Goal: Task Accomplishment & Management: Manage account settings

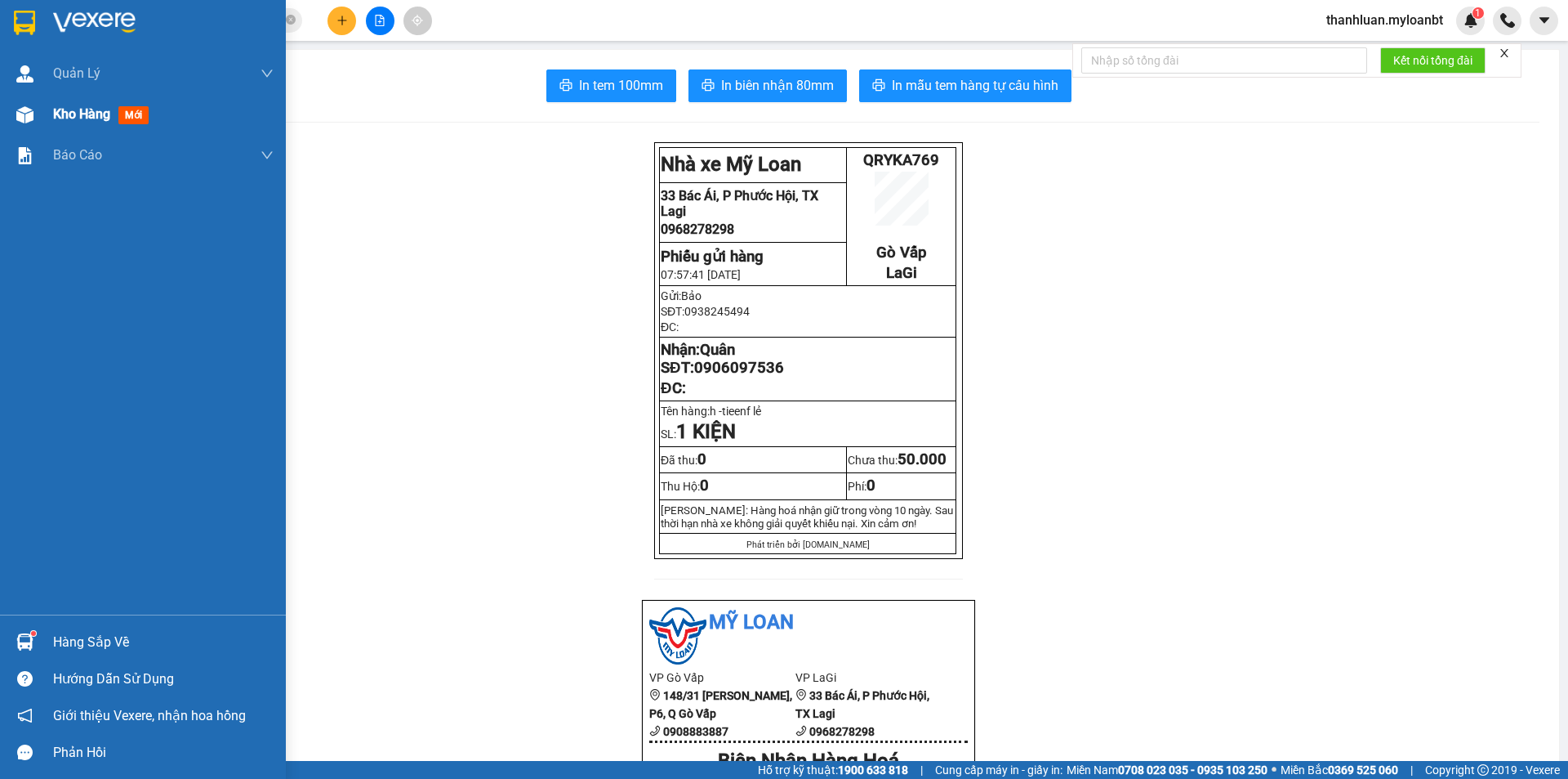
click at [32, 109] on img at bounding box center [24, 114] width 17 height 17
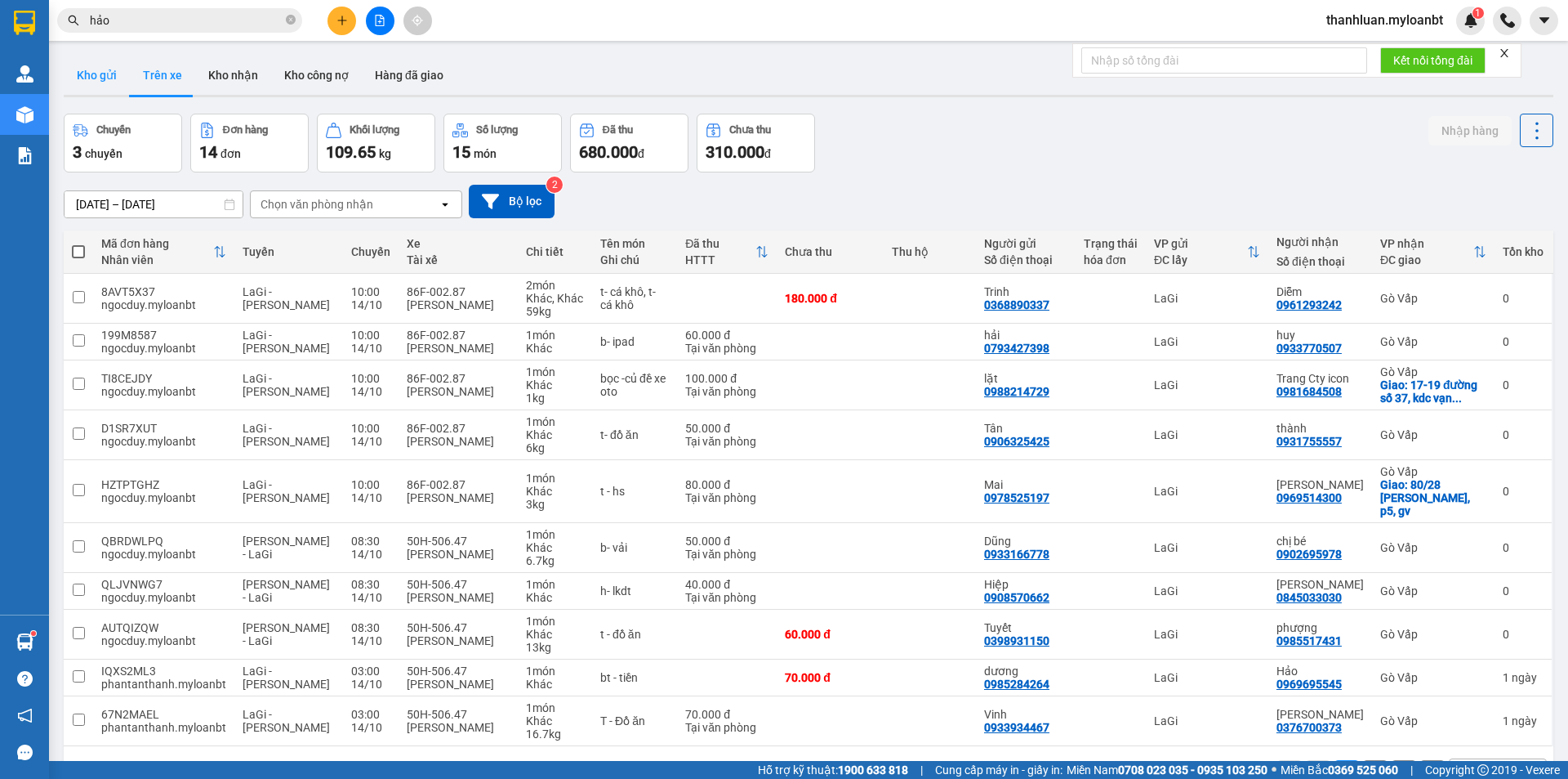
click at [102, 75] on button "Kho gửi" at bounding box center [97, 75] width 66 height 39
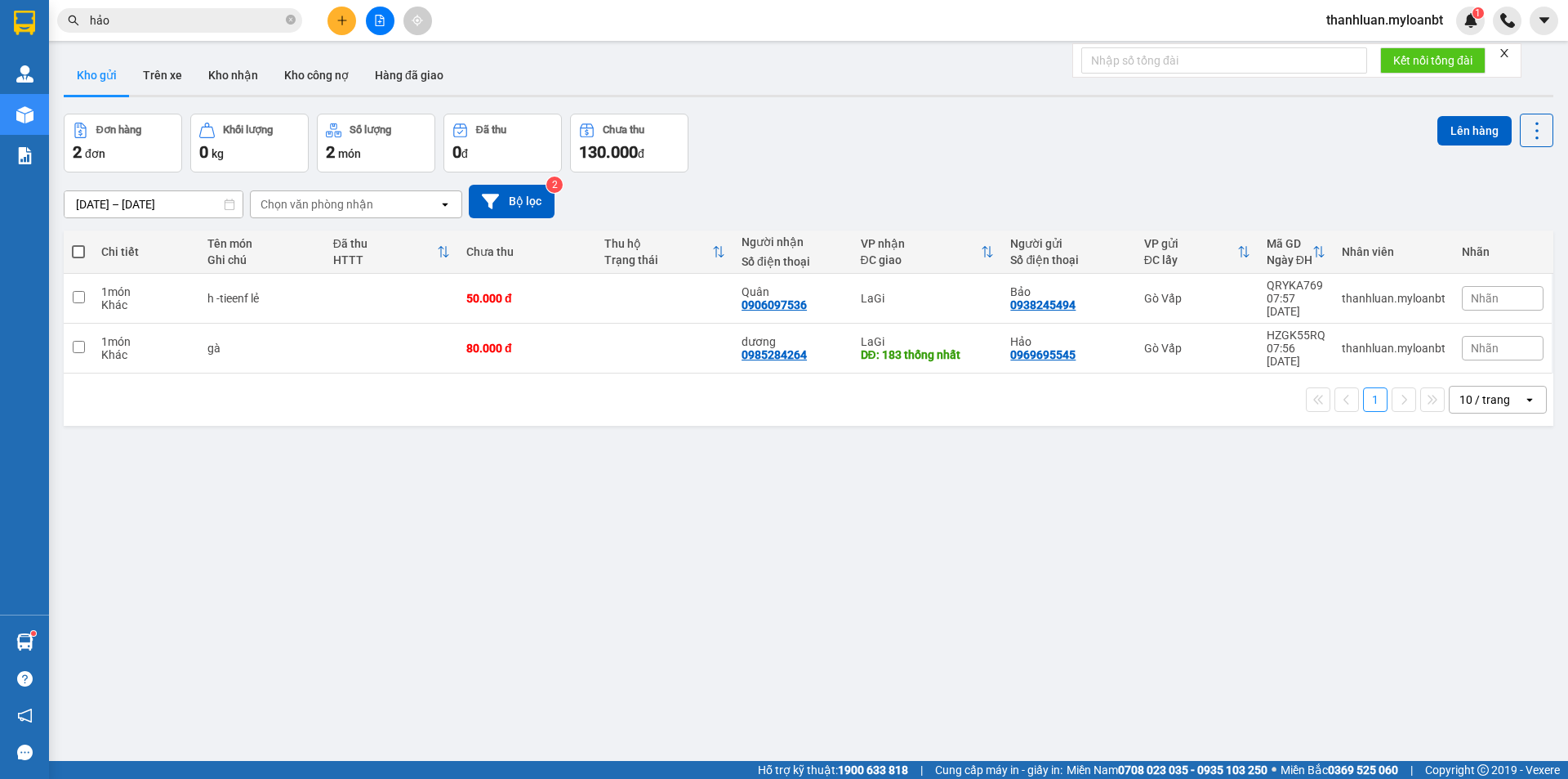
click at [76, 244] on label at bounding box center [78, 252] width 13 height 16
click at [78, 244] on input "checkbox" at bounding box center [78, 244] width 0 height 0
checkbox input "true"
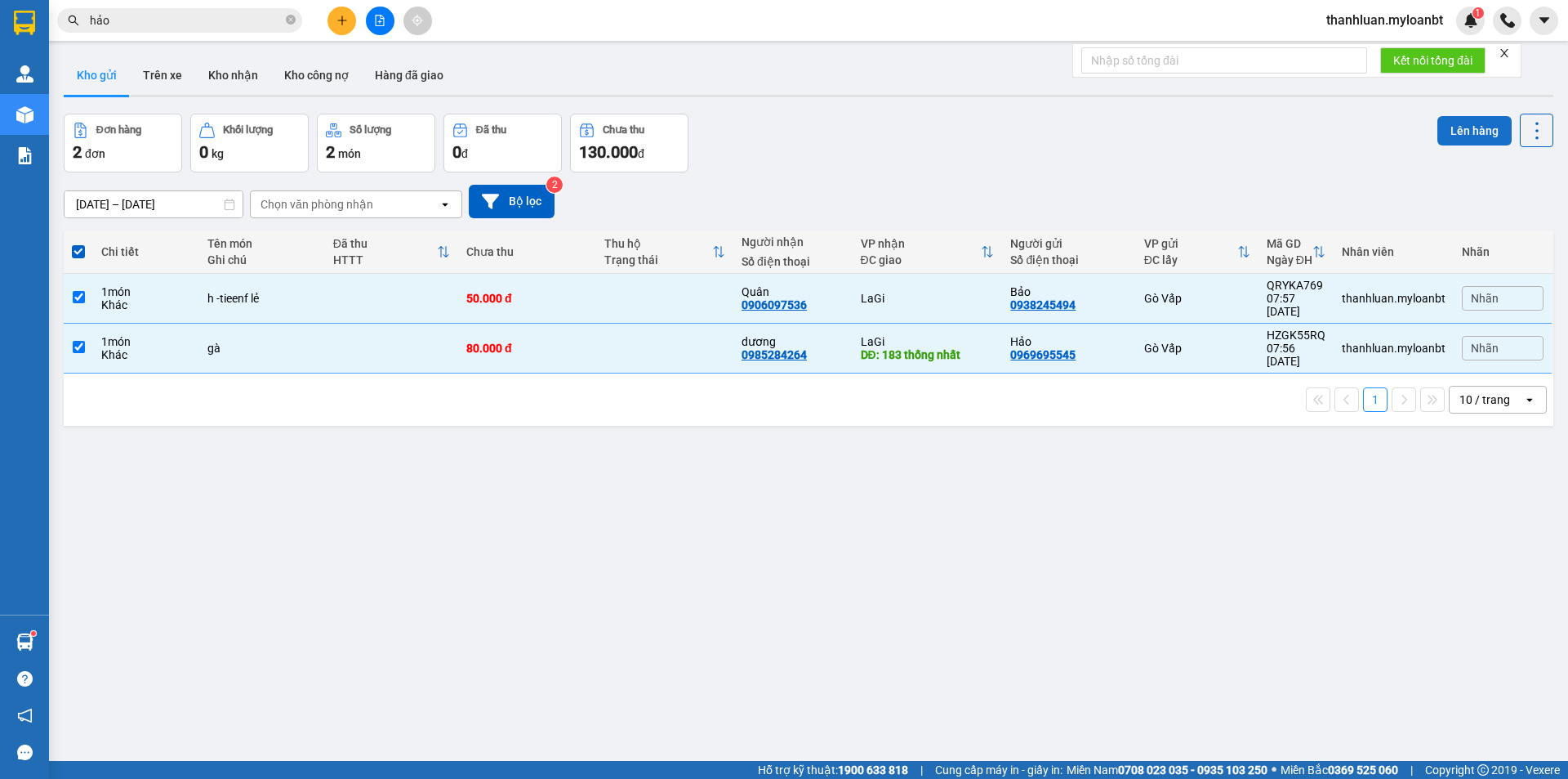
click at [1441, 125] on button "Lên hàng" at bounding box center [1475, 130] width 75 height 29
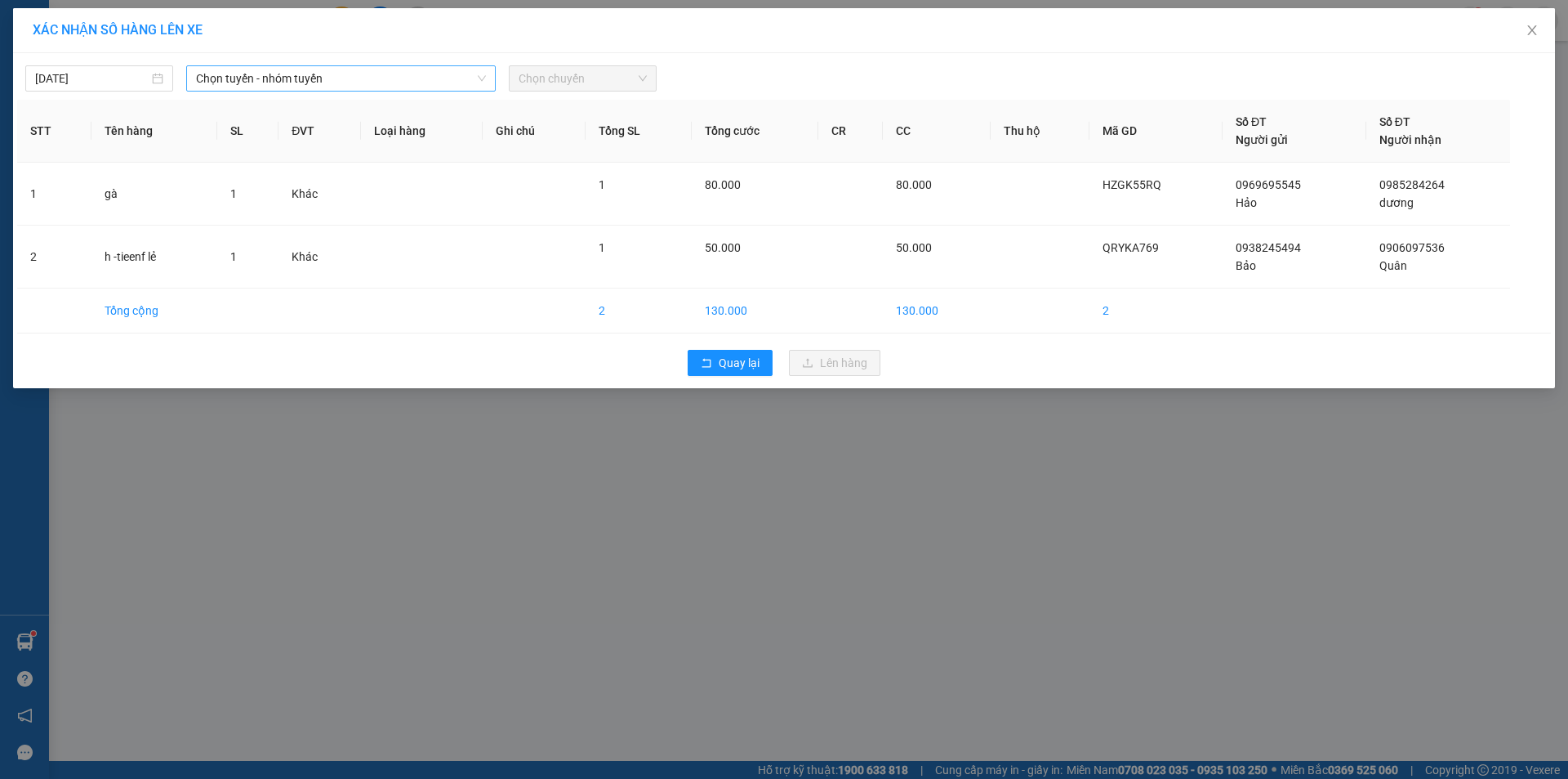
click at [347, 80] on span "Chọn tuyến - nhóm tuyến" at bounding box center [340, 78] width 290 height 25
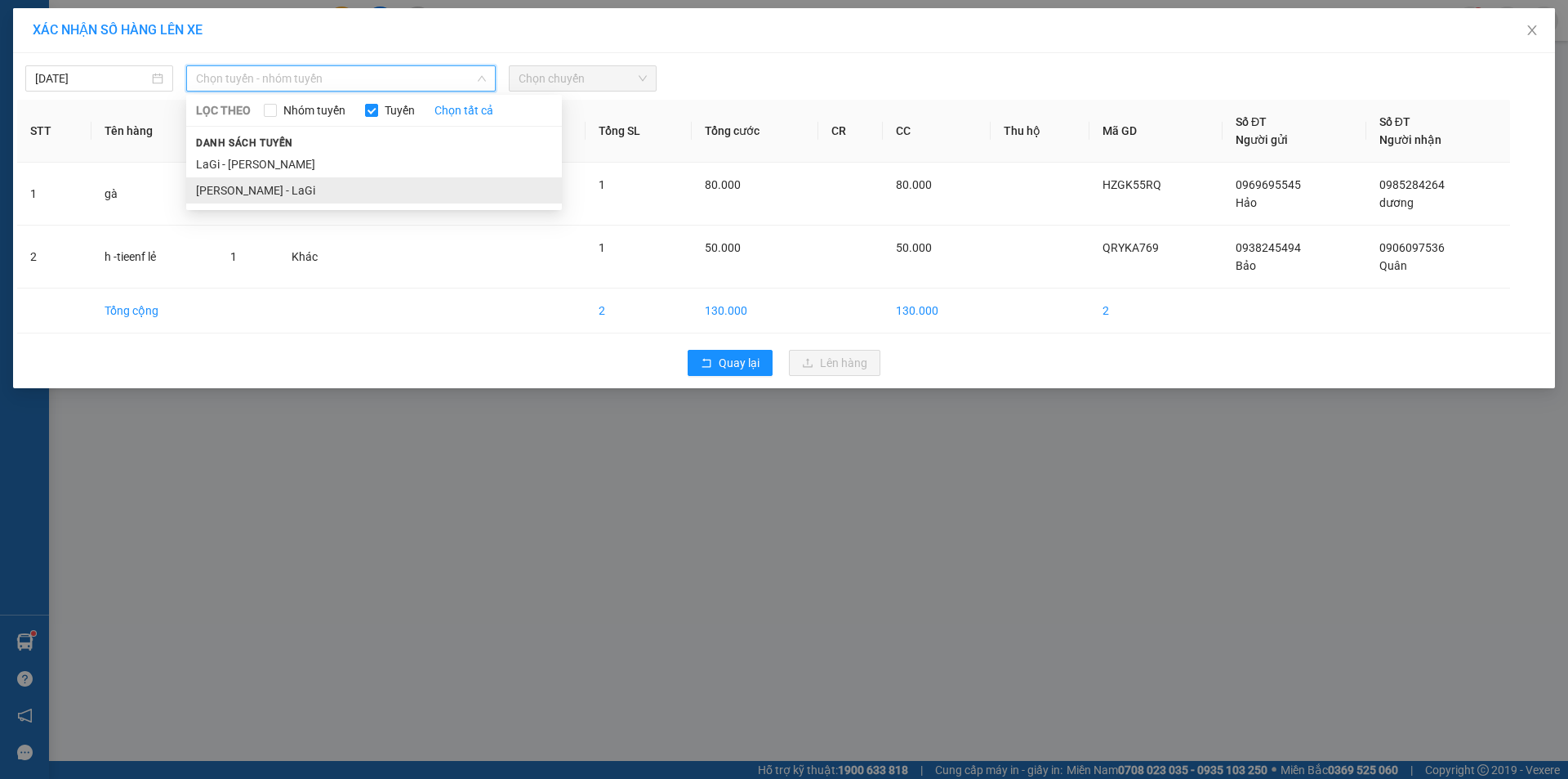
click at [297, 182] on li "[PERSON_NAME] - LaGi" at bounding box center [373, 189] width 376 height 26
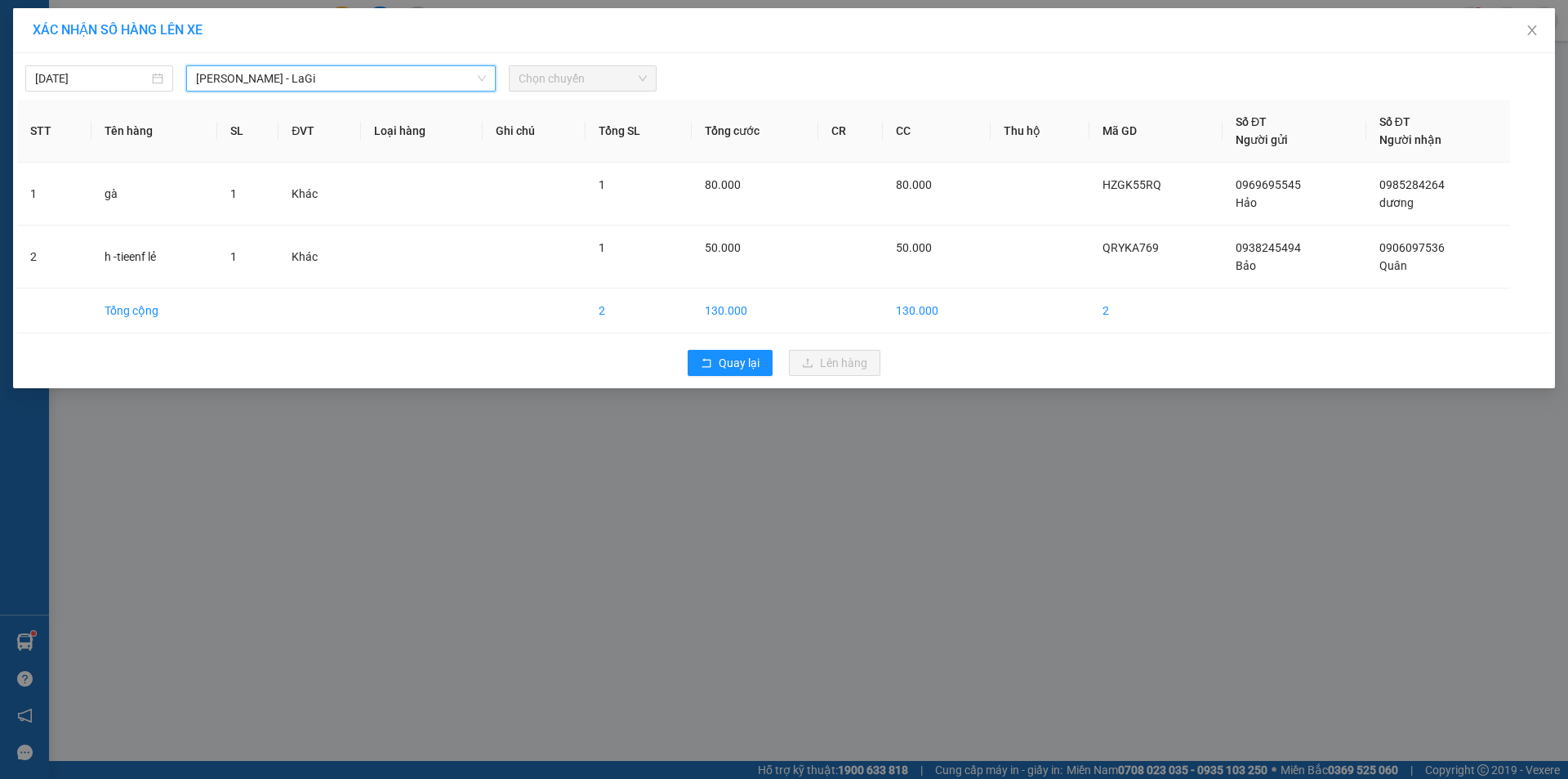
click at [549, 71] on span "Chọn chuyến" at bounding box center [582, 78] width 128 height 25
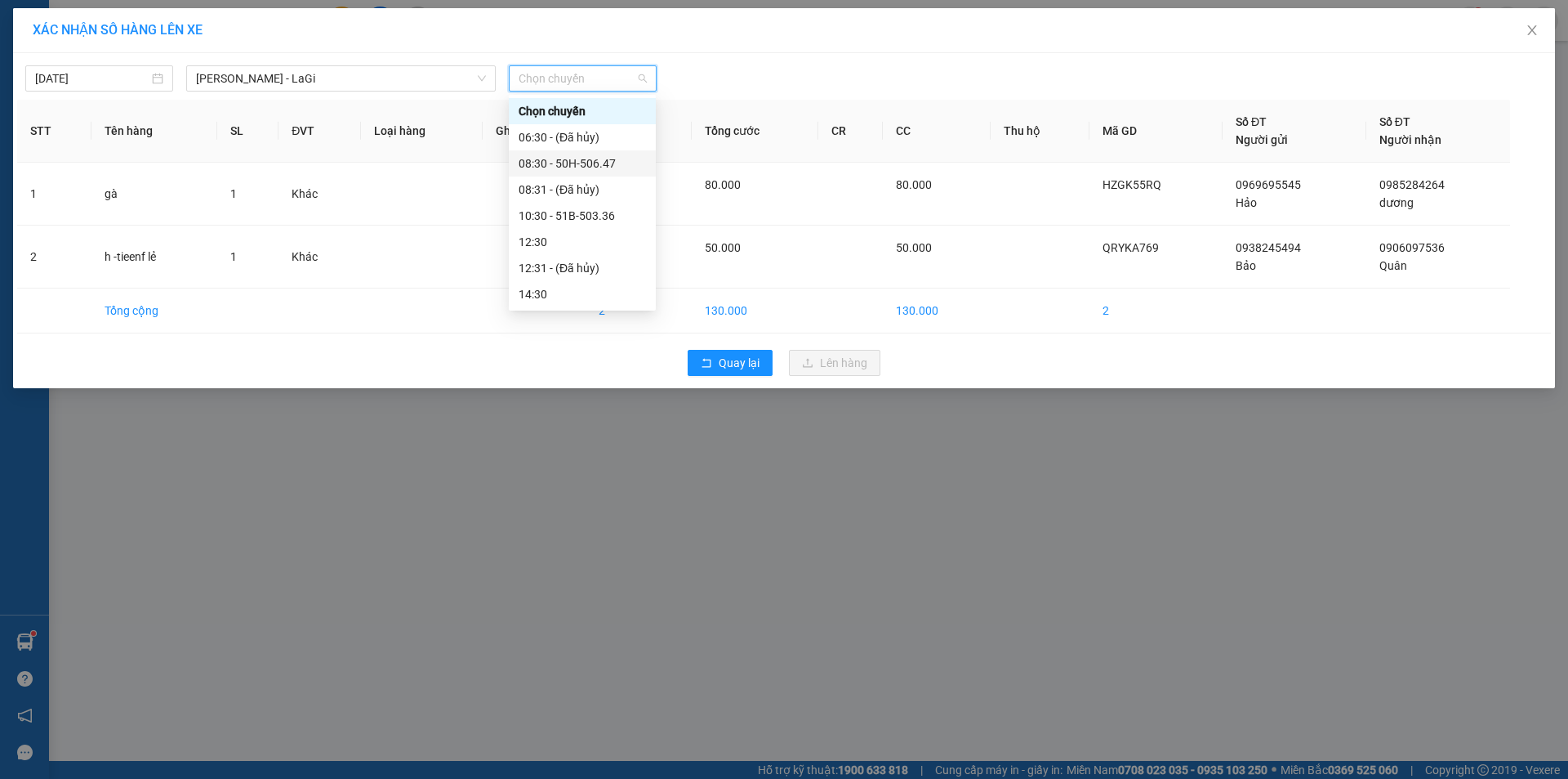
click at [570, 157] on div "08:30 - 50H-506.47" at bounding box center [581, 164] width 127 height 18
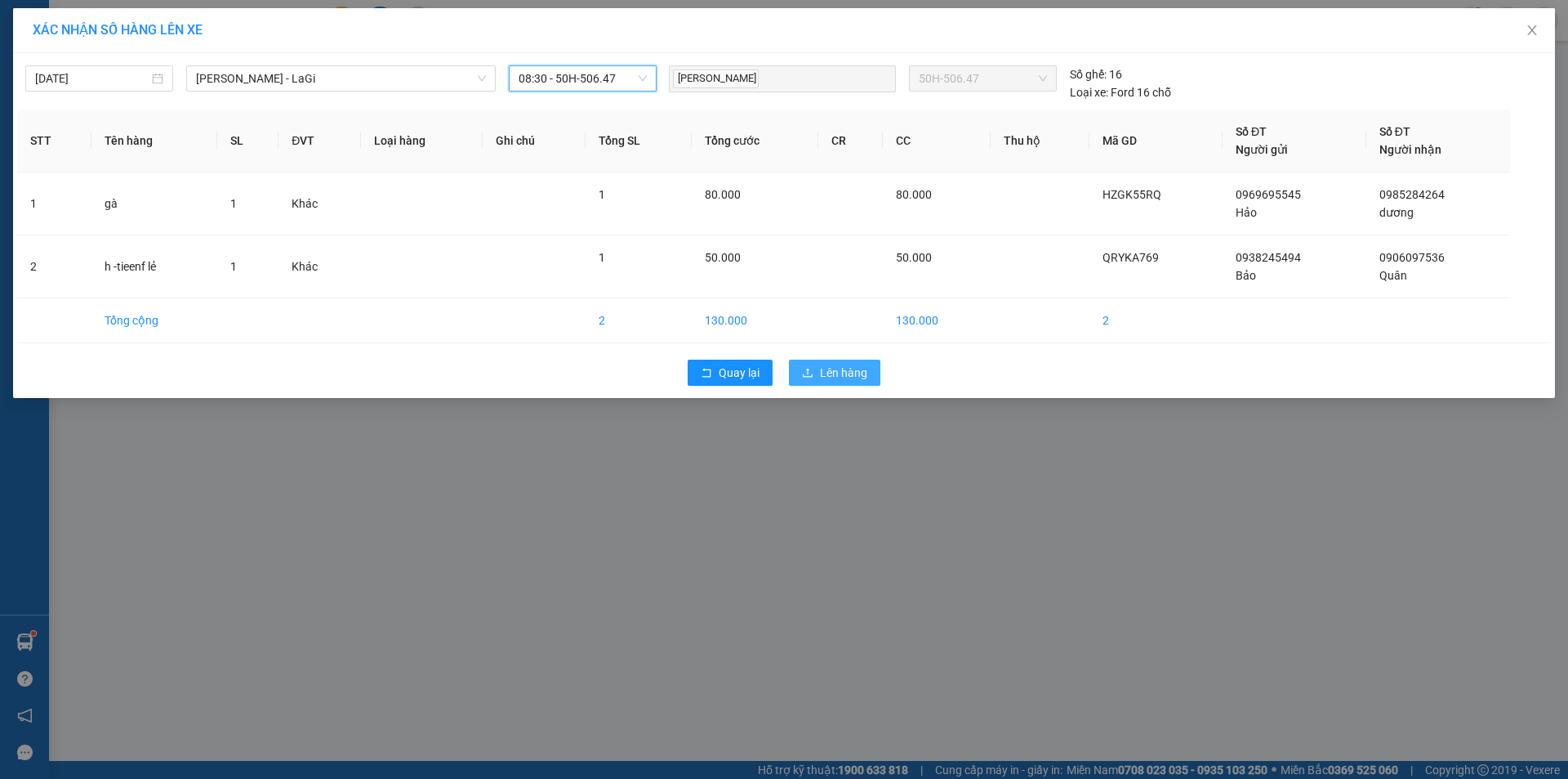
click at [839, 366] on span "Lên hàng" at bounding box center [843, 373] width 47 height 18
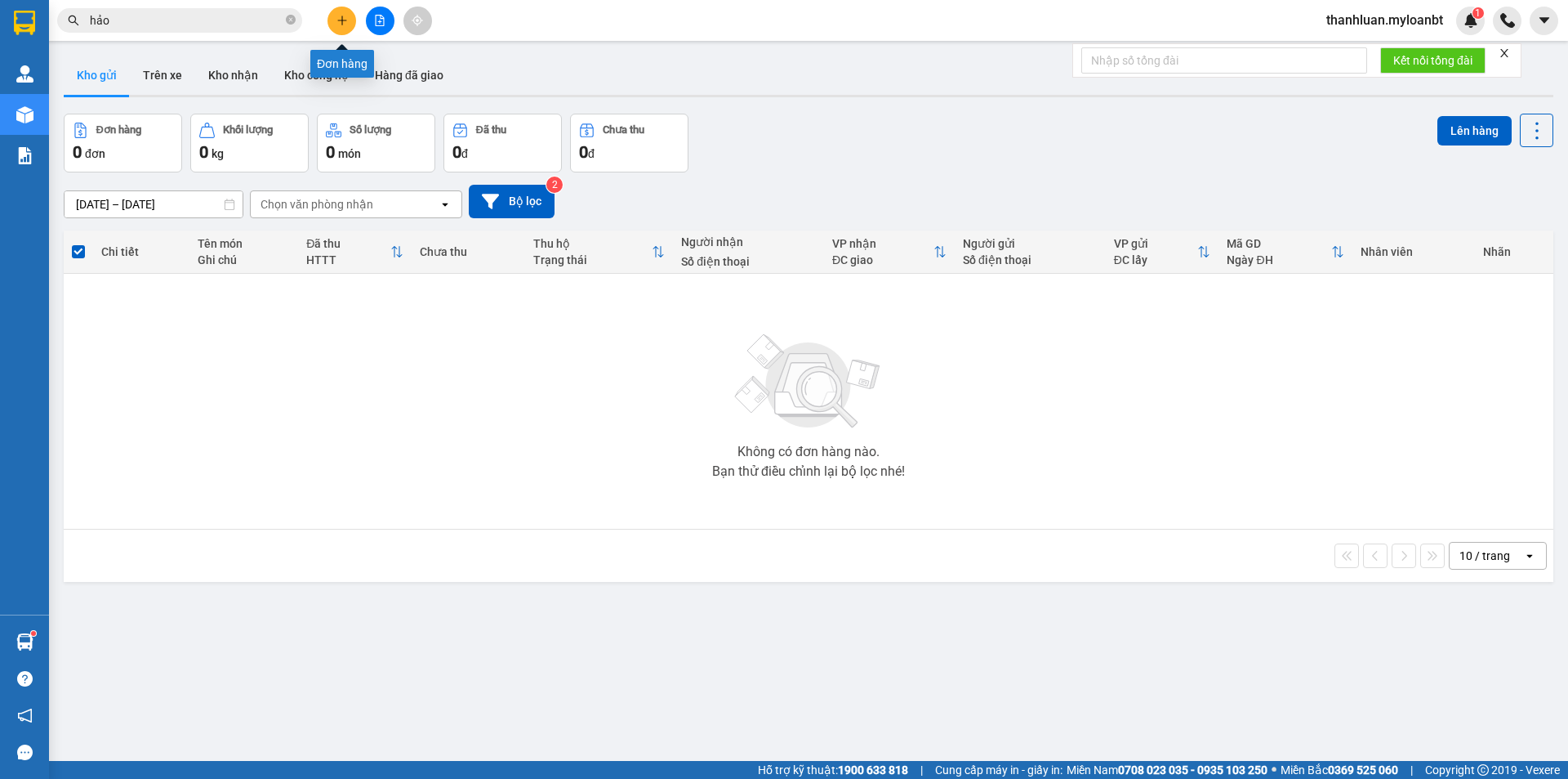
click at [340, 9] on button at bounding box center [341, 20] width 28 height 28
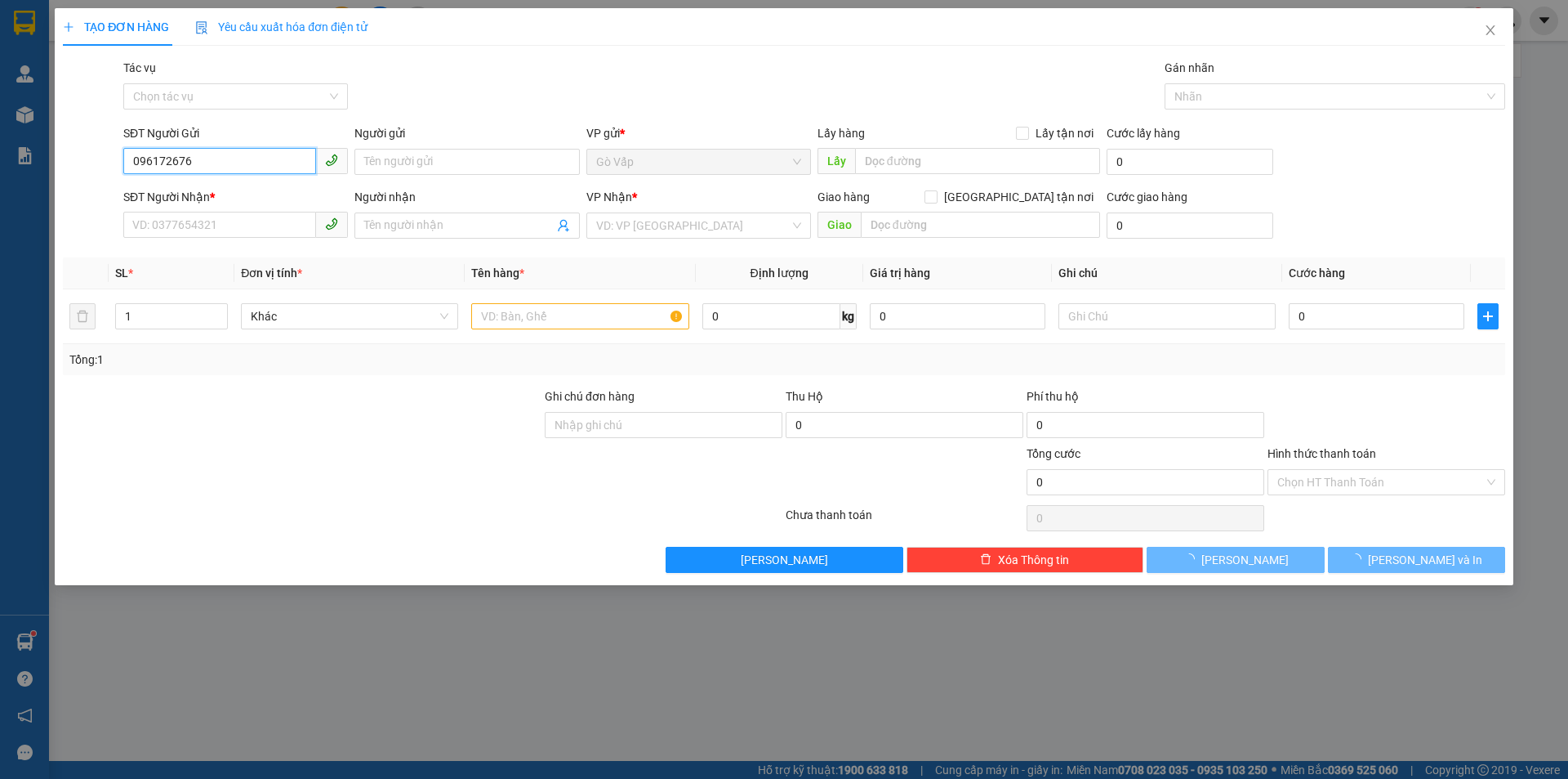
type input "0961726761"
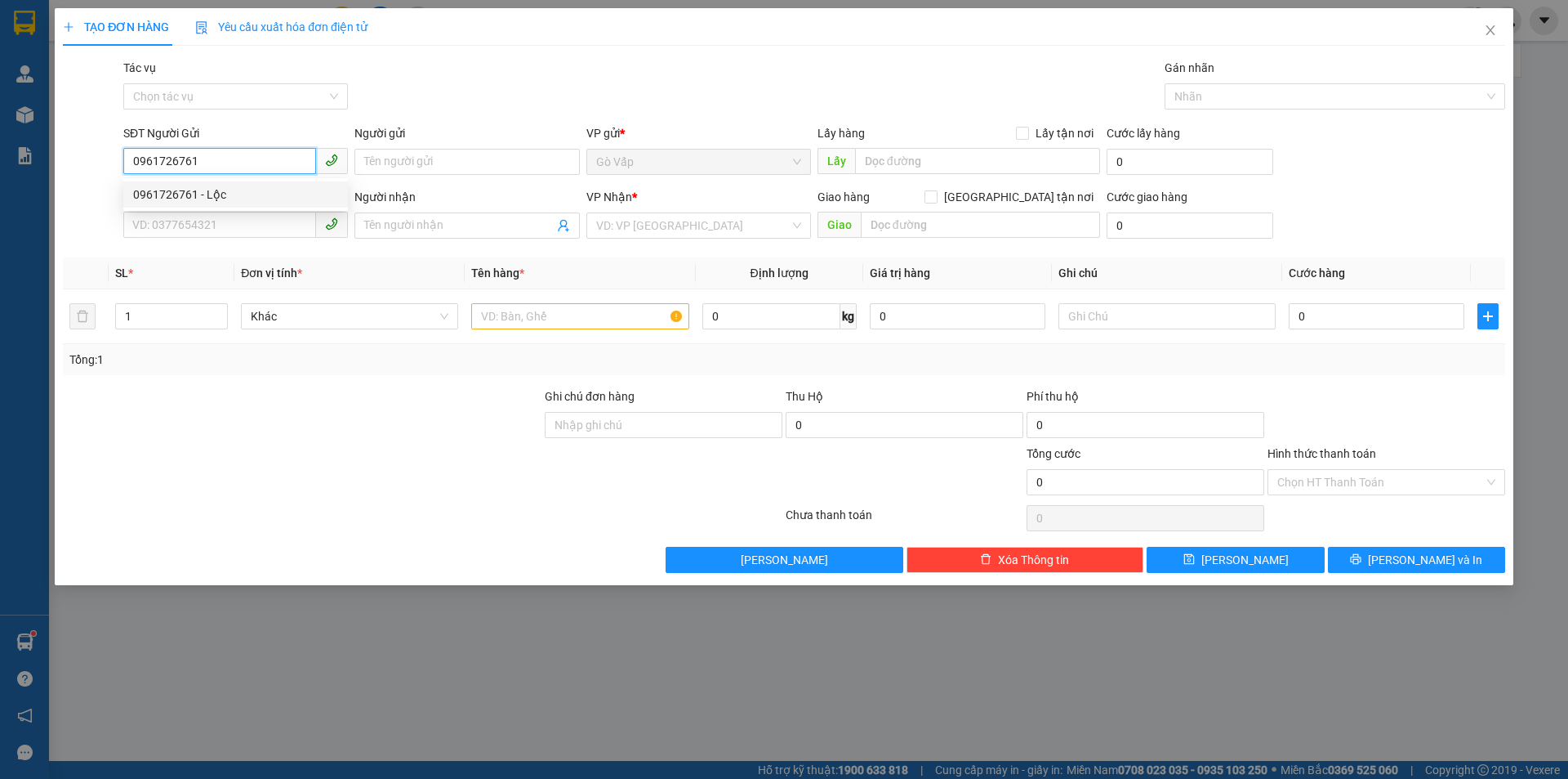
click at [262, 184] on div "0961726761 - Lộc" at bounding box center [236, 194] width 225 height 26
type input "Lộc"
type input "0942077742"
type input "Huy"
type input "0961726761"
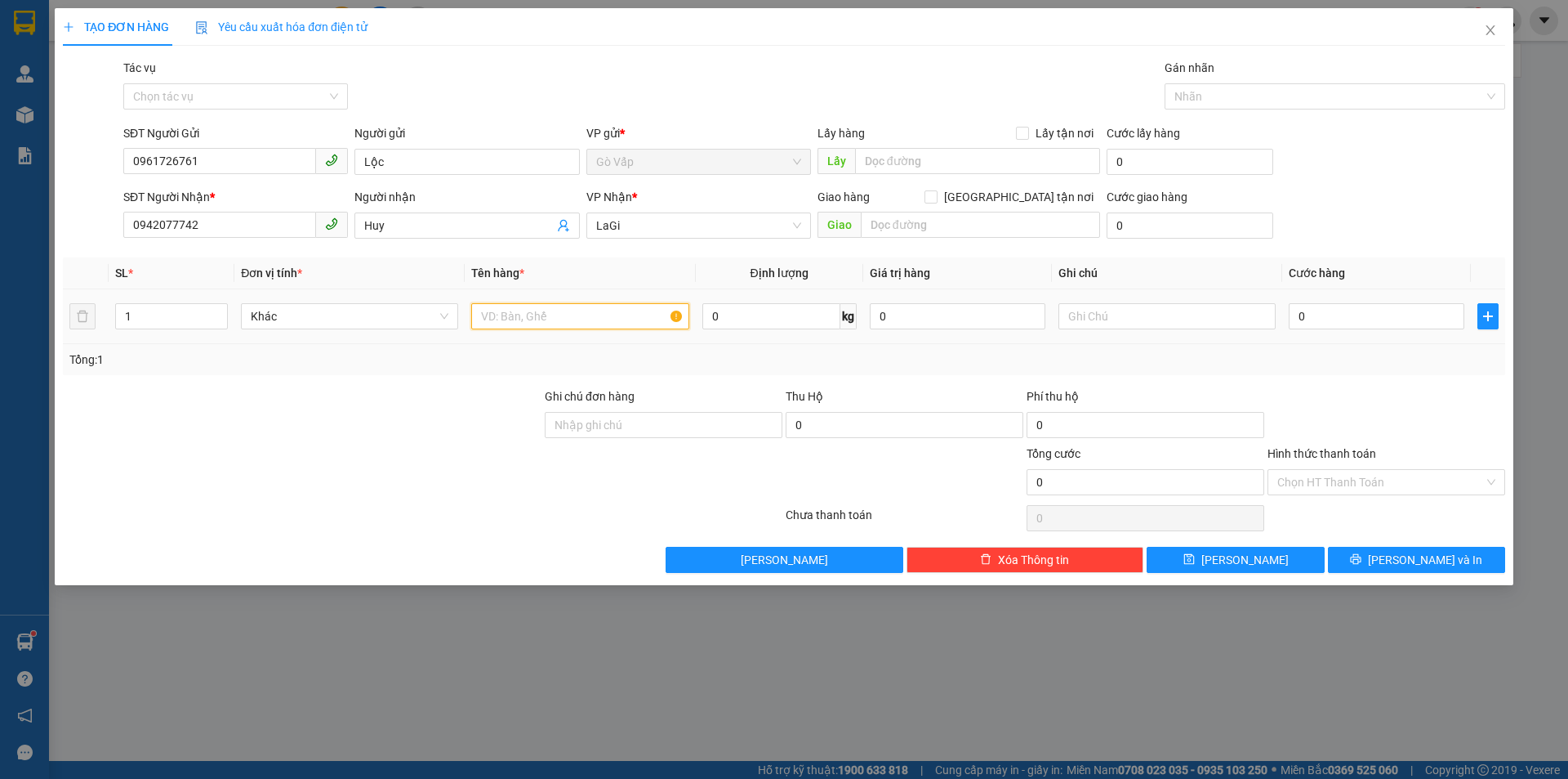
click at [611, 322] on input "text" at bounding box center [580, 316] width 217 height 26
type input "t-cá cảnh"
click at [763, 311] on input "0" at bounding box center [771, 316] width 138 height 26
type input "20"
click at [1322, 319] on input "0" at bounding box center [1377, 316] width 176 height 26
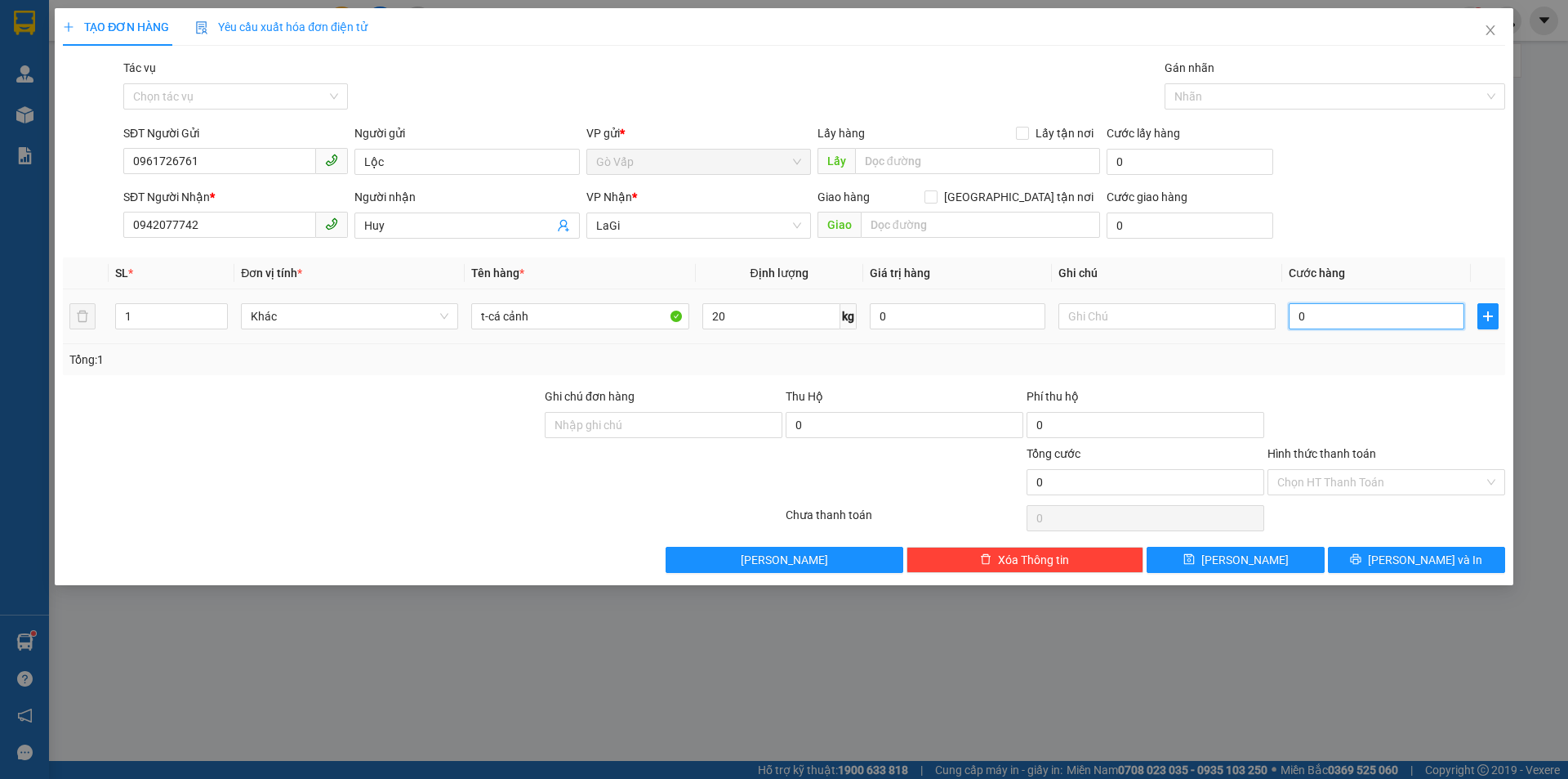
type input "8"
type input "80"
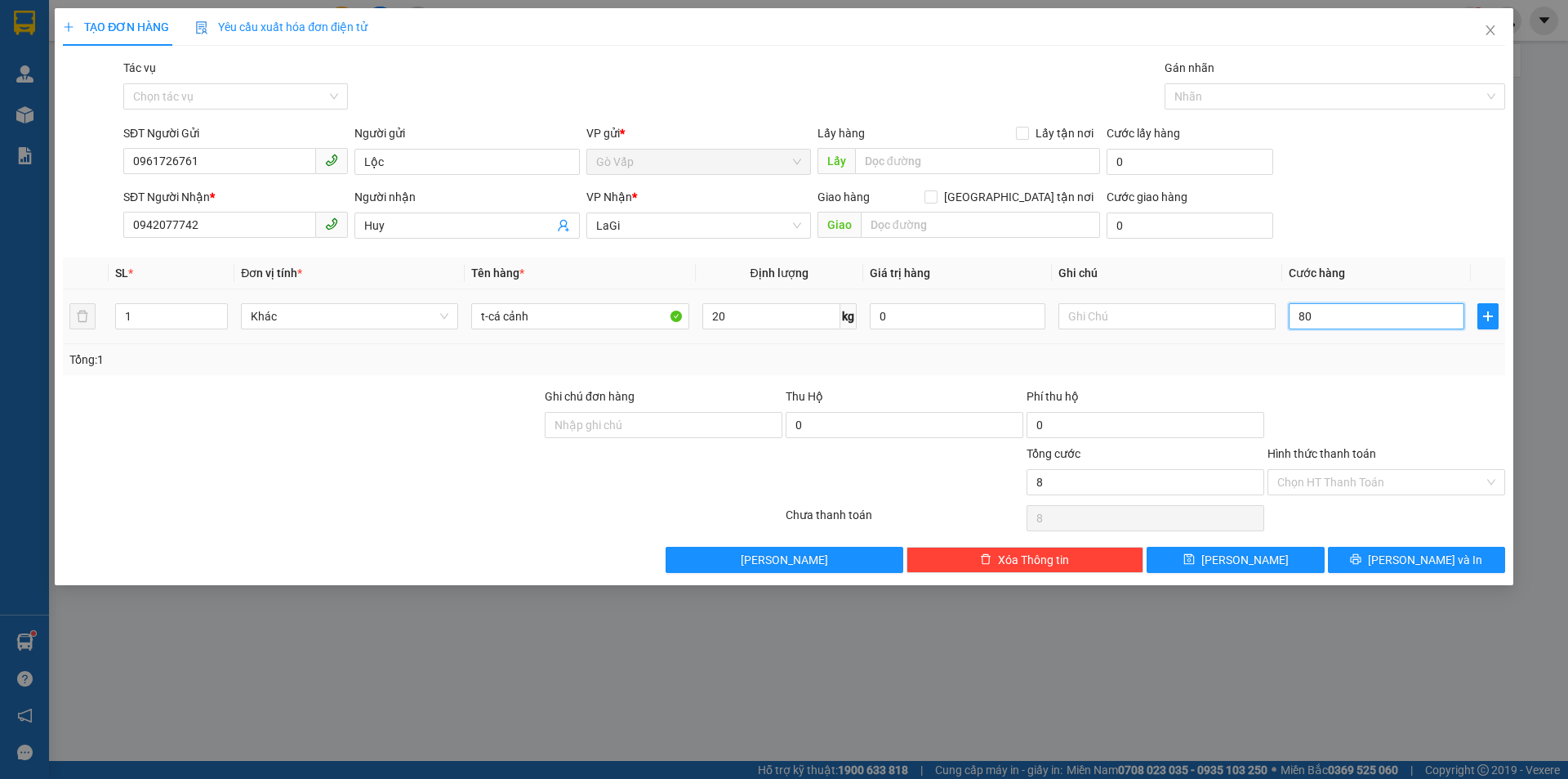
type input "80"
type input "80.000"
click at [1415, 562] on span "Lưu và In" at bounding box center [1425, 559] width 115 height 18
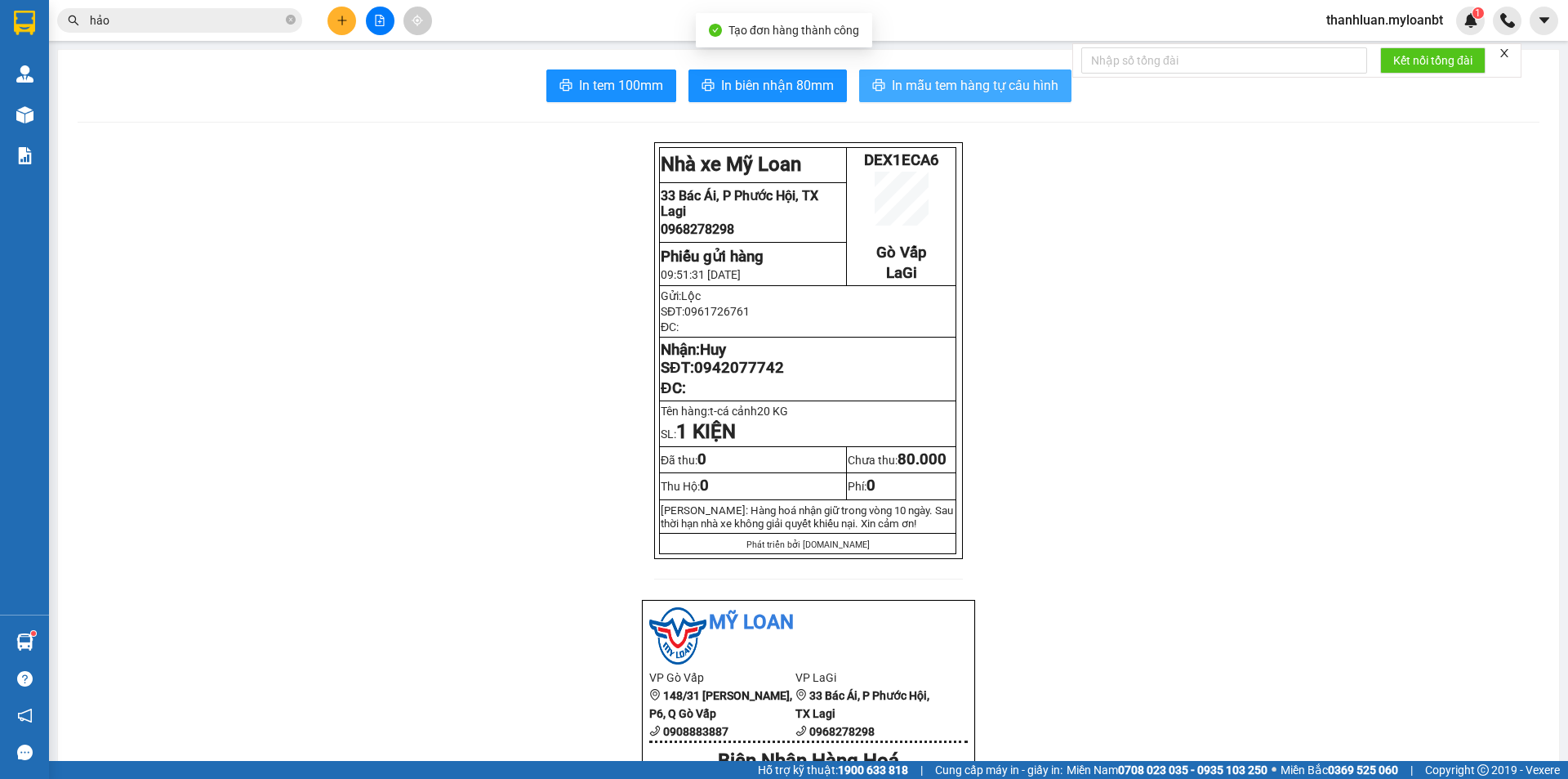
click at [892, 92] on span "In mẫu tem hàng tự cấu hình" at bounding box center [974, 85] width 166 height 20
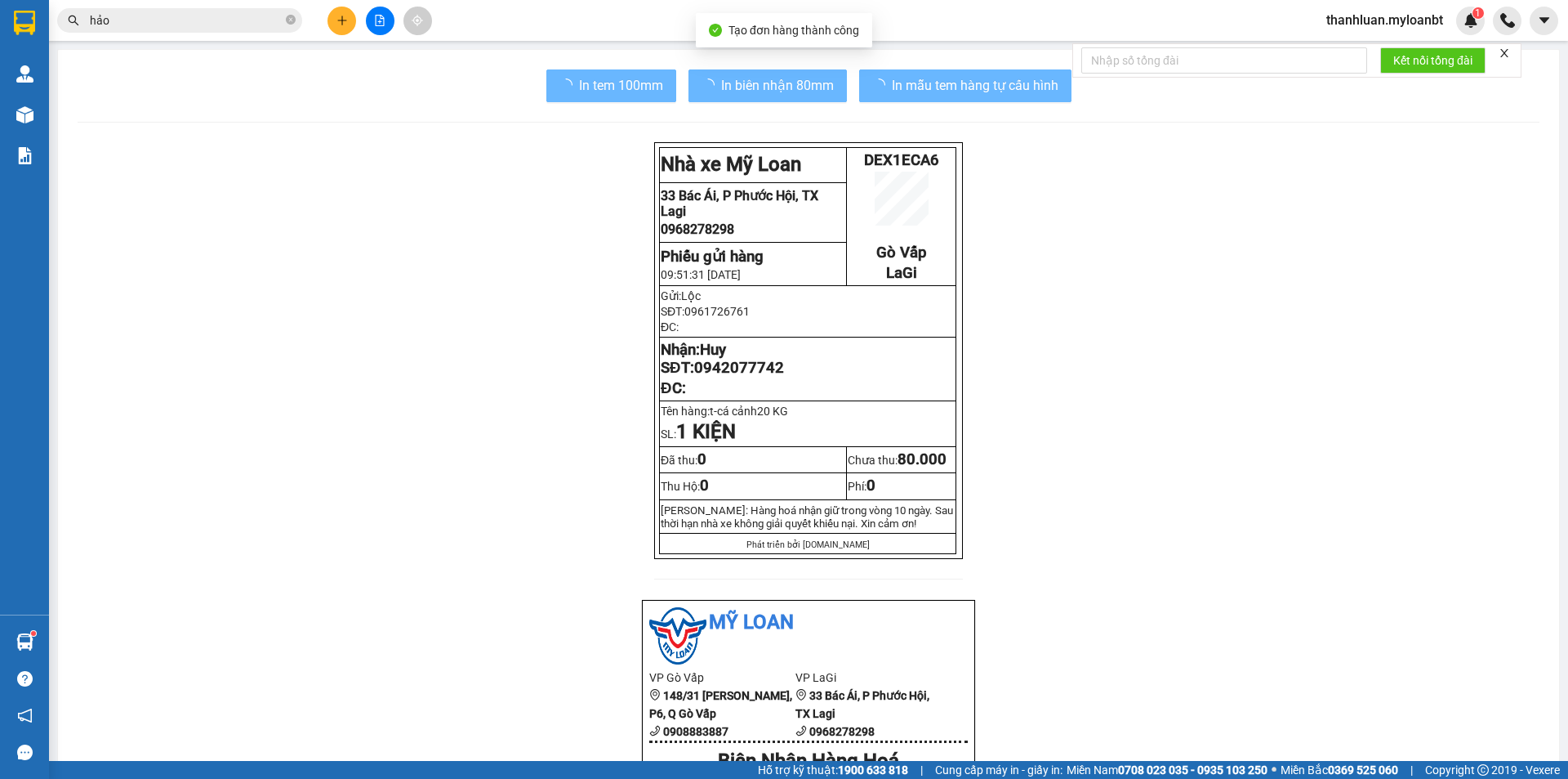
click at [759, 84] on span "In biên nhận 80mm" at bounding box center [777, 85] width 113 height 20
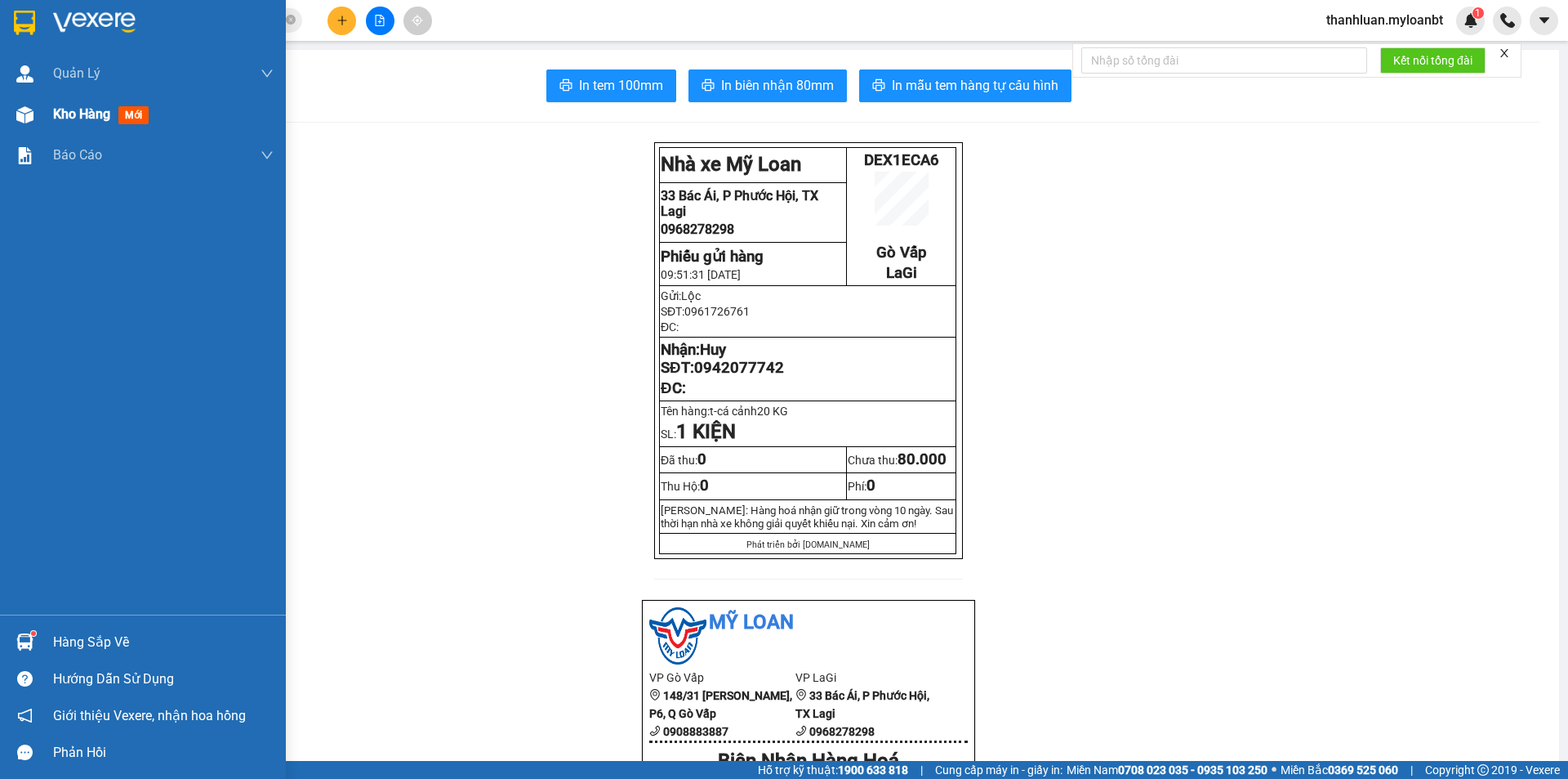
click at [38, 114] on div "Kho hàng mới" at bounding box center [143, 115] width 286 height 41
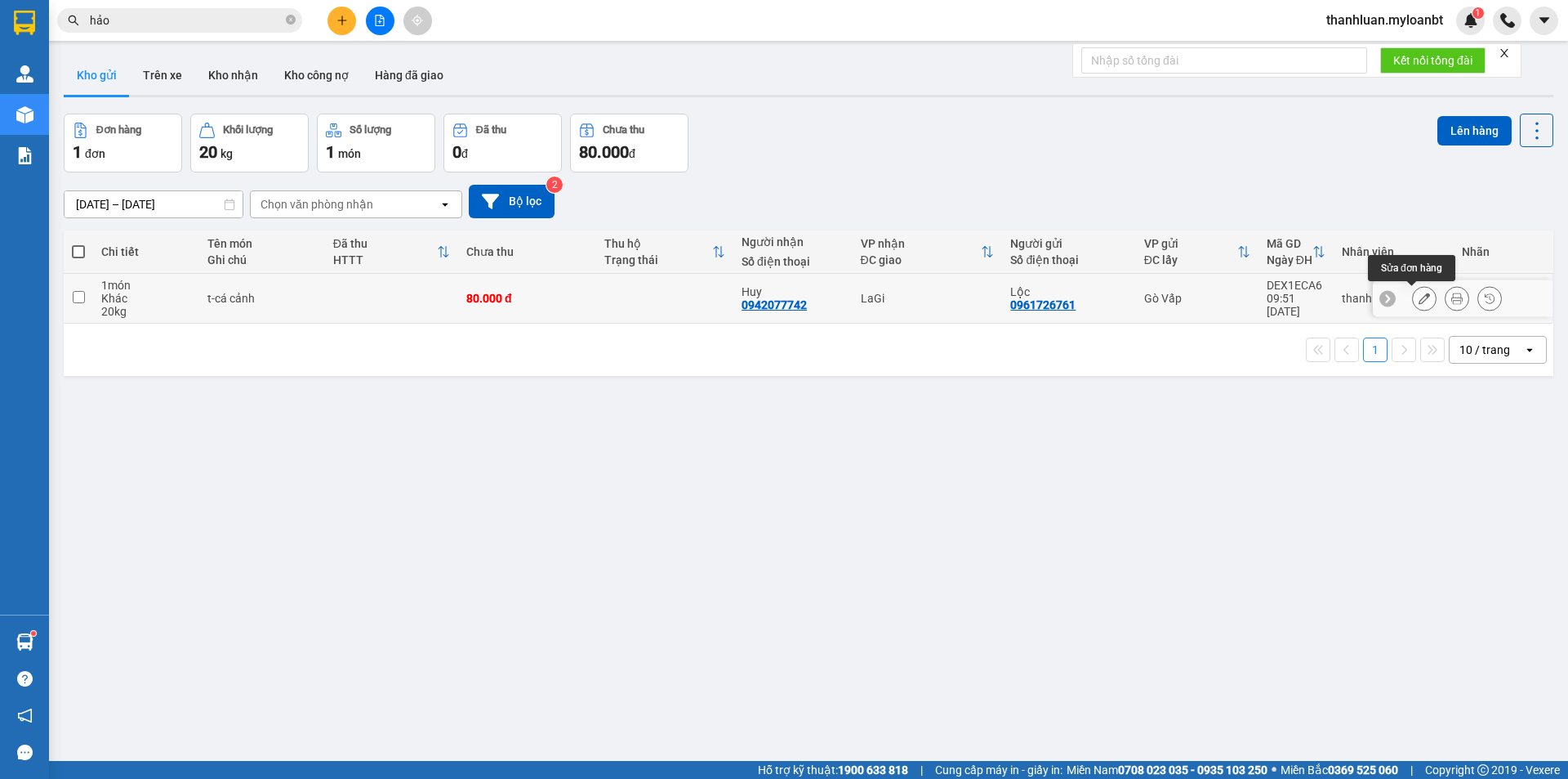
click at [1419, 298] on icon at bounding box center [1424, 298] width 12 height 12
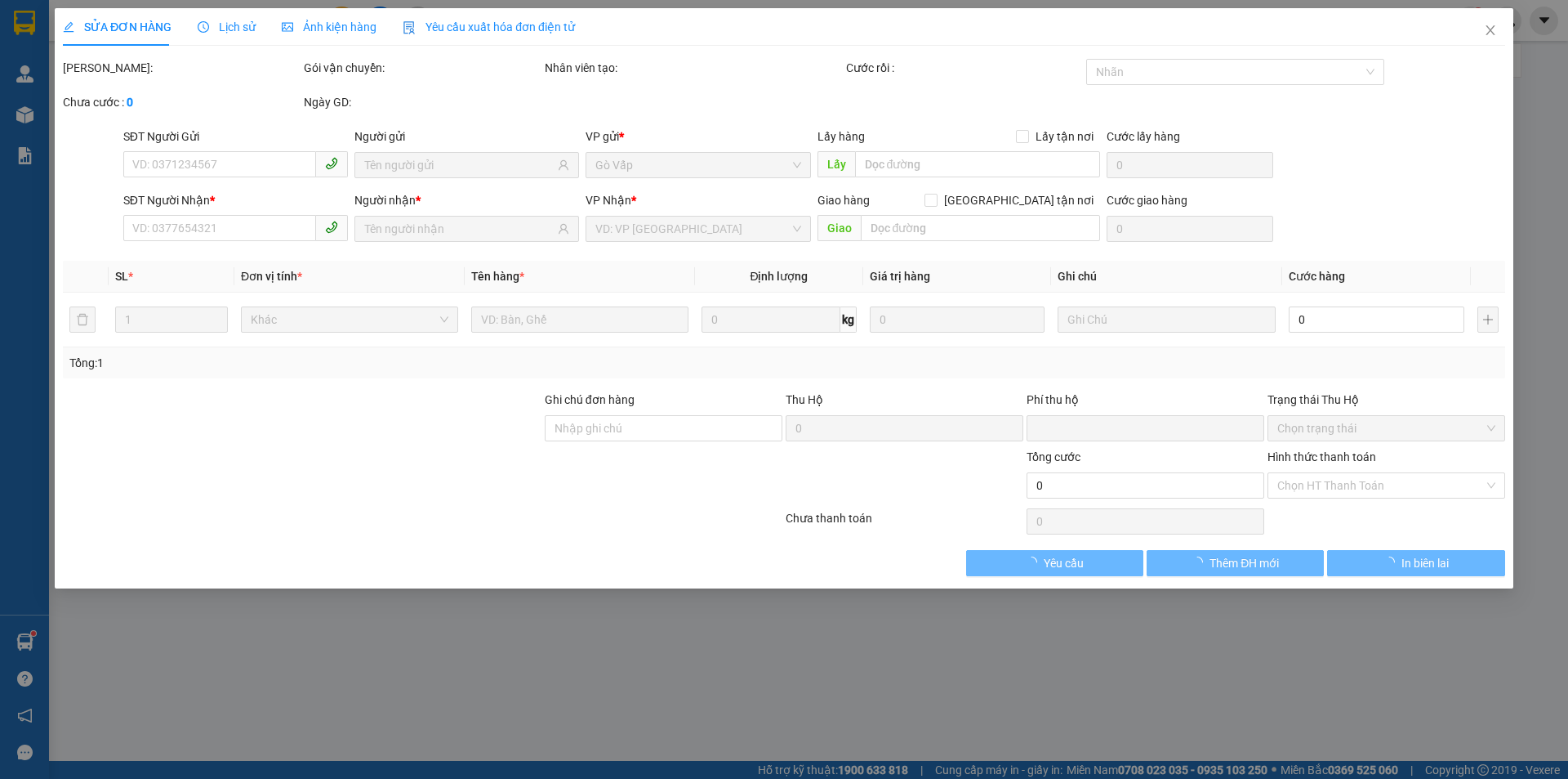
type input "0961726761"
type input "0942077742"
type input "0"
type input "80.000"
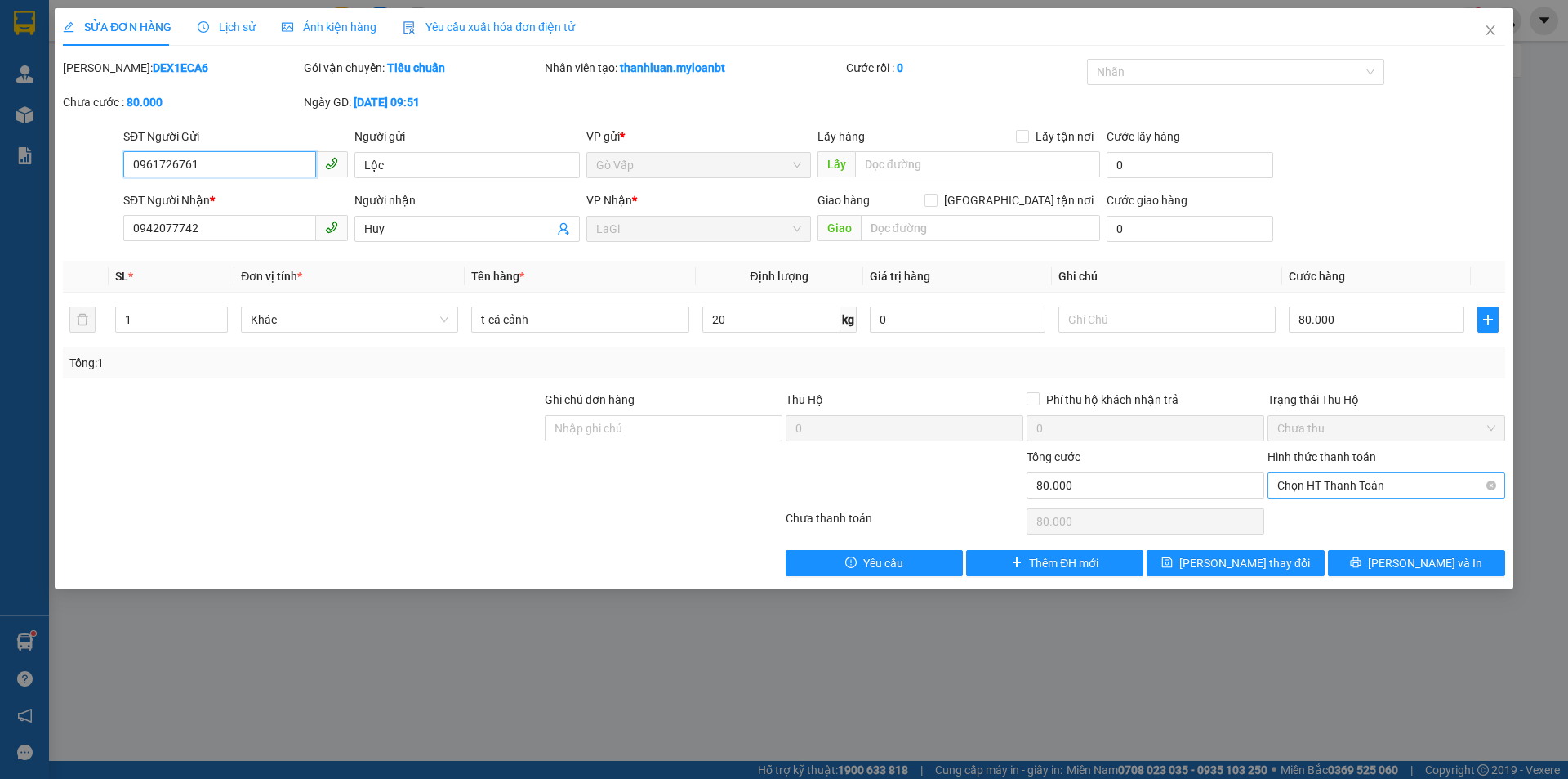
click at [1413, 481] on span "Chọn HT Thanh Toán" at bounding box center [1386, 486] width 218 height 25
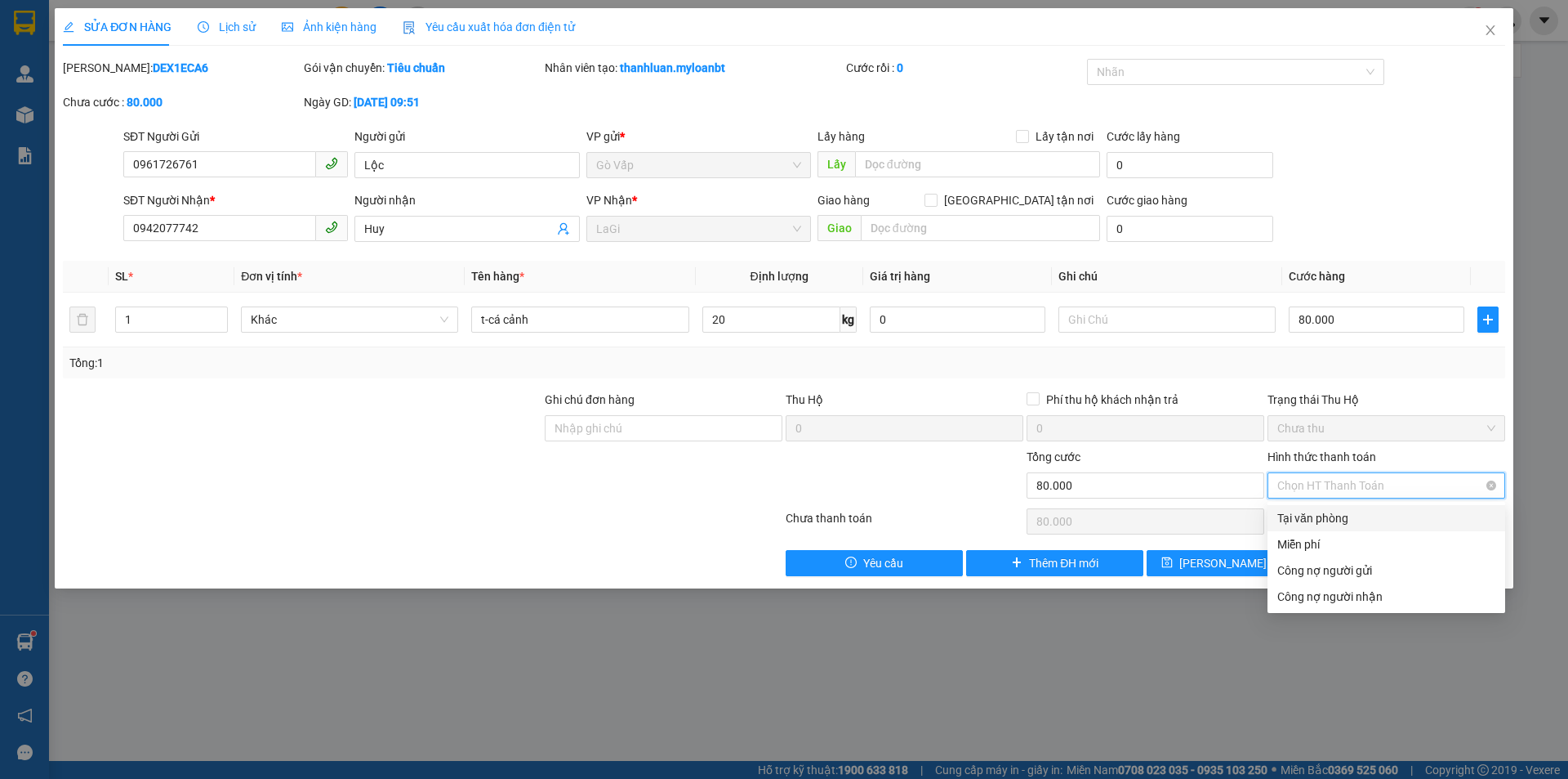
click at [1420, 510] on div "Tại văn phòng" at bounding box center [1386, 518] width 218 height 18
type input "0"
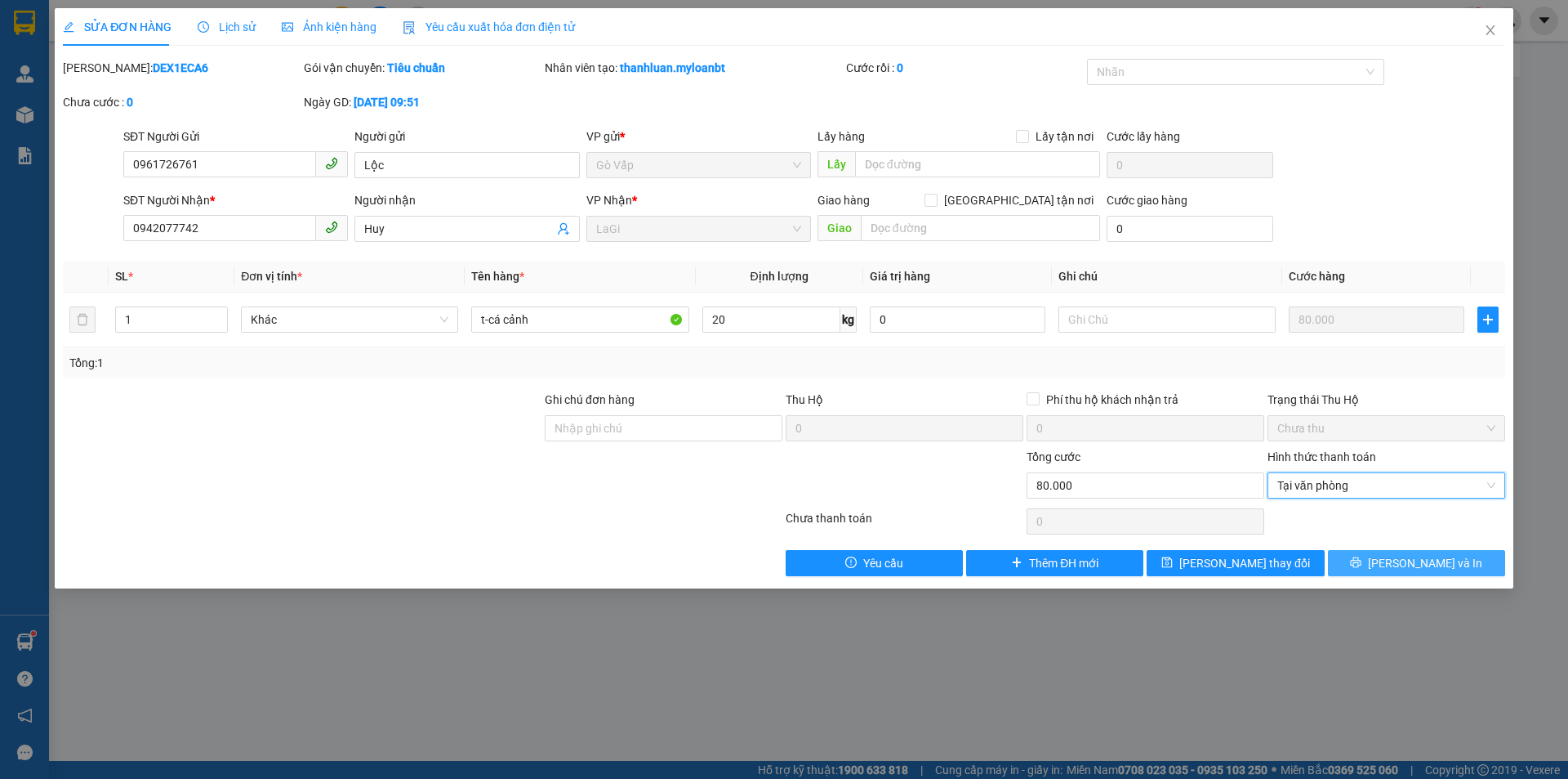
click at [1402, 568] on button "Lưu và In" at bounding box center [1416, 562] width 177 height 26
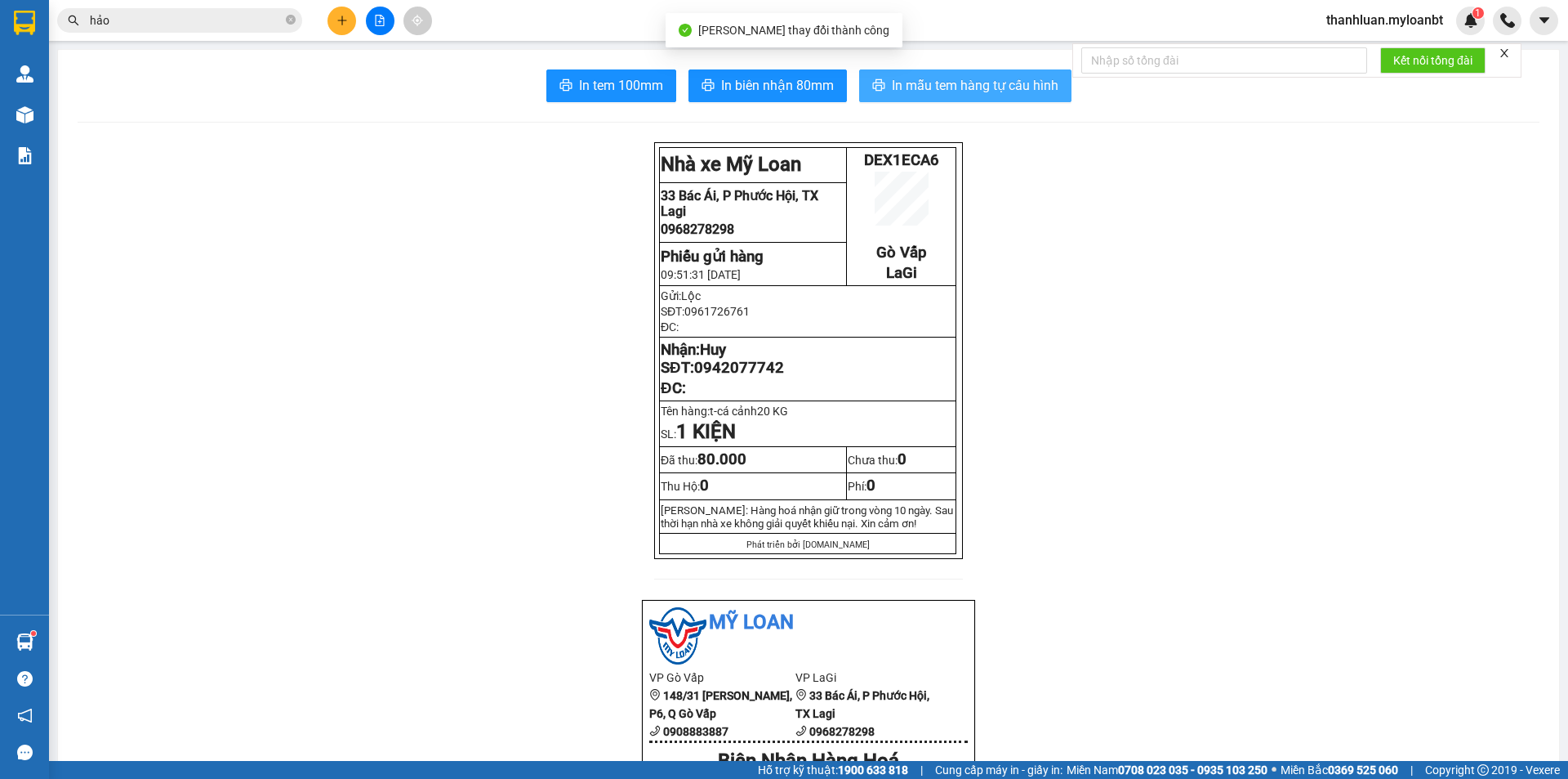
click at [916, 84] on span "In mẫu tem hàng tự cấu hình" at bounding box center [974, 85] width 166 height 20
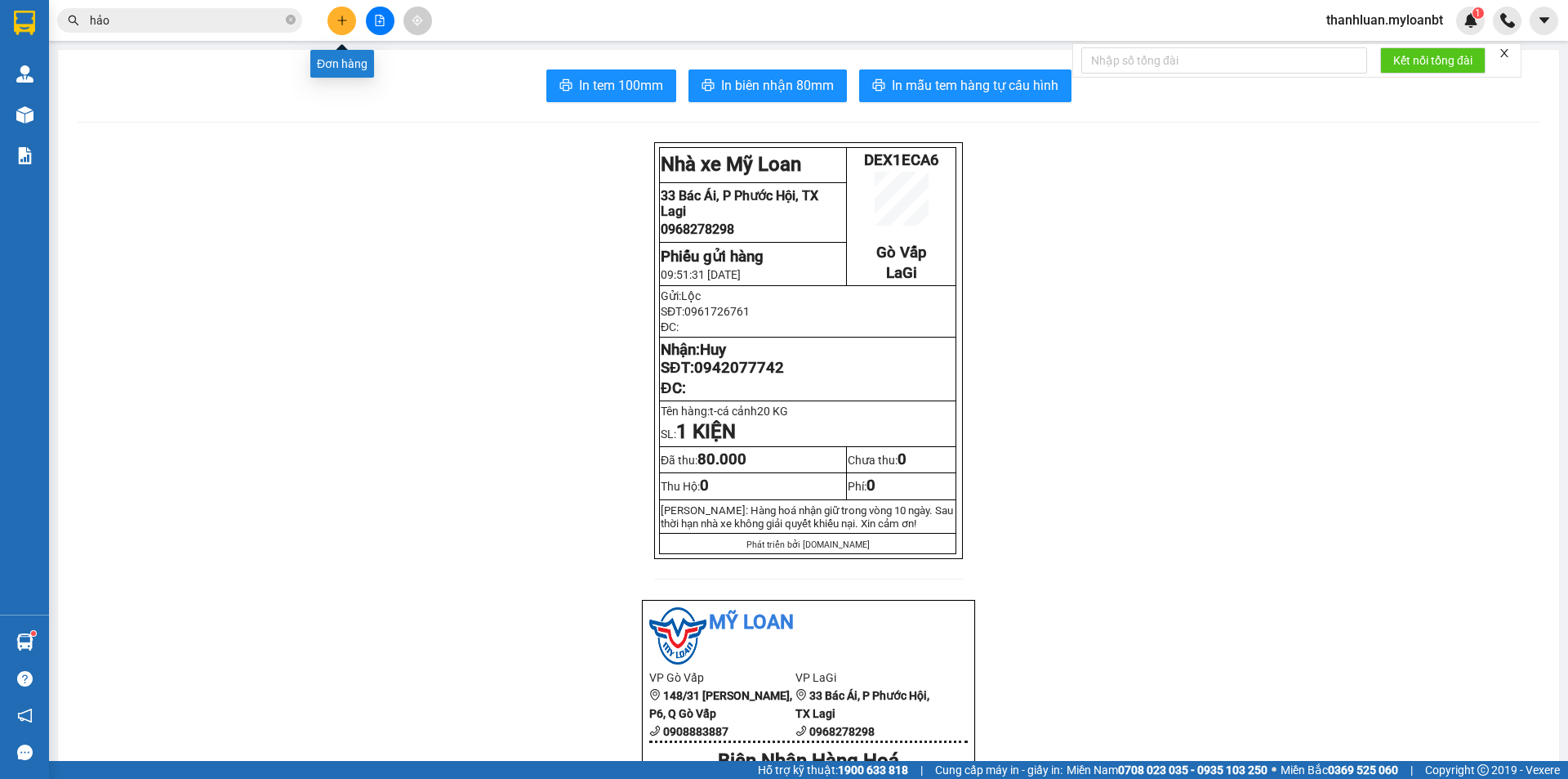
click at [343, 13] on button at bounding box center [341, 20] width 28 height 28
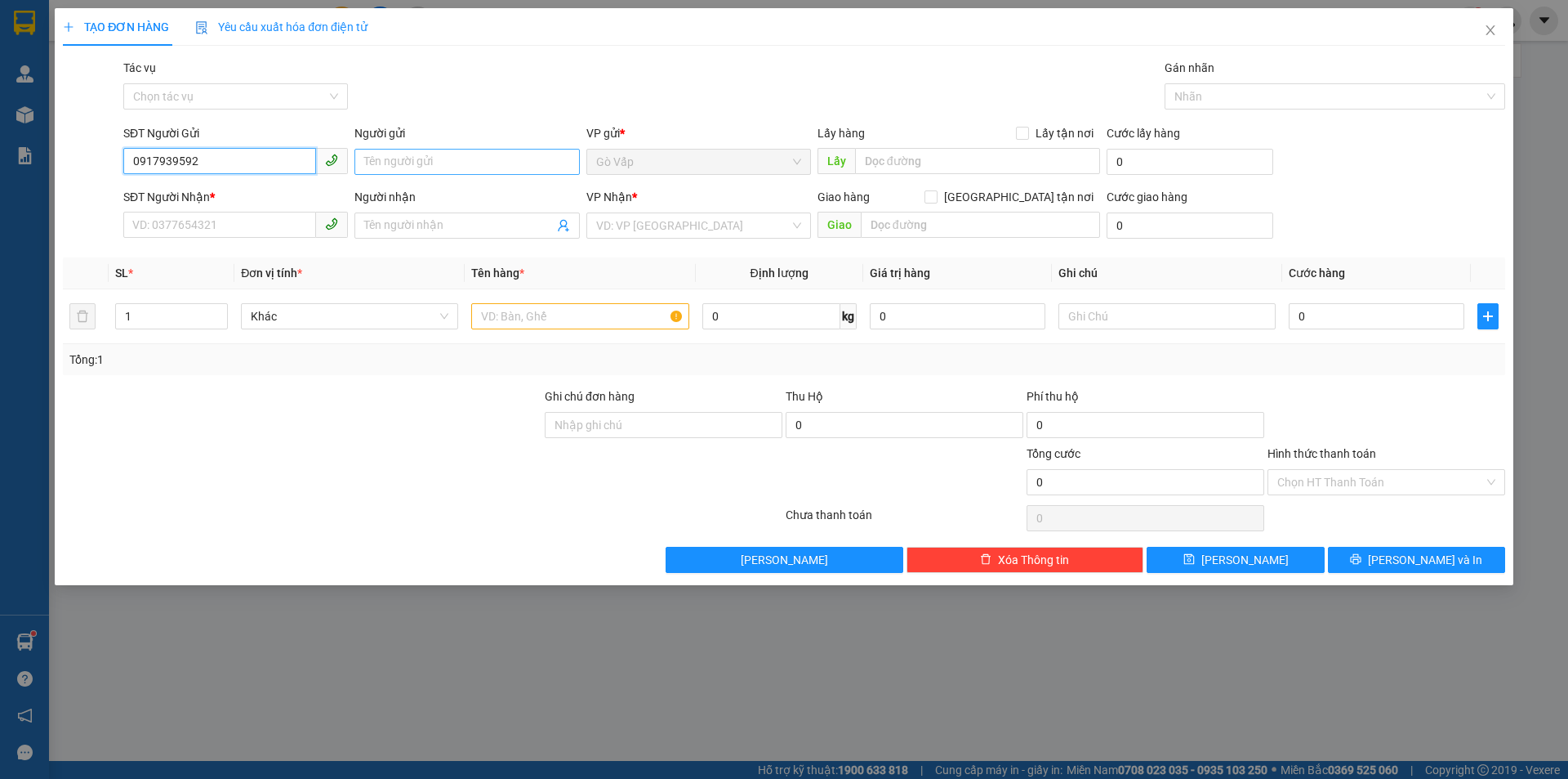
type input "0917939592"
click at [417, 168] on input "Người gửi" at bounding box center [467, 161] width 225 height 26
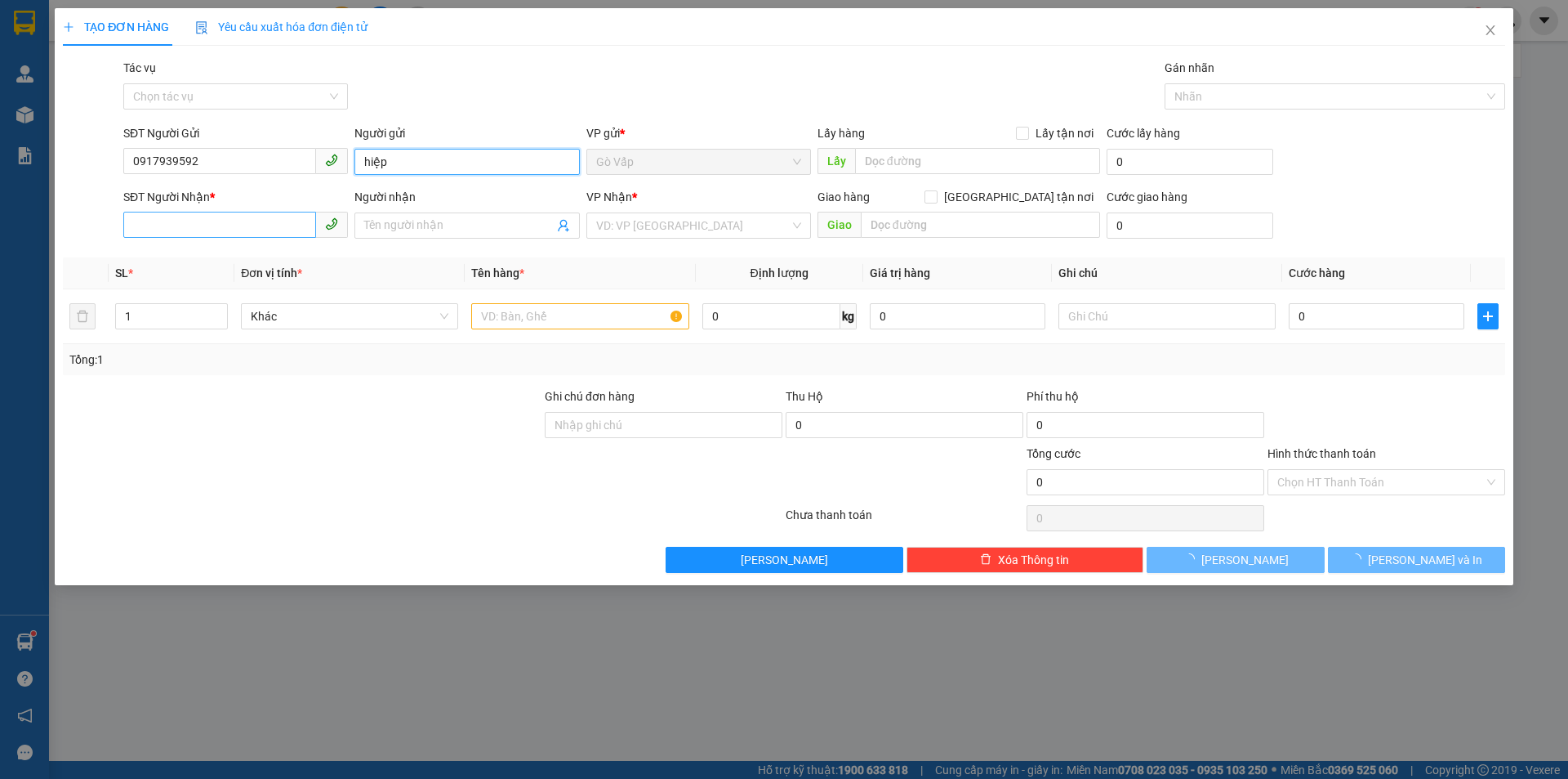
type input "hiệp"
click at [238, 227] on input "SĐT Người Nhận *" at bounding box center [220, 224] width 193 height 26
type input "0389993672"
click at [272, 243] on div "0389993672 0389993672 - Thọ" at bounding box center [236, 258] width 225 height 33
click at [244, 228] on input "0389993672" at bounding box center [220, 224] width 193 height 26
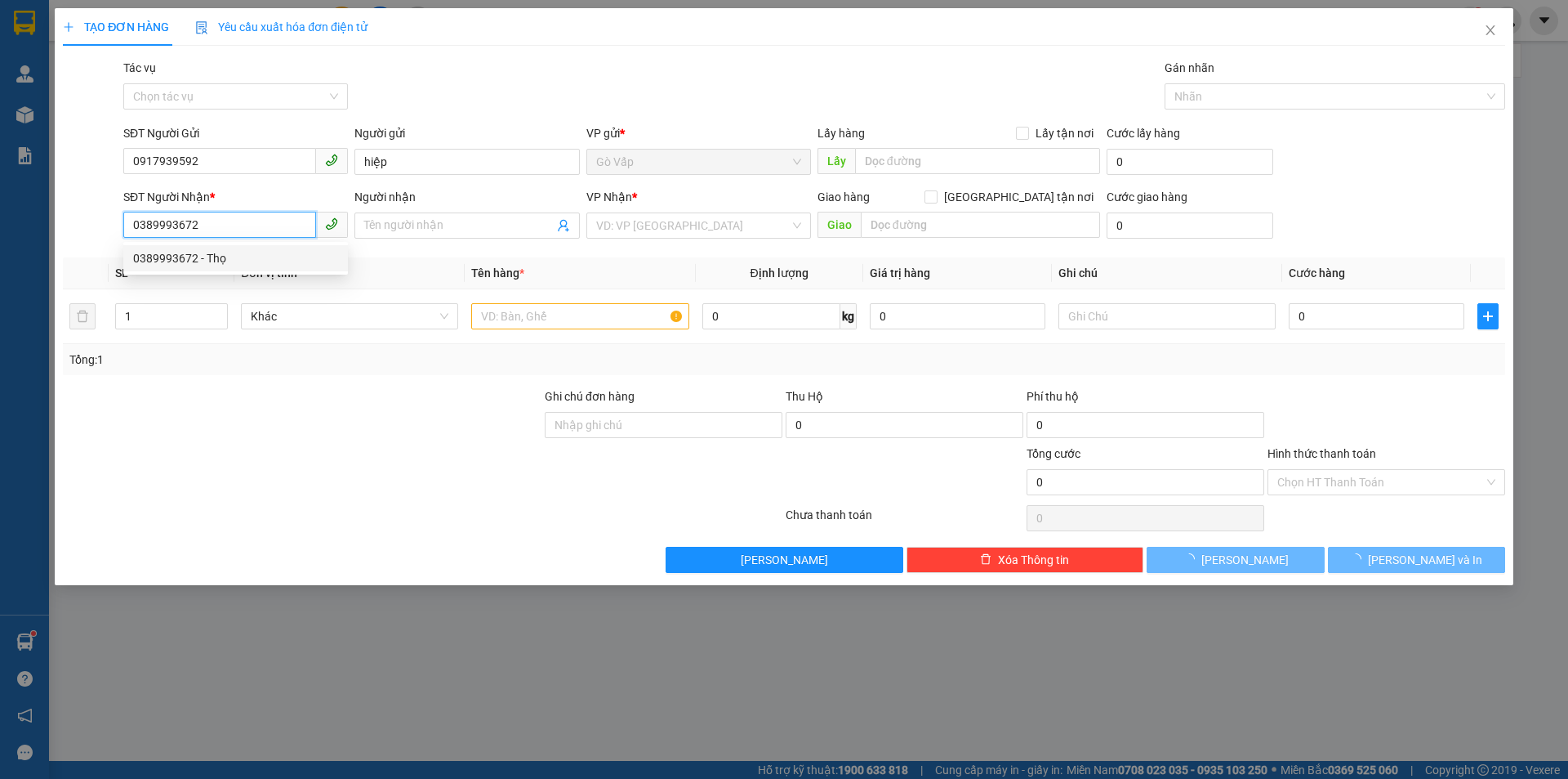
click at [247, 261] on div "0389993672 - Thọ" at bounding box center [236, 258] width 205 height 18
type input "Thọ"
click at [577, 317] on input "text" at bounding box center [580, 316] width 217 height 26
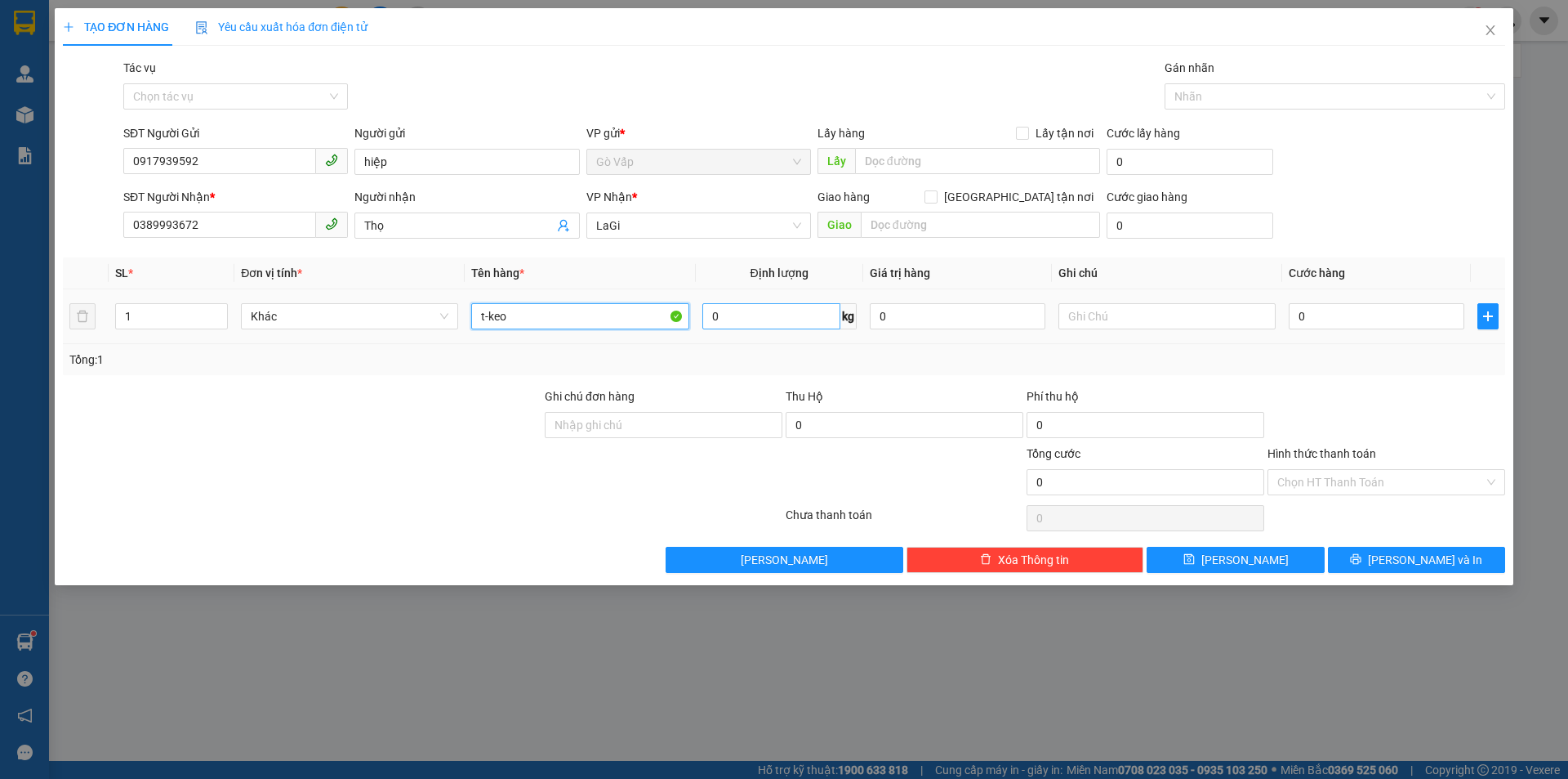
type input "t-keo"
click at [784, 321] on input "0" at bounding box center [771, 316] width 138 height 26
type input "16"
click at [1344, 321] on input "0" at bounding box center [1377, 316] width 176 height 26
type input "60"
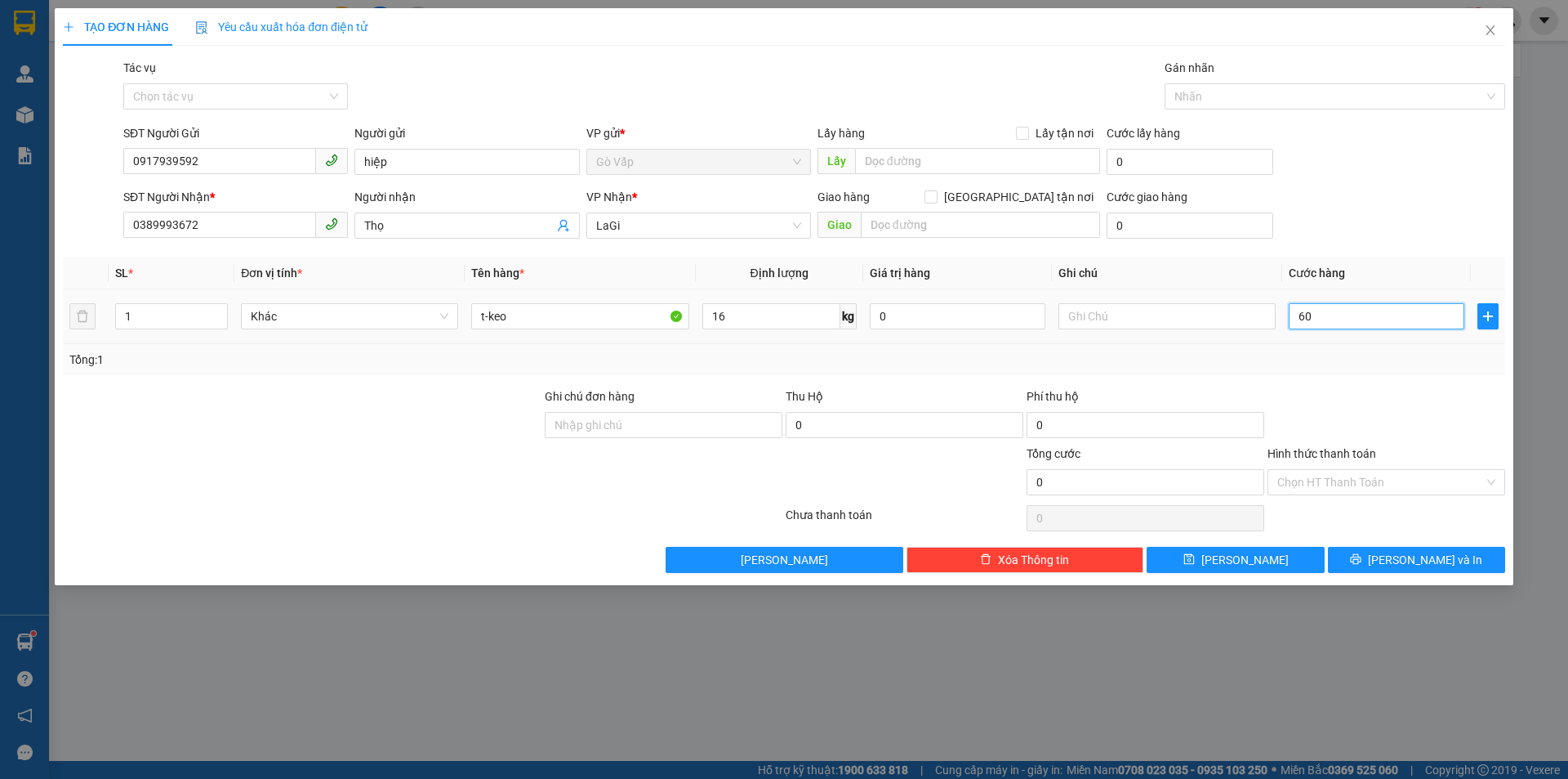
type input "60"
type input "60.000"
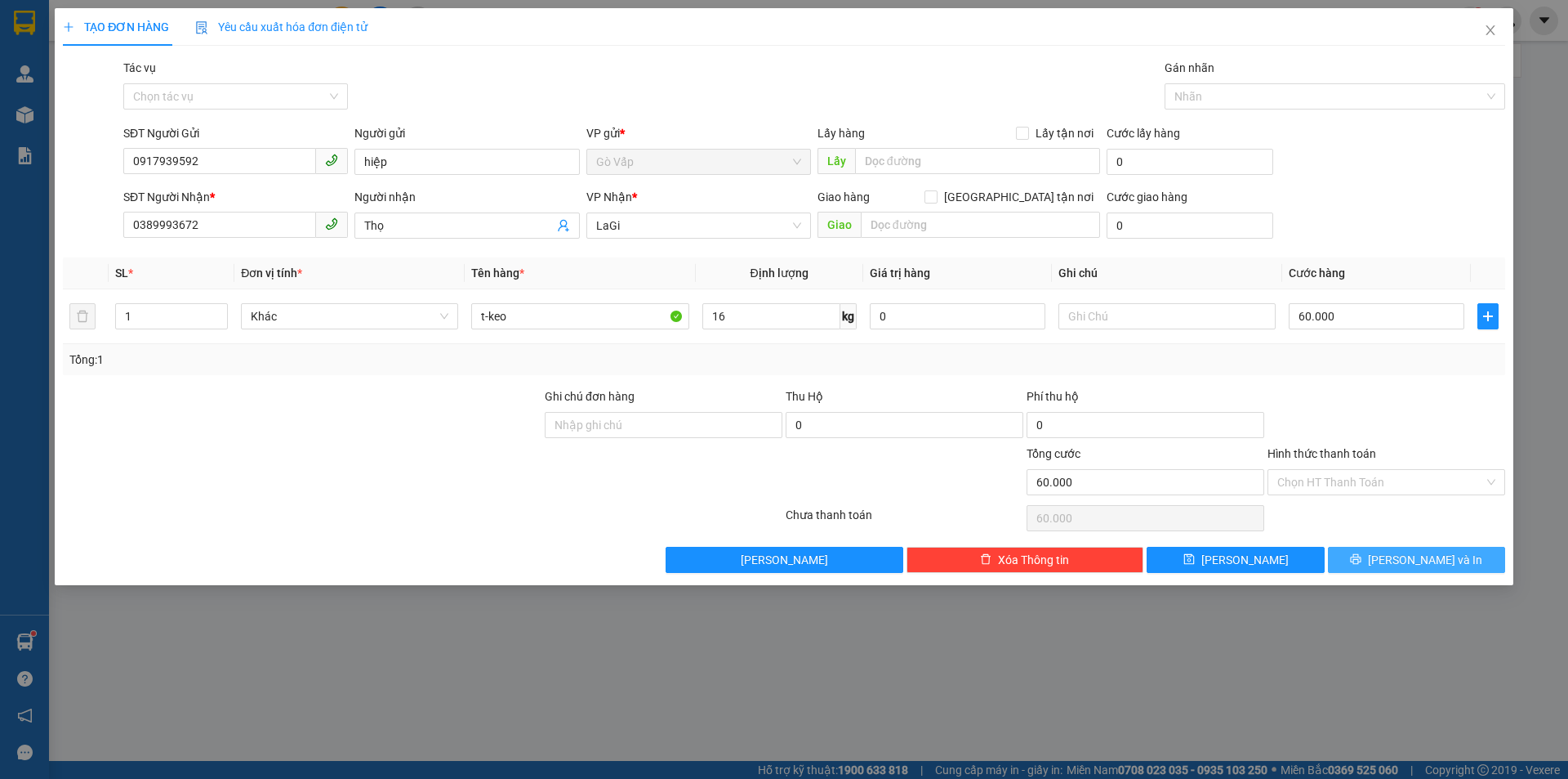
click at [1361, 565] on icon "printer" at bounding box center [1356, 558] width 12 height 12
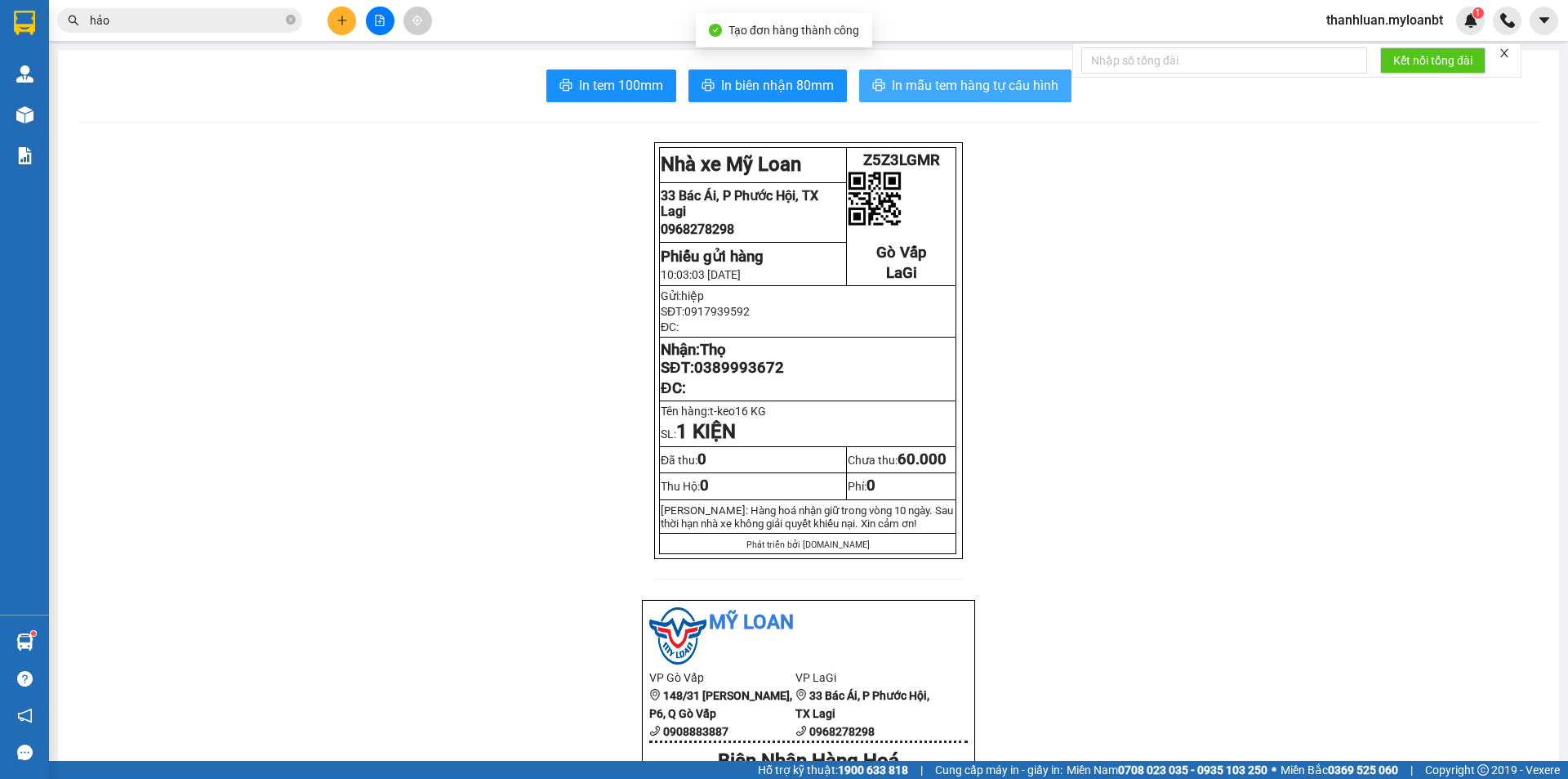
click at [892, 85] on span "In mẫu tem hàng tự cấu hình" at bounding box center [974, 85] width 166 height 20
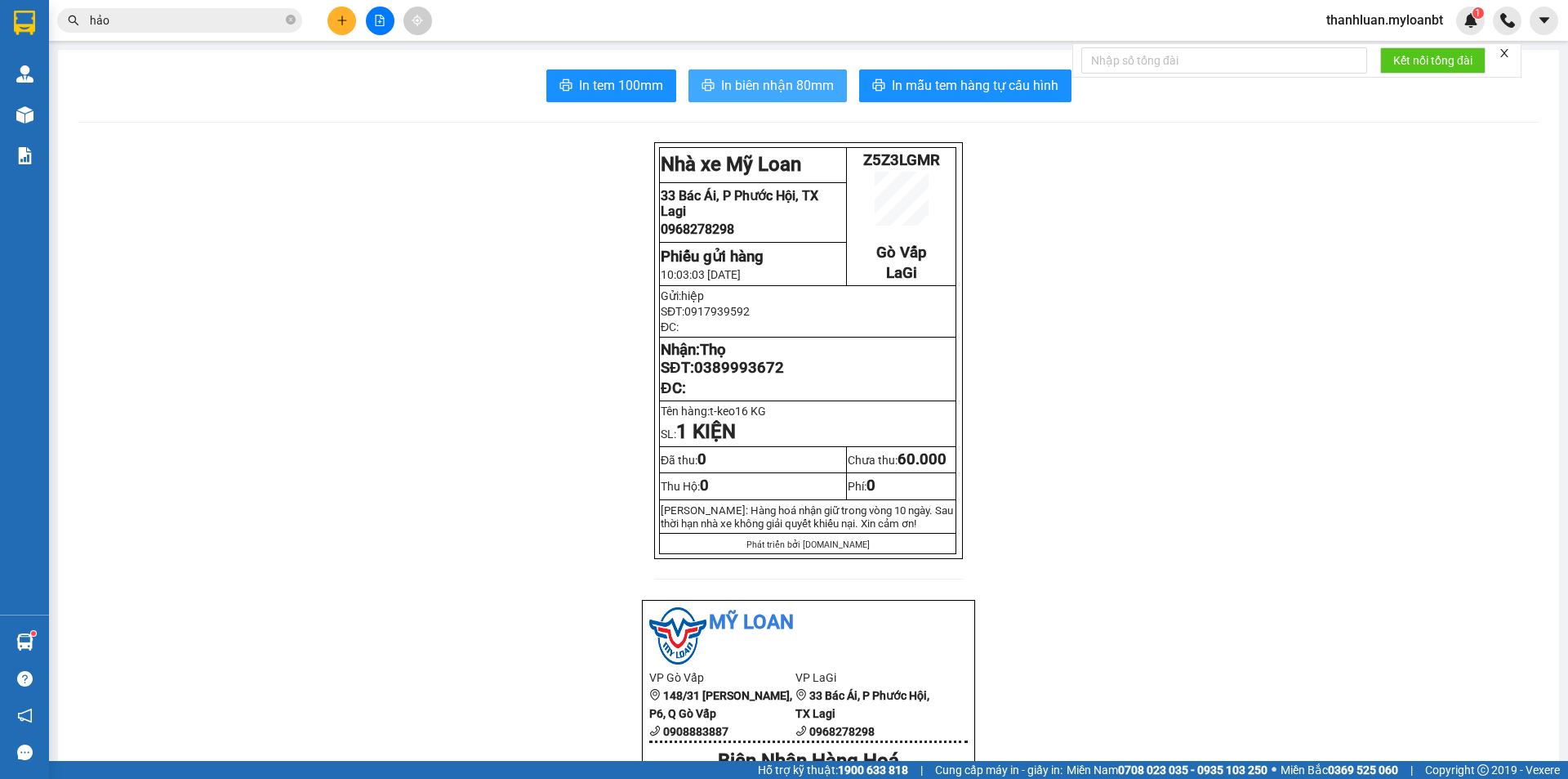
click at [759, 85] on span "In biên nhận 80mm" at bounding box center [777, 85] width 113 height 20
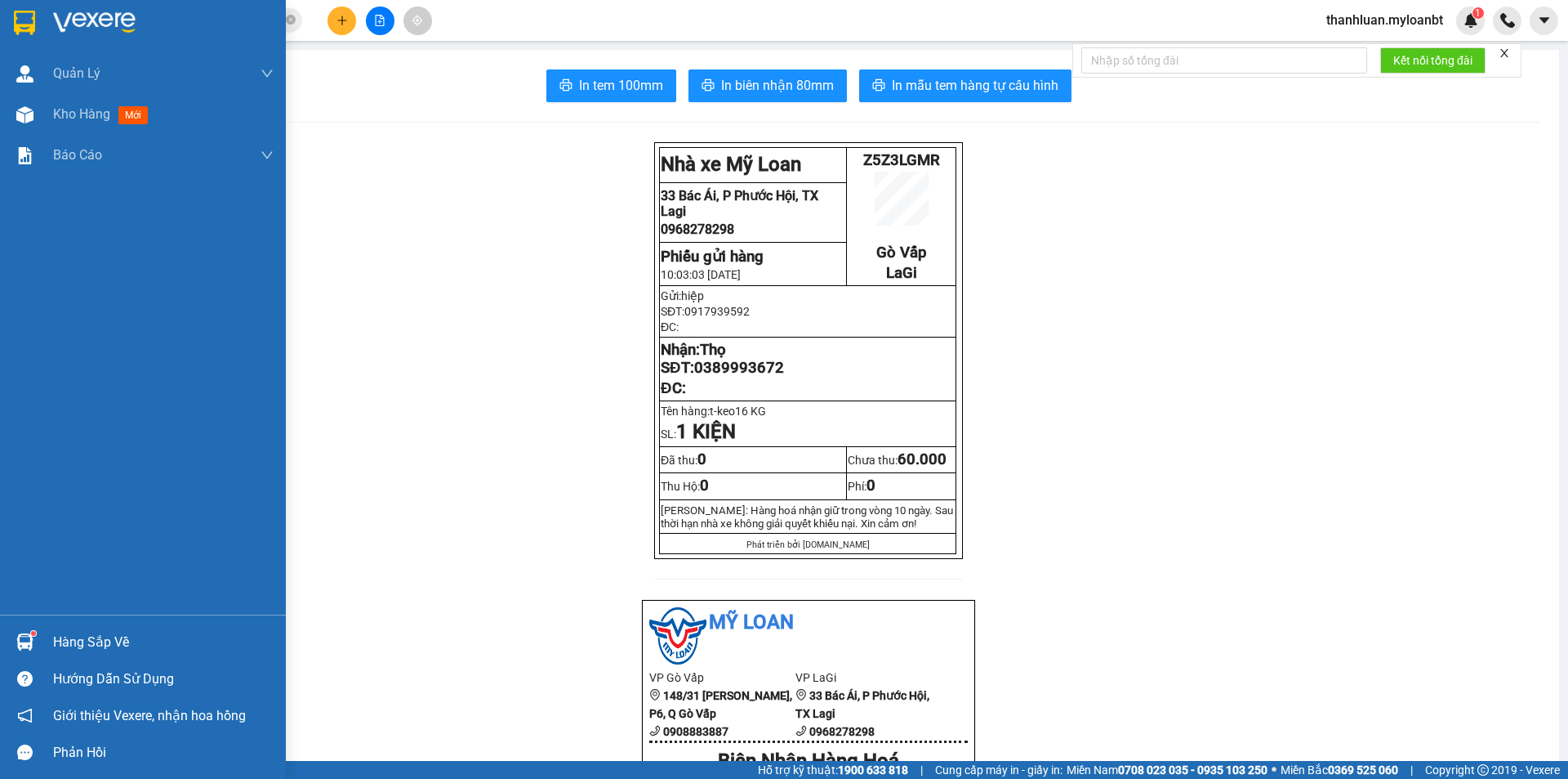
click at [16, 628] on div at bounding box center [25, 642] width 28 height 28
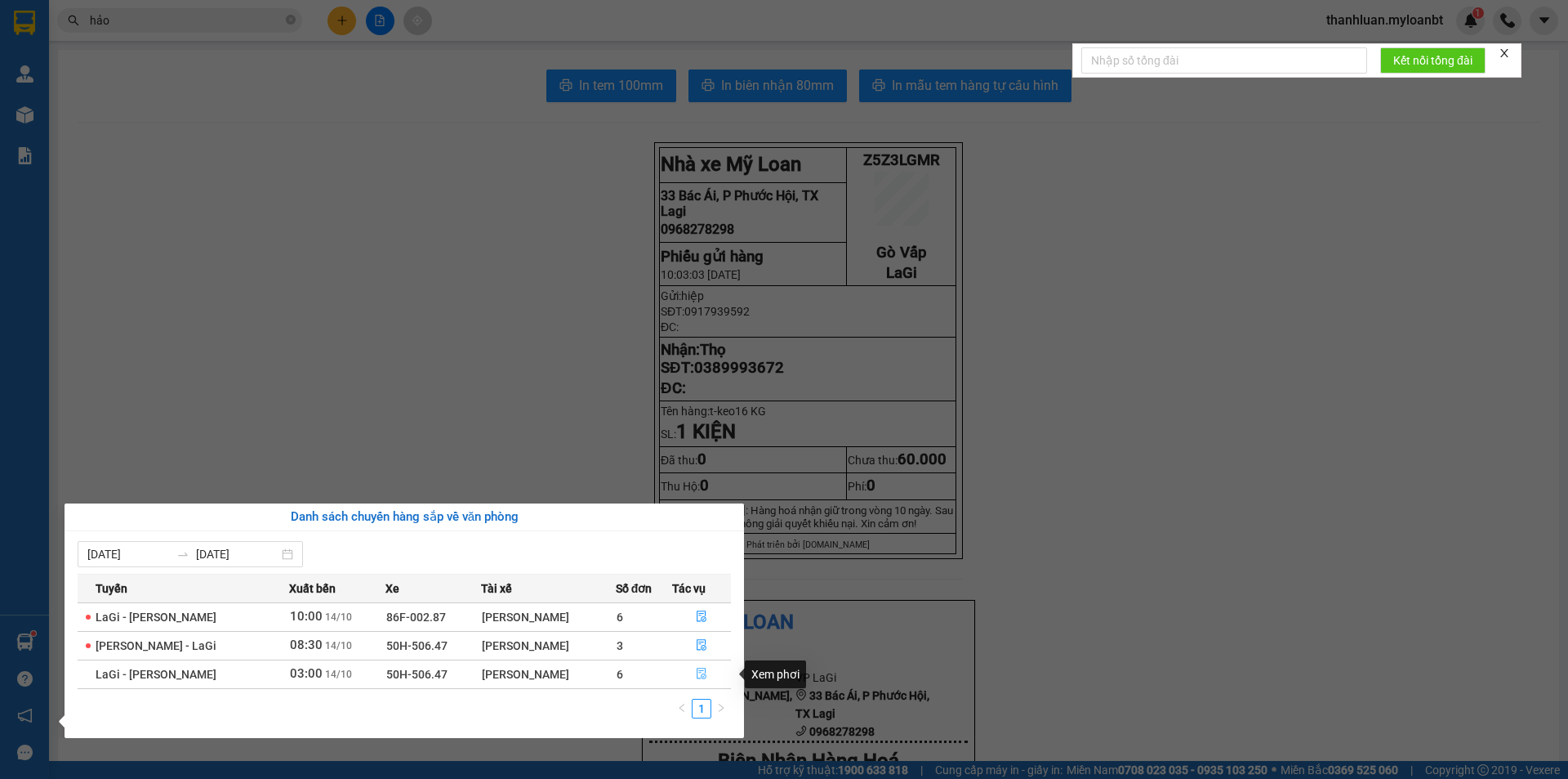
click at [687, 672] on button "button" at bounding box center [701, 673] width 58 height 26
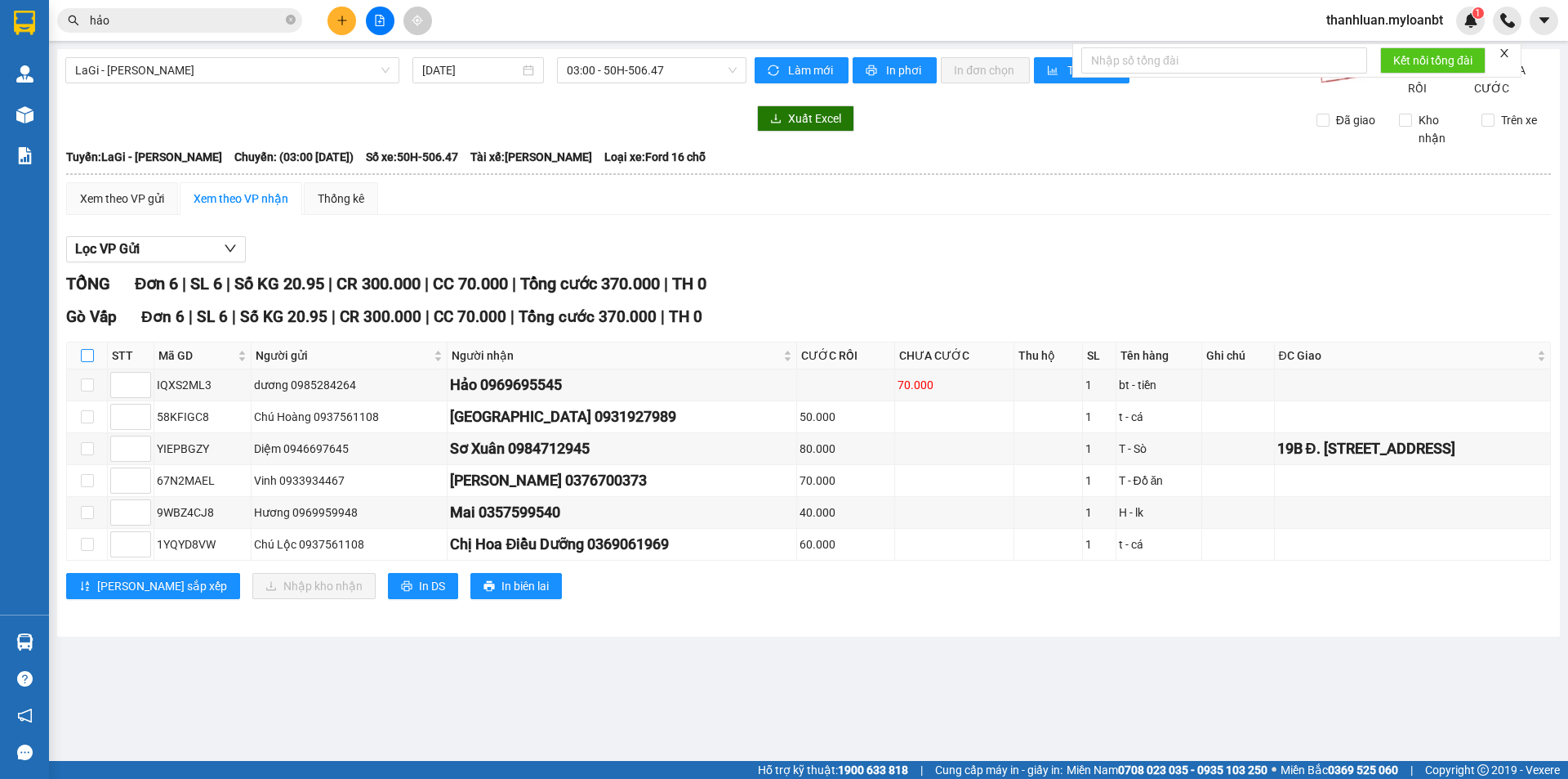
click at [82, 362] on input "checkbox" at bounding box center [87, 355] width 13 height 13
checkbox input "true"
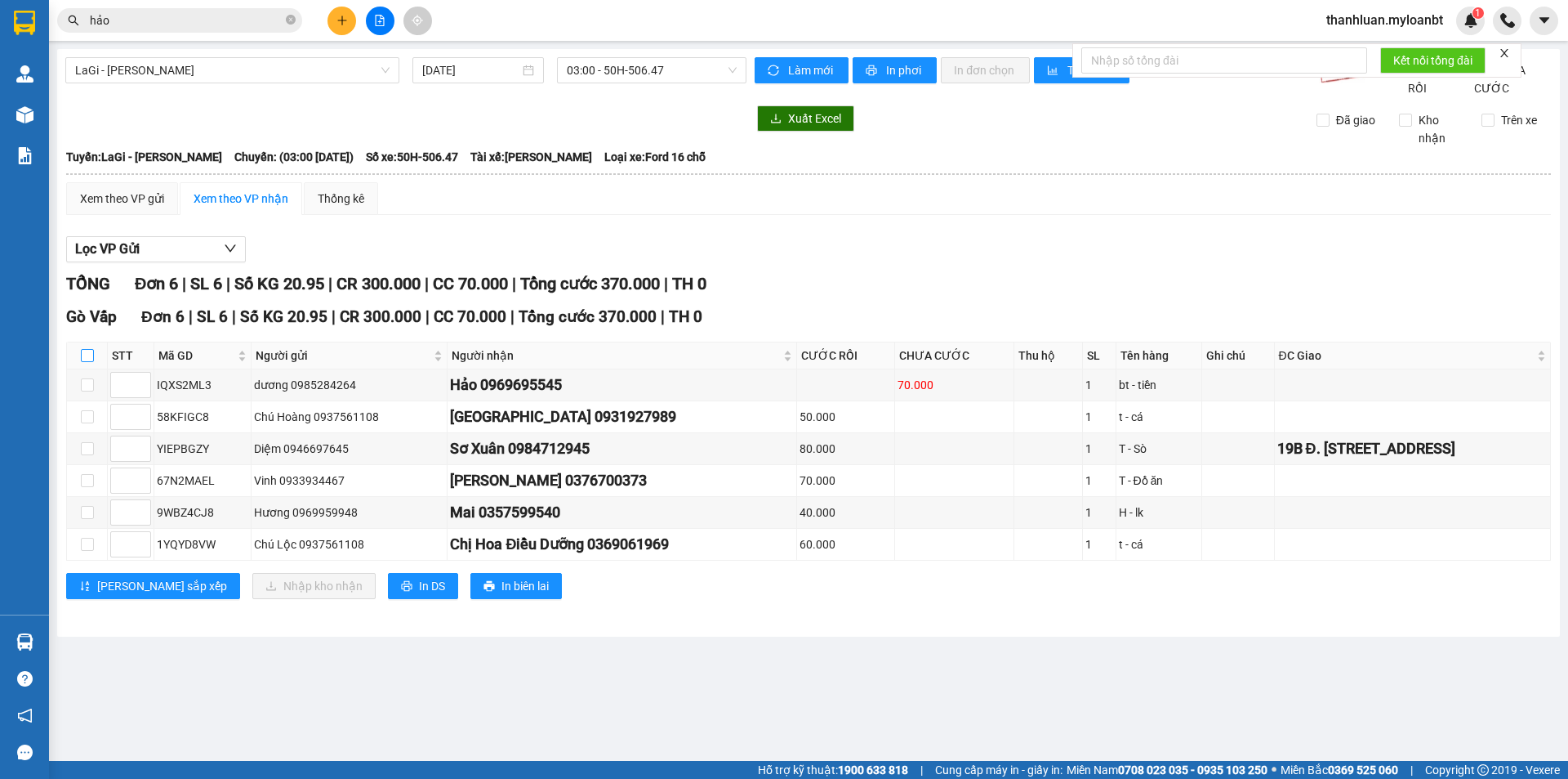
checkbox input "true"
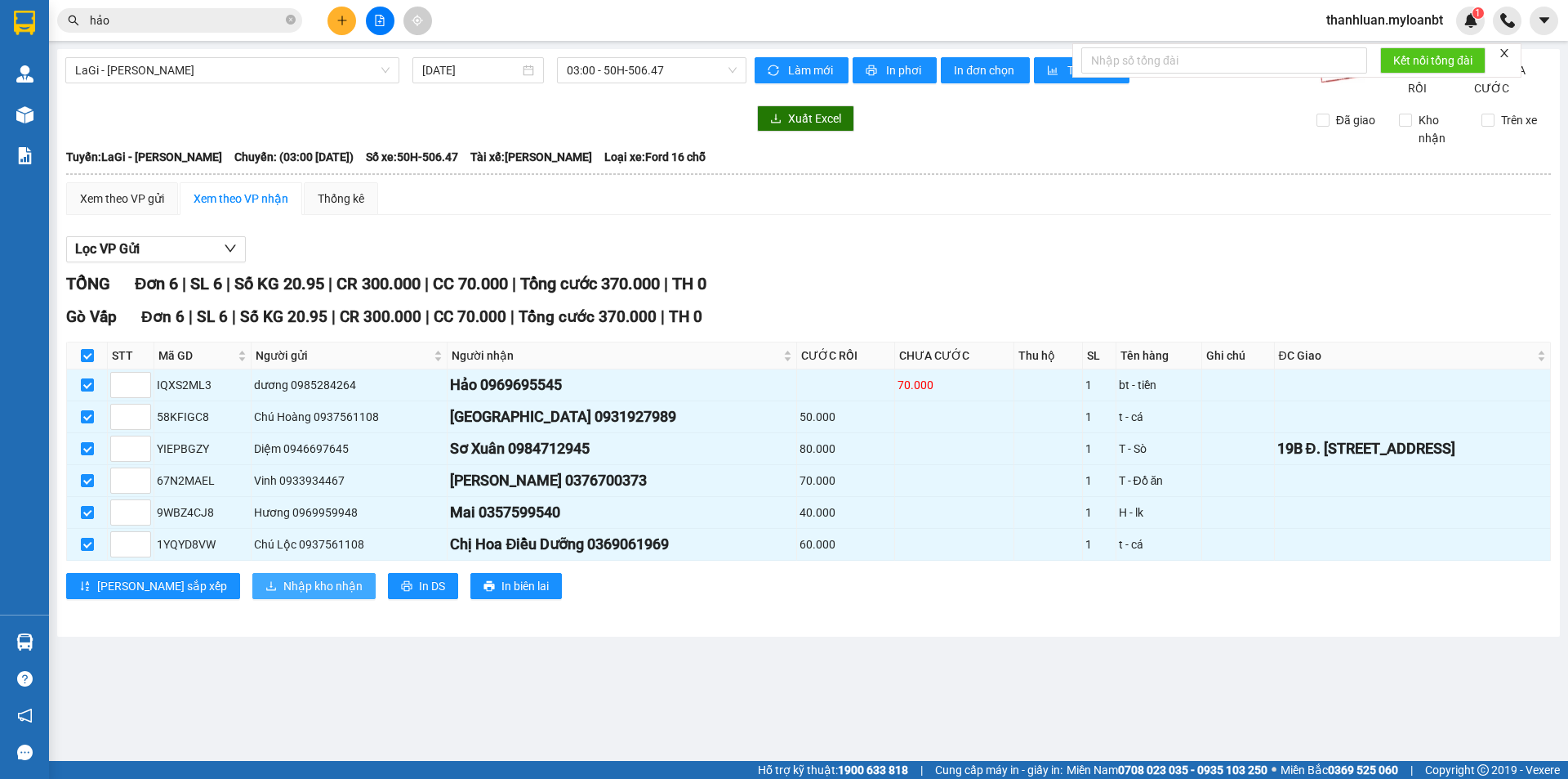
click at [284, 595] on span "Nhập kho nhận" at bounding box center [323, 586] width 79 height 18
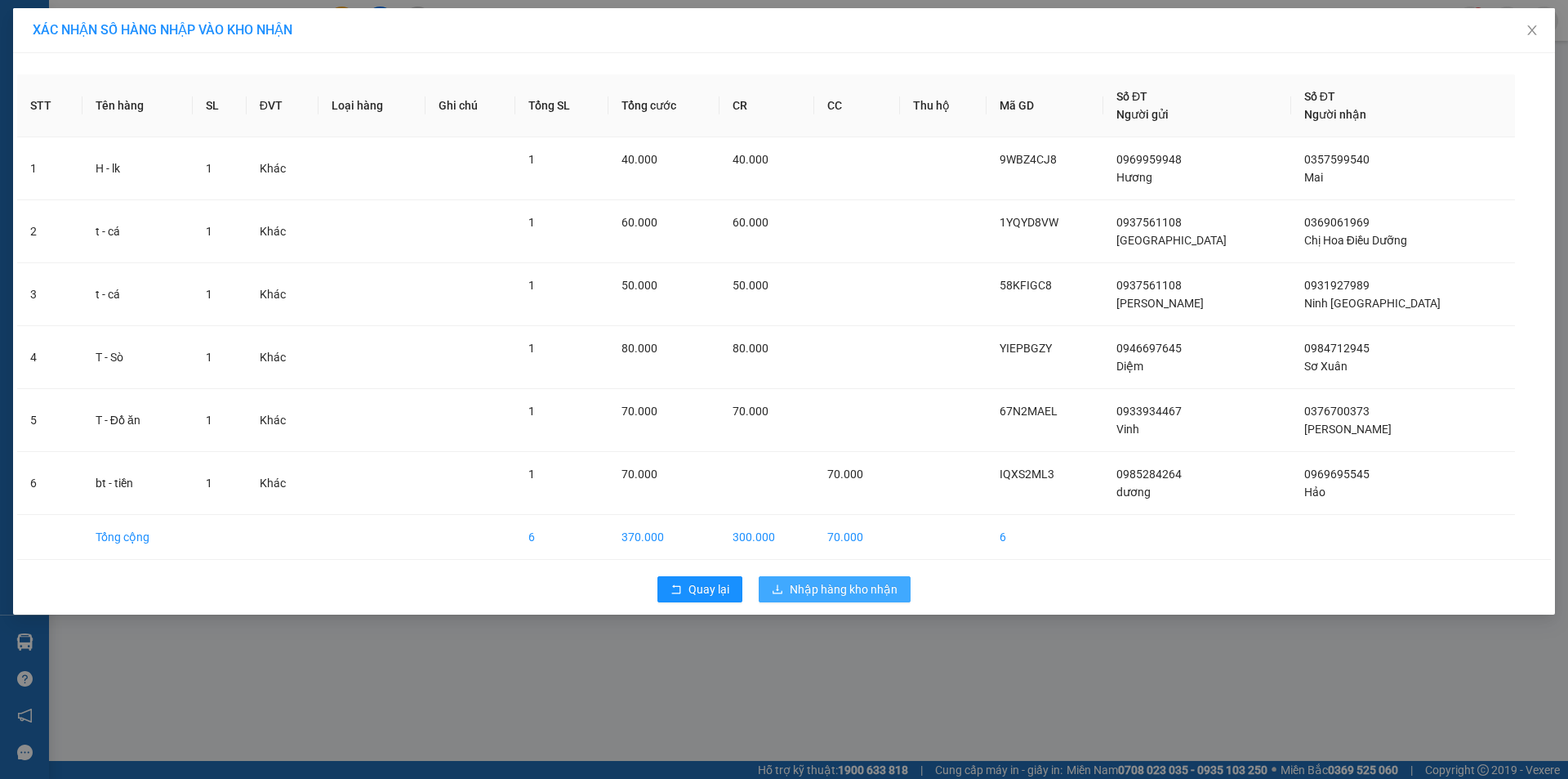
click at [845, 582] on span "Nhập hàng kho nhận" at bounding box center [843, 589] width 108 height 18
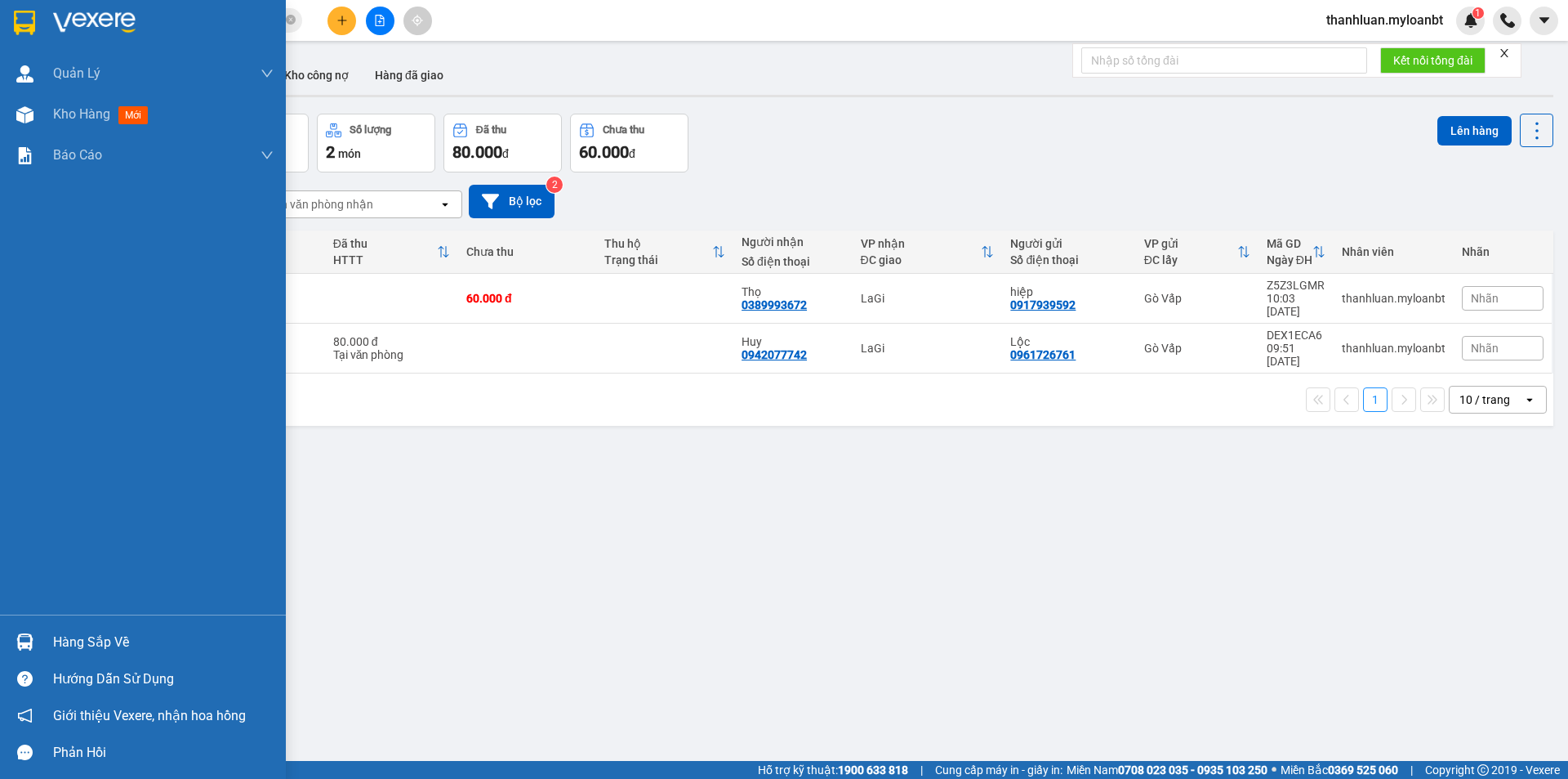
click at [27, 638] on img at bounding box center [24, 641] width 17 height 17
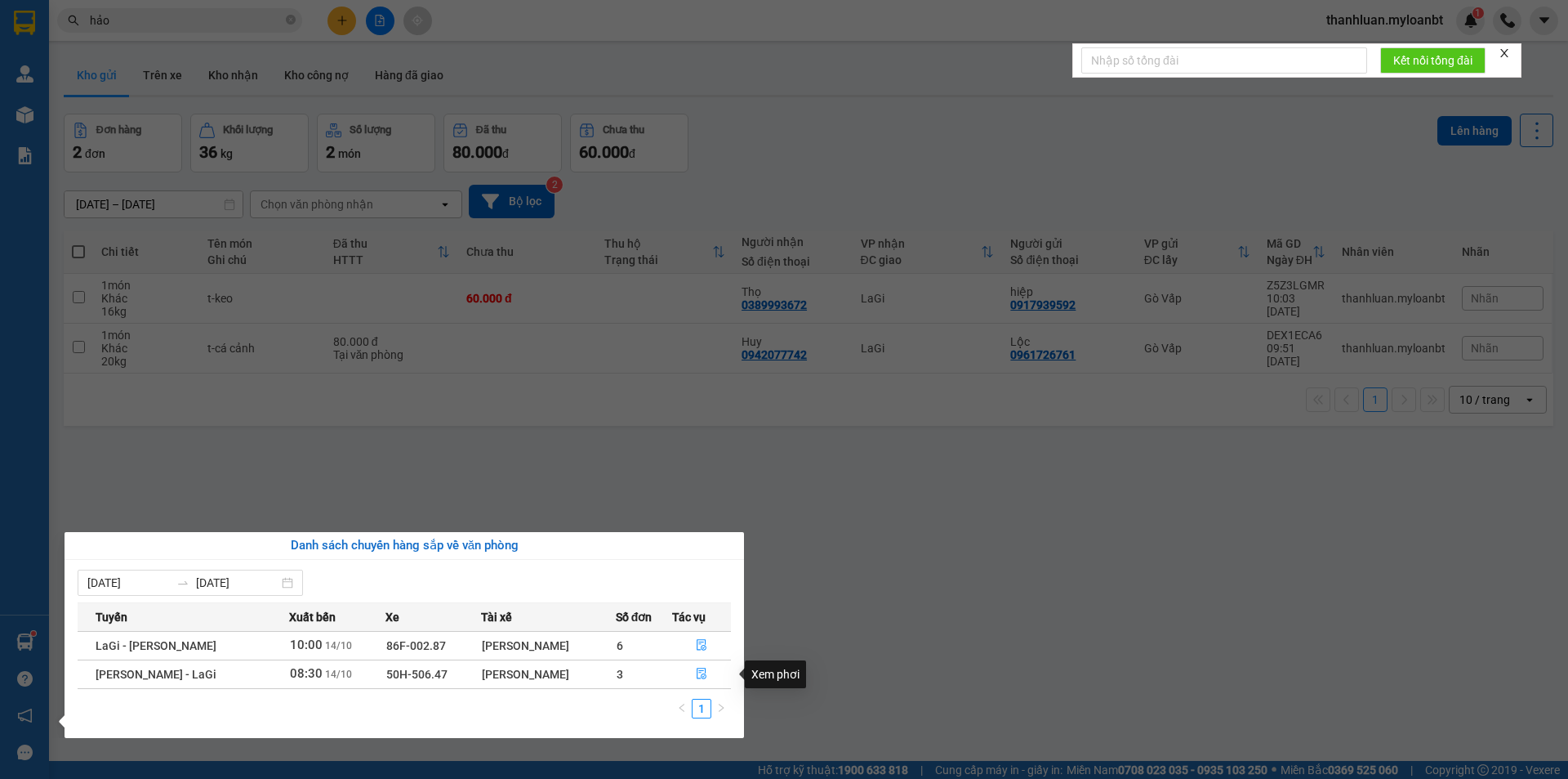
click at [896, 604] on section "Kết quả tìm kiếm ( 947 ) Bộ lọc Mã ĐH Trạng thái Món hàng Thu hộ Tổng cước Chưa…" at bounding box center [784, 390] width 1568 height 779
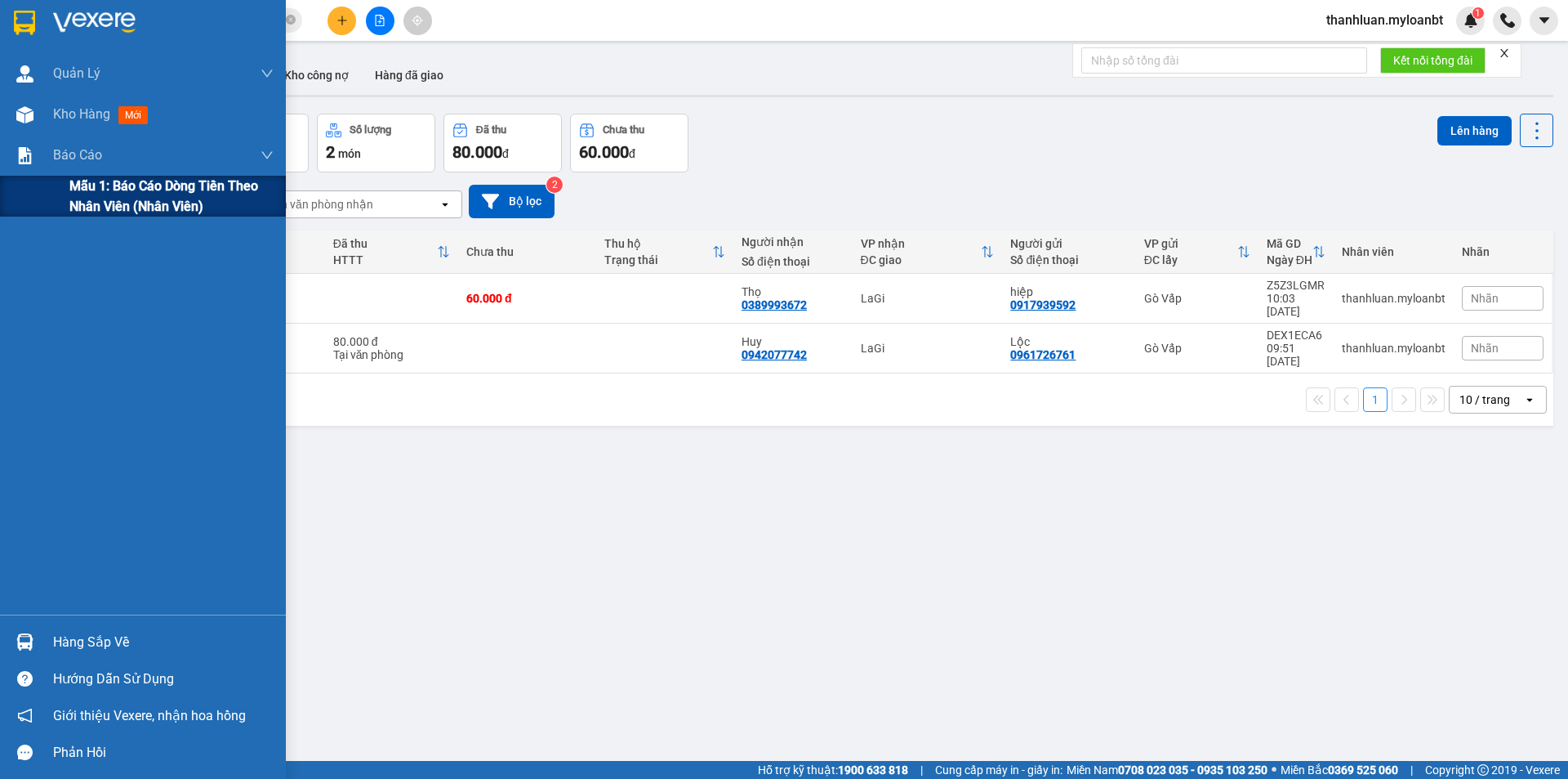
click at [75, 184] on span "Mẫu 1: Báo cáo dòng tiền theo nhân viên (Nhân viên)" at bounding box center [172, 197] width 204 height 41
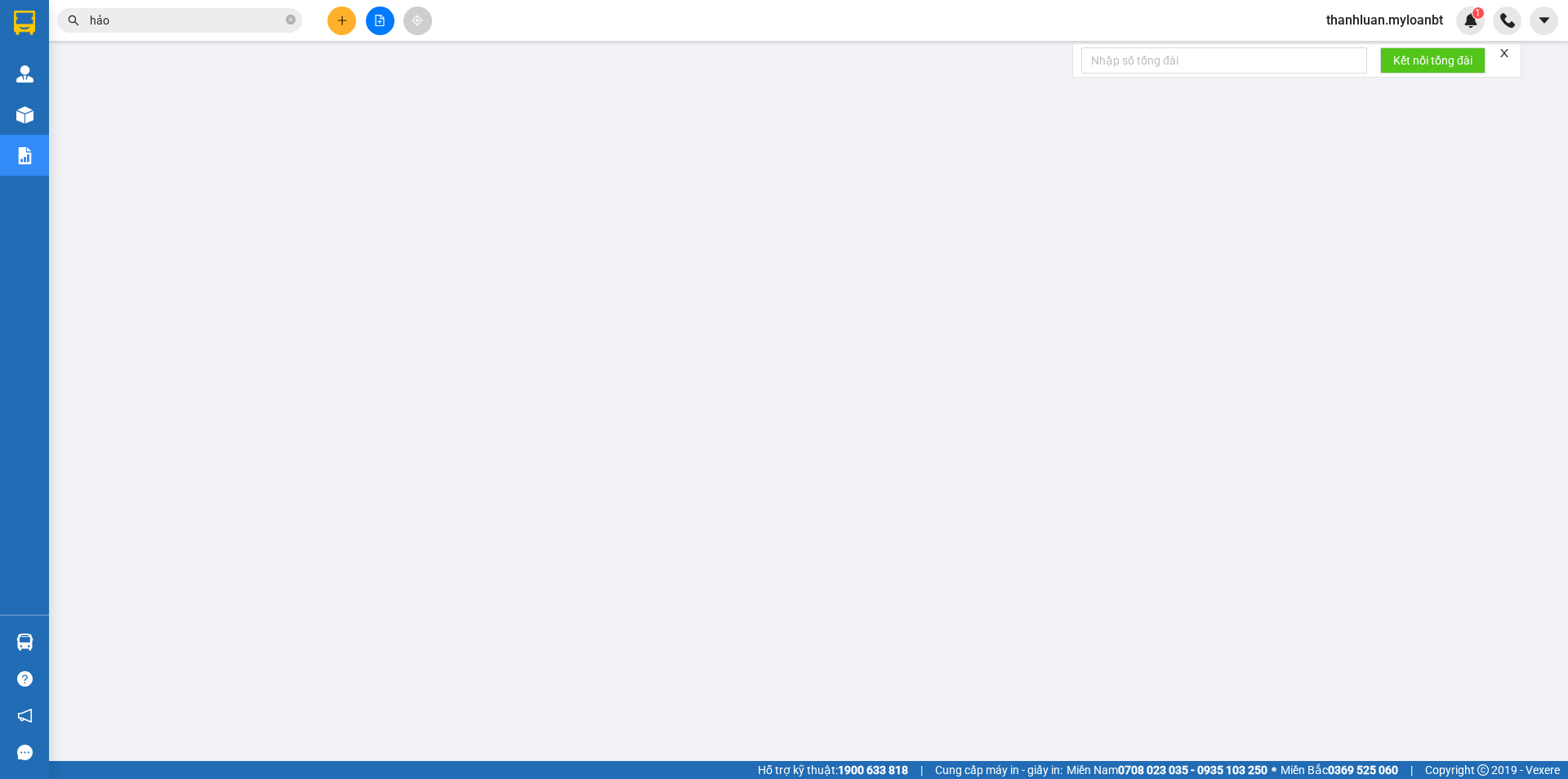
click at [223, 20] on input "hảo" at bounding box center [186, 20] width 193 height 18
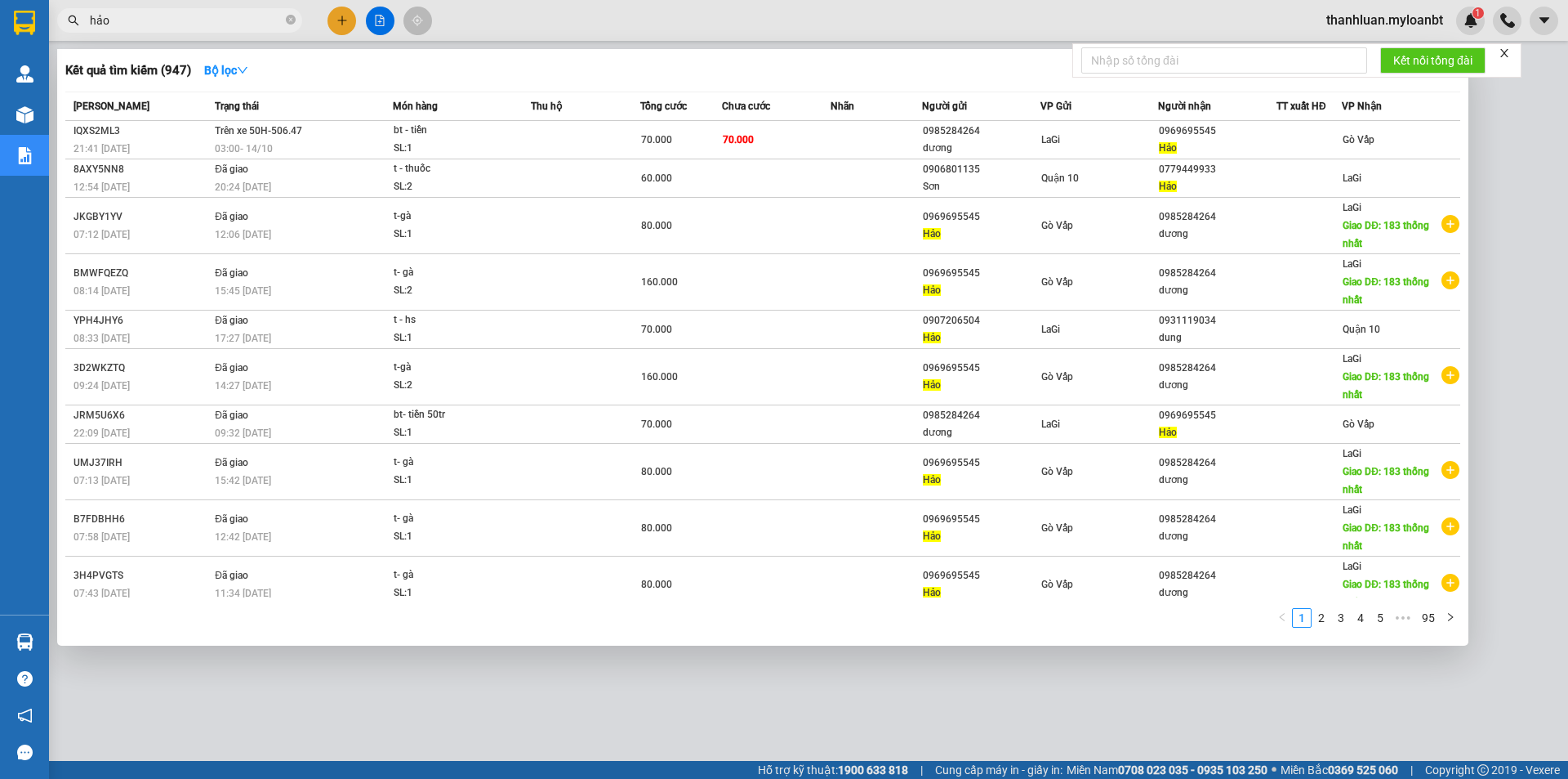
click at [223, 20] on input "hảo" at bounding box center [186, 20] width 193 height 18
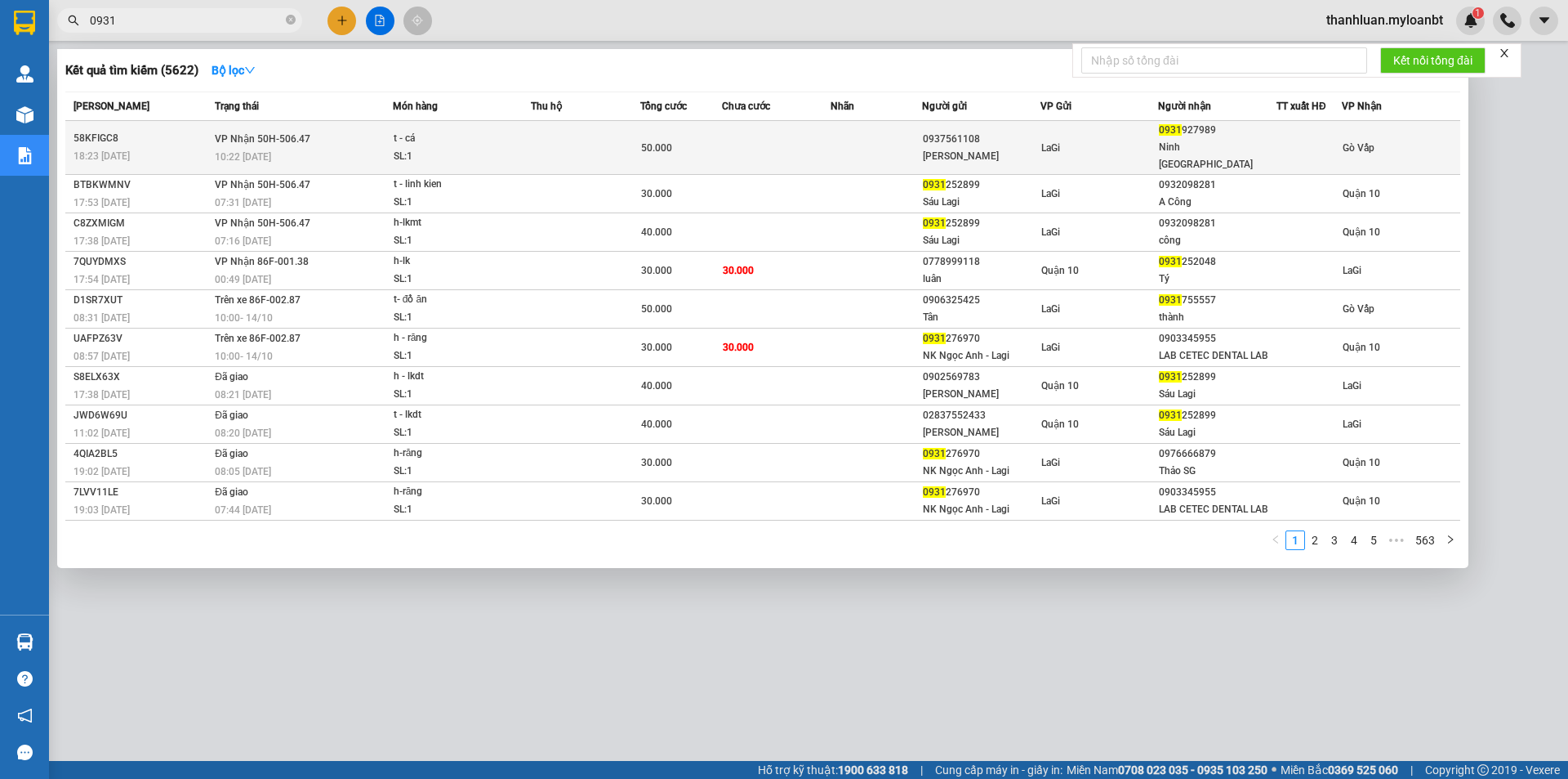
type input "0931"
click at [443, 148] on div "SL: 1" at bounding box center [455, 157] width 123 height 18
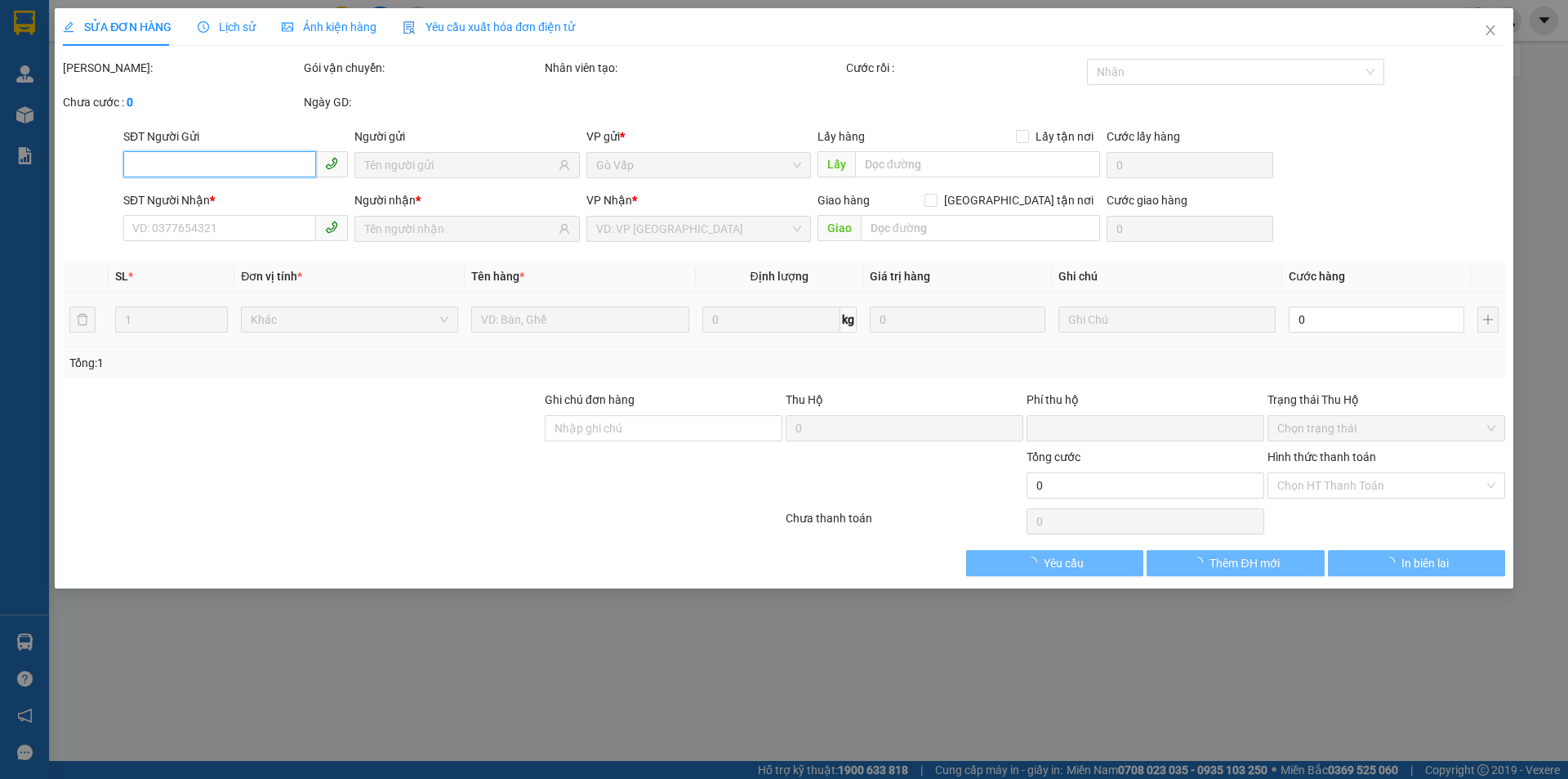
type input "0937561108"
type input "[PERSON_NAME]"
type input "0931927989"
type input "Ninh [GEOGRAPHIC_DATA]"
type input "0"
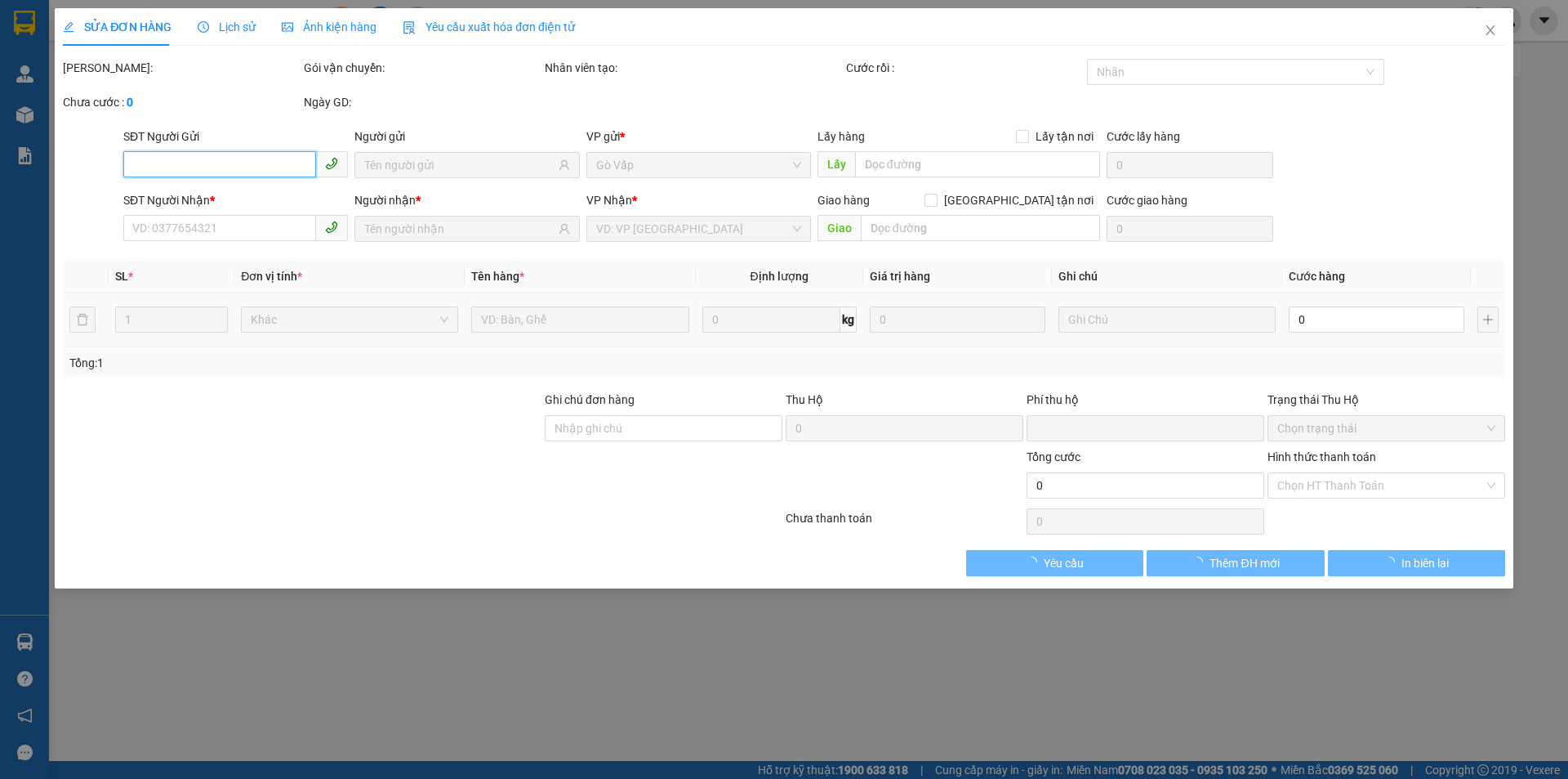
type input "50.000"
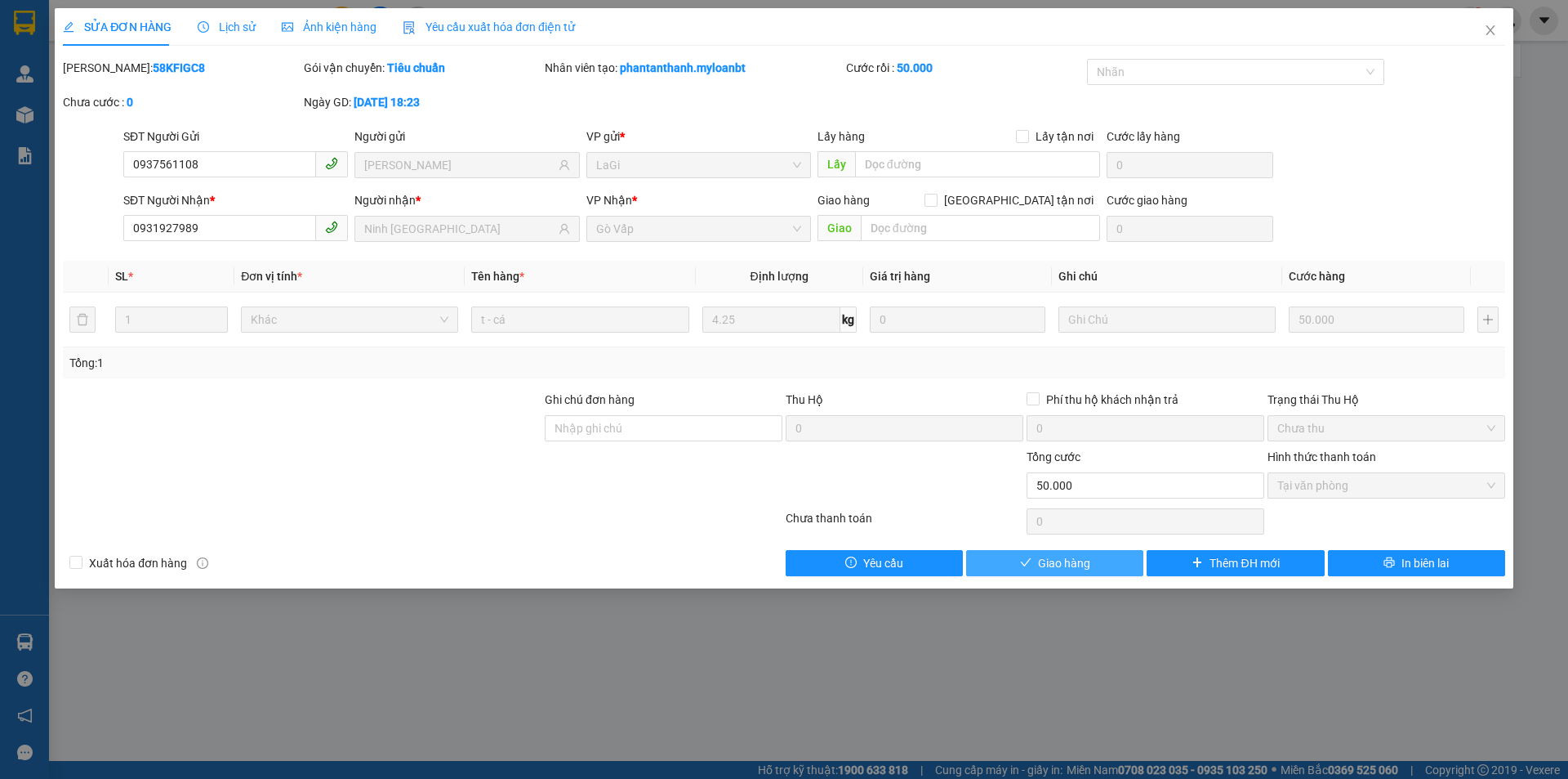
click at [1092, 562] on button "Giao hàng" at bounding box center [1054, 562] width 177 height 26
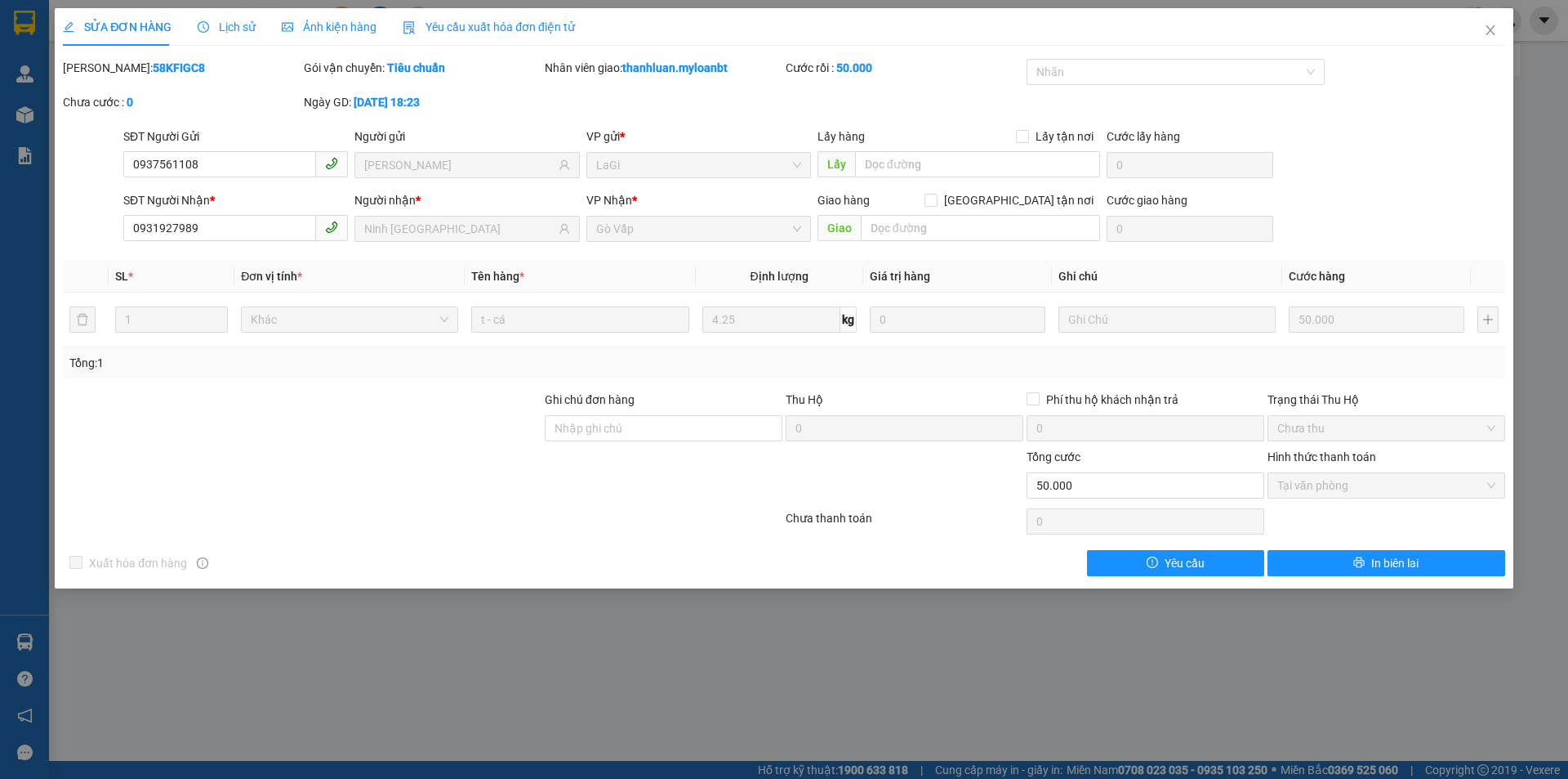
click at [52, 669] on div "SỬA ĐƠN HÀNG Lịch sử Ảnh kiện hàng Yêu cầu xuất hóa đơn điện tử Total Paid Fee …" at bounding box center [784, 390] width 1568 height 779
click at [1482, 15] on span "Close" at bounding box center [1490, 30] width 45 height 45
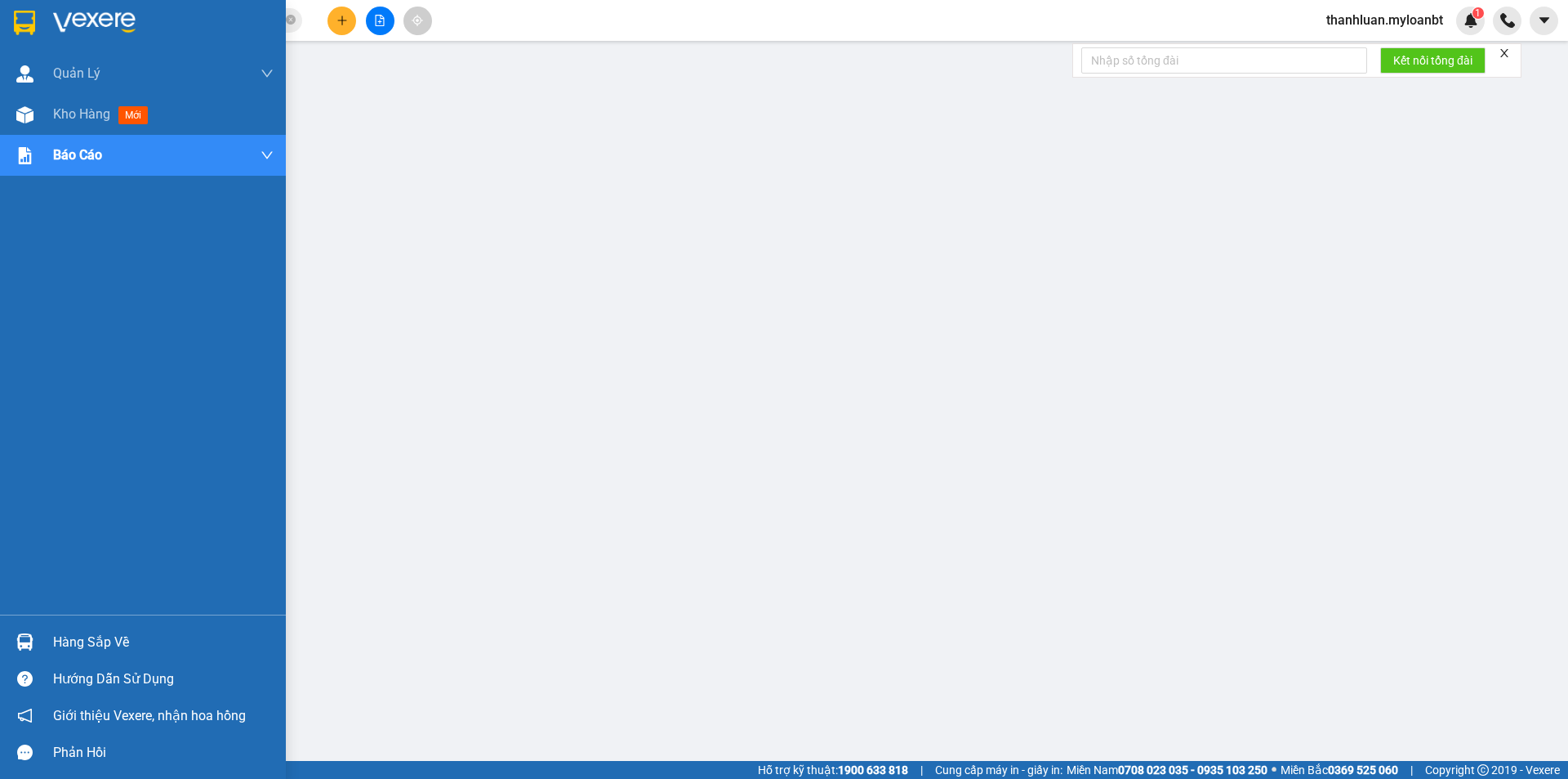
click at [57, 636] on div "Hàng sắp về" at bounding box center [164, 642] width 220 height 25
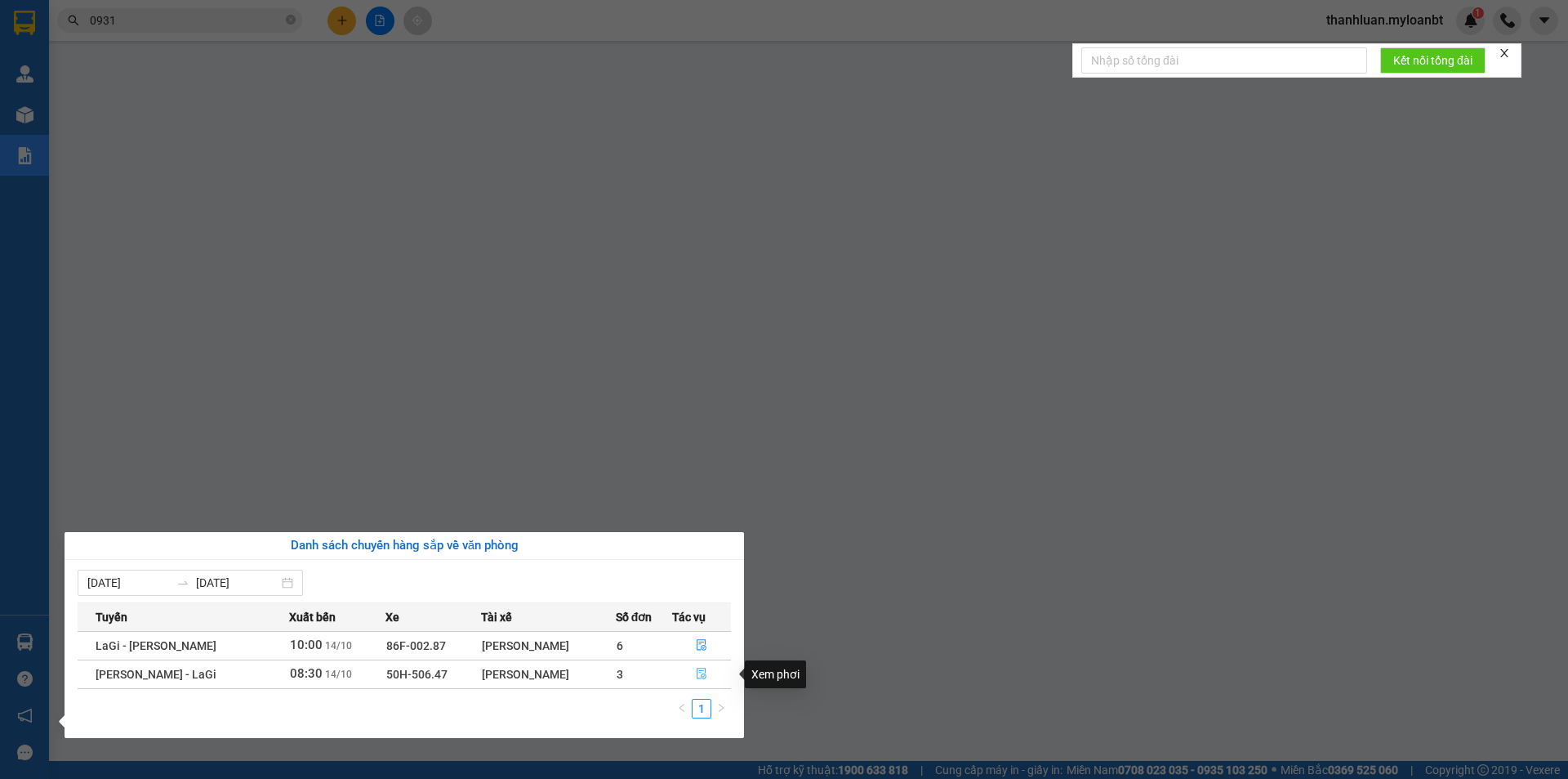
click at [687, 671] on button "button" at bounding box center [701, 673] width 58 height 26
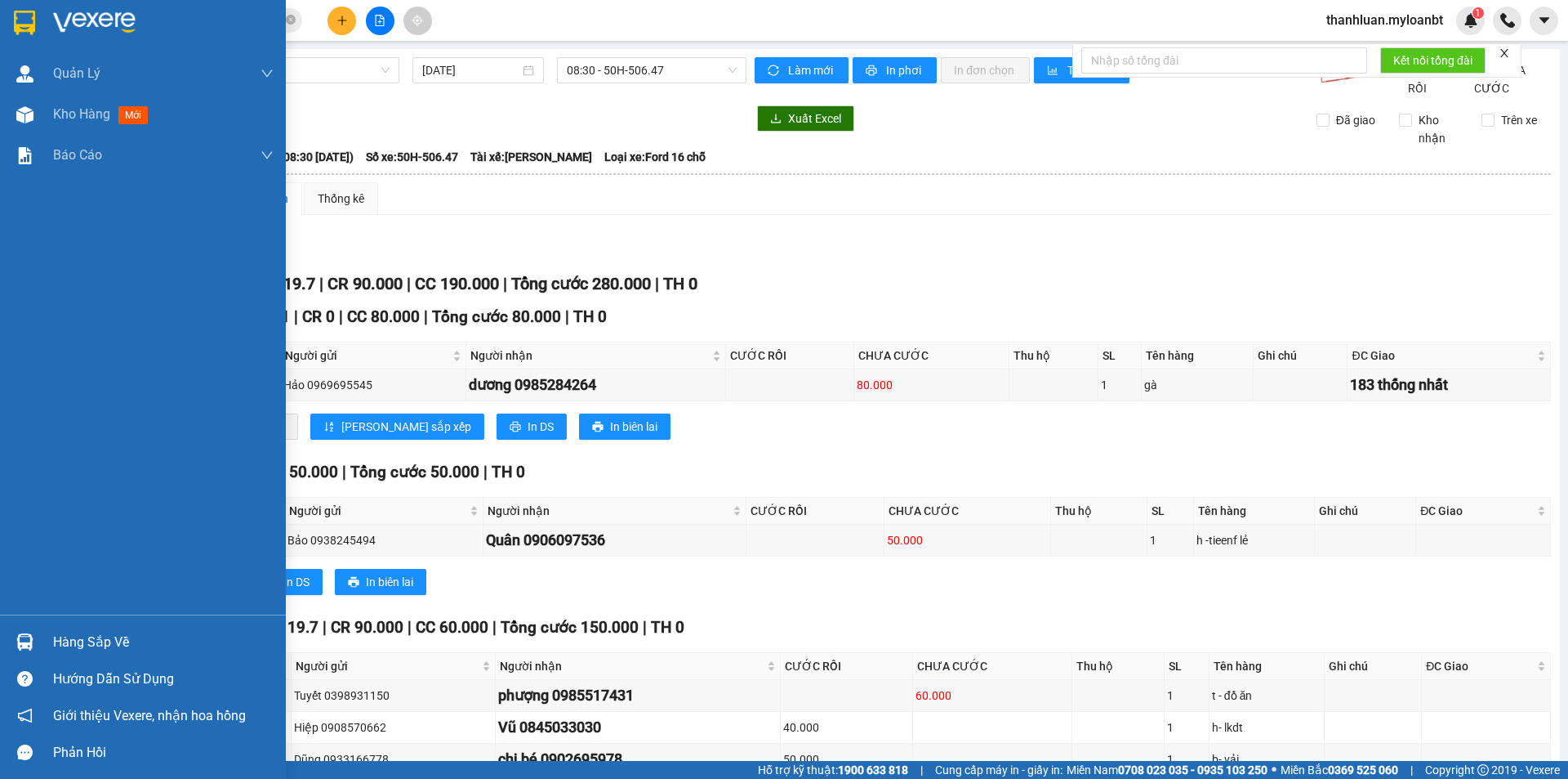
click at [44, 631] on div "Hàng sắp về" at bounding box center [143, 641] width 286 height 36
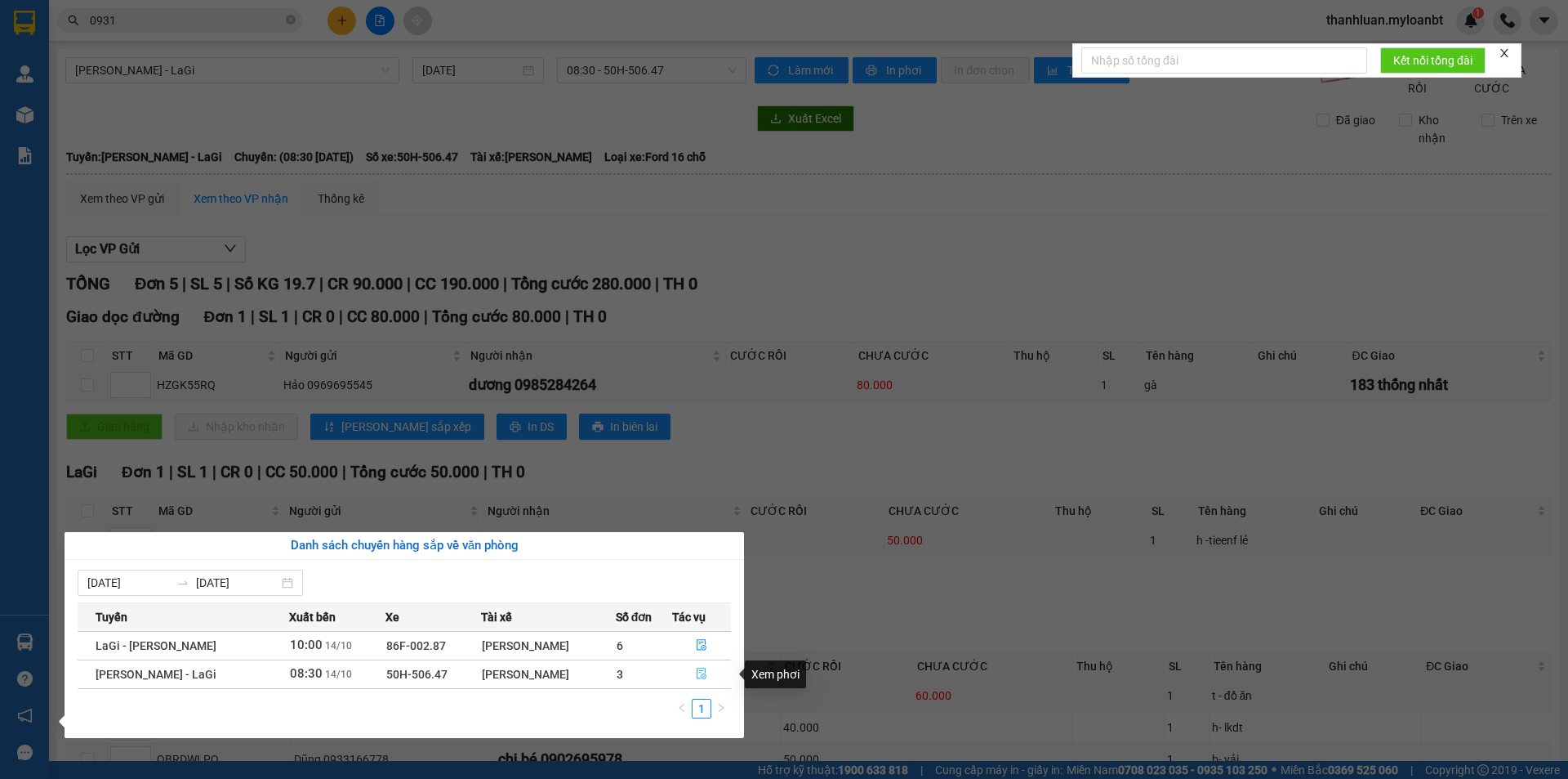
click at [698, 669] on icon "file-done" at bounding box center [701, 674] width 10 height 12
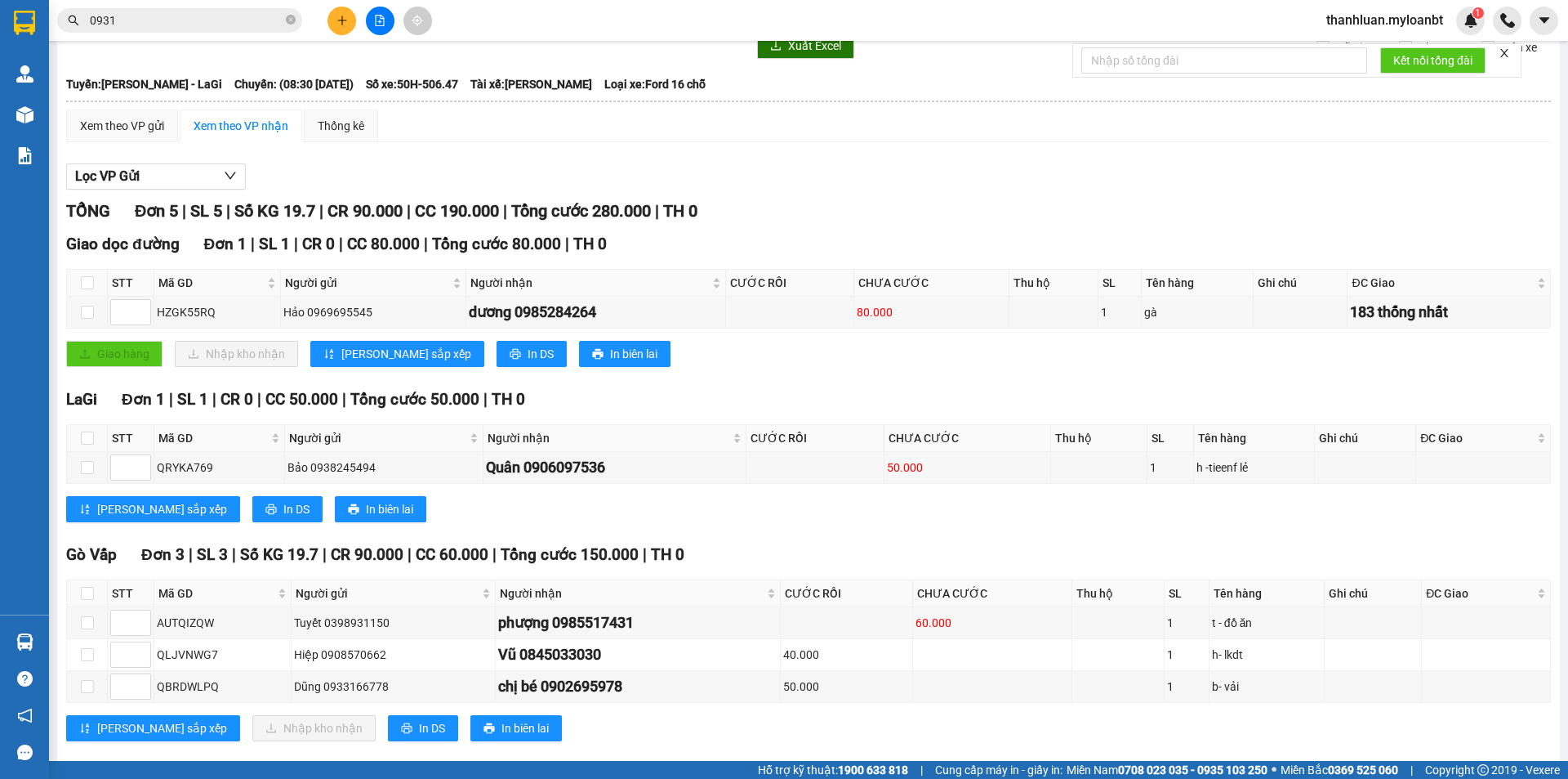
scroll to position [116, 0]
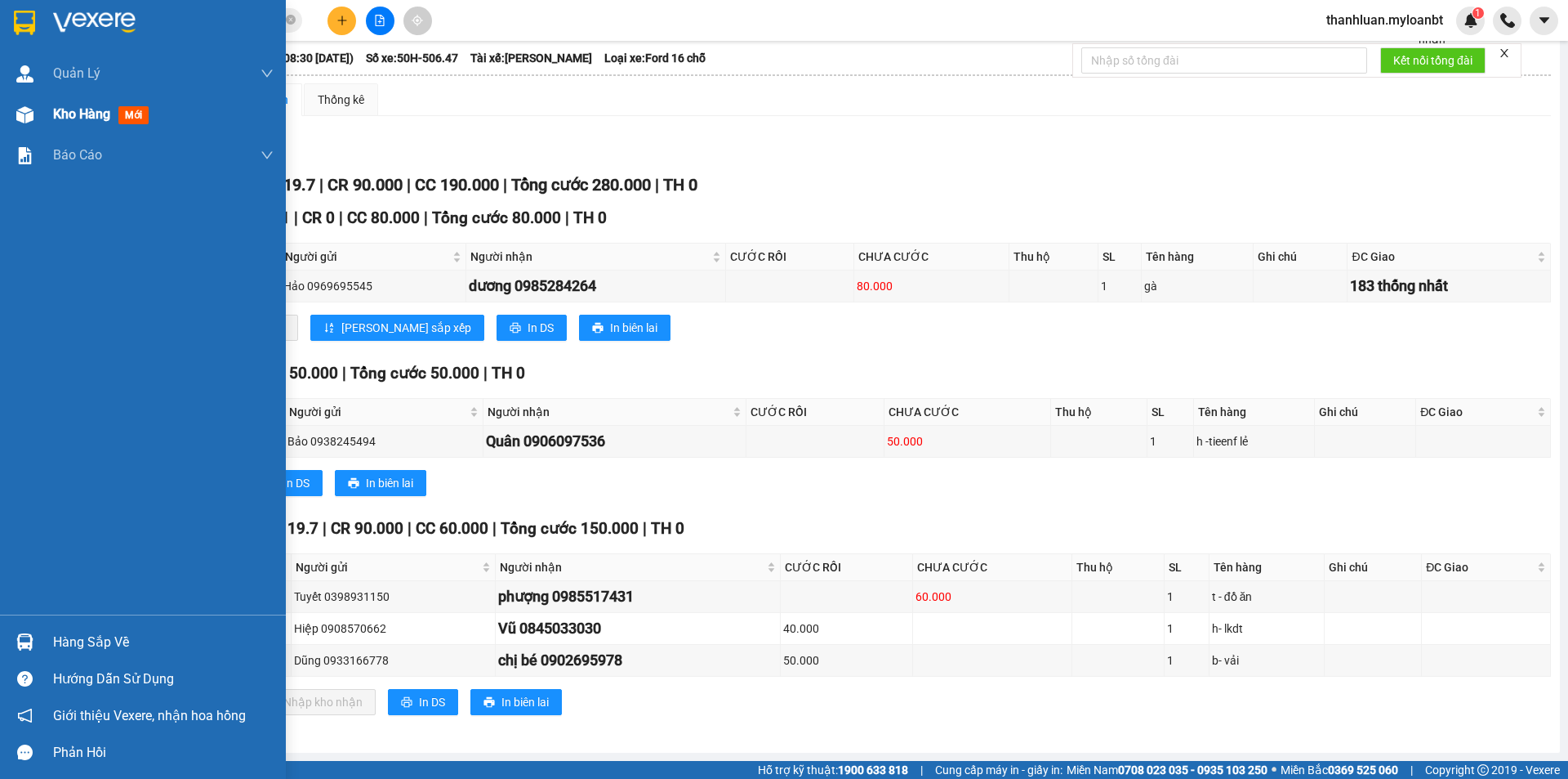
click at [73, 117] on span "Kho hàng" at bounding box center [82, 113] width 57 height 15
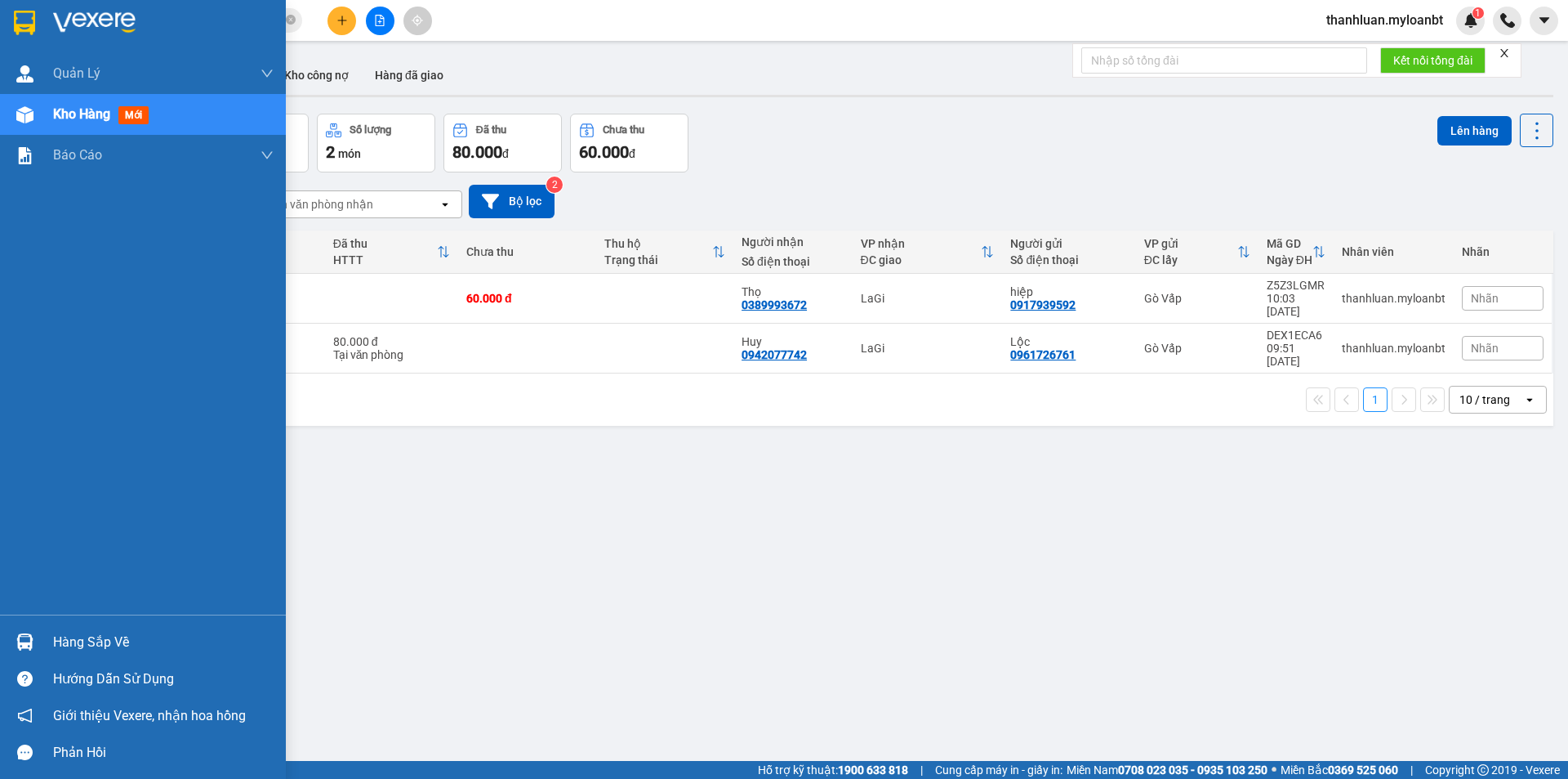
click at [42, 638] on div "Hàng sắp về" at bounding box center [143, 641] width 286 height 36
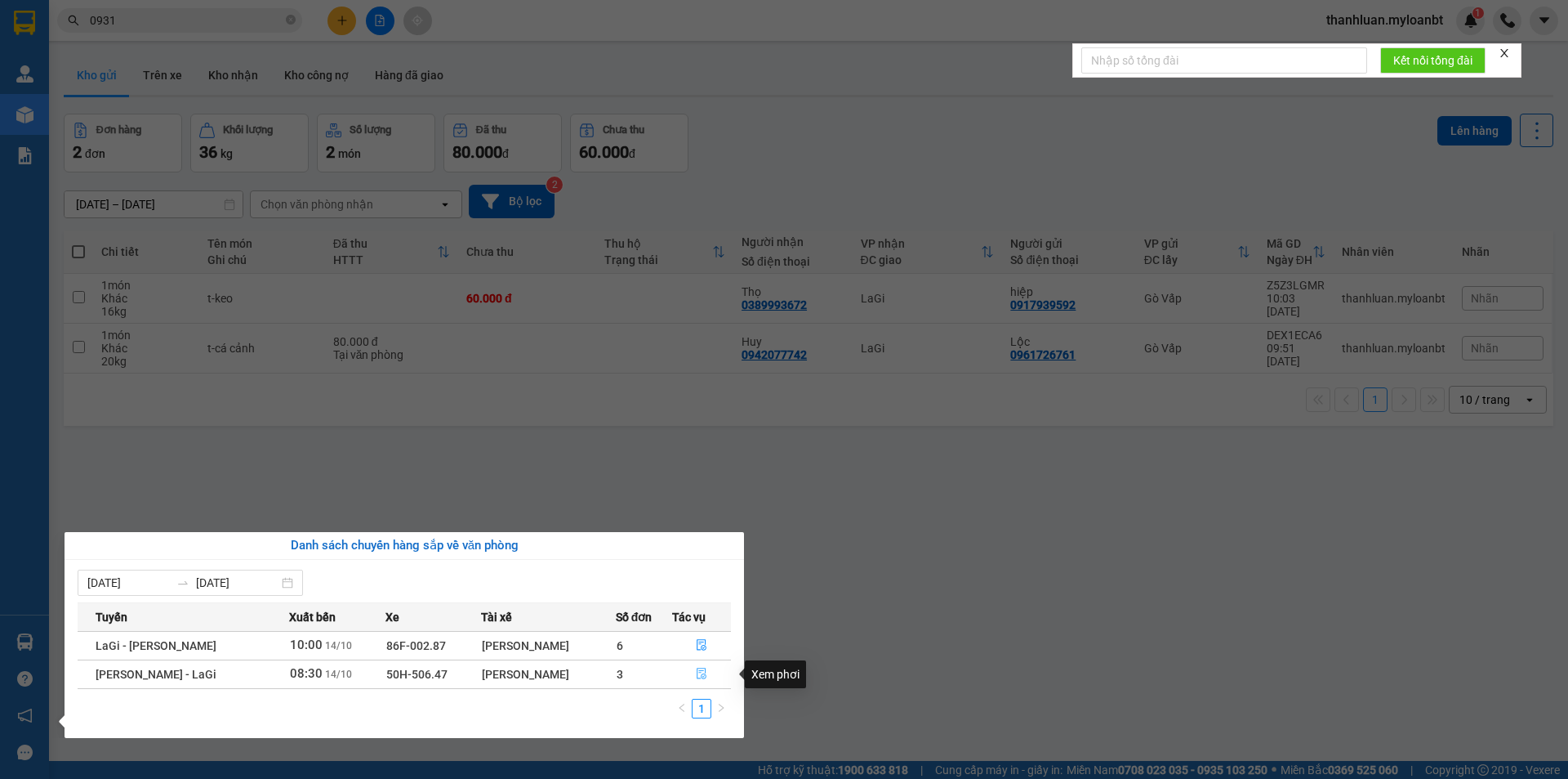
click at [704, 674] on icon "file-done" at bounding box center [701, 673] width 12 height 12
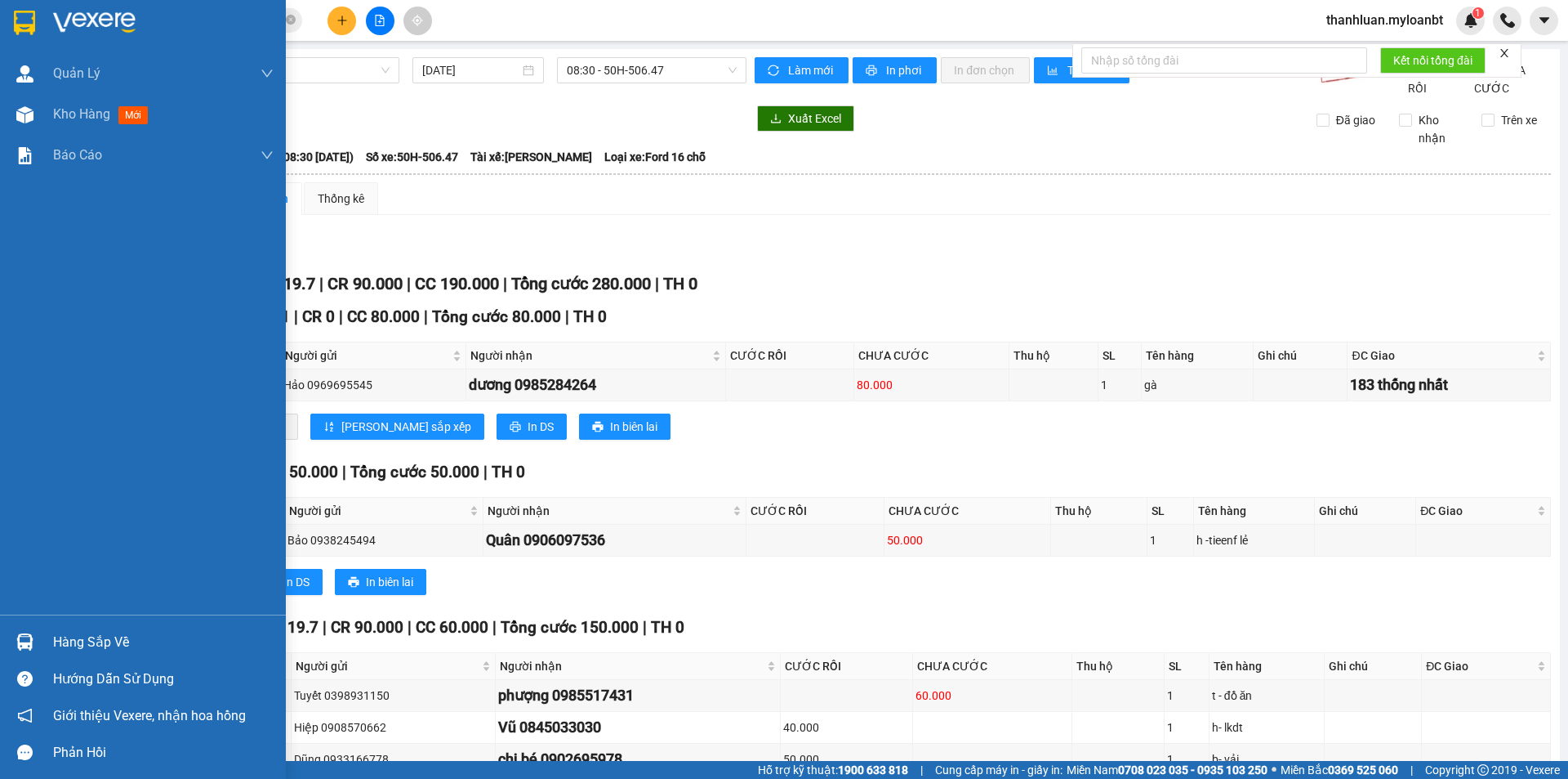
click at [56, 638] on div "Hàng sắp về" at bounding box center [164, 642] width 220 height 25
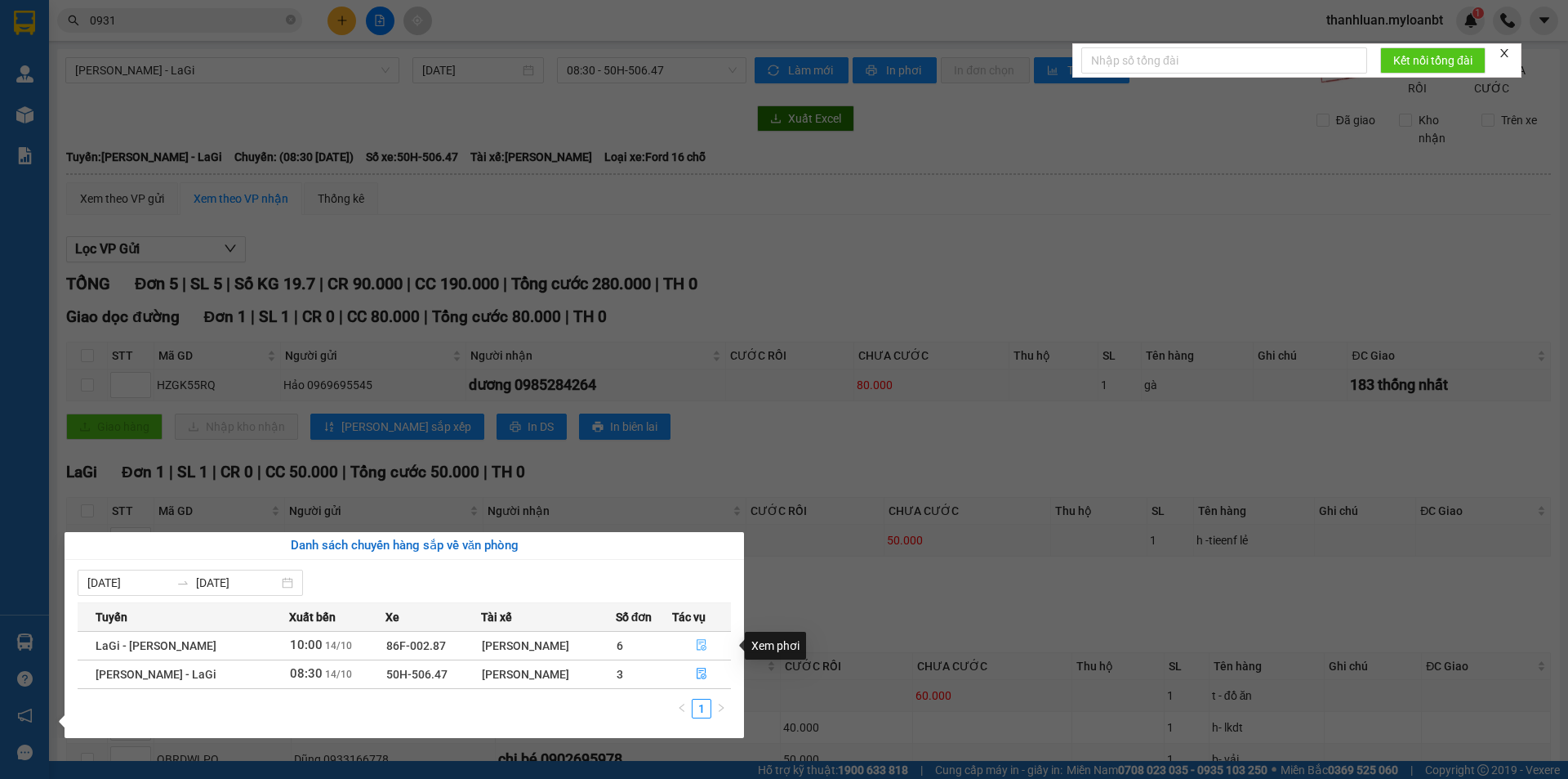
click at [707, 644] on button "button" at bounding box center [701, 645] width 58 height 26
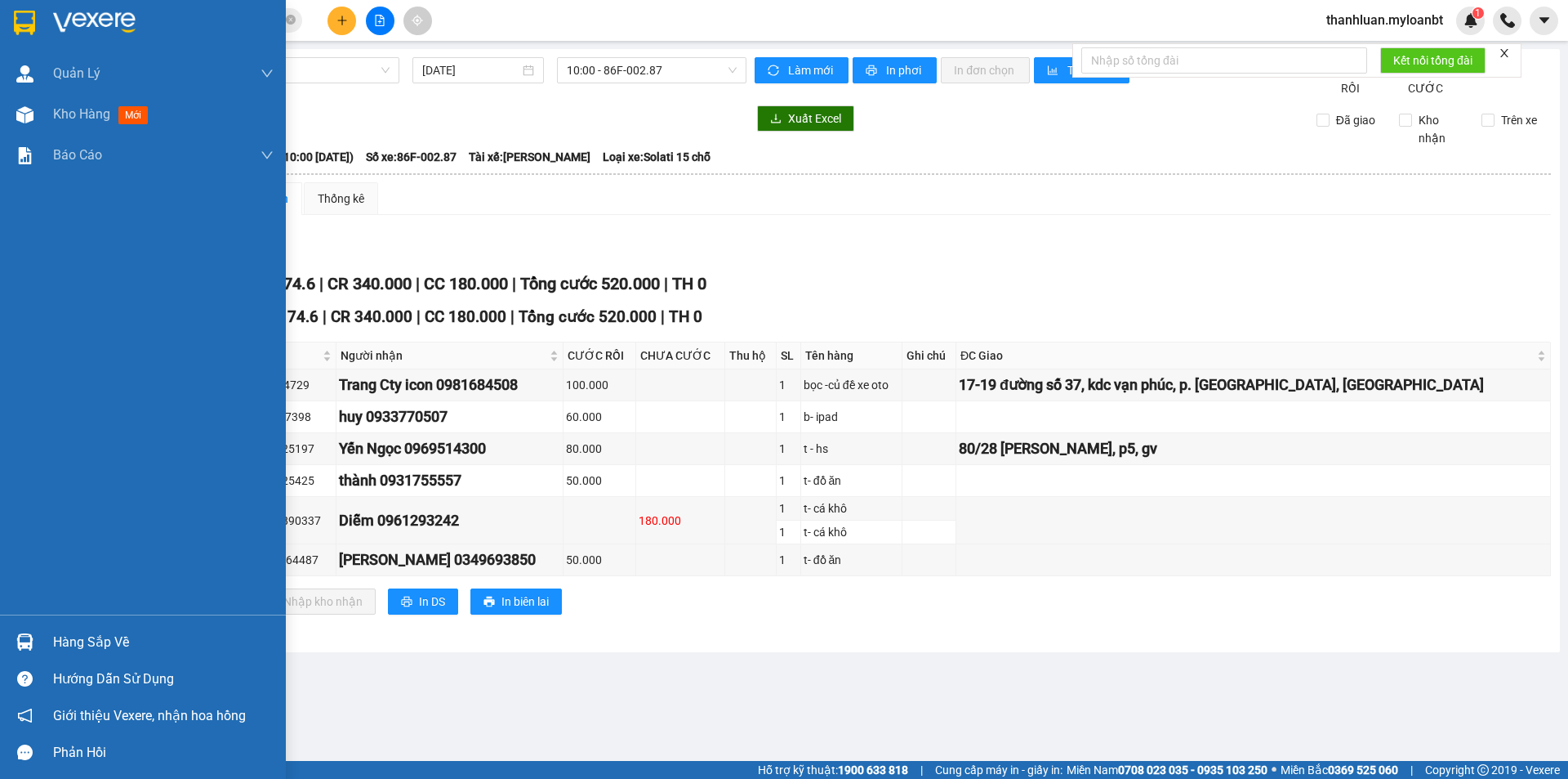
drag, startPoint x: 25, startPoint y: 646, endPoint x: 117, endPoint y: 665, distance: 93.9
click at [27, 646] on img at bounding box center [24, 641] width 17 height 17
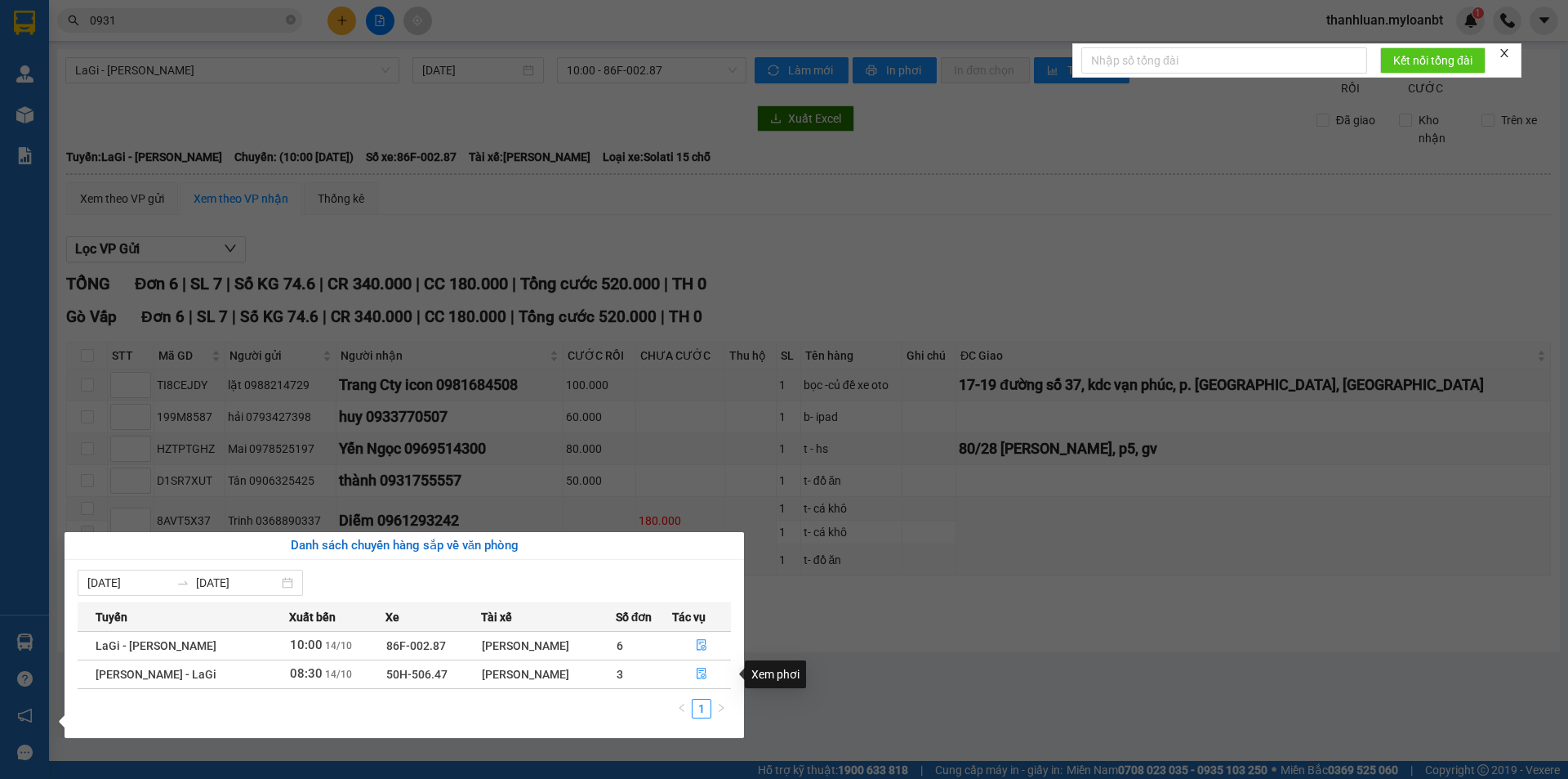
click at [909, 667] on section "Kết quả tìm kiếm ( 5622 ) Bộ lọc Mã ĐH Trạng thái Món hàng Thu hộ Tổng cước Chư…" at bounding box center [784, 390] width 1568 height 779
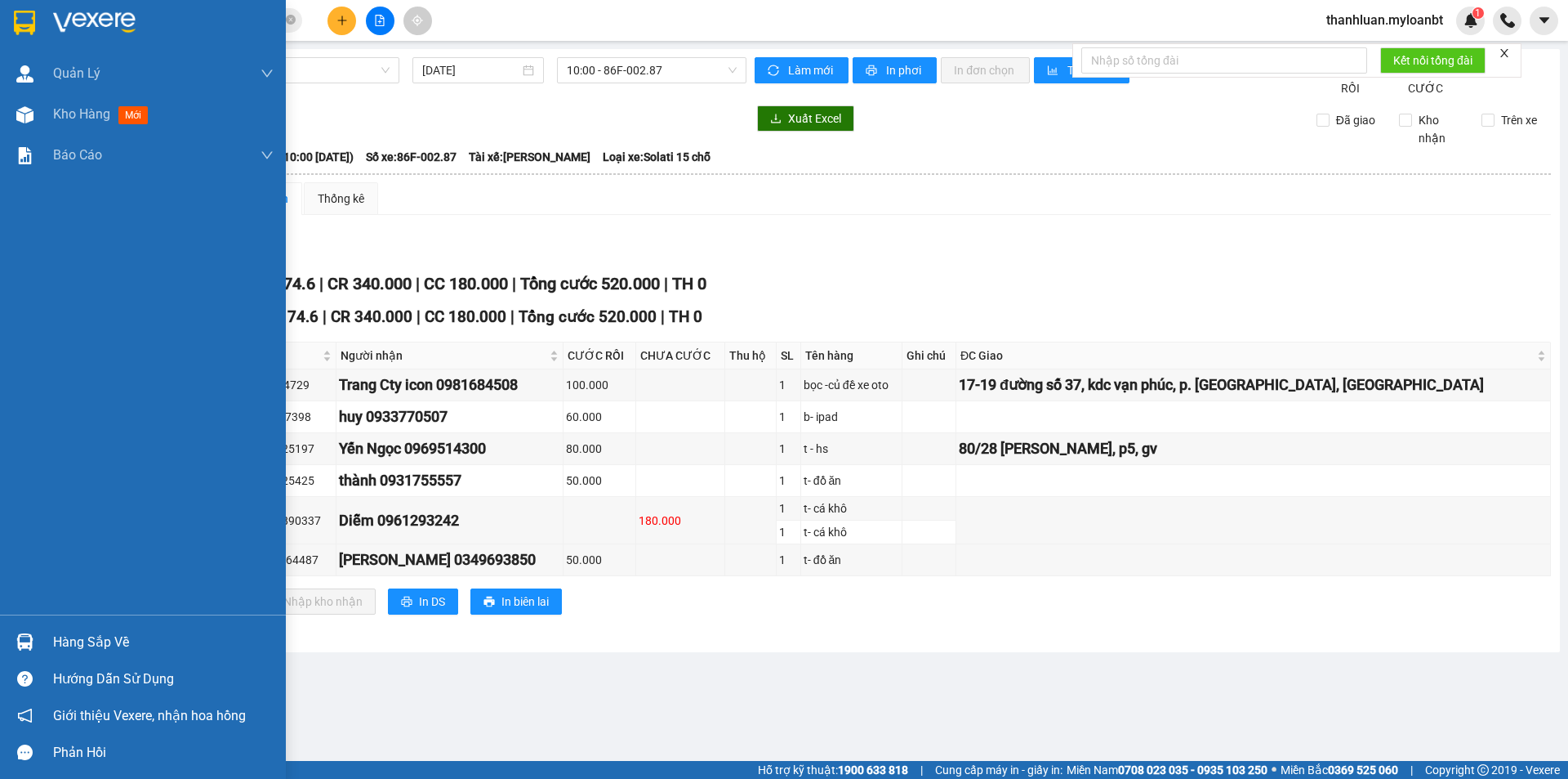
click at [52, 657] on div "Hàng sắp về" at bounding box center [143, 641] width 286 height 36
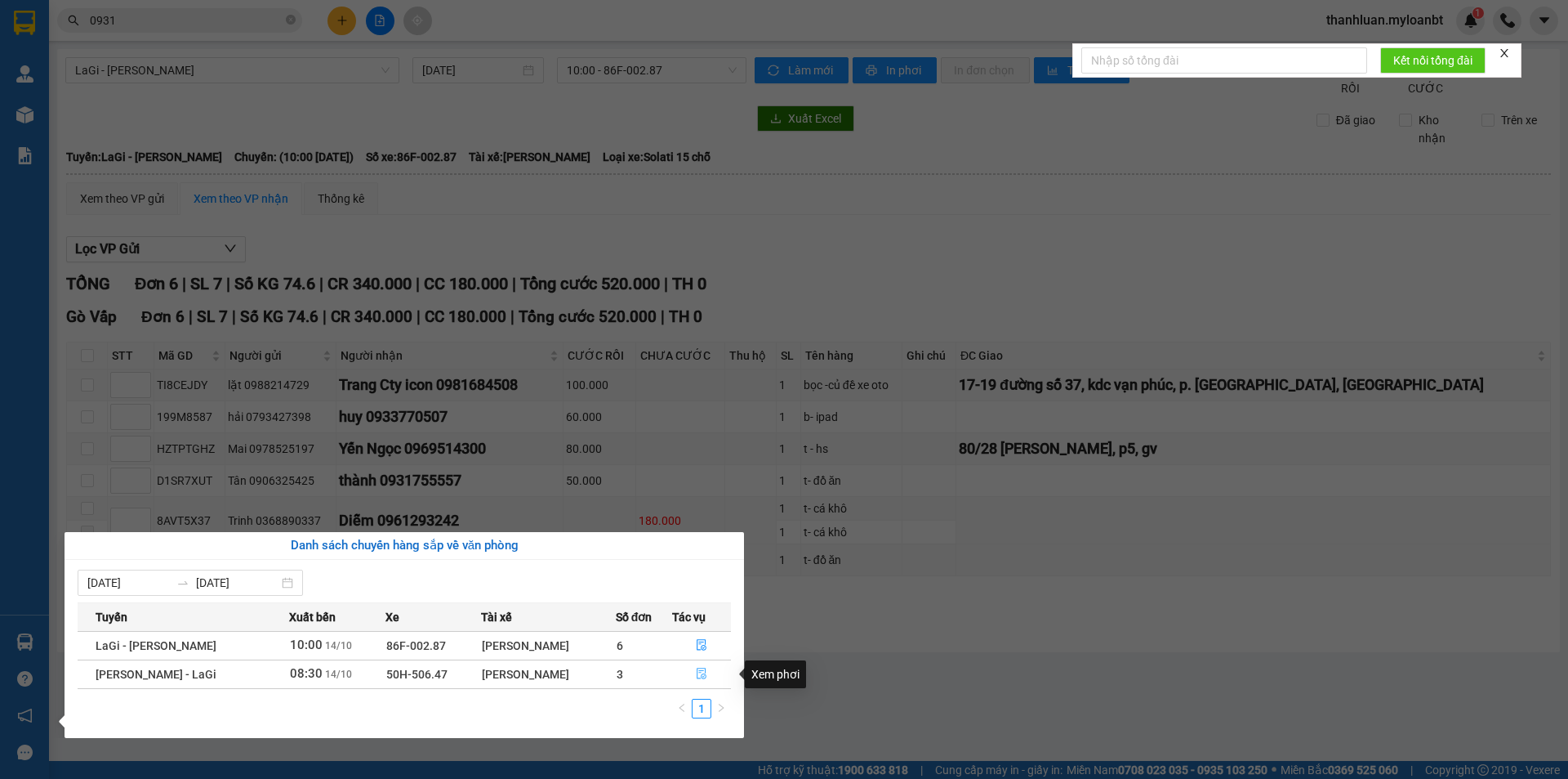
click at [702, 673] on icon "file-done" at bounding box center [701, 673] width 12 height 12
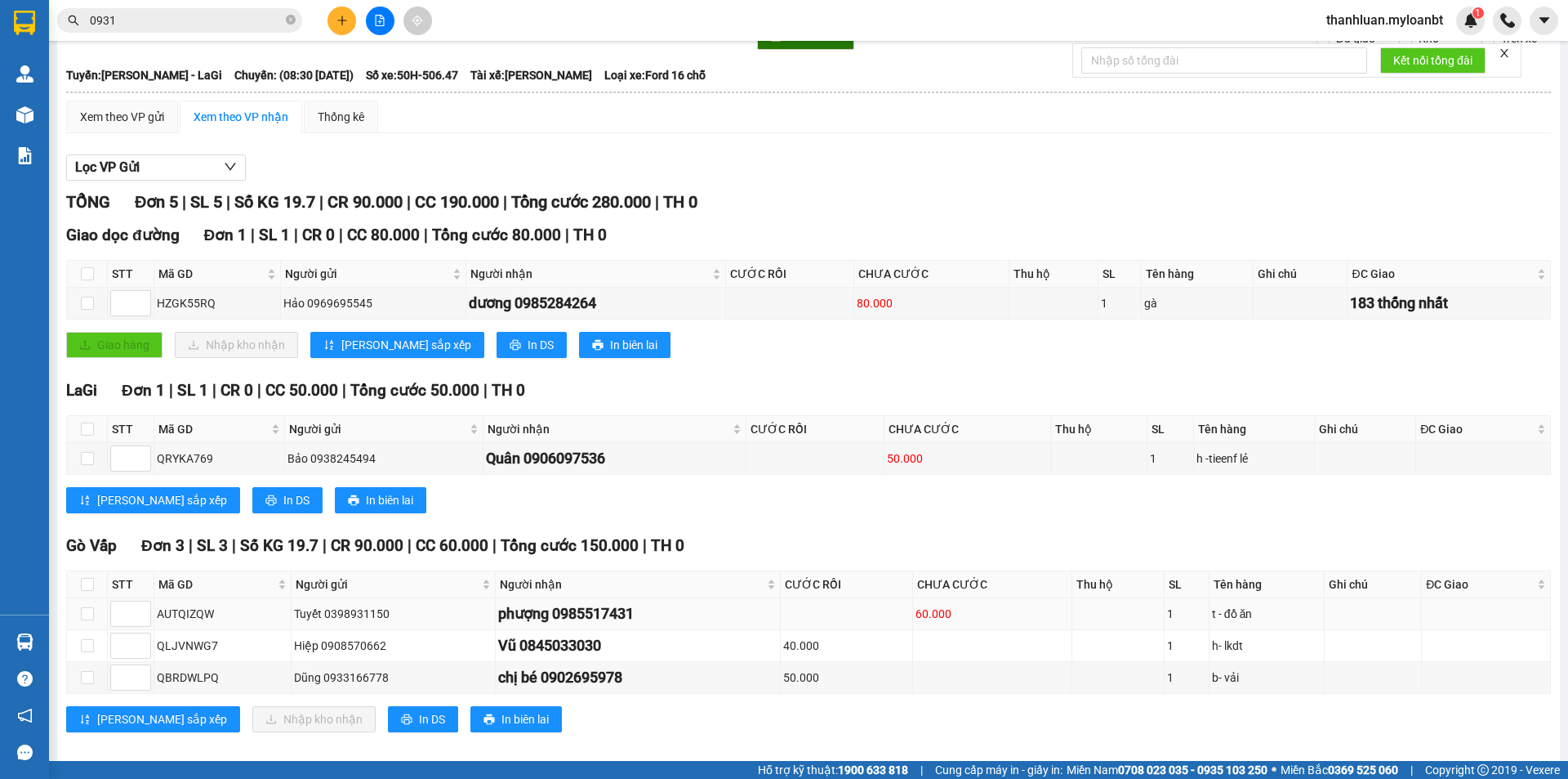
scroll to position [116, 0]
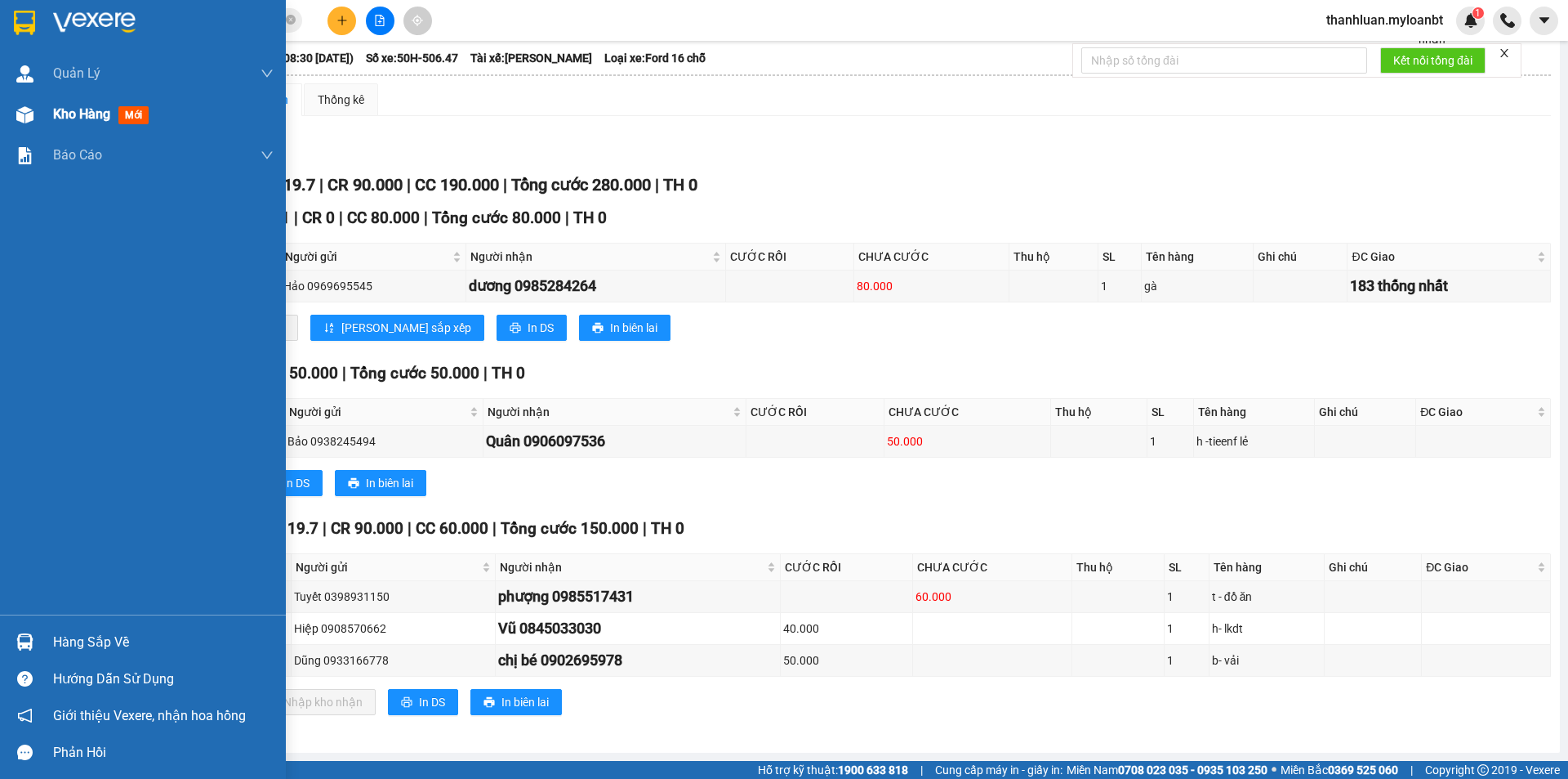
click at [8, 101] on div "Kho hàng mới" at bounding box center [143, 115] width 286 height 41
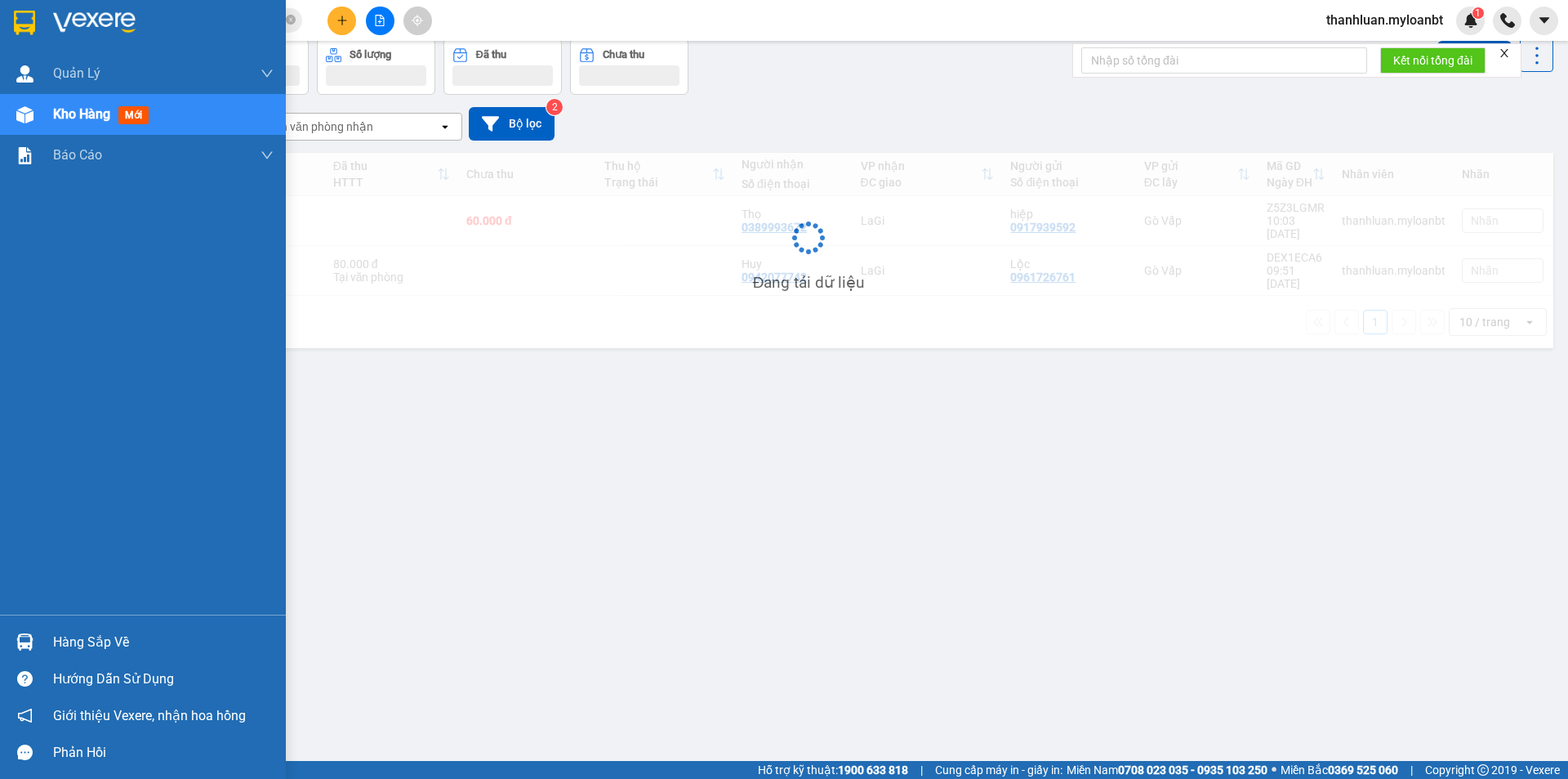
scroll to position [76, 0]
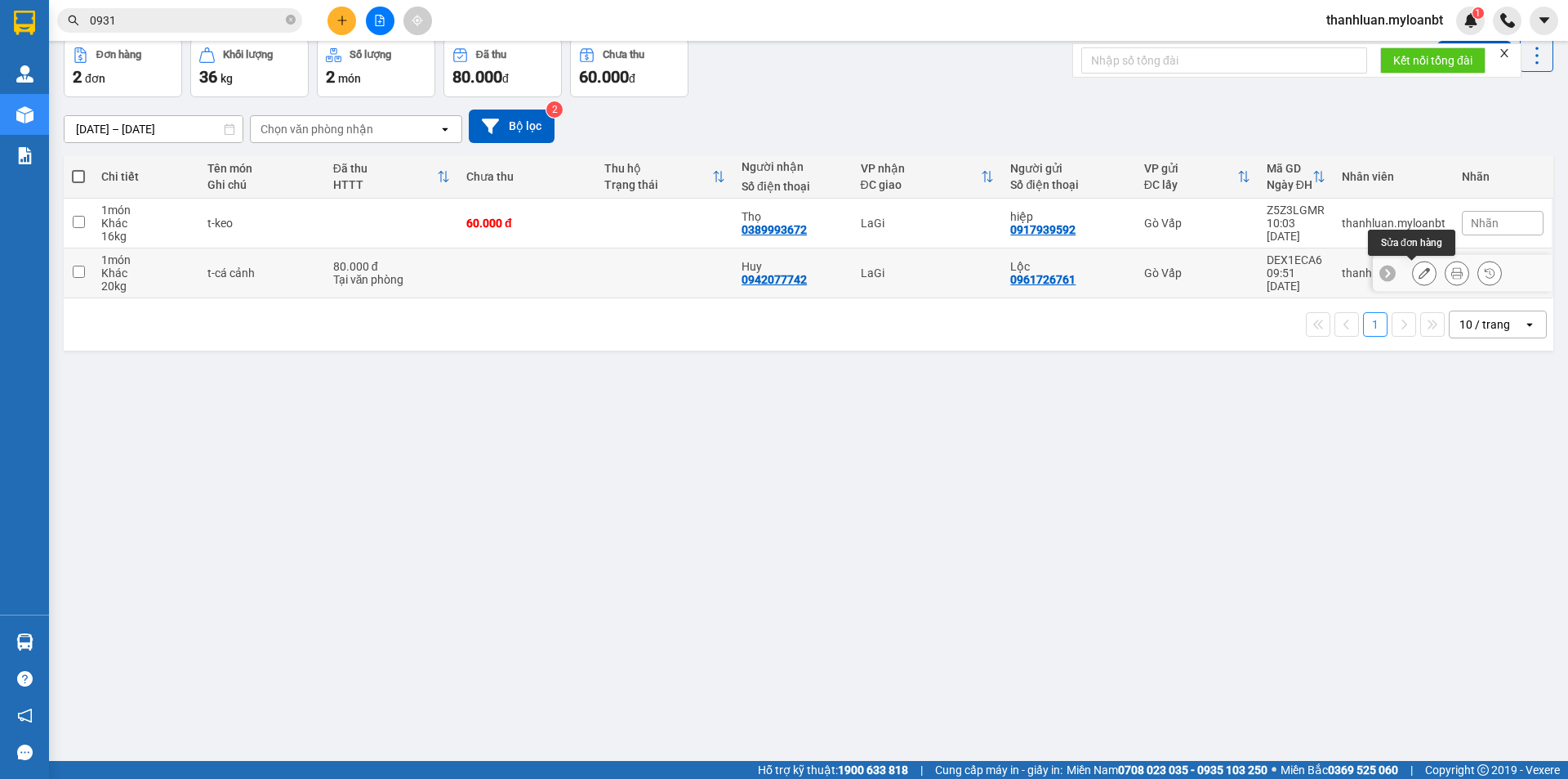
click at [1419, 278] on icon at bounding box center [1424, 272] width 12 height 12
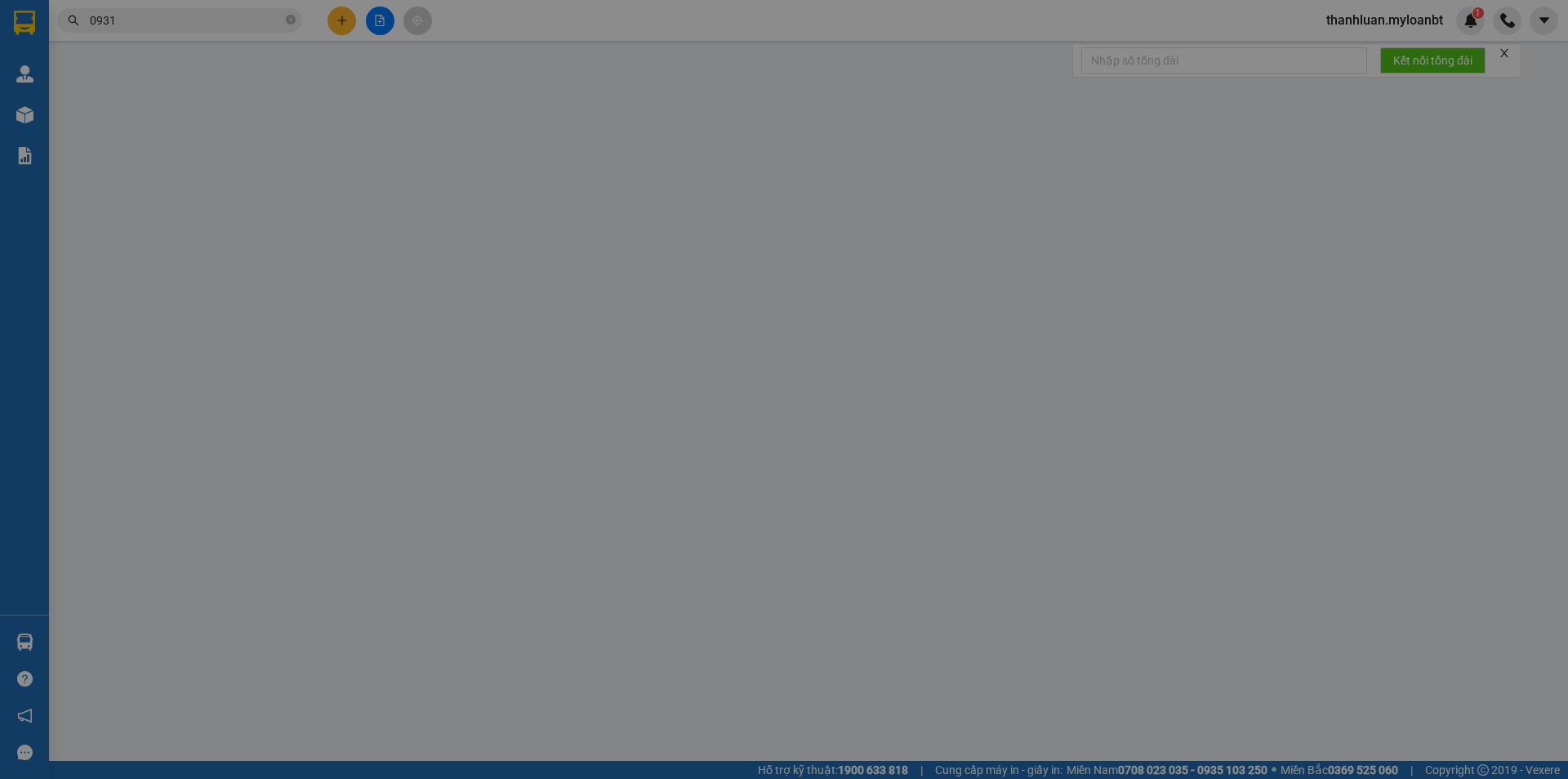
type input "0961726761"
type input "0942077742"
type input "0"
type input "80.000"
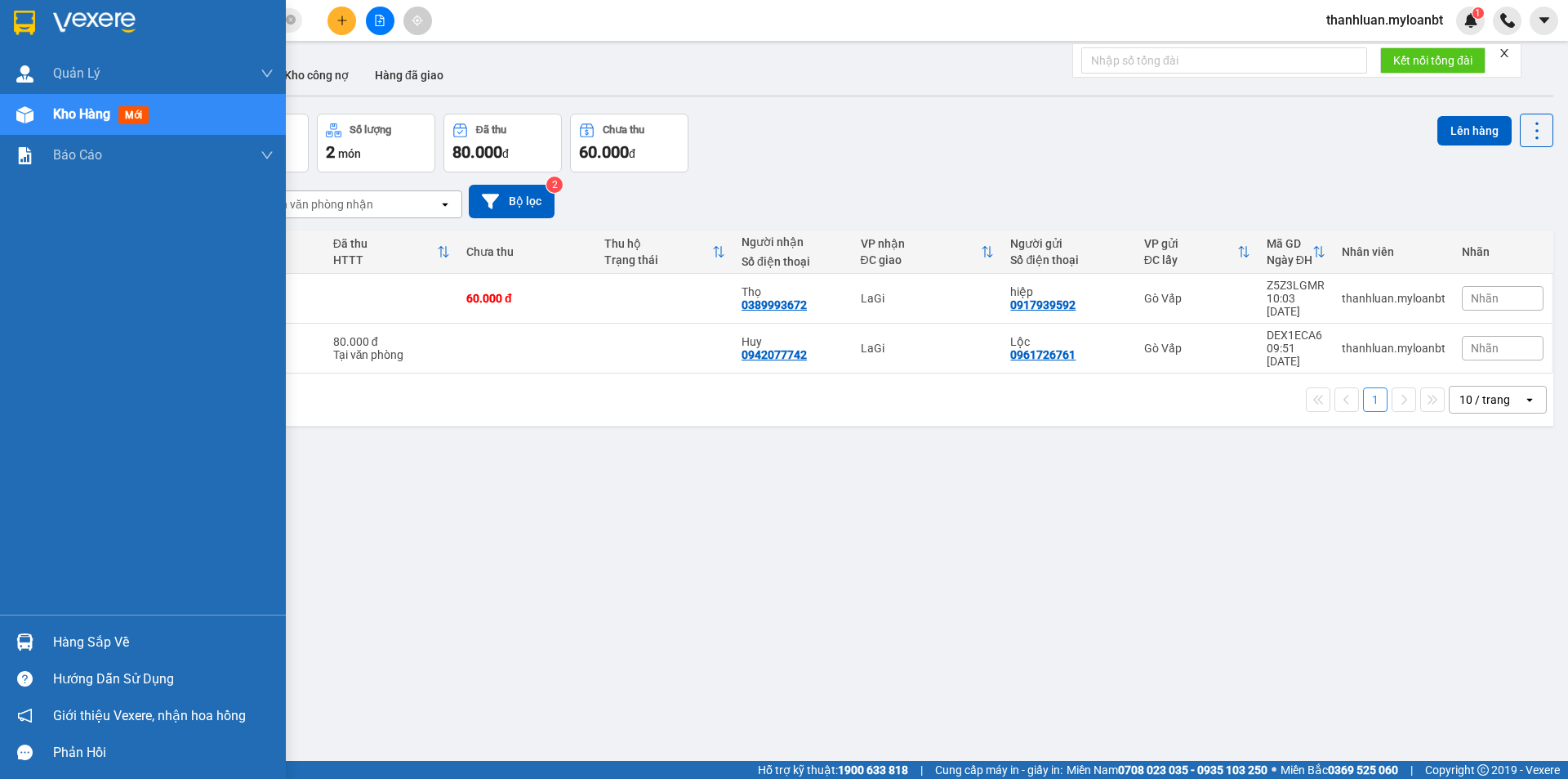
click at [18, 627] on div "Hàng sắp về" at bounding box center [143, 641] width 286 height 36
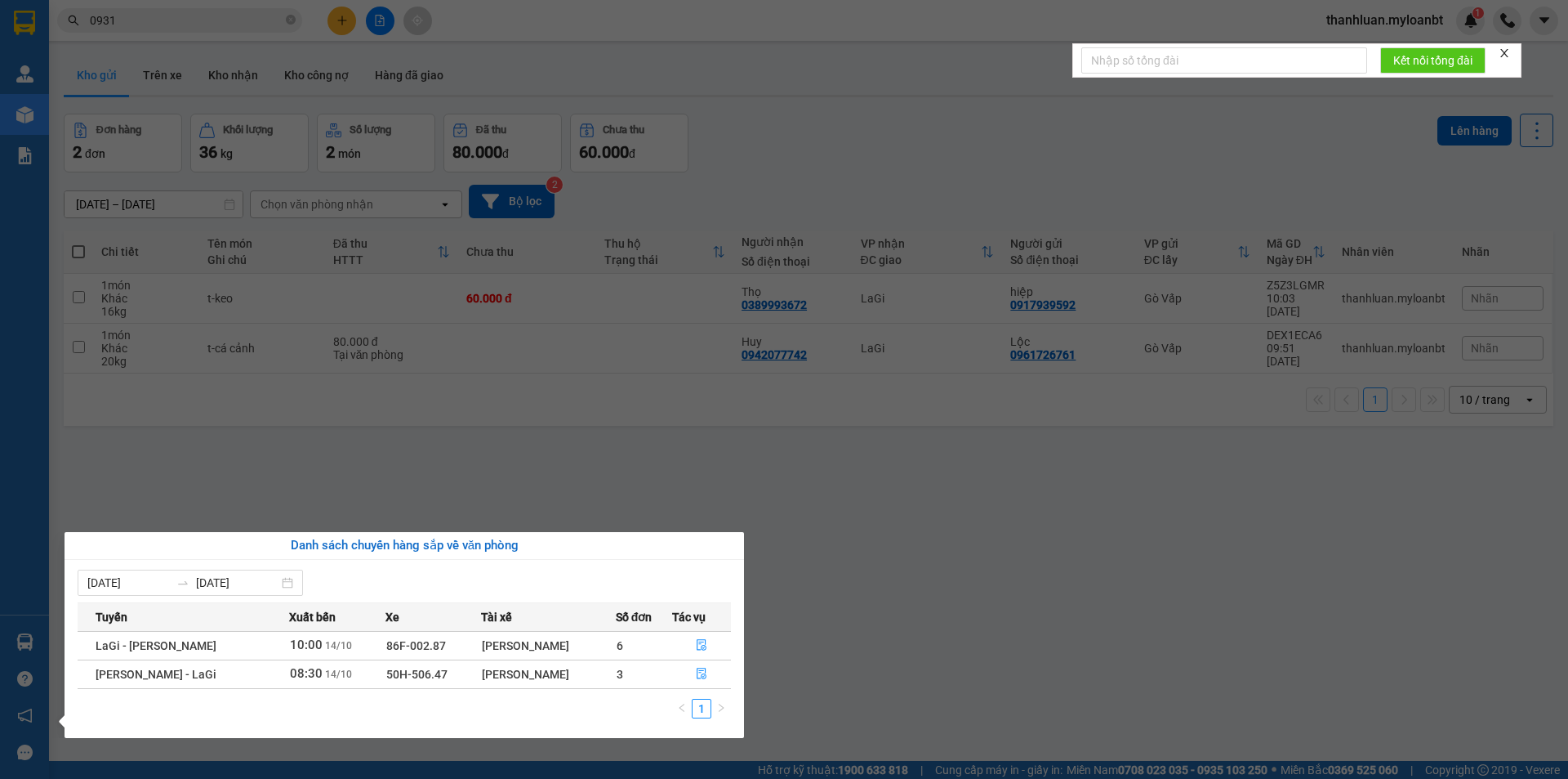
click at [962, 647] on section "Kết quả tìm kiếm ( 5622 ) Bộ lọc Mã ĐH Trạng thái Món hàng Thu hộ Tổng cước Chư…" at bounding box center [784, 390] width 1568 height 779
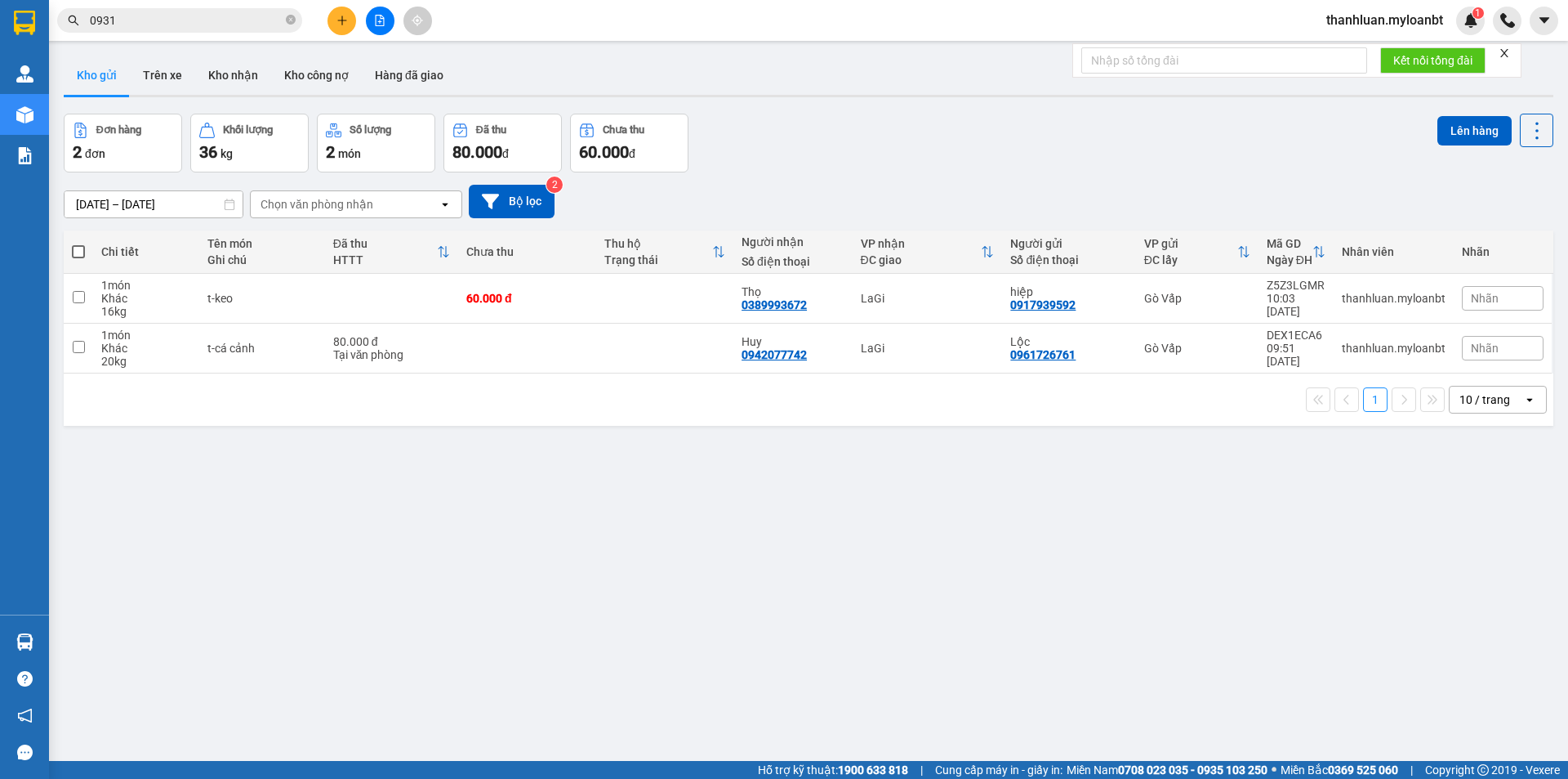
click at [341, 36] on div "Kết quả tìm kiếm ( 5622 ) Bộ lọc Mã ĐH Trạng thái Món hàng Thu hộ Tổng cước Chư…" at bounding box center [784, 20] width 1568 height 41
click at [329, 14] on button at bounding box center [341, 20] width 28 height 28
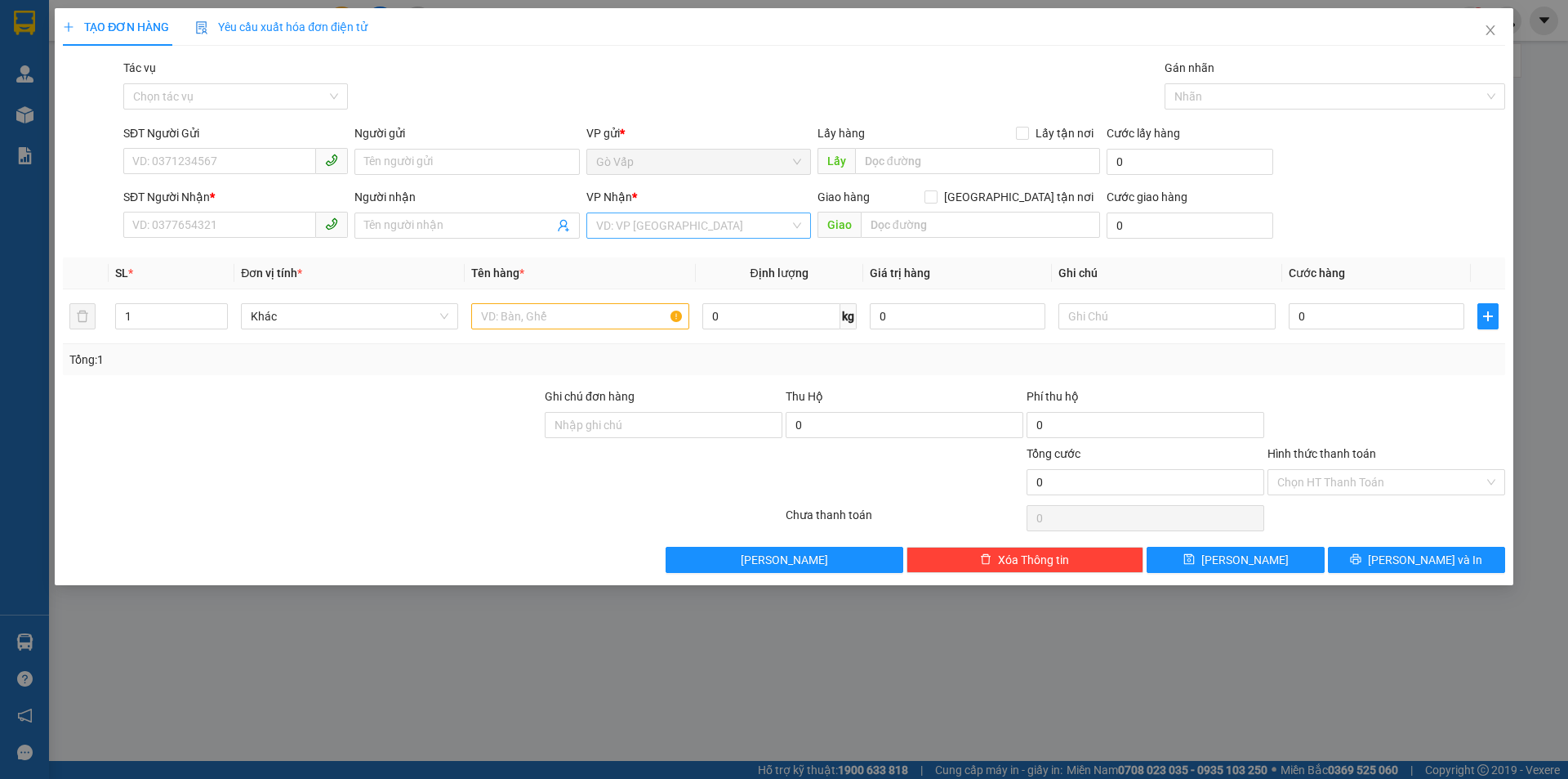
click at [729, 225] on input "search" at bounding box center [693, 226] width 194 height 25
click at [713, 288] on div "Gò Vấp" at bounding box center [699, 285] width 205 height 18
click at [1498, 39] on span "Close" at bounding box center [1490, 30] width 45 height 45
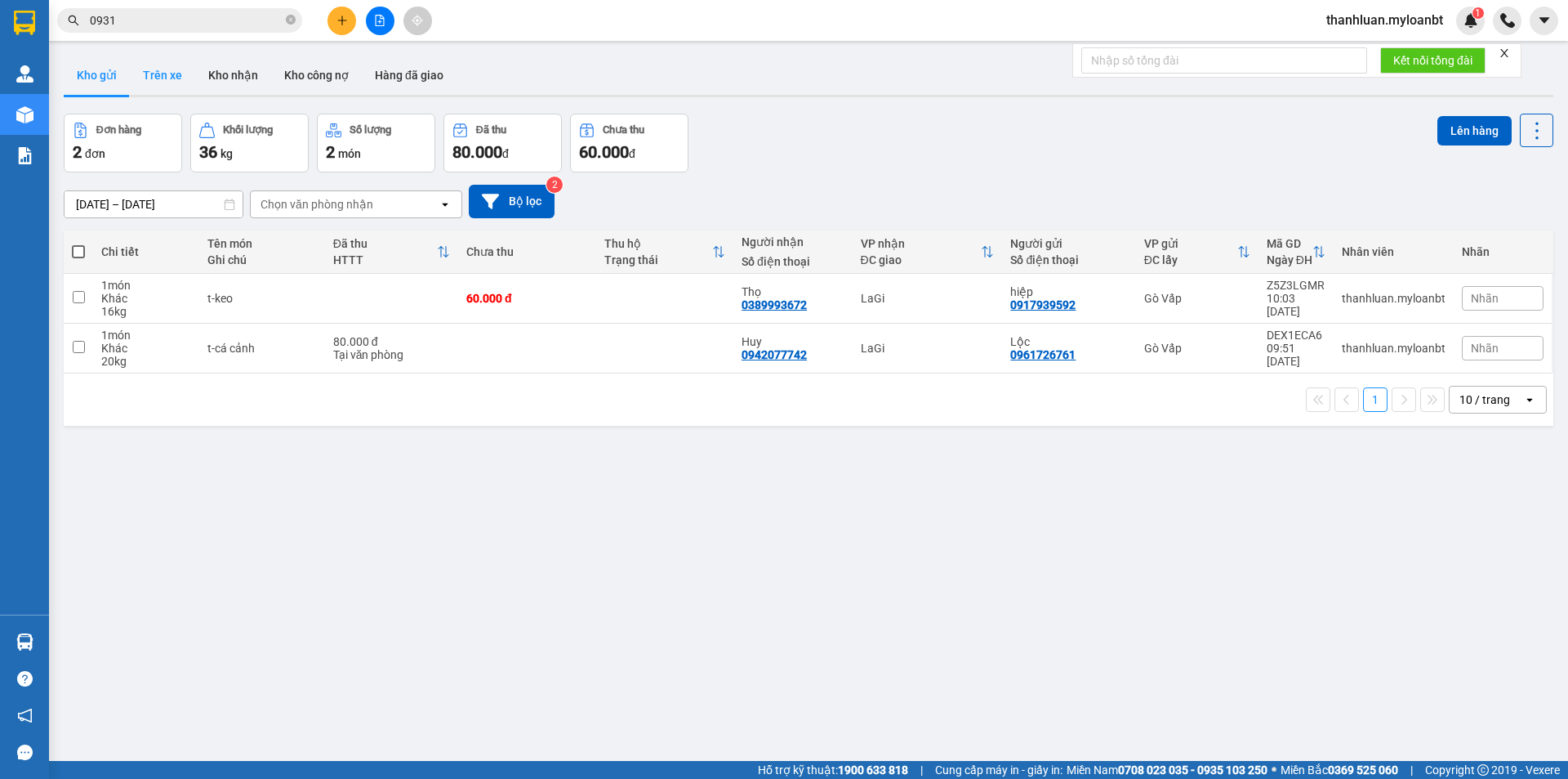
click at [141, 65] on button "Trên xe" at bounding box center [162, 75] width 65 height 39
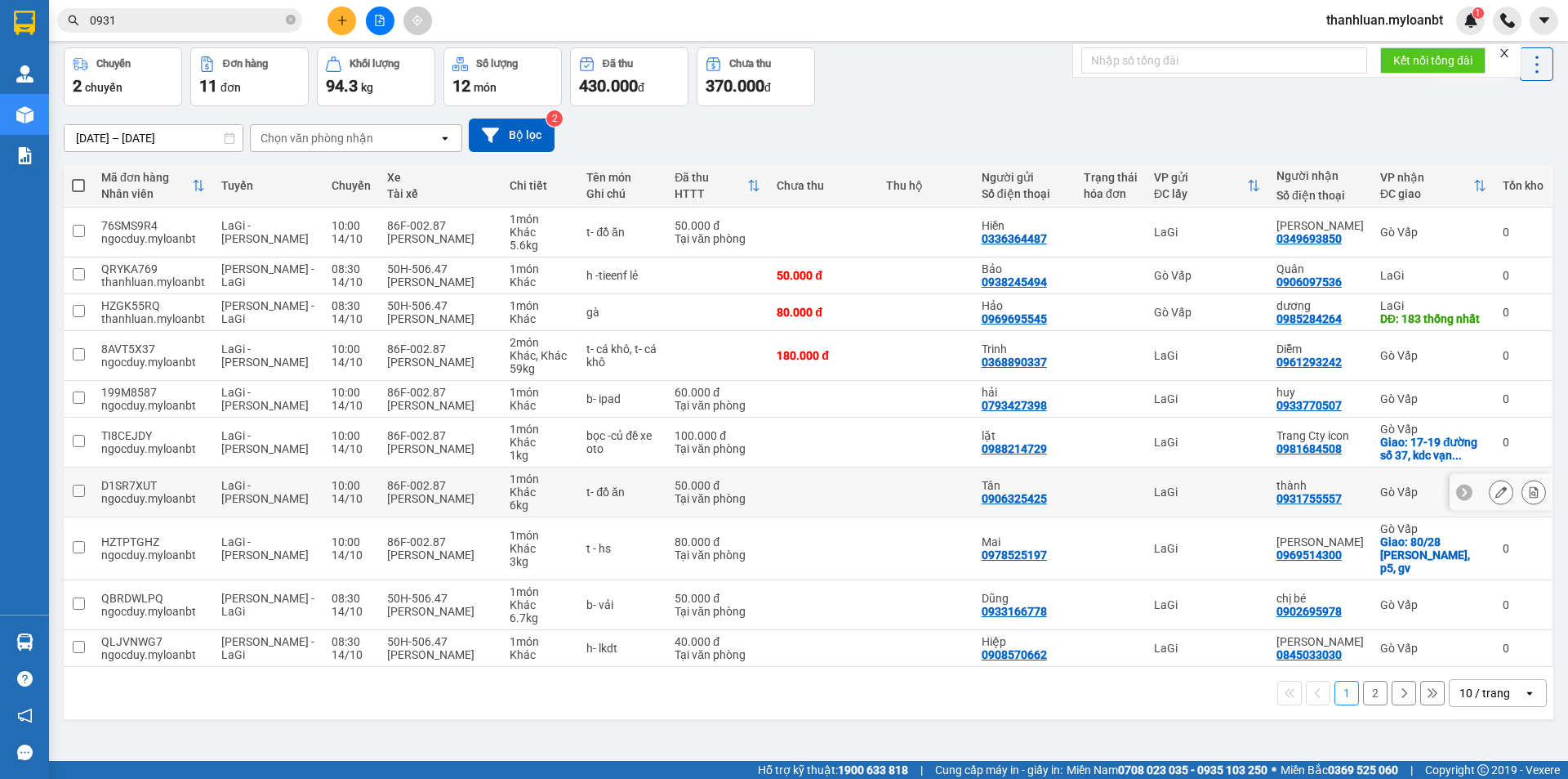
scroll to position [76, 0]
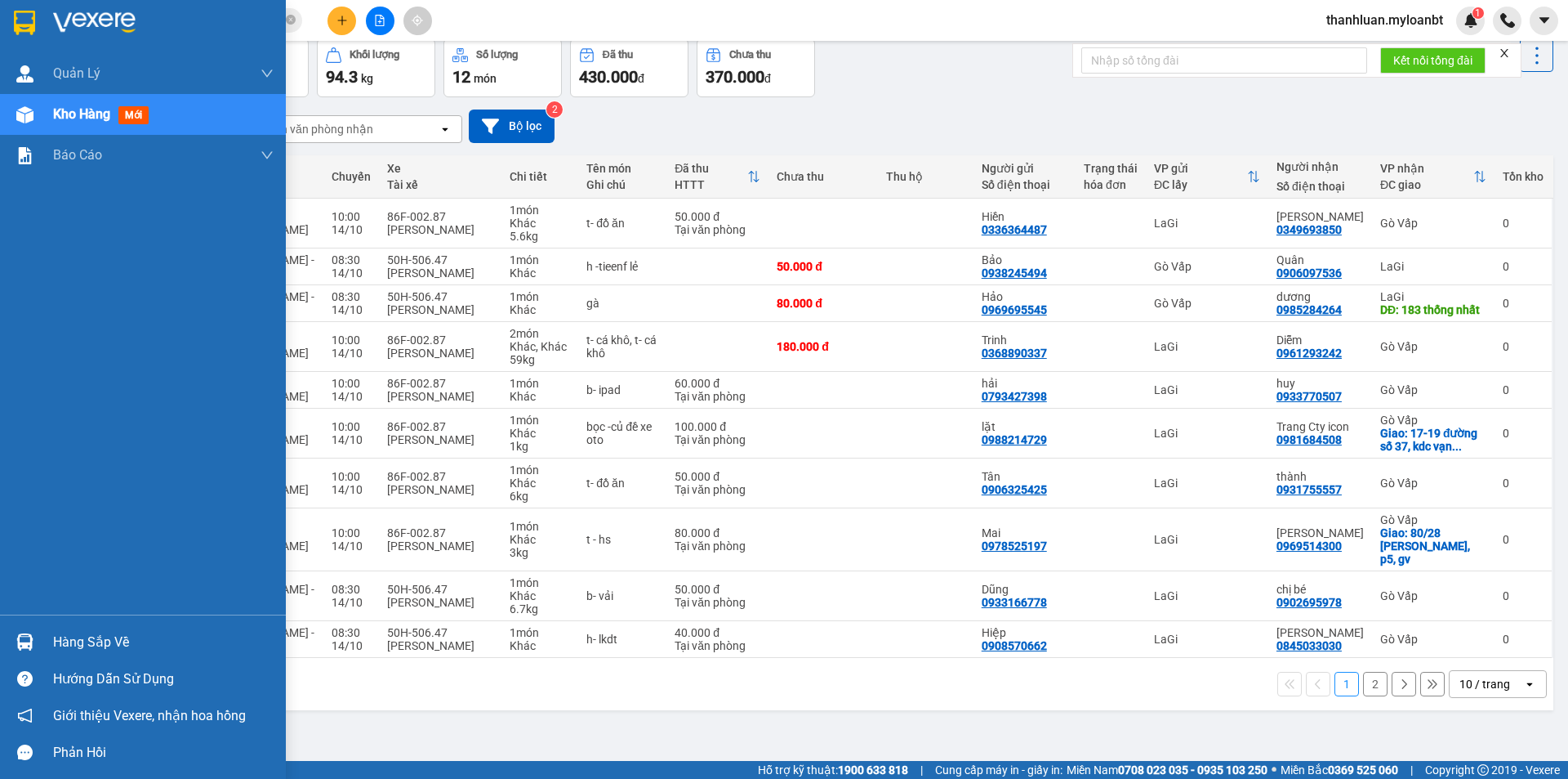
click at [12, 630] on div at bounding box center [25, 642] width 28 height 28
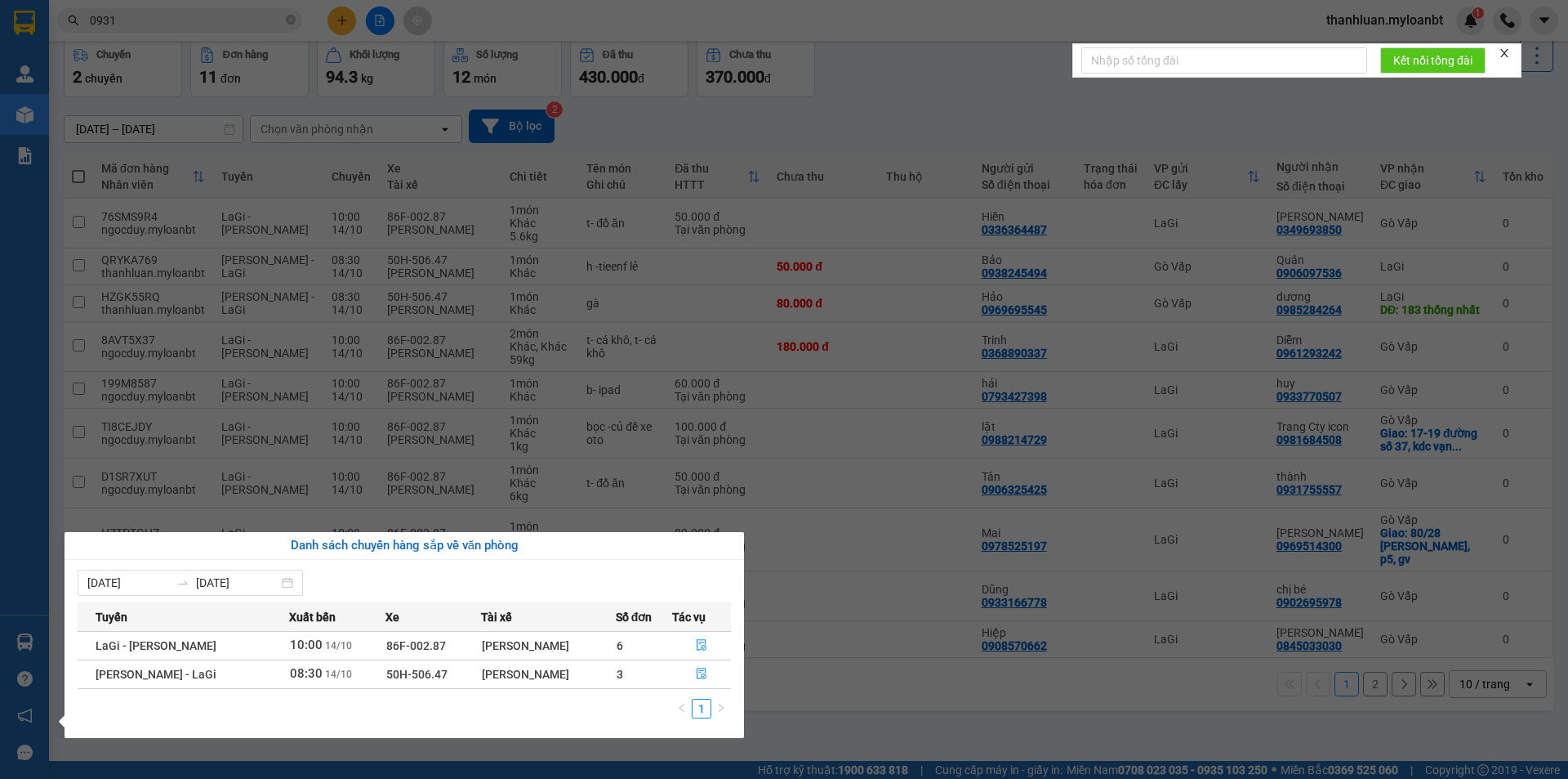
click at [1078, 74] on form "Kết nối tổng đài" at bounding box center [1296, 60] width 449 height 35
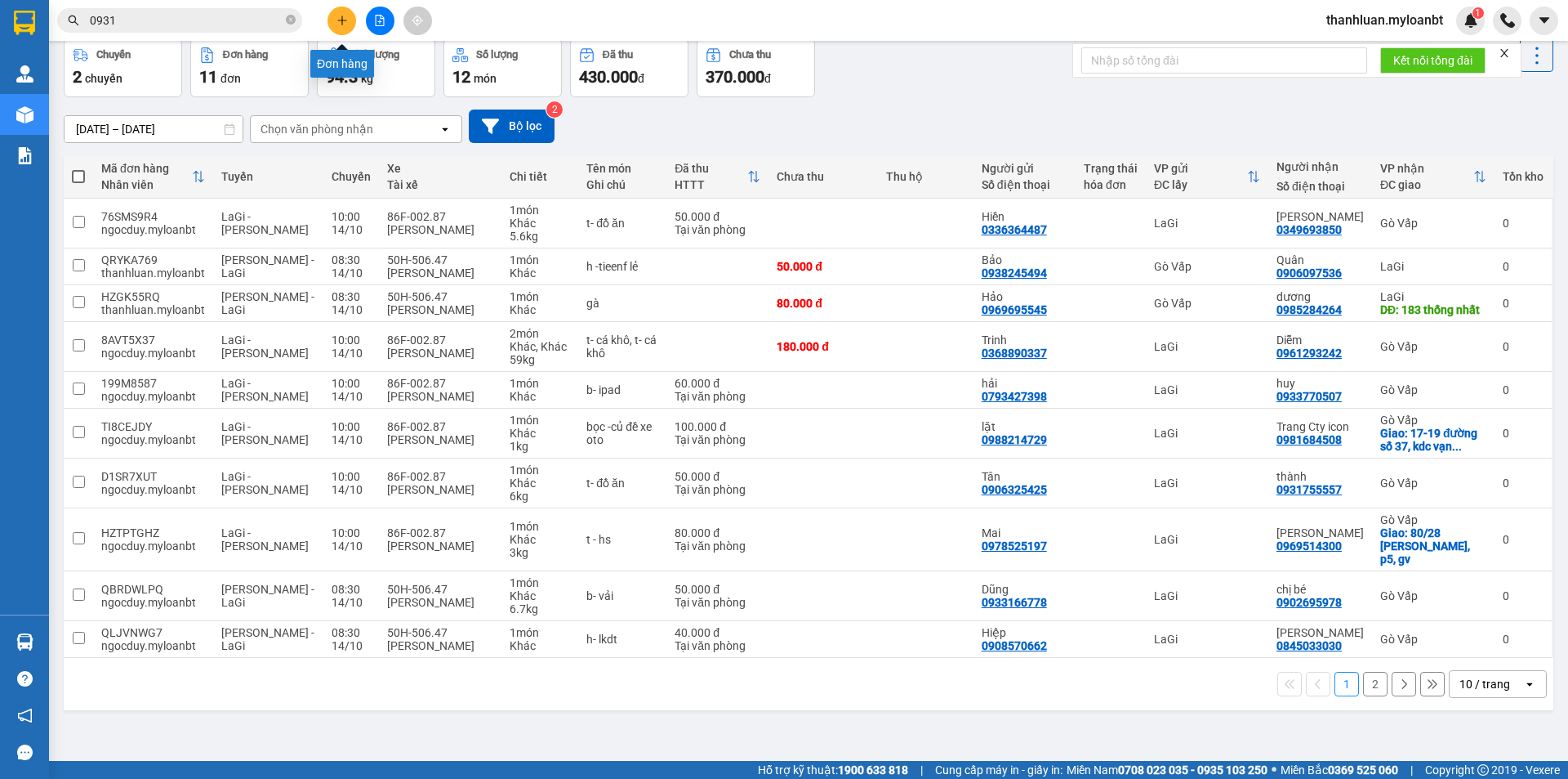
click at [339, 20] on icon "plus" at bounding box center [342, 20] width 12 height 12
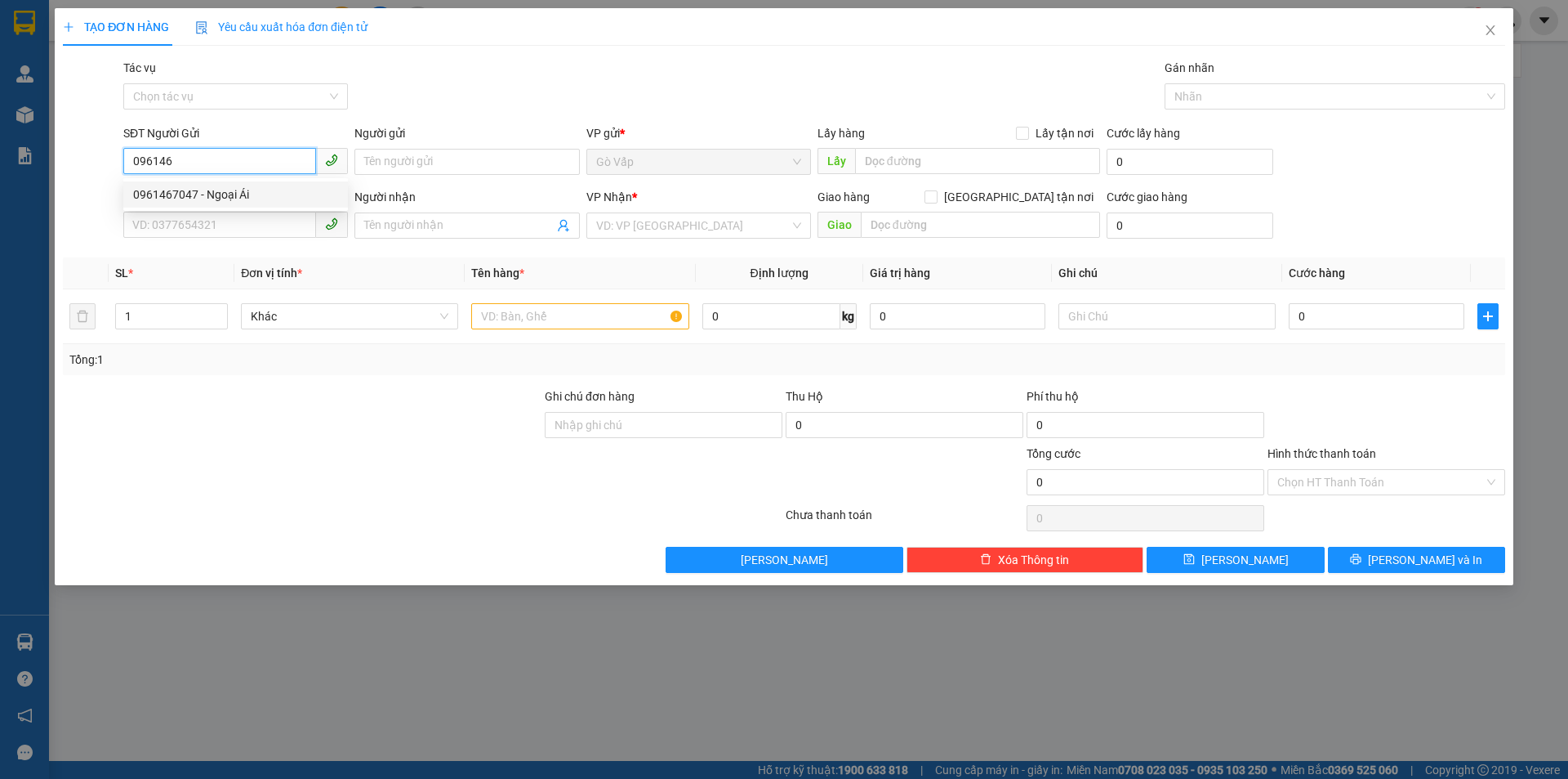
click at [301, 188] on div "0961467047 - Ngoại Ái" at bounding box center [236, 195] width 205 height 18
type input "0961467047"
type input "Ngoại Ái"
type input "0903998601"
type input "Hà"
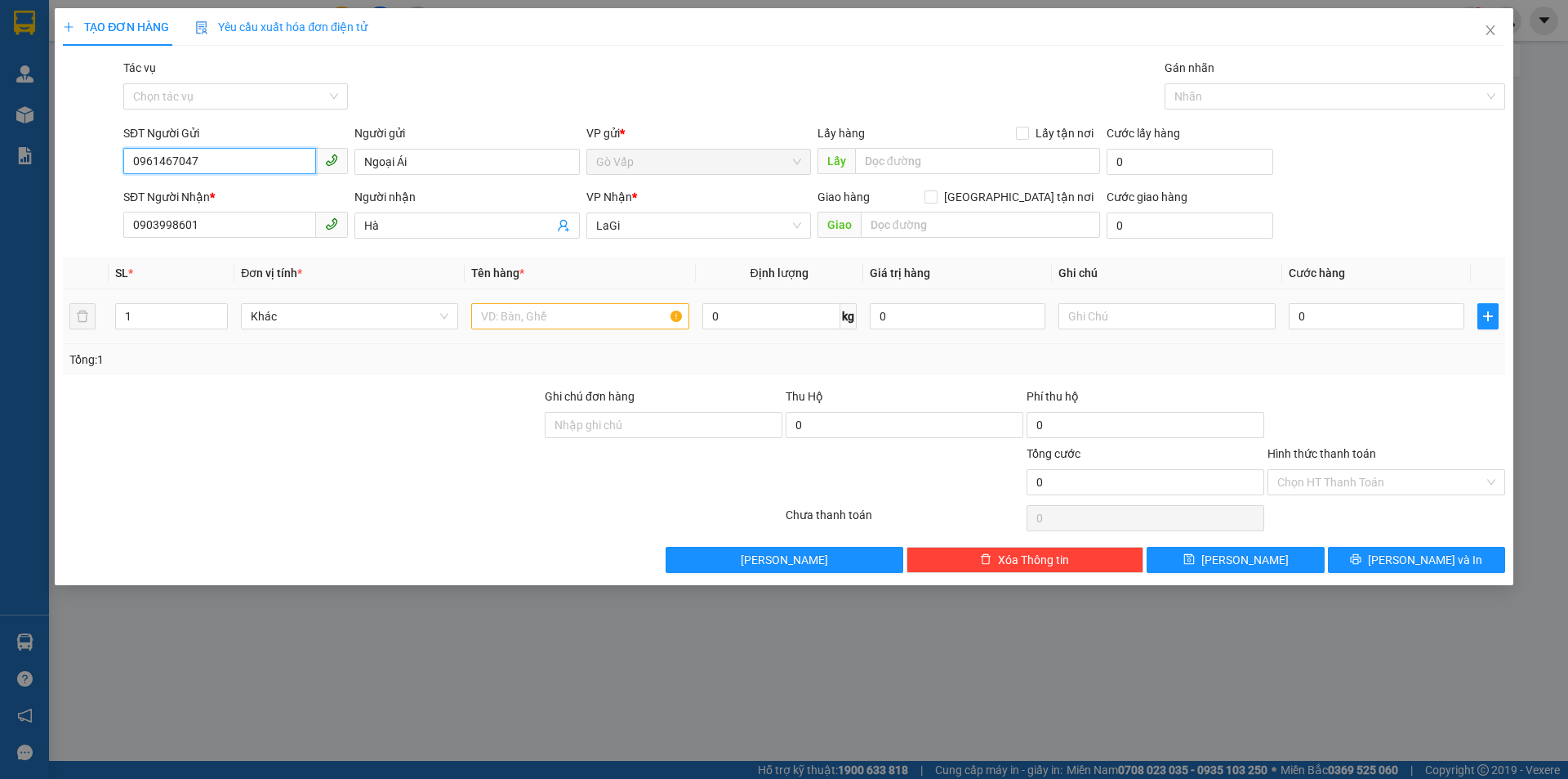
type input "0961467047"
click at [579, 325] on input "text" at bounding box center [580, 316] width 217 height 26
type input "t-giấy"
click at [799, 317] on input "0" at bounding box center [771, 316] width 138 height 26
type input "29"
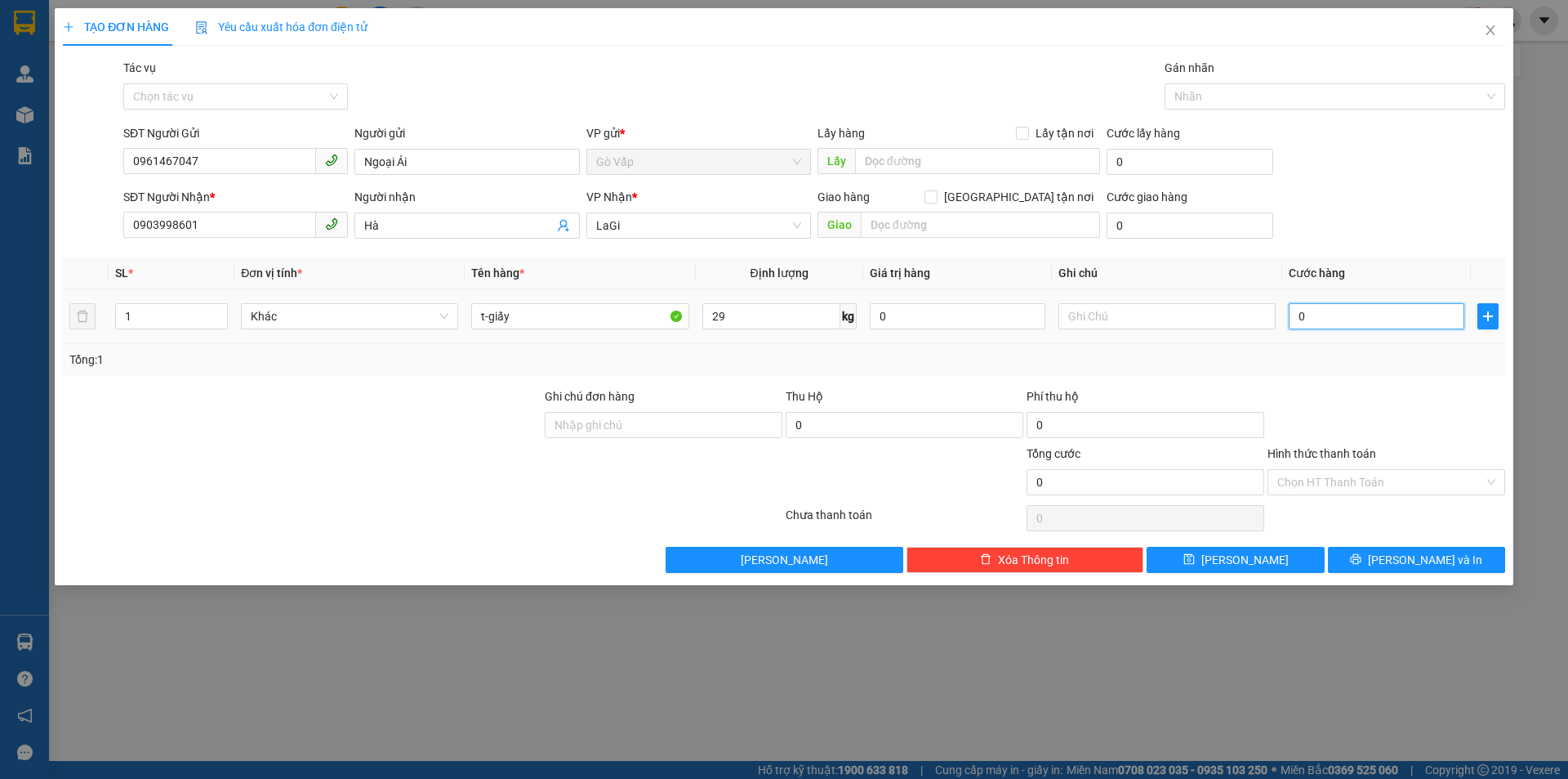
click at [1332, 313] on input "0" at bounding box center [1377, 316] width 176 height 26
type input "9"
type input "90"
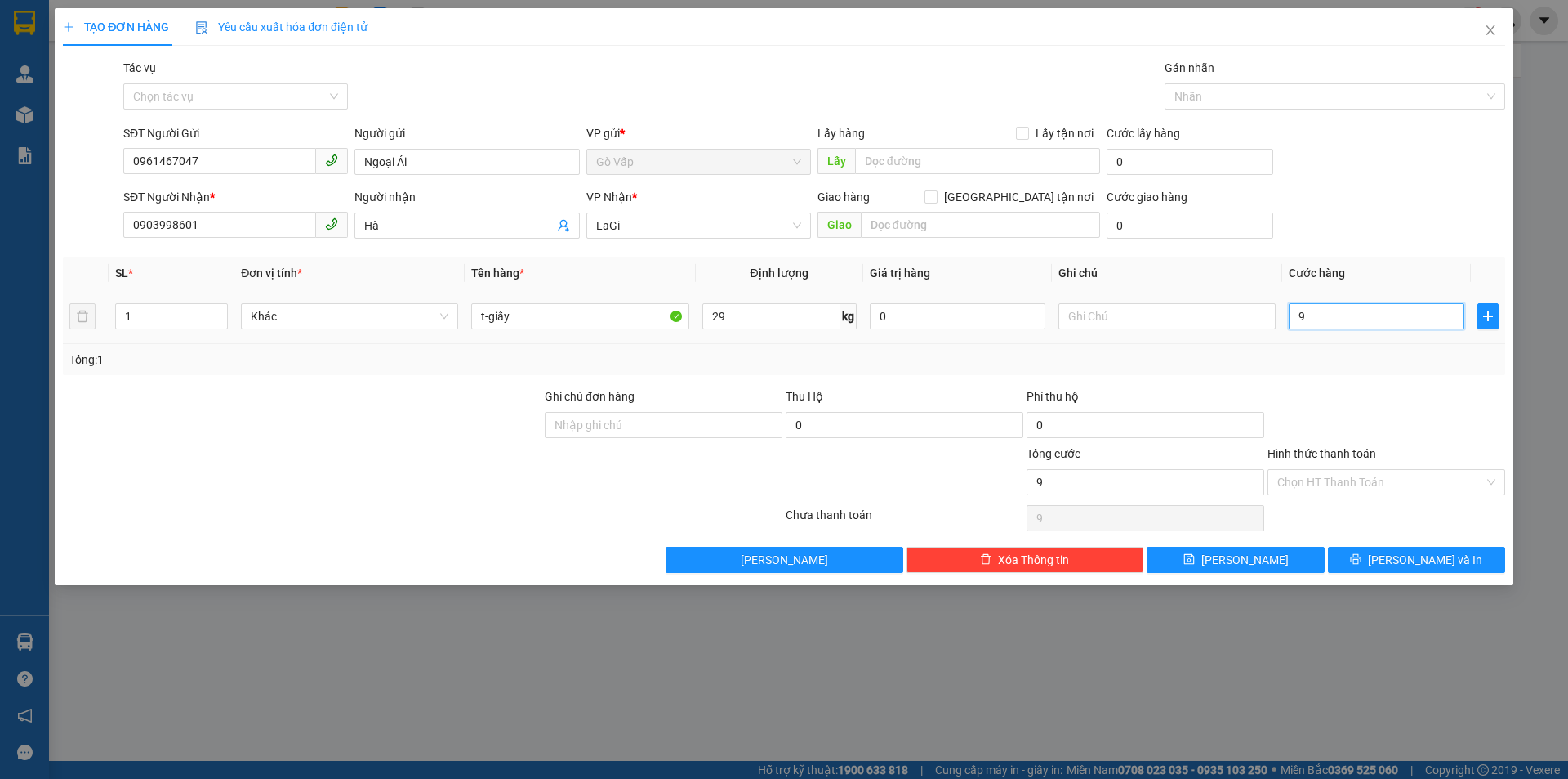
type input "90"
type input "90.000"
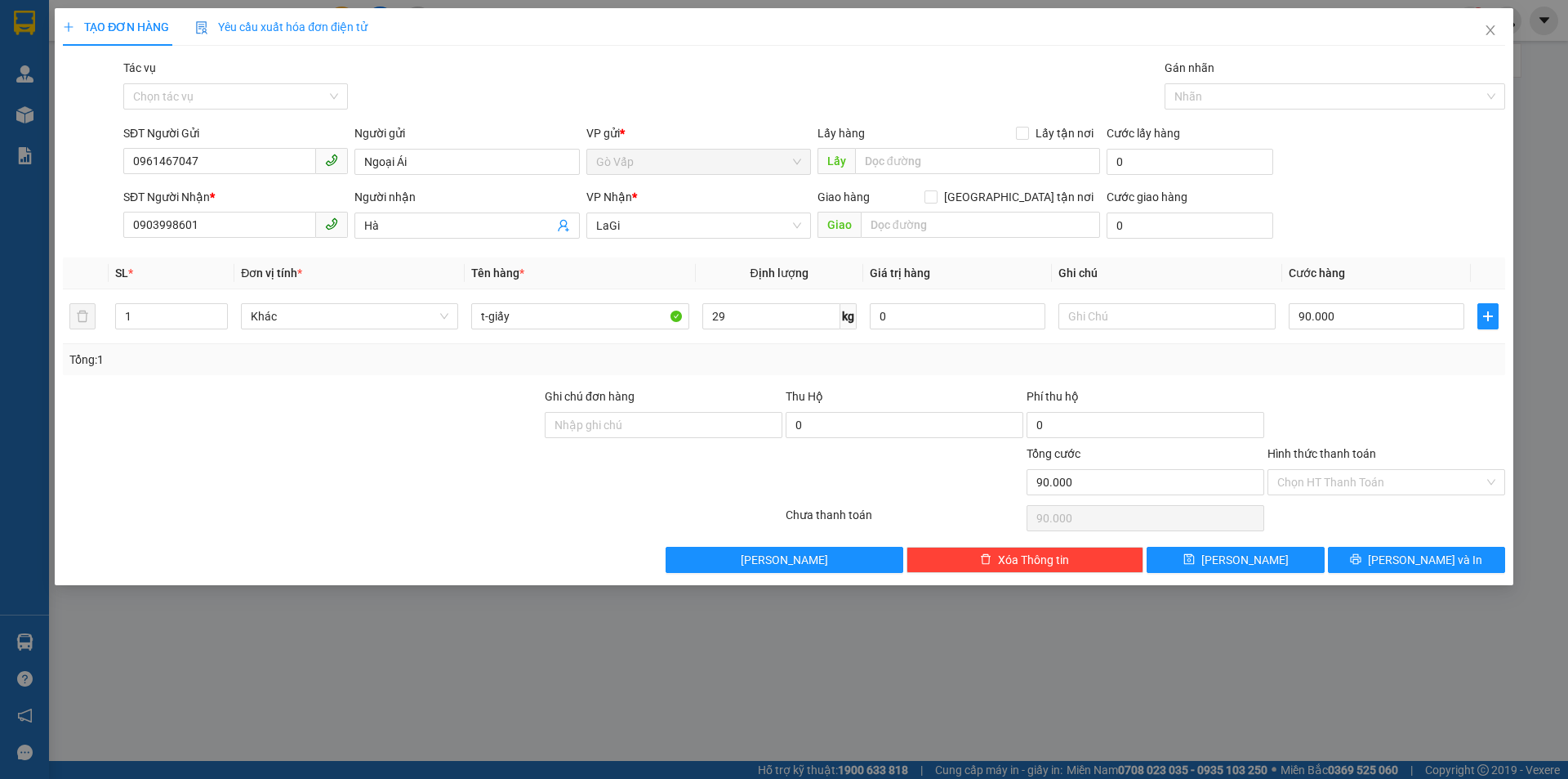
click at [1506, 384] on div "TẠO ĐƠN HÀNG Yêu cầu xuất hóa đơn điện tử Transit Pickup Surcharge Ids Transit …" at bounding box center [784, 296] width 1459 height 577
click at [1421, 564] on span "Lưu và In" at bounding box center [1425, 559] width 115 height 18
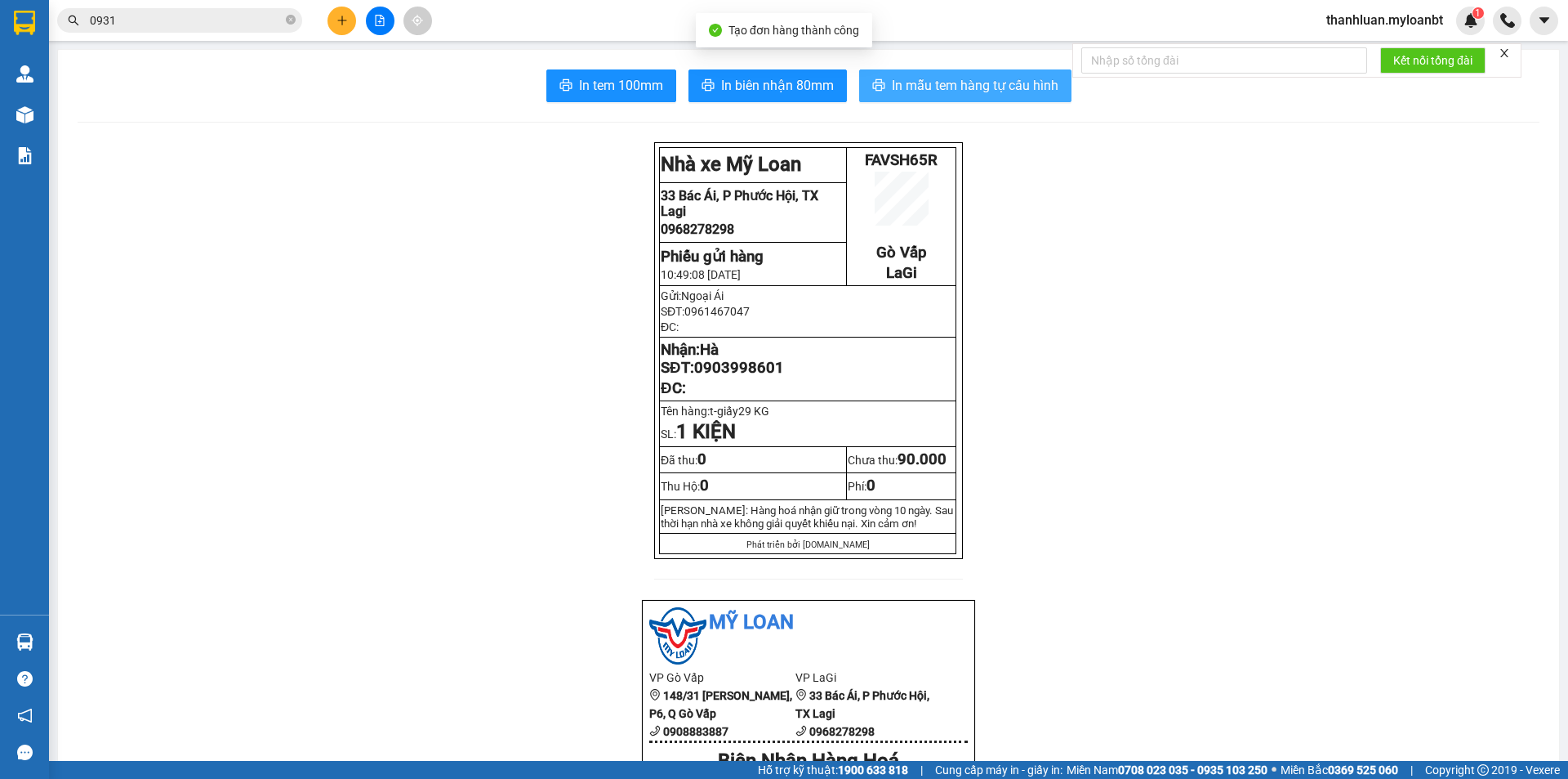
click at [882, 72] on button "In mẫu tem hàng tự cấu hình" at bounding box center [964, 85] width 212 height 33
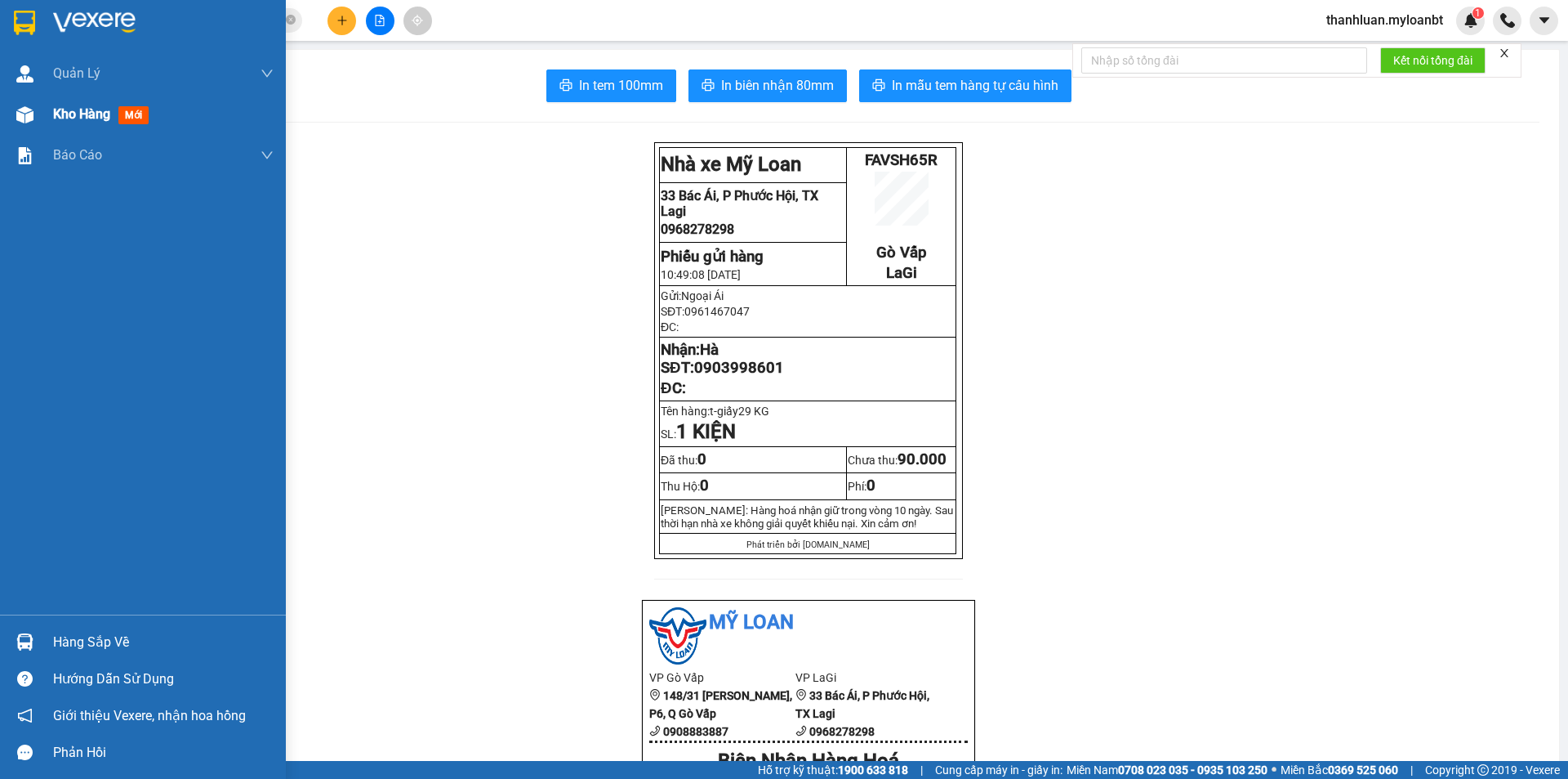
click at [39, 125] on div "Kho hàng mới" at bounding box center [143, 115] width 286 height 41
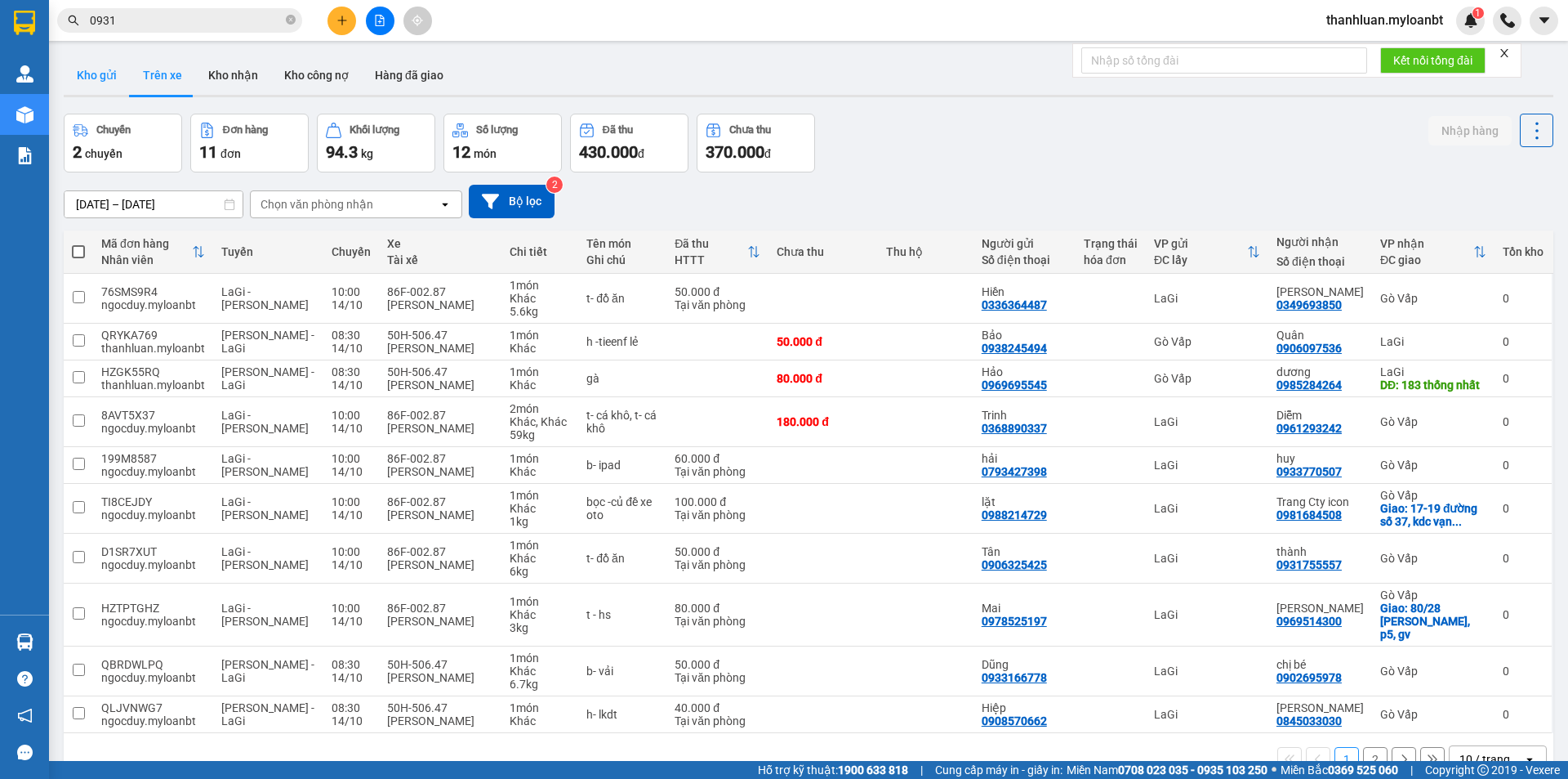
click at [108, 88] on button "Kho gửi" at bounding box center [97, 75] width 66 height 39
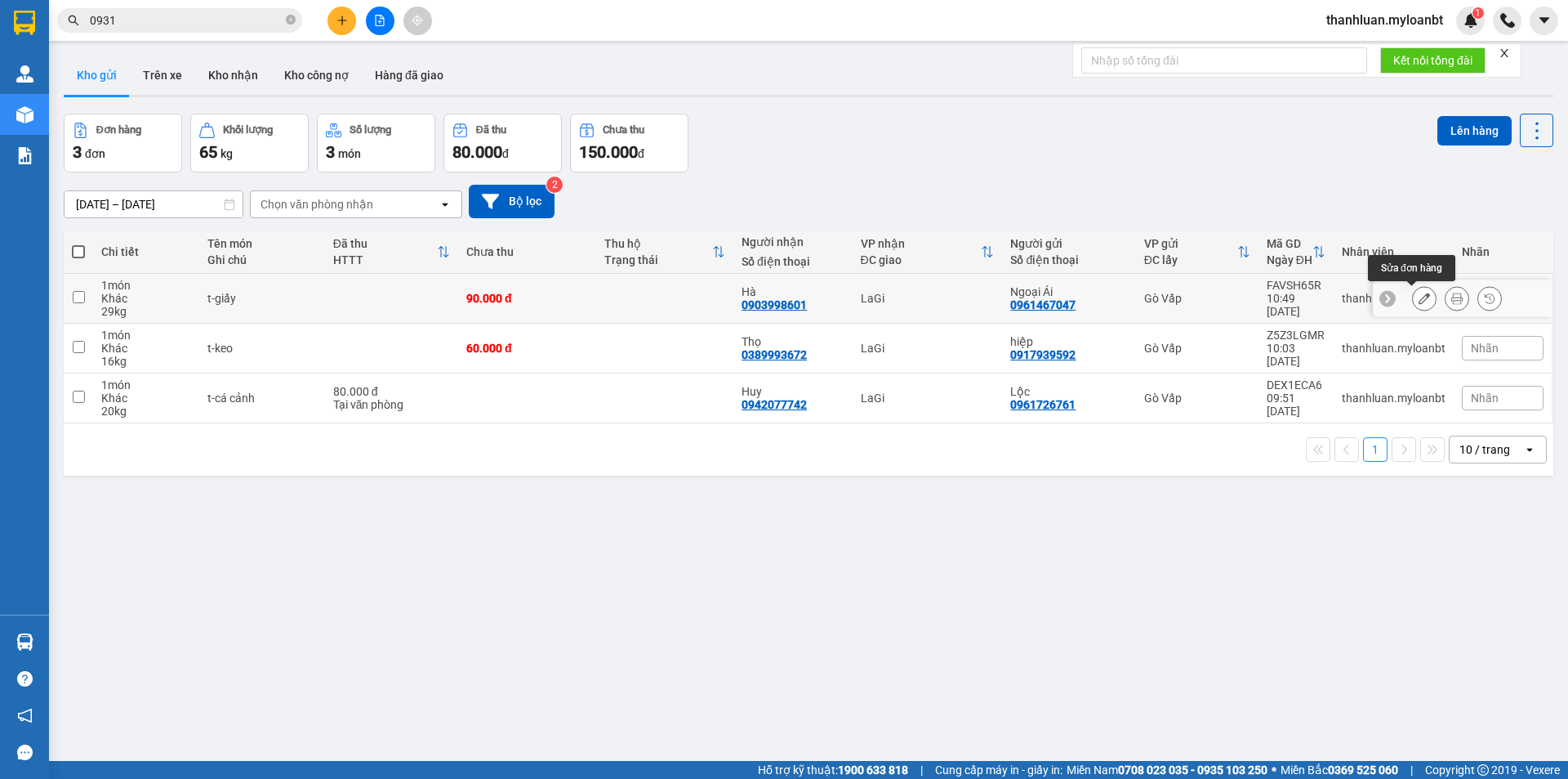
click at [1419, 294] on button at bounding box center [1424, 299] width 23 height 28
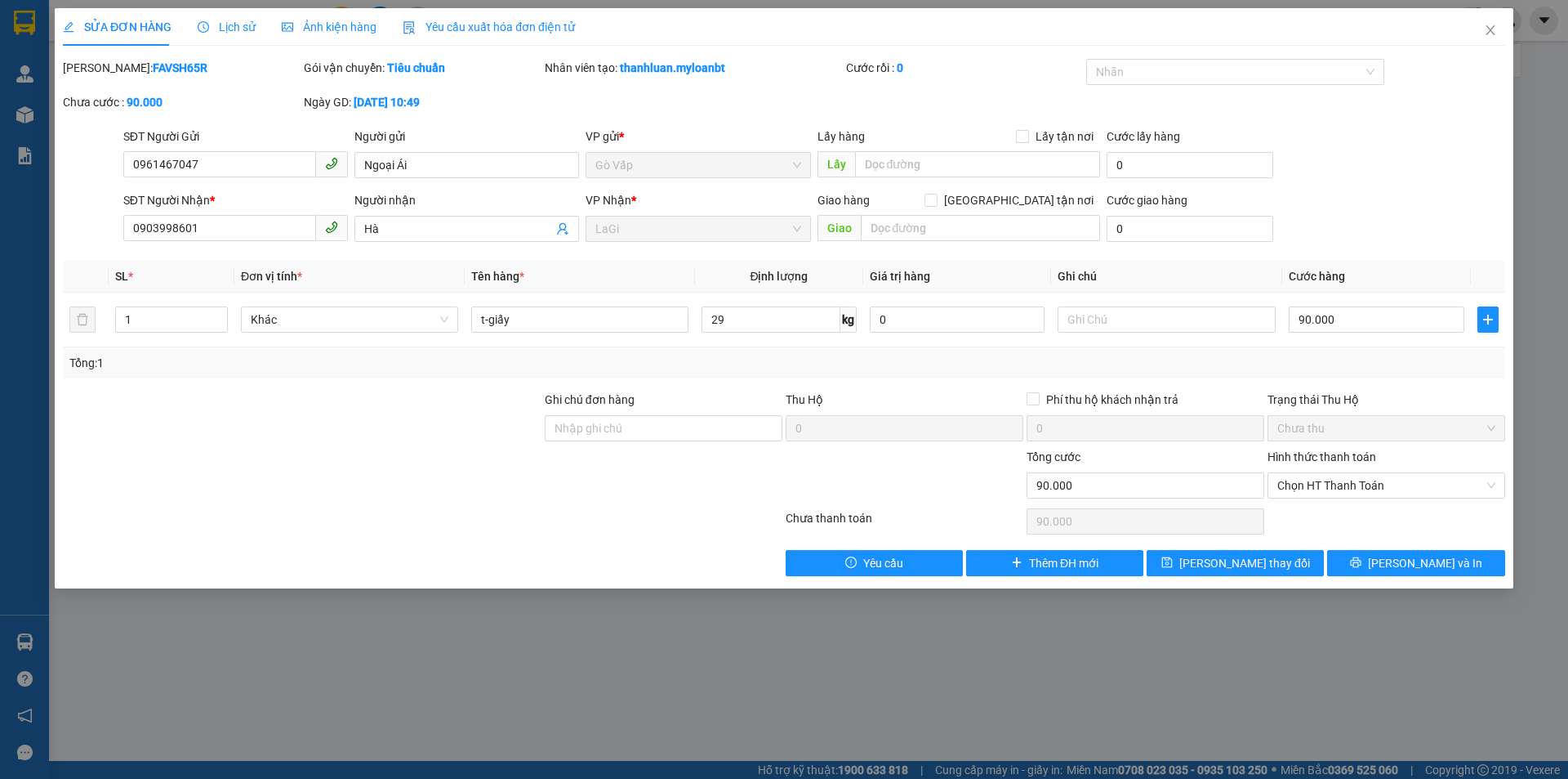
type input "0961467047"
type input "0903998601"
type input "0"
type input "90.000"
click at [1380, 488] on span "Chọn HT Thanh Toán" at bounding box center [1386, 486] width 218 height 25
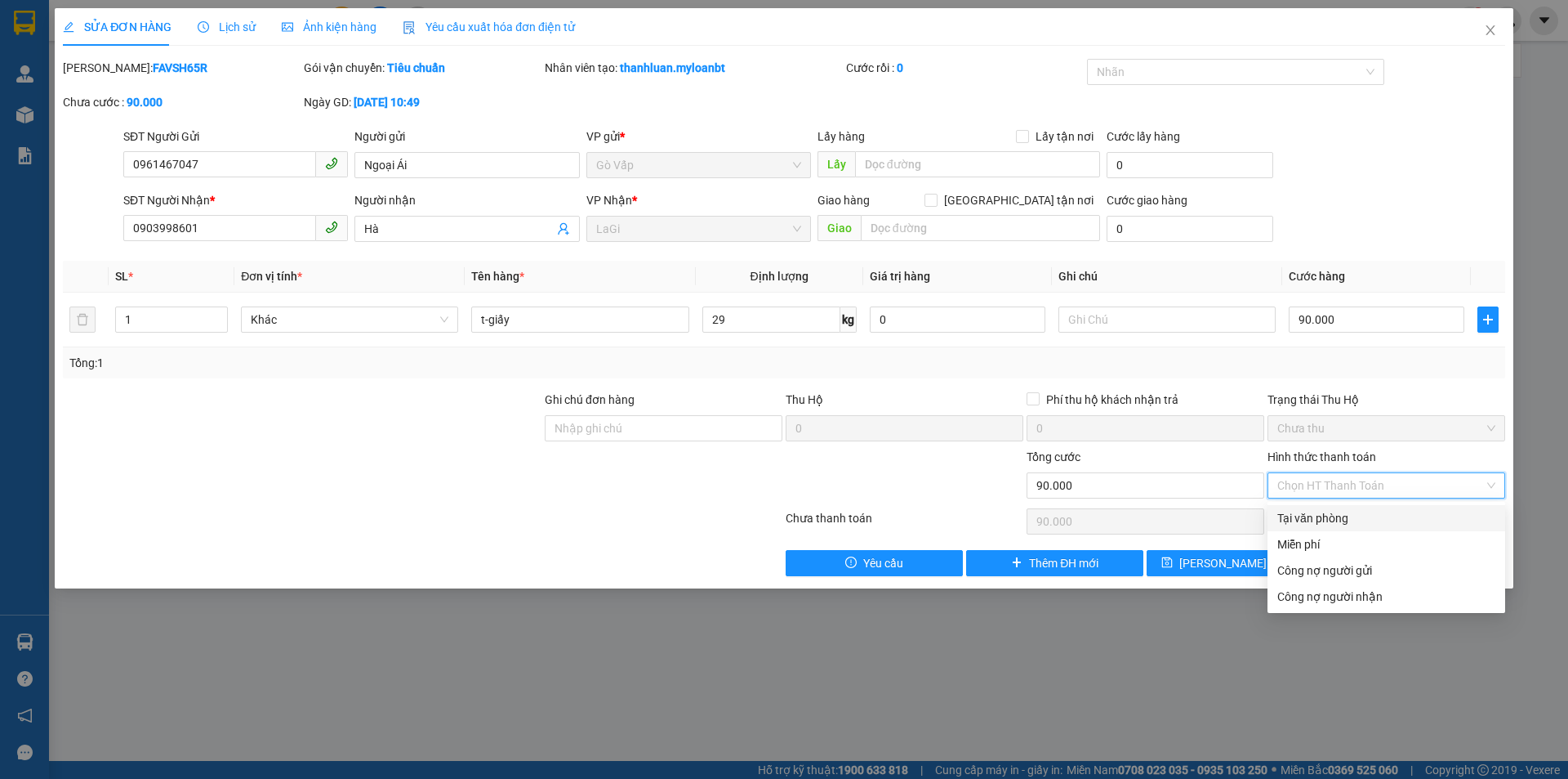
click at [1381, 524] on div "Tại văn phòng" at bounding box center [1386, 518] width 218 height 18
type input "0"
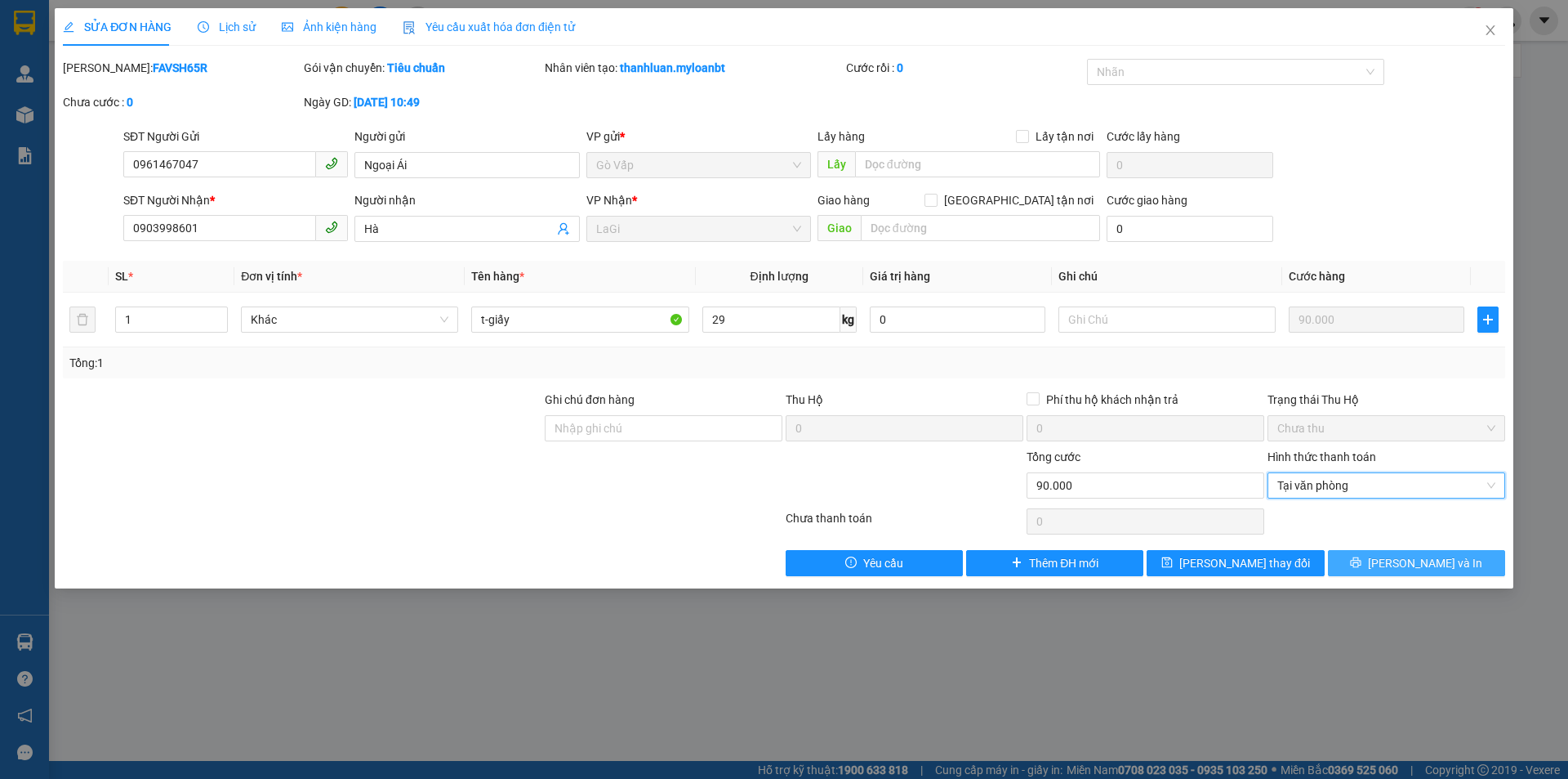
click at [1397, 568] on button "Lưu và In" at bounding box center [1416, 562] width 177 height 26
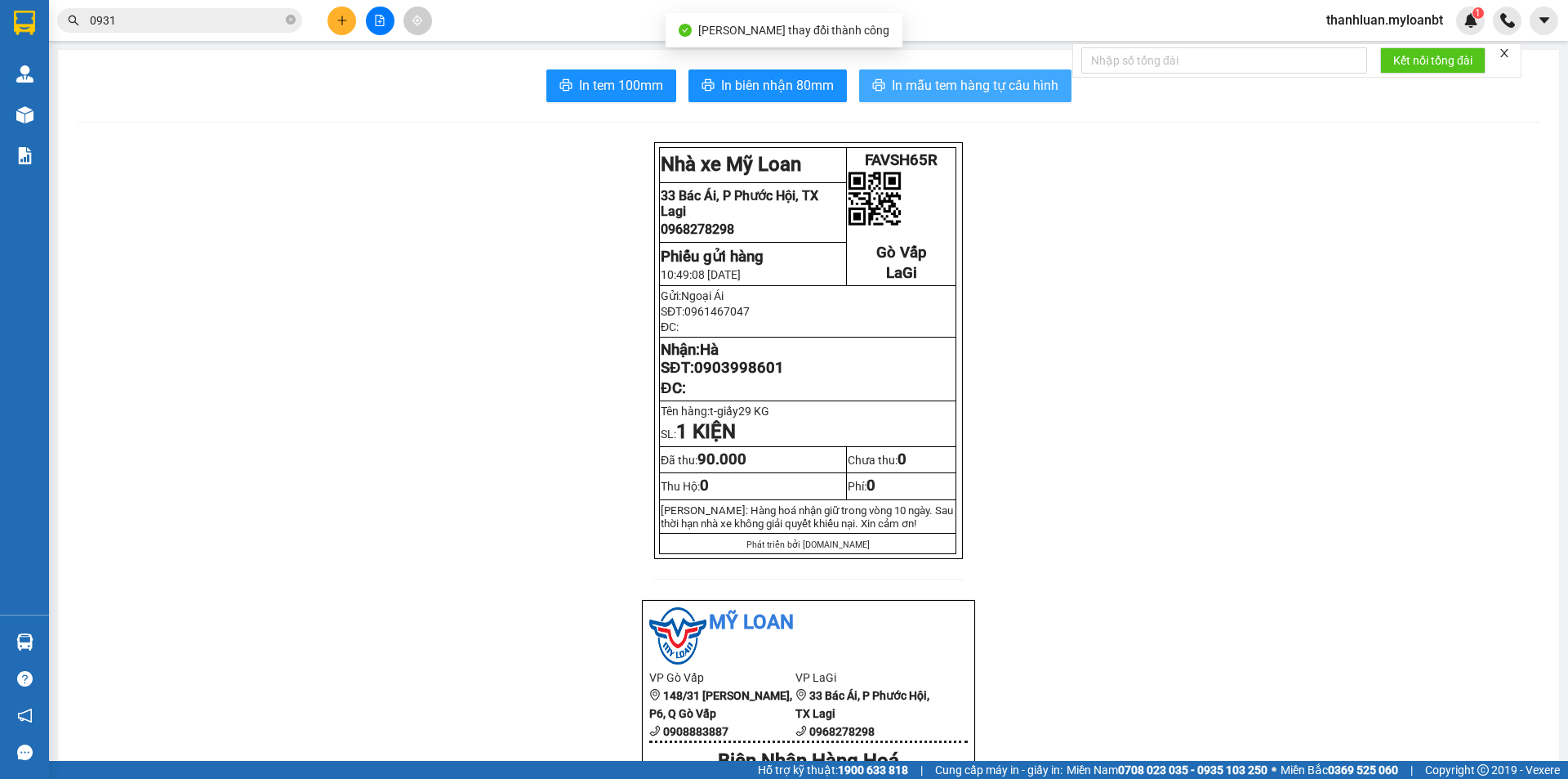
click at [915, 87] on span "In mẫu tem hàng tự cấu hình" at bounding box center [974, 85] width 166 height 20
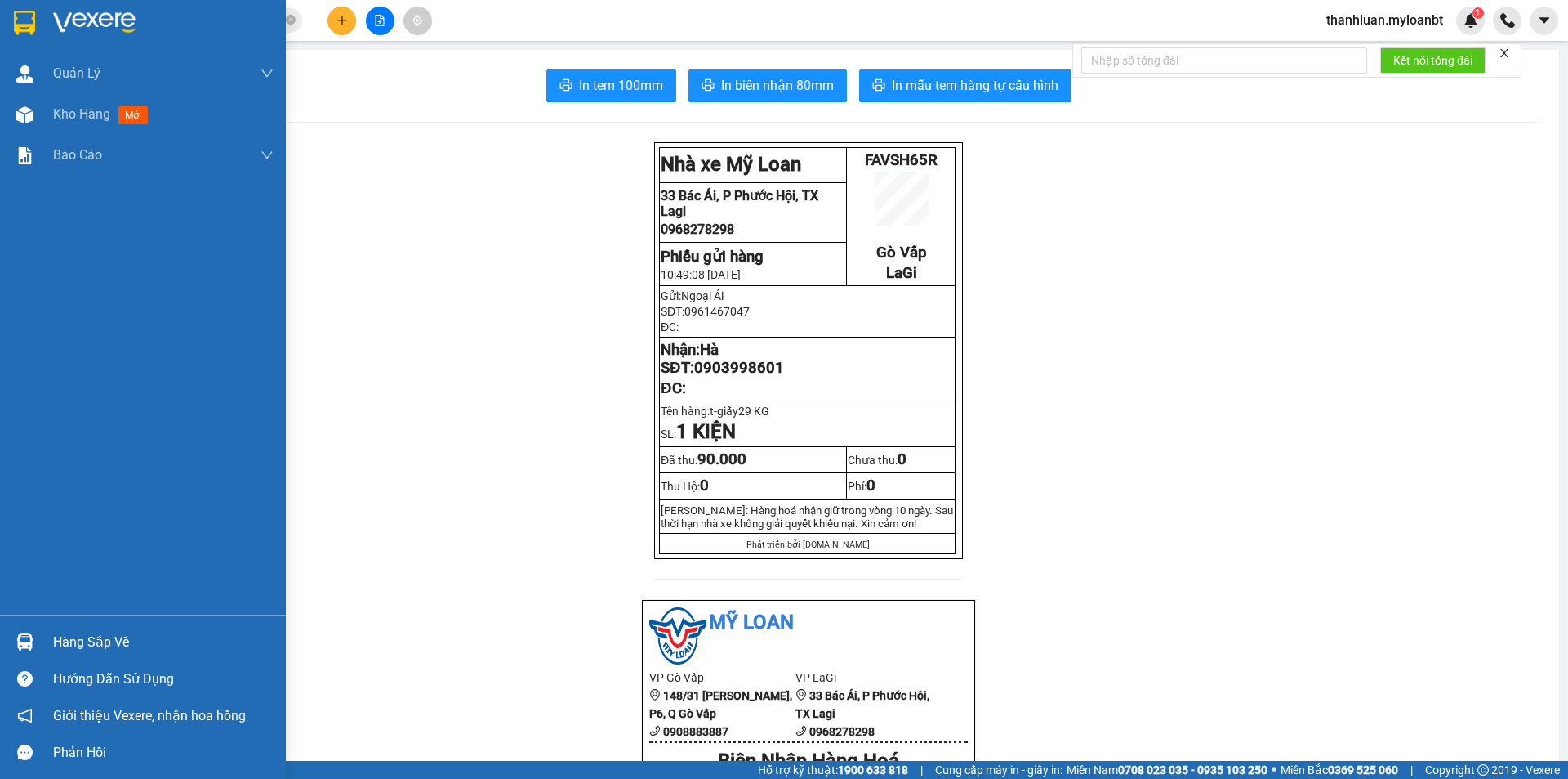
click at [12, 115] on div at bounding box center [25, 115] width 28 height 28
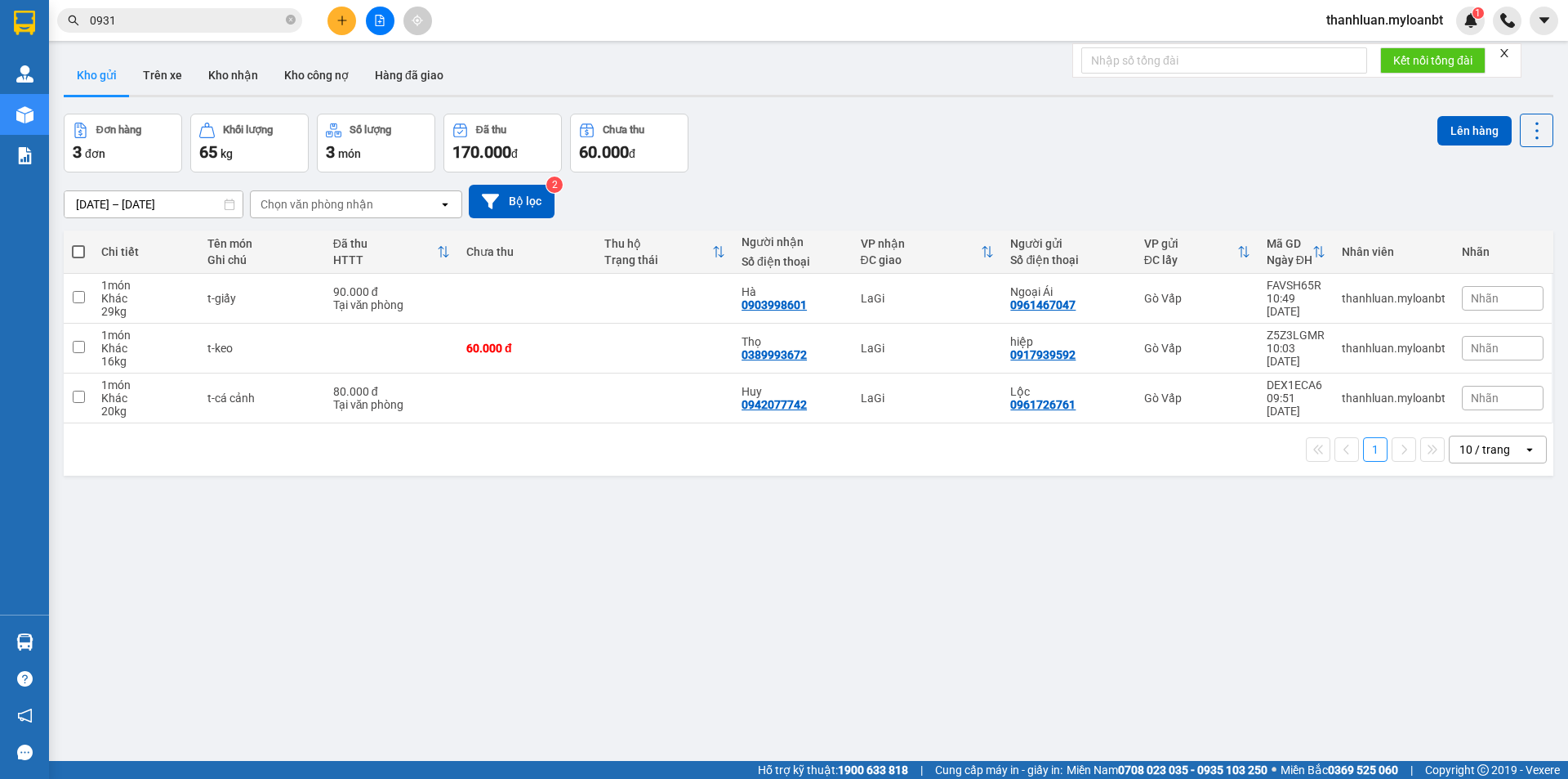
click at [81, 250] on span at bounding box center [78, 252] width 13 height 13
click at [78, 244] on input "checkbox" at bounding box center [78, 244] width 0 height 0
checkbox input "true"
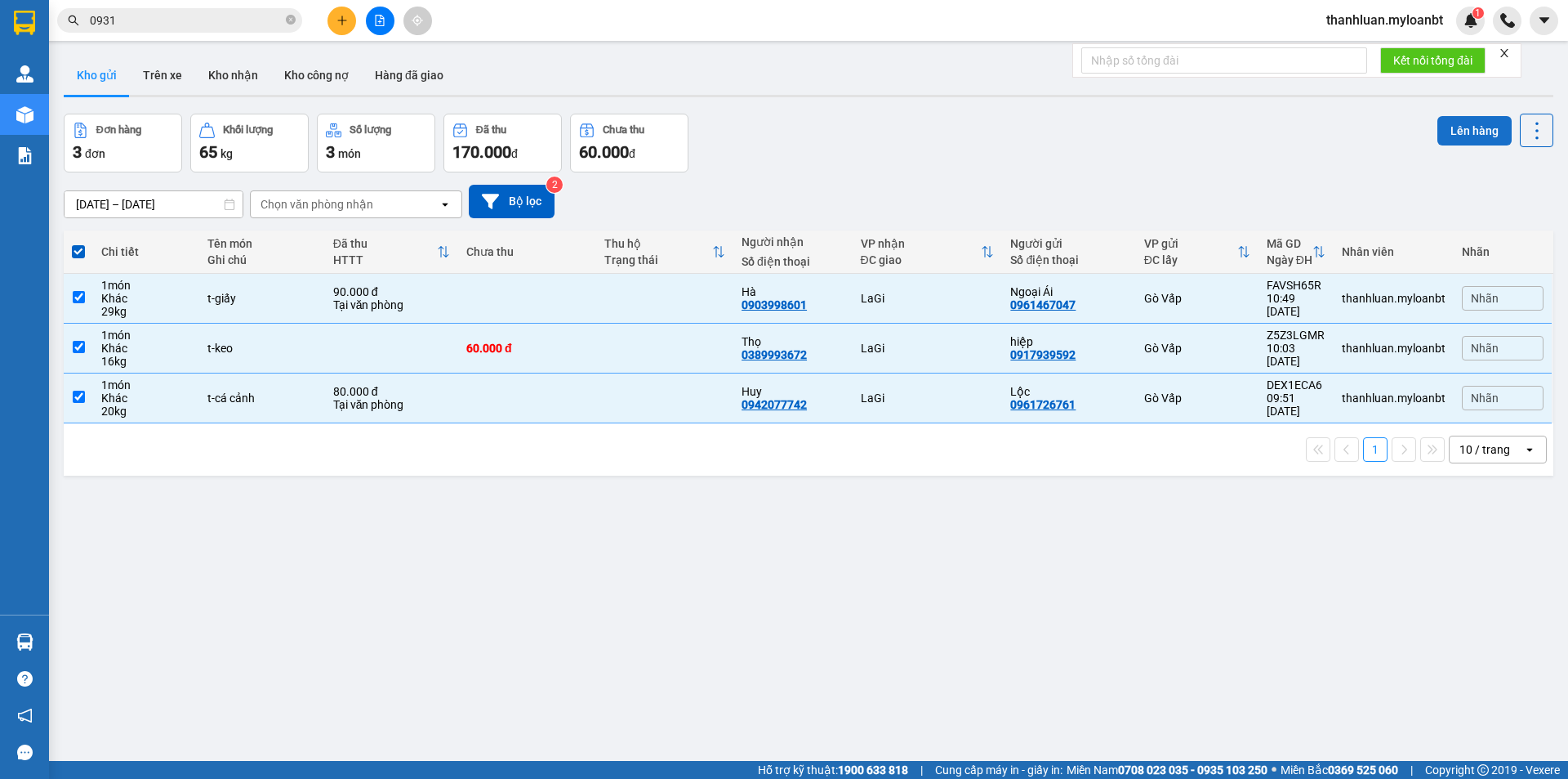
click at [1457, 124] on button "Lên hàng" at bounding box center [1475, 130] width 75 height 29
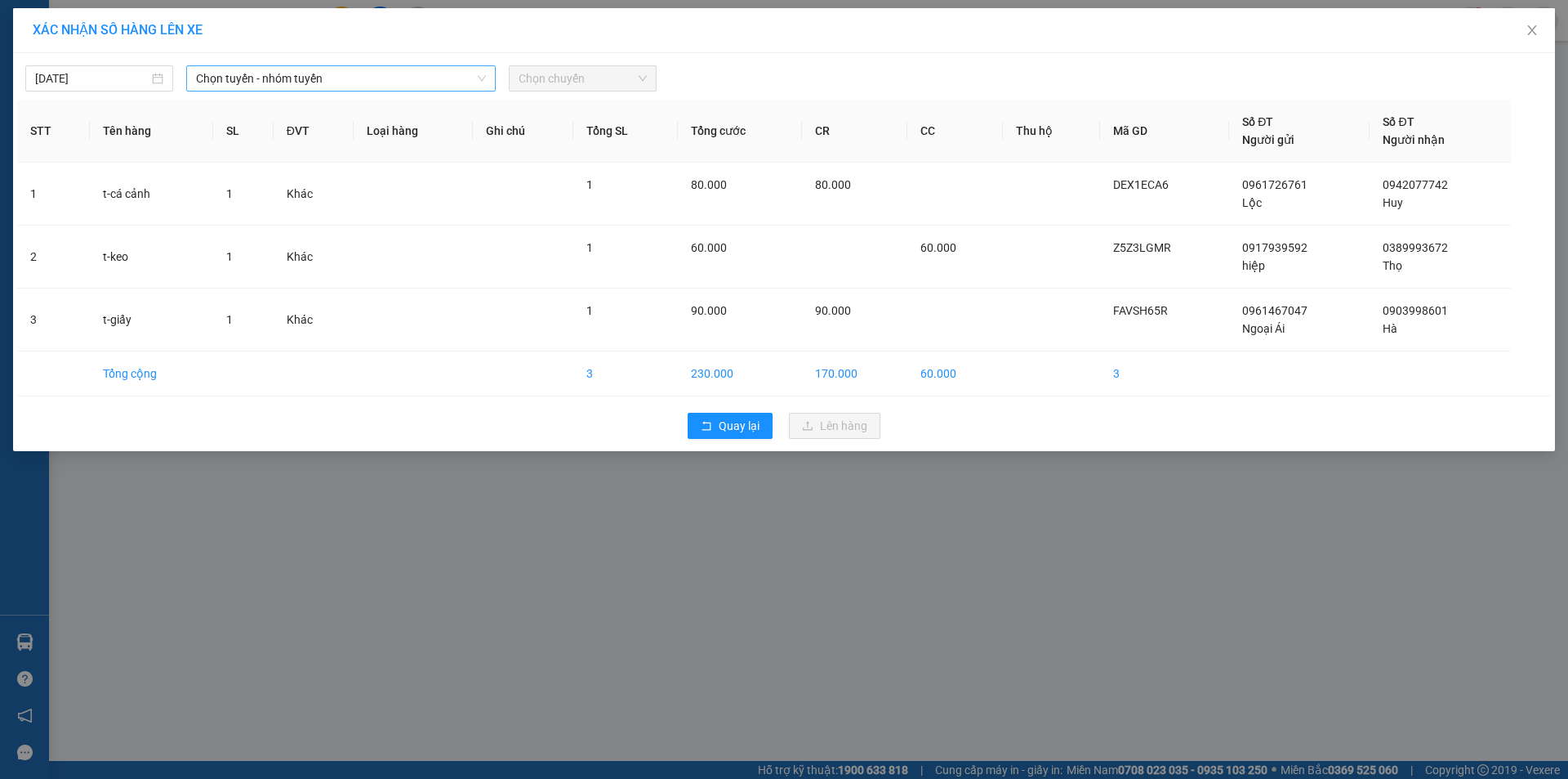
click at [381, 75] on span "Chọn tuyến - nhóm tuyến" at bounding box center [340, 78] width 290 height 25
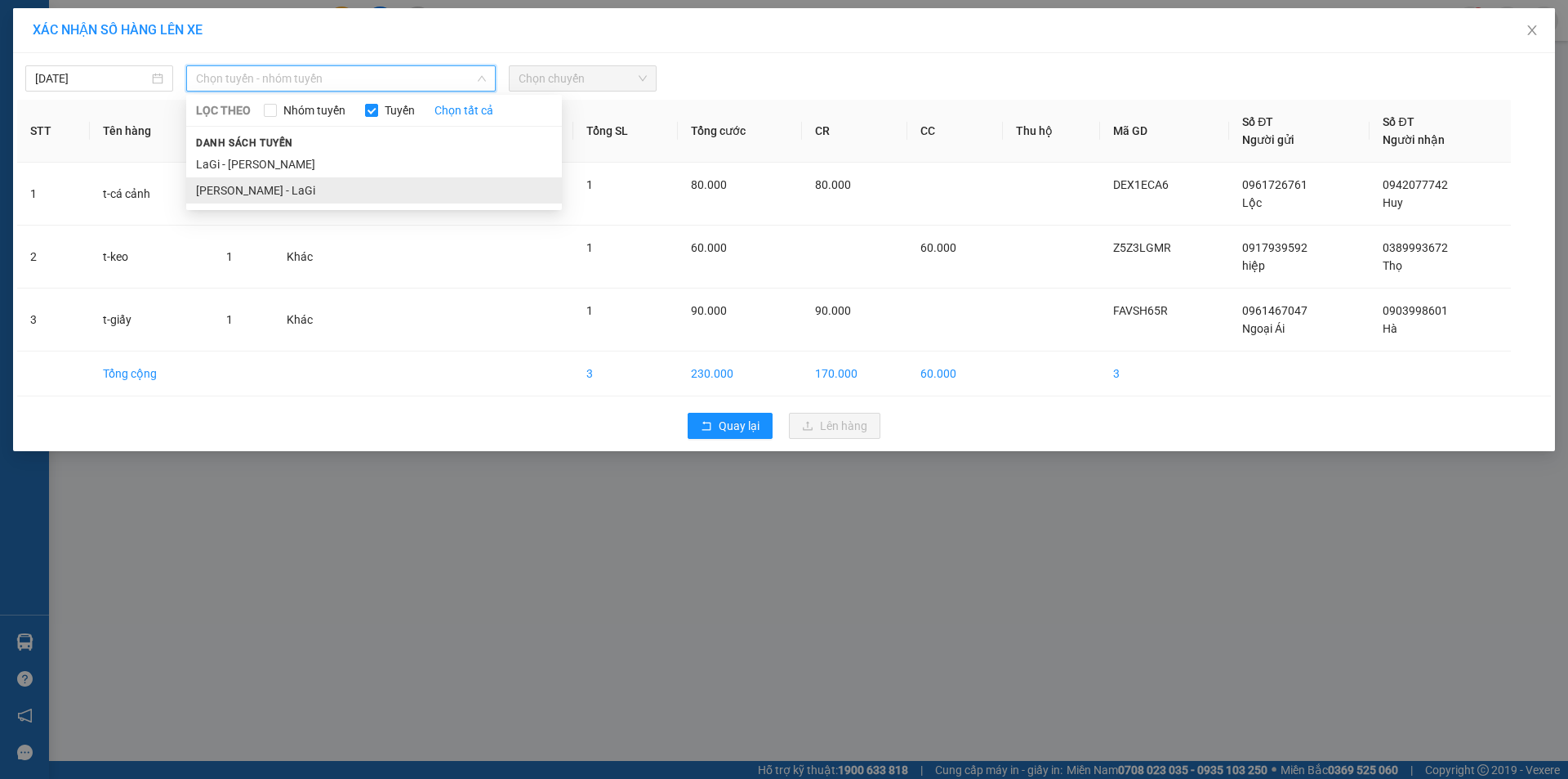
click at [318, 192] on li "Hồ Chí Minh - LaGi" at bounding box center [373, 189] width 376 height 26
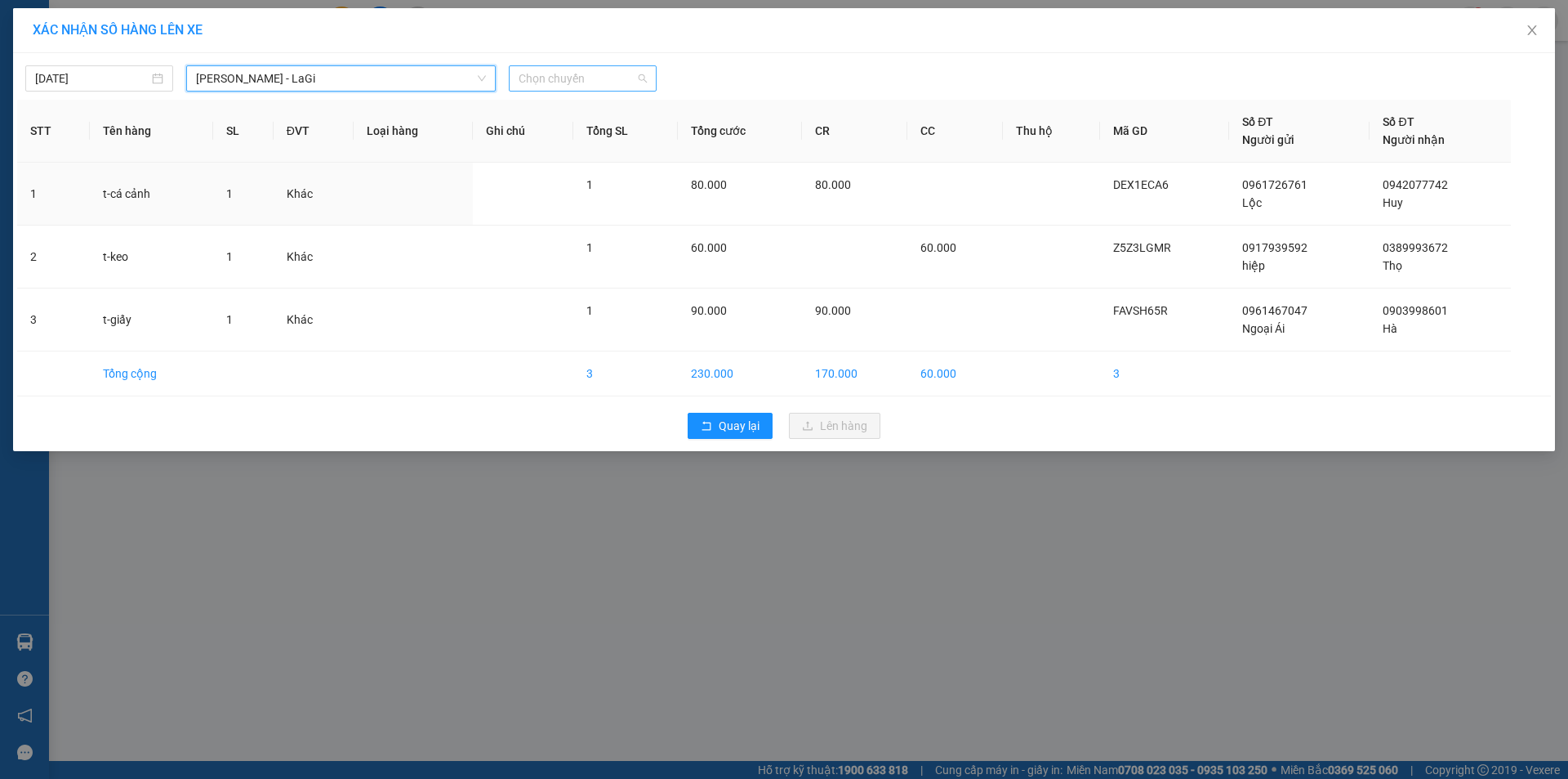
click at [608, 79] on span "Chọn chuyến" at bounding box center [582, 78] width 128 height 25
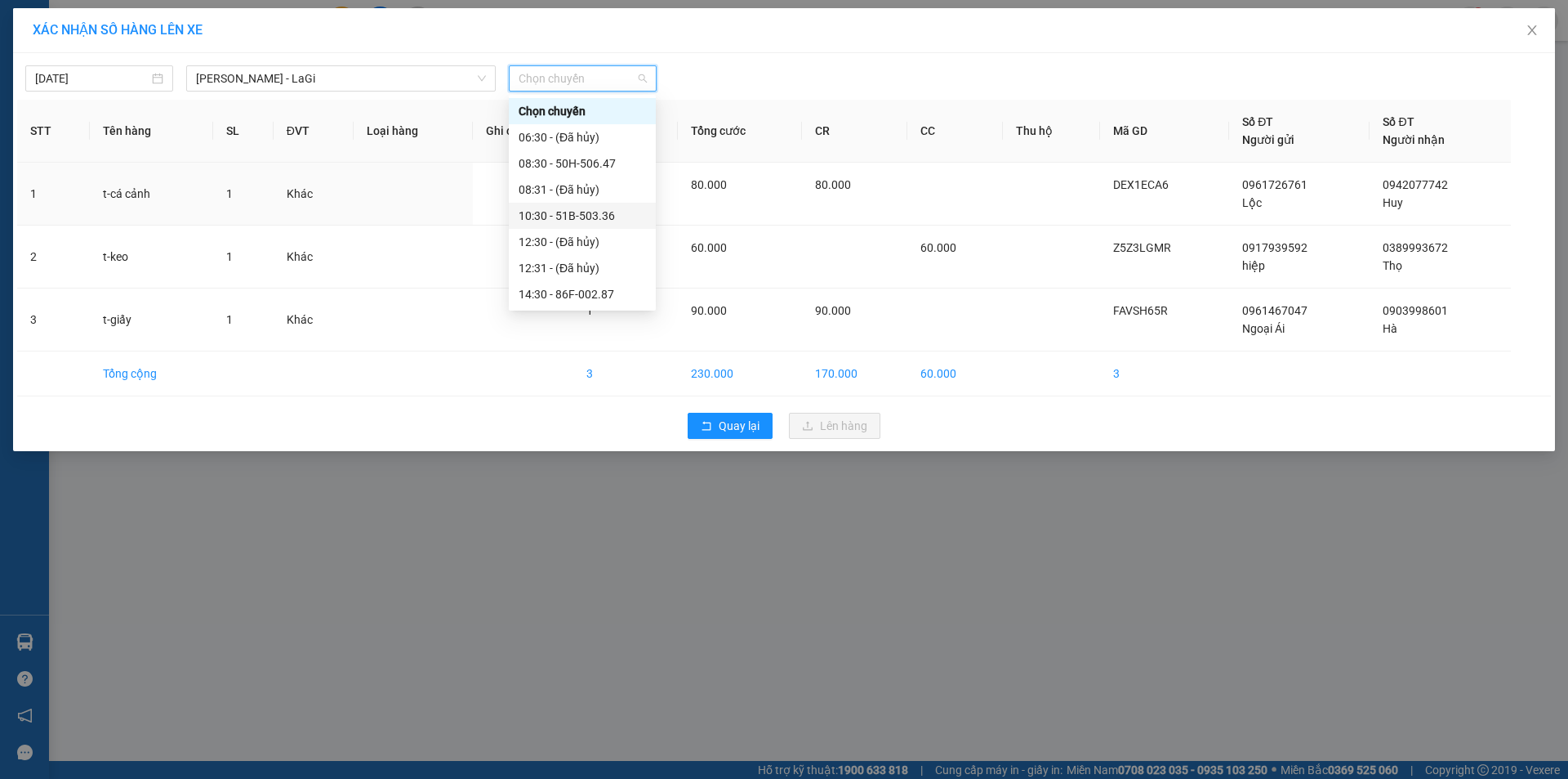
click at [585, 211] on div "10:30 - 51B-503.36" at bounding box center [581, 215] width 127 height 18
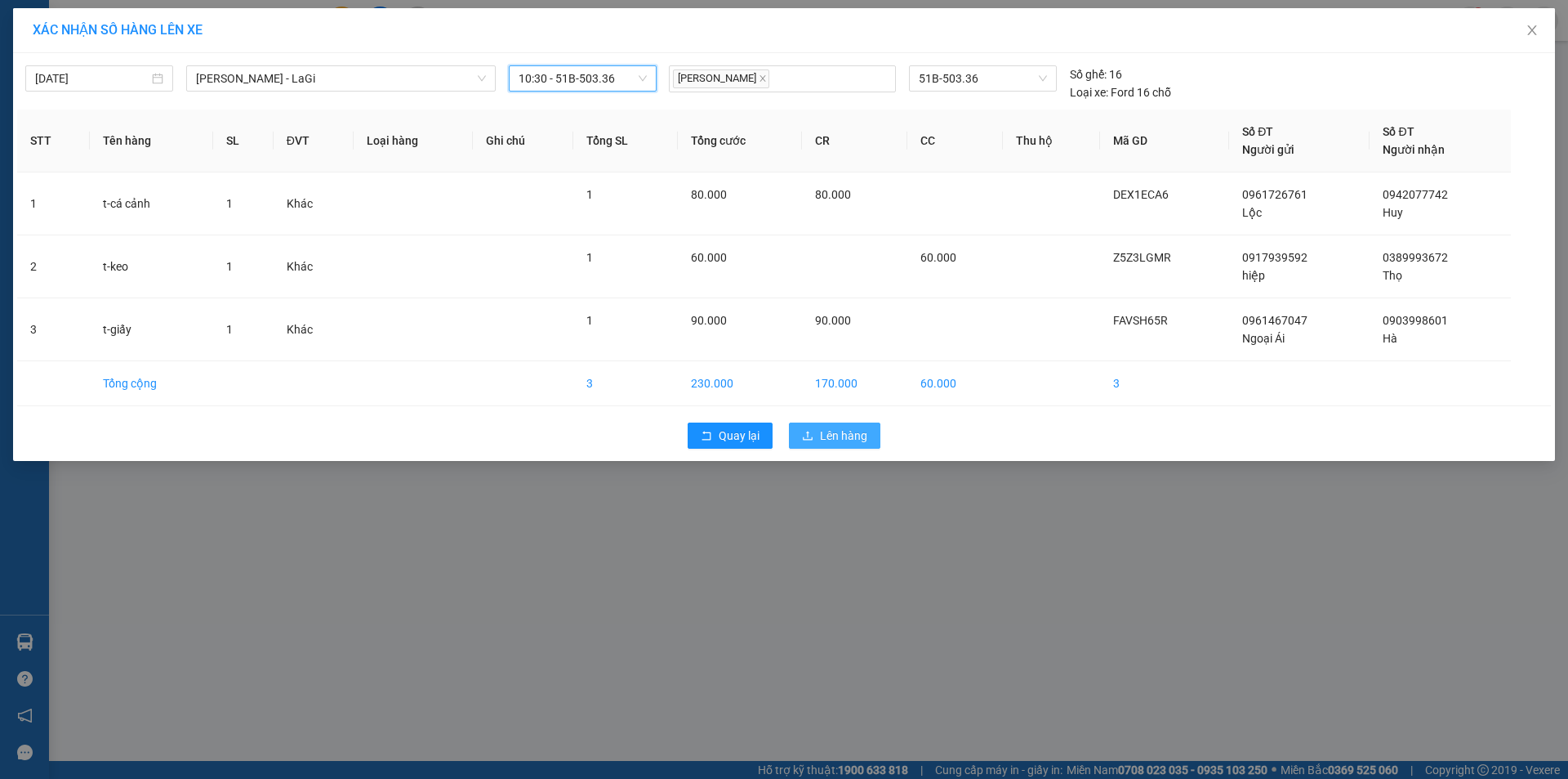
click at [802, 440] on icon "upload" at bounding box center [807, 435] width 12 height 12
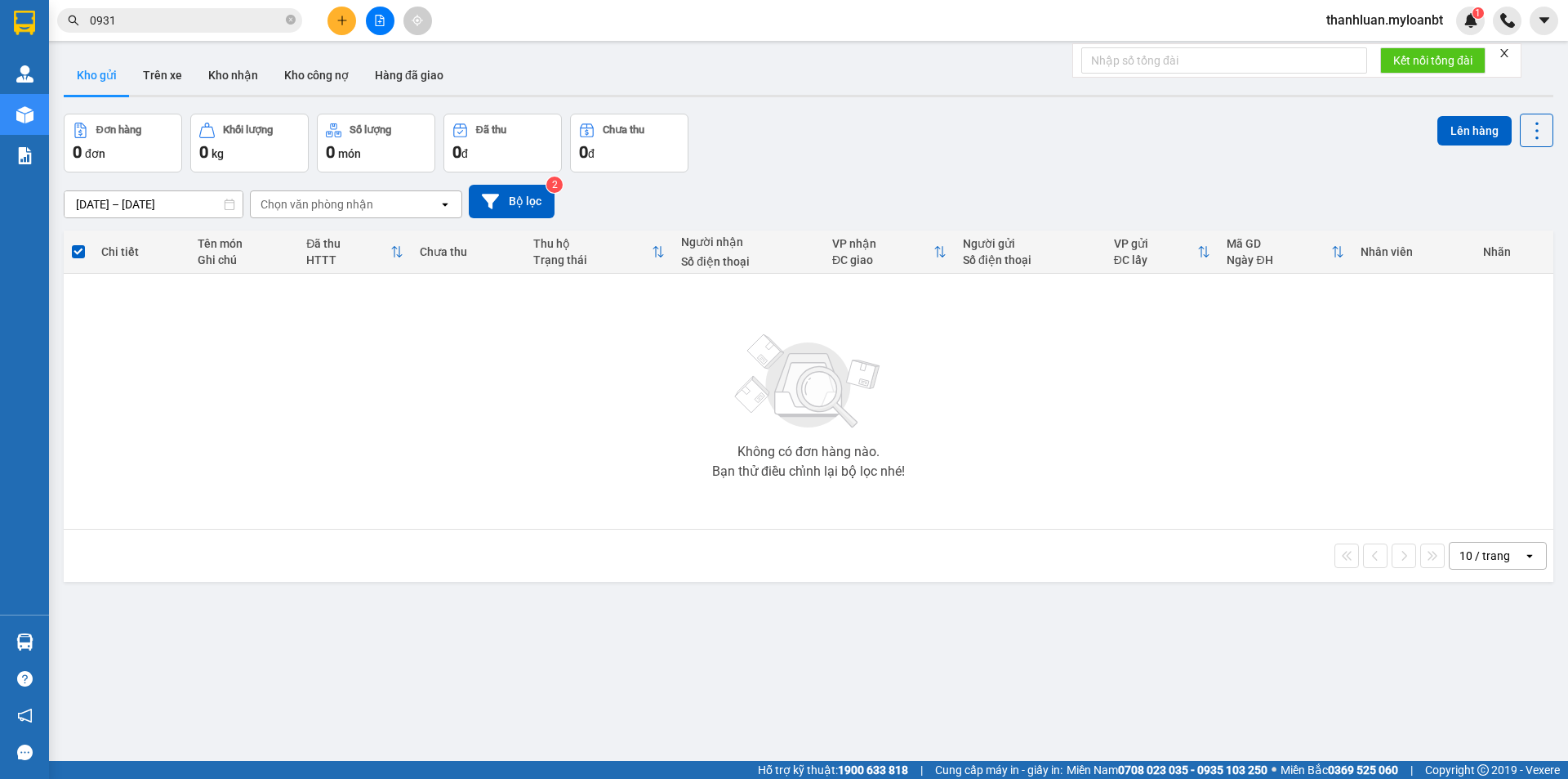
click at [344, 10] on button at bounding box center [341, 20] width 28 height 28
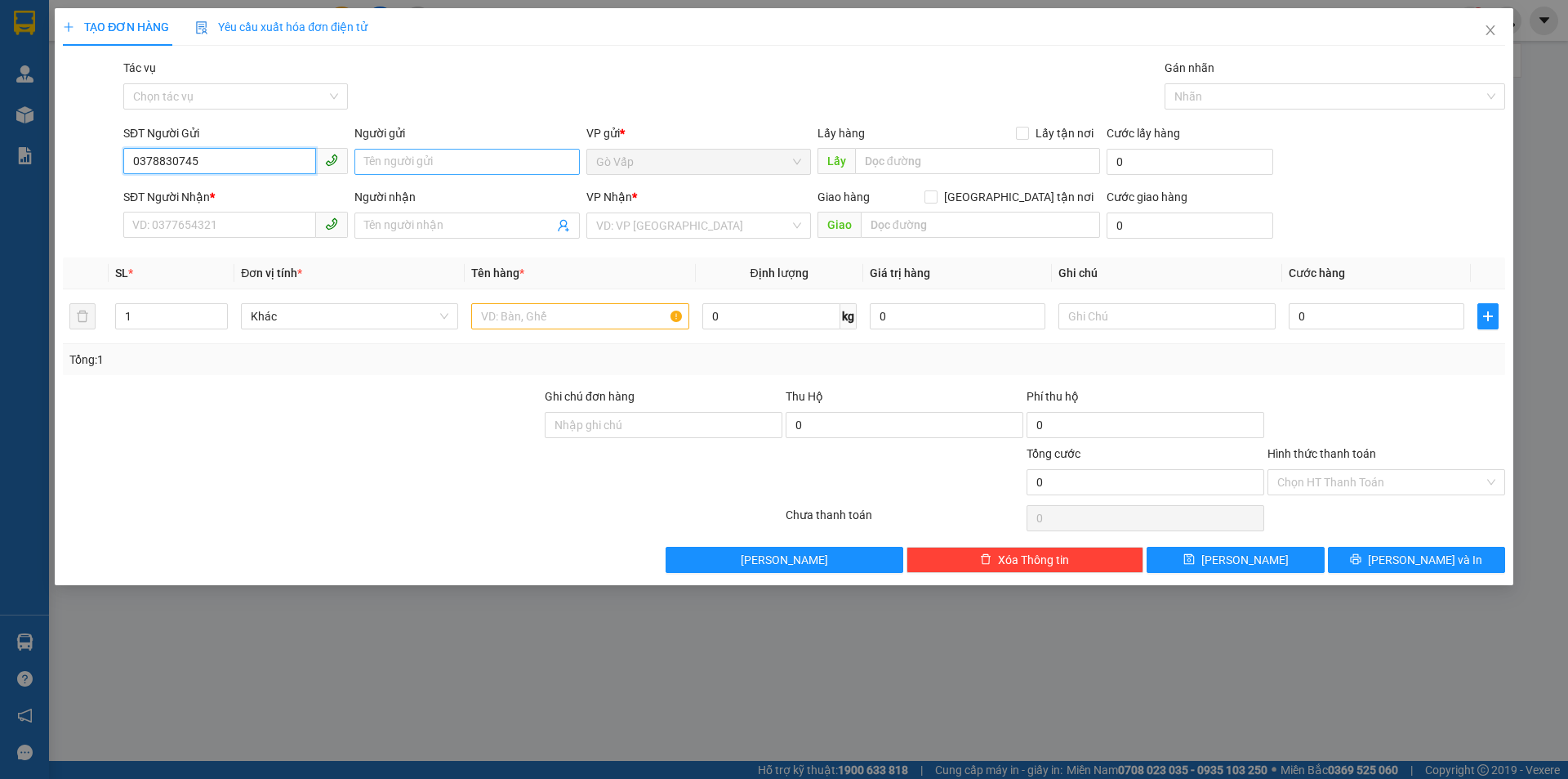
type input "0378830745"
click at [436, 163] on input "Người gửi" at bounding box center [467, 161] width 225 height 26
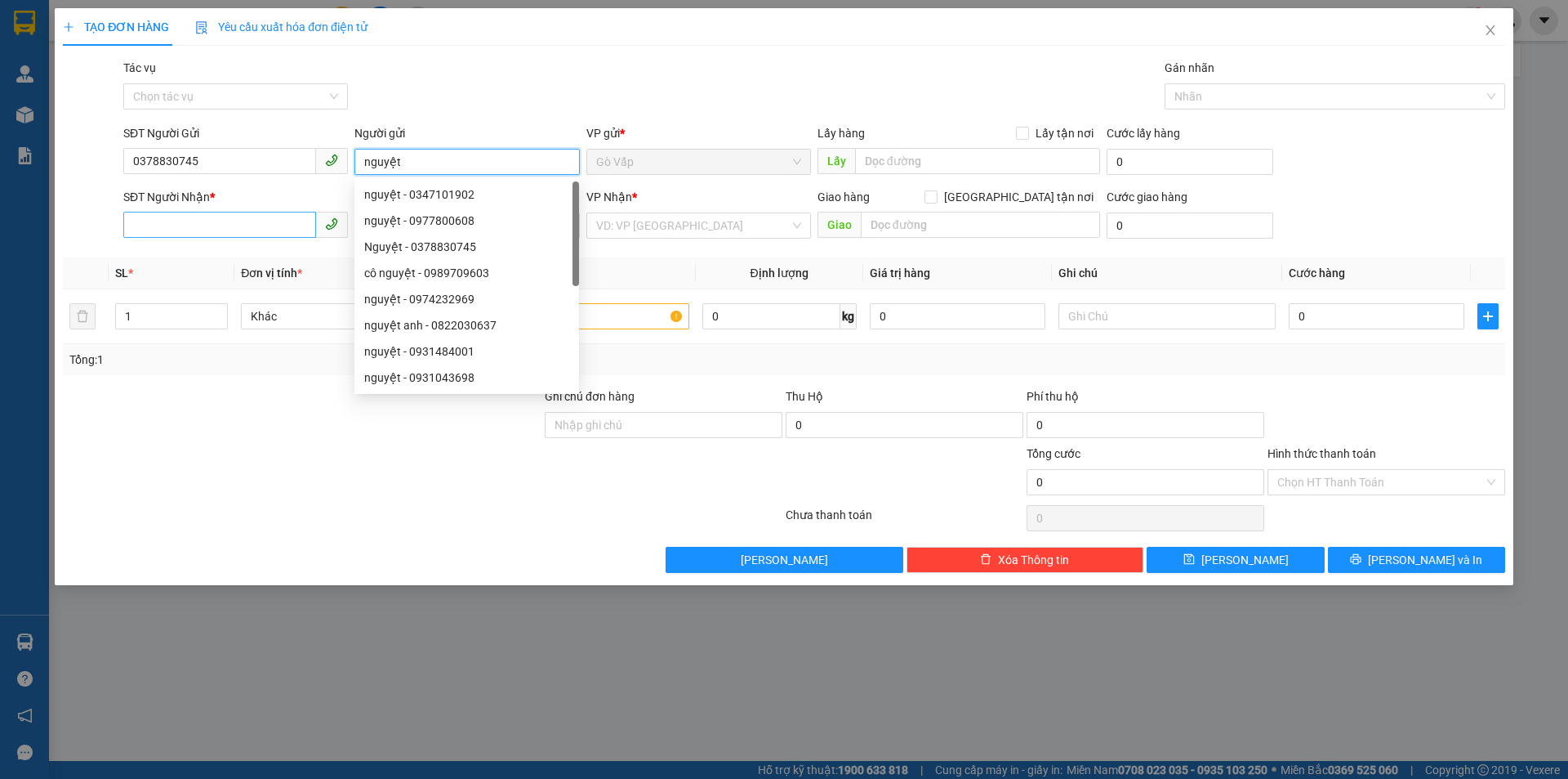
type input "nguyệt"
click at [236, 225] on input "SĐT Người Nhận *" at bounding box center [220, 224] width 193 height 26
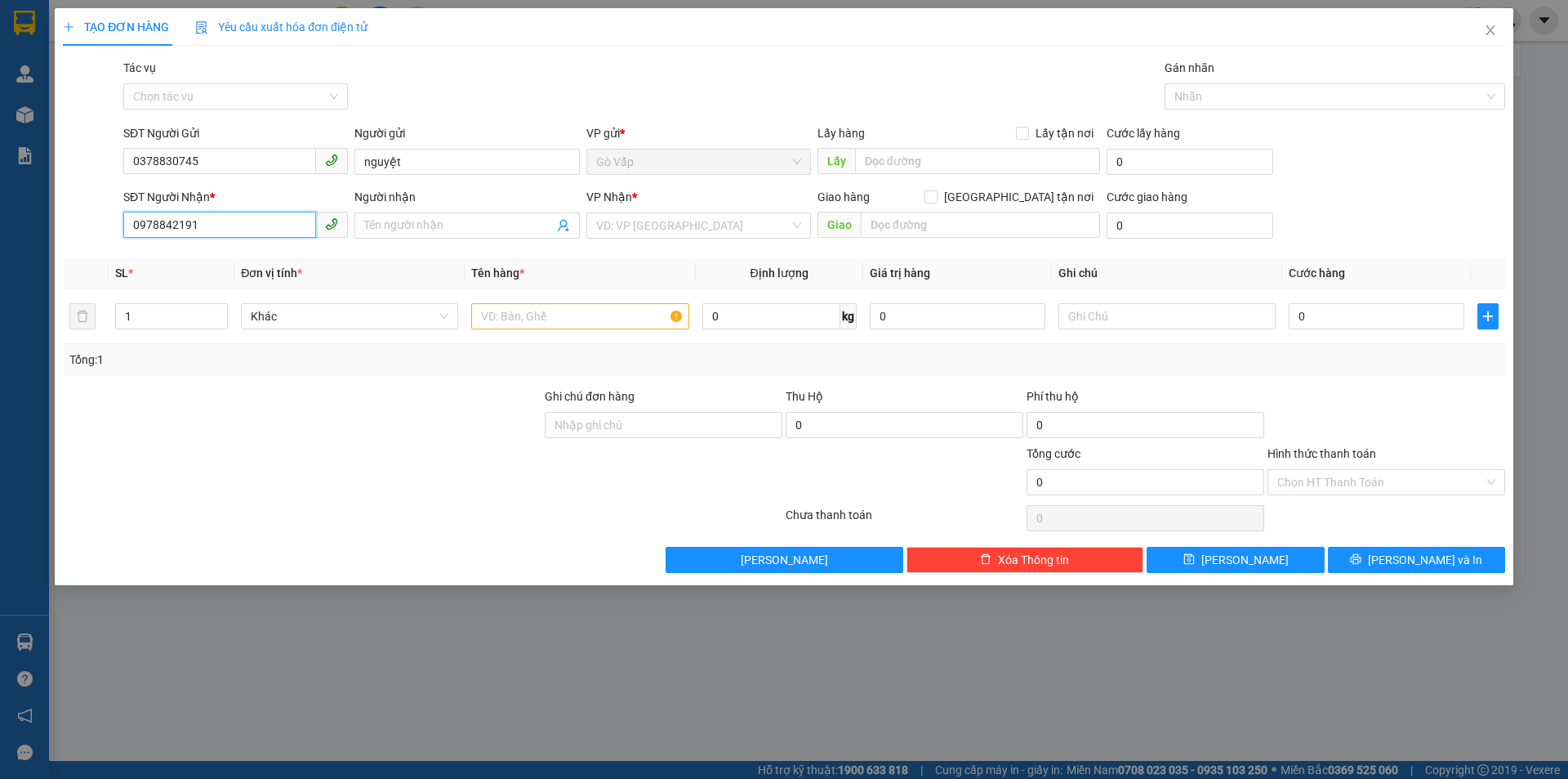
type input "0978842191"
click at [412, 212] on div "Người nhận" at bounding box center [467, 200] width 225 height 25
click at [422, 245] on div "Người nhận Tên người nhận" at bounding box center [467, 216] width 225 height 57
click at [446, 234] on input "Người nhận" at bounding box center [459, 225] width 188 height 18
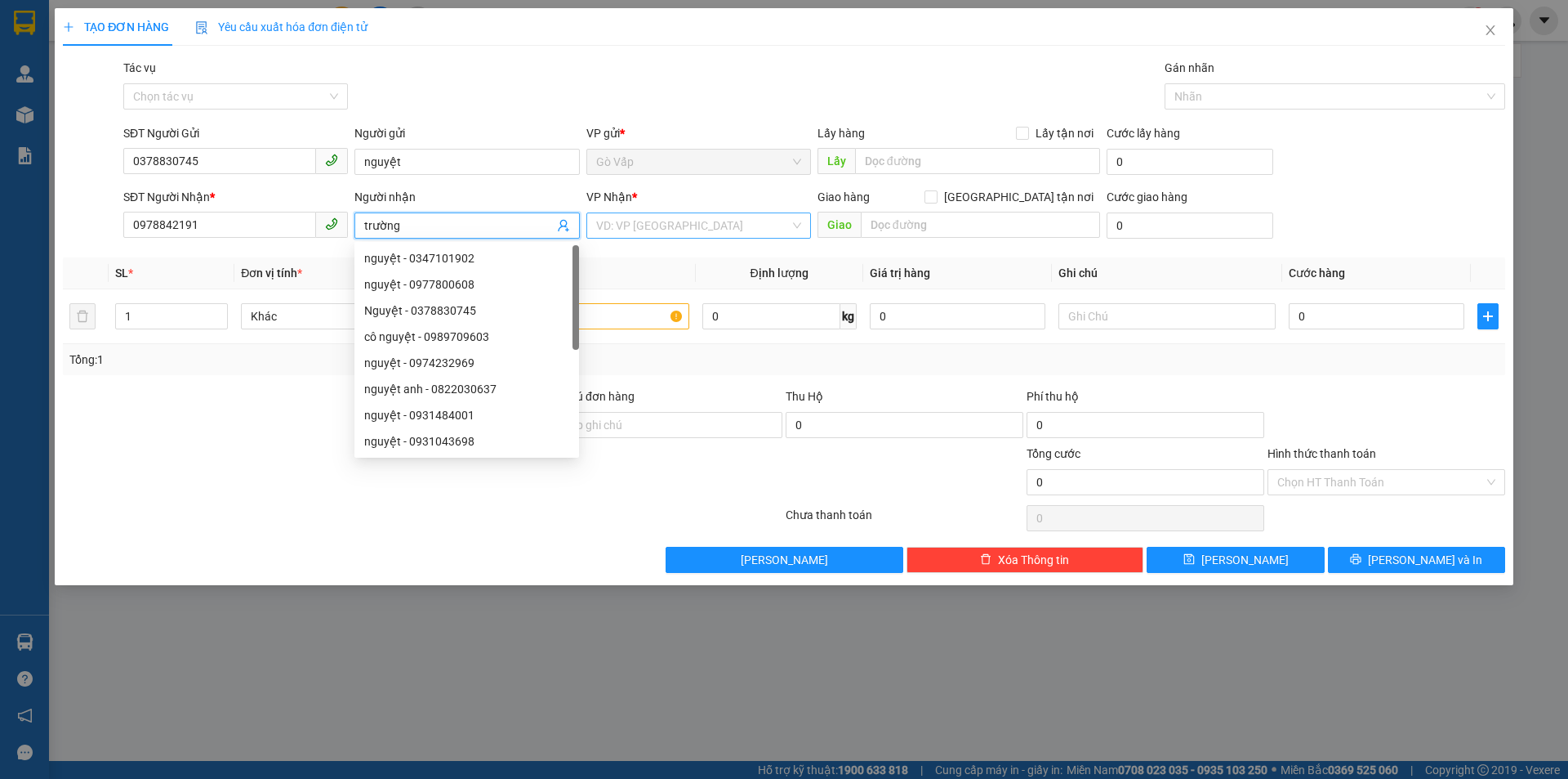
type input "trường"
click at [674, 226] on input "search" at bounding box center [693, 226] width 194 height 25
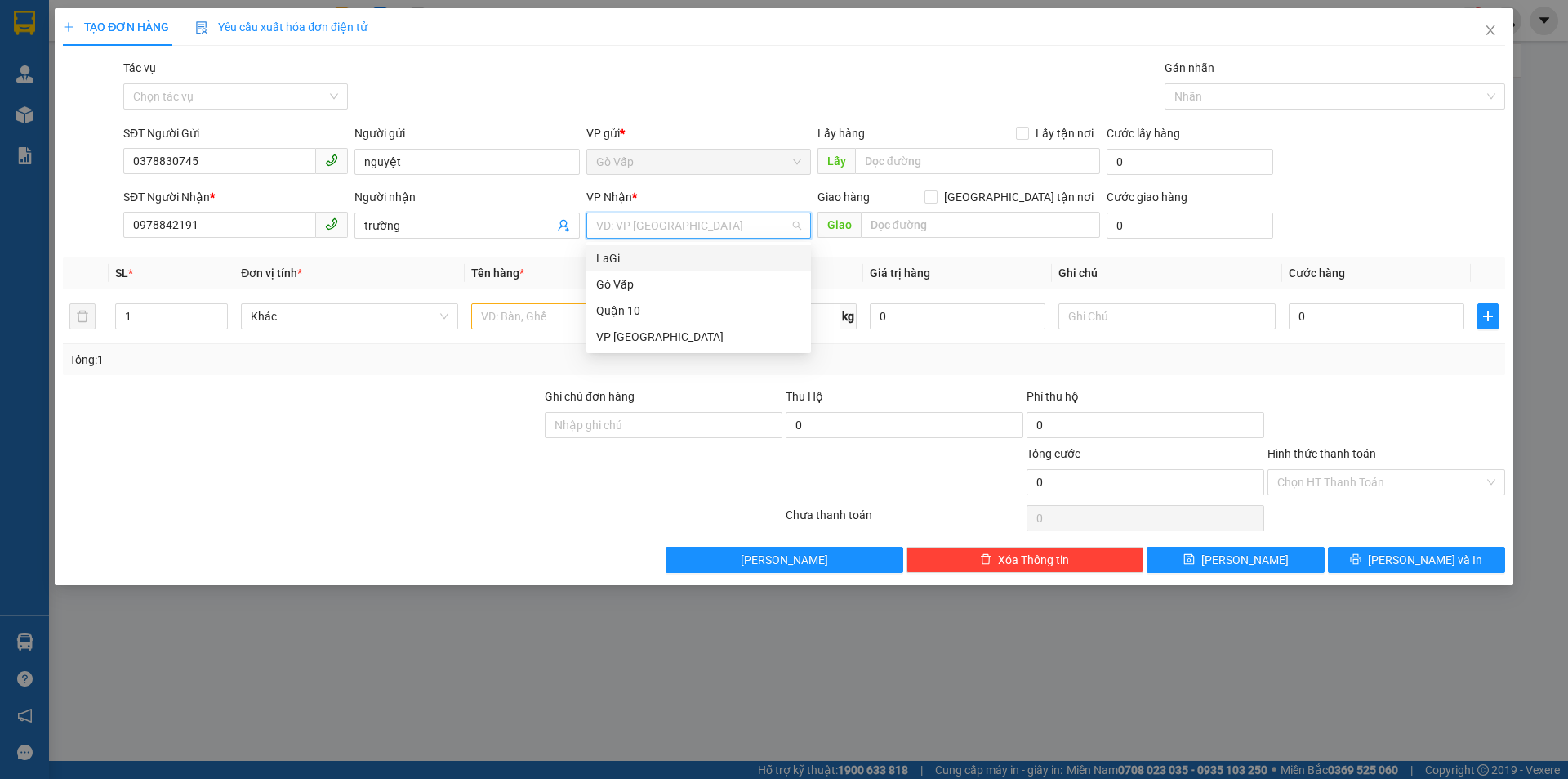
click at [666, 261] on div "LaGi" at bounding box center [699, 258] width 205 height 18
click at [532, 307] on input "text" at bounding box center [580, 316] width 217 height 26
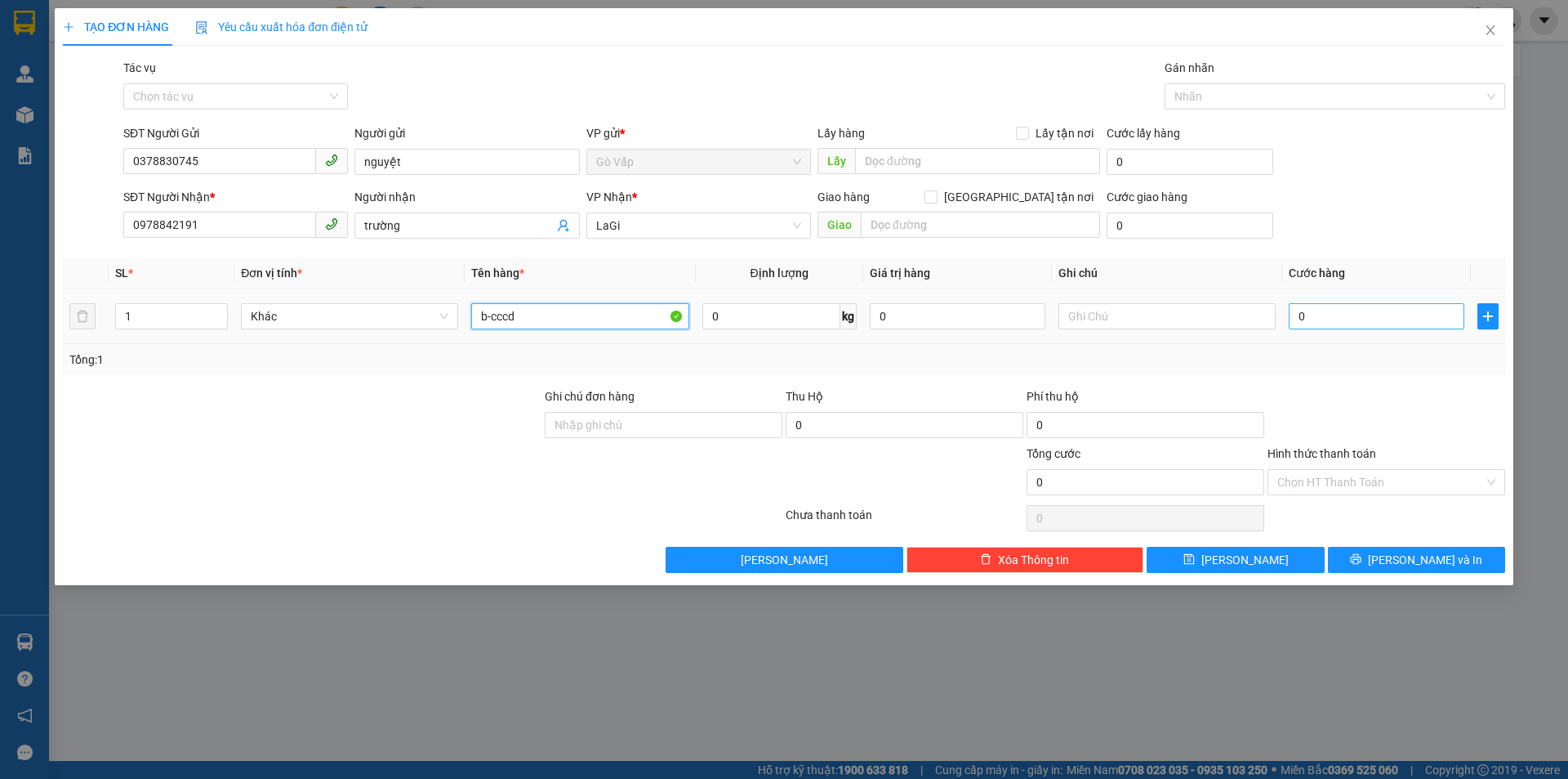
type input "b-cccd"
click at [1361, 313] on input "0" at bounding box center [1377, 316] width 176 height 26
type input "4"
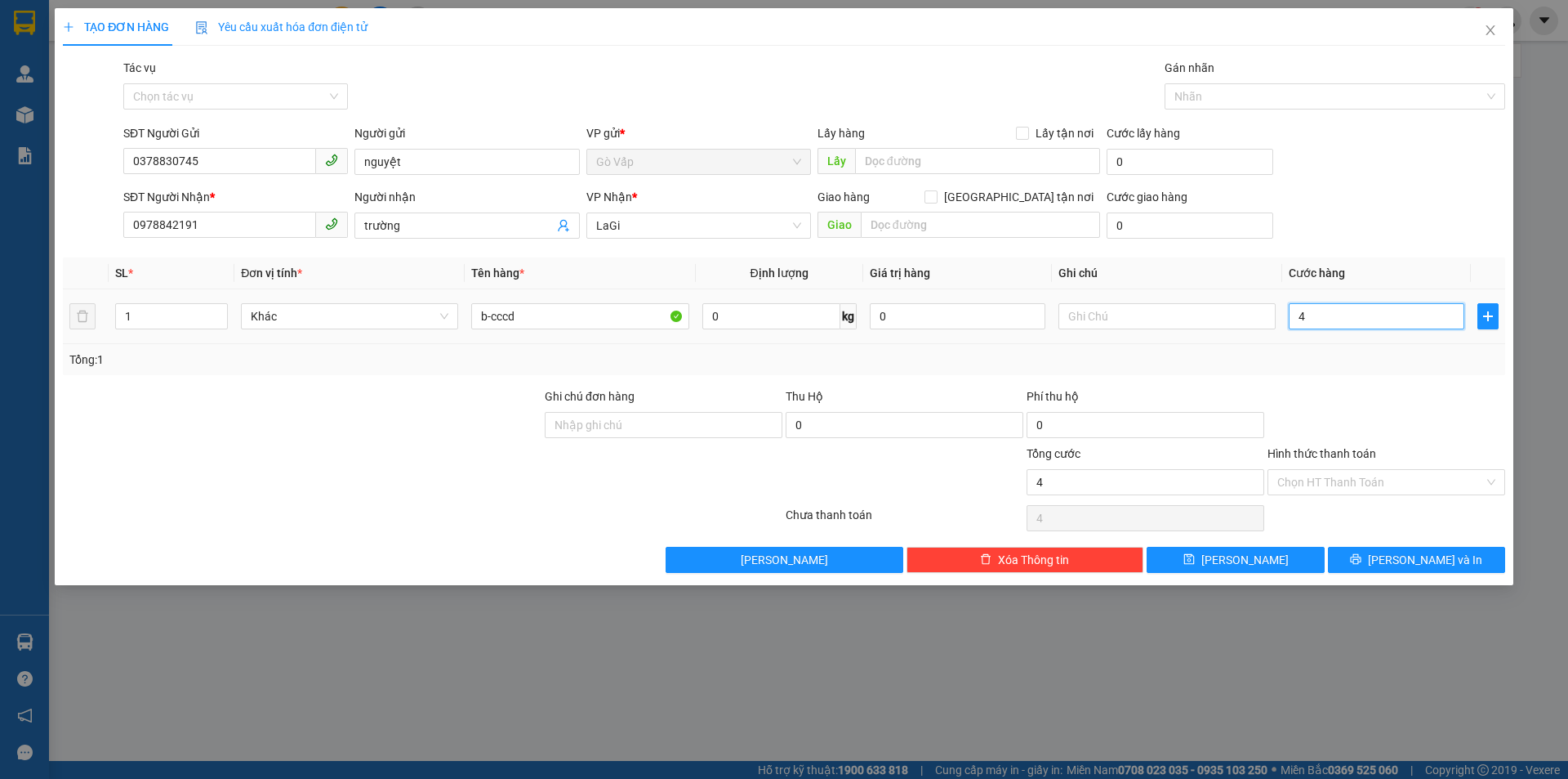
type input "40"
type input "40.000"
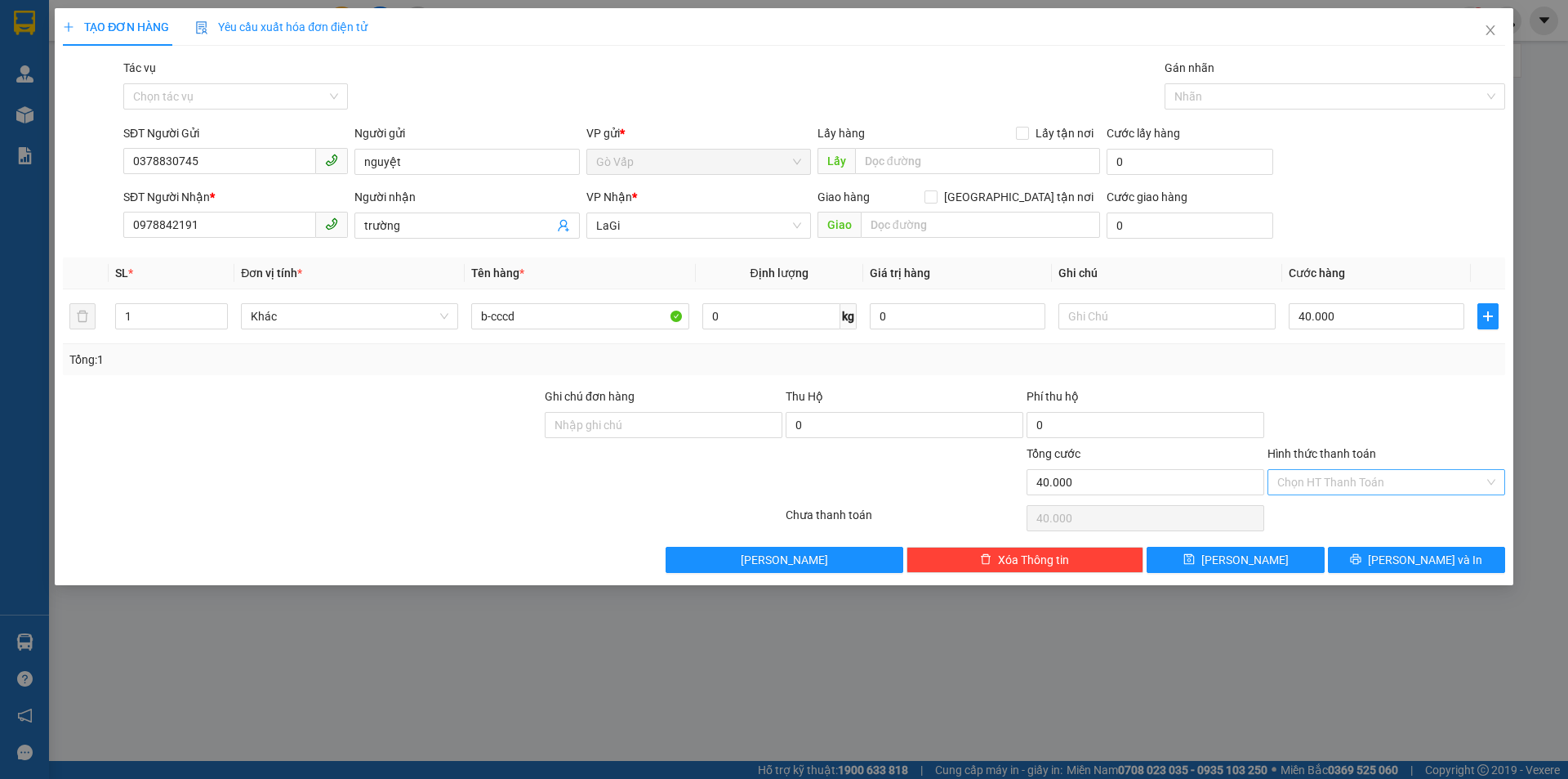
click at [1347, 475] on input "Hình thức thanh toán" at bounding box center [1380, 482] width 206 height 25
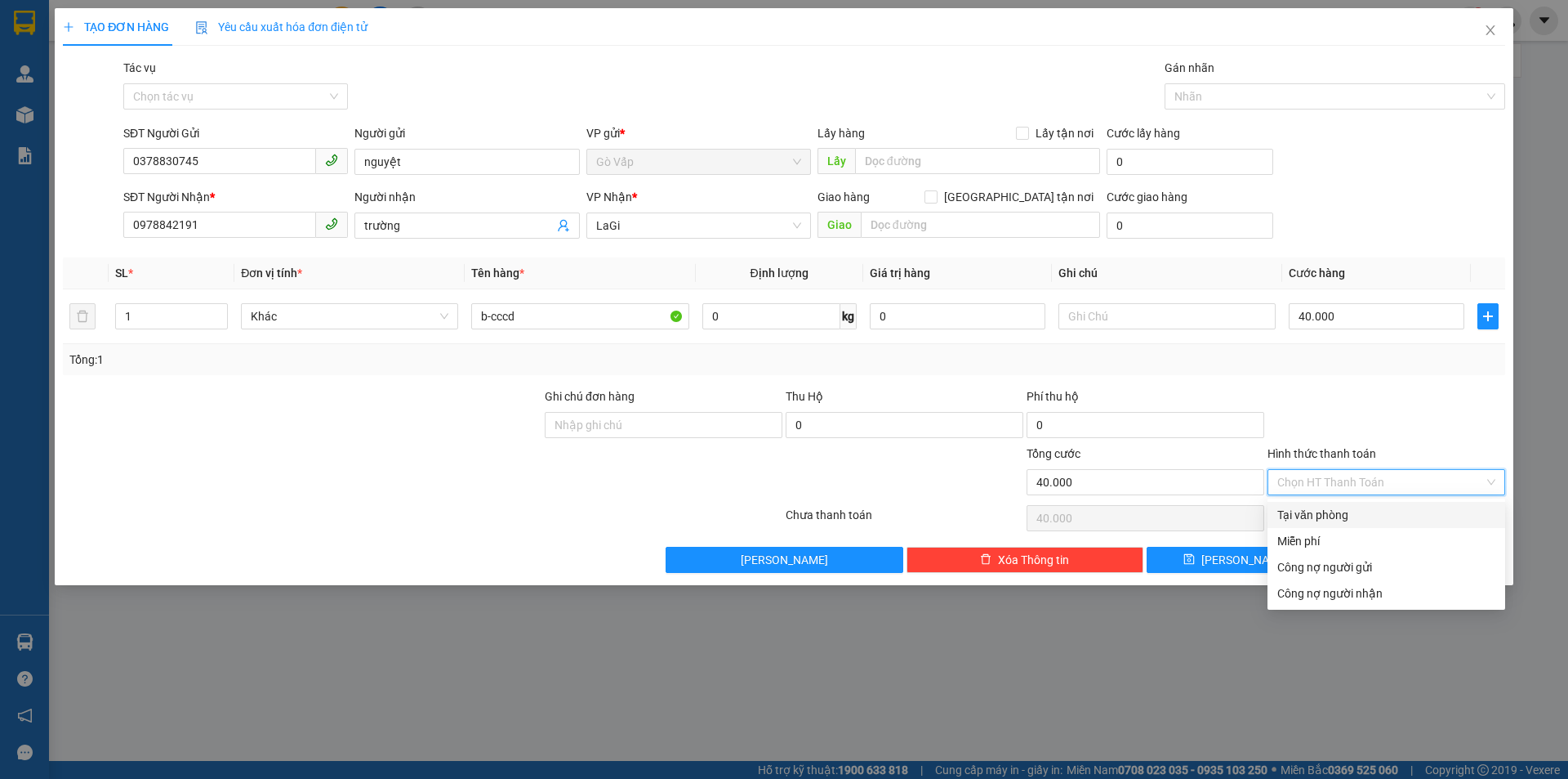
click at [1363, 518] on div "Tại văn phòng" at bounding box center [1386, 515] width 218 height 18
type input "0"
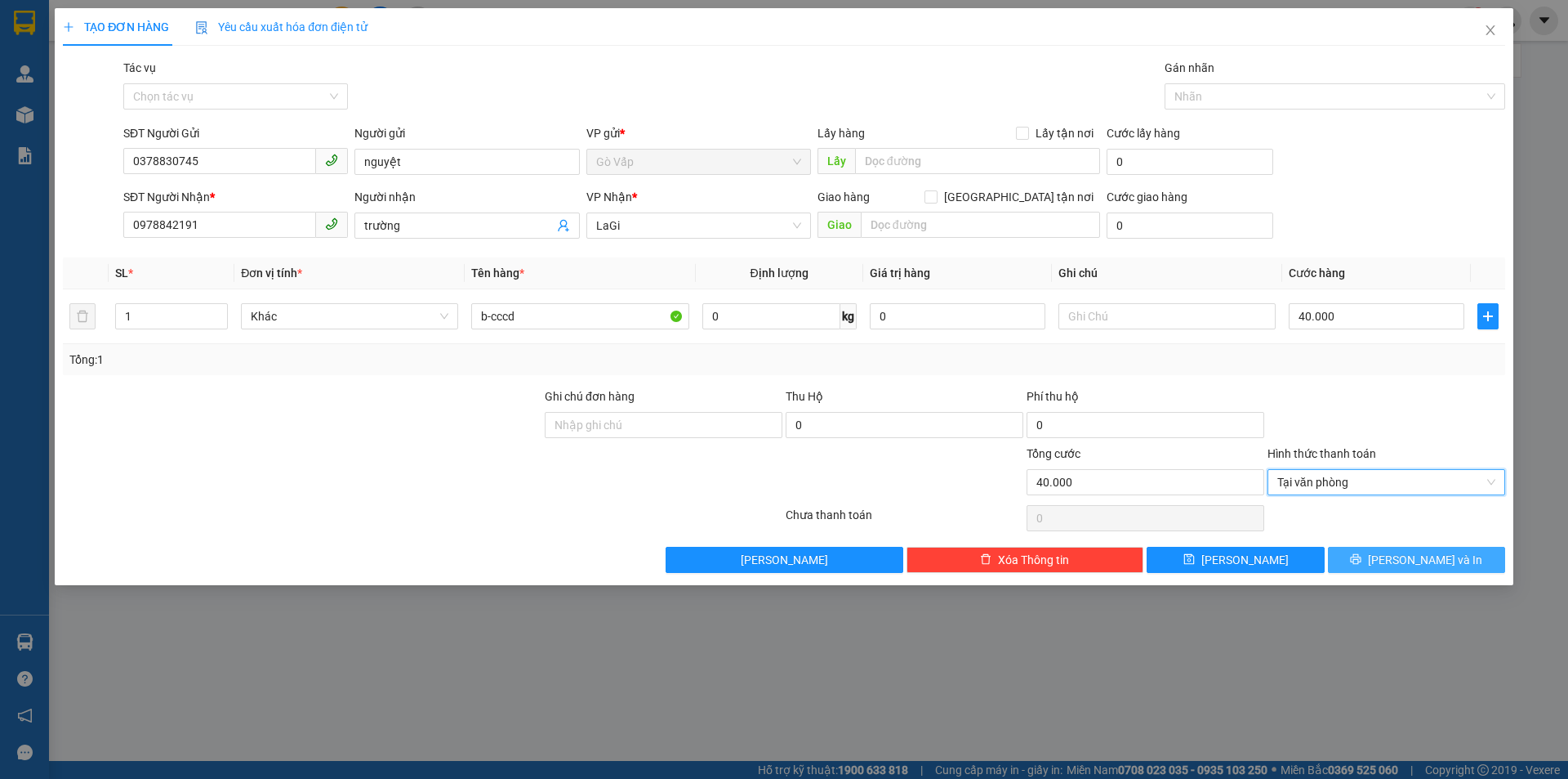
click at [1403, 558] on span "Lưu và In" at bounding box center [1425, 559] width 115 height 18
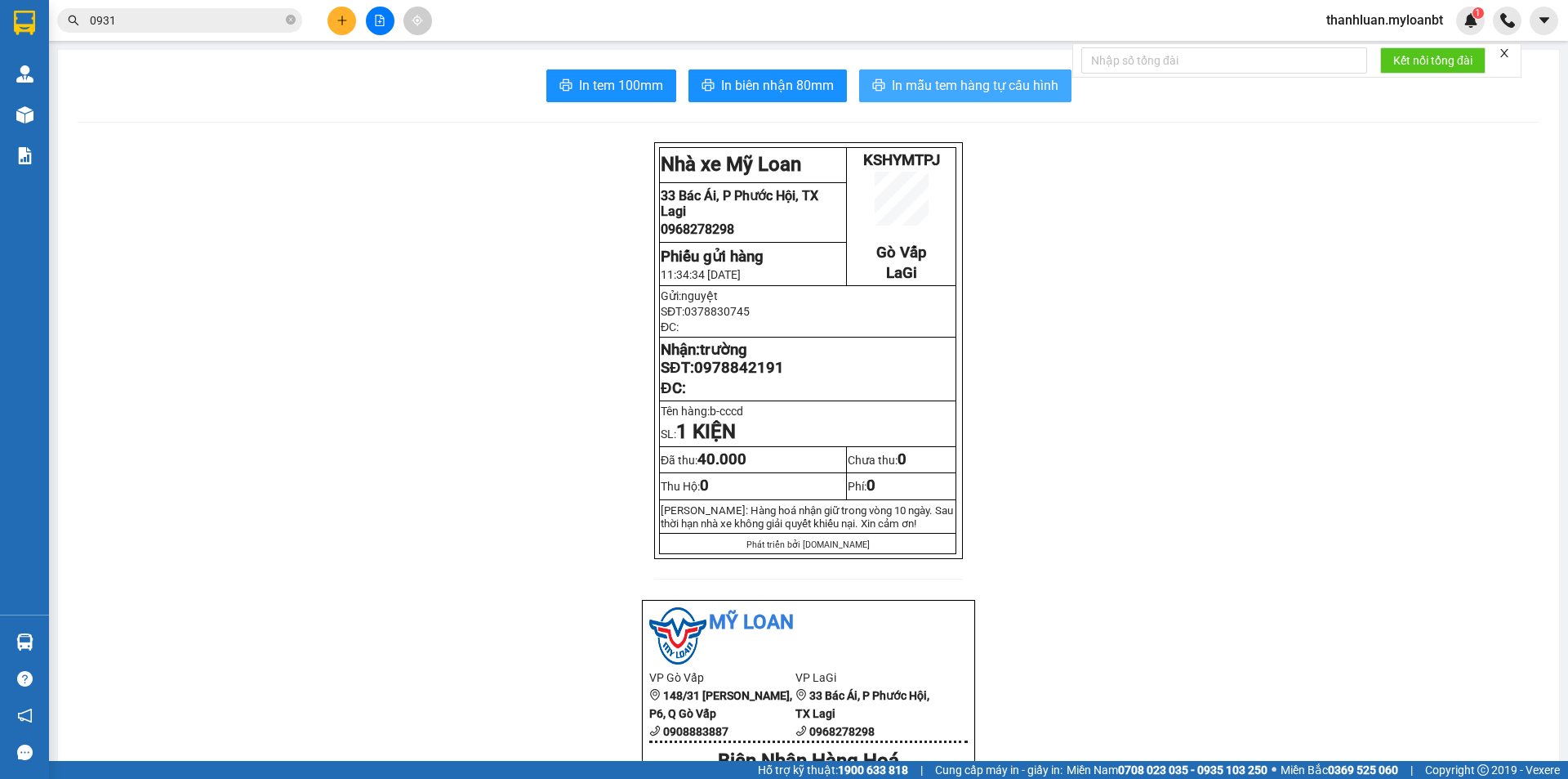
click at [946, 76] on span "In mẫu tem hàng tự cấu hình" at bounding box center [974, 85] width 166 height 20
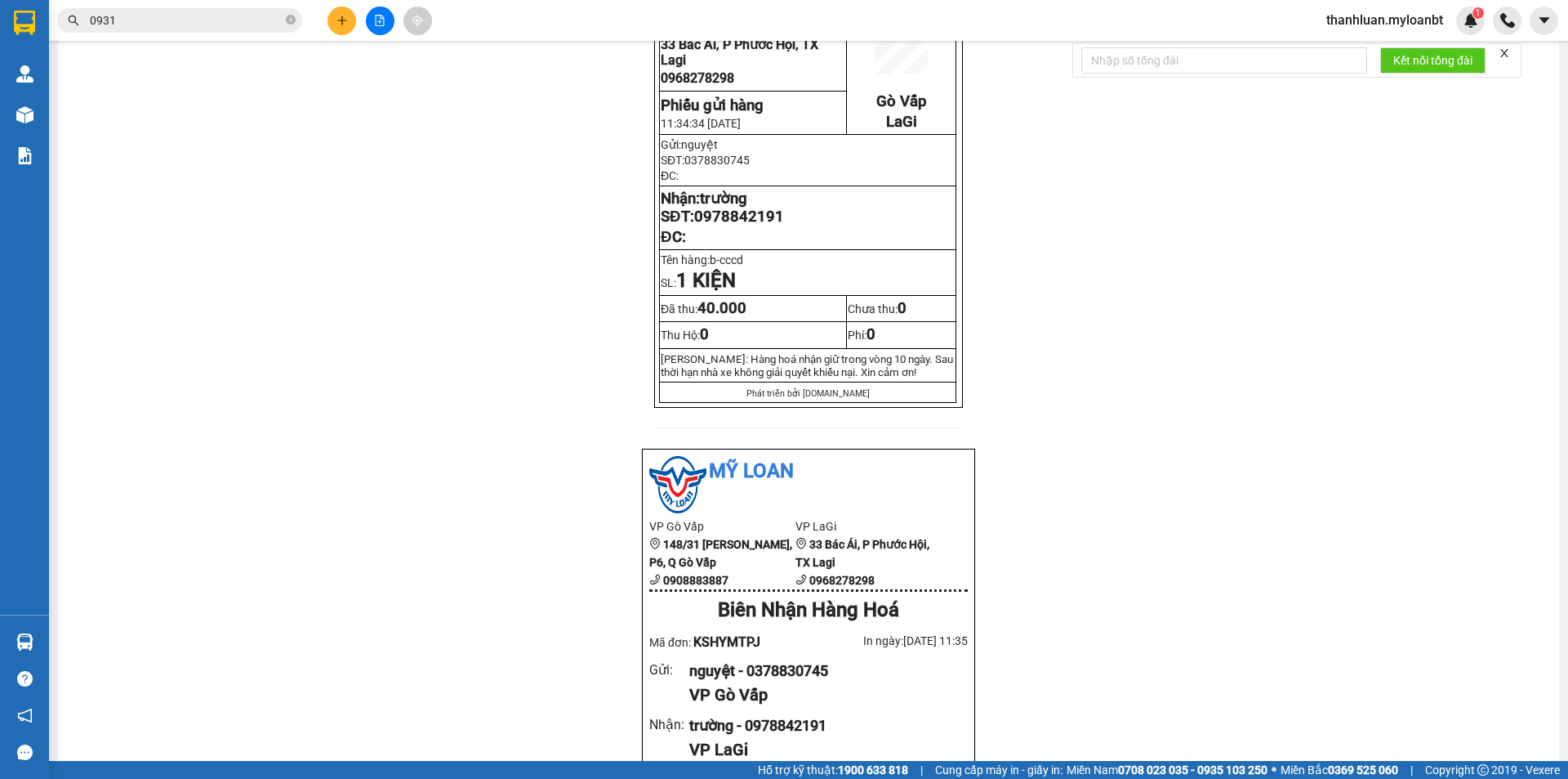
scroll to position [164, 0]
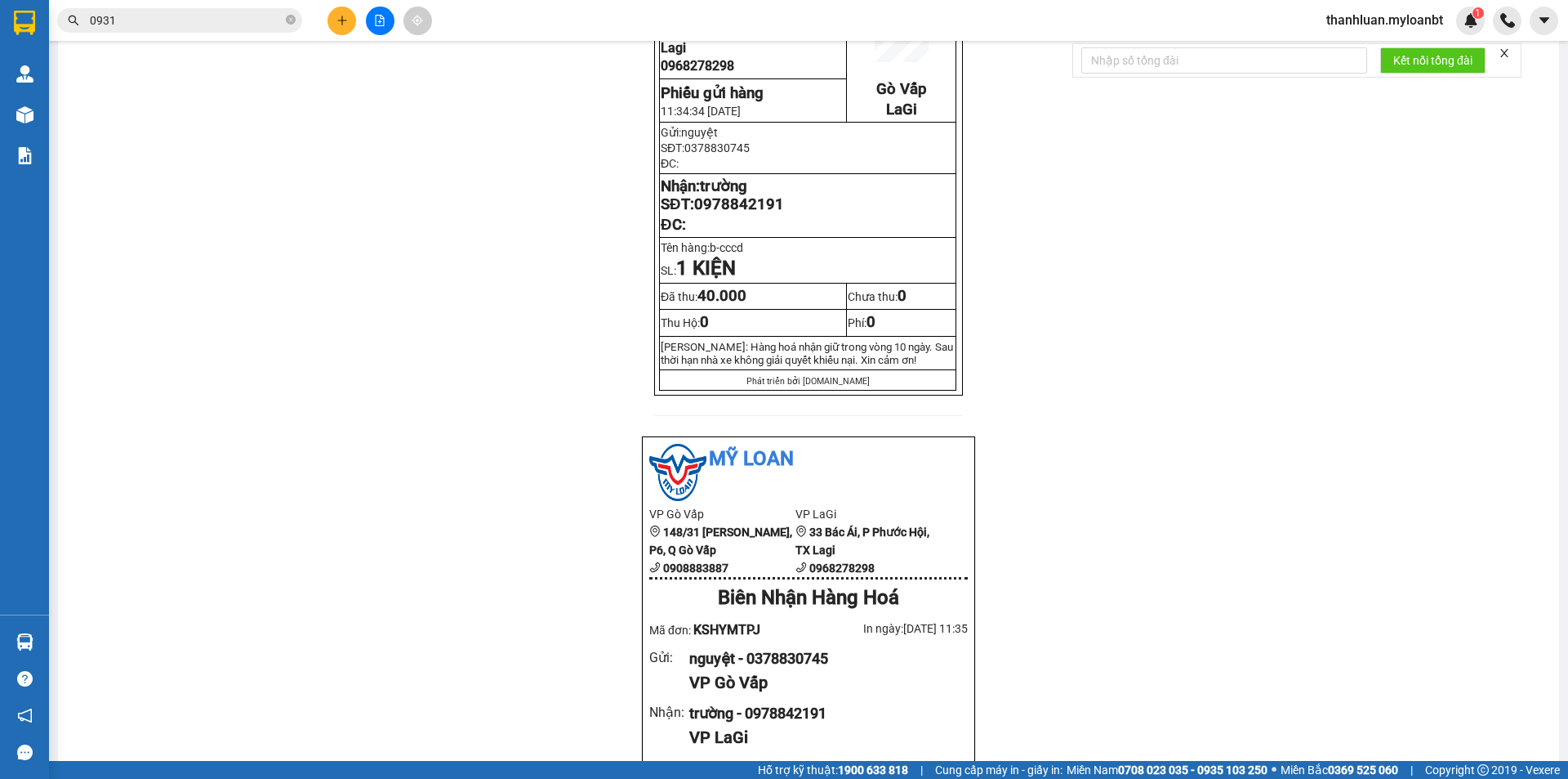
click at [347, 30] on button at bounding box center [341, 20] width 28 height 28
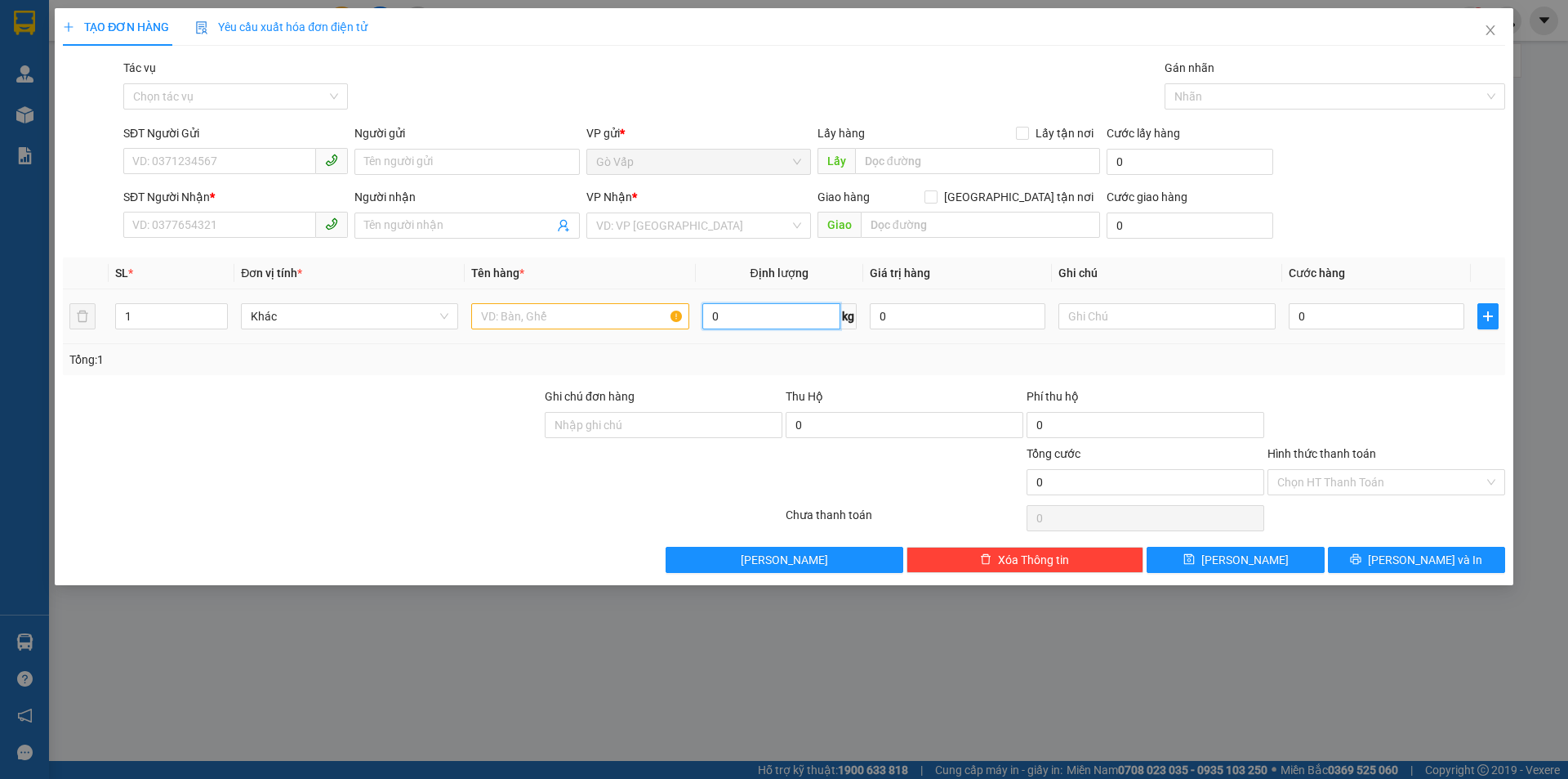
click at [789, 325] on input "0" at bounding box center [771, 316] width 138 height 26
type input "13"
click at [211, 156] on input "SĐT Người Gửi" at bounding box center [220, 160] width 193 height 26
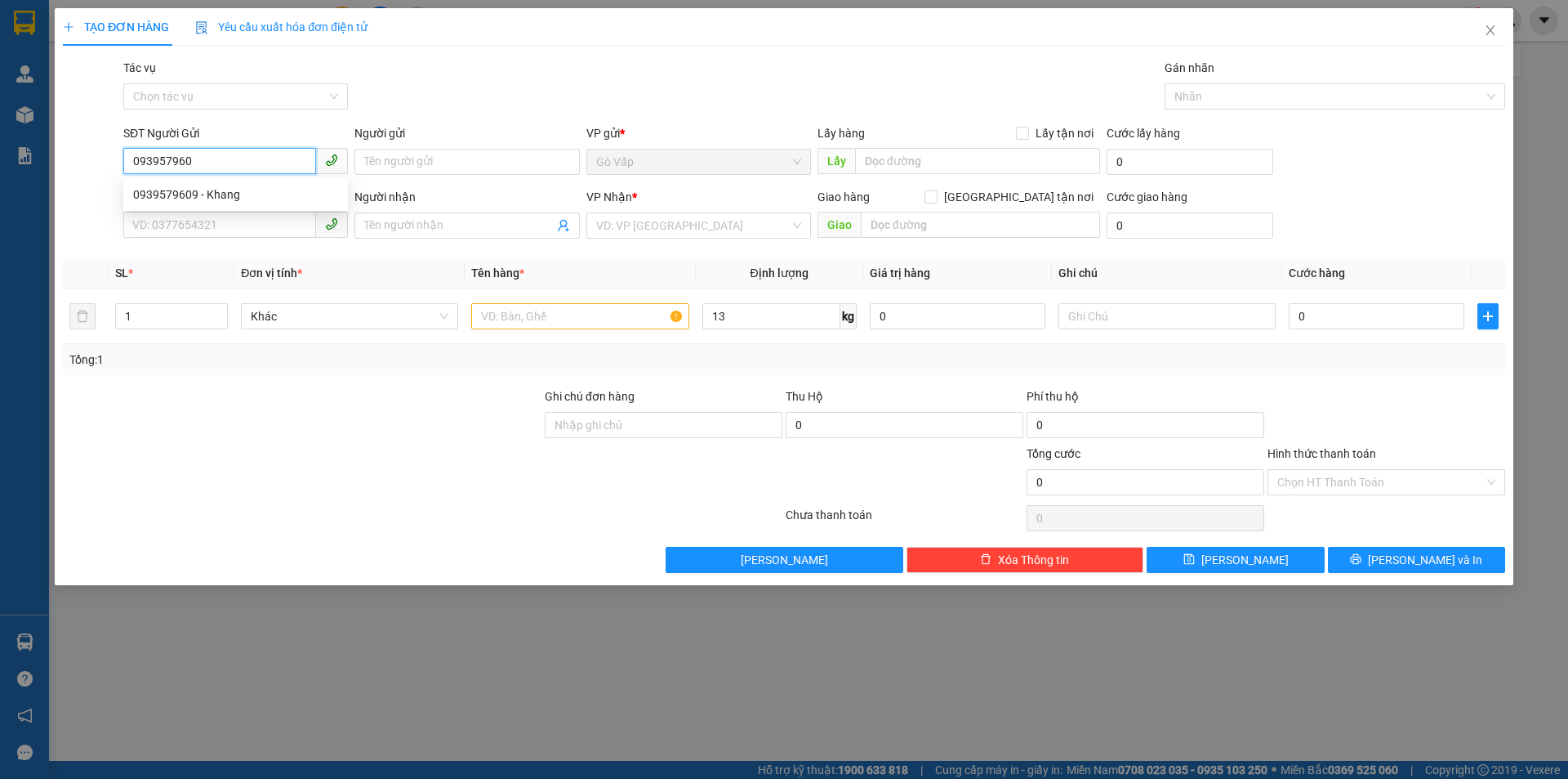
type input "0939579609"
click at [242, 191] on div "0939579609 - Khang" at bounding box center [236, 195] width 205 height 18
type input "Khang"
type input "0908344782"
type input "Chị Trâm"
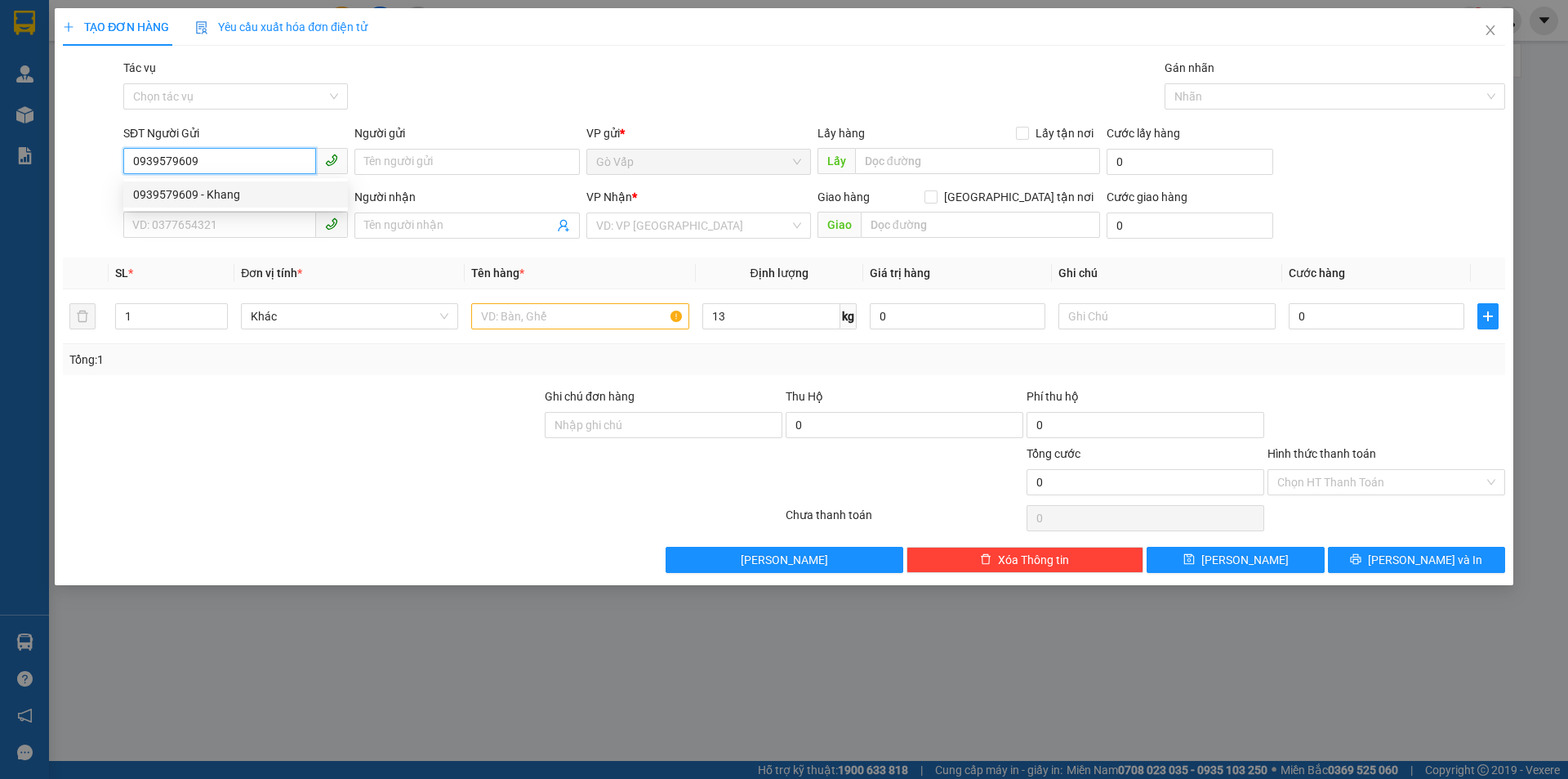
checkbox input "true"
type input "12 Nguyễn Ngọc Kỳ, P. Phước Hội"
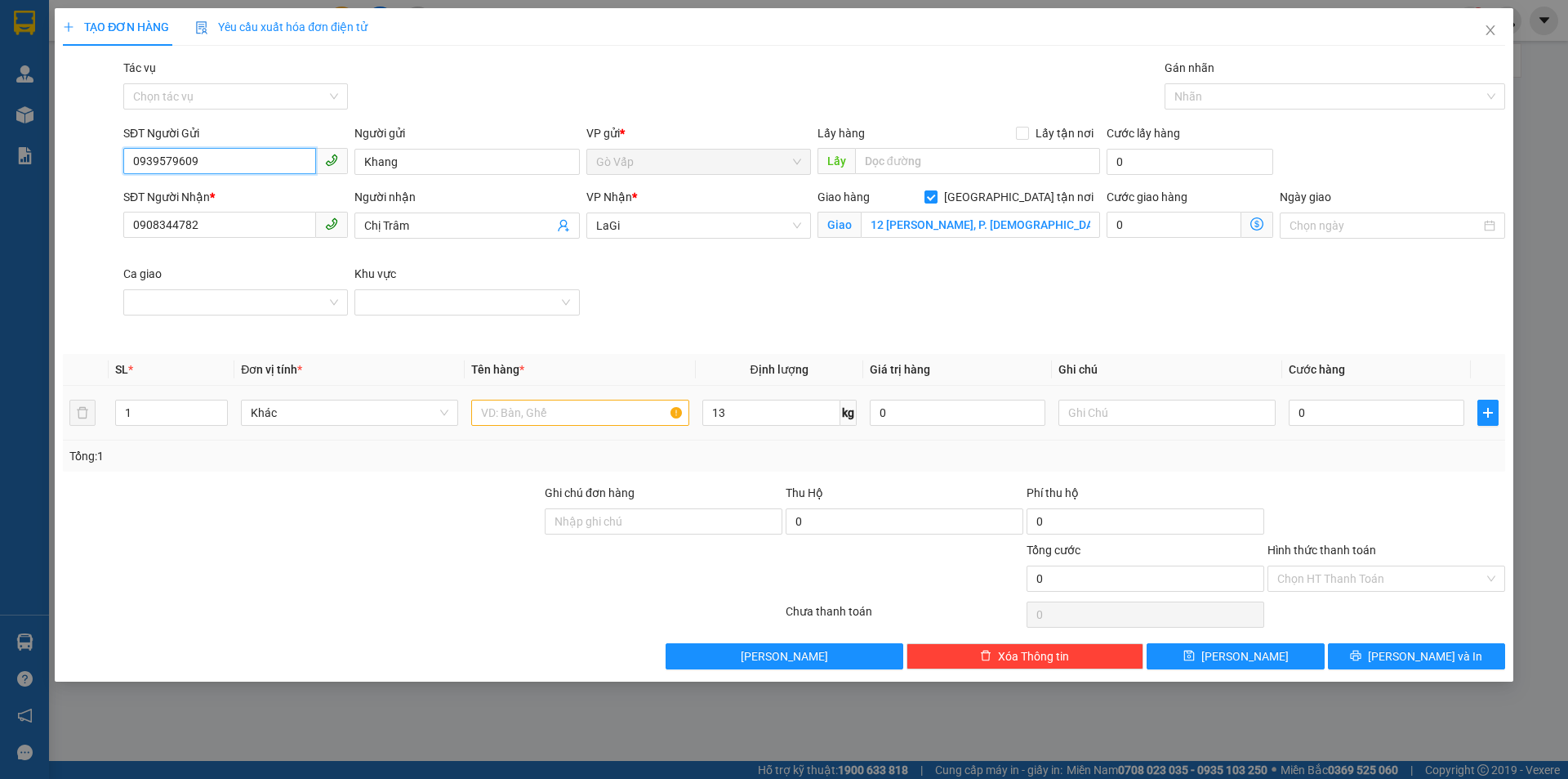
type input "0939579609"
click at [604, 397] on div at bounding box center [580, 413] width 217 height 33
click at [604, 402] on input "text" at bounding box center [580, 412] width 217 height 26
type input "t-thức ăn cho tôm"
click at [212, 402] on span "Increase Value" at bounding box center [218, 407] width 18 height 15
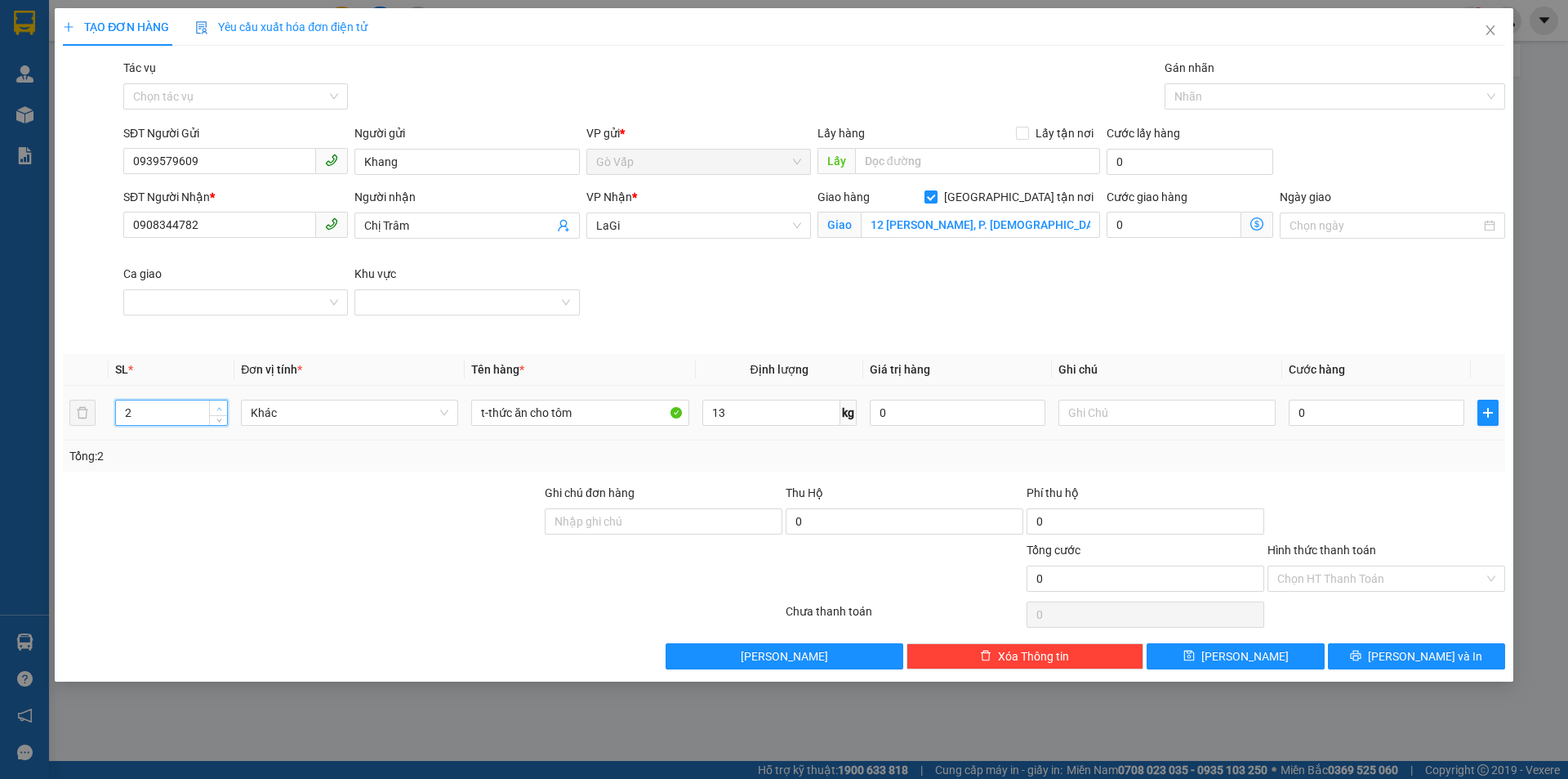
type input "3"
click at [212, 402] on span "Increase Value" at bounding box center [218, 407] width 18 height 15
click at [1313, 408] on input "0" at bounding box center [1377, 412] width 176 height 26
type input "2"
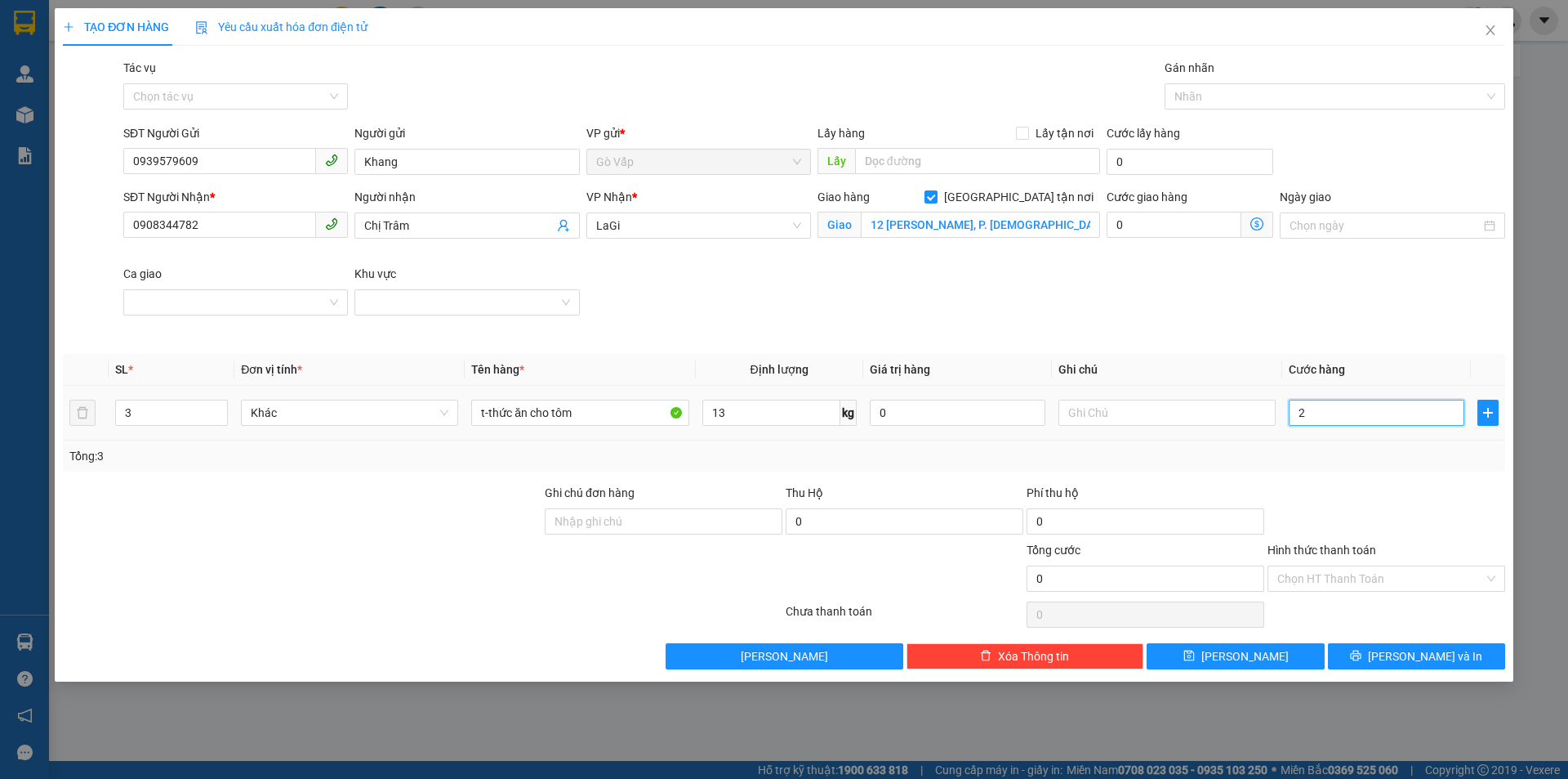
type input "2"
type input "21"
type input "210"
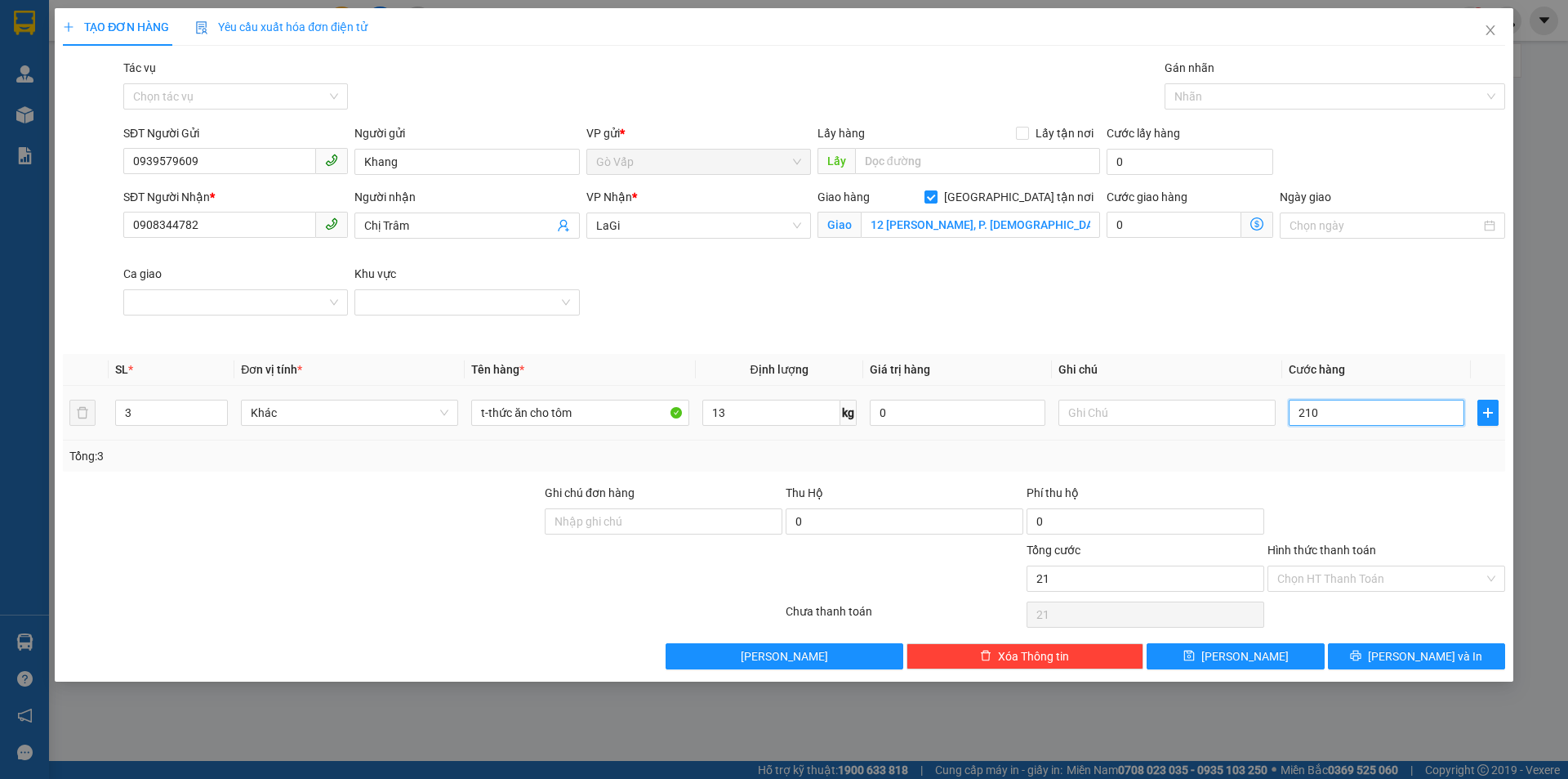
type input "210"
click at [1368, 558] on div "Hình thức thanh toán" at bounding box center [1386, 553] width 237 height 25
type input "210.000"
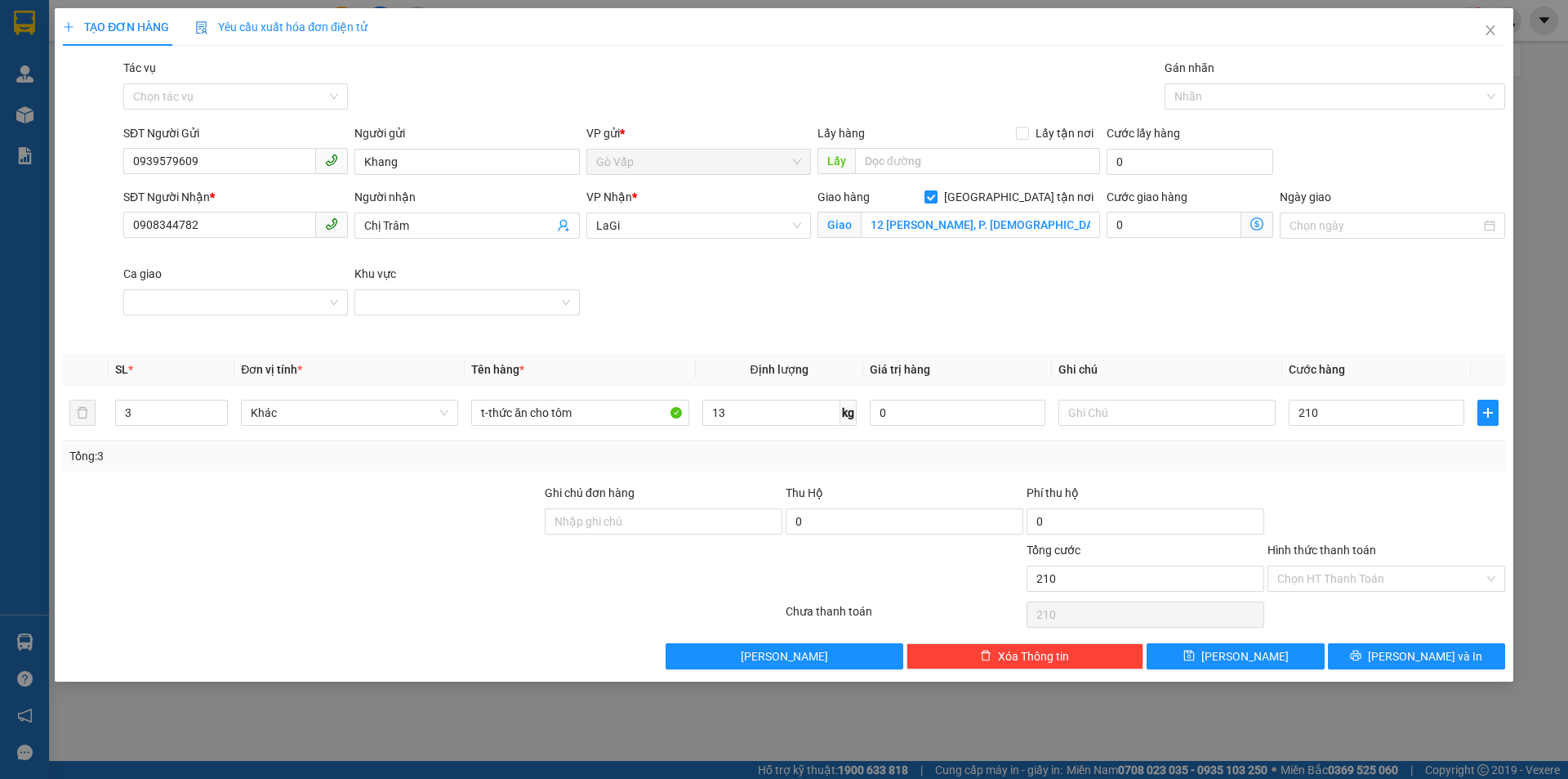
type input "210.000"
click at [1338, 557] on label "Hình thức thanh toán" at bounding box center [1322, 550] width 108 height 13
click at [1338, 566] on input "Hình thức thanh toán" at bounding box center [1380, 579] width 206 height 25
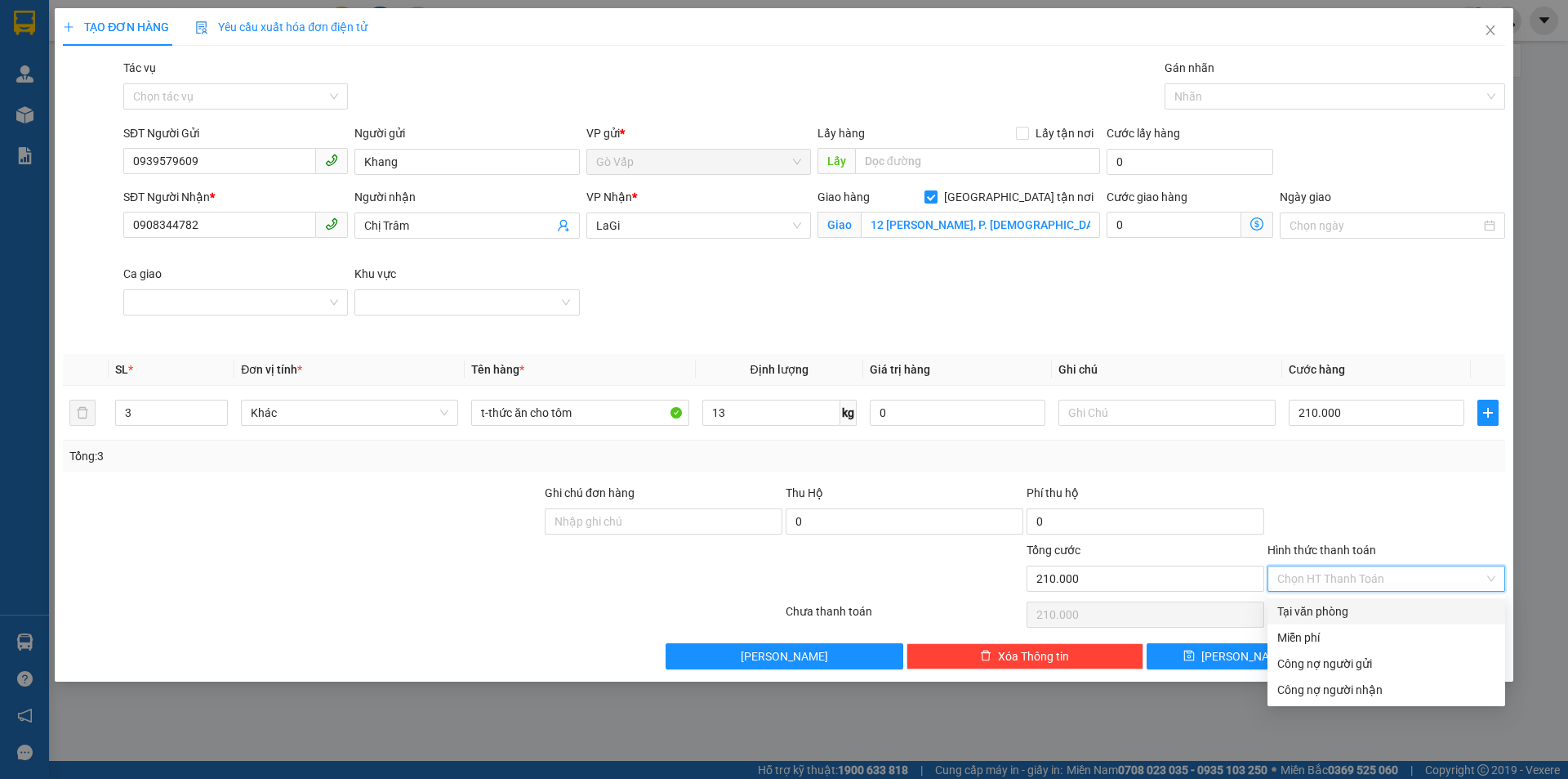
click at [1339, 571] on input "Hình thức thanh toán" at bounding box center [1380, 579] width 206 height 25
click at [936, 201] on input "[GEOGRAPHIC_DATA] tận nơi" at bounding box center [930, 196] width 12 height 12
checkbox input "false"
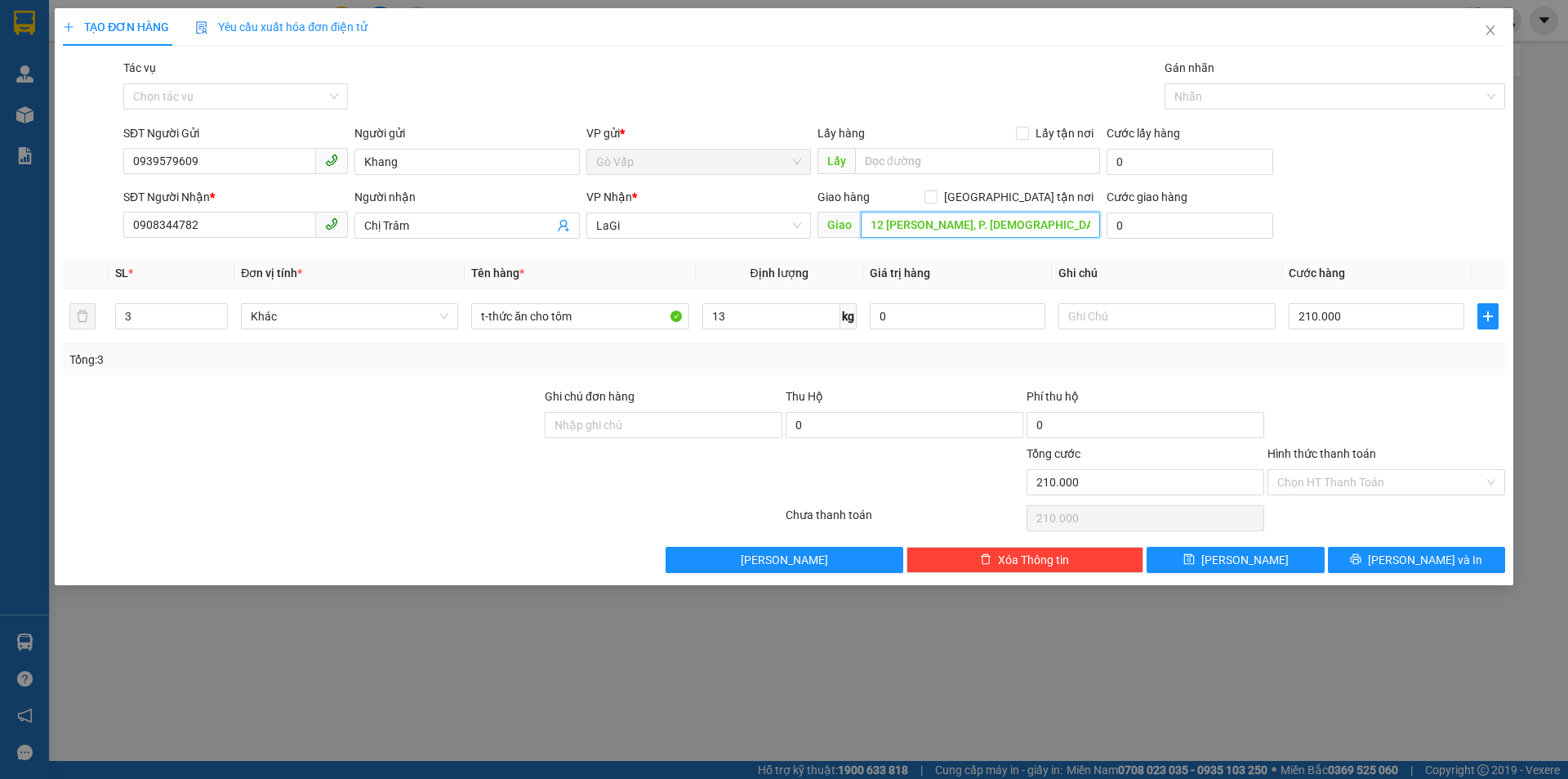
click at [1059, 214] on input "12 Nguyễn Ngọc Kỳ, P. Phước Hội" at bounding box center [980, 224] width 239 height 26
click at [1360, 497] on div "Hình thức thanh toán Chọn HT Thanh Toán" at bounding box center [1386, 473] width 237 height 57
click at [1358, 483] on input "Hình thức thanh toán" at bounding box center [1380, 482] width 206 height 25
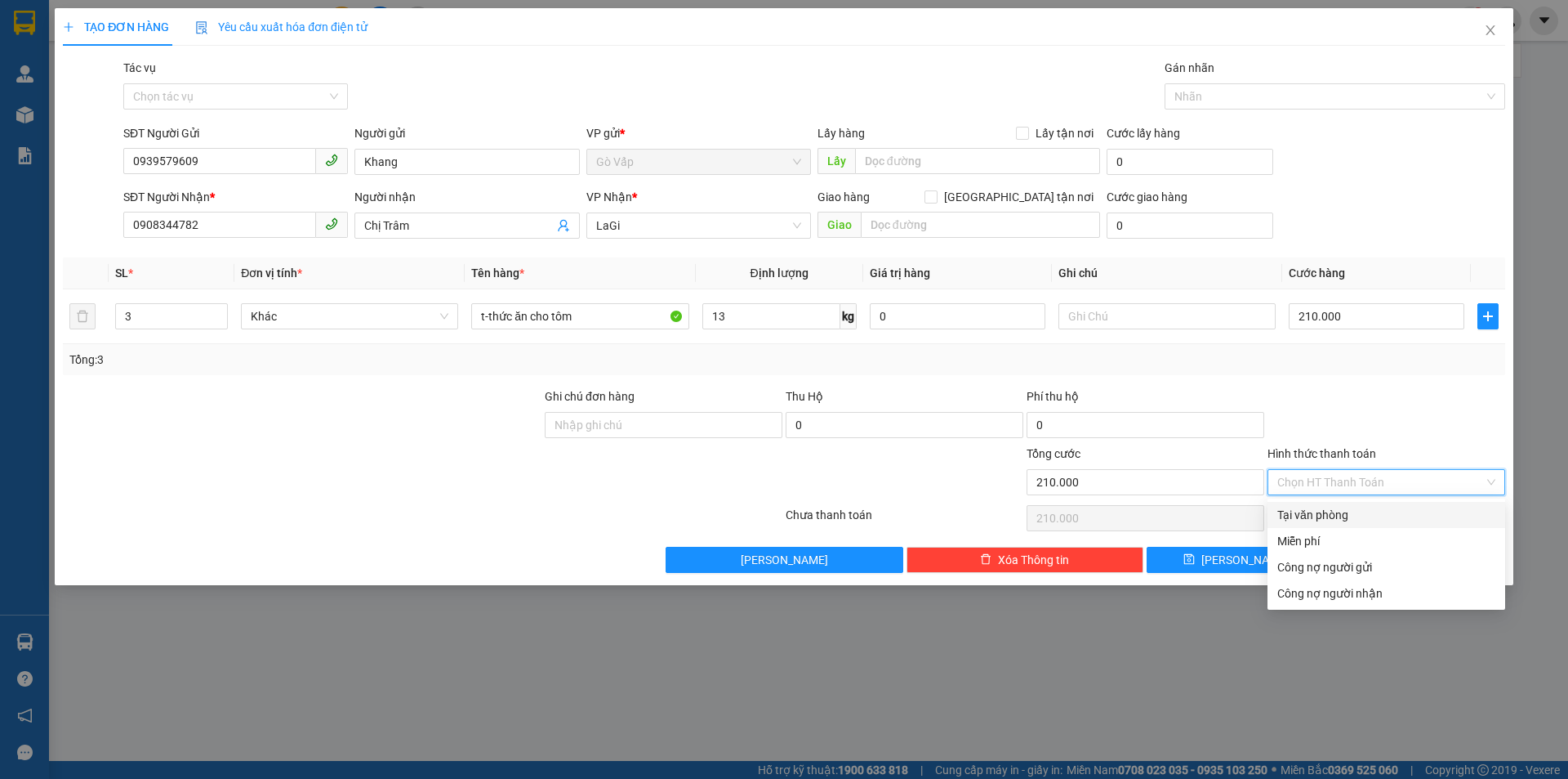
click at [1369, 508] on div "Tại văn phòng" at bounding box center [1386, 515] width 218 height 18
type input "0"
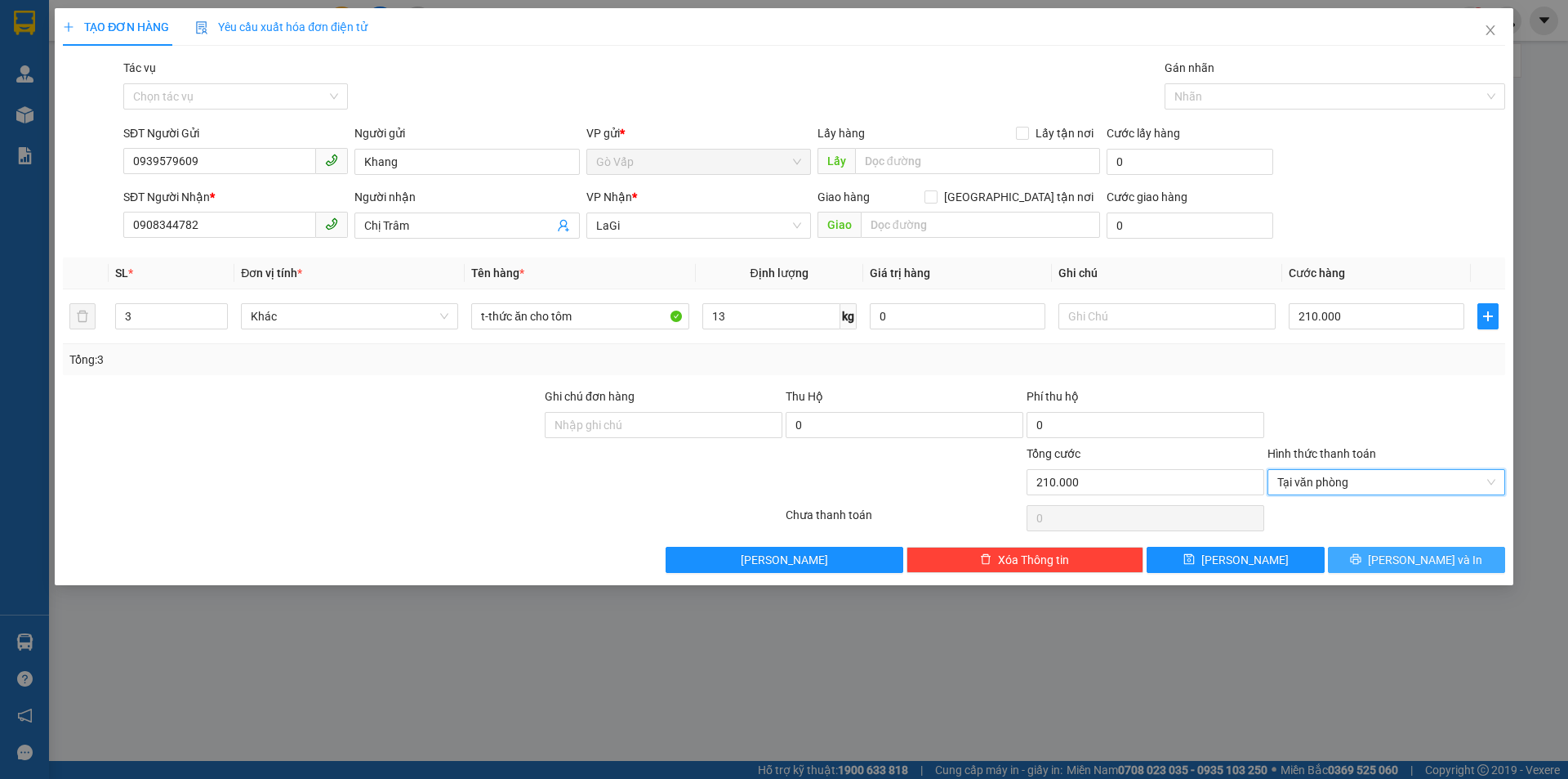
click at [1417, 558] on span "Lưu và In" at bounding box center [1425, 559] width 115 height 18
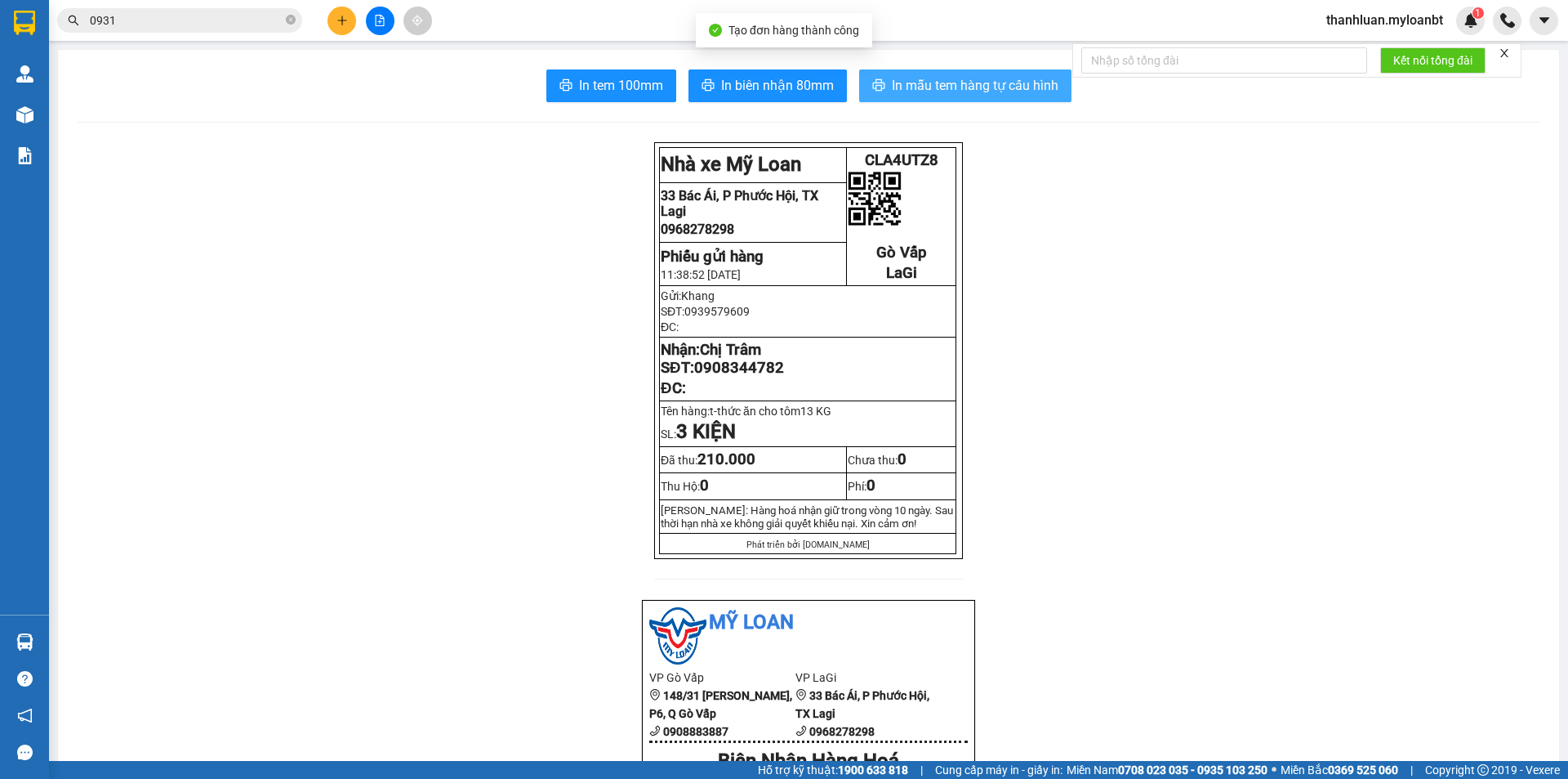
click at [980, 101] on button "In mẫu tem hàng tự cấu hình" at bounding box center [964, 85] width 212 height 33
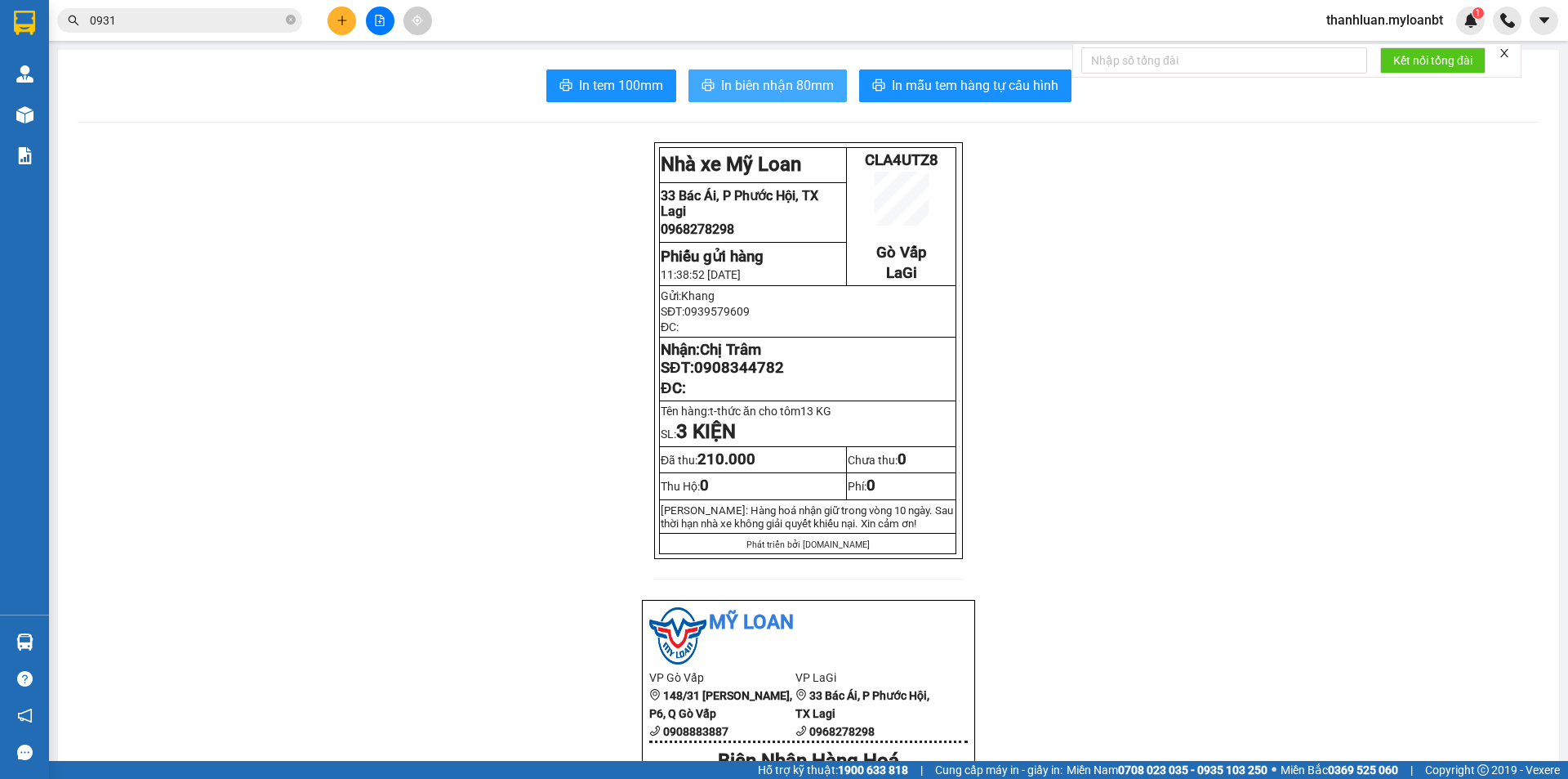
click at [721, 87] on span "In biên nhận 80mm" at bounding box center [777, 85] width 113 height 20
click at [754, 91] on span "In biên nhận 80mm" at bounding box center [777, 85] width 113 height 20
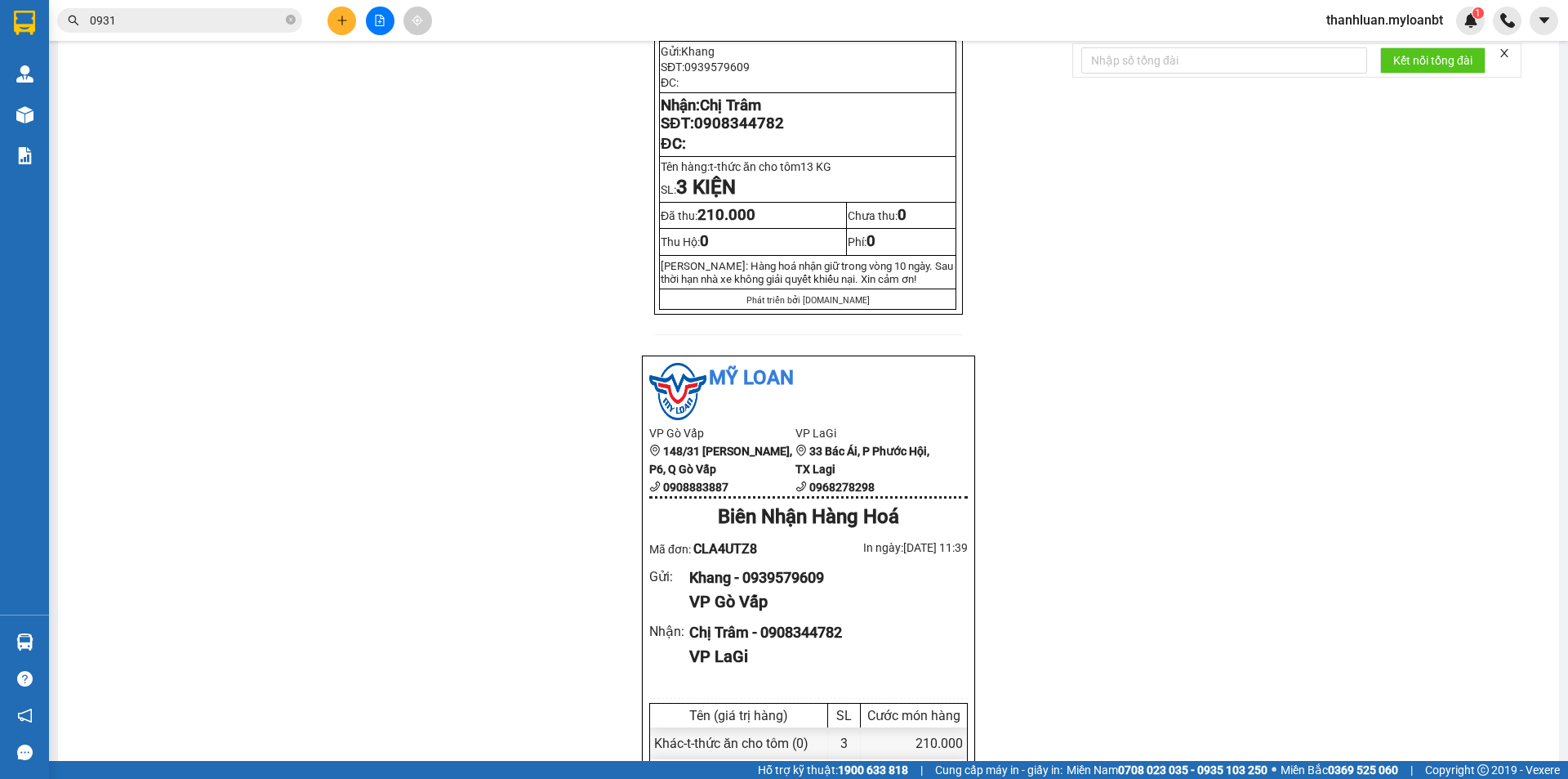
scroll to position [245, 0]
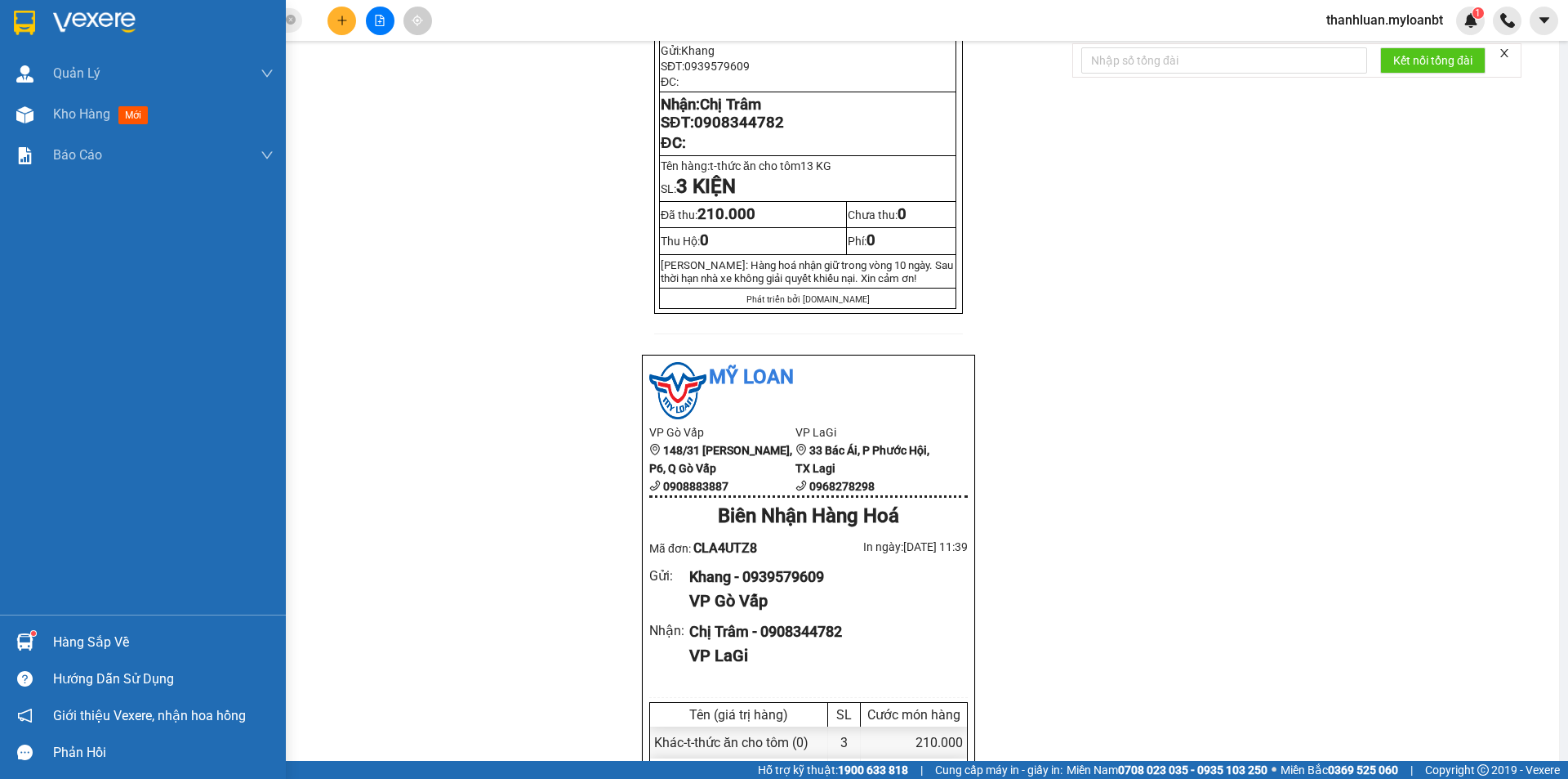
click at [4, 641] on div "Hàng sắp về" at bounding box center [143, 641] width 286 height 36
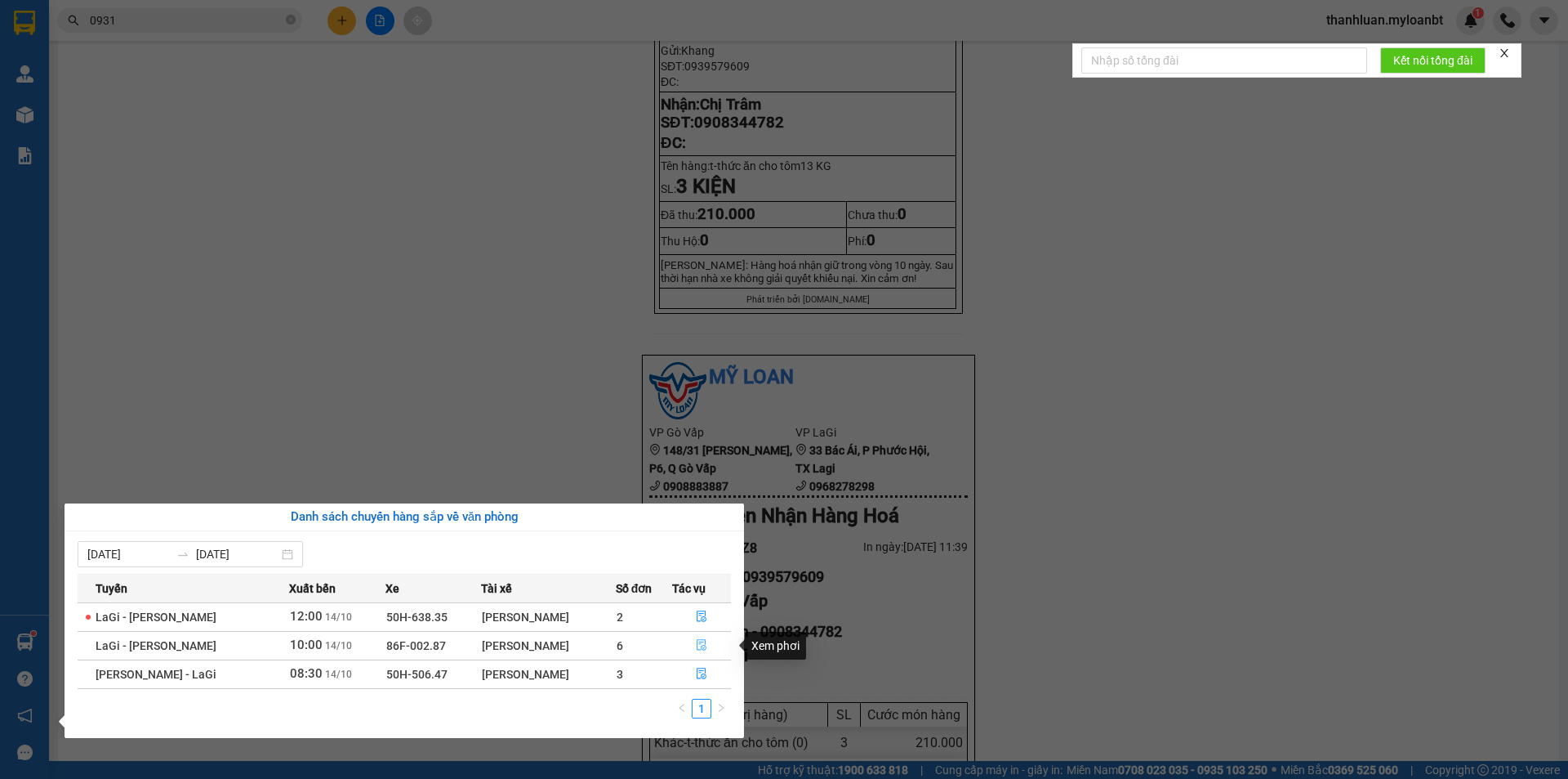
click at [699, 637] on button "button" at bounding box center [701, 645] width 58 height 26
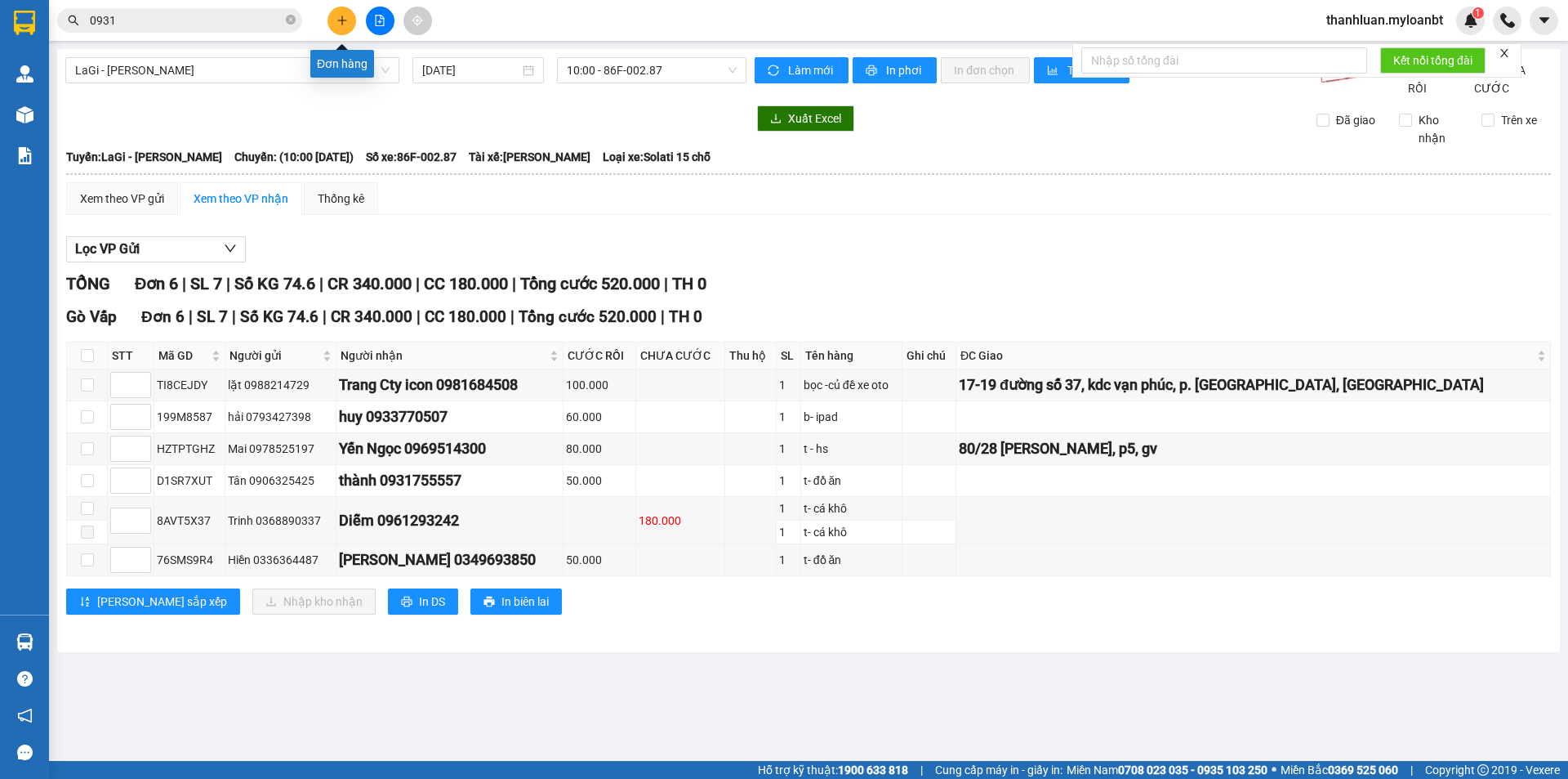
click at [347, 21] on icon "plus" at bounding box center [342, 20] width 12 height 12
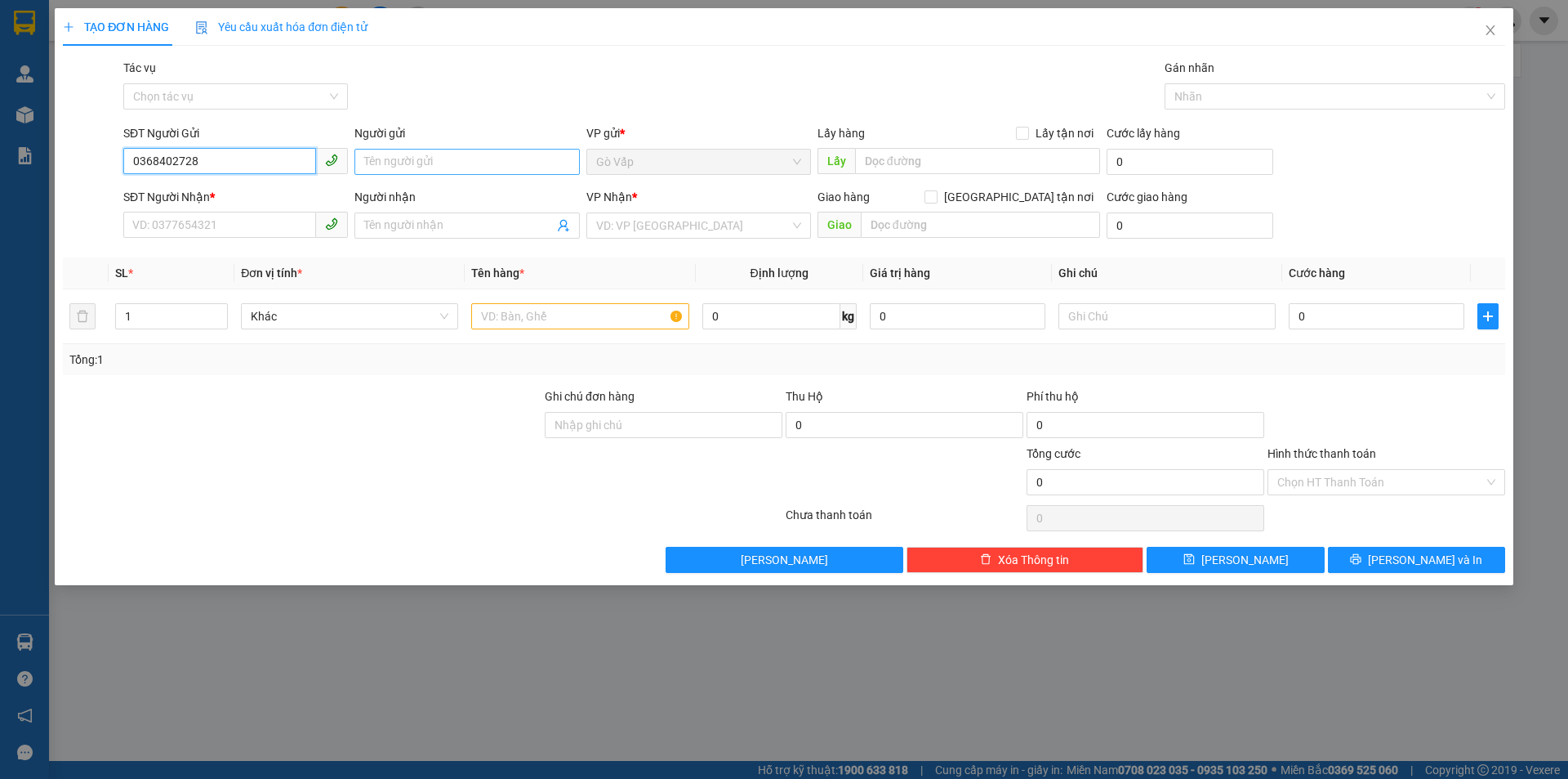
type input "0368402728"
click at [460, 157] on input "Người gửi" at bounding box center [467, 161] width 225 height 26
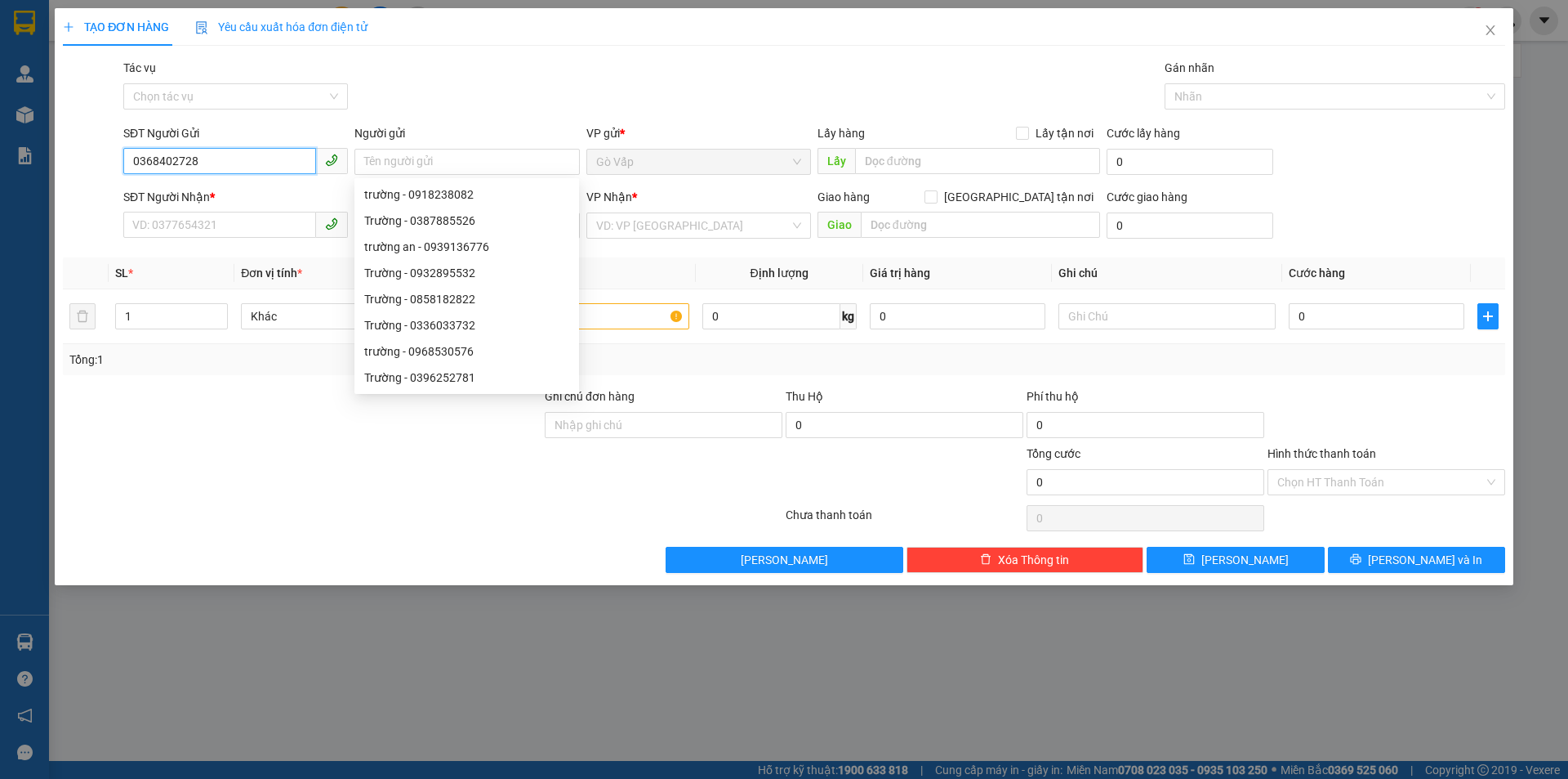
click at [273, 163] on input "0368402728" at bounding box center [220, 160] width 193 height 26
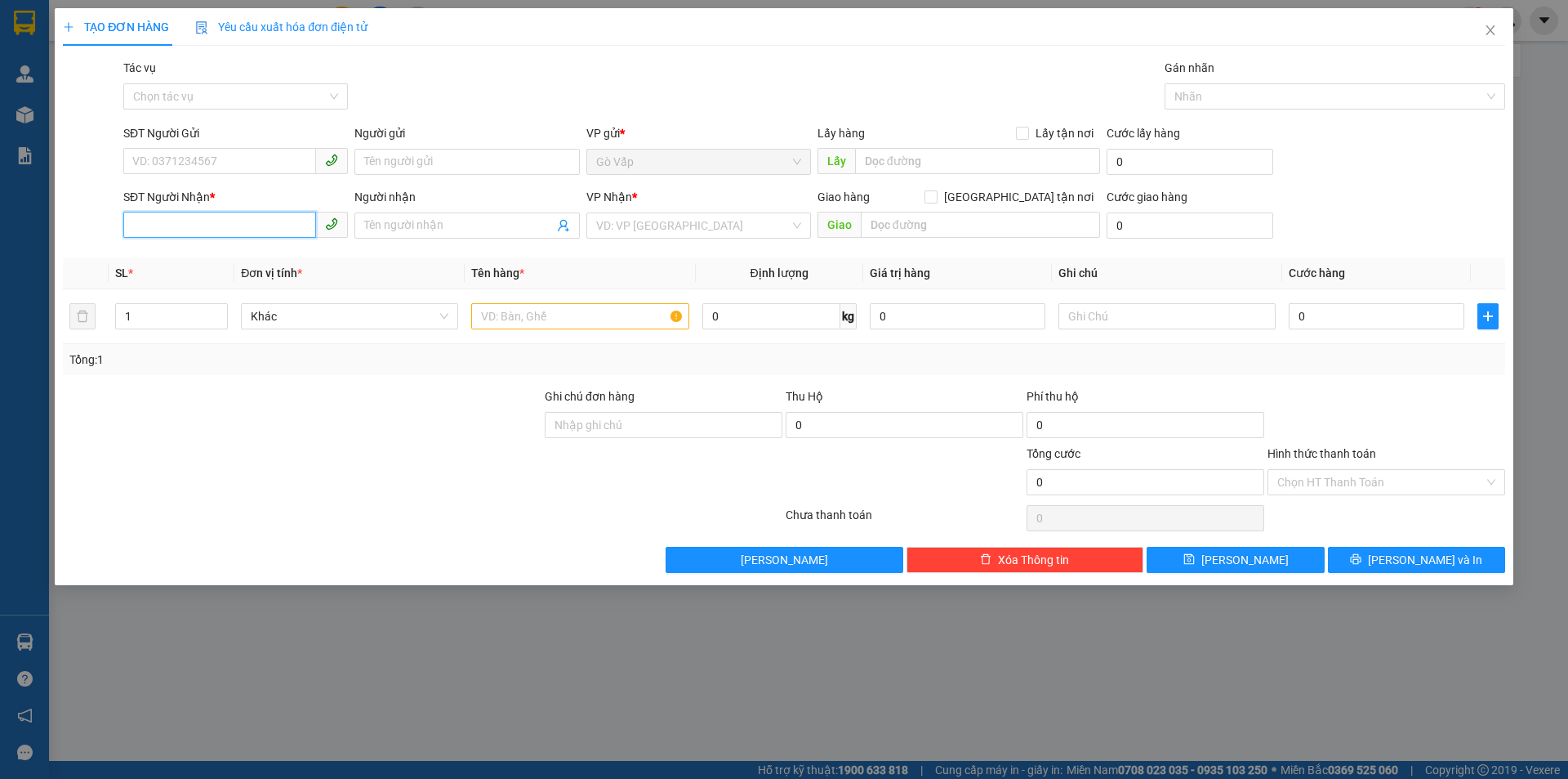
click at [248, 223] on input "SĐT Người Nhận *" at bounding box center [220, 224] width 193 height 26
paste input "0368402728"
type input "0368402728"
click at [439, 218] on input "Người nhận" at bounding box center [459, 225] width 188 height 18
type input "cô song"
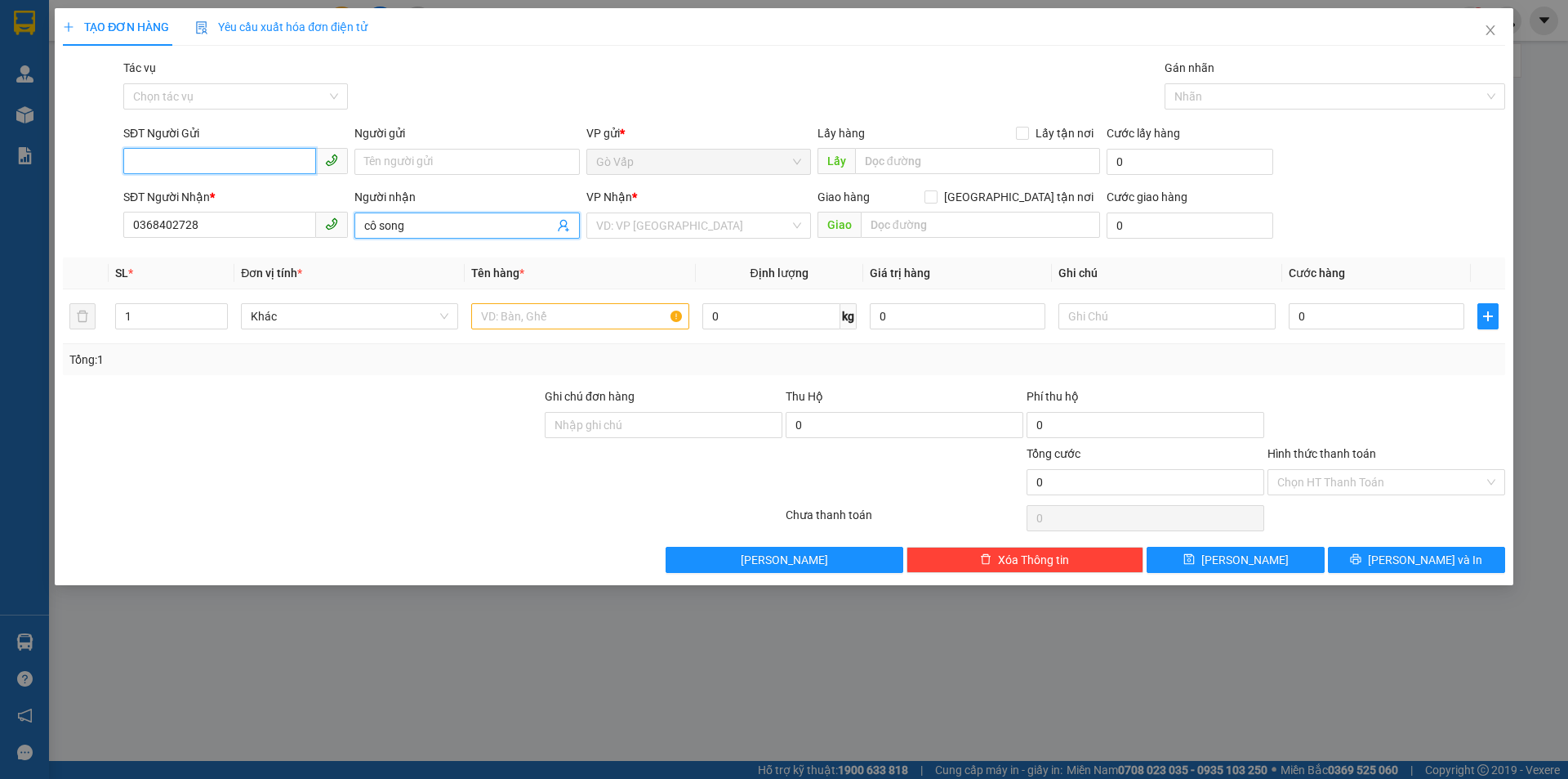
click at [249, 158] on input "SĐT Người Gửi" at bounding box center [220, 160] width 193 height 26
type input "0398087012"
click at [274, 196] on div "0398087012 - Thương" at bounding box center [236, 195] width 205 height 18
type input "Thương"
type input "0398087012"
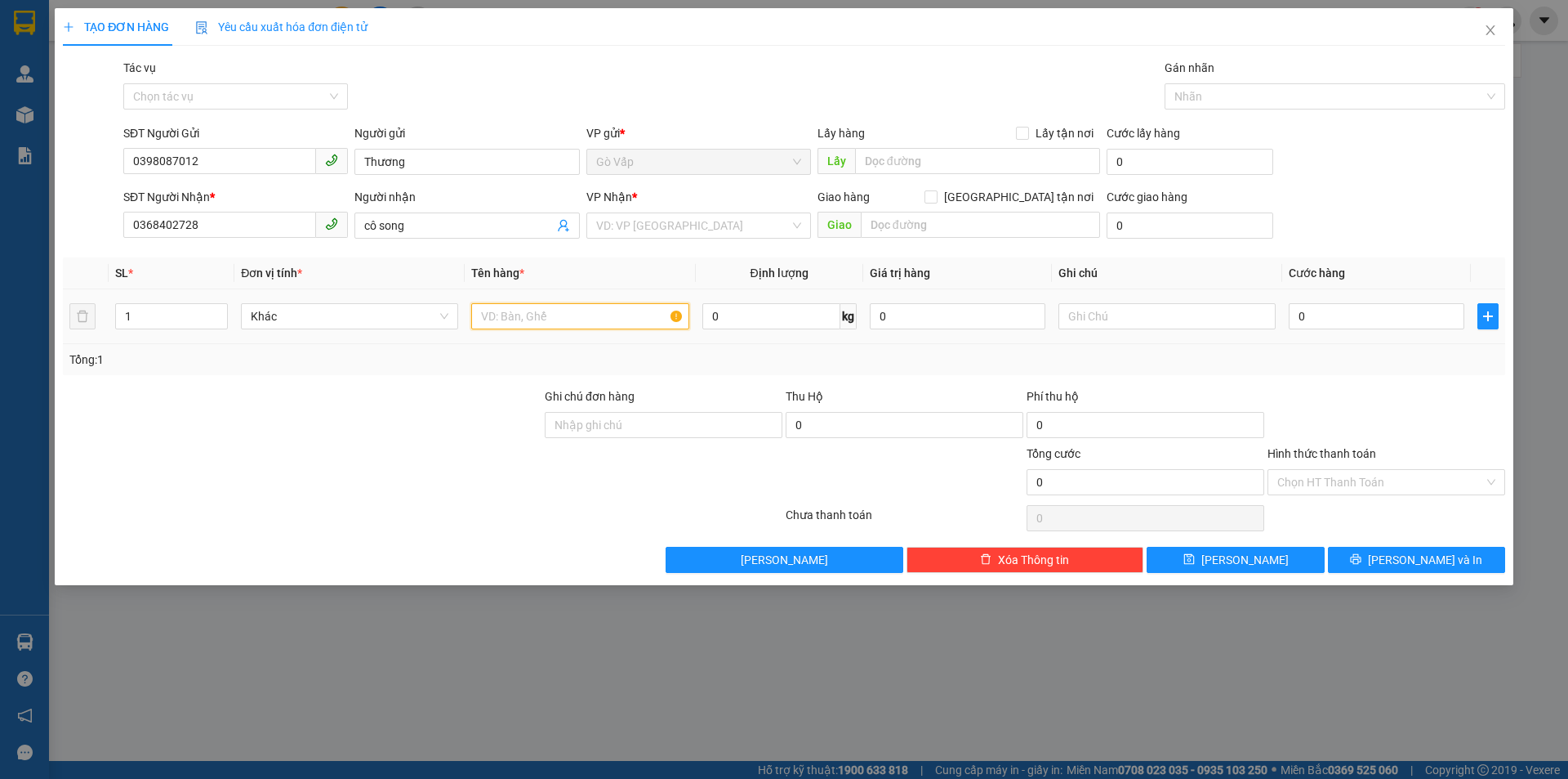
click at [561, 325] on input "text" at bounding box center [580, 316] width 217 height 26
click at [696, 221] on input "search" at bounding box center [693, 226] width 194 height 25
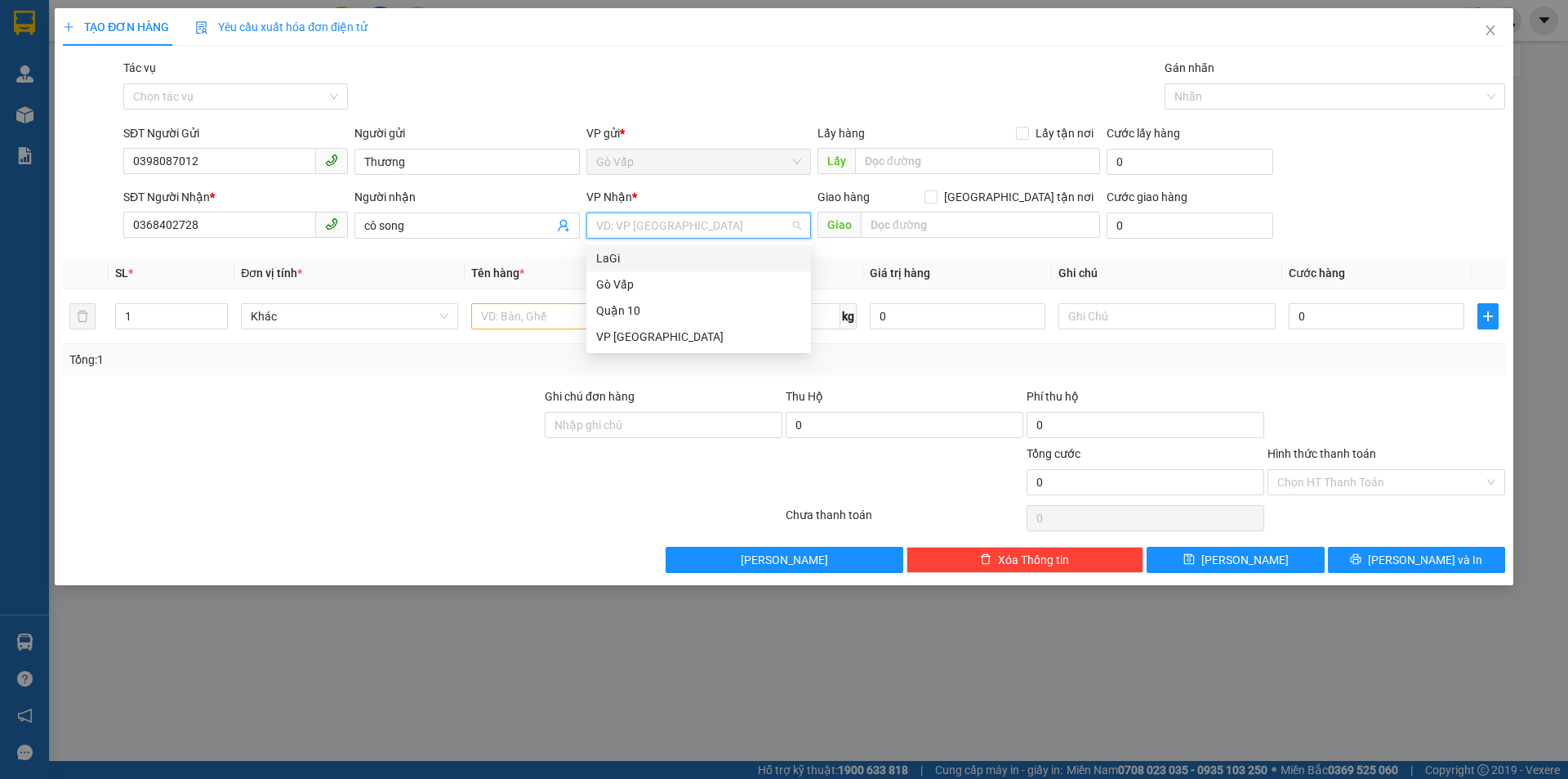
click at [686, 252] on div "LaGi" at bounding box center [699, 258] width 205 height 18
drag, startPoint x: 521, startPoint y: 315, endPoint x: 796, endPoint y: 292, distance: 276.0
click at [520, 314] on input "text" at bounding box center [580, 316] width 217 height 26
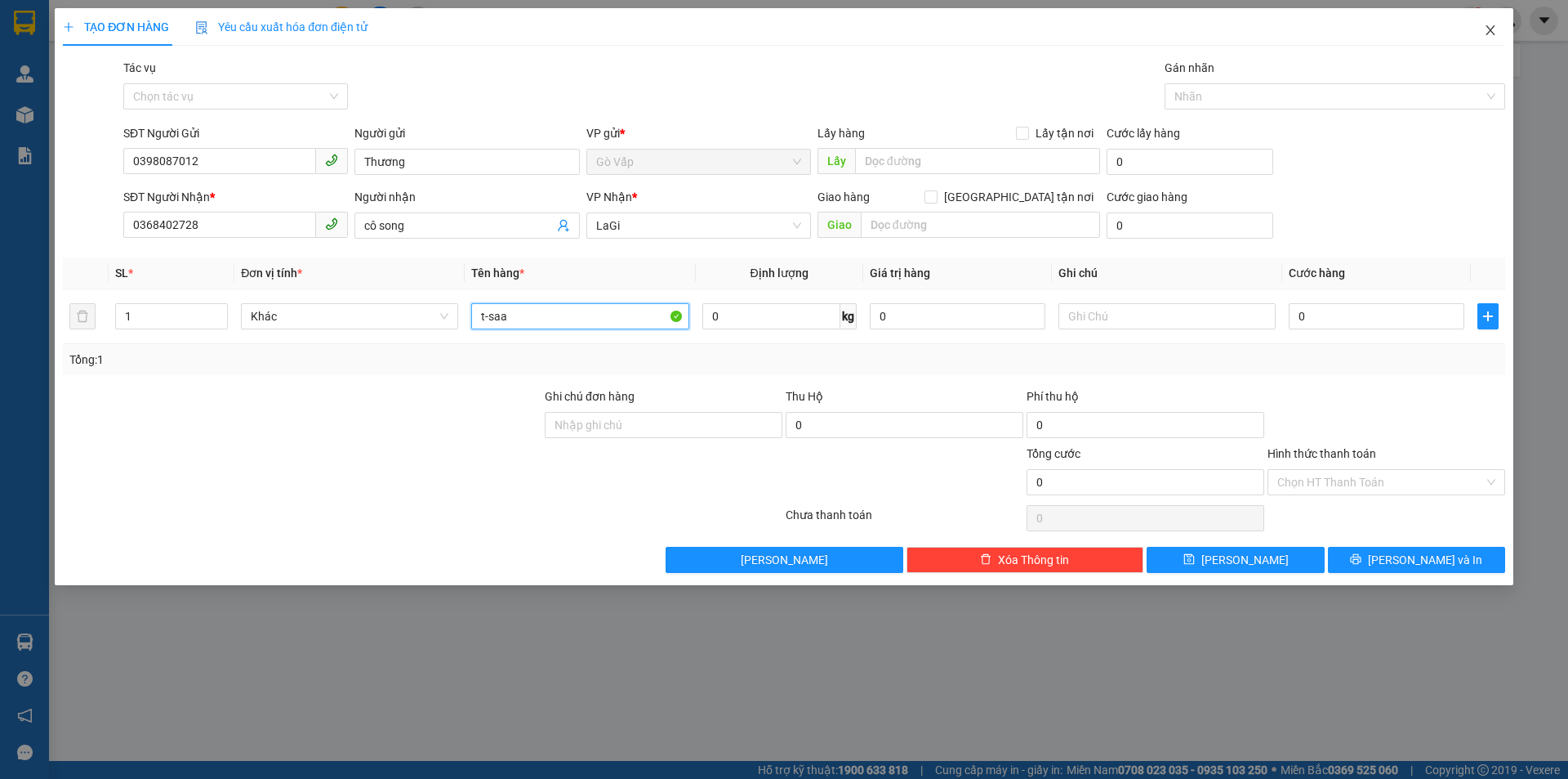
type input "t-saa"
click at [1502, 43] on span "Close" at bounding box center [1490, 30] width 45 height 45
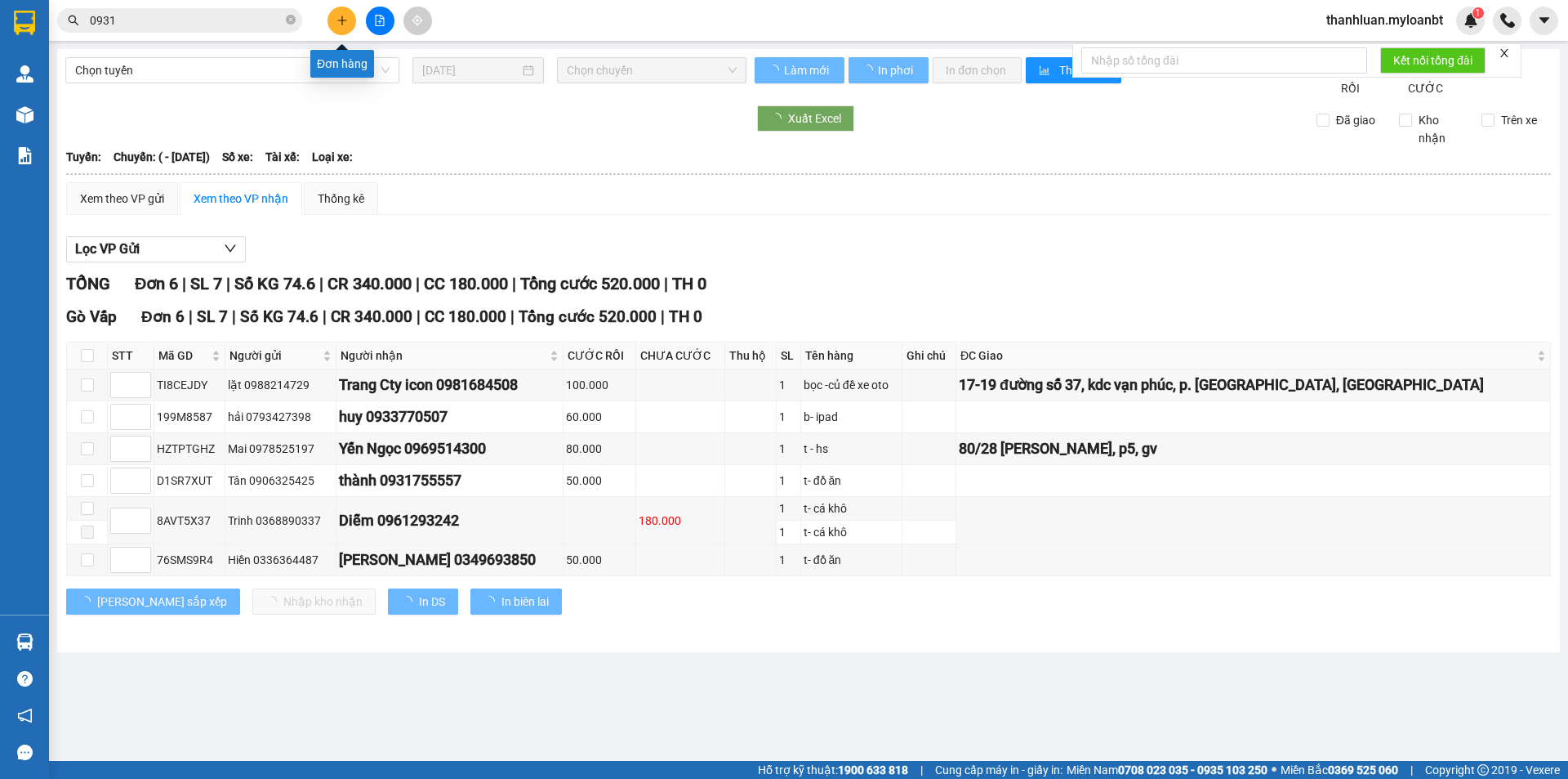
click at [348, 28] on button at bounding box center [341, 20] width 28 height 28
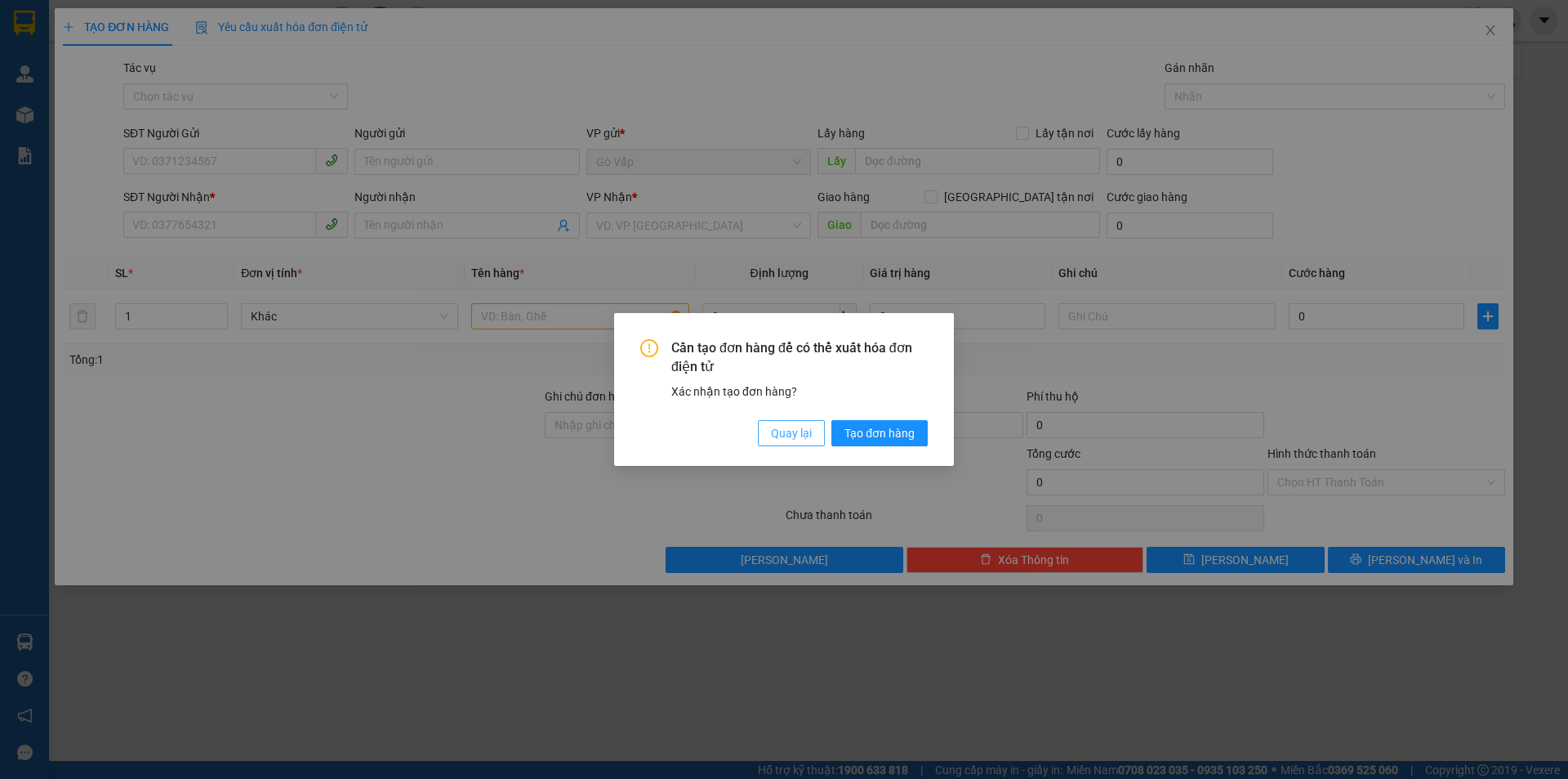
click at [803, 433] on span "Quay lại" at bounding box center [791, 433] width 41 height 18
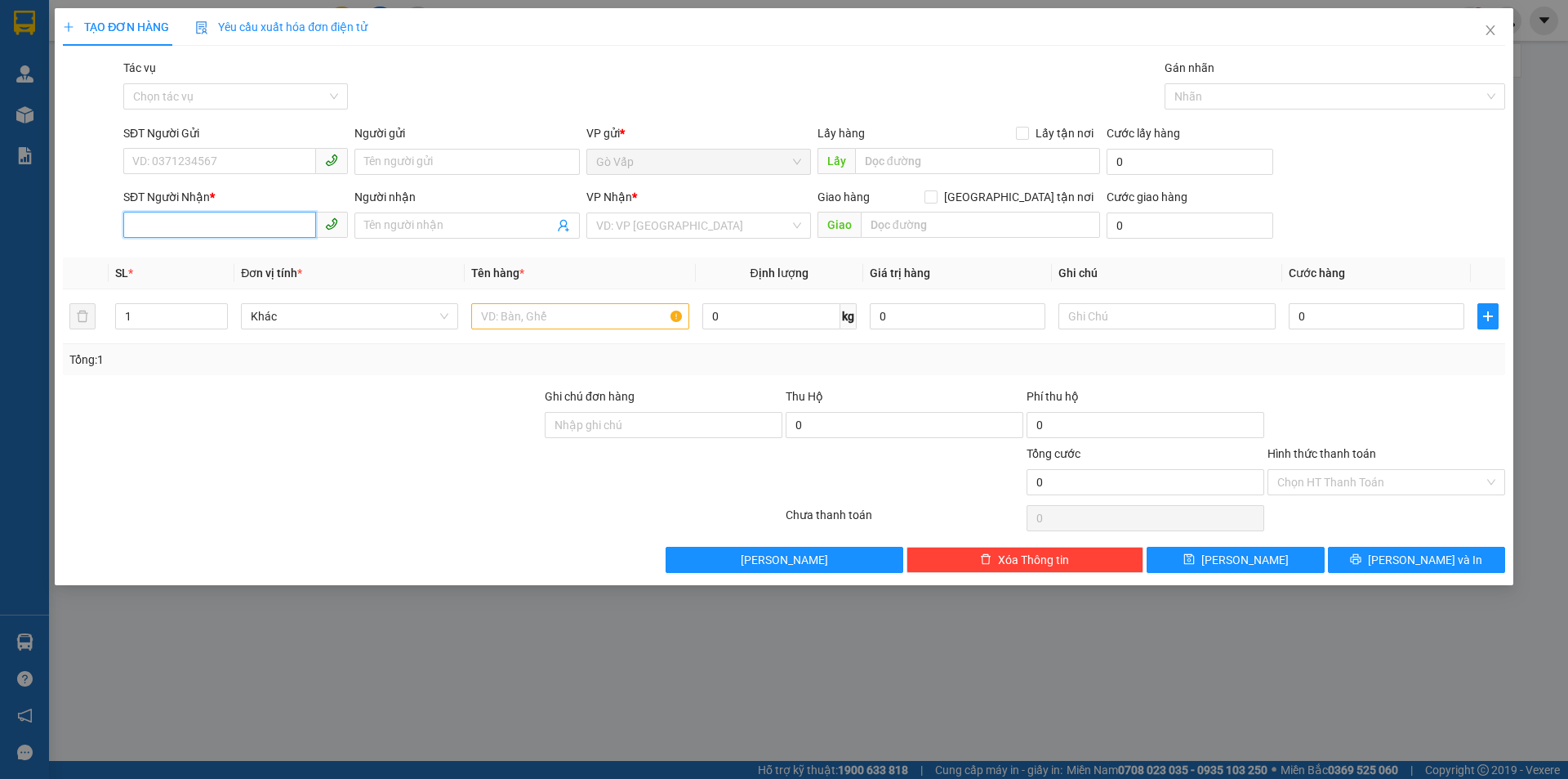
drag, startPoint x: 201, startPoint y: 221, endPoint x: 1444, endPoint y: 44, distance: 1255.5
click at [205, 220] on input "SĐT Người Nhận *" at bounding box center [220, 224] width 193 height 26
type input "0937947046"
click at [444, 229] on input "Người nhận" at bounding box center [459, 225] width 188 height 18
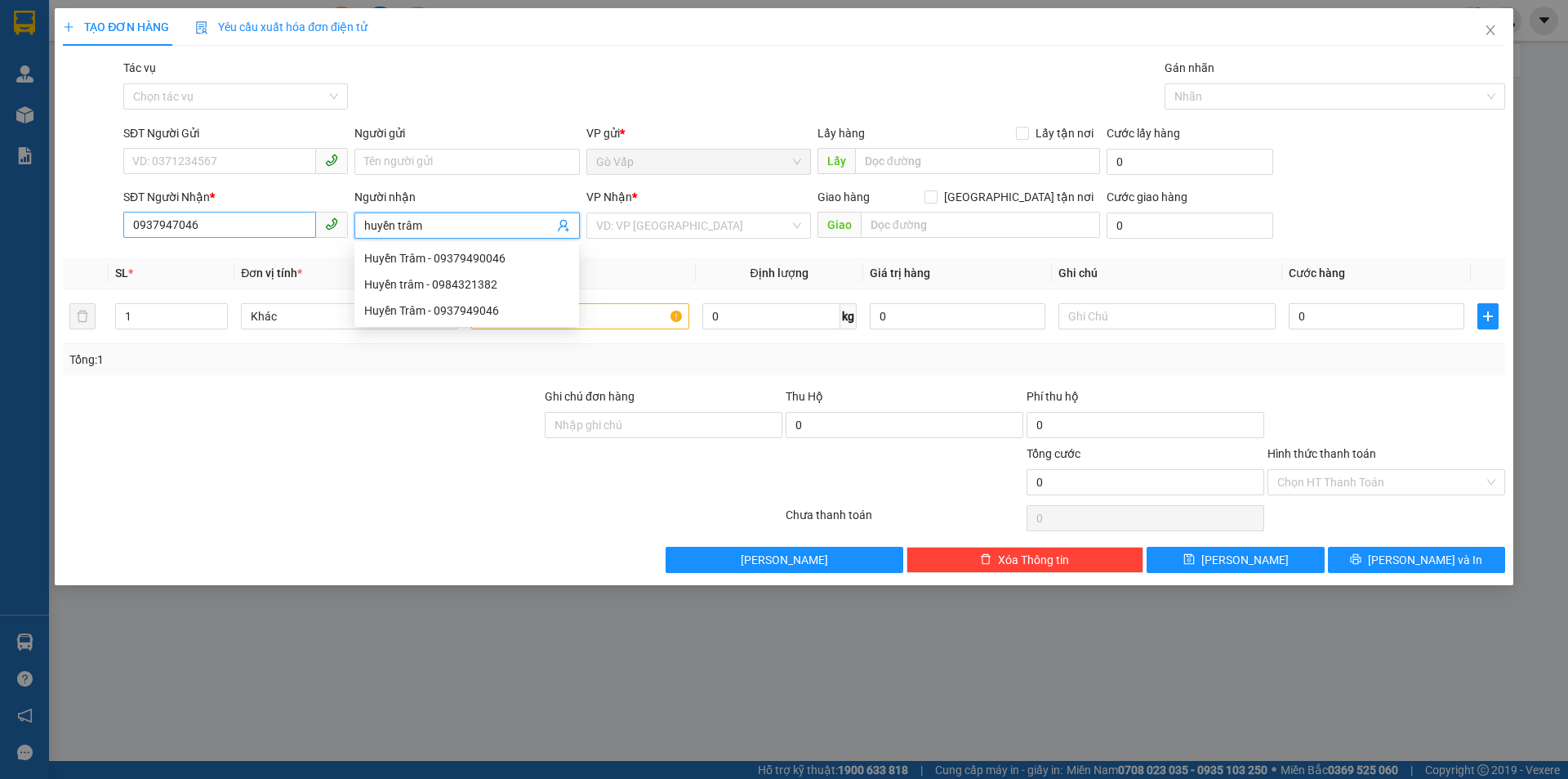
type input "huyền trâm"
click at [227, 234] on input "0937947046" at bounding box center [220, 224] width 193 height 26
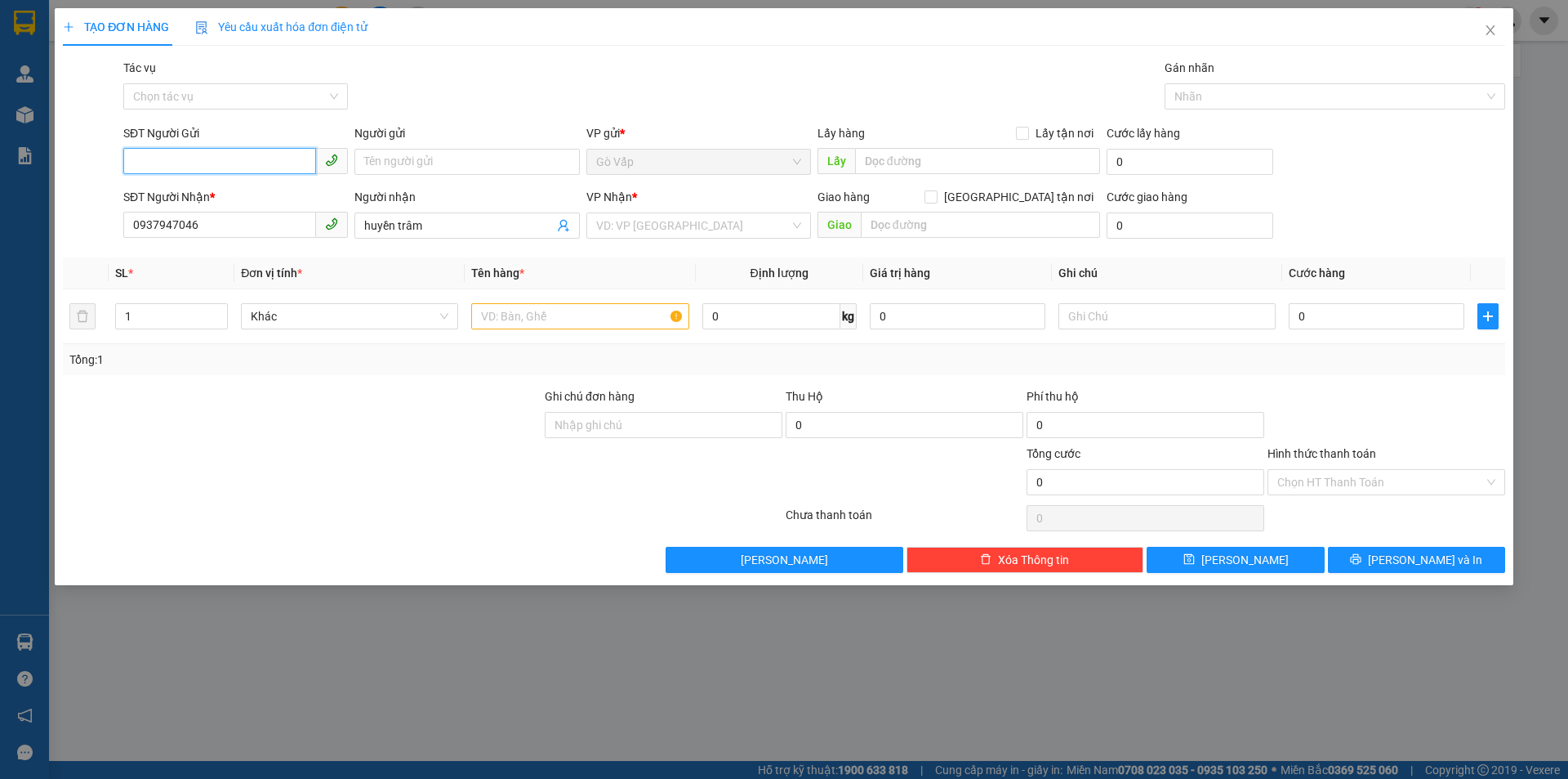
click at [210, 150] on input "SĐT Người Gửi" at bounding box center [220, 160] width 193 height 26
paste input "0937947046"
type input "0937947046"
click at [440, 159] on input "Người gửi" at bounding box center [467, 161] width 225 height 26
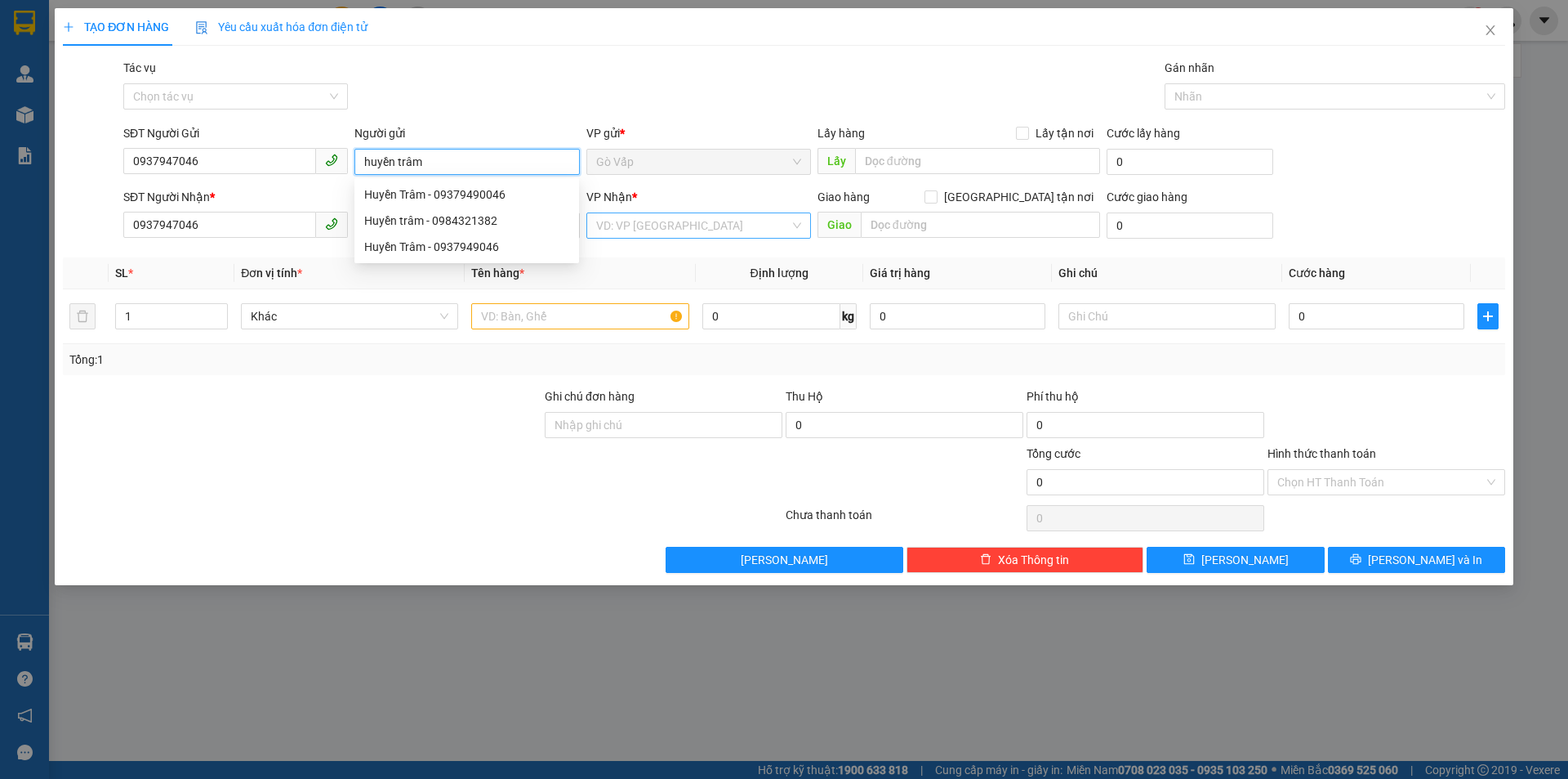
type input "huyền trâm"
click at [642, 228] on input "search" at bounding box center [693, 226] width 194 height 25
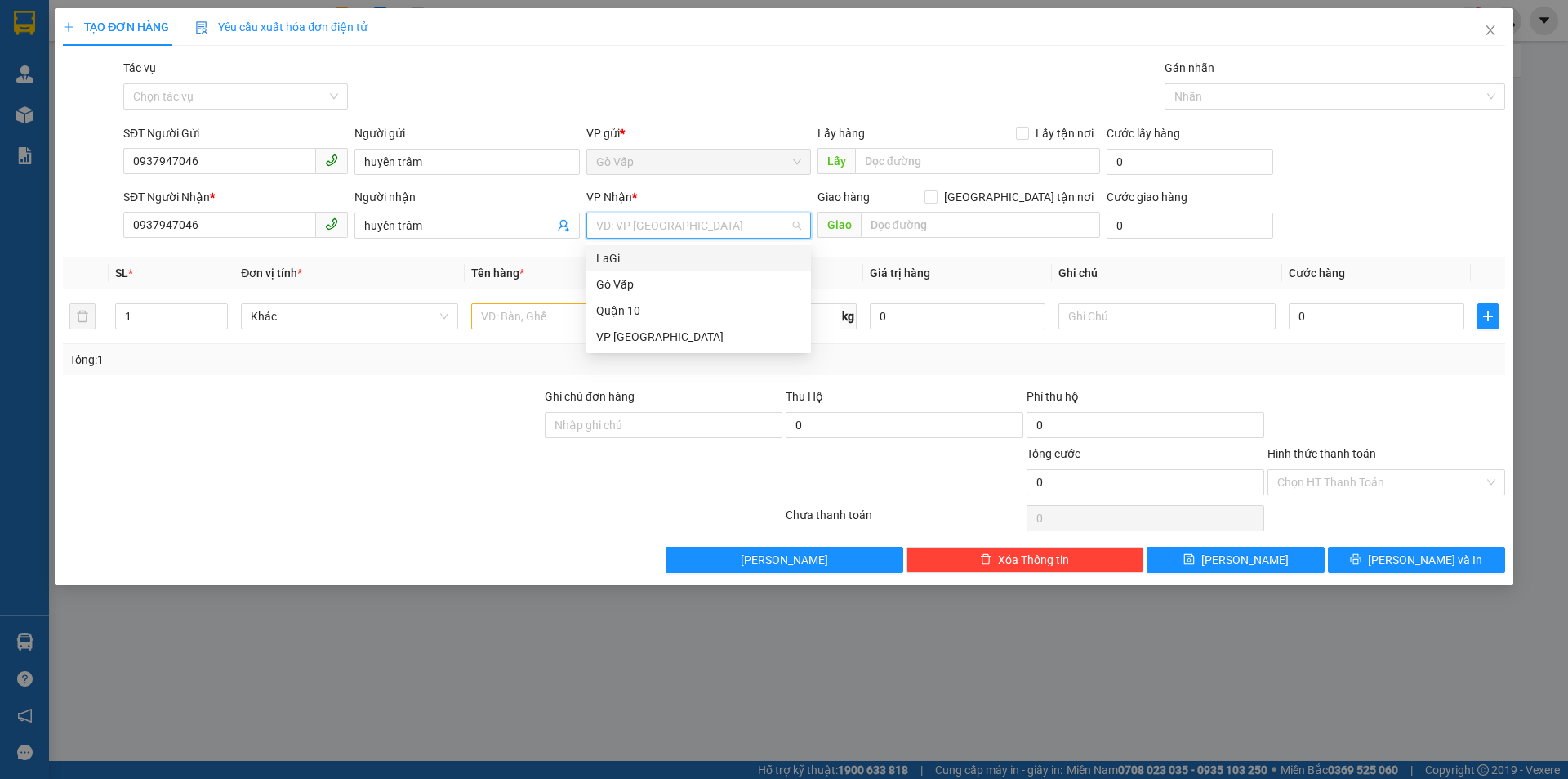
click at [655, 245] on div "LaGi" at bounding box center [699, 258] width 225 height 26
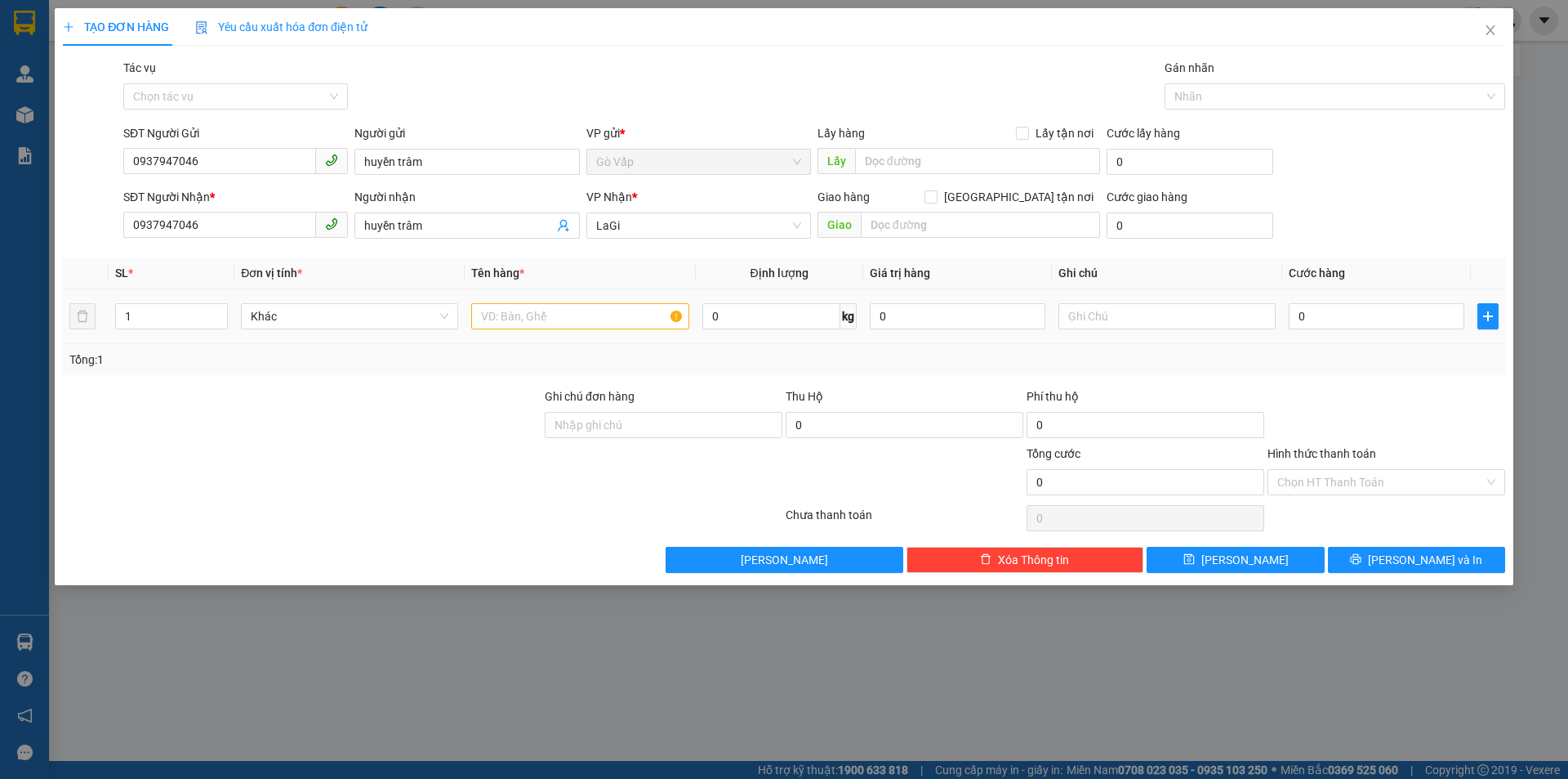
click at [528, 335] on td at bounding box center [580, 317] width 230 height 55
click at [527, 317] on input "text" at bounding box center [580, 316] width 217 height 26
type input "h-mỹ phẩm"
click at [1345, 317] on input "0" at bounding box center [1377, 316] width 176 height 26
type input "4"
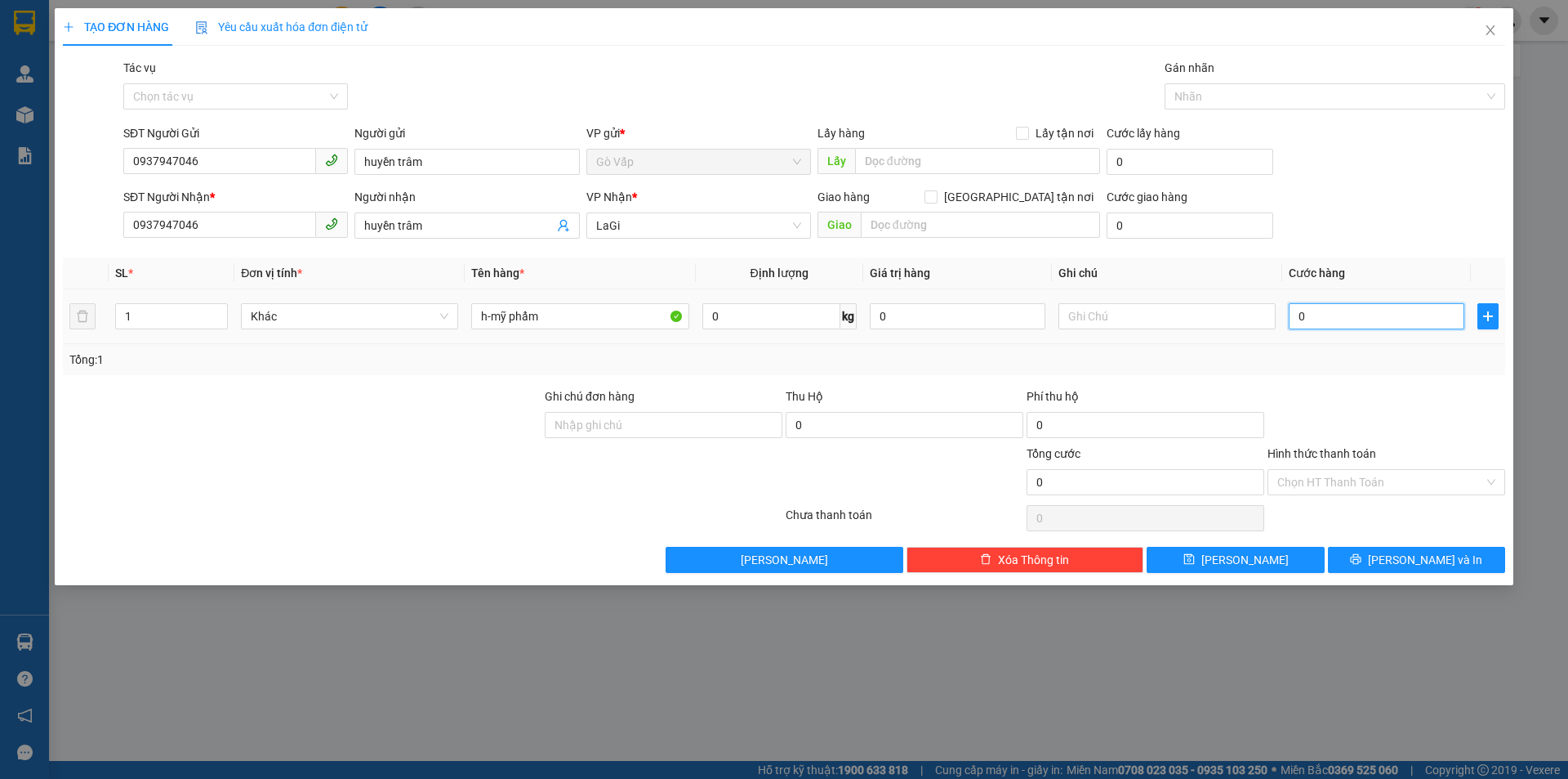
type input "4"
type input "40"
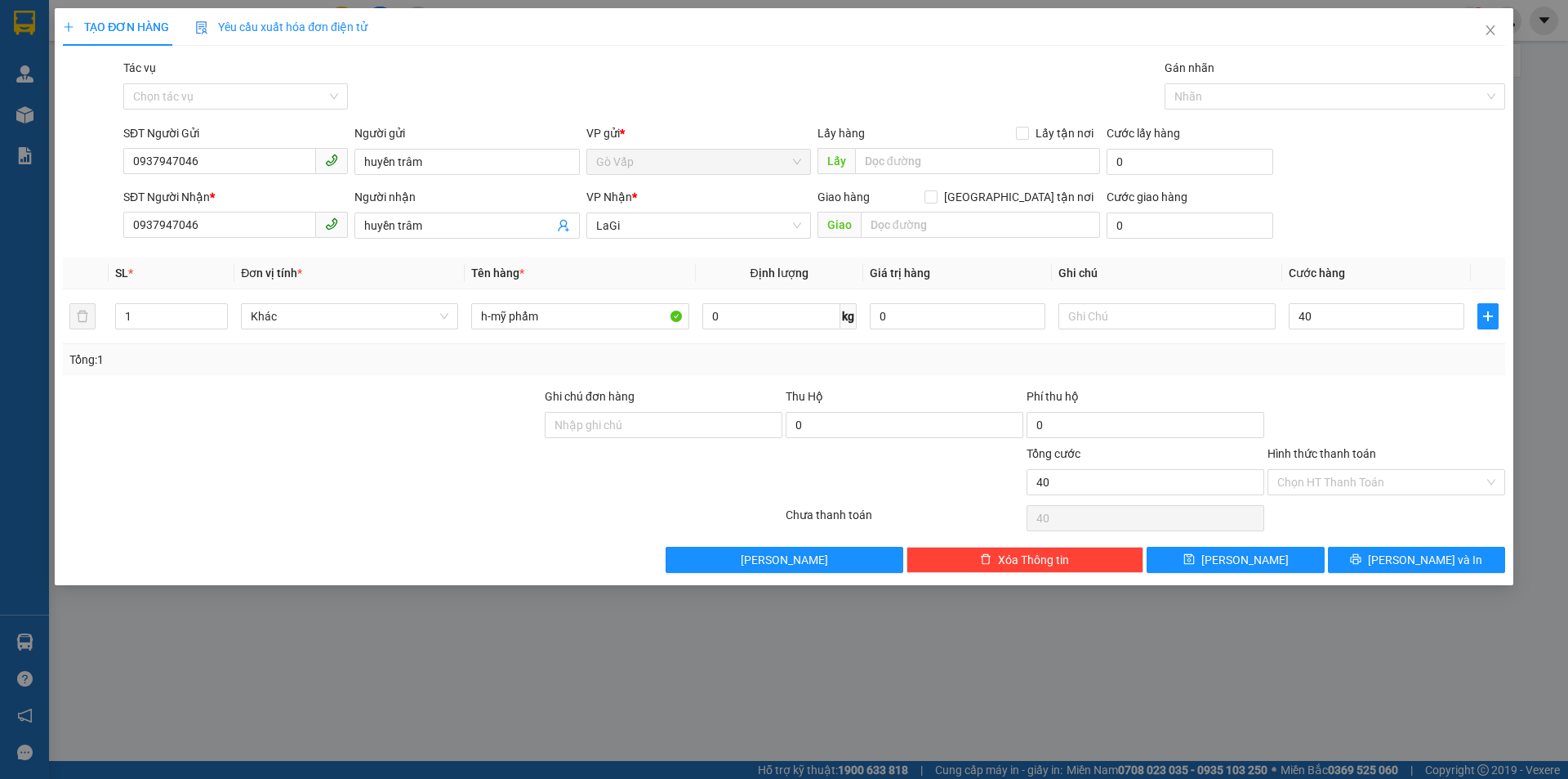
type input "40.000"
click at [1355, 388] on div at bounding box center [1386, 415] width 241 height 57
click at [1380, 556] on button "Lưu và In" at bounding box center [1416, 559] width 177 height 26
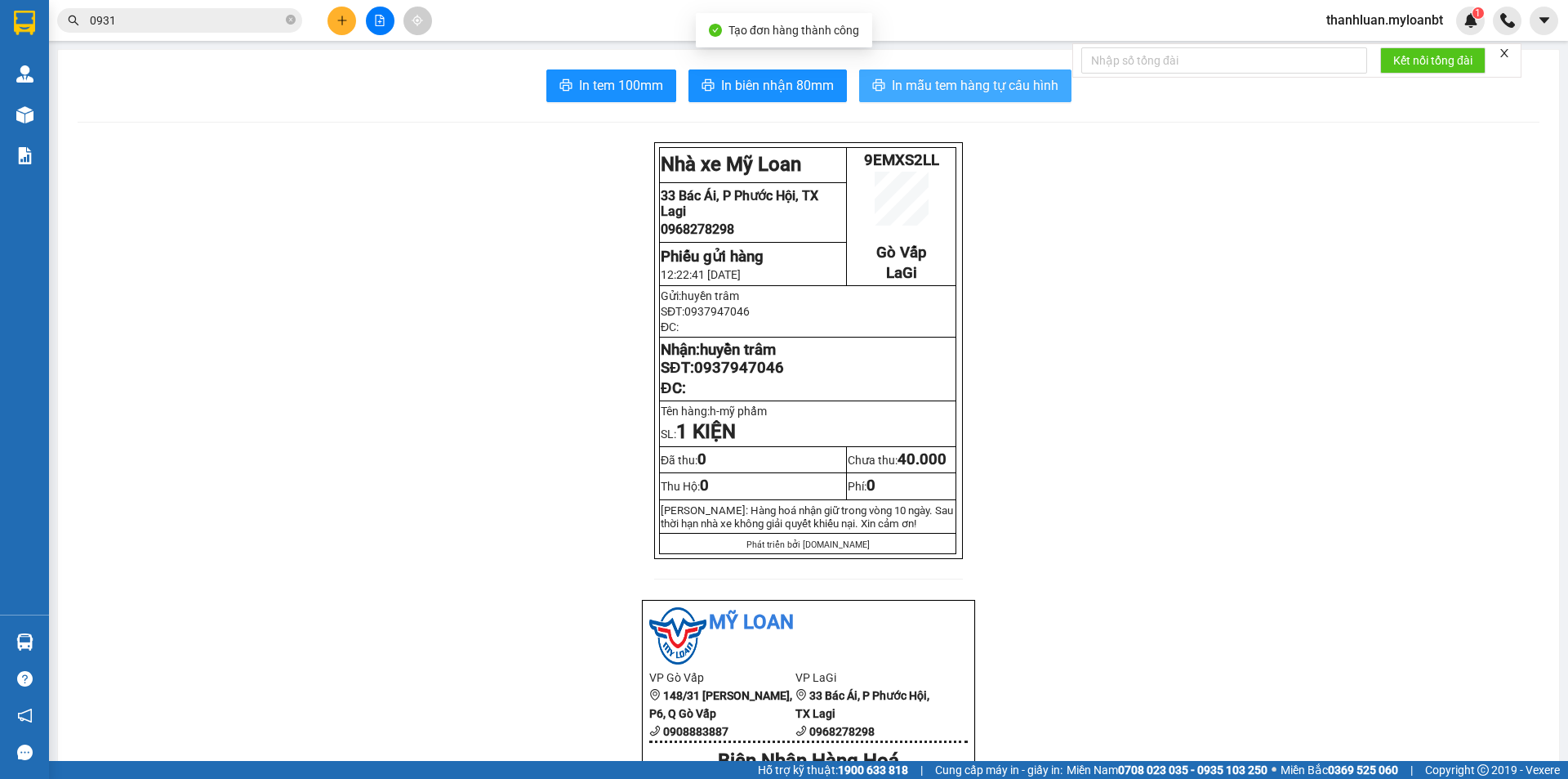
click at [978, 87] on span "In mẫu tem hàng tự cấu hình" at bounding box center [974, 85] width 166 height 20
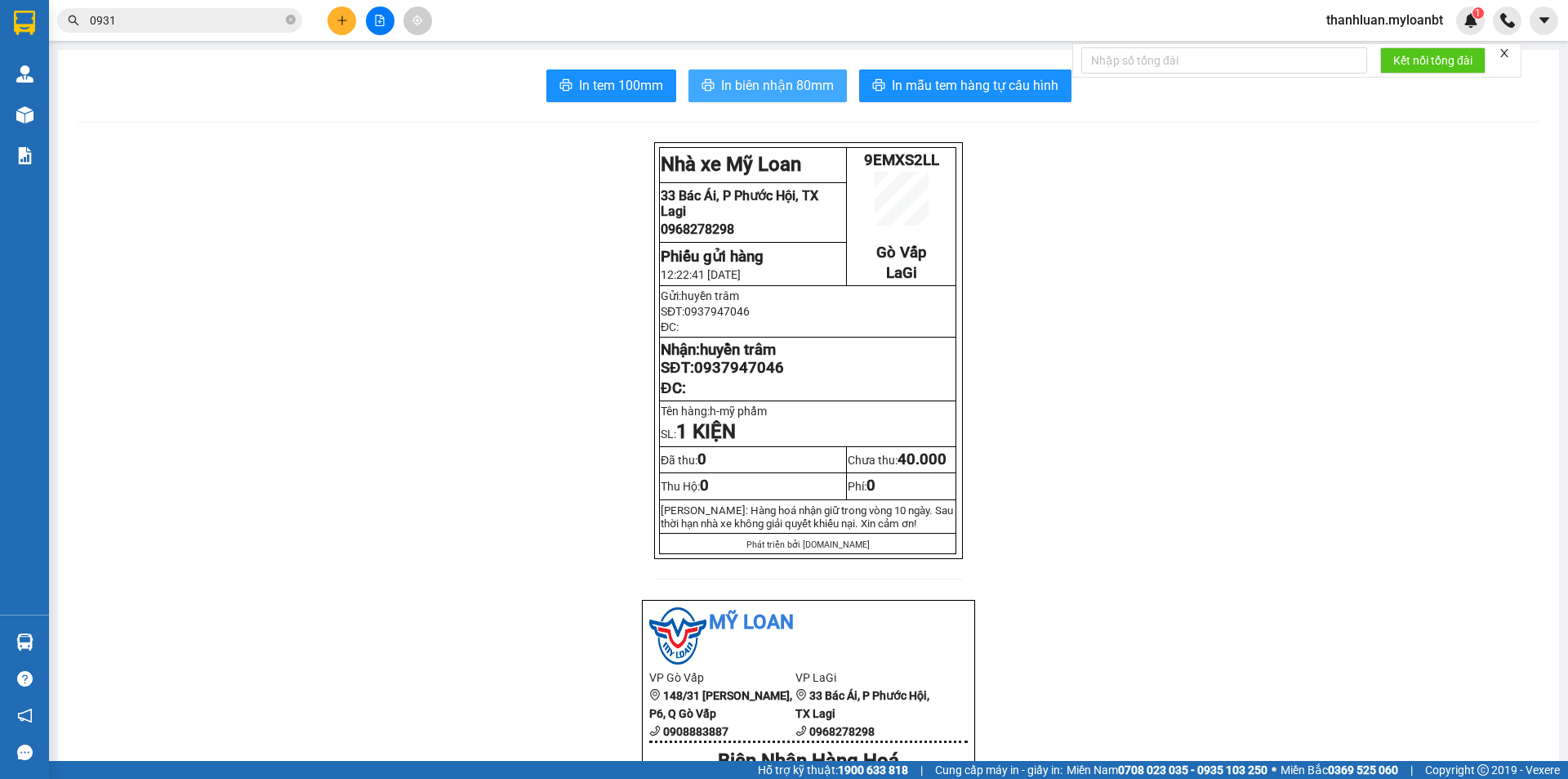
click at [756, 92] on span "In biên nhận 80mm" at bounding box center [777, 85] width 113 height 20
click at [206, 12] on input "0931" at bounding box center [186, 20] width 193 height 18
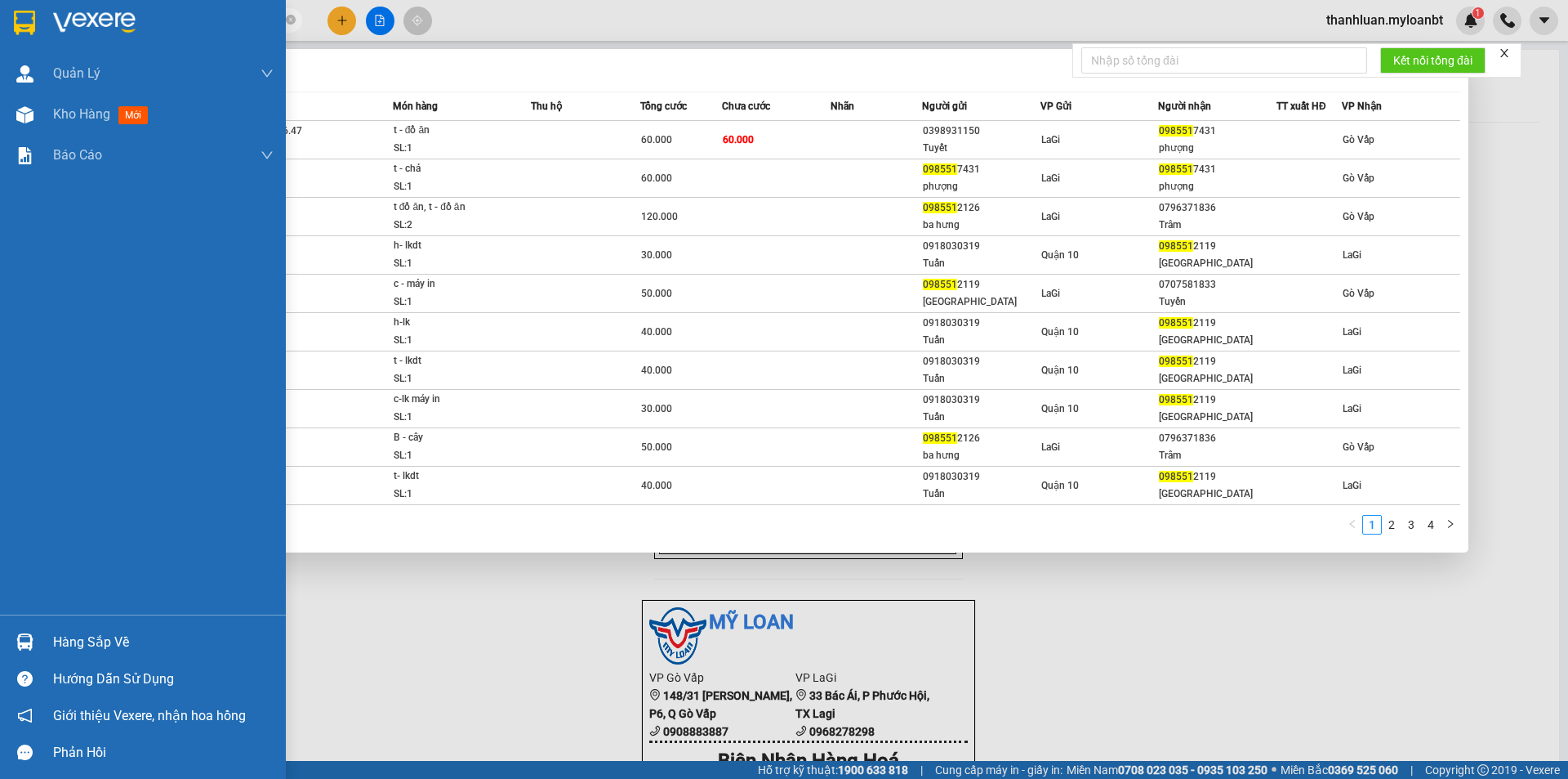
type input "098551"
click at [40, 630] on div "Hàng sắp về" at bounding box center [143, 641] width 286 height 36
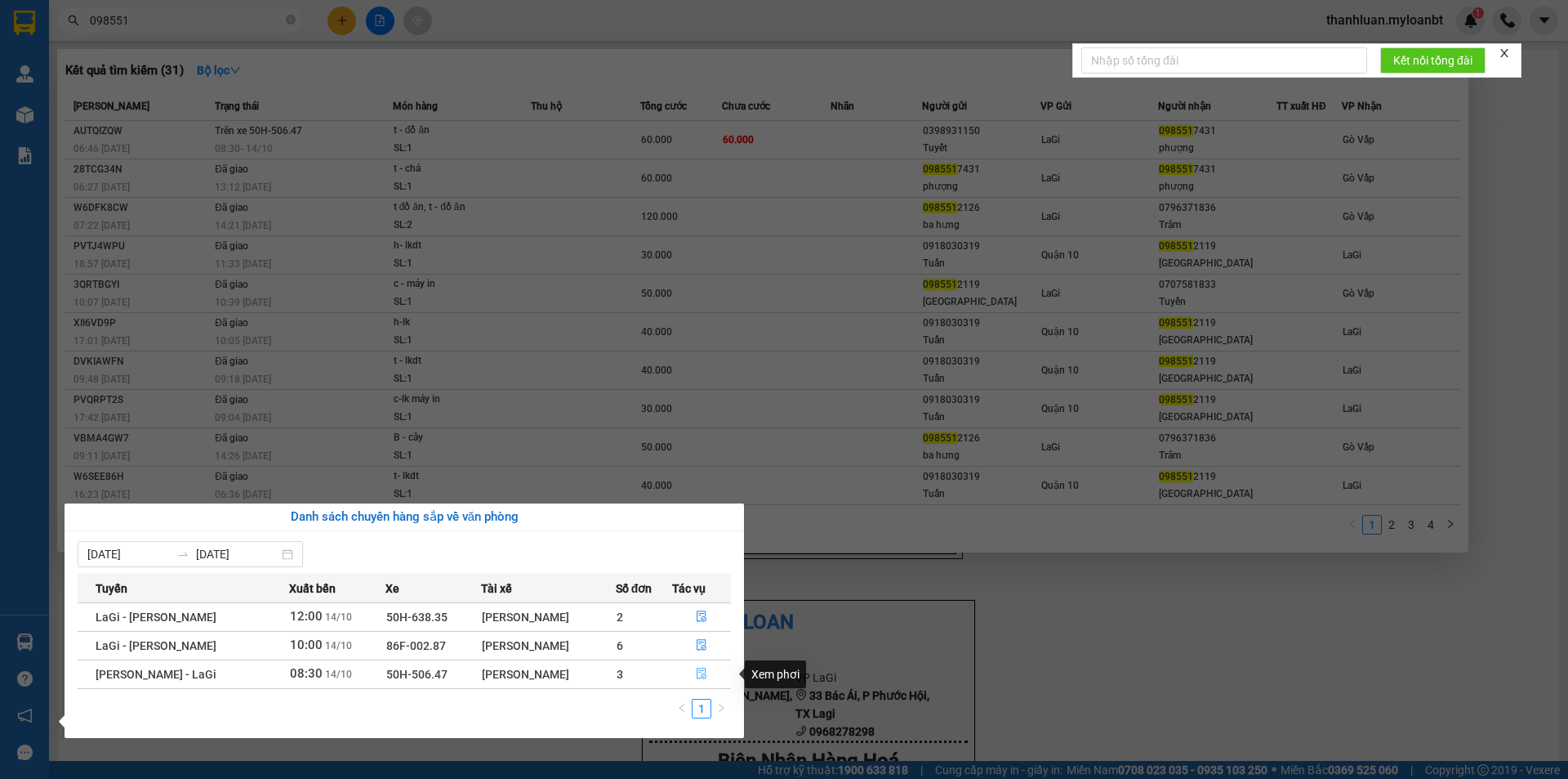
click at [708, 666] on button "button" at bounding box center [701, 673] width 58 height 26
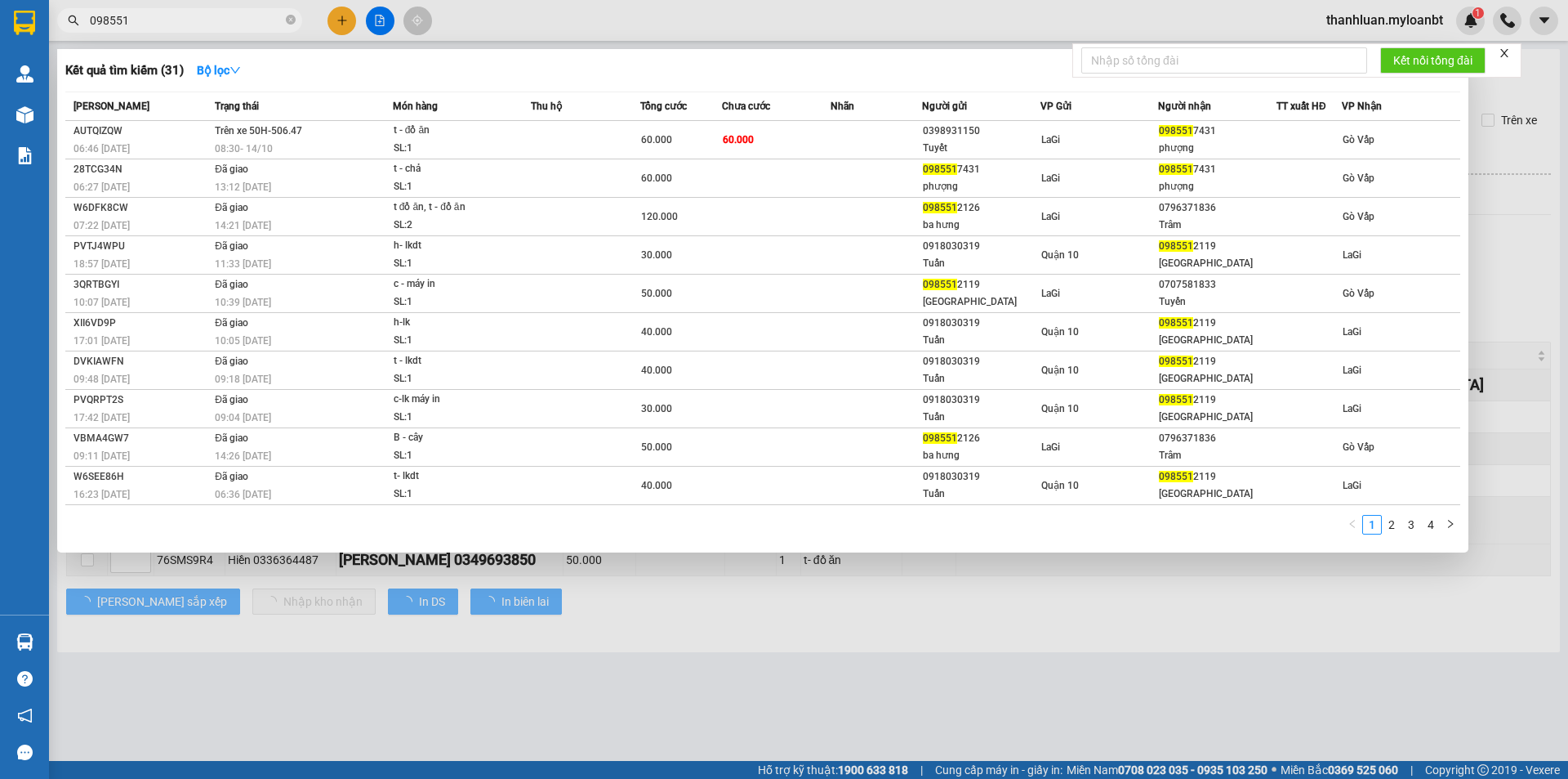
click at [780, 681] on div at bounding box center [784, 390] width 1568 height 779
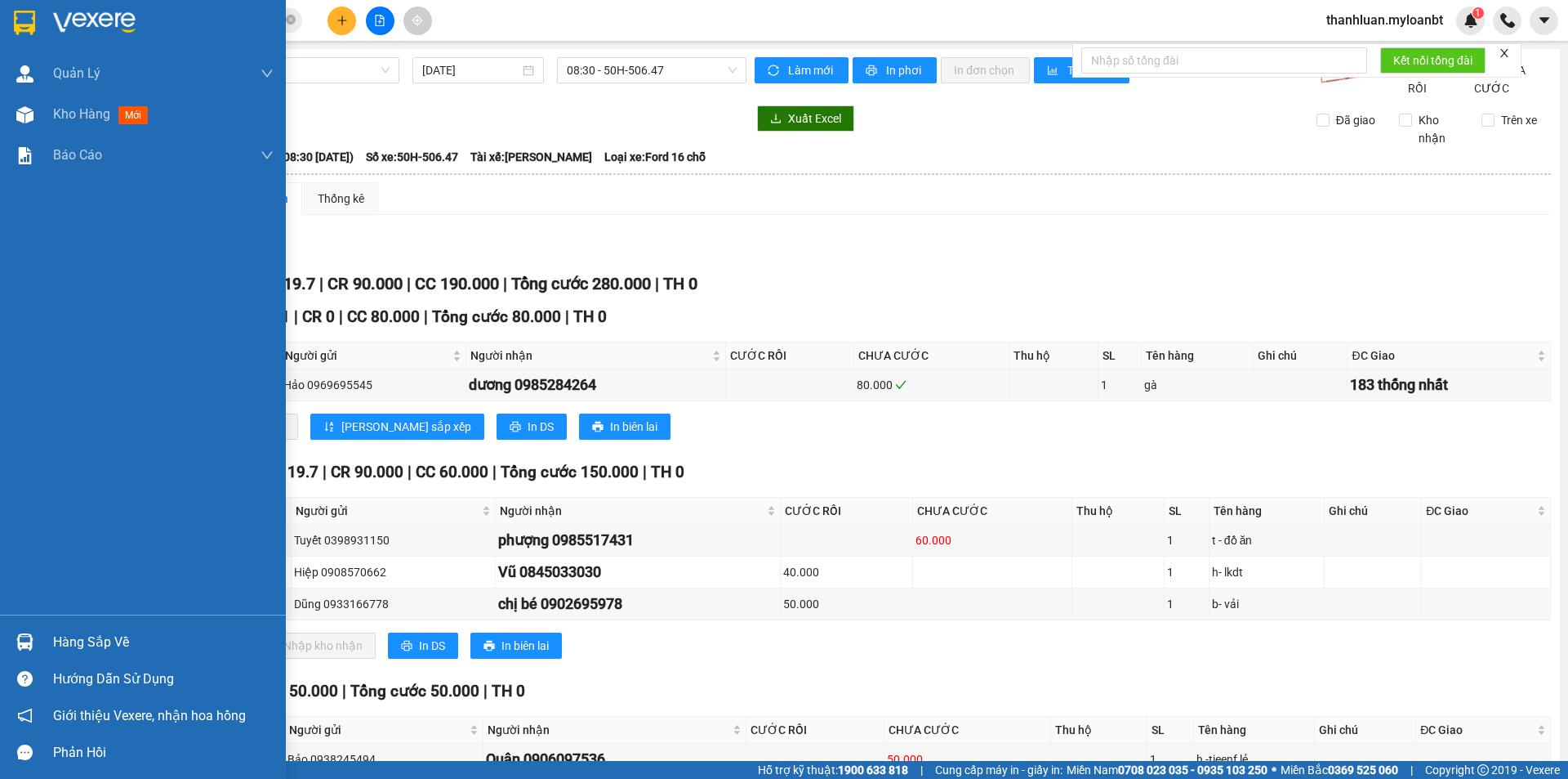
click at [22, 632] on div at bounding box center [25, 642] width 28 height 28
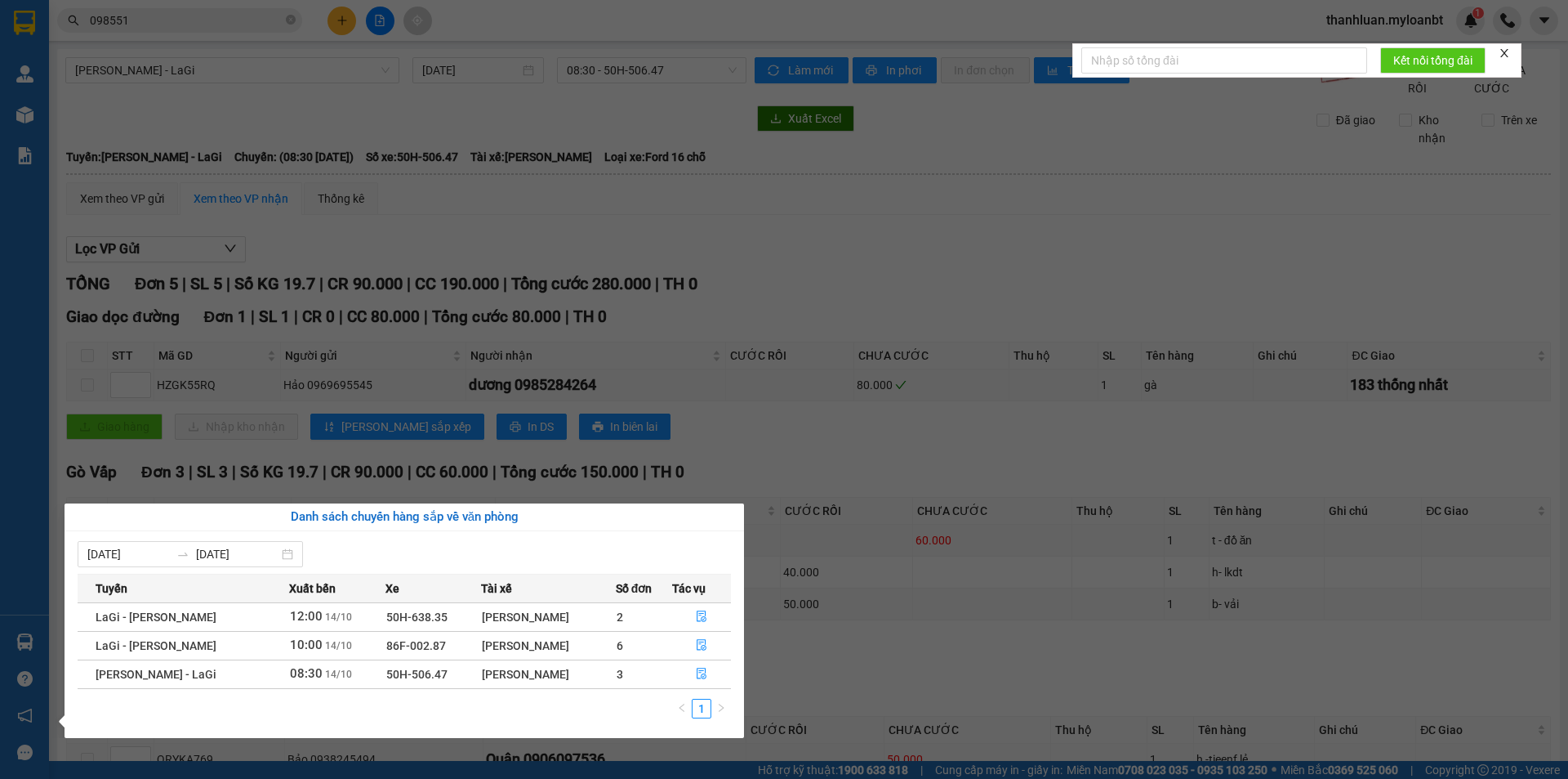
click at [1082, 606] on section "Kết quả tìm kiếm ( 31 ) Bộ lọc Mã ĐH Trạng thái Món hàng Thu hộ Tổng cước Chưa …" at bounding box center [784, 390] width 1568 height 779
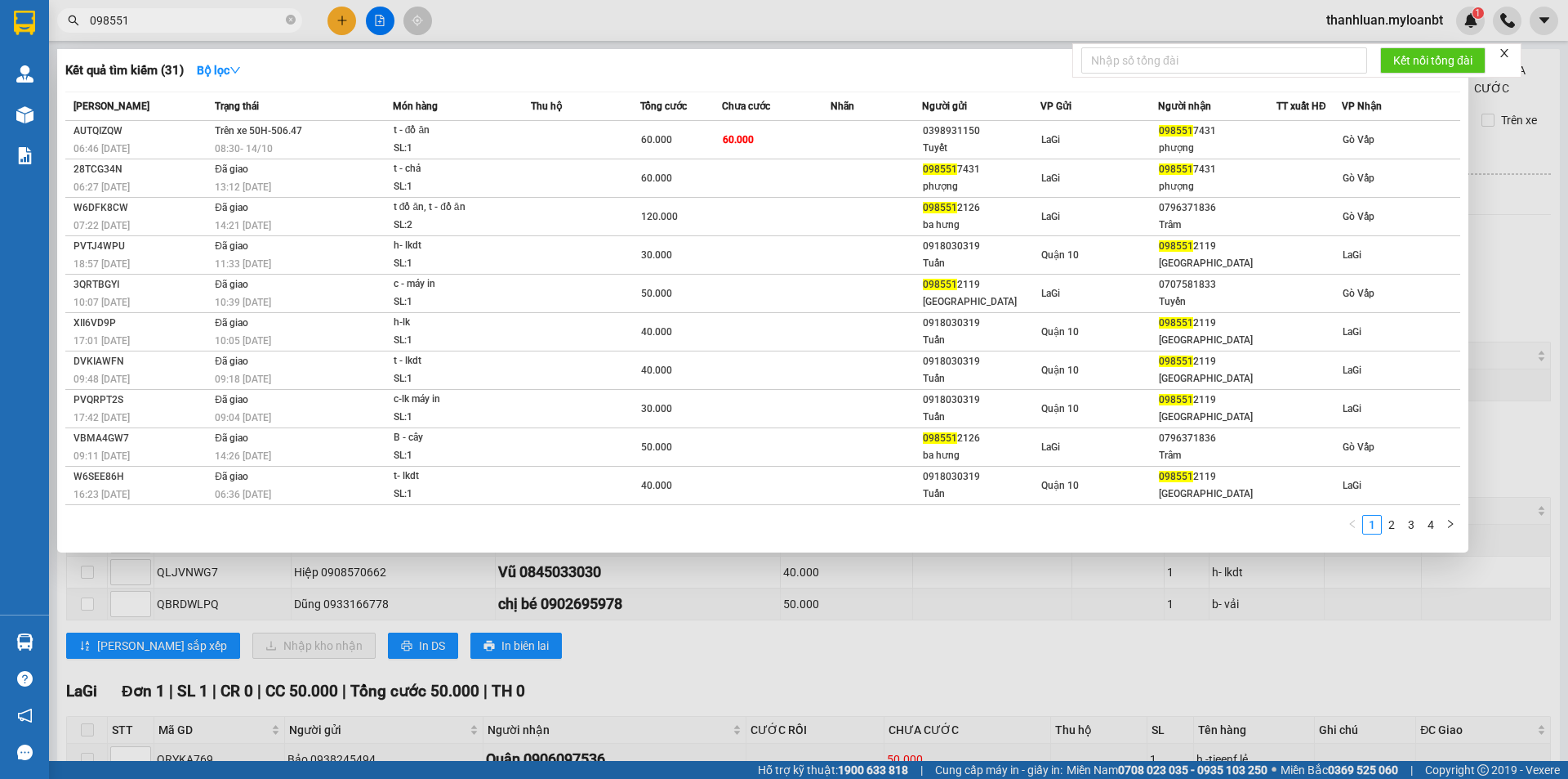
click at [199, 17] on input "098551" at bounding box center [186, 20] width 193 height 18
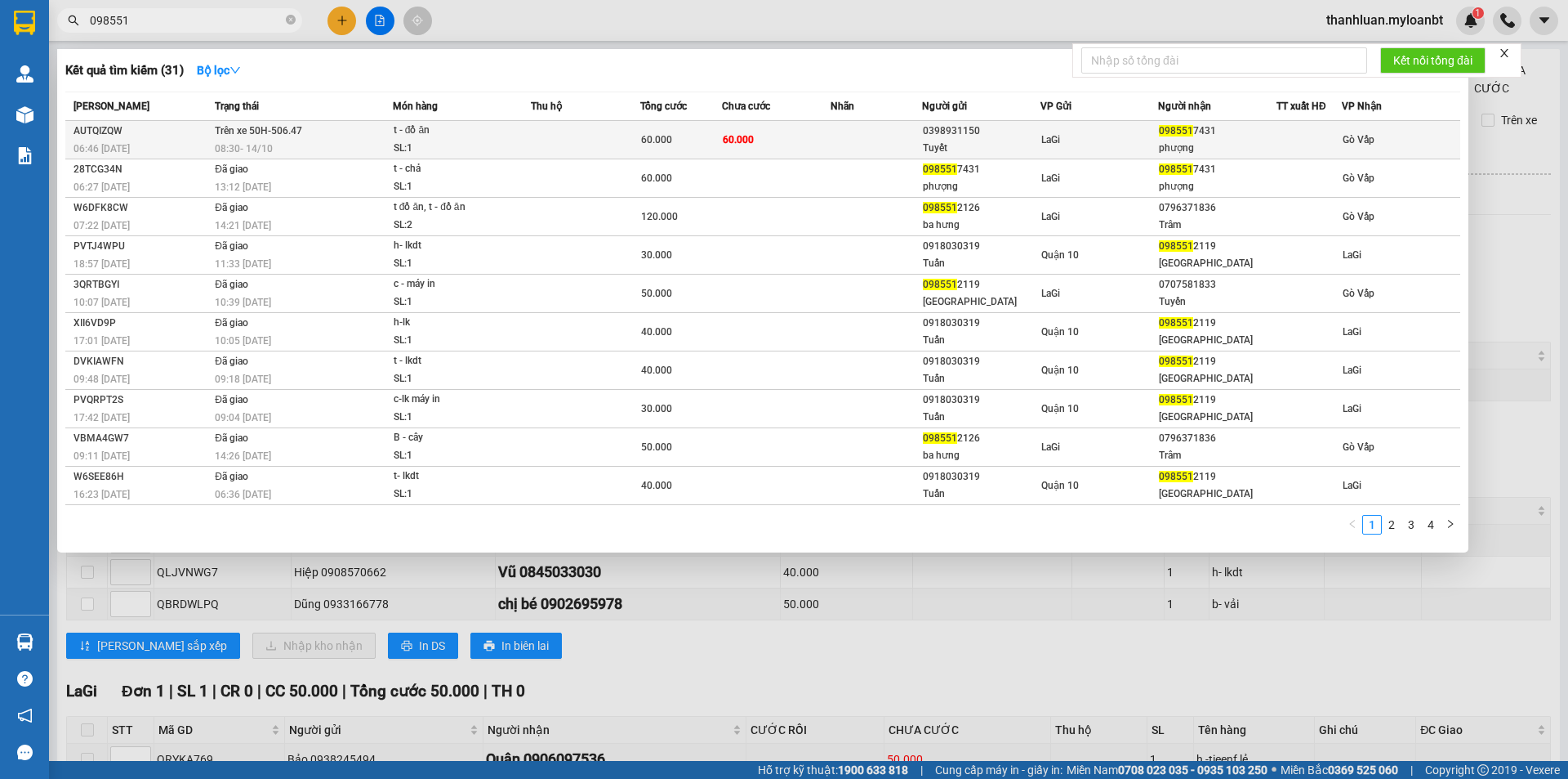
click at [335, 137] on td "Trên xe 50H-506.47 08:30 - 14/10" at bounding box center [301, 140] width 182 height 38
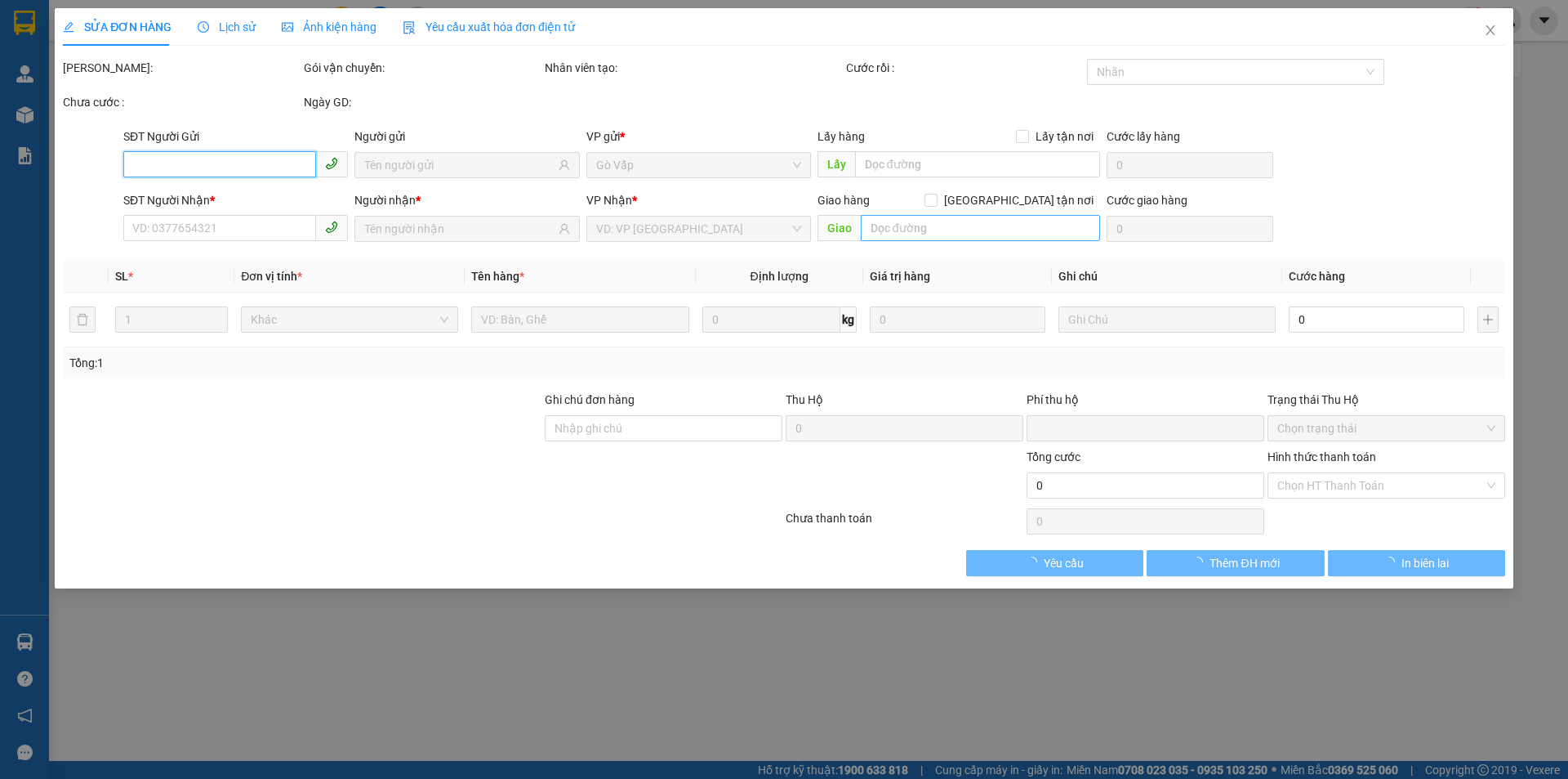
type input "0398931150"
type input "Tuyết"
type input "0985517431"
type input "phượng"
type input "0"
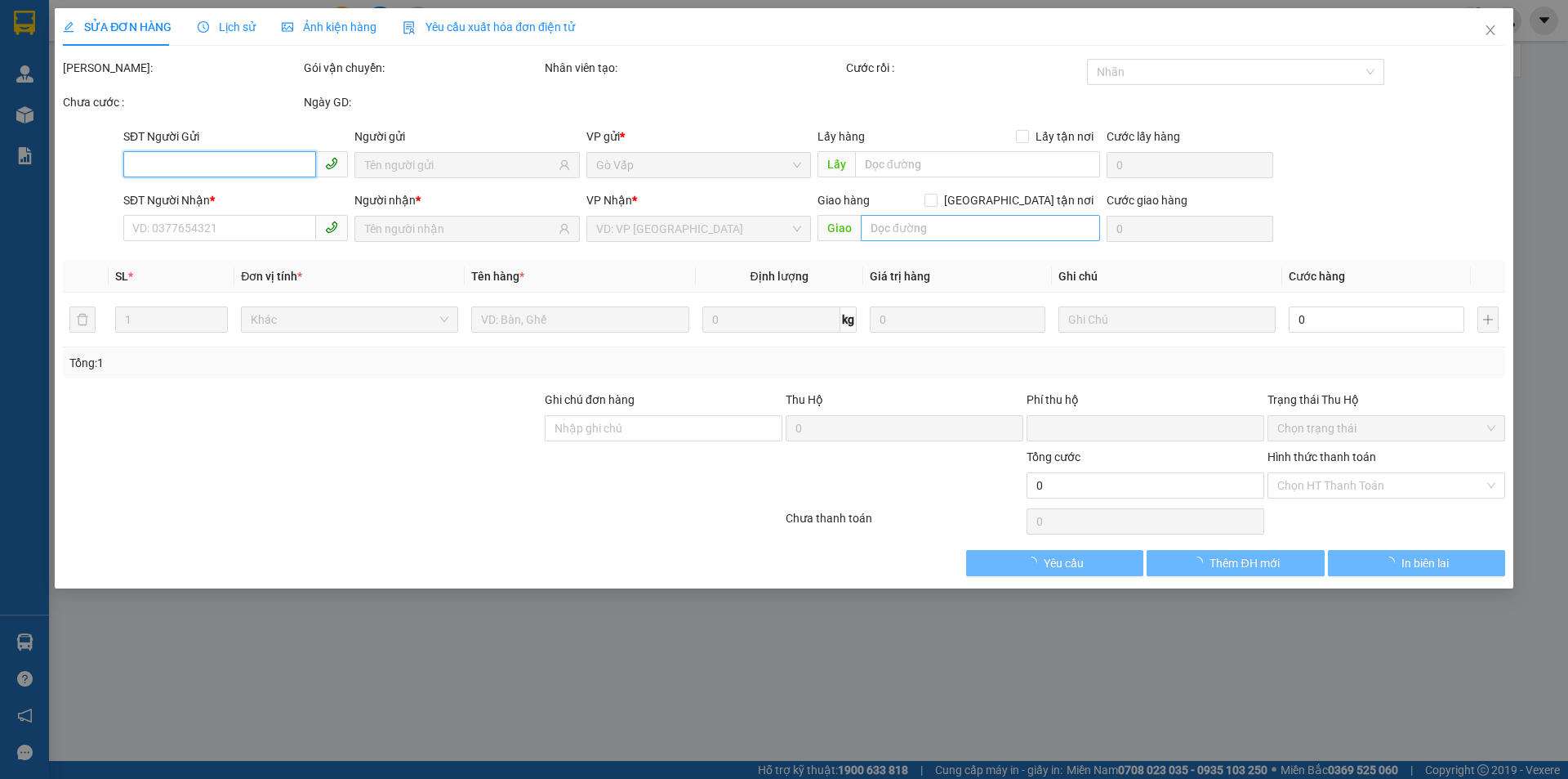
type input "60.000"
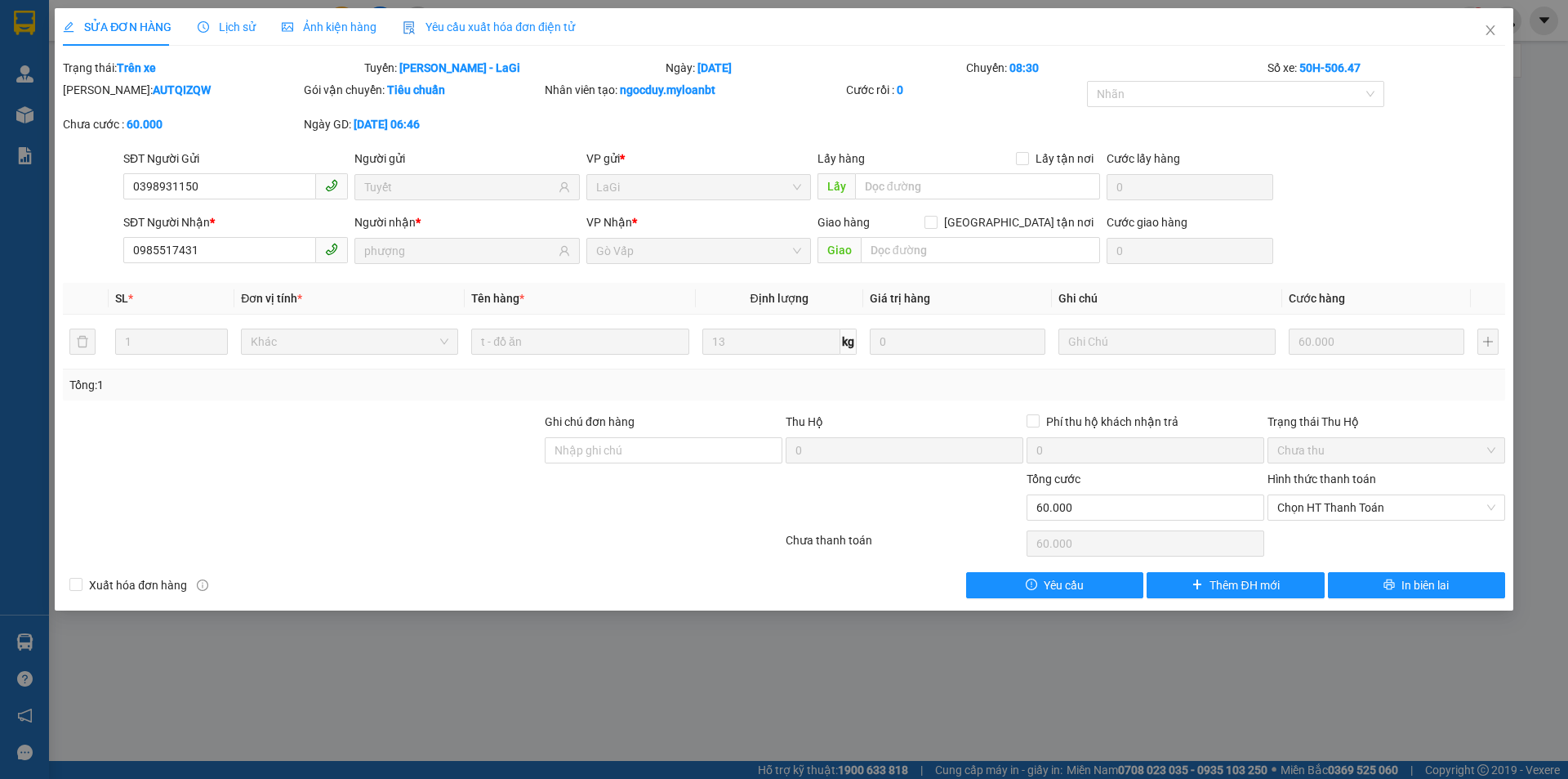
click at [235, 24] on span "Lịch sử" at bounding box center [226, 27] width 58 height 13
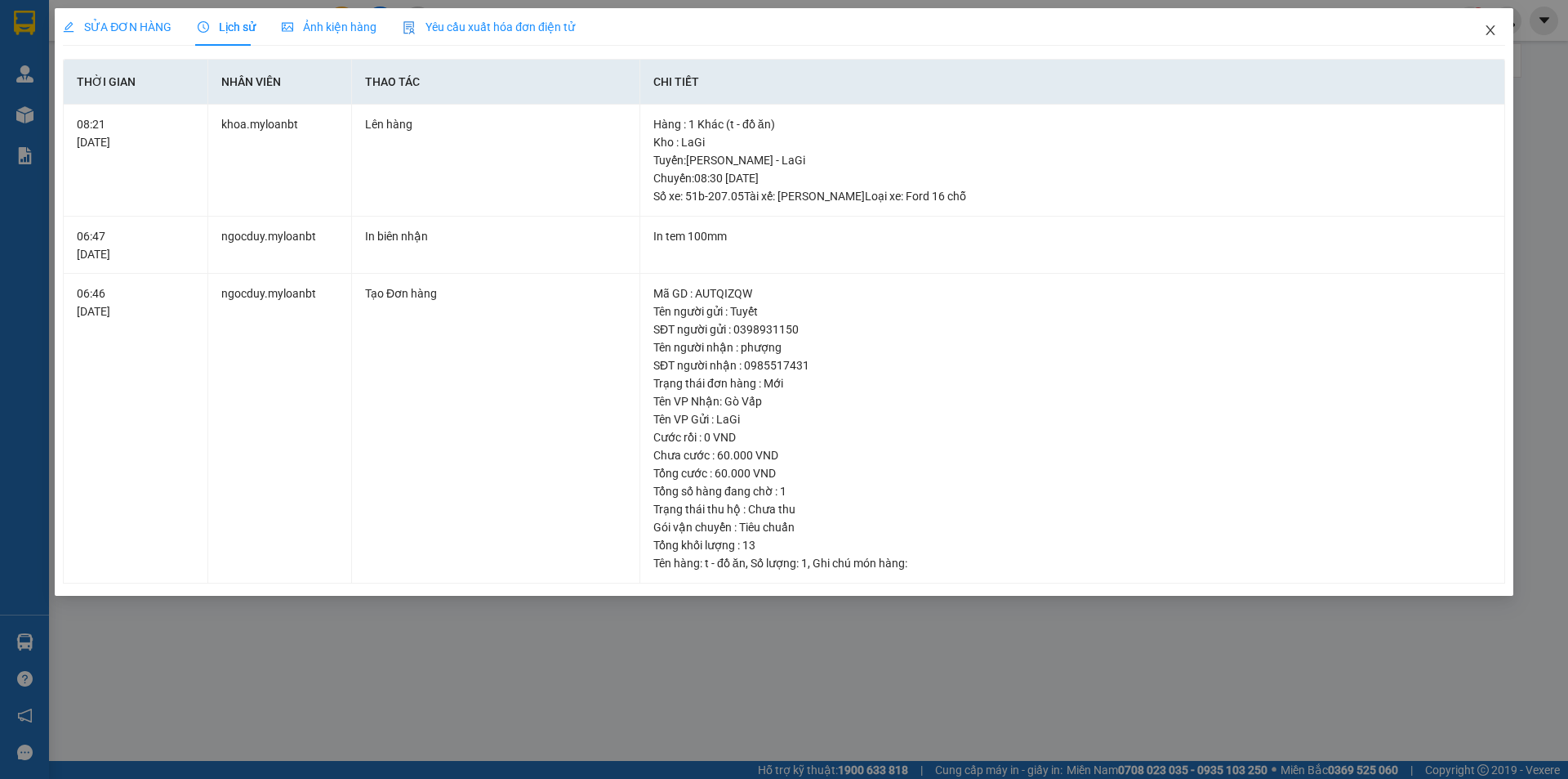
click at [1484, 31] on icon "close" at bounding box center [1490, 30] width 13 height 13
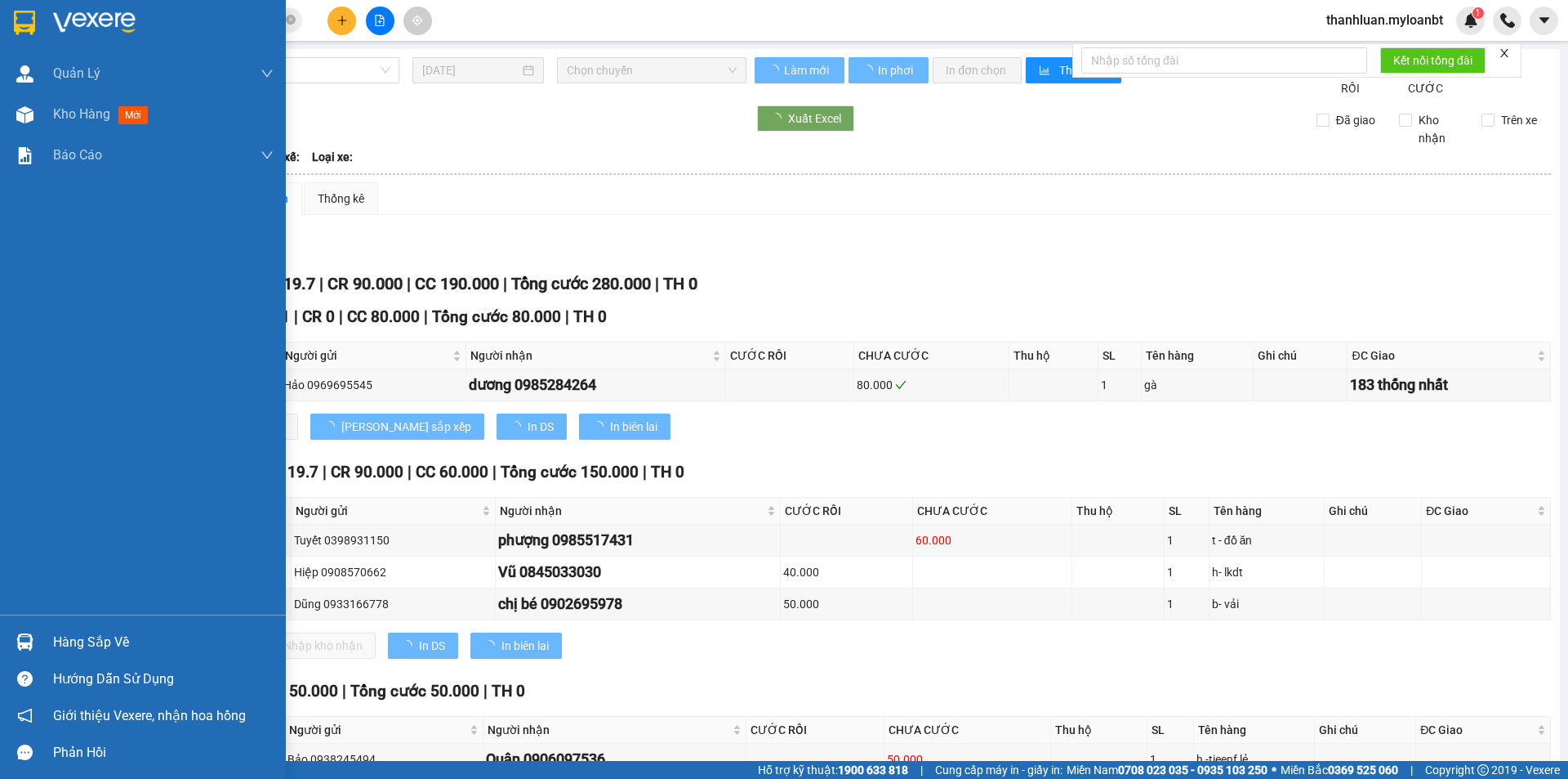
click at [25, 636] on img at bounding box center [24, 641] width 17 height 17
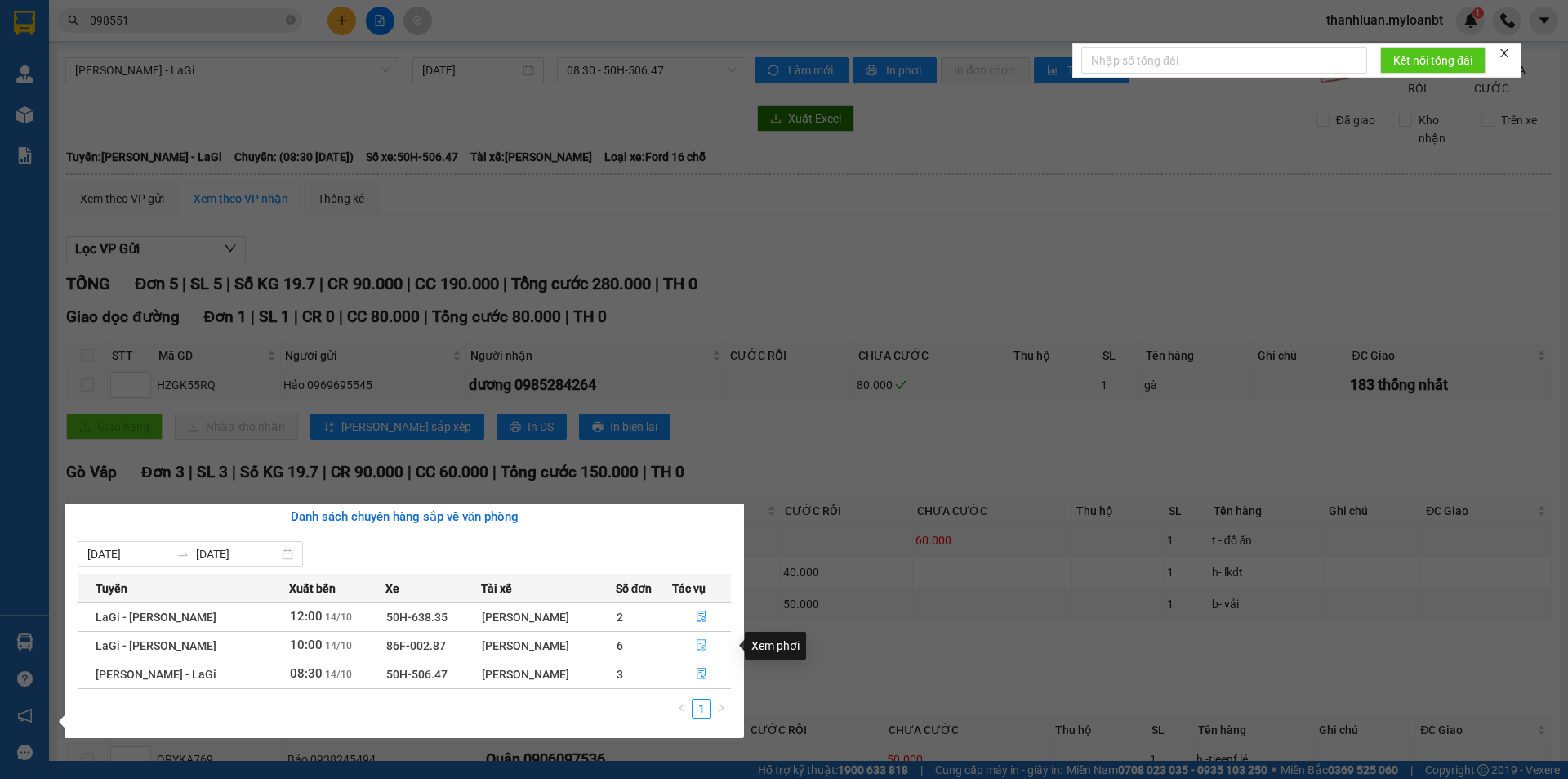
click at [699, 647] on icon "file-done" at bounding box center [701, 644] width 12 height 12
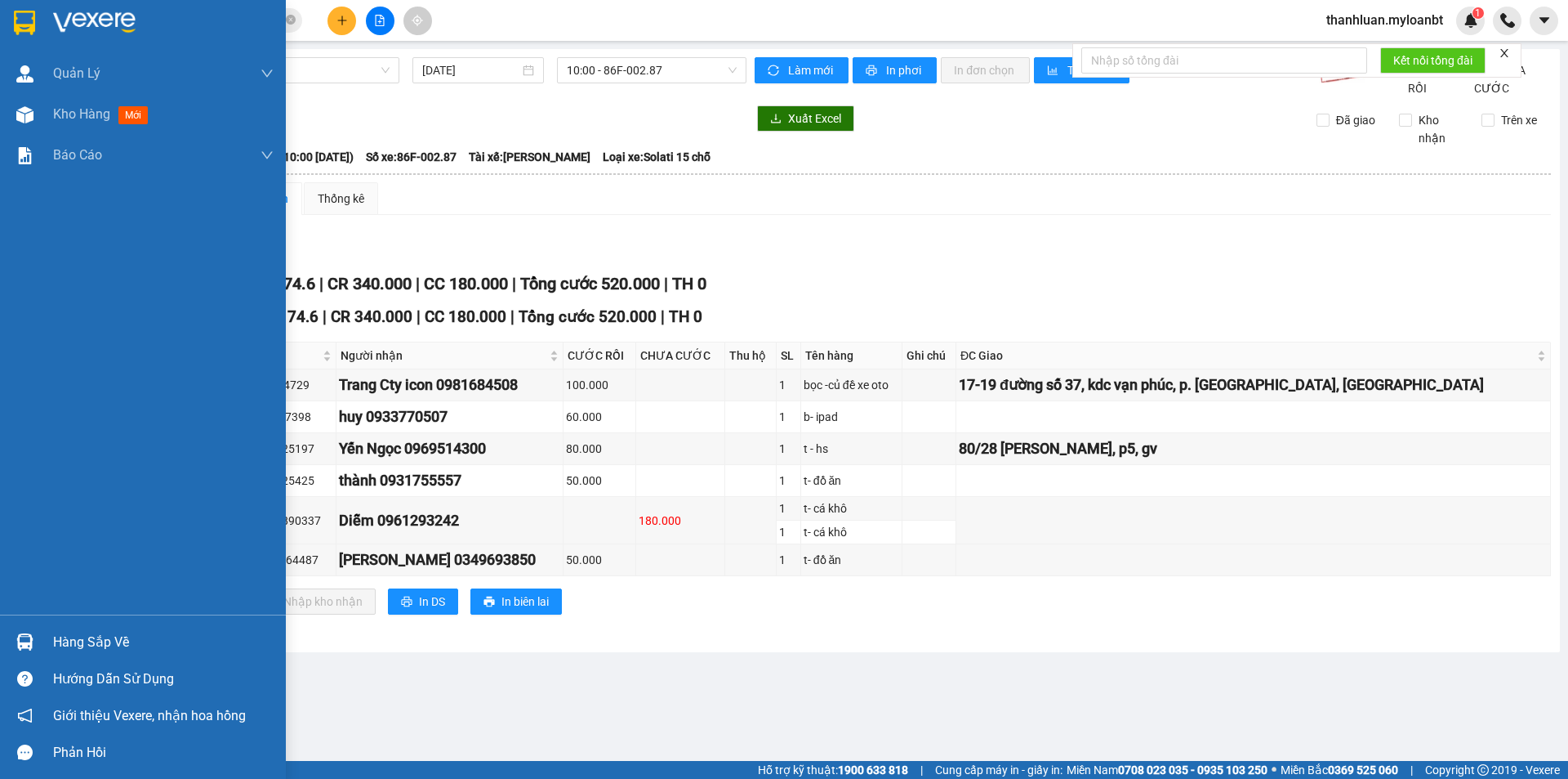
click at [30, 630] on div at bounding box center [25, 642] width 28 height 28
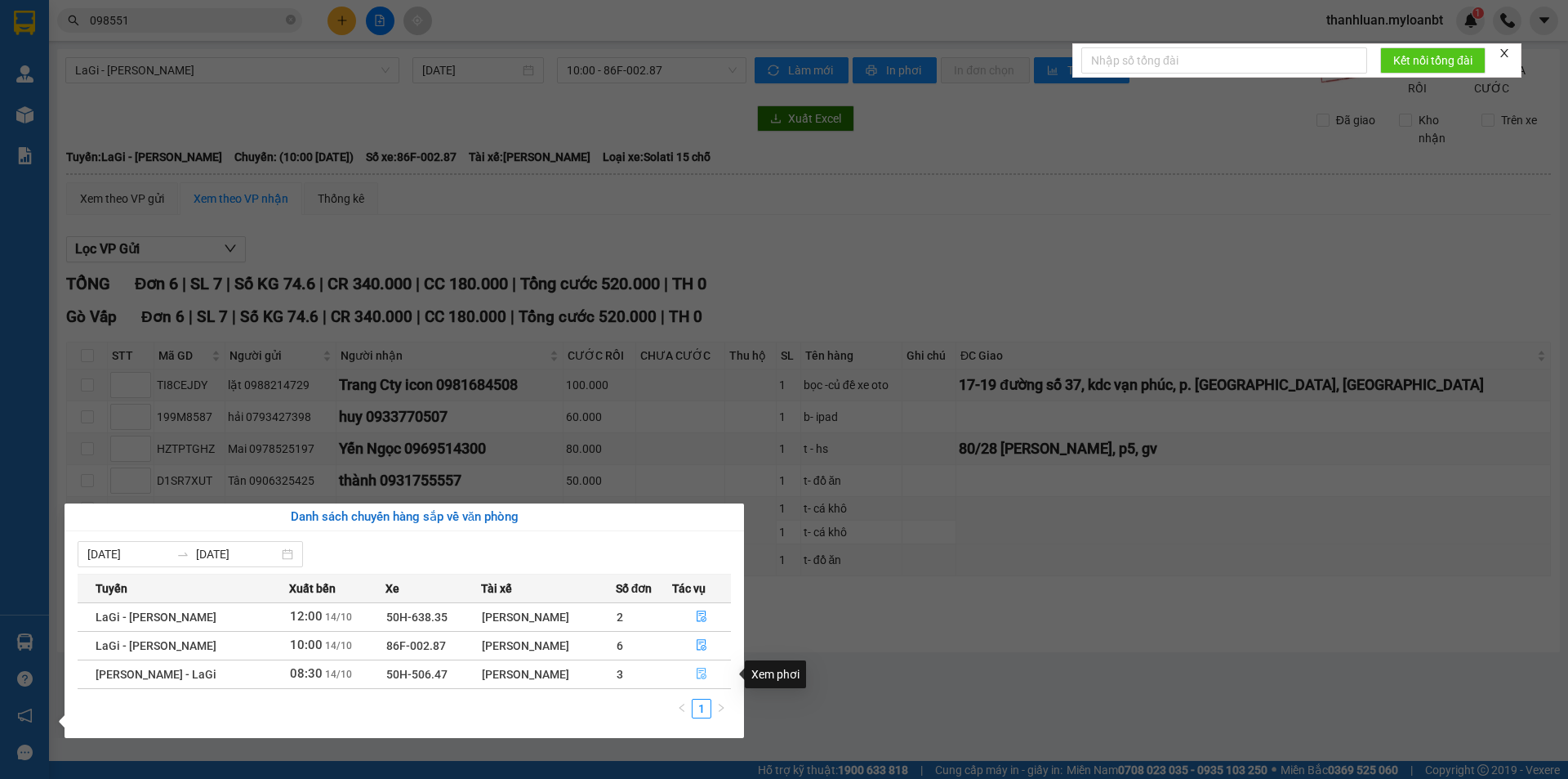
click at [700, 670] on icon "file-done" at bounding box center [701, 673] width 12 height 12
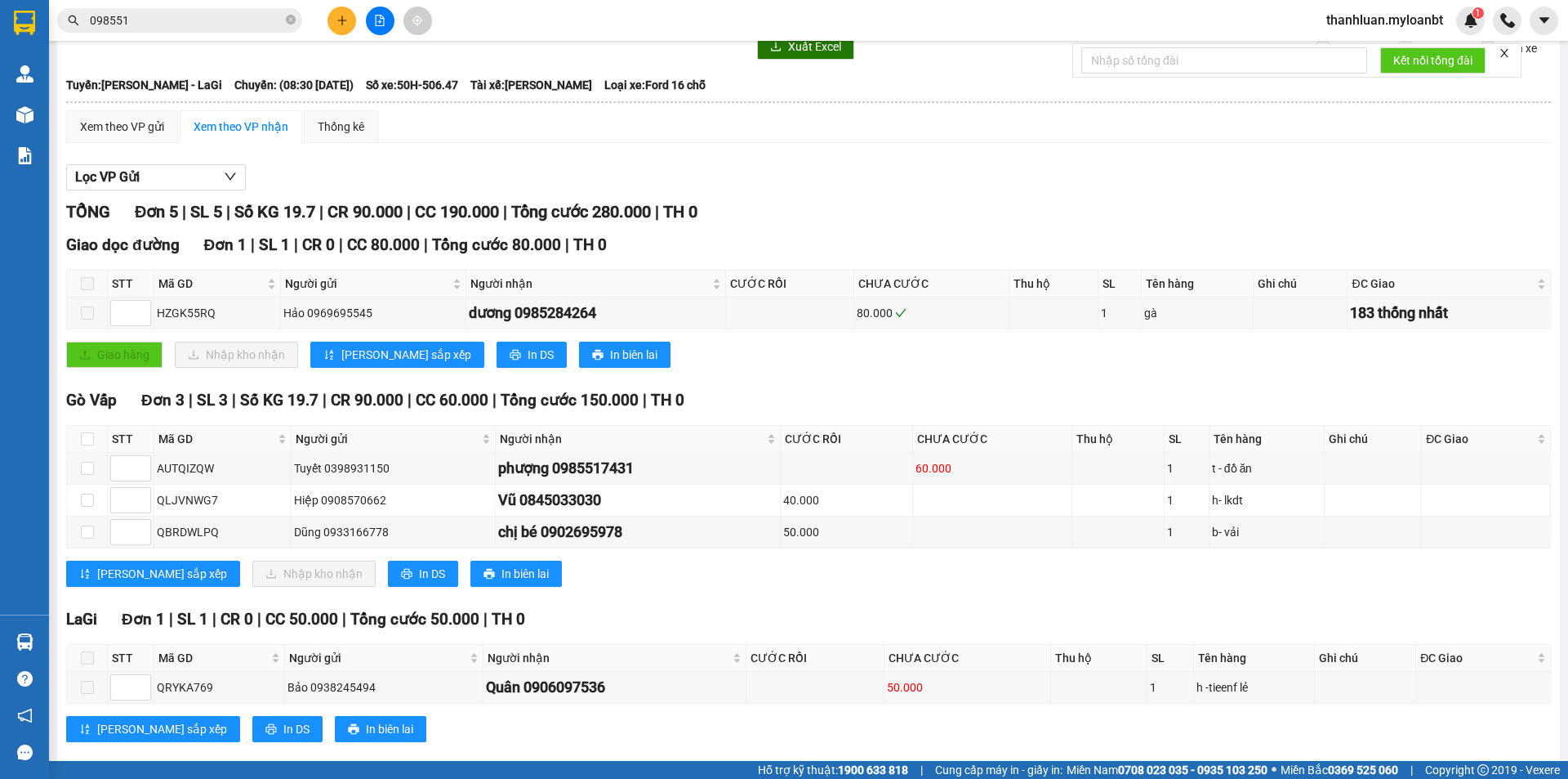
scroll to position [116, 0]
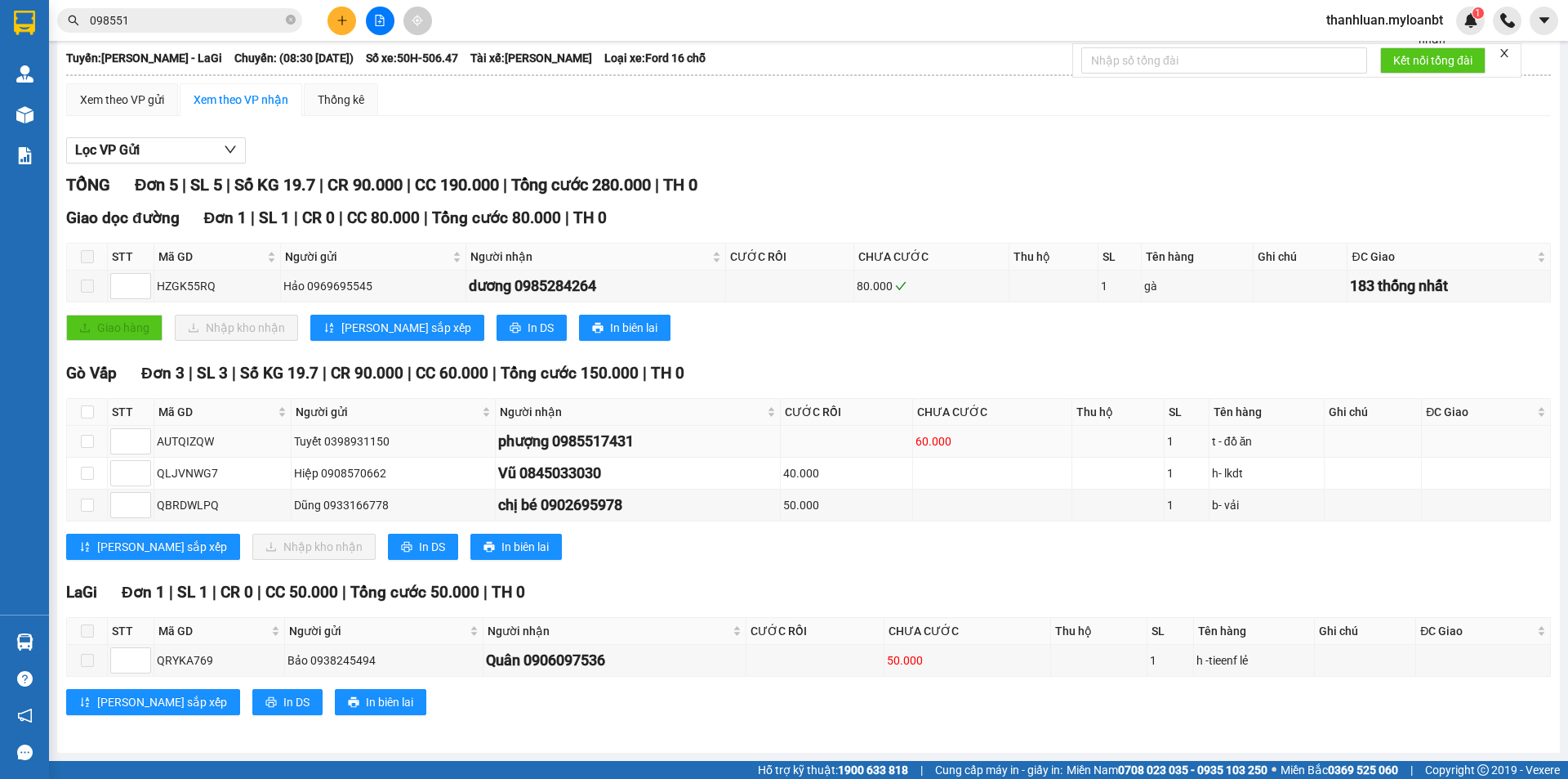
click at [194, 432] on div "AUTQIZQW" at bounding box center [222, 441] width 132 height 18
click at [193, 433] on div "AUTQIZQW" at bounding box center [222, 441] width 132 height 18
drag, startPoint x: 193, startPoint y: 433, endPoint x: 323, endPoint y: 397, distance: 134.9
click at [333, 388] on div "Gò Vấp Đơn 3 | SL 3 | Số KG 19.7 | CR 90.000 | CC 60.000 | Tổng cước 150.000 …" at bounding box center [808, 466] width 1484 height 211
click at [201, 438] on div "AUTQIZQW" at bounding box center [222, 441] width 132 height 18
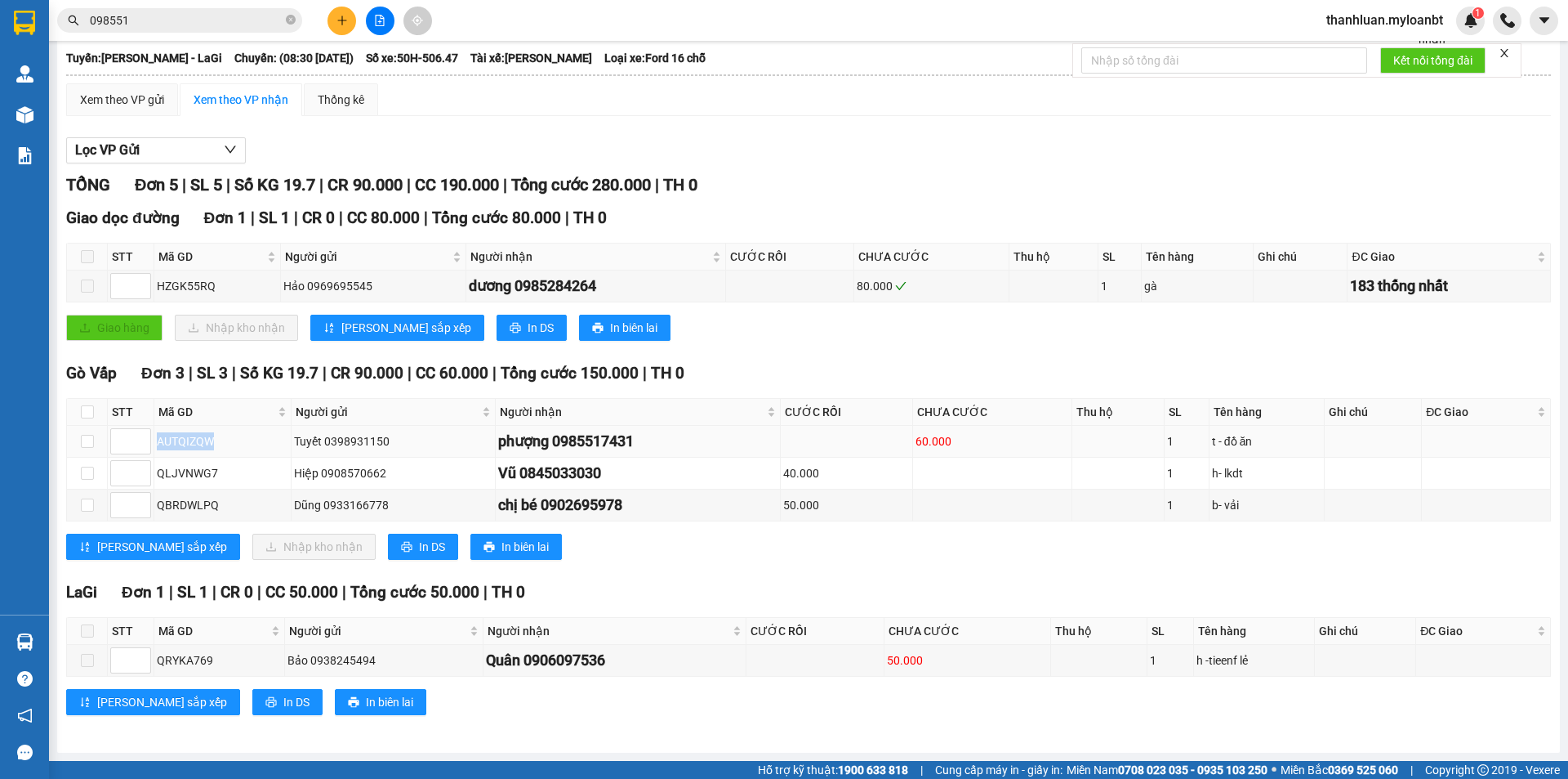
click at [201, 438] on div "AUTQIZQW" at bounding box center [222, 441] width 132 height 18
copy div "AUTQIZQW"
click at [195, 15] on input "098551" at bounding box center [186, 20] width 193 height 18
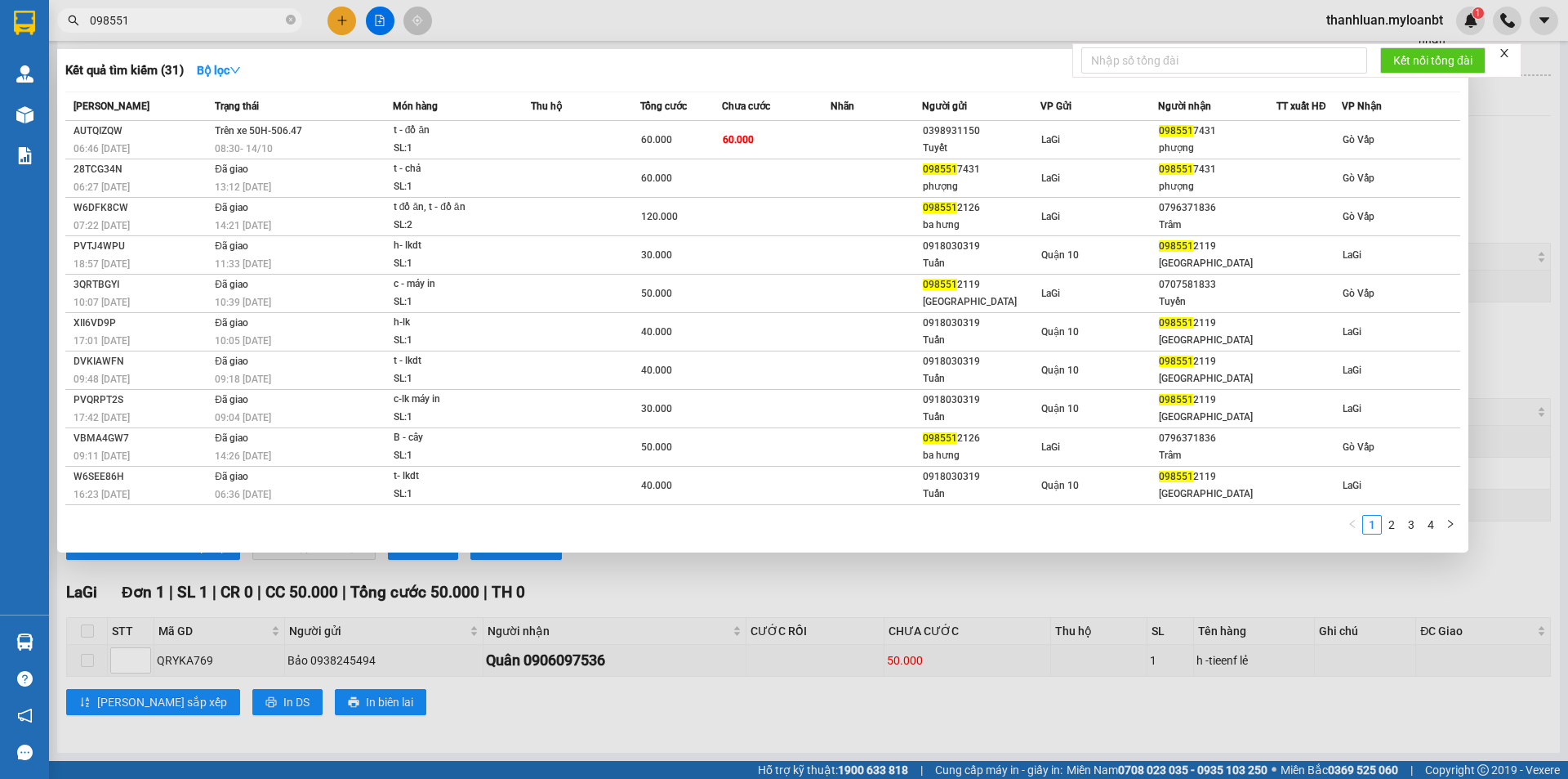
click at [195, 15] on input "098551" at bounding box center [186, 20] width 193 height 18
paste input "AUTQIZQW"
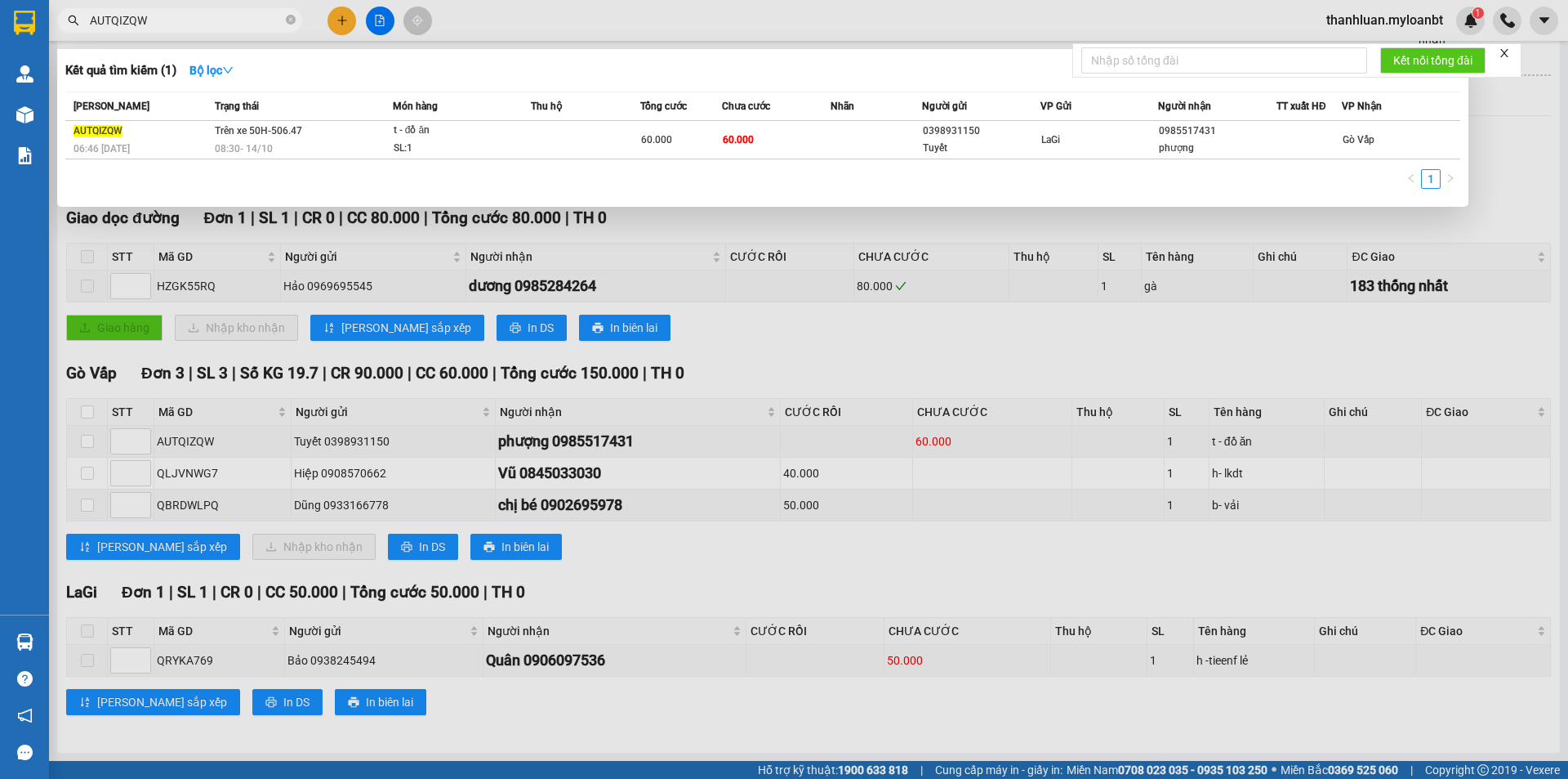
click at [695, 638] on div at bounding box center [784, 390] width 1568 height 779
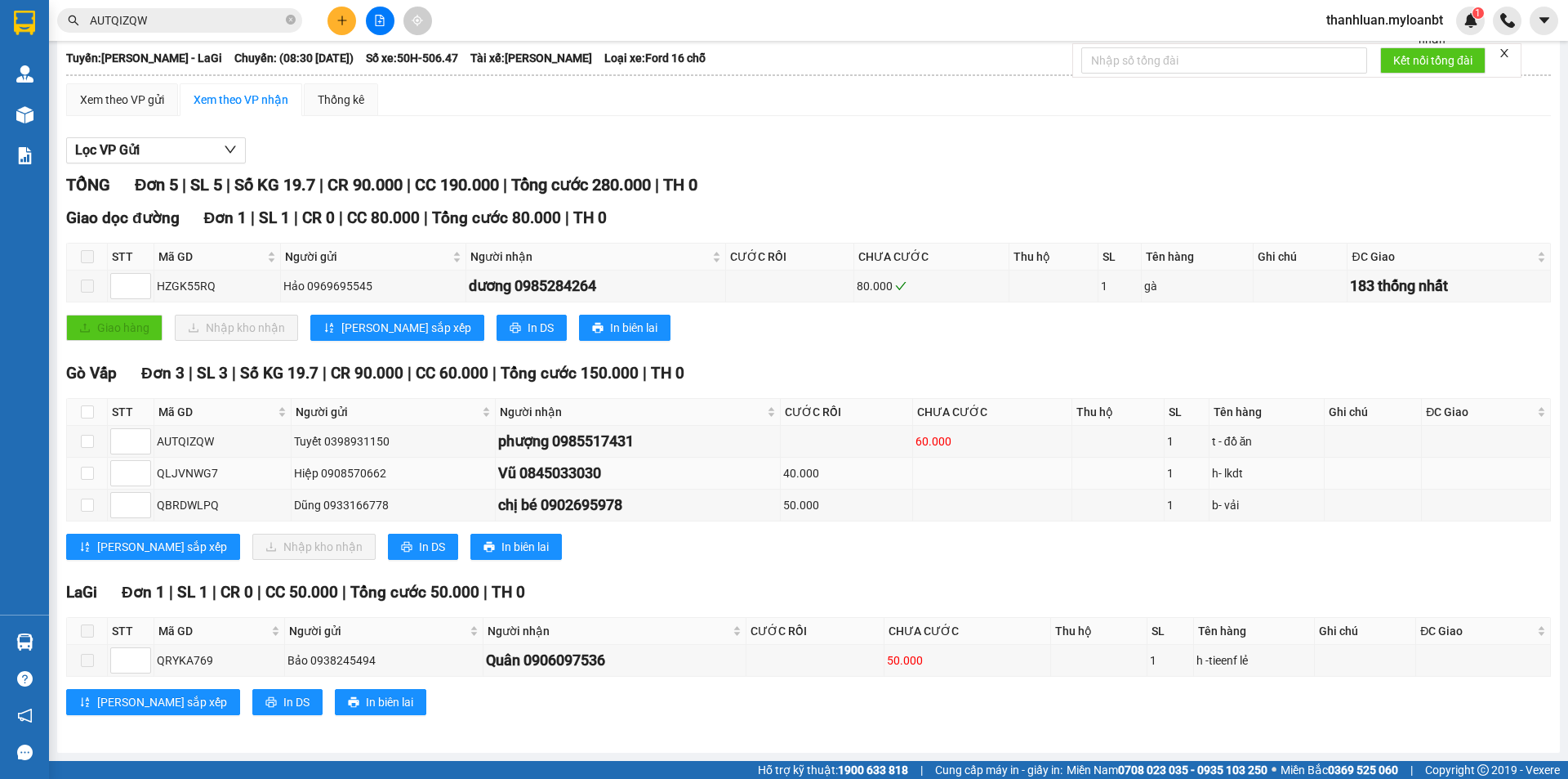
click at [183, 473] on div "QLJVNWG7" at bounding box center [222, 473] width 132 height 18
copy div "QLJVNWG7"
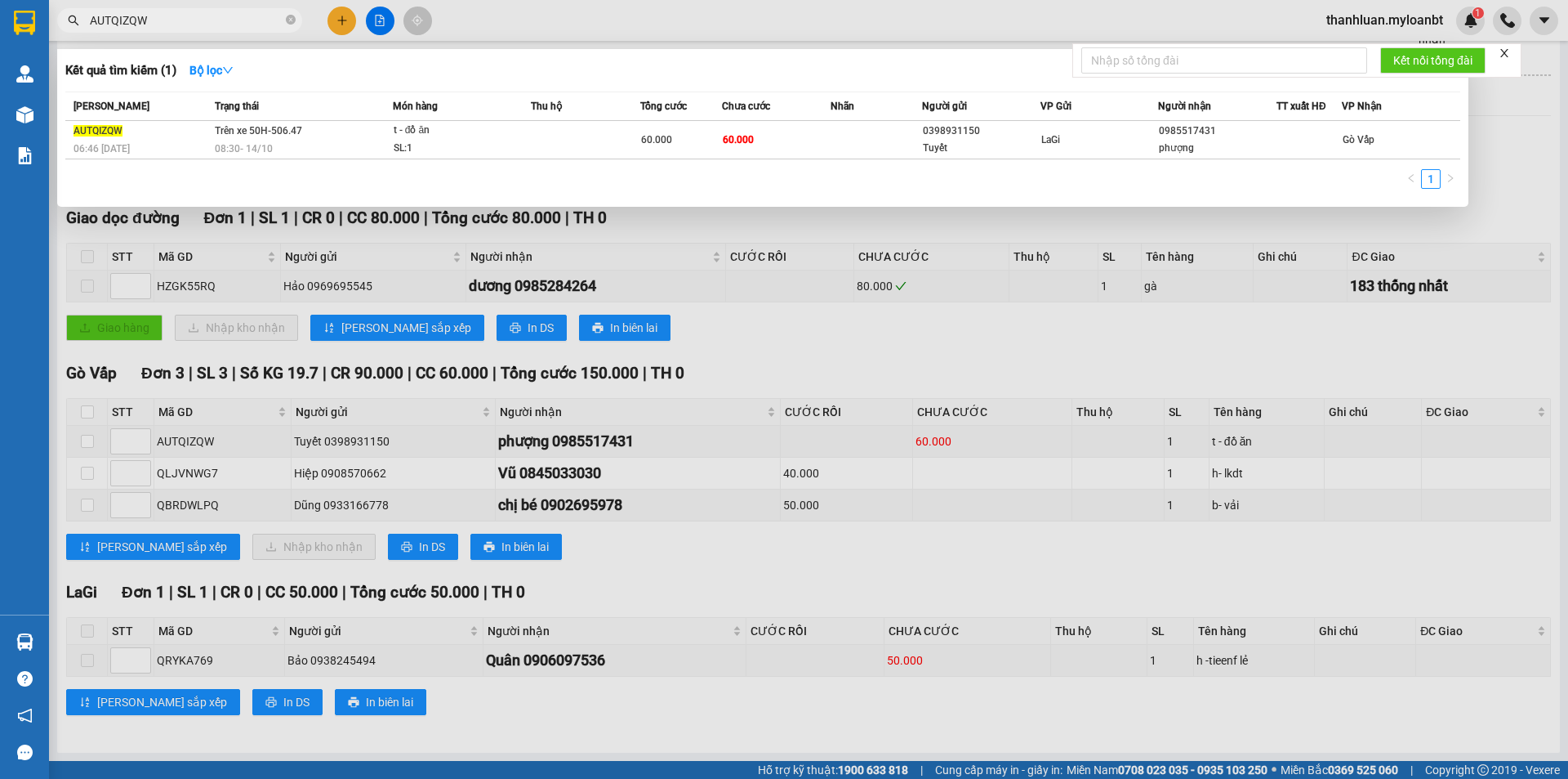
click at [166, 20] on input "AUTQIZQW" at bounding box center [186, 20] width 193 height 18
paste input "QLJVNWG7"
drag, startPoint x: 859, startPoint y: 386, endPoint x: 868, endPoint y: 406, distance: 21.9
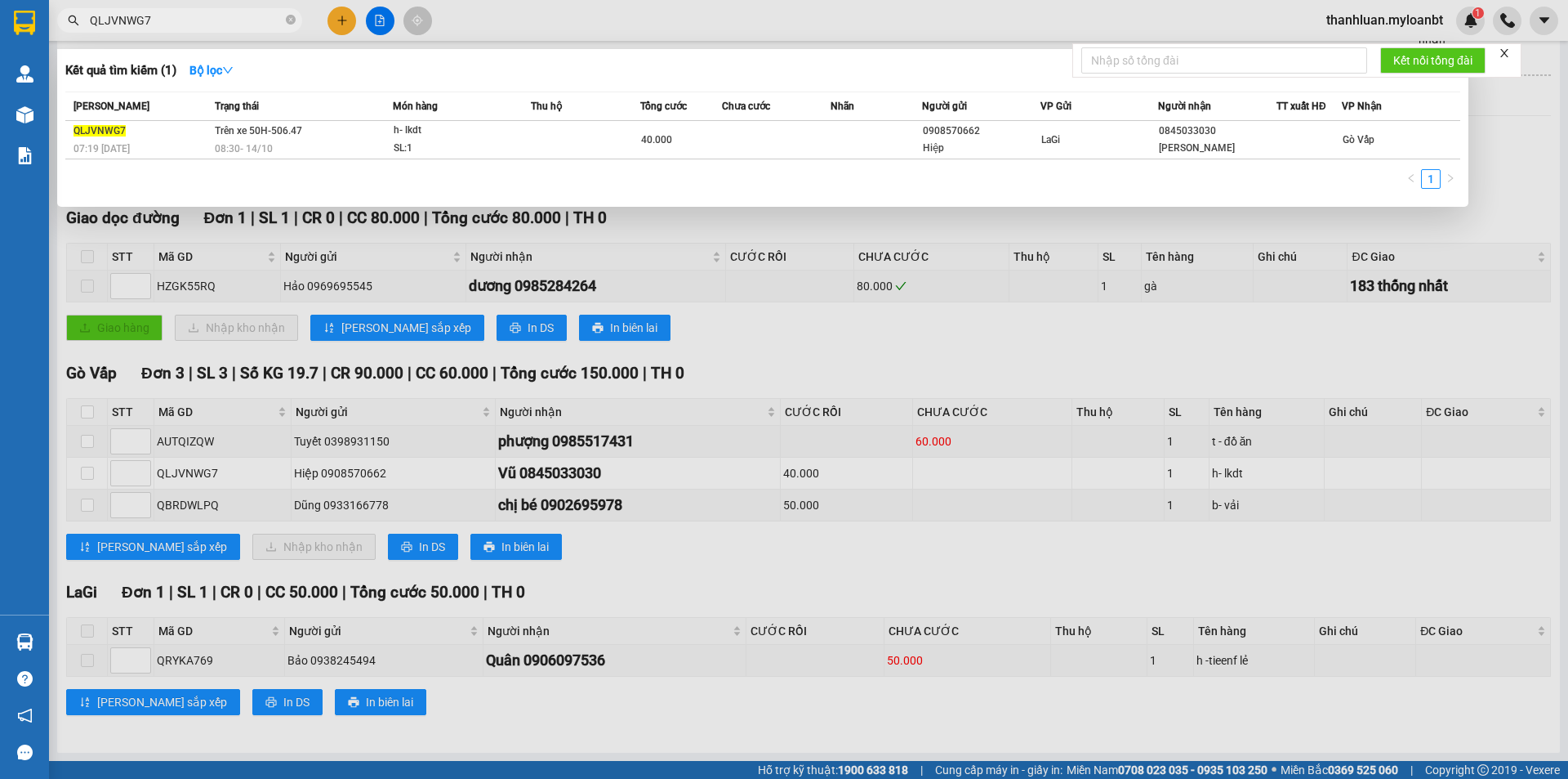
click at [868, 405] on div at bounding box center [784, 390] width 1568 height 779
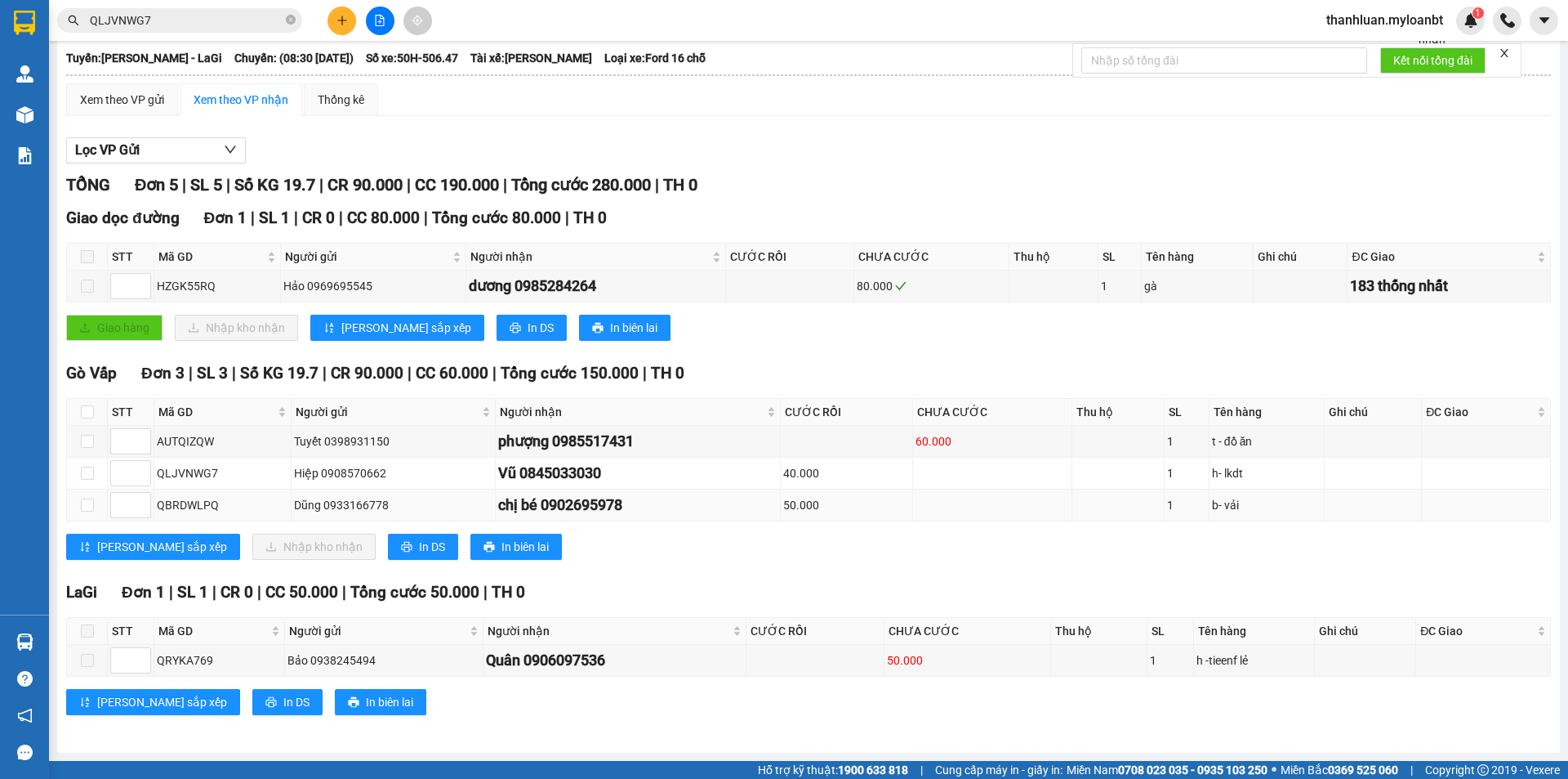
click at [180, 513] on div "QBRDWLPQ" at bounding box center [222, 505] width 132 height 18
click at [178, 510] on div "QBRDWLPQ" at bounding box center [222, 505] width 132 height 18
copy div "QBRDWLPQ"
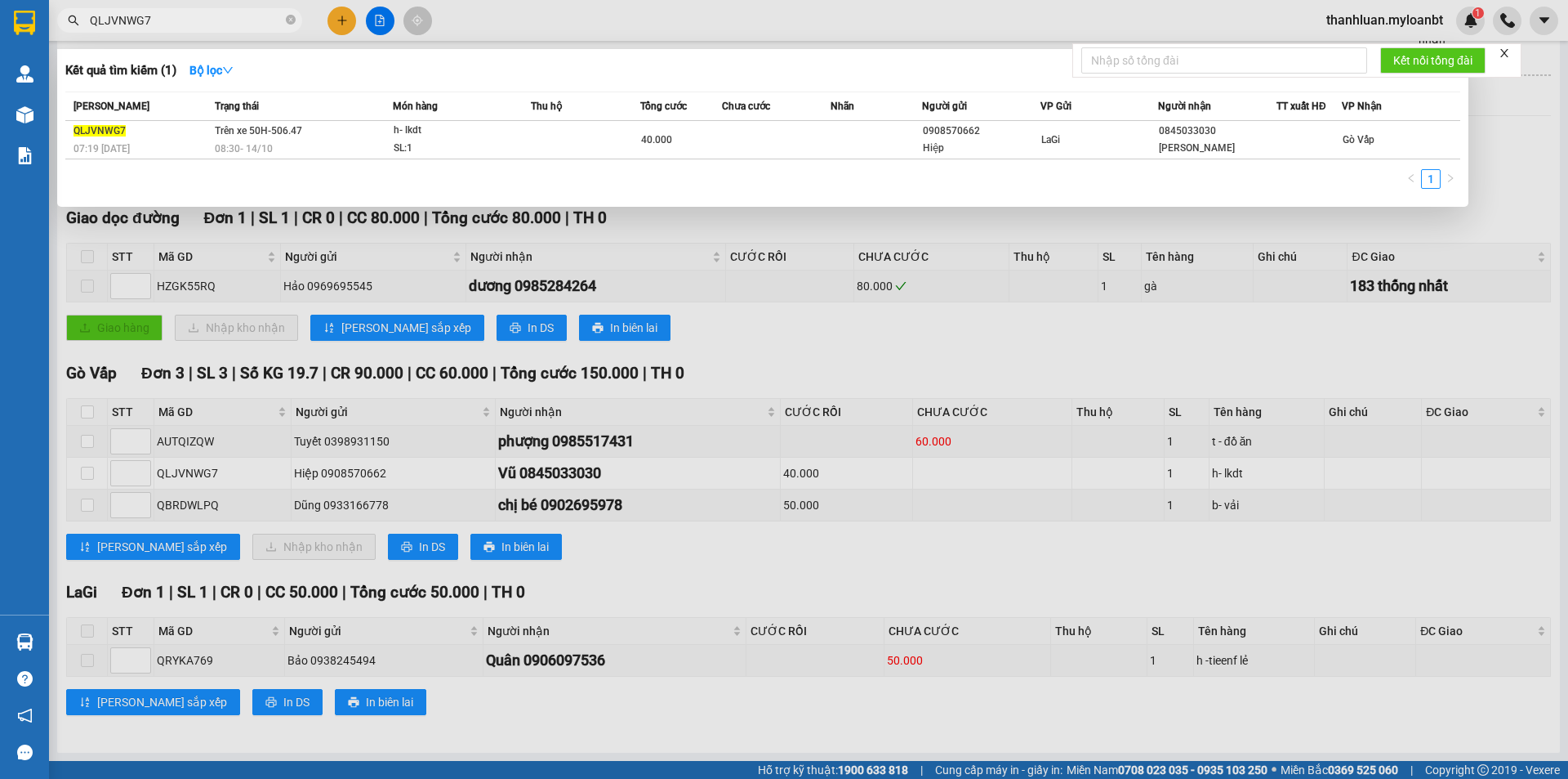
click at [183, 17] on input "QLJVNWG7" at bounding box center [186, 20] width 193 height 18
paste input "BRDWLPQ"
click at [952, 546] on div at bounding box center [784, 390] width 1568 height 779
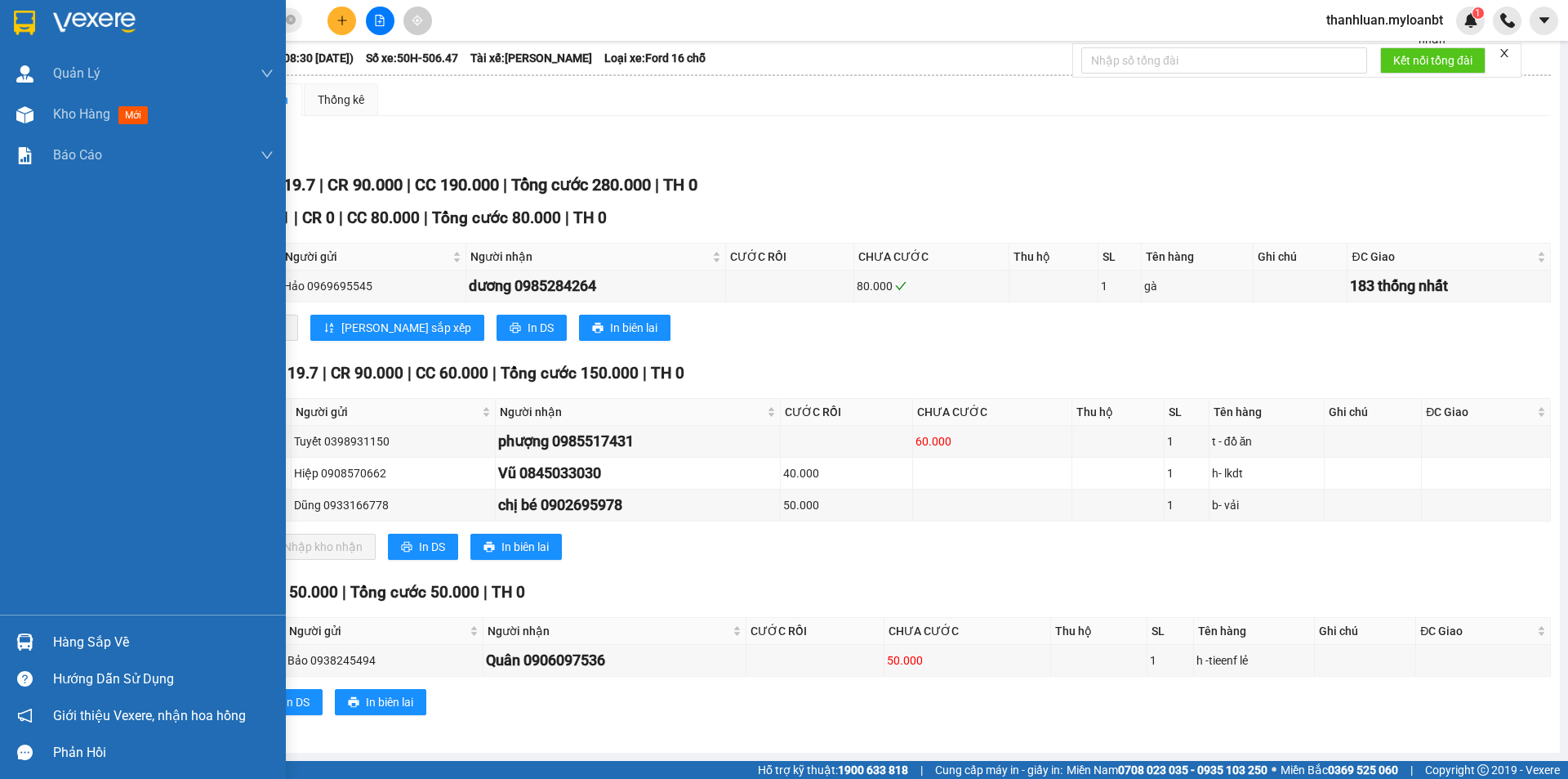
click at [53, 643] on div "Hàng sắp về" at bounding box center [164, 642] width 220 height 25
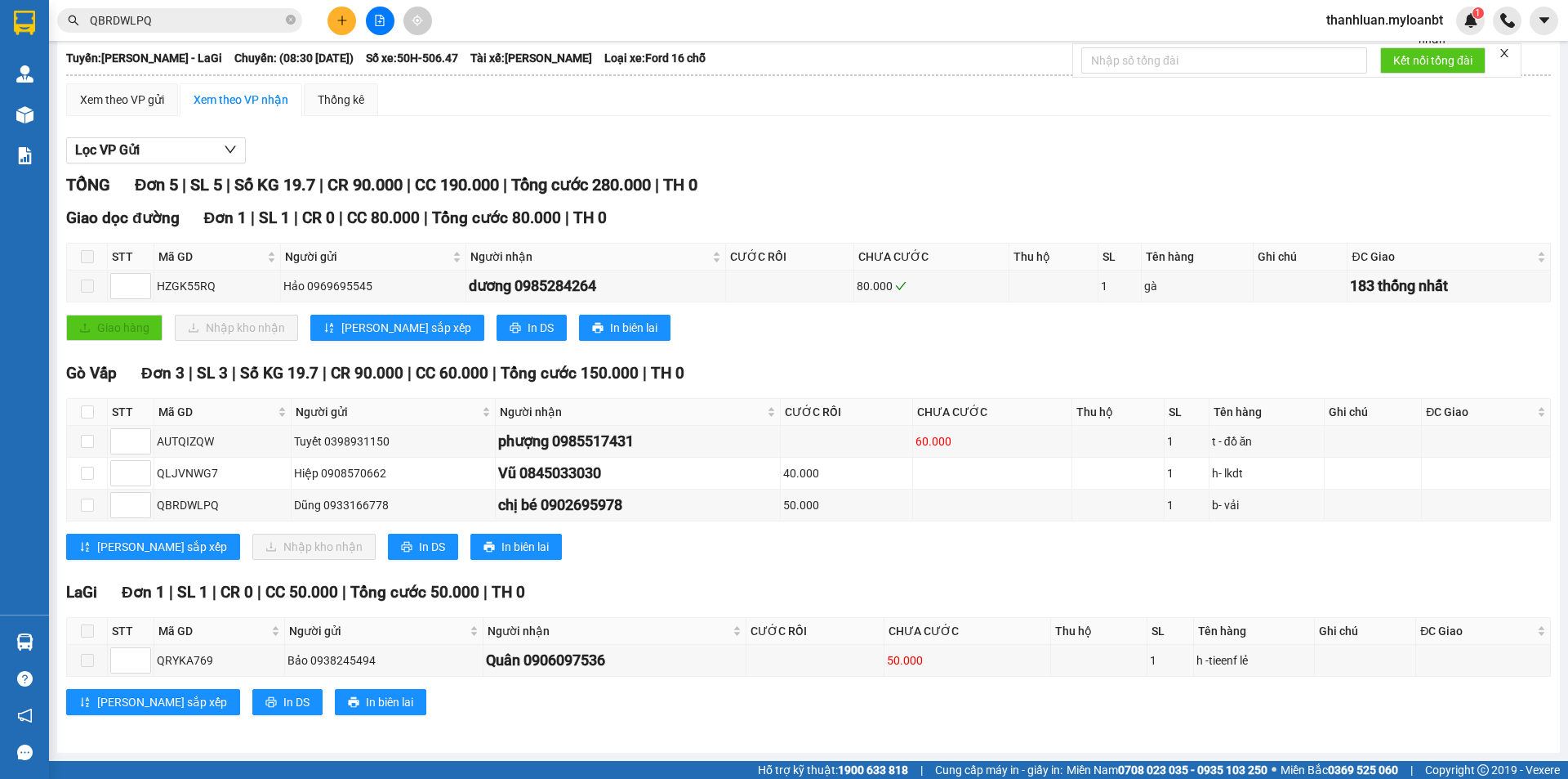
click at [829, 633] on section "Kết quả tìm kiếm ( 1 ) Bộ lọc Mã ĐH Trạng thái Món hàng Thu hộ Tổng cước Chưa c…" at bounding box center [784, 390] width 1568 height 779
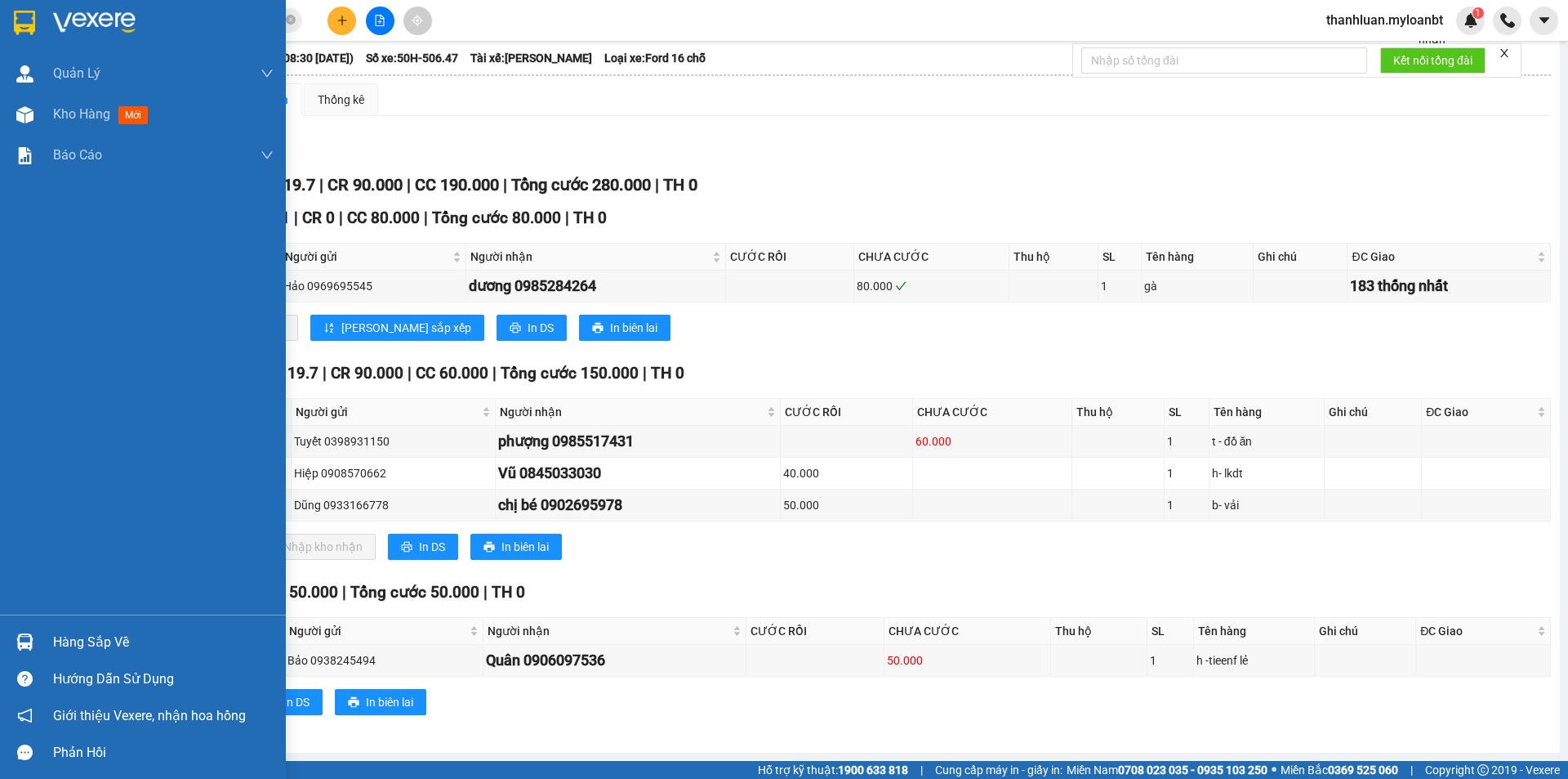
click at [7, 631] on div "Hàng sắp về" at bounding box center [143, 641] width 286 height 36
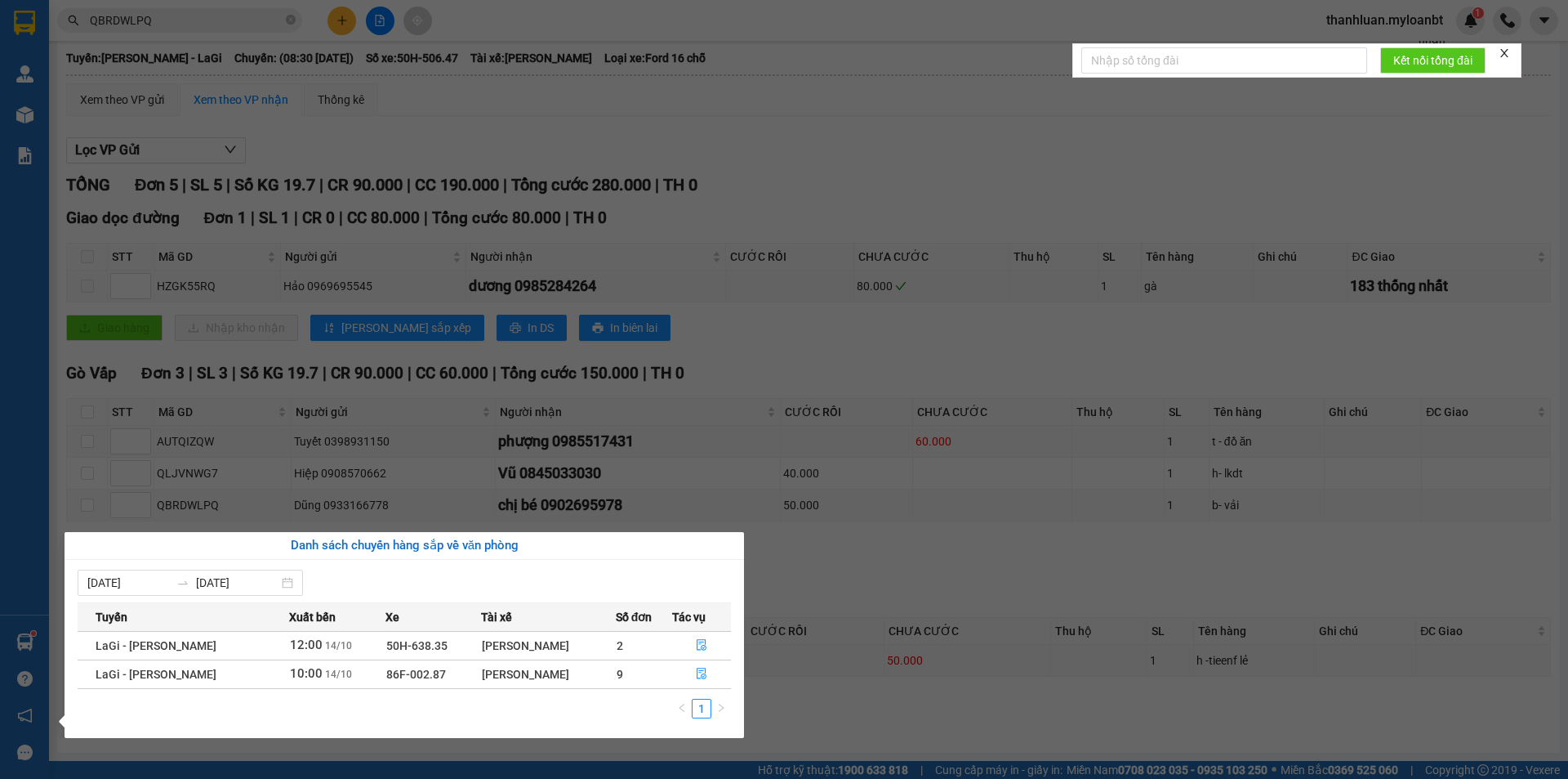
click at [166, 11] on section "Kết quả tìm kiếm ( 1 ) Bộ lọc Mã ĐH Trạng thái Món hàng Thu hộ Tổng cước Chưa c…" at bounding box center [784, 390] width 1568 height 779
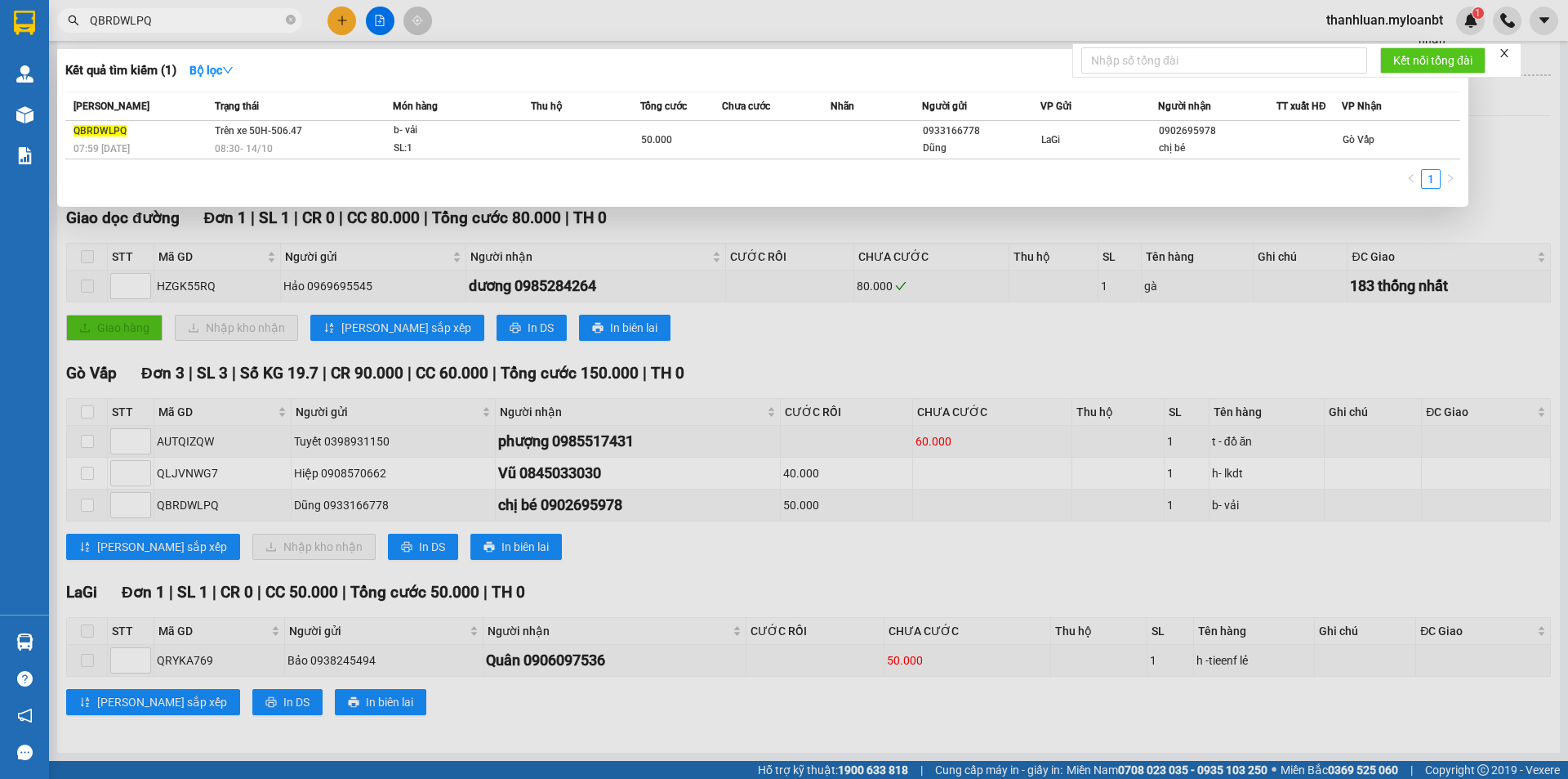
click at [168, 14] on input "QBRDWLPQ" at bounding box center [186, 20] width 193 height 18
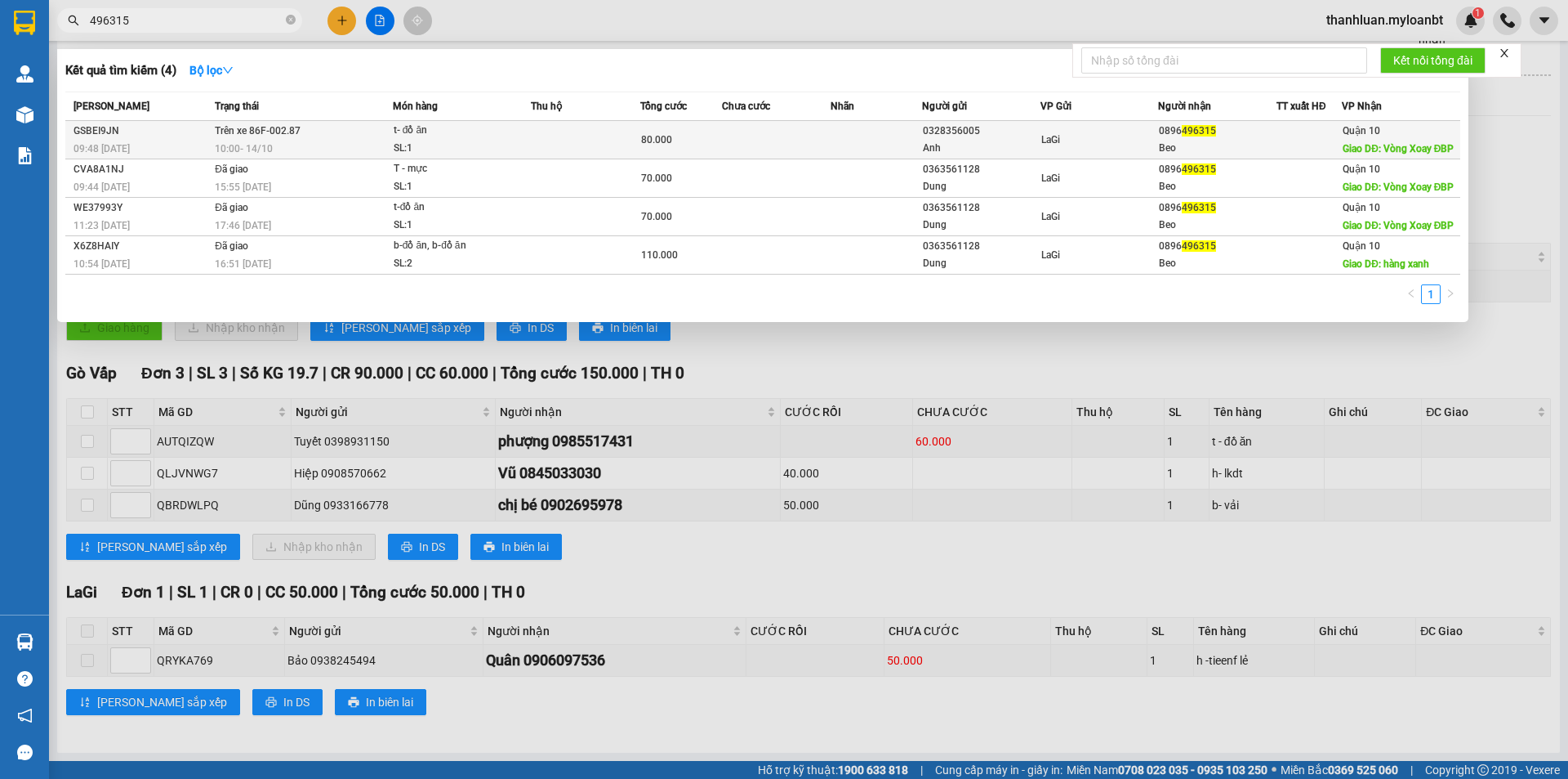
type input "496315"
click at [548, 126] on td at bounding box center [585, 140] width 109 height 38
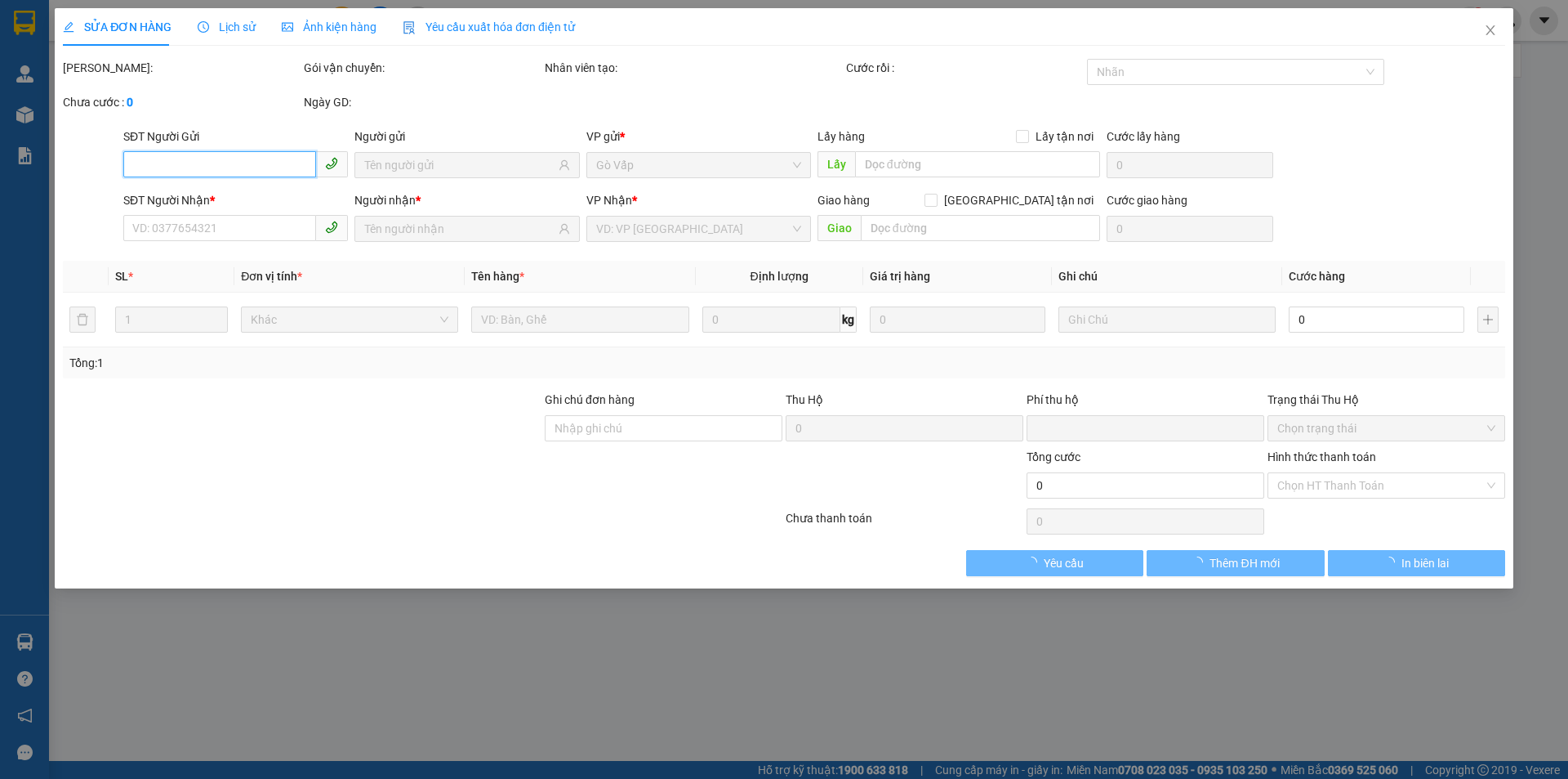
type input "0328356005"
type input "Anh"
type input "0896496315"
type input "Beo"
type input "Vòng Xoay ĐBP"
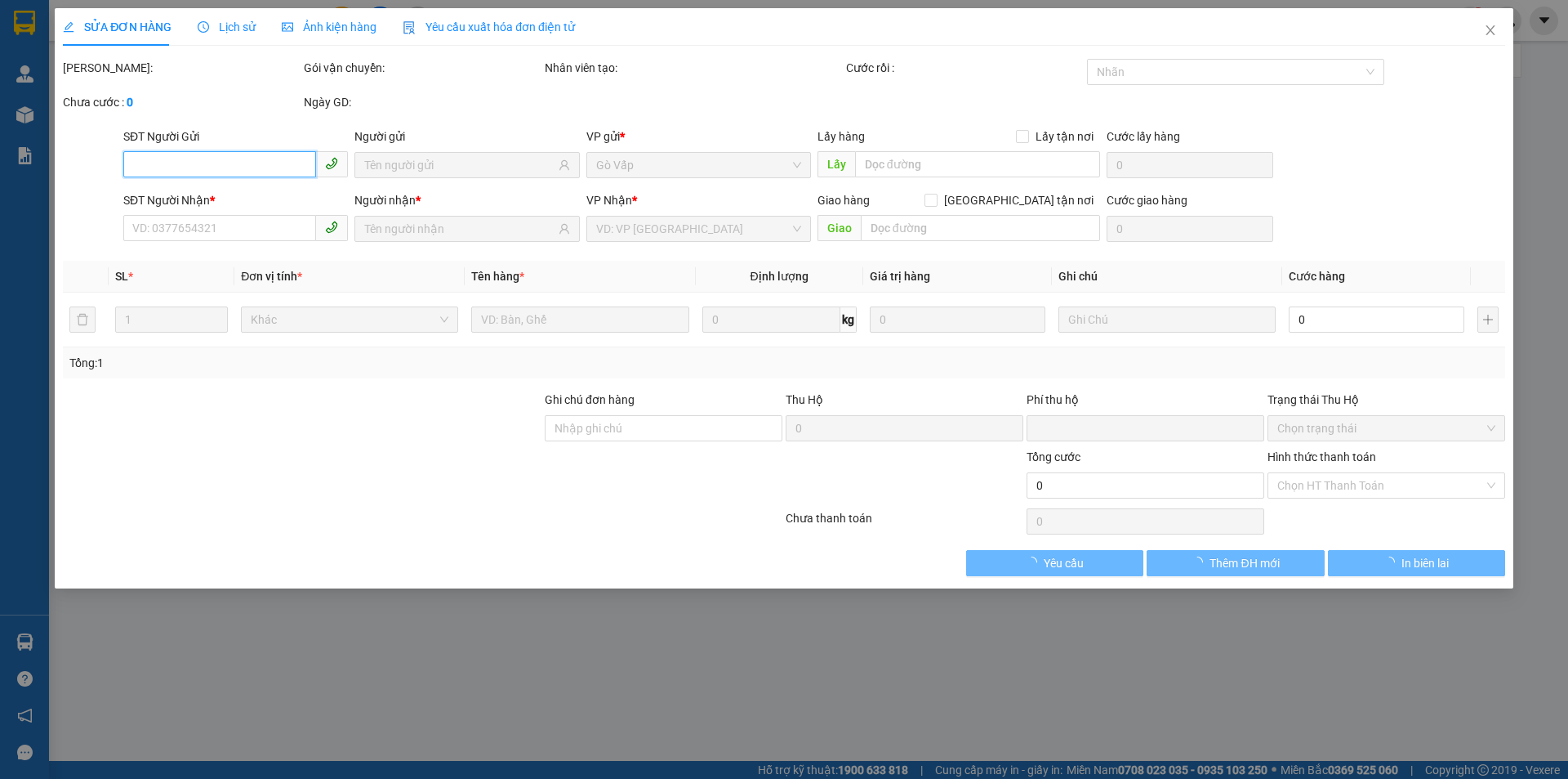
type input "20.000"
type input "0"
type input "80.000"
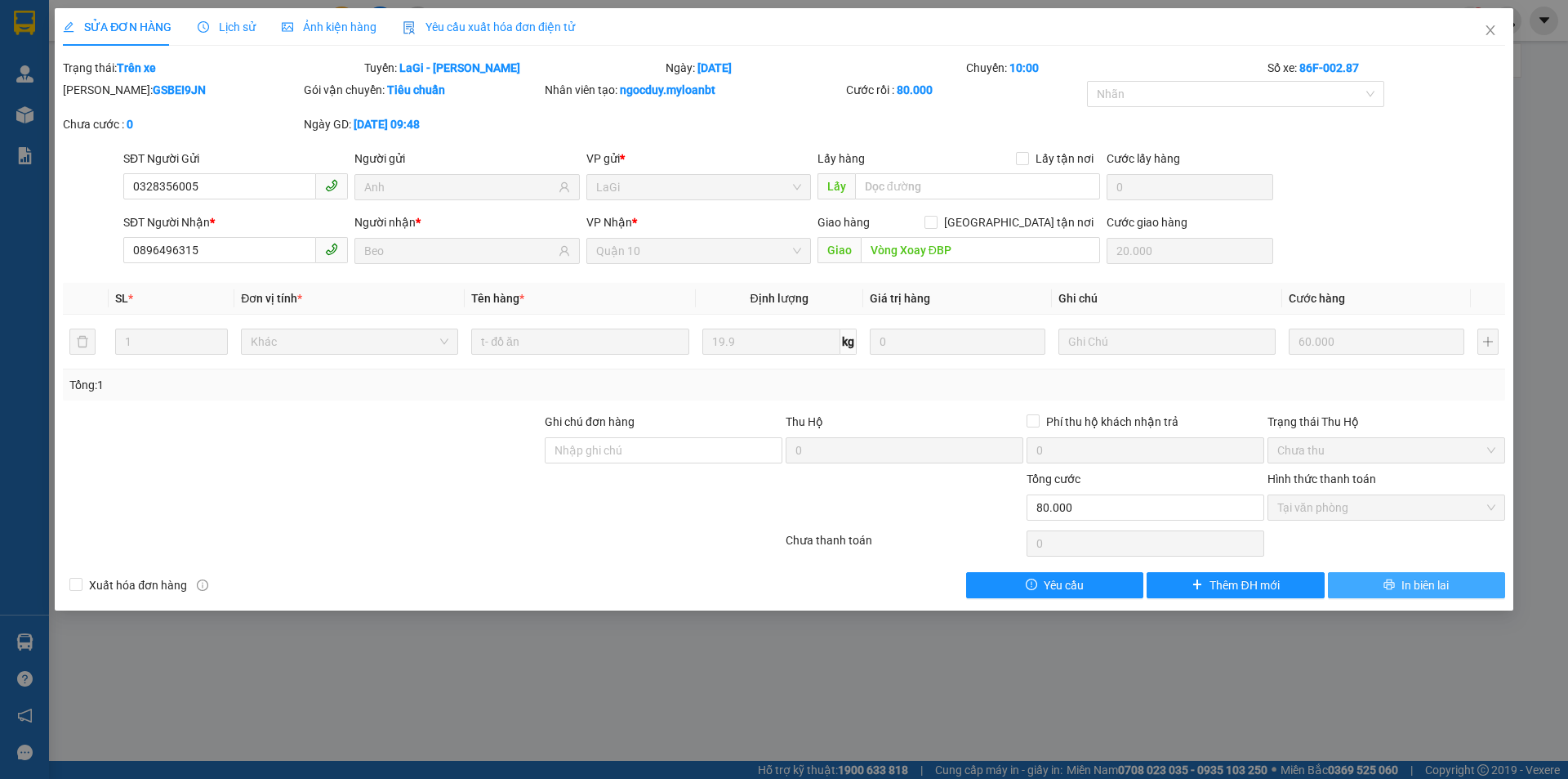
click at [1378, 578] on button "In biên lai" at bounding box center [1416, 584] width 177 height 26
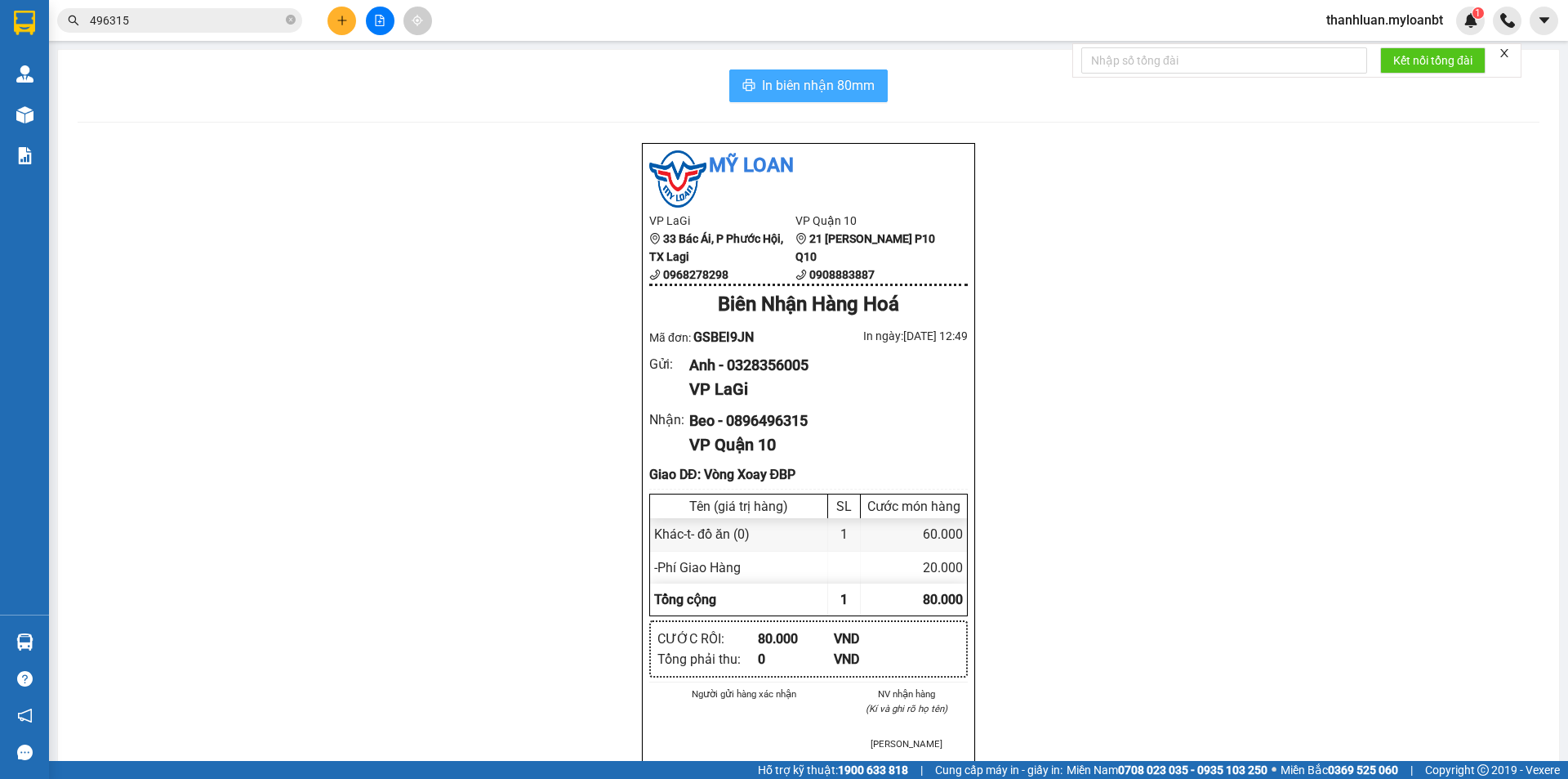
click at [825, 86] on span "In biên nhận 80mm" at bounding box center [818, 85] width 113 height 20
click at [818, 69] on button "In biên nhận 80mm" at bounding box center [808, 85] width 158 height 33
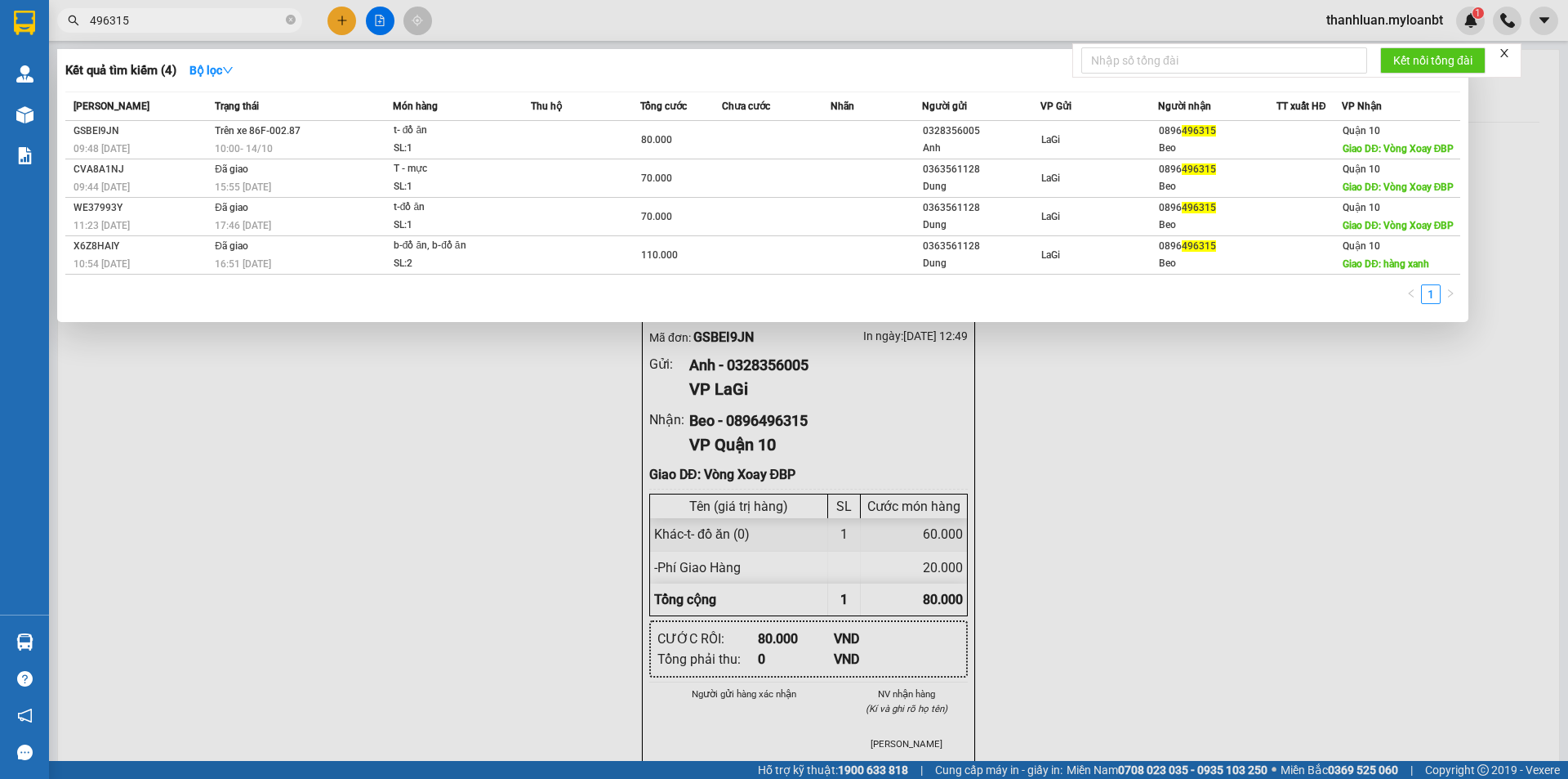
click at [170, 27] on input "496315" at bounding box center [186, 20] width 193 height 18
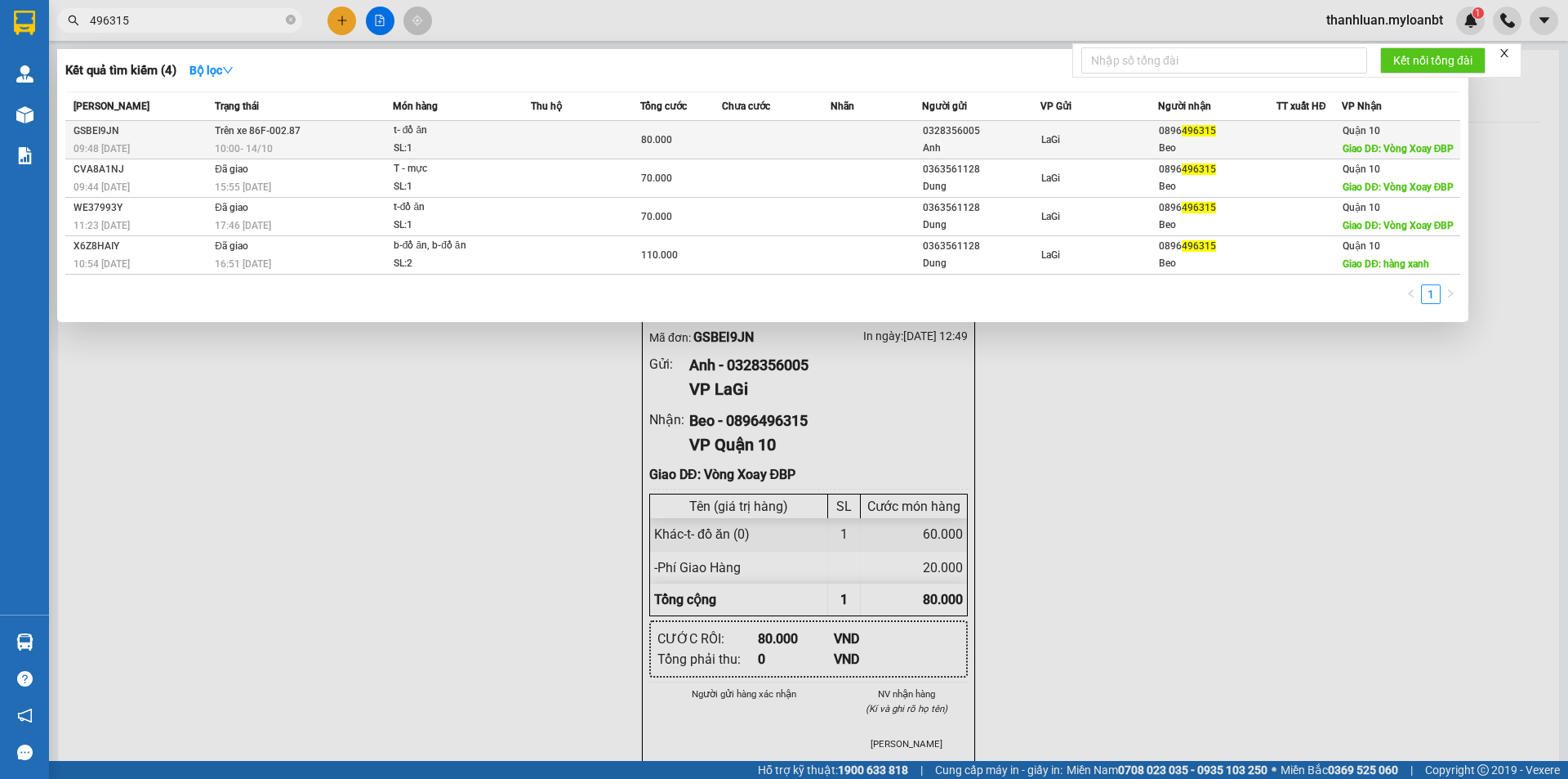
click at [853, 141] on td at bounding box center [876, 140] width 91 height 38
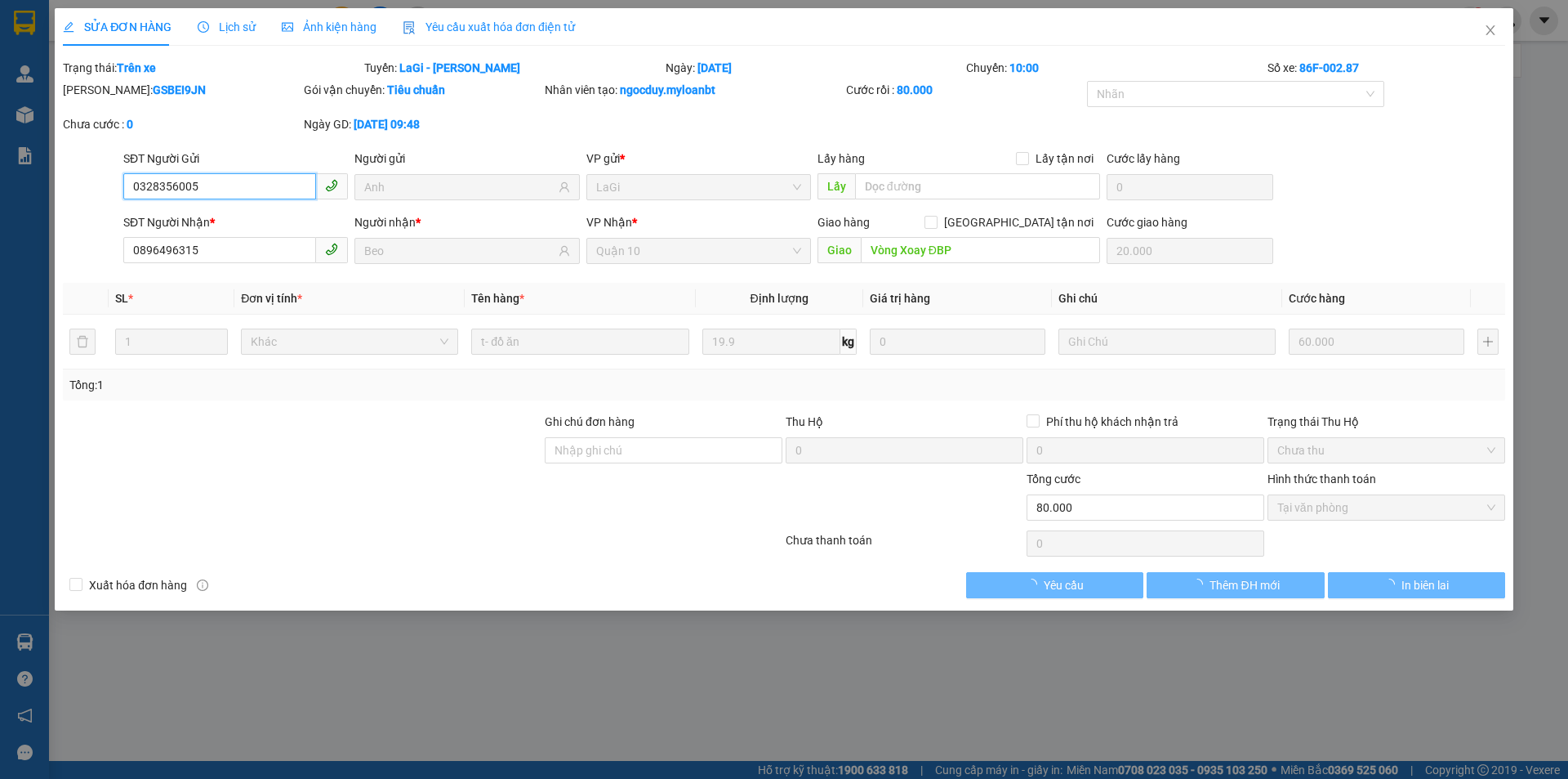
type input "0328356005"
type input "Anh"
type input "0896496315"
type input "Beo"
type input "Vòng Xoay ĐBP"
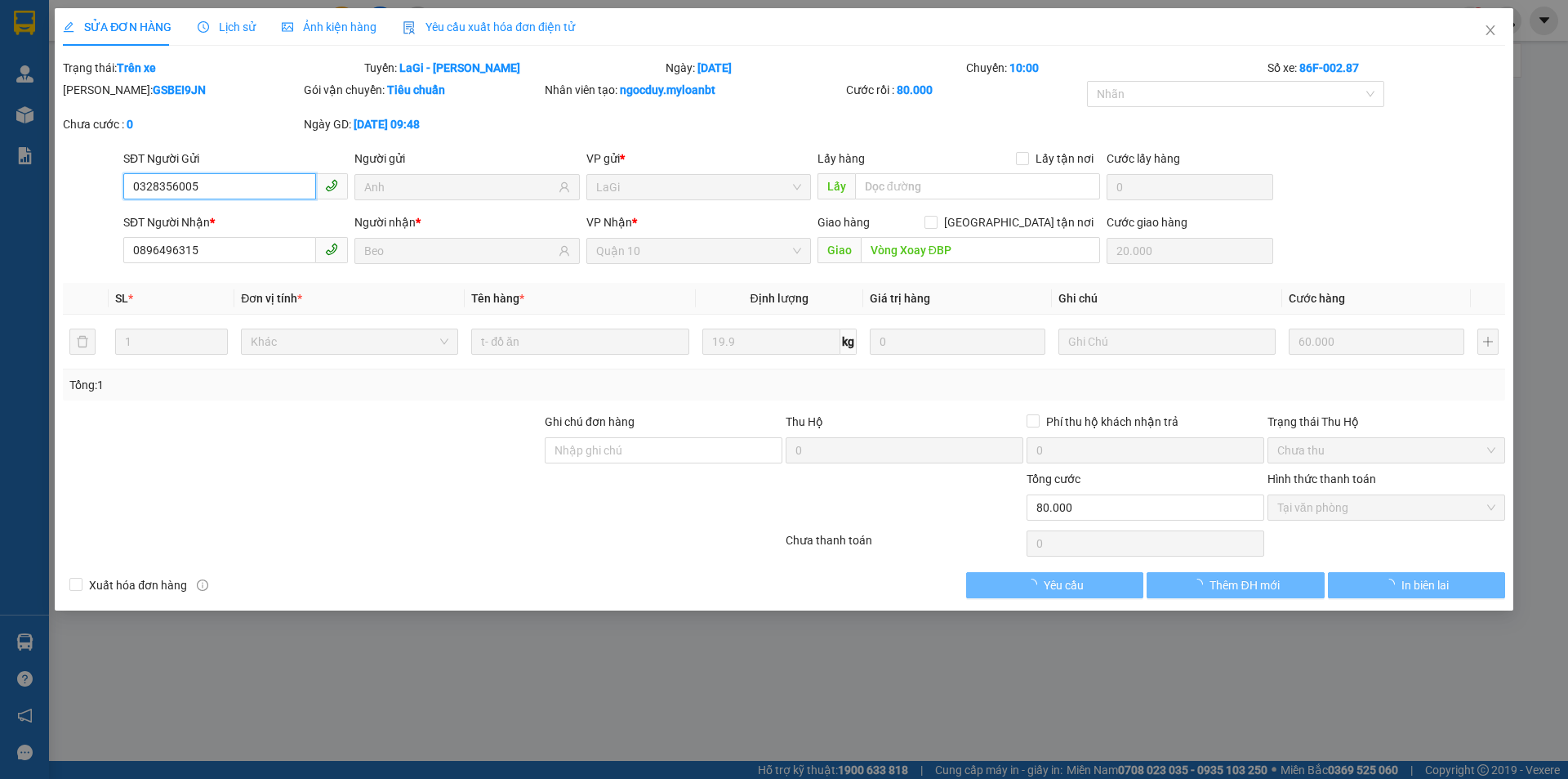
type input "20.000"
type input "0"
type input "80.000"
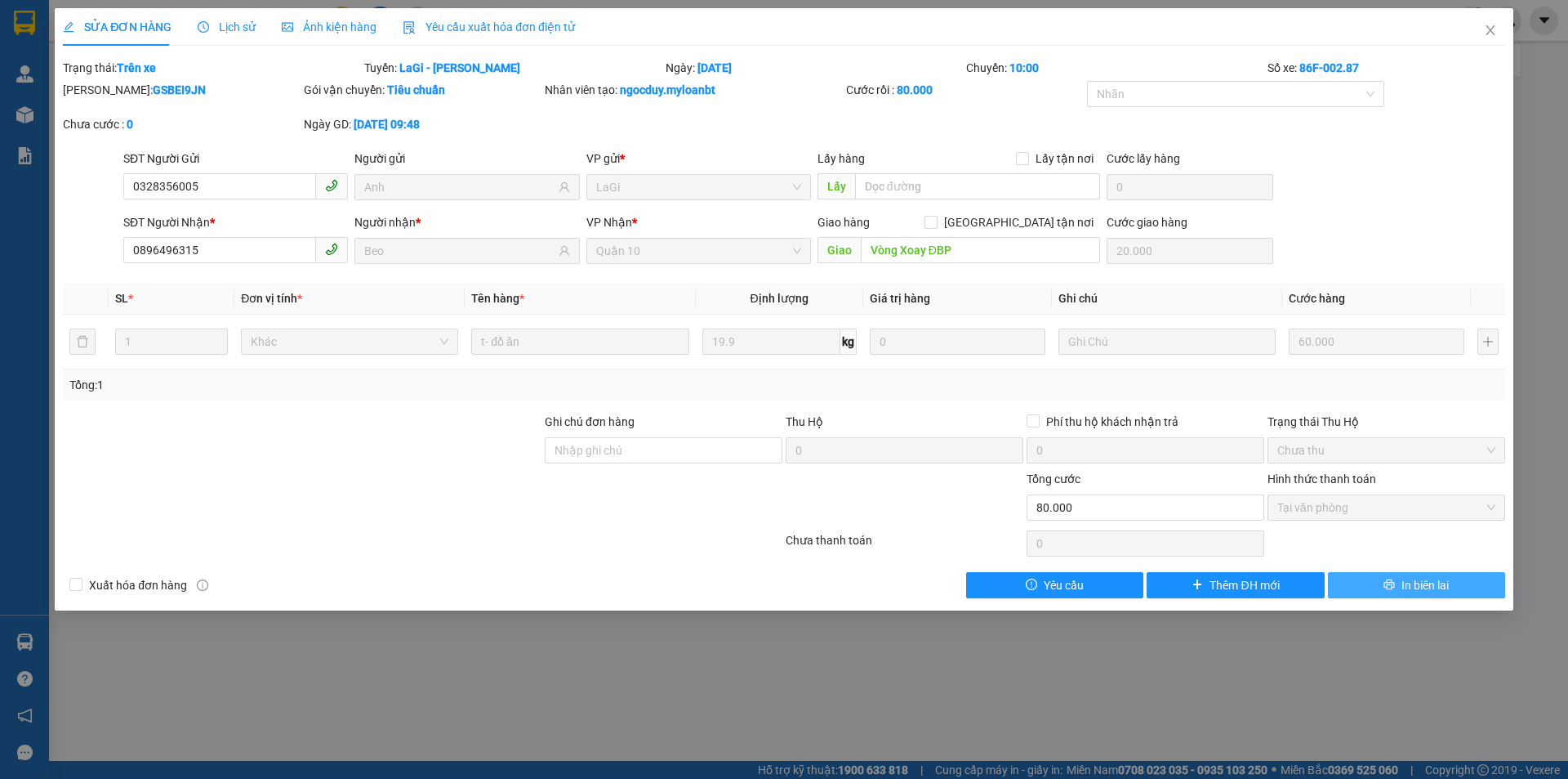
click at [1407, 589] on span "In biên lai" at bounding box center [1425, 585] width 47 height 18
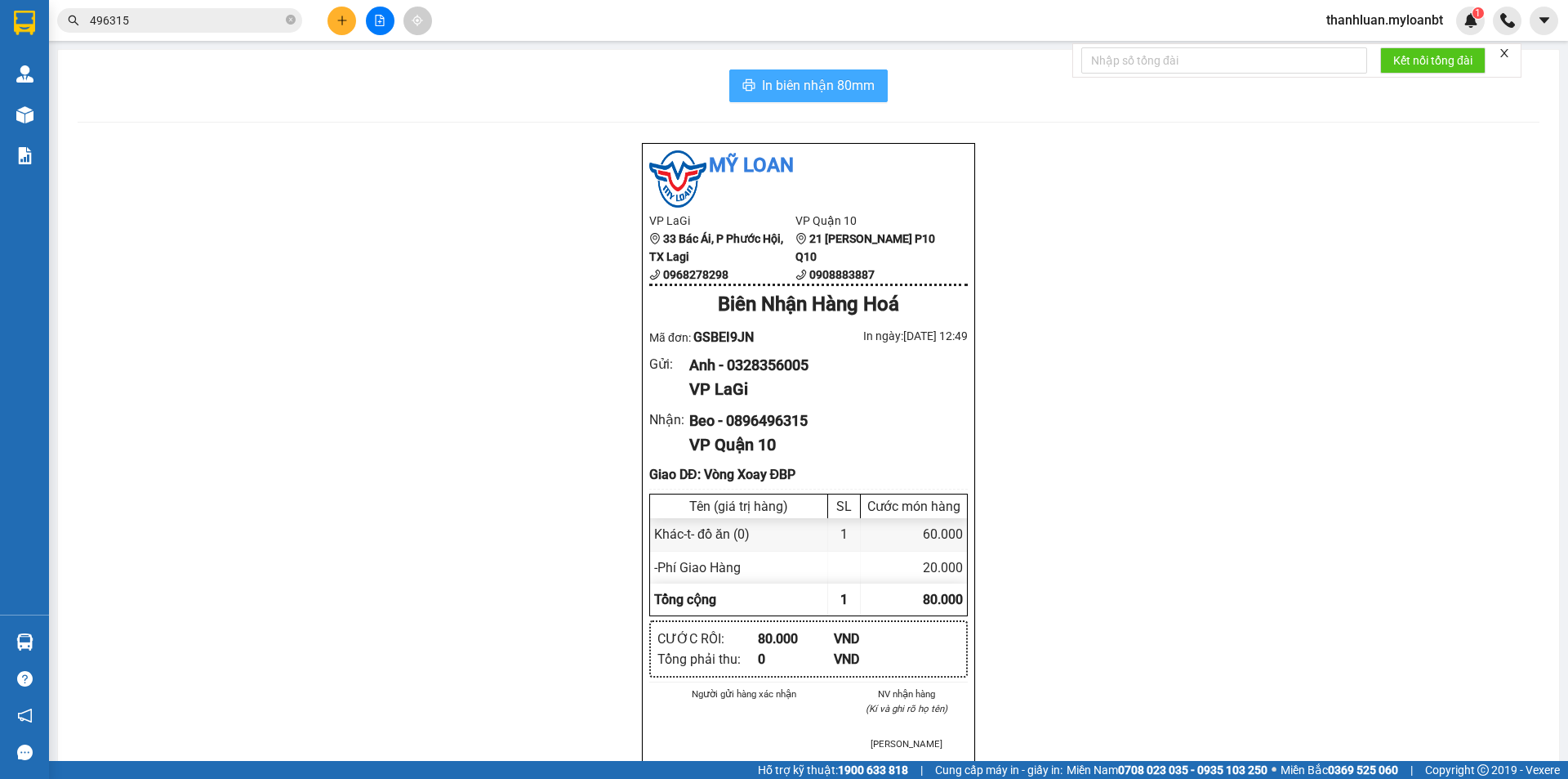
click at [826, 76] on span "In biên nhận 80mm" at bounding box center [818, 85] width 113 height 20
click at [345, 25] on icon "plus" at bounding box center [342, 20] width 12 height 12
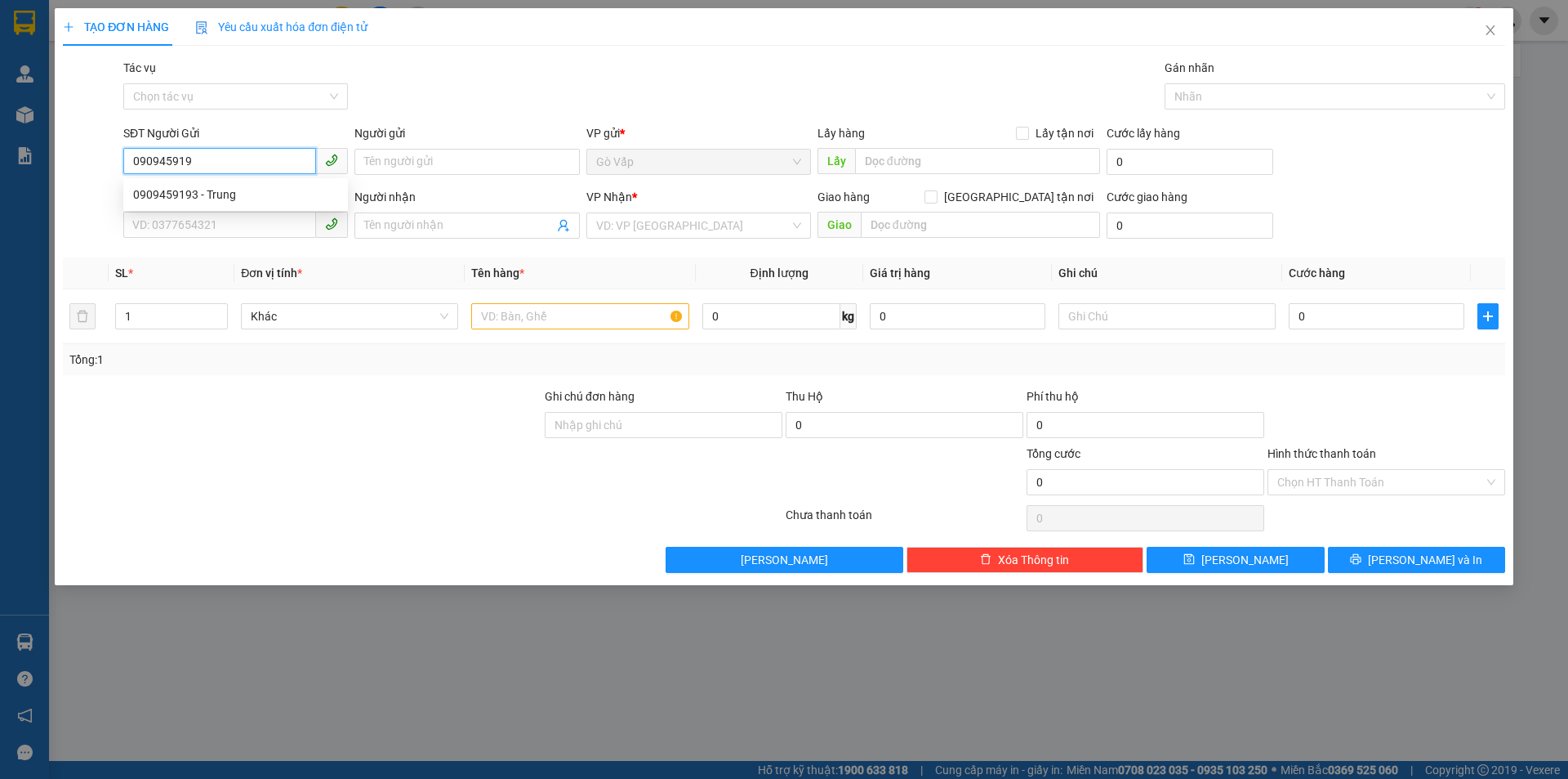
type input "0909459193"
click at [264, 189] on div "0909459193 - Trung" at bounding box center [236, 195] width 205 height 18
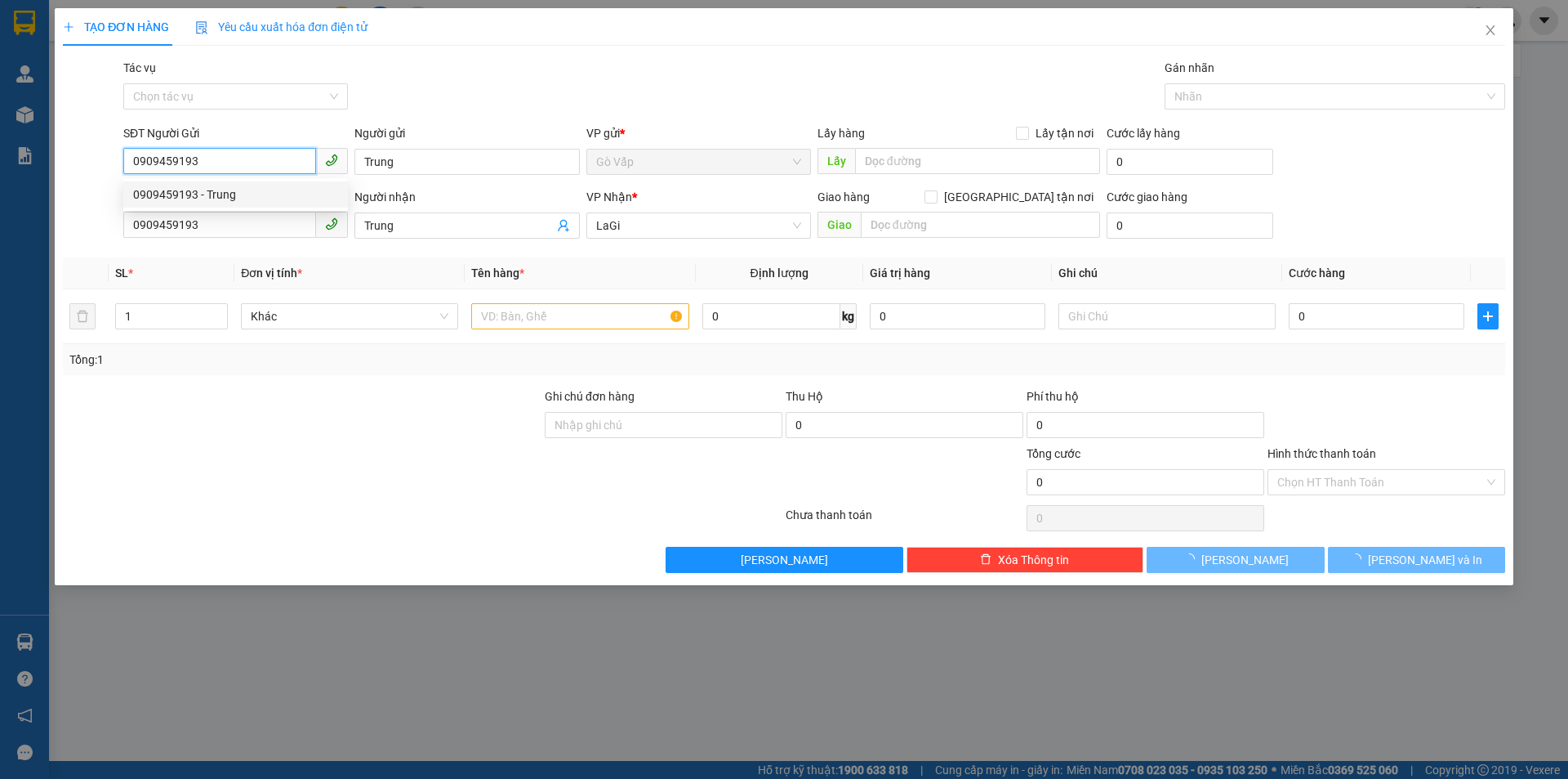
type input "Trung"
type input "0909459193"
type input "Trung"
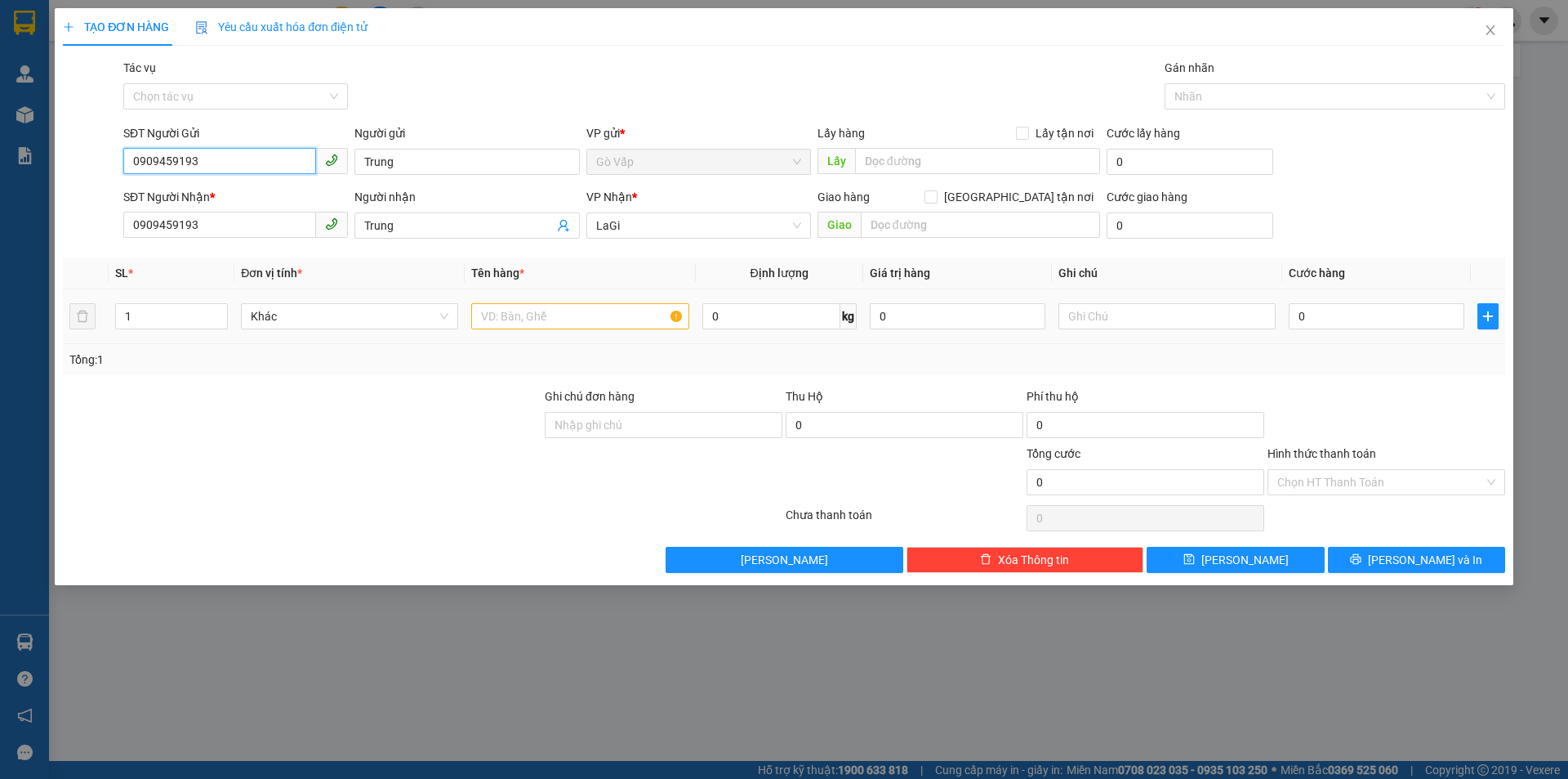
type input "0909459193"
click at [527, 323] on input "text" at bounding box center [580, 316] width 217 height 26
type input "t-mỹ phẩm"
click at [770, 319] on input "0" at bounding box center [771, 316] width 138 height 26
type input "6"
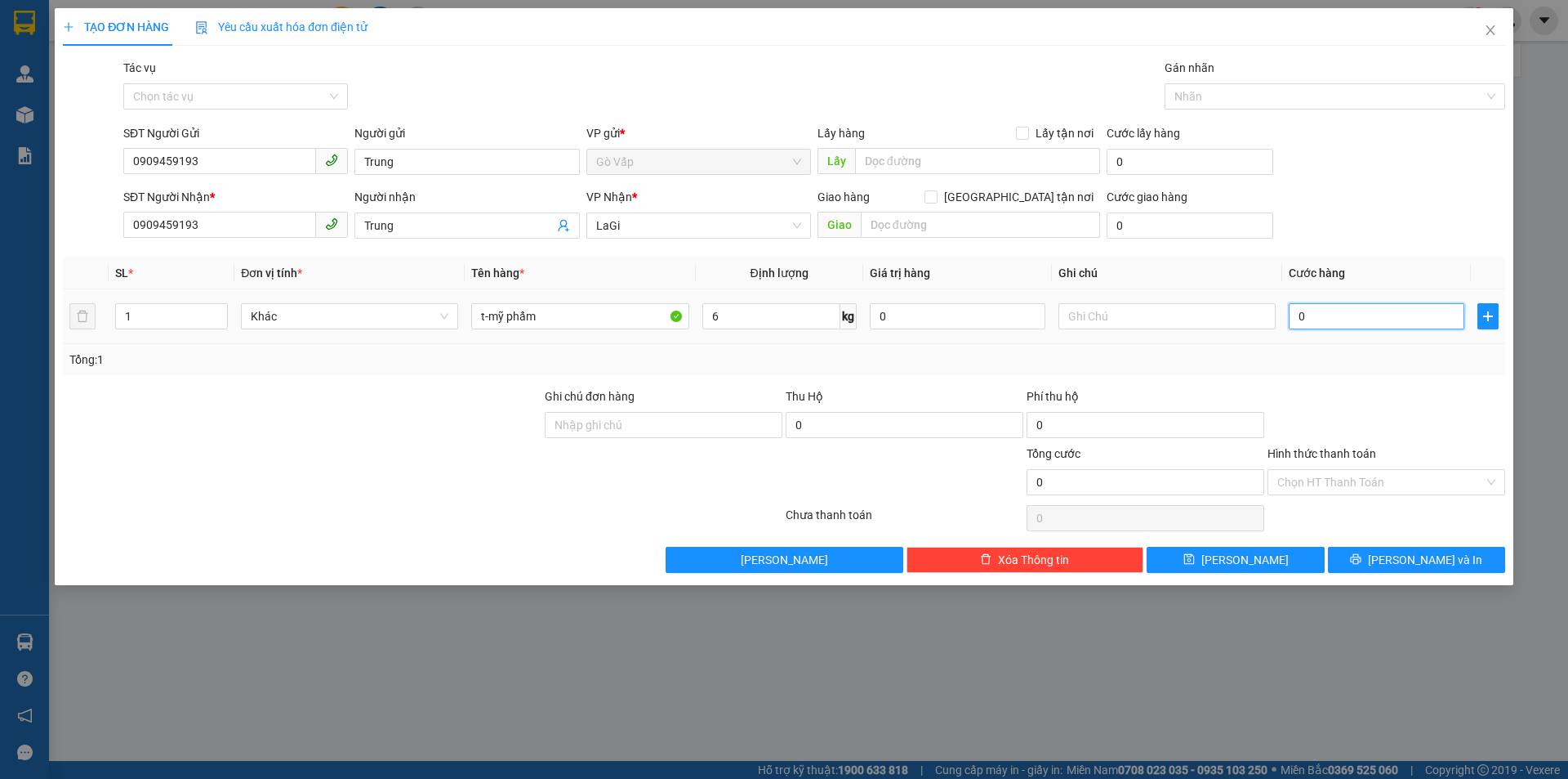
click at [1322, 318] on input "0" at bounding box center [1377, 316] width 176 height 26
type input "5"
type input "50"
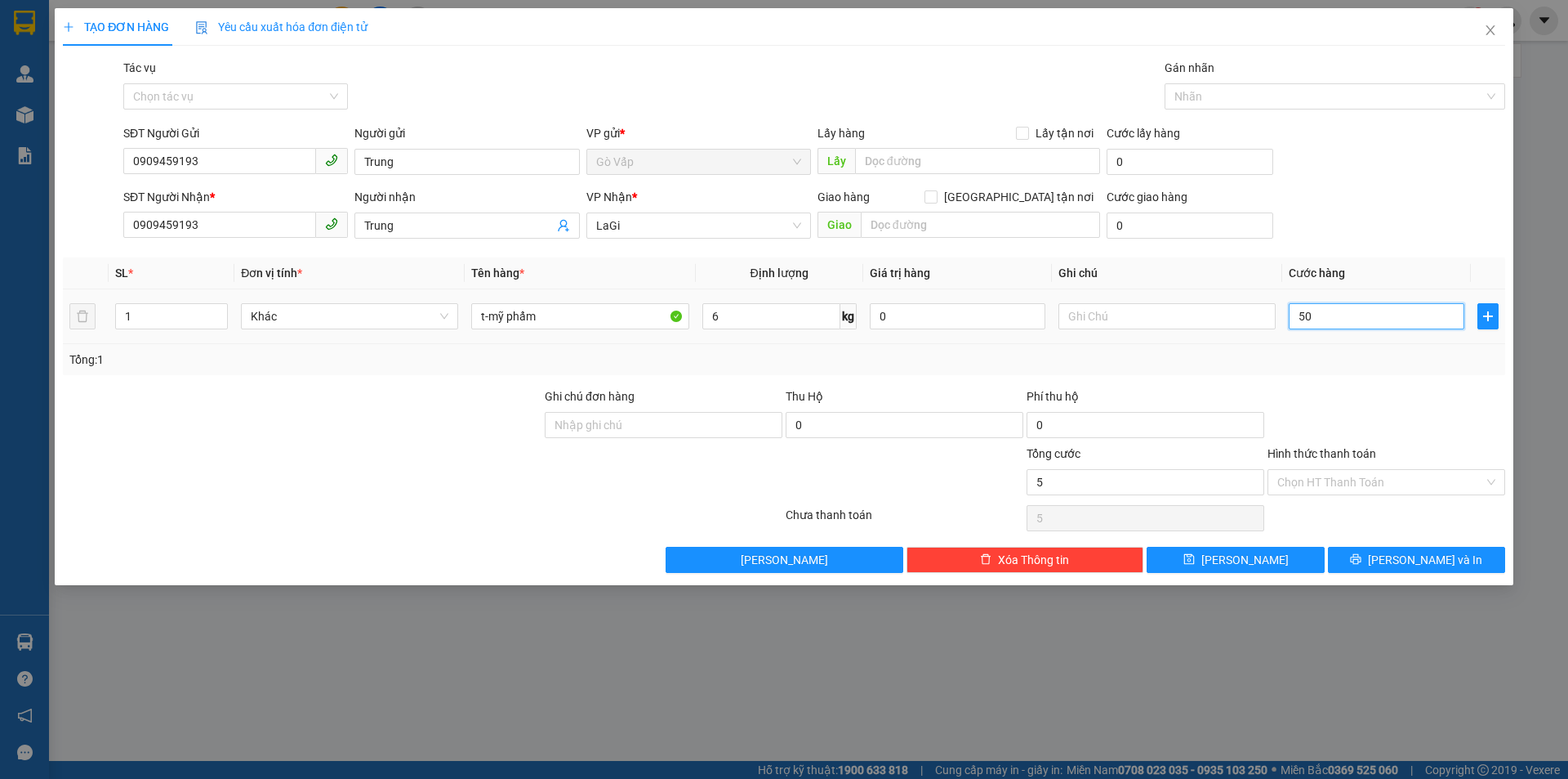
type input "50"
type input "50.000"
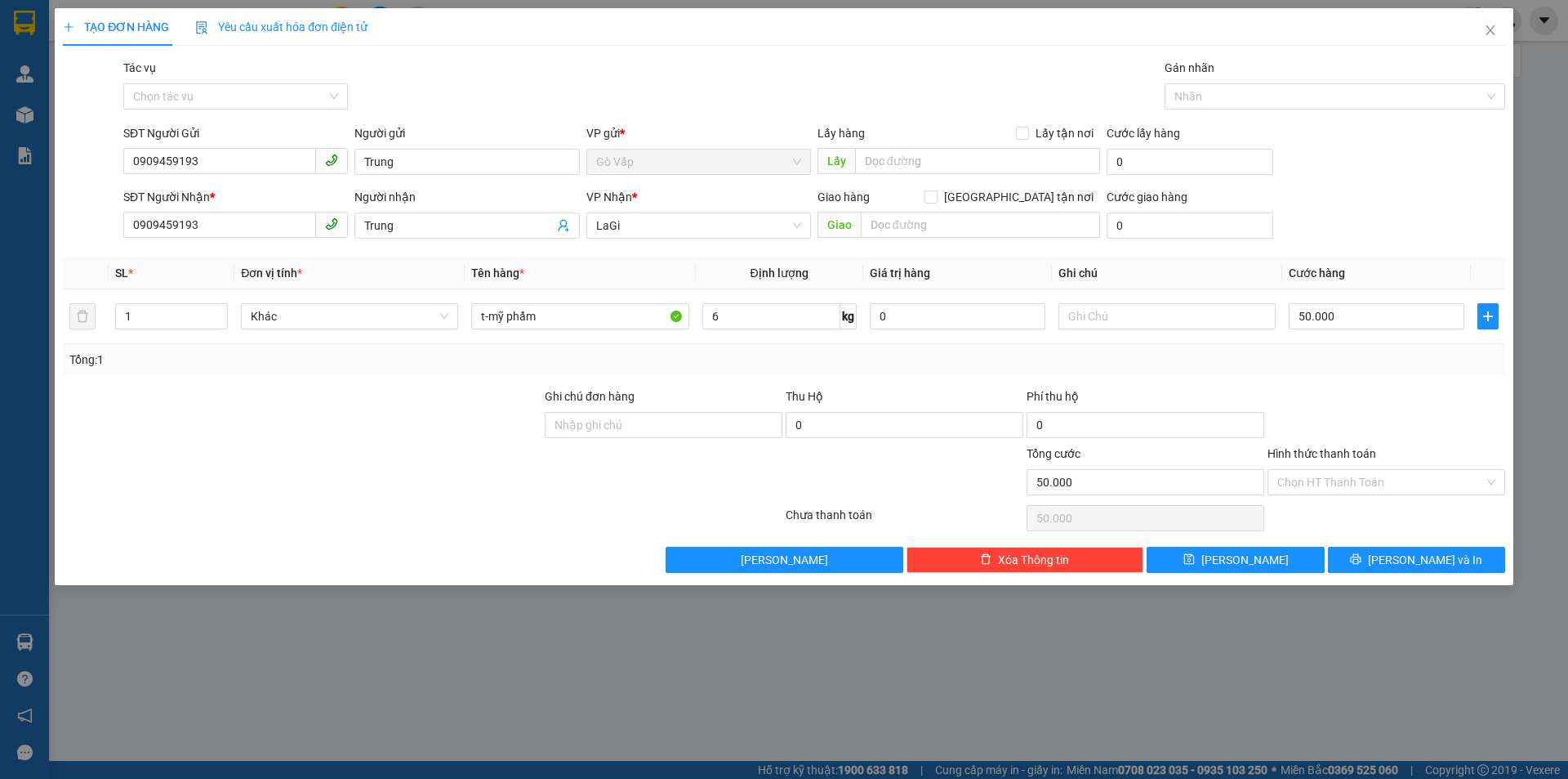
click at [1348, 406] on div at bounding box center [1386, 415] width 241 height 57
click at [1412, 558] on span "Lưu và In" at bounding box center [1425, 559] width 115 height 18
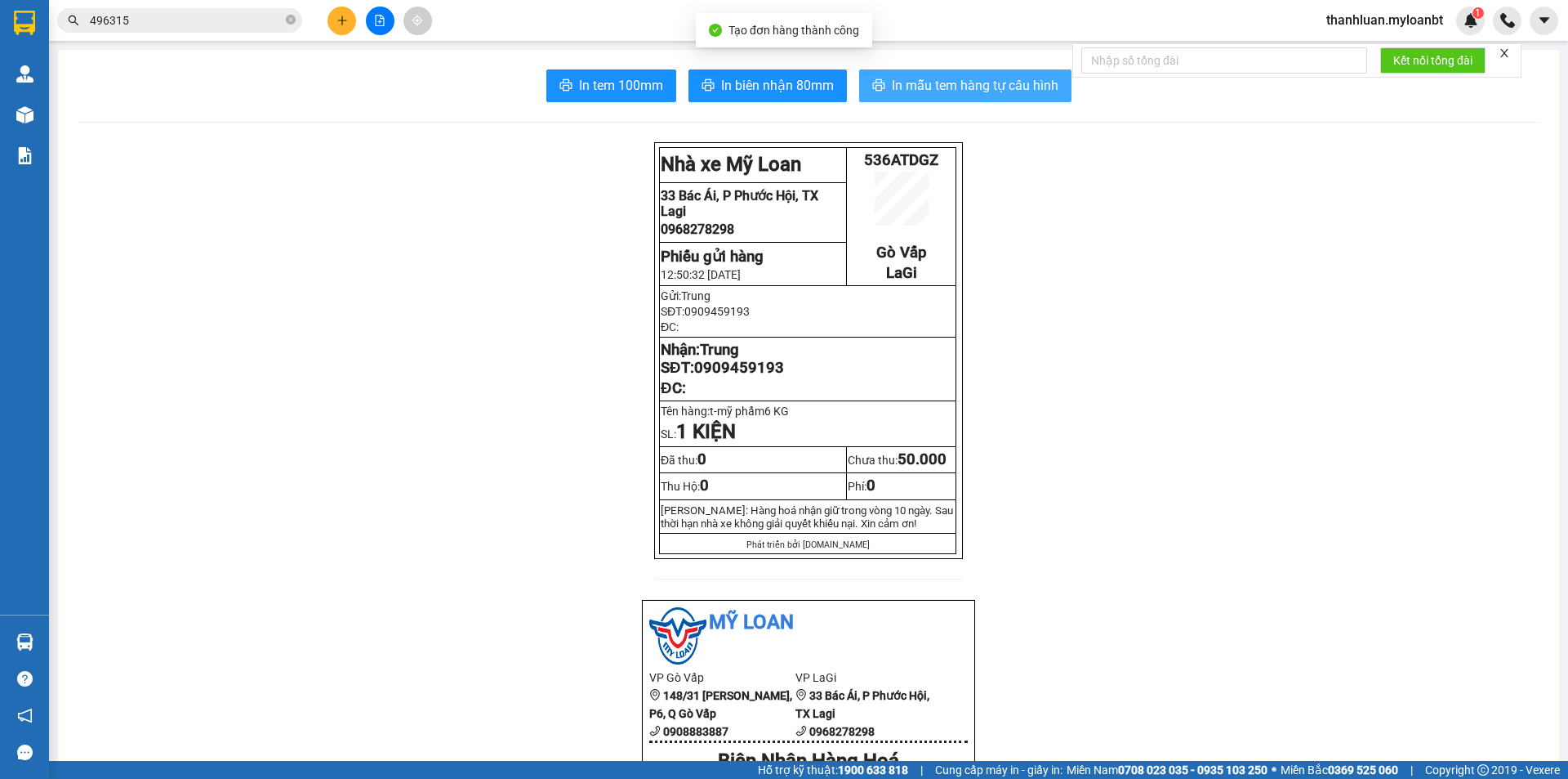
click at [911, 80] on span "In mẫu tem hàng tự cấu hình" at bounding box center [974, 85] width 166 height 20
click at [346, 15] on icon "plus" at bounding box center [342, 20] width 12 height 12
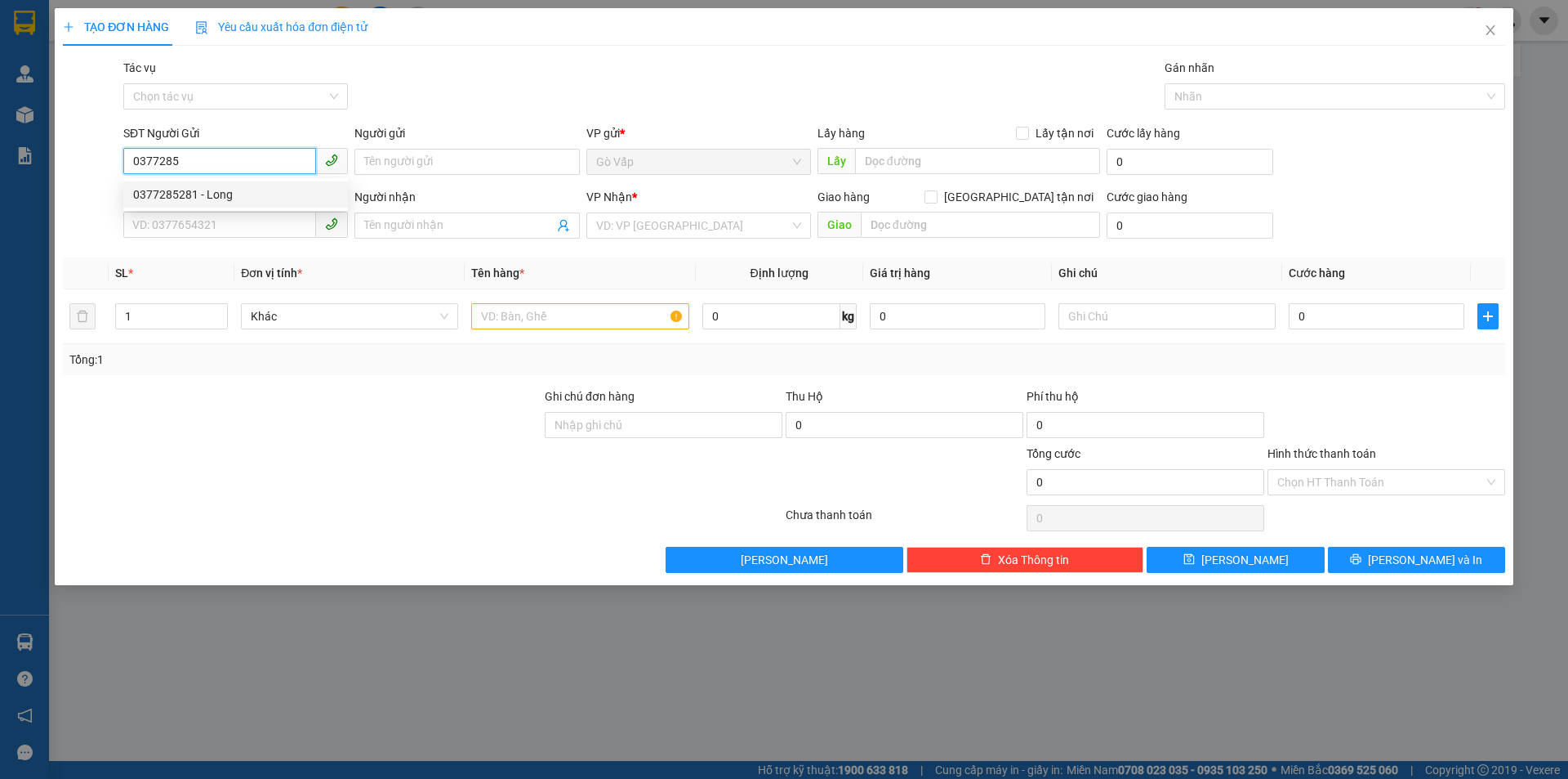
click at [248, 196] on div "0377285281 - Long" at bounding box center [236, 195] width 205 height 18
type input "0377285281"
type input "Long"
type input "0327133011"
type input "Tấn"
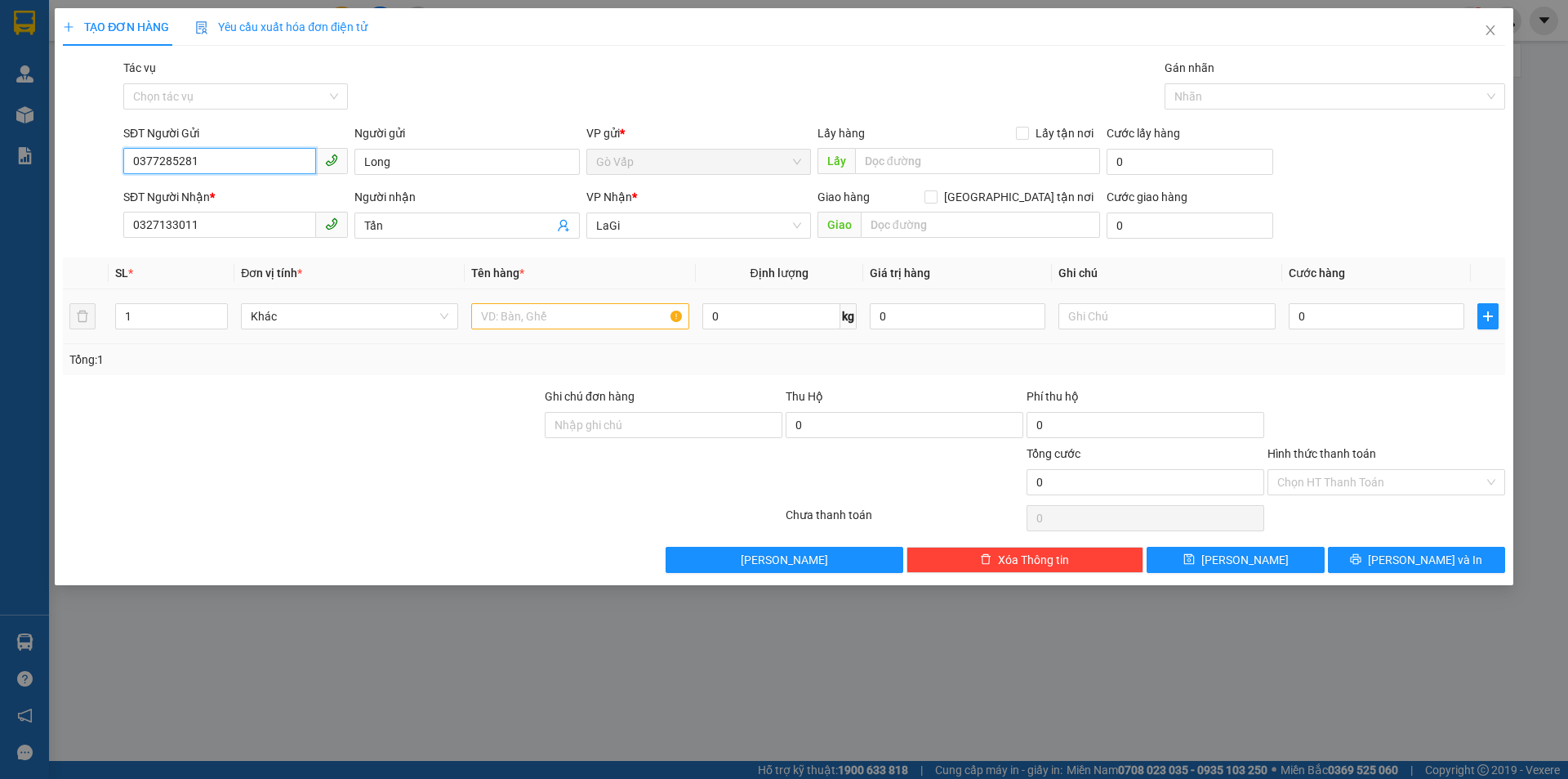
type input "0377285281"
click at [553, 308] on input "text" at bounding box center [580, 316] width 217 height 26
click at [275, 230] on input "0327133011" at bounding box center [220, 224] width 193 height 26
type input "0334772479"
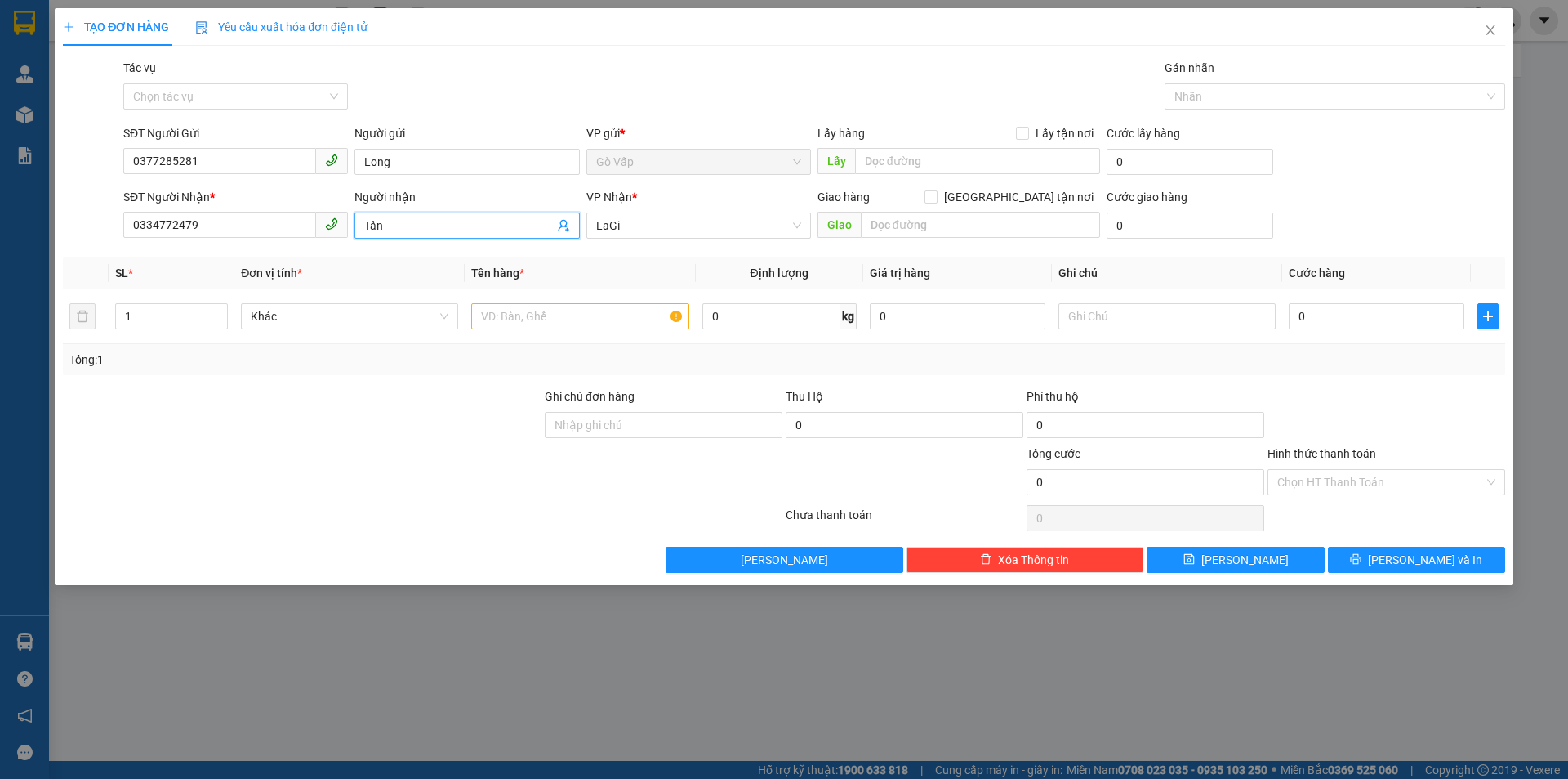
click at [437, 226] on input "Tấn" at bounding box center [459, 225] width 188 height 18
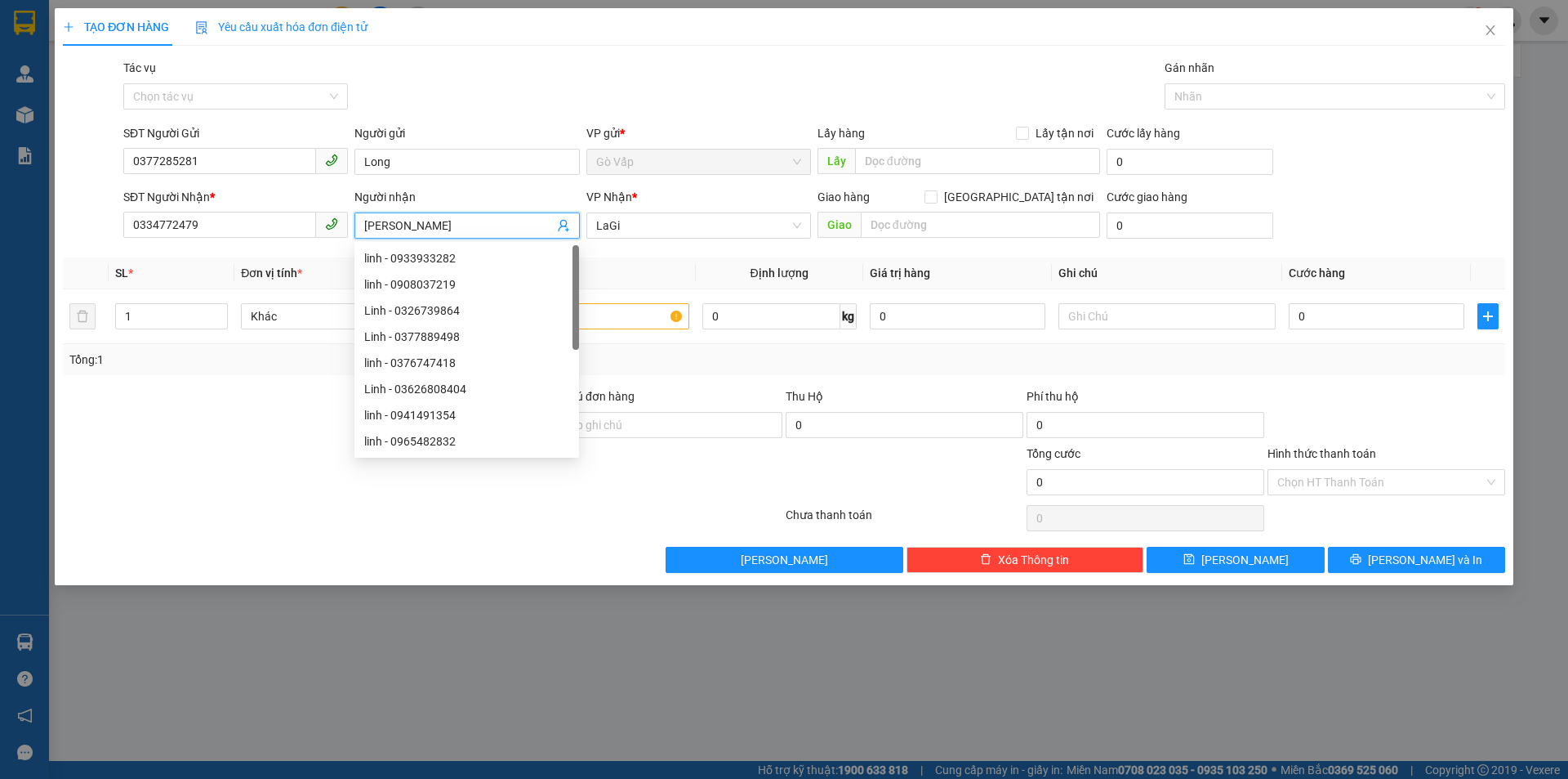
type input "Linh"
click at [628, 27] on div "TẠO ĐƠN HÀNG Yêu cầu xuất hóa đơn điện tử" at bounding box center [784, 27] width 1442 height 37
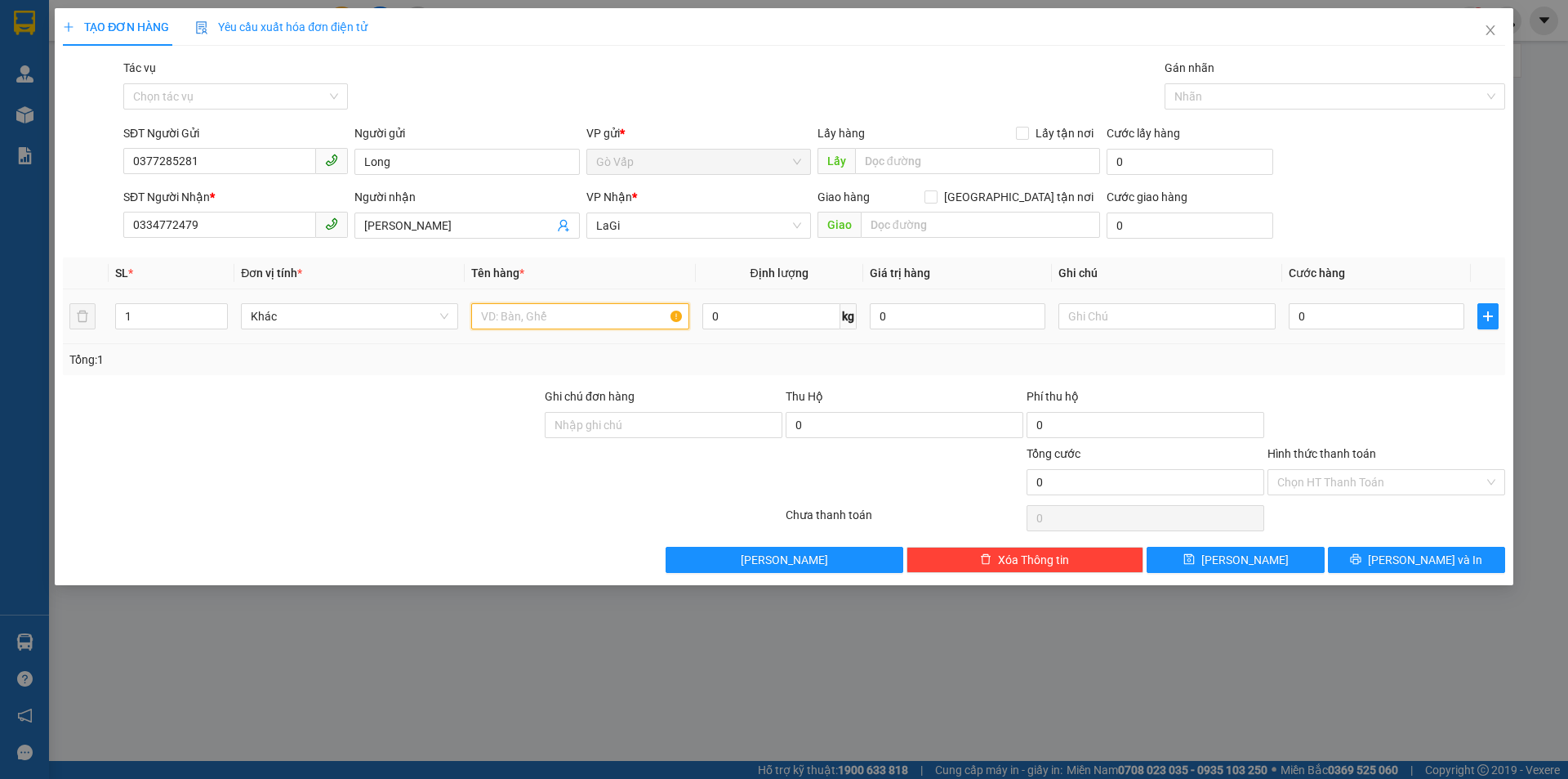
click at [527, 309] on input "text" at bounding box center [580, 316] width 217 height 26
type input "t-sẩu riêng"
click at [756, 310] on input "0" at bounding box center [771, 316] width 138 height 26
type input "20"
click at [988, 224] on input "text" at bounding box center [980, 224] width 239 height 26
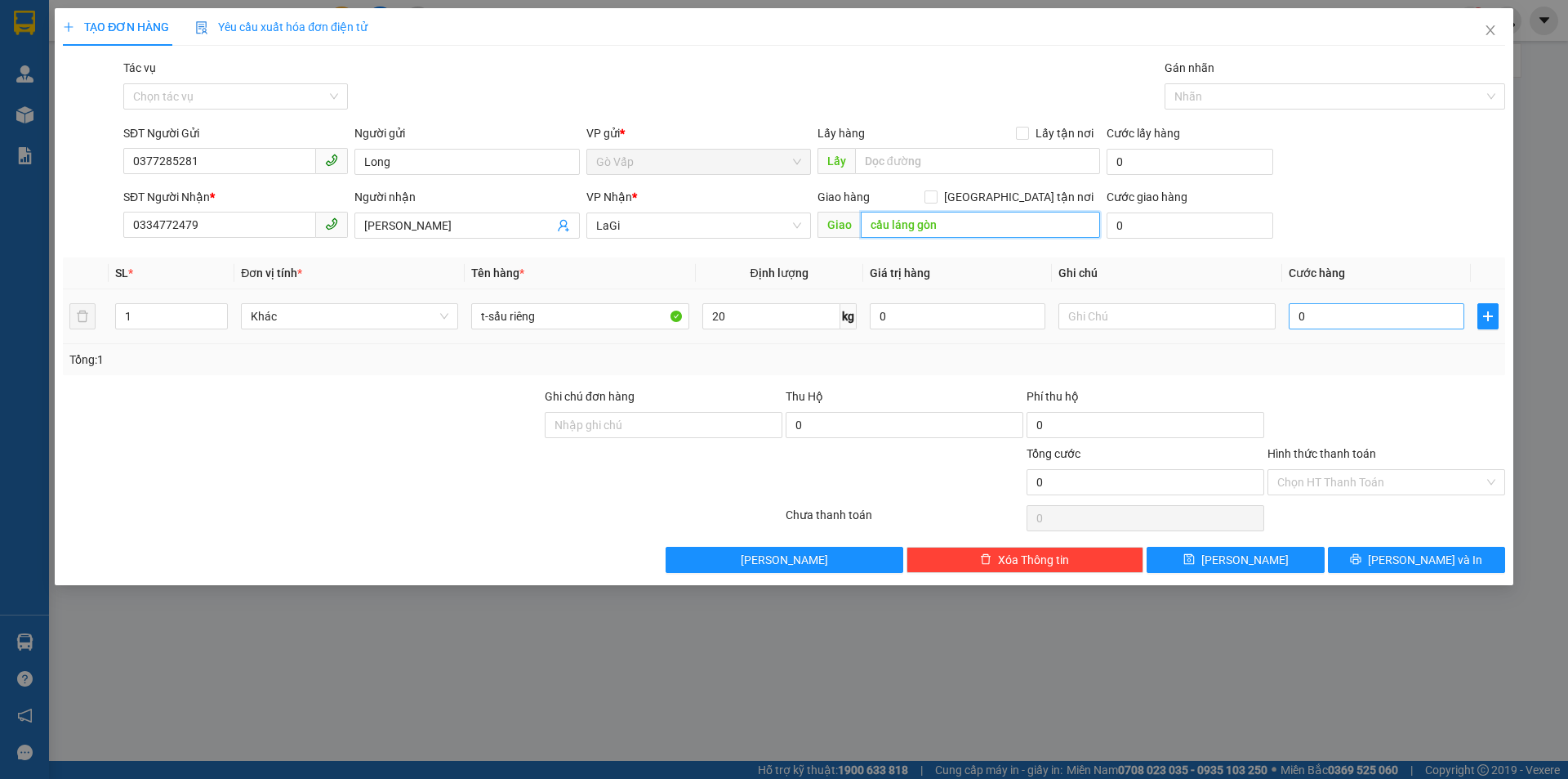
type input "cầu láng gòn"
click at [1333, 309] on input "0" at bounding box center [1377, 316] width 176 height 26
type input "9"
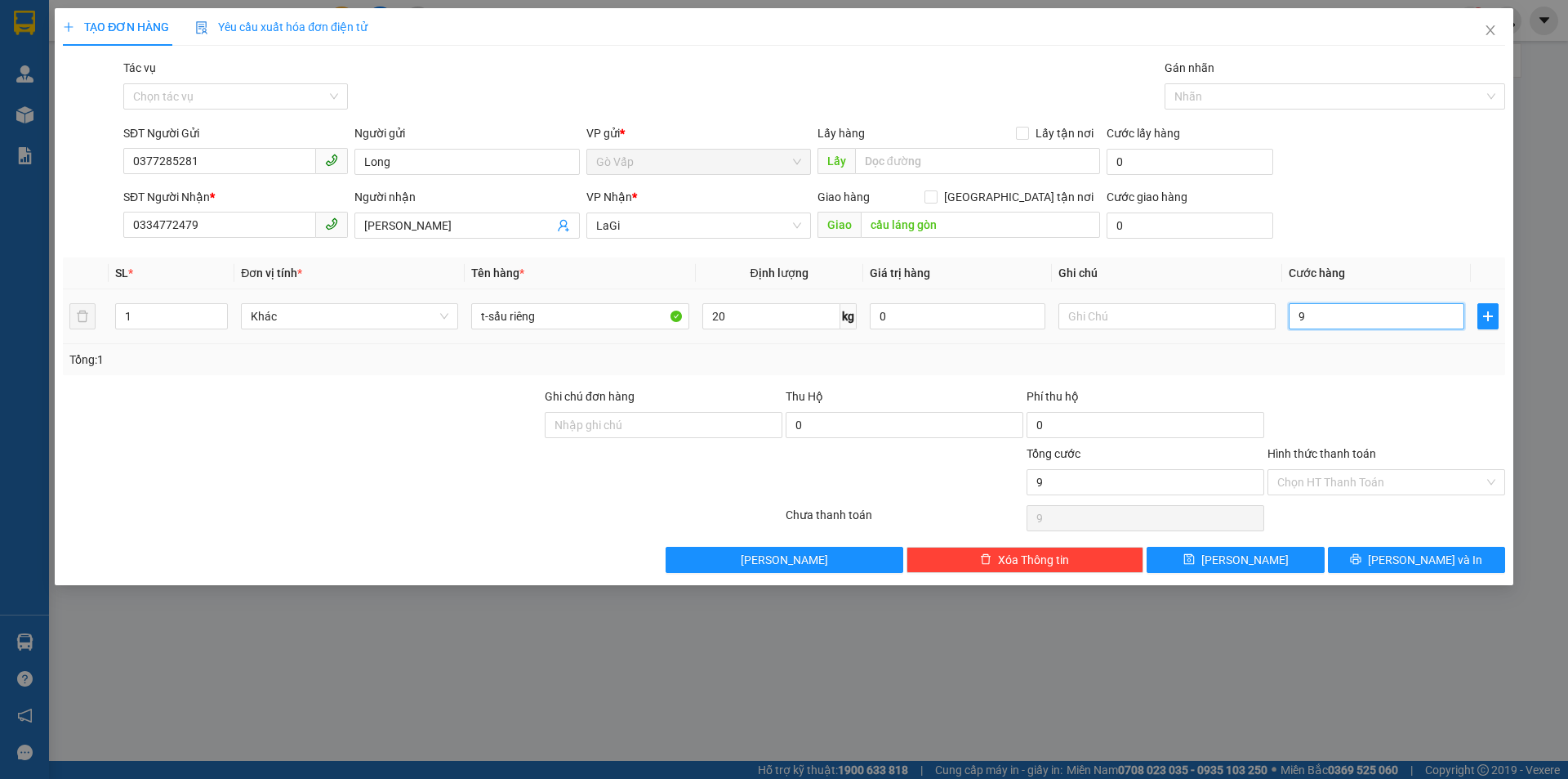
type input "0"
type input "07"
type input "7"
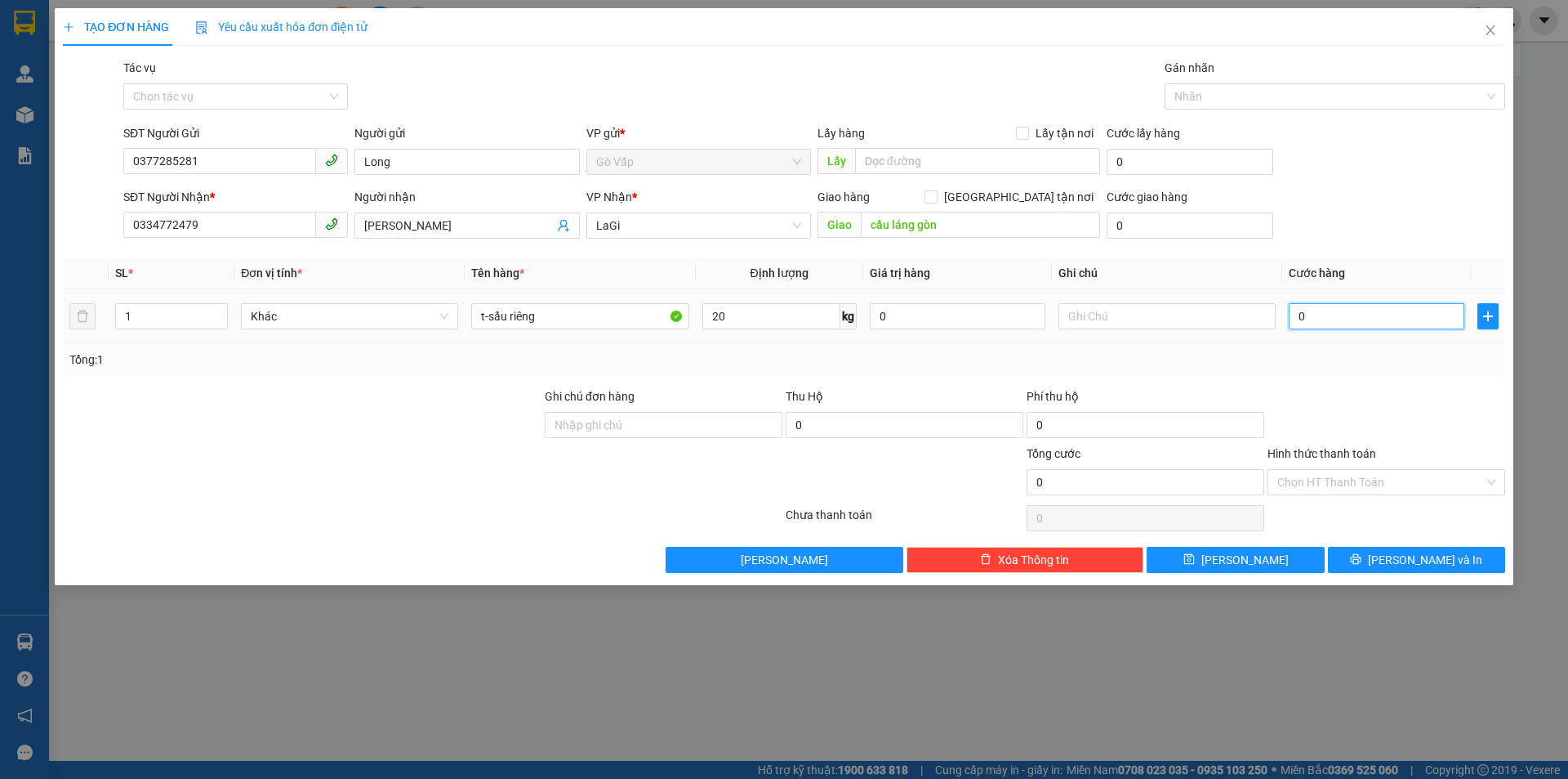
type input "7"
type input "070"
type input "70"
click at [1126, 231] on input "0" at bounding box center [1189, 225] width 166 height 26
click at [1380, 396] on div at bounding box center [1386, 415] width 241 height 57
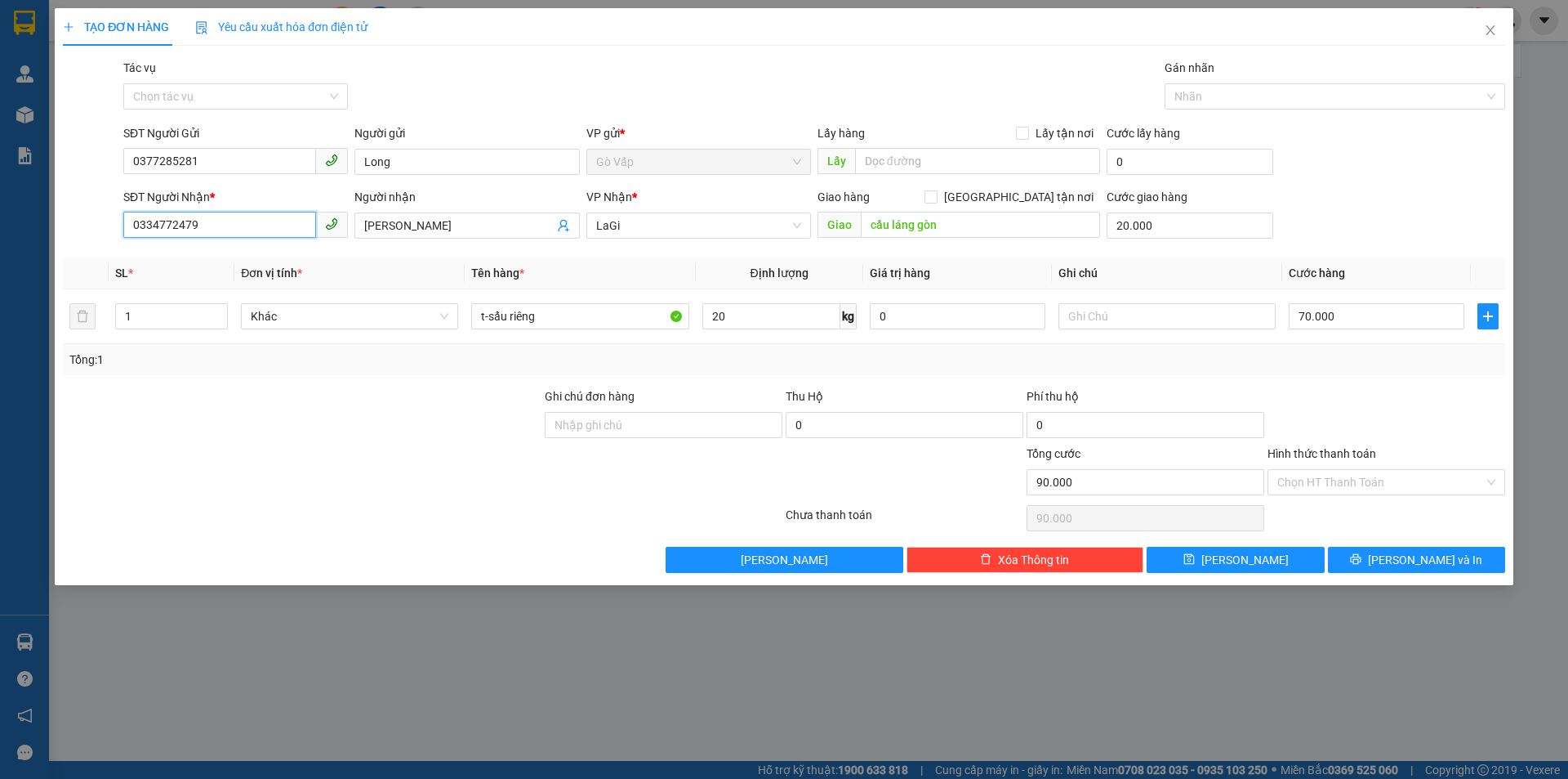
click at [267, 226] on input "0334772479" at bounding box center [220, 224] width 193 height 26
click at [1496, 30] on icon "close" at bounding box center [1490, 30] width 13 height 13
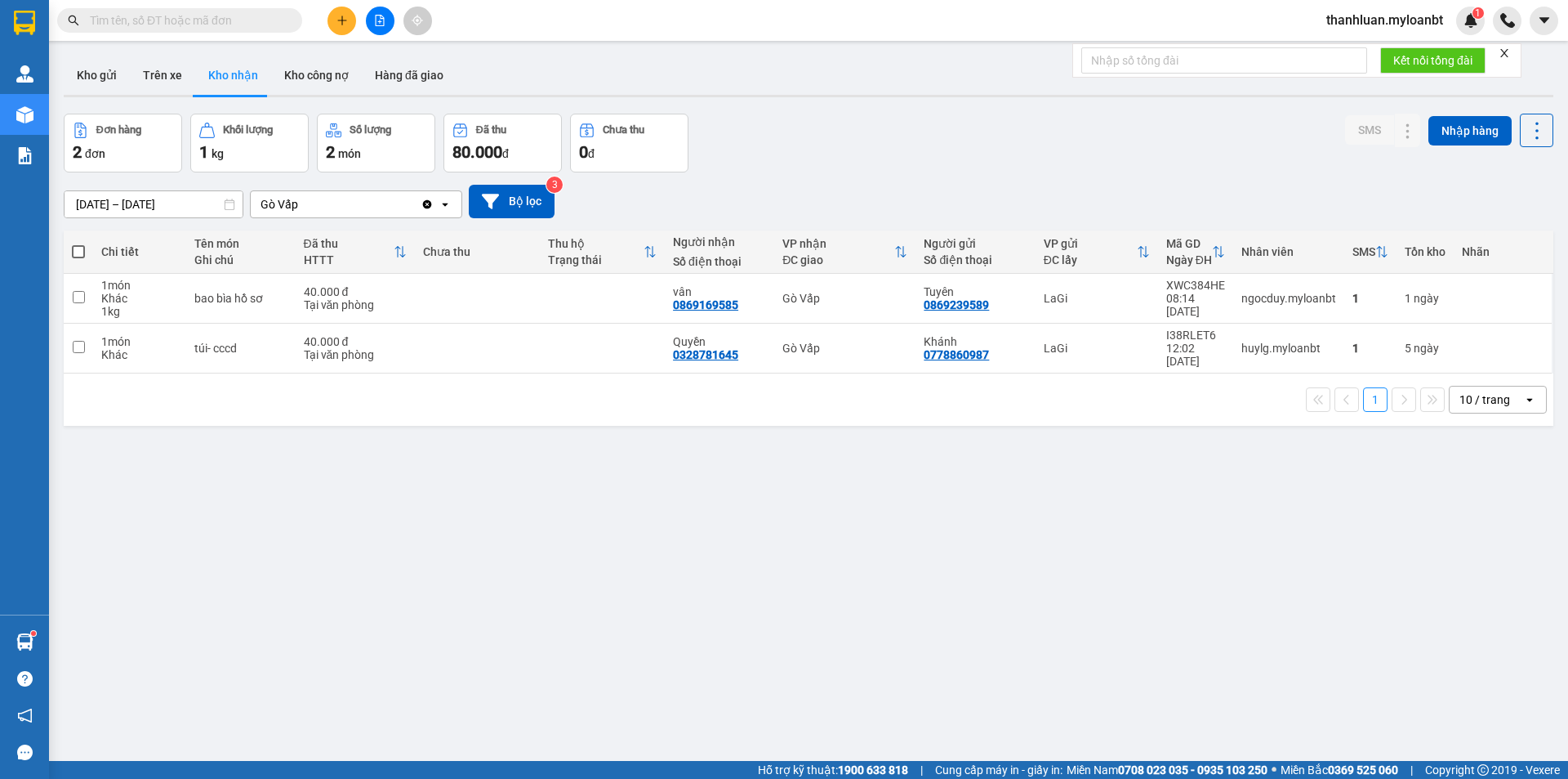
paste input "0334772479"
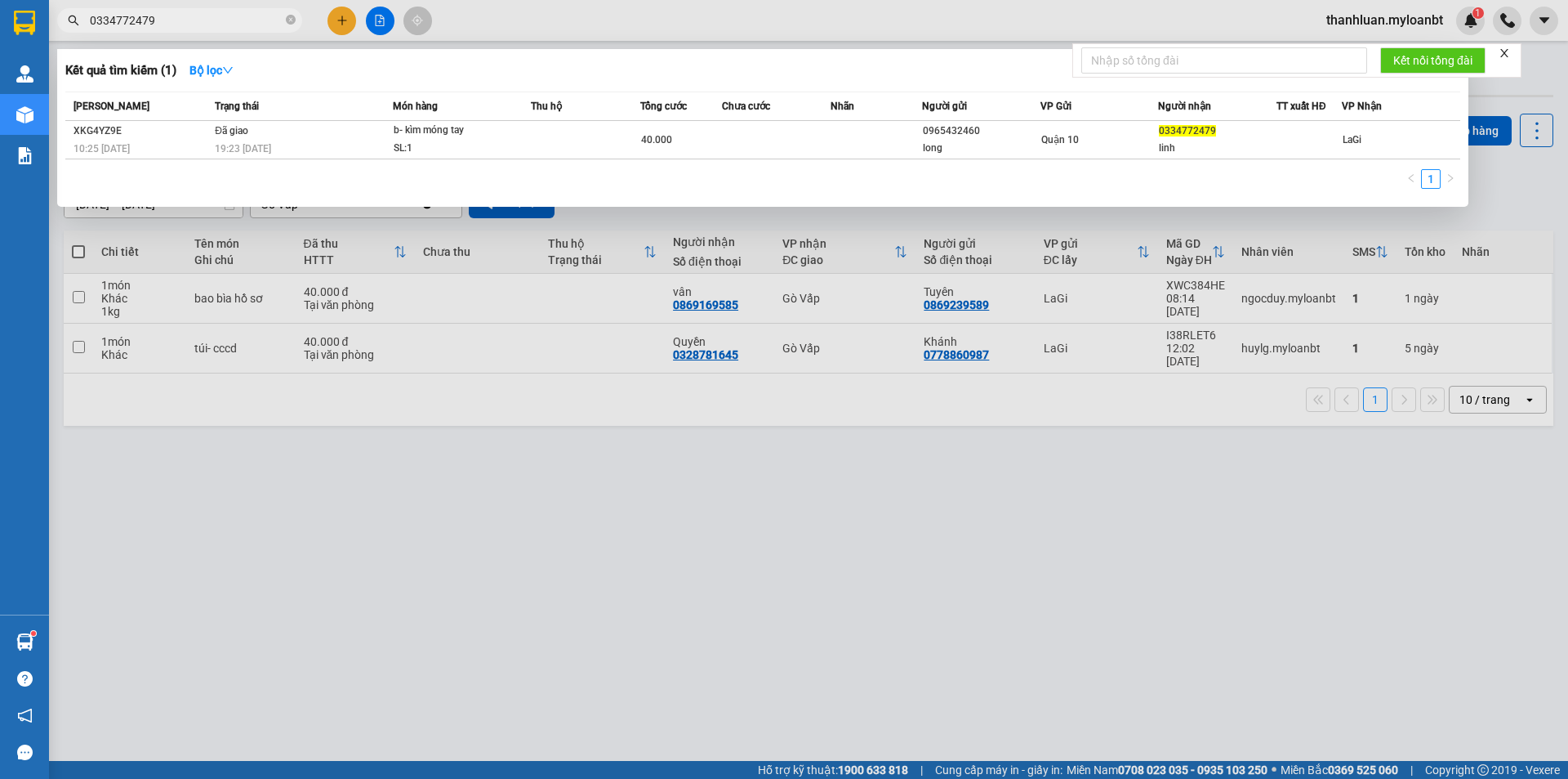
type input "0334772479"
click at [634, 566] on div at bounding box center [784, 390] width 1568 height 779
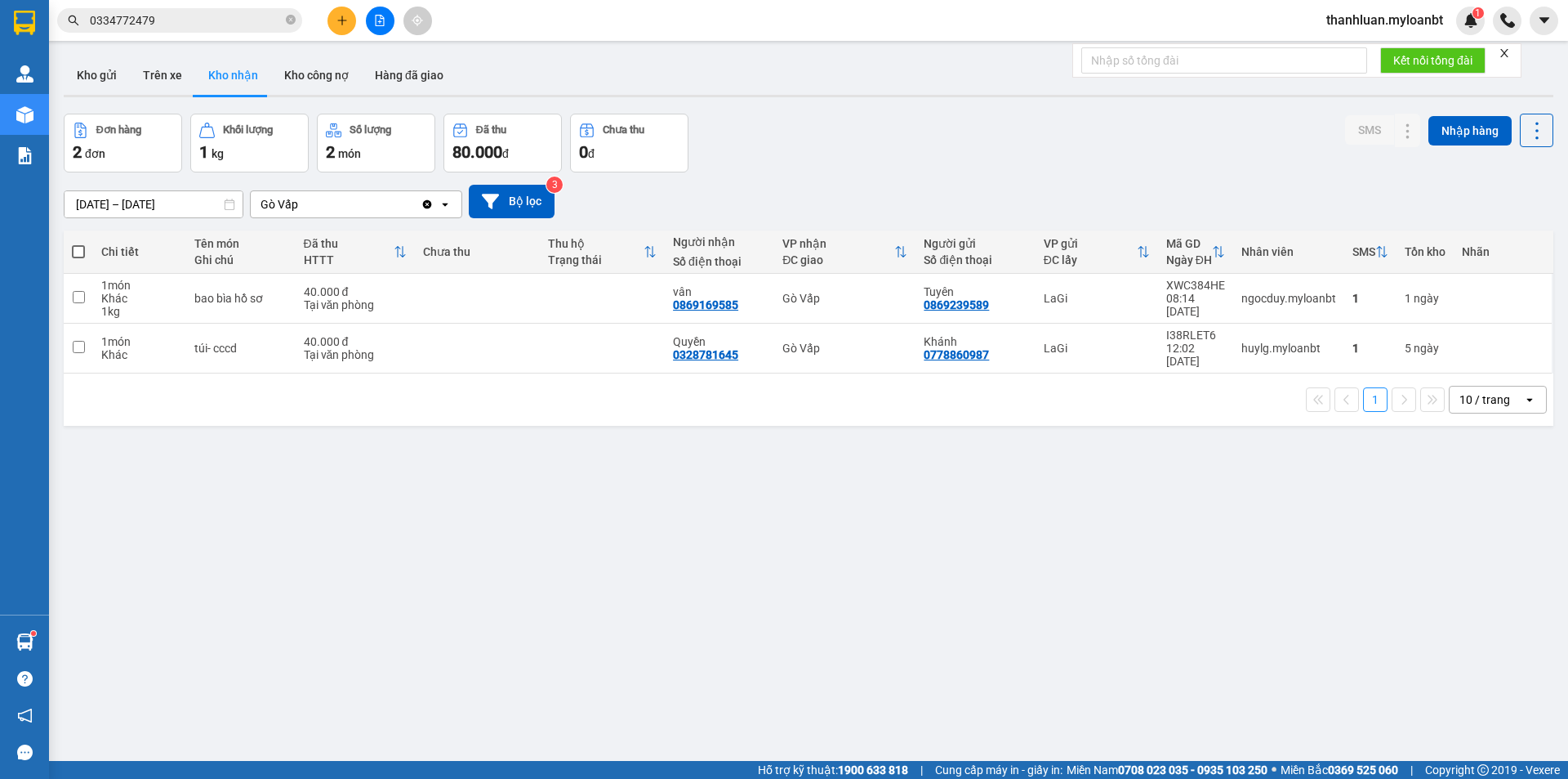
click at [329, 20] on button at bounding box center [341, 20] width 28 height 28
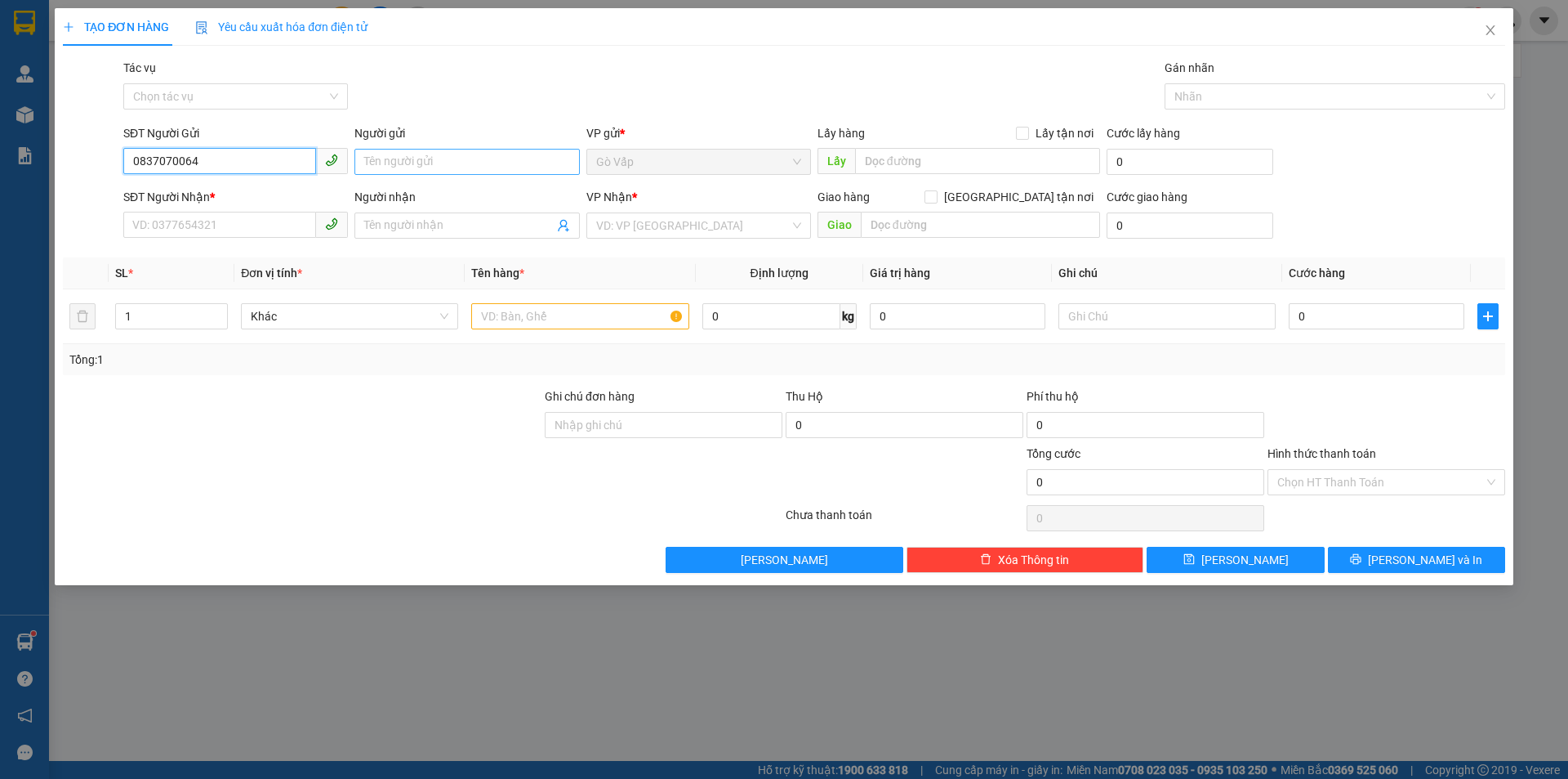
type input "0837070064"
click at [428, 162] on input "Người gửi" at bounding box center [467, 161] width 225 height 26
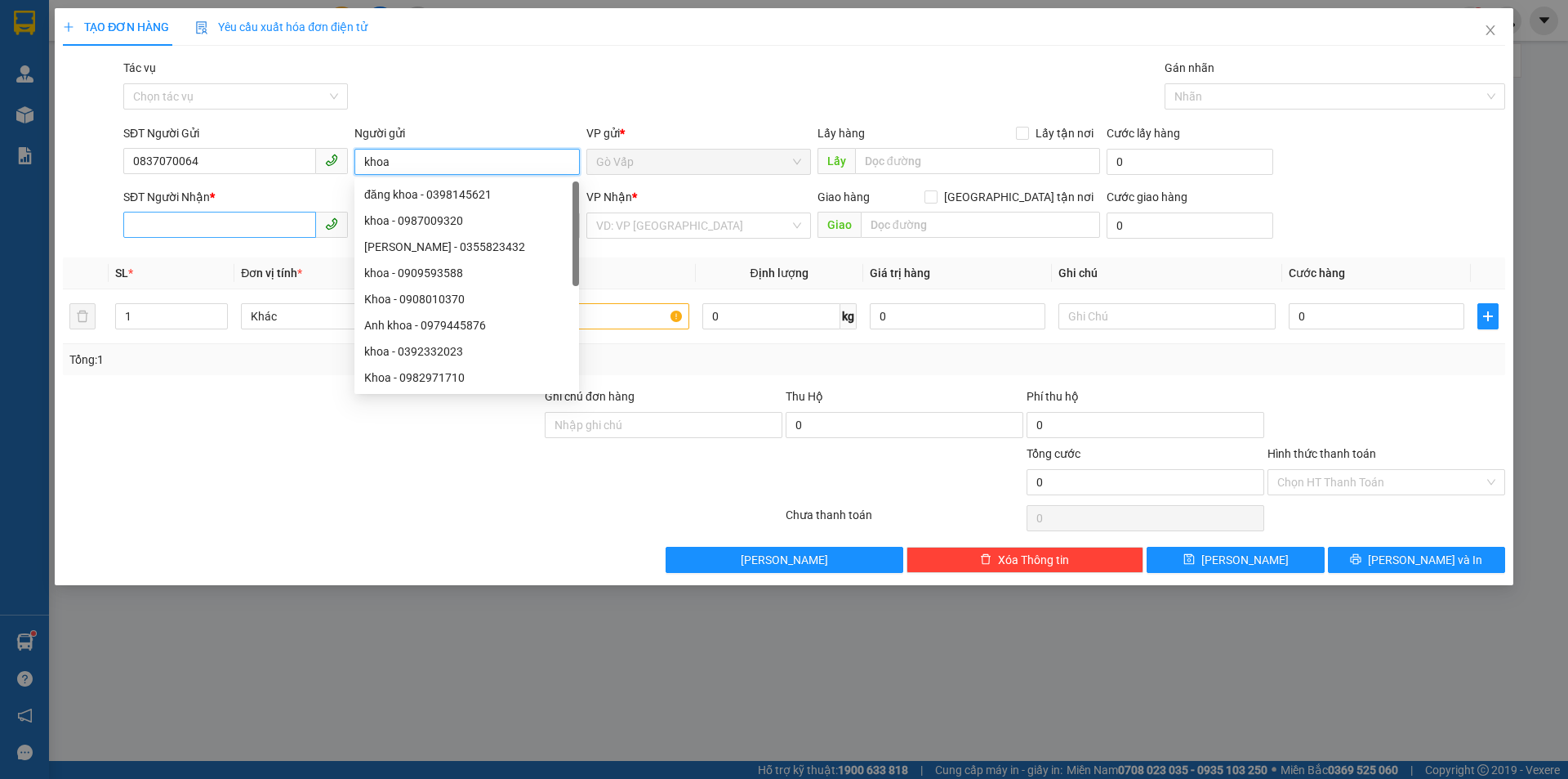
type input "khoa"
click at [245, 229] on input "SĐT Người Nhận *" at bounding box center [220, 224] width 193 height 26
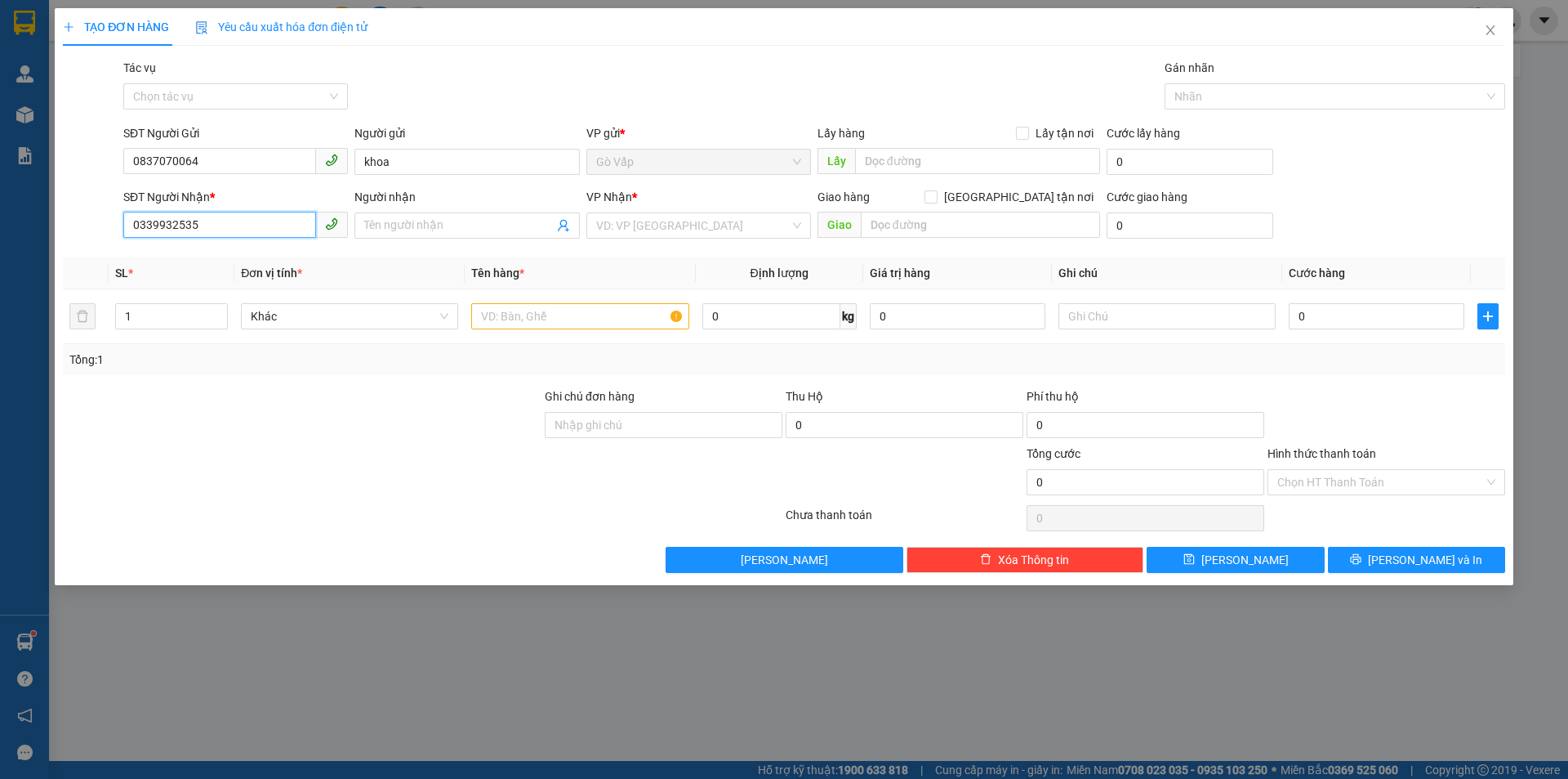
click at [248, 213] on input "0339932535" at bounding box center [220, 224] width 193 height 26
type input "0339932535"
click at [236, 164] on input "0837070064" at bounding box center [220, 160] width 193 height 26
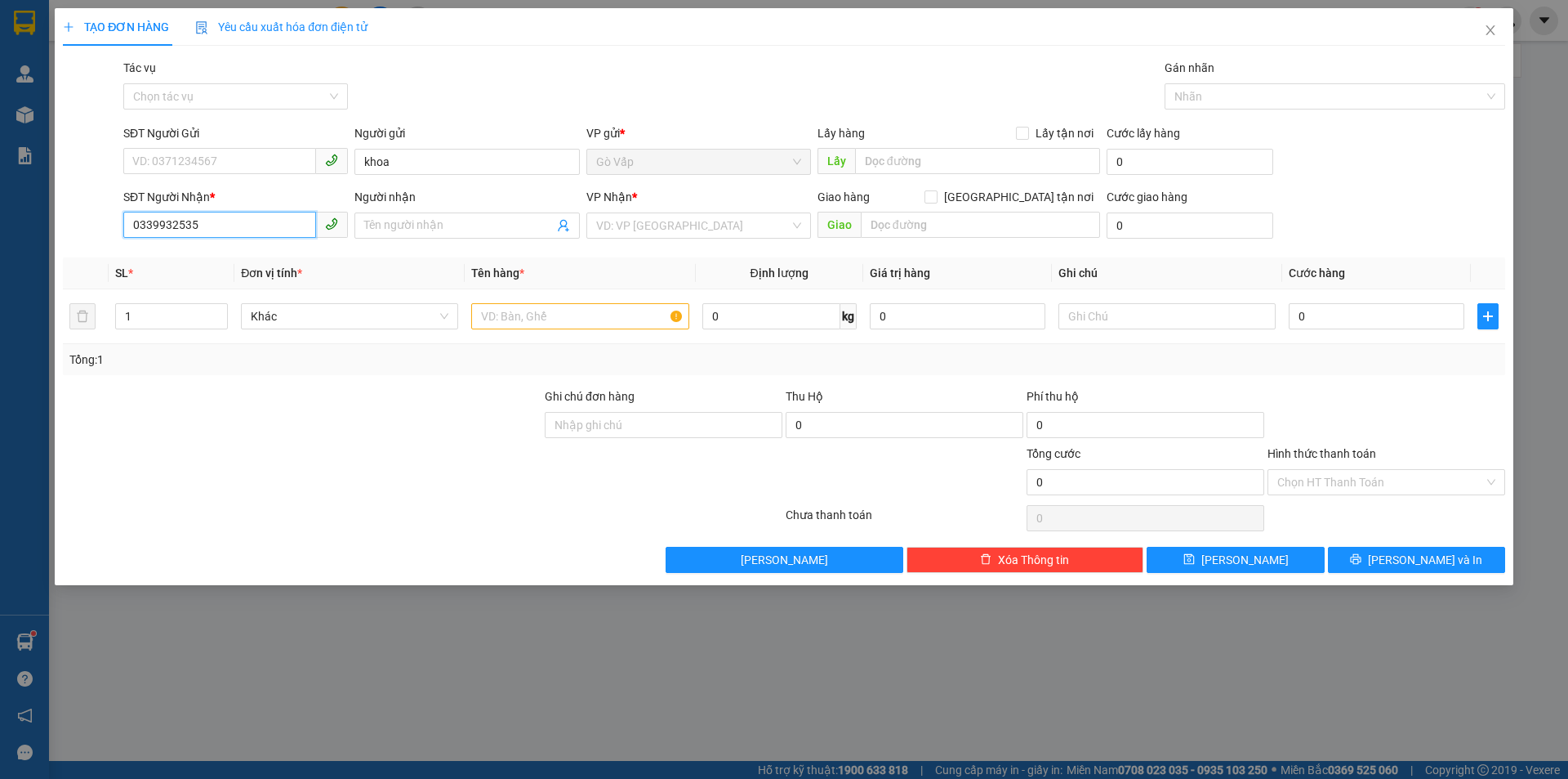
click at [266, 221] on input "0339932535" at bounding box center [220, 224] width 193 height 26
paste input "837070064"
type input "0837070064"
click at [267, 258] on div "0837070064 - Hiệp" at bounding box center [236, 258] width 205 height 18
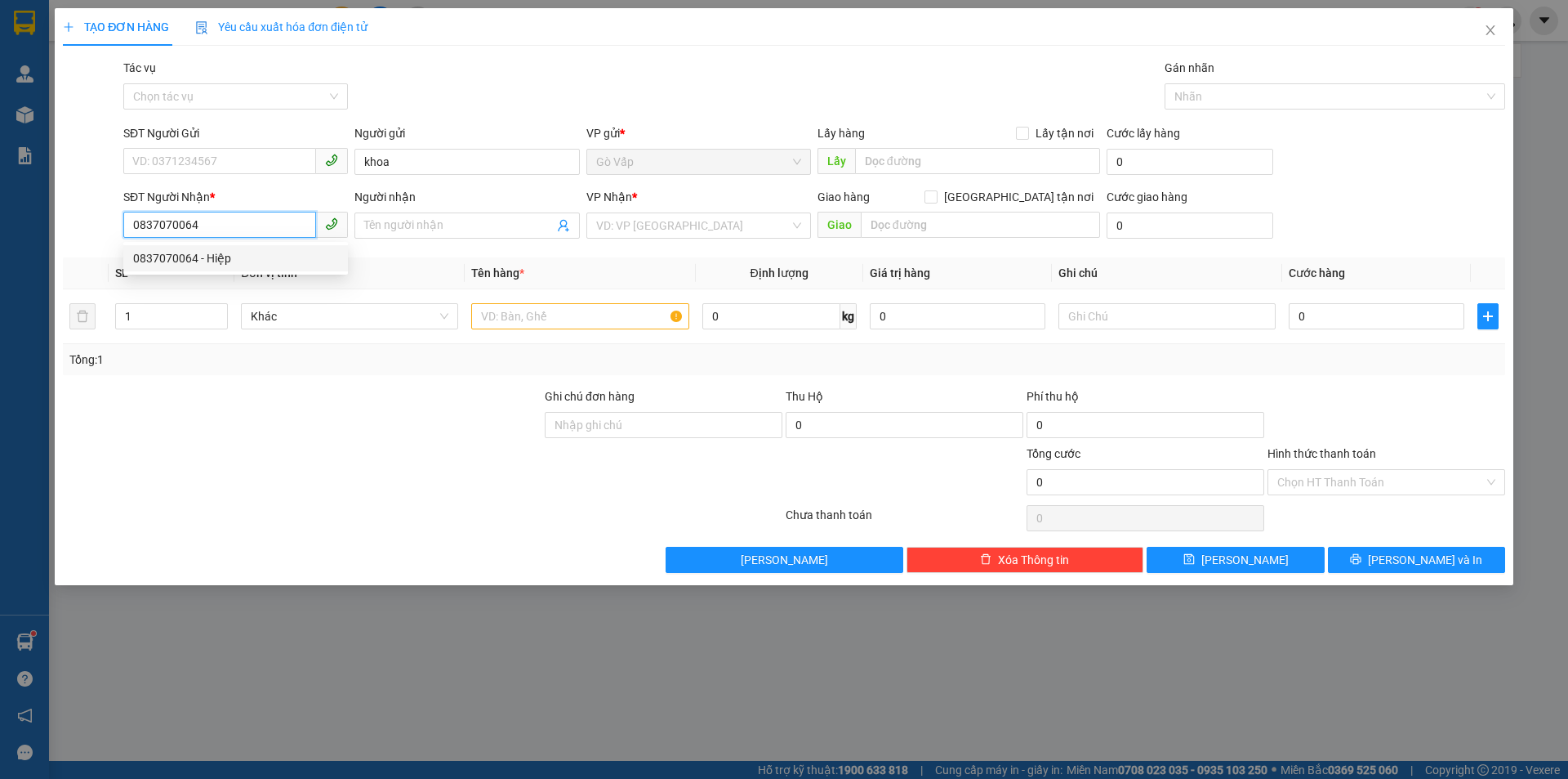
type input "Hiệp"
type input "0837070064"
click at [244, 154] on input "SĐT Người Gửi" at bounding box center [220, 160] width 193 height 26
click at [256, 181] on div "0339932535 0339932535 - Khoa" at bounding box center [236, 194] width 225 height 33
click at [240, 145] on div "SĐT Người Gửi" at bounding box center [236, 137] width 225 height 25
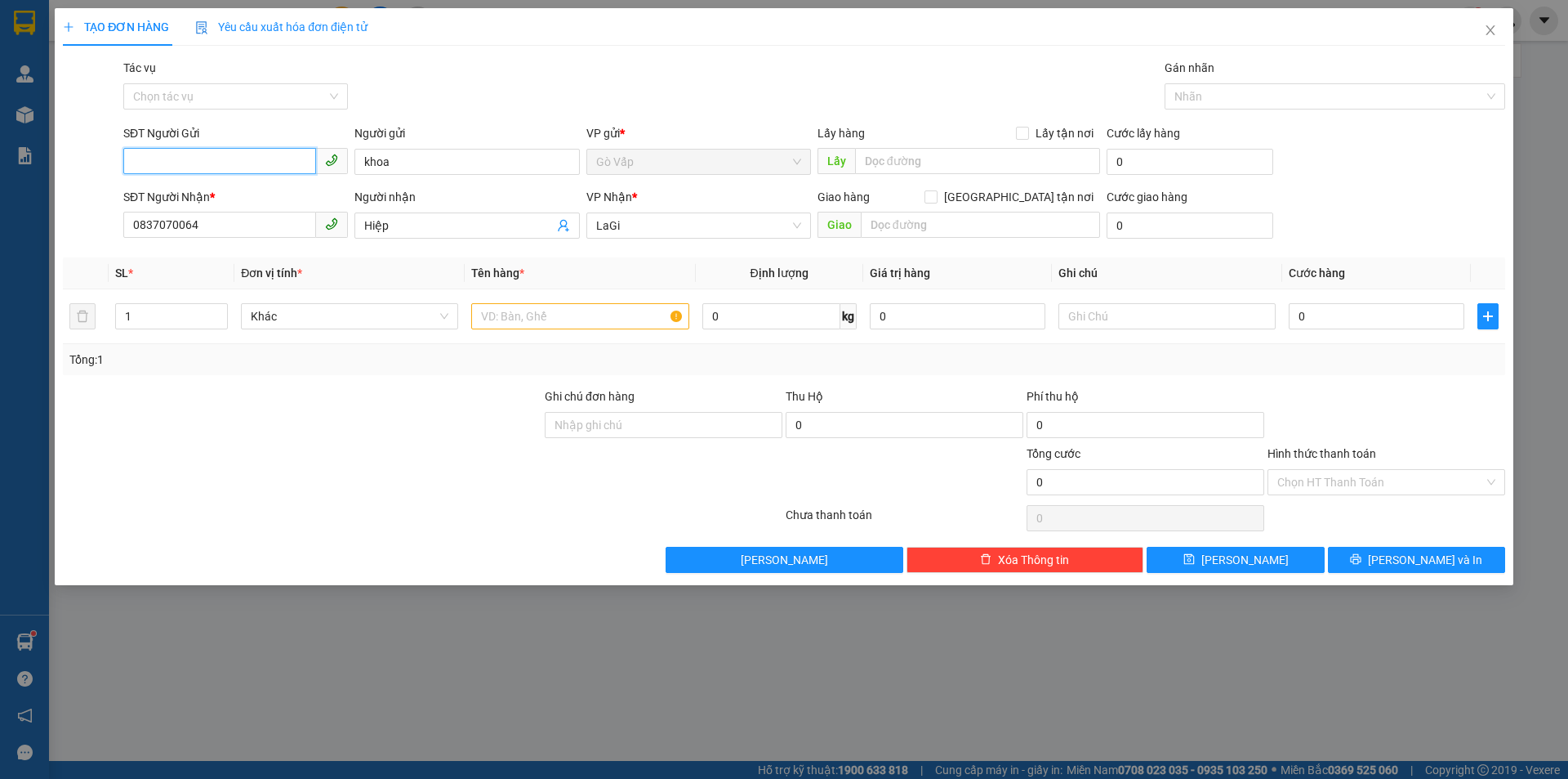
click at [249, 162] on input "SĐT Người Gửi" at bounding box center [220, 160] width 193 height 26
click at [273, 196] on div "0339932535 - Khoa" at bounding box center [236, 195] width 205 height 18
type input "0339932535"
type input "Khoa"
click at [562, 317] on input "text" at bounding box center [580, 316] width 217 height 26
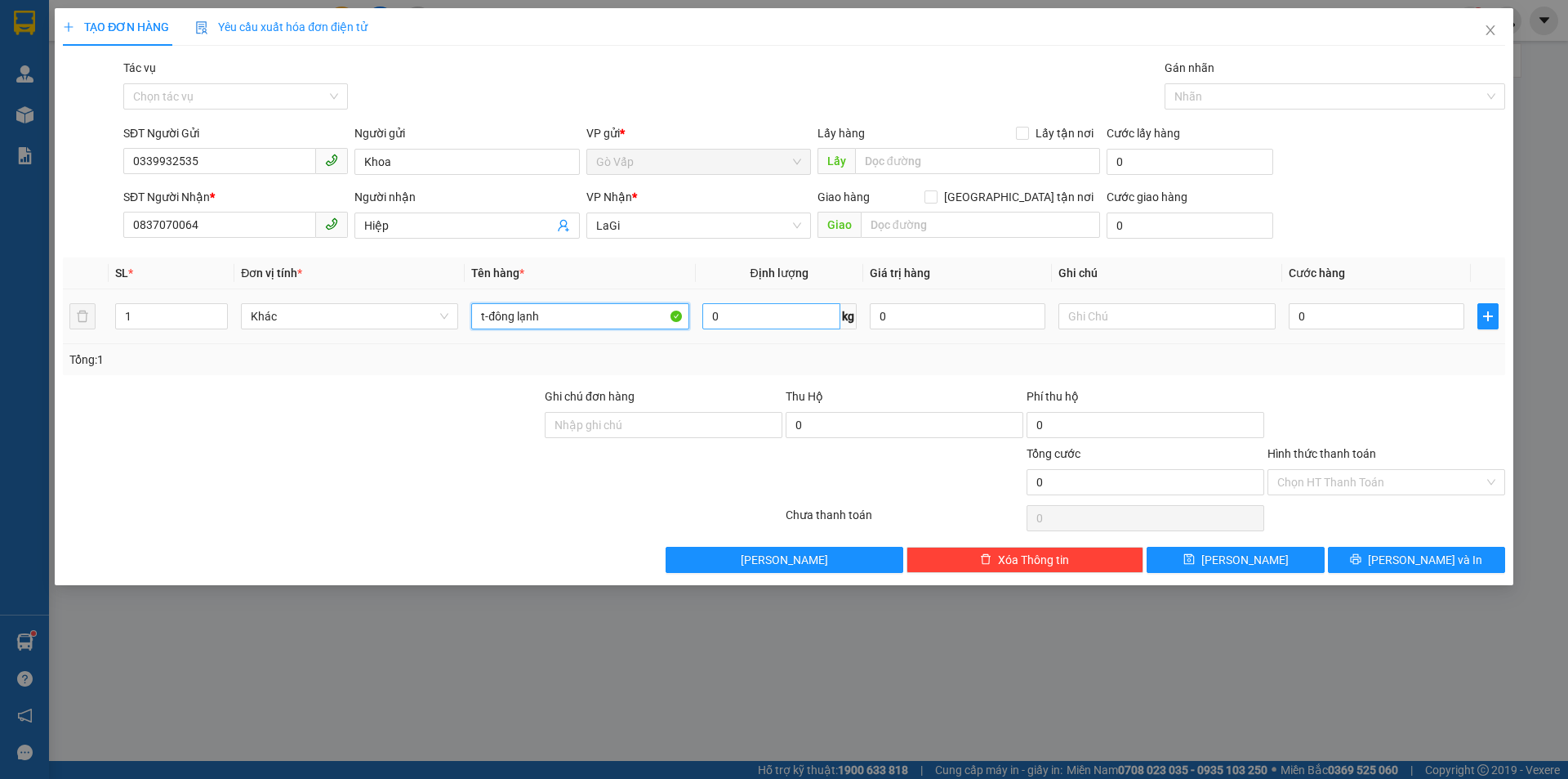
type input "t-đông lạnh"
click at [777, 317] on input "0" at bounding box center [771, 316] width 138 height 26
type input "9"
click at [1400, 325] on input "0" at bounding box center [1377, 316] width 176 height 26
type input "5"
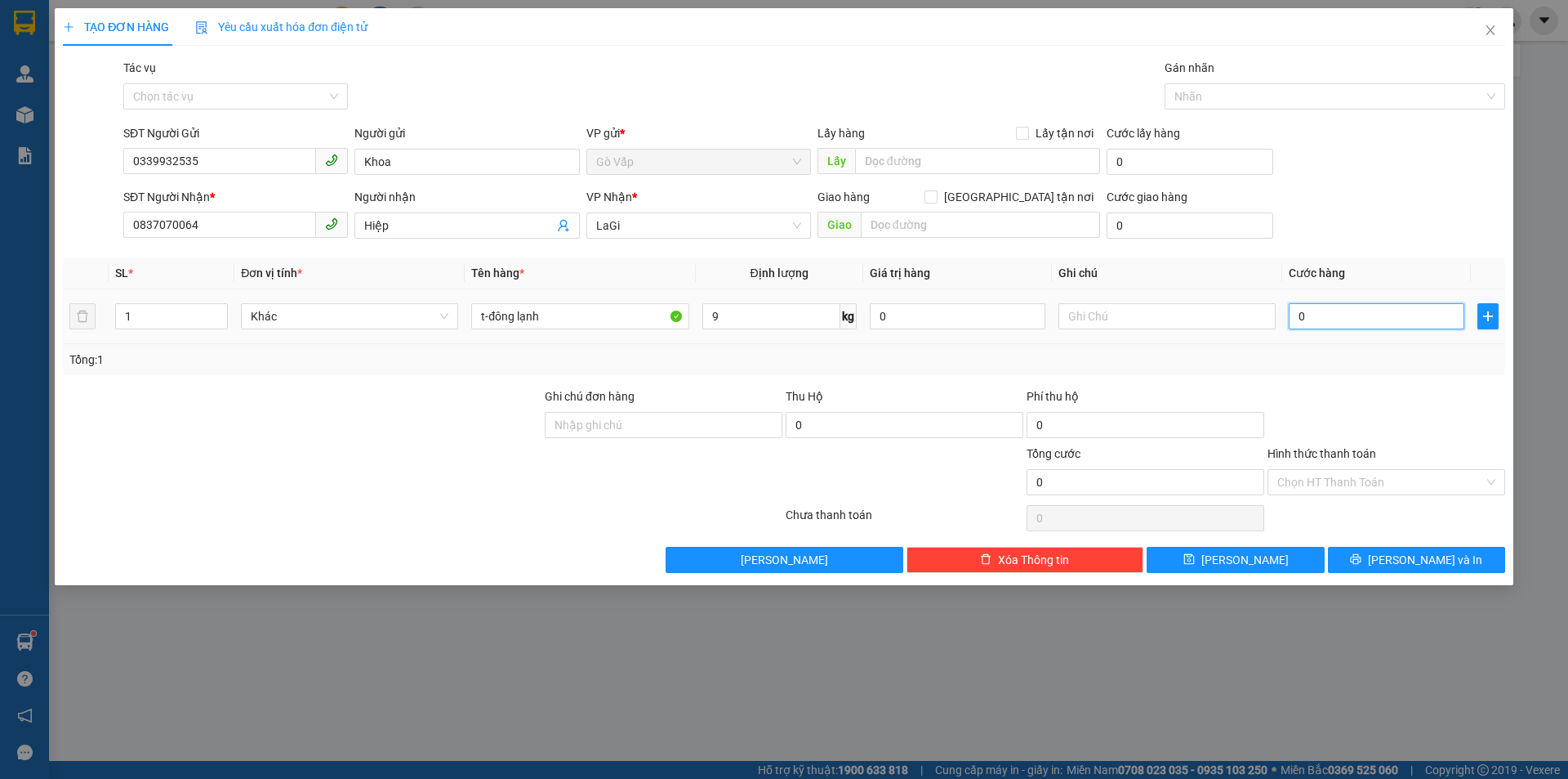
type input "5"
type input "50"
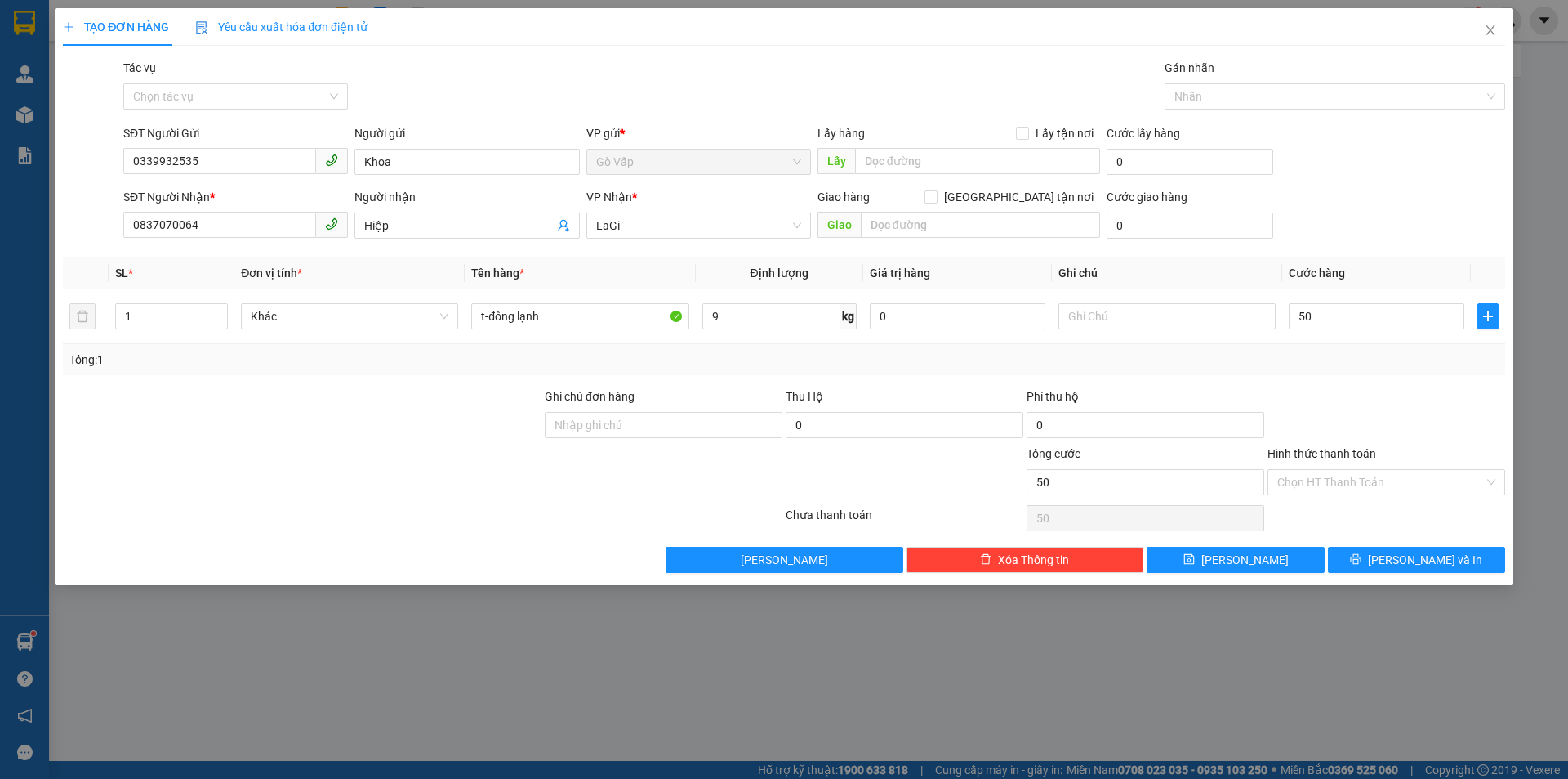
type input "50.000"
drag, startPoint x: 1375, startPoint y: 454, endPoint x: 1418, endPoint y: 469, distance: 45.5
click at [1377, 454] on div "Hình thức thanh toán" at bounding box center [1386, 457] width 237 height 25
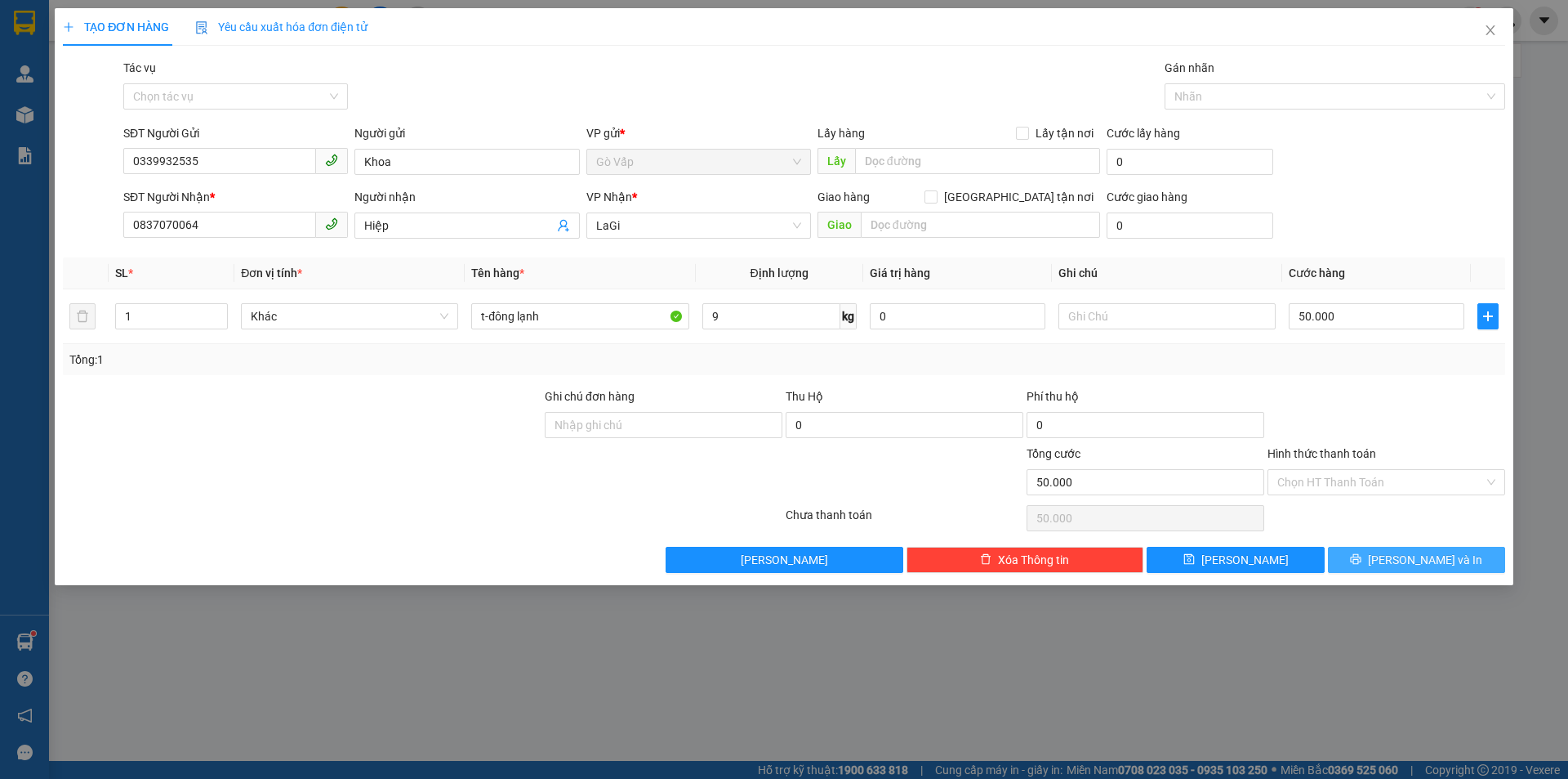
click at [1455, 569] on button "[PERSON_NAME] và In" at bounding box center [1416, 559] width 177 height 26
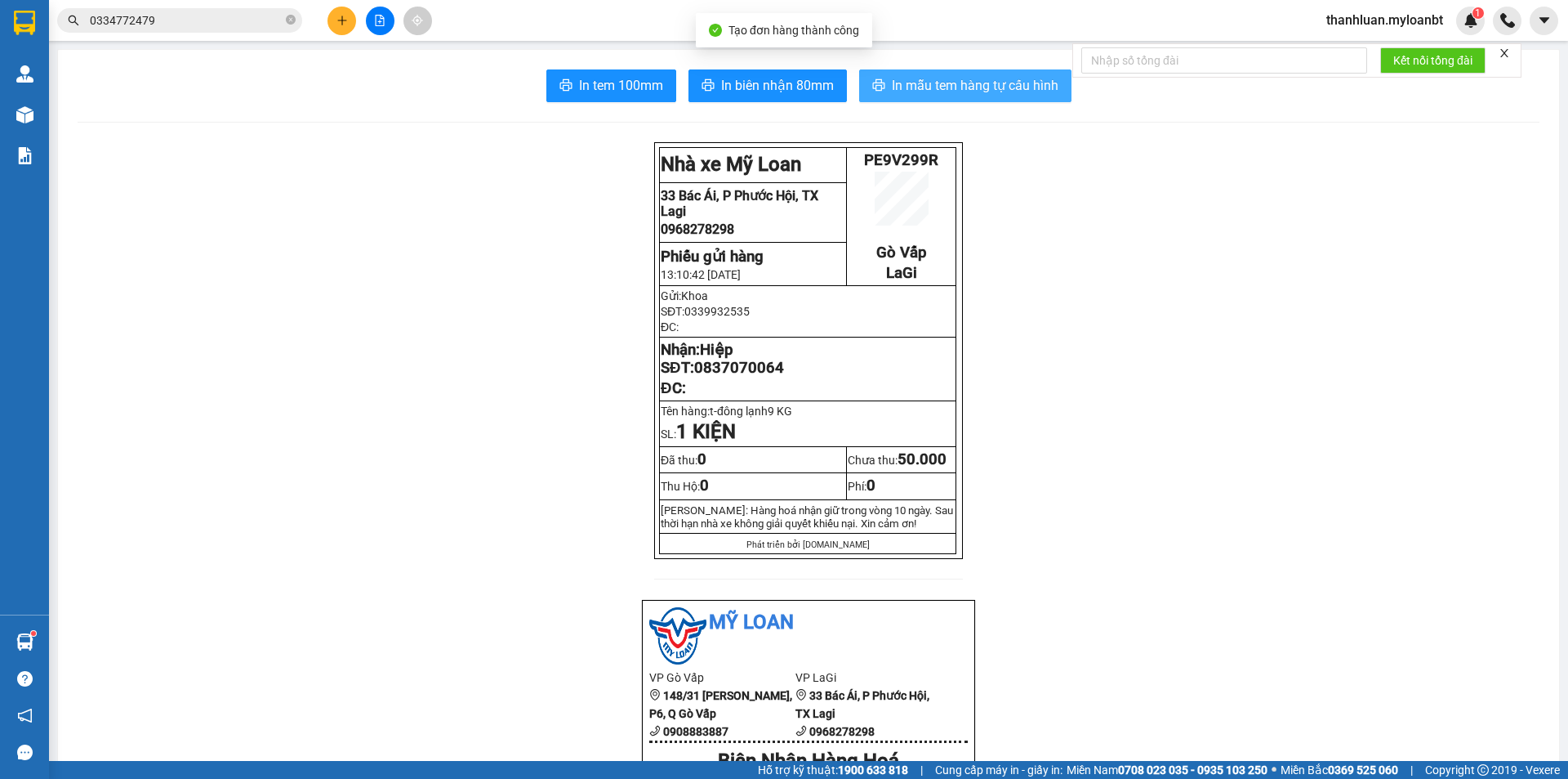
click at [900, 72] on button "In mẫu tem hàng tự cấu hình" at bounding box center [964, 85] width 212 height 33
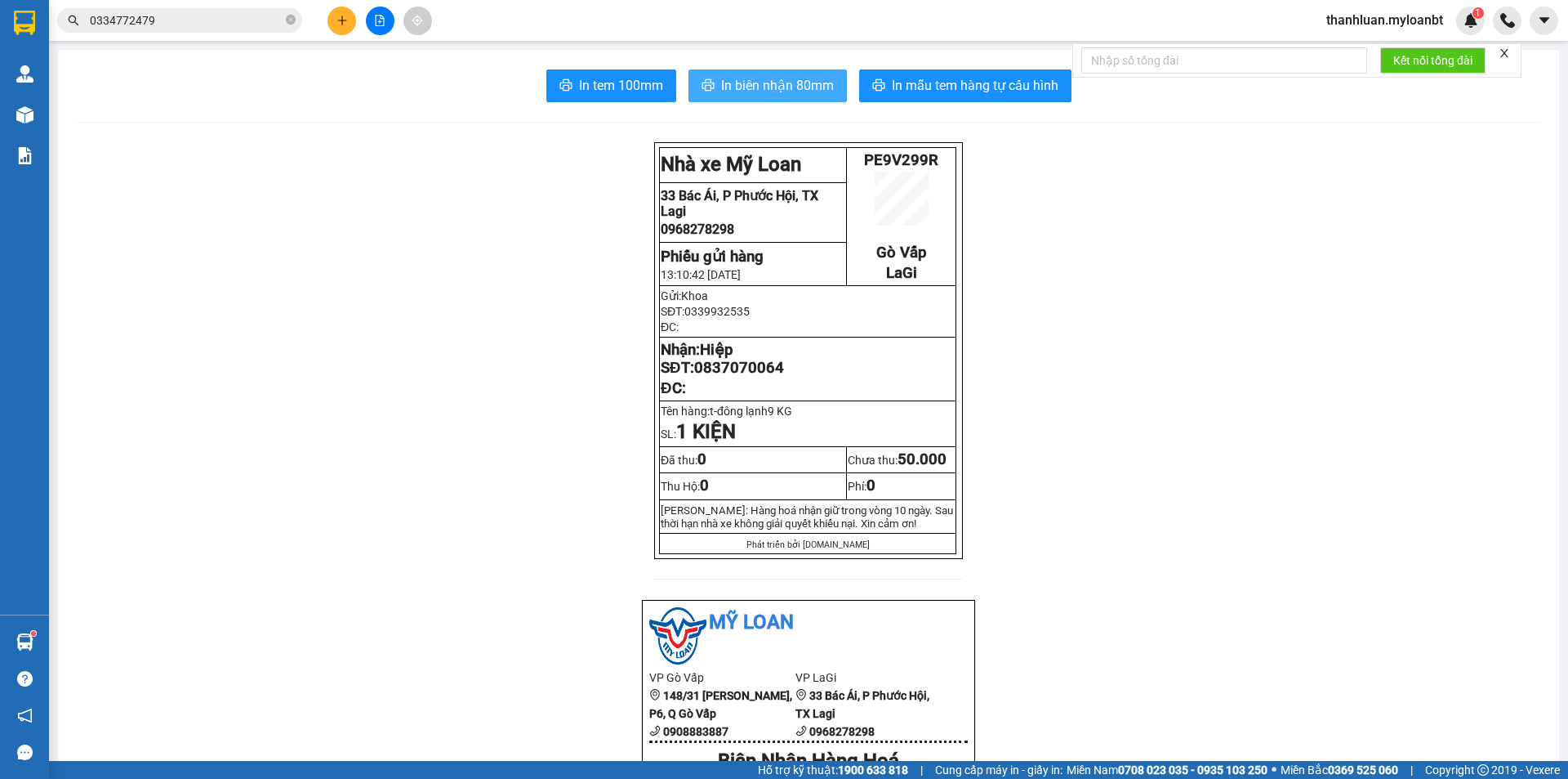
click at [746, 80] on span "In biên nhận 80mm" at bounding box center [777, 85] width 113 height 20
click at [343, 15] on icon "plus" at bounding box center [342, 20] width 12 height 12
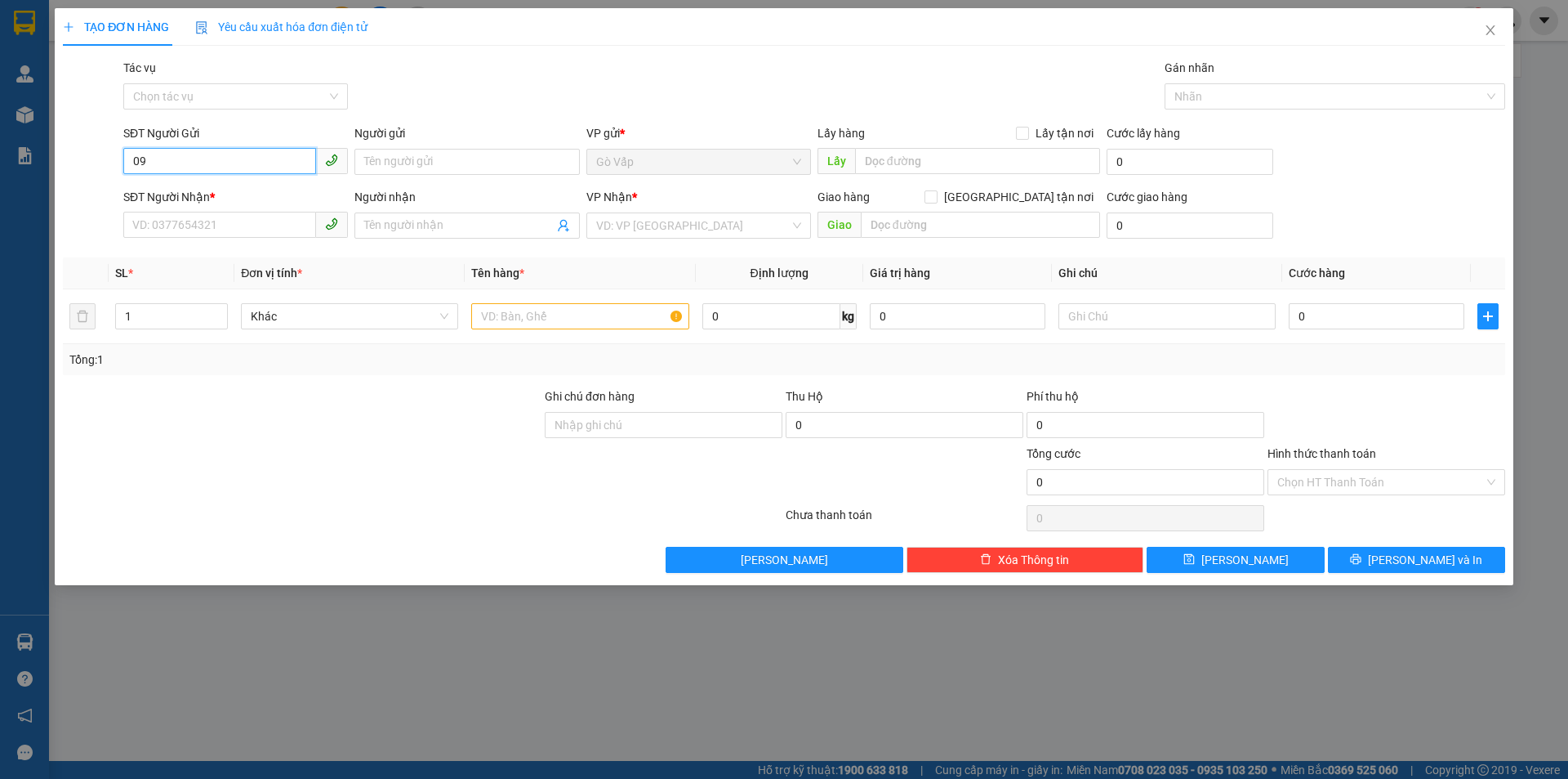
type input "0"
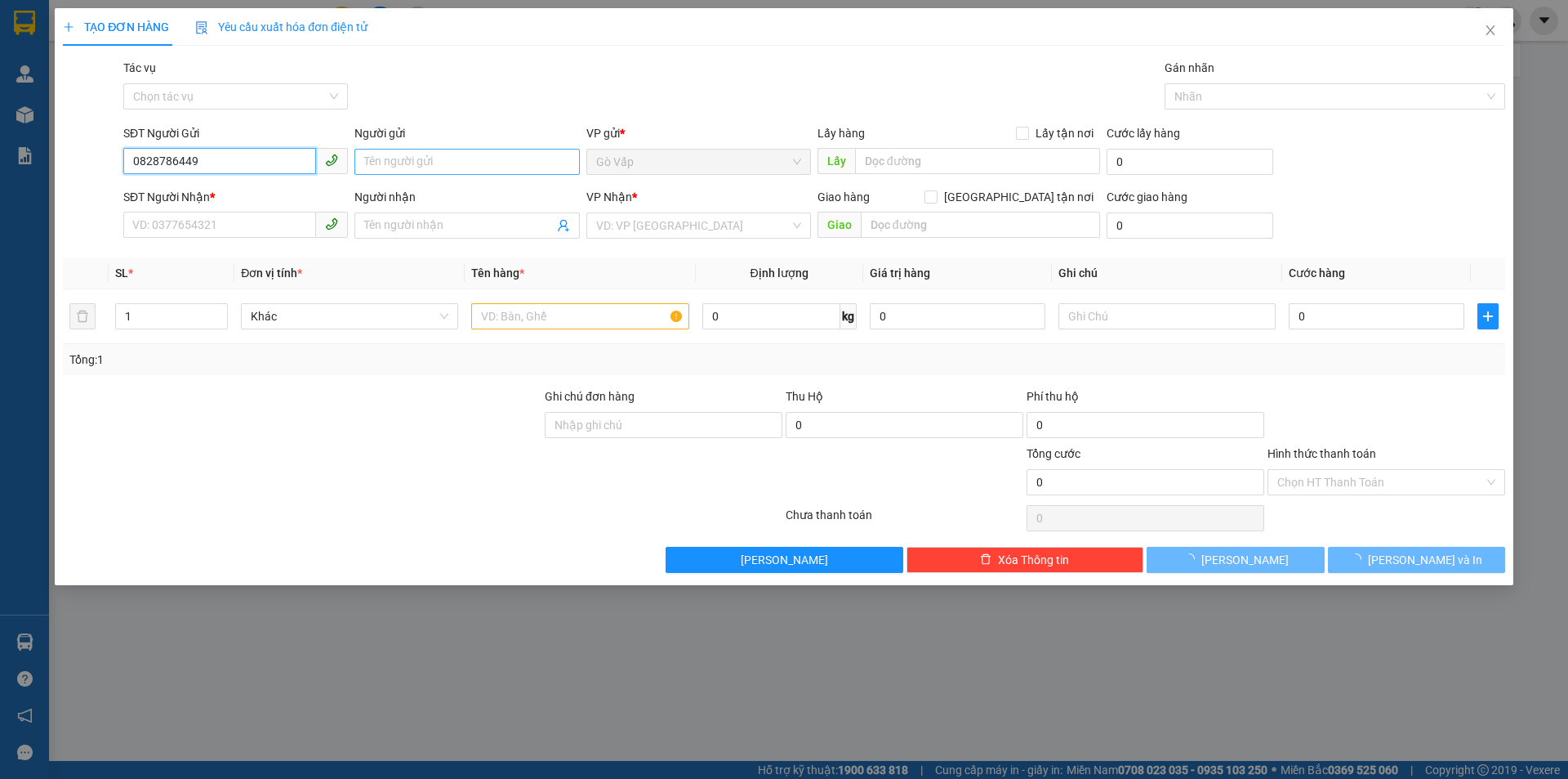
type input "0828786449"
click at [410, 157] on input "Người gửi" at bounding box center [467, 161] width 225 height 26
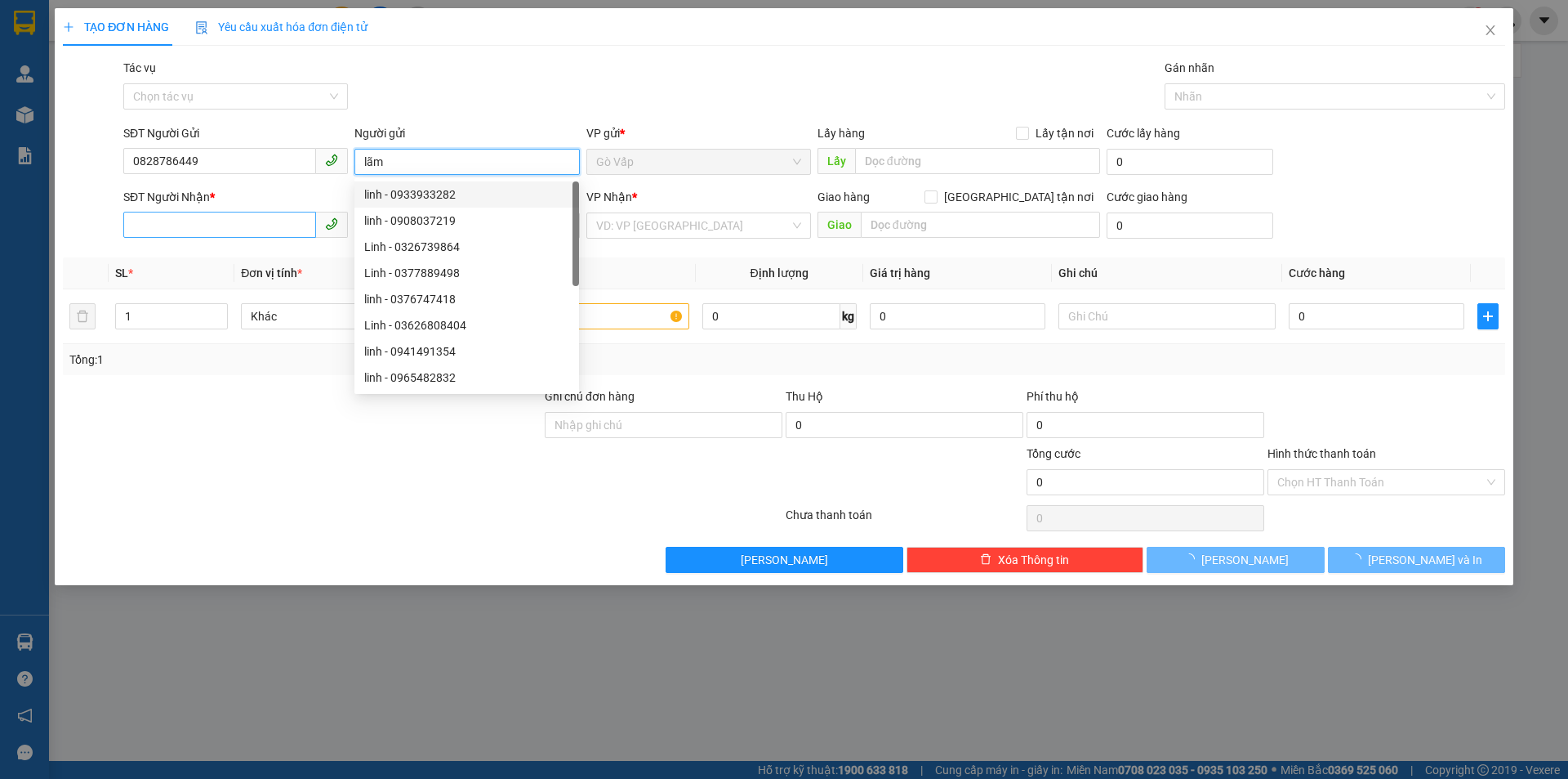
type input "lãm"
click at [243, 214] on input "SĐT Người Nhận *" at bounding box center [220, 224] width 193 height 26
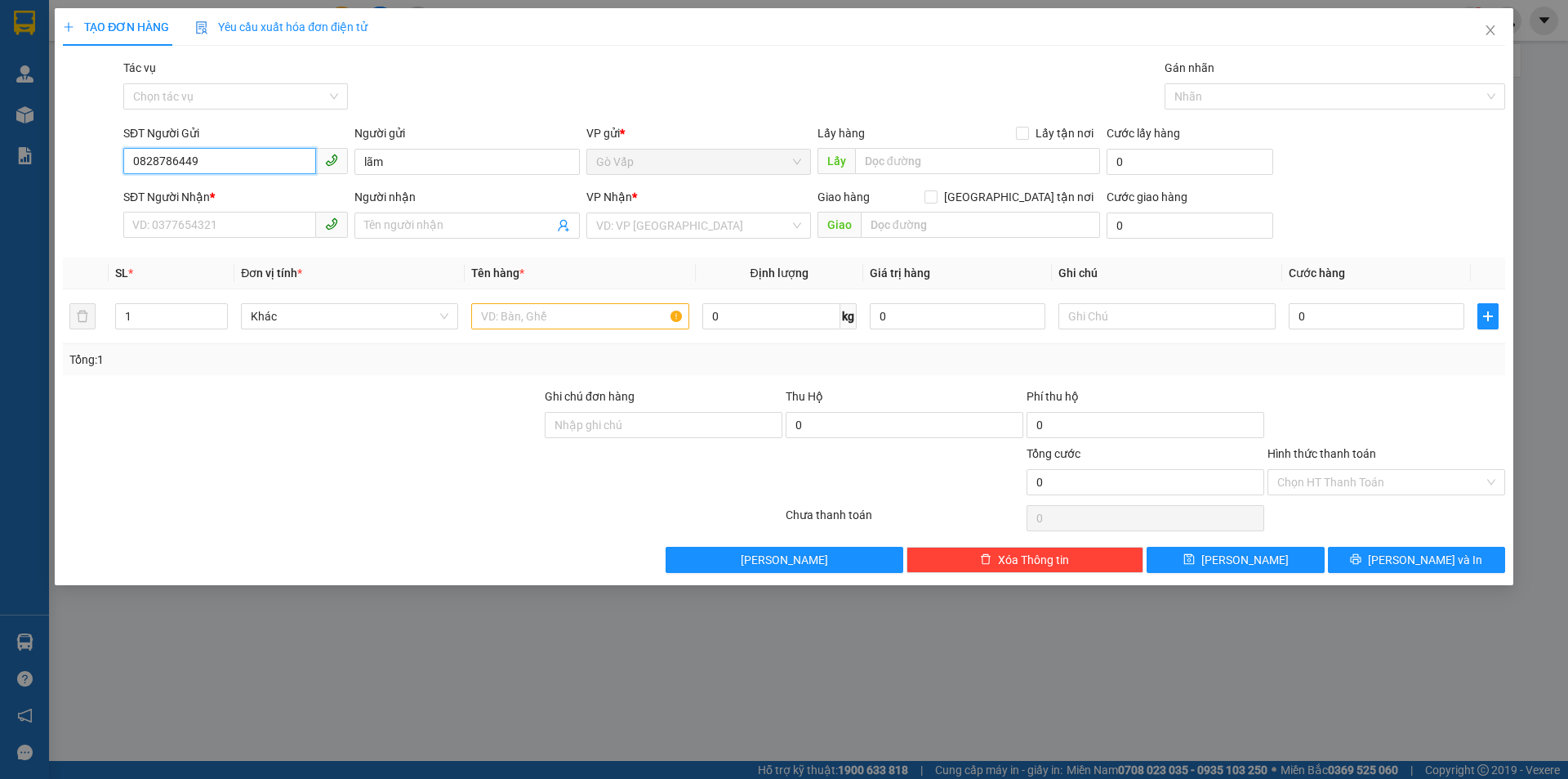
click at [266, 152] on input "0828786449" at bounding box center [220, 160] width 193 height 26
click at [184, 217] on input "SĐT Người Nhận *" at bounding box center [220, 224] width 193 height 26
paste input "0828786449"
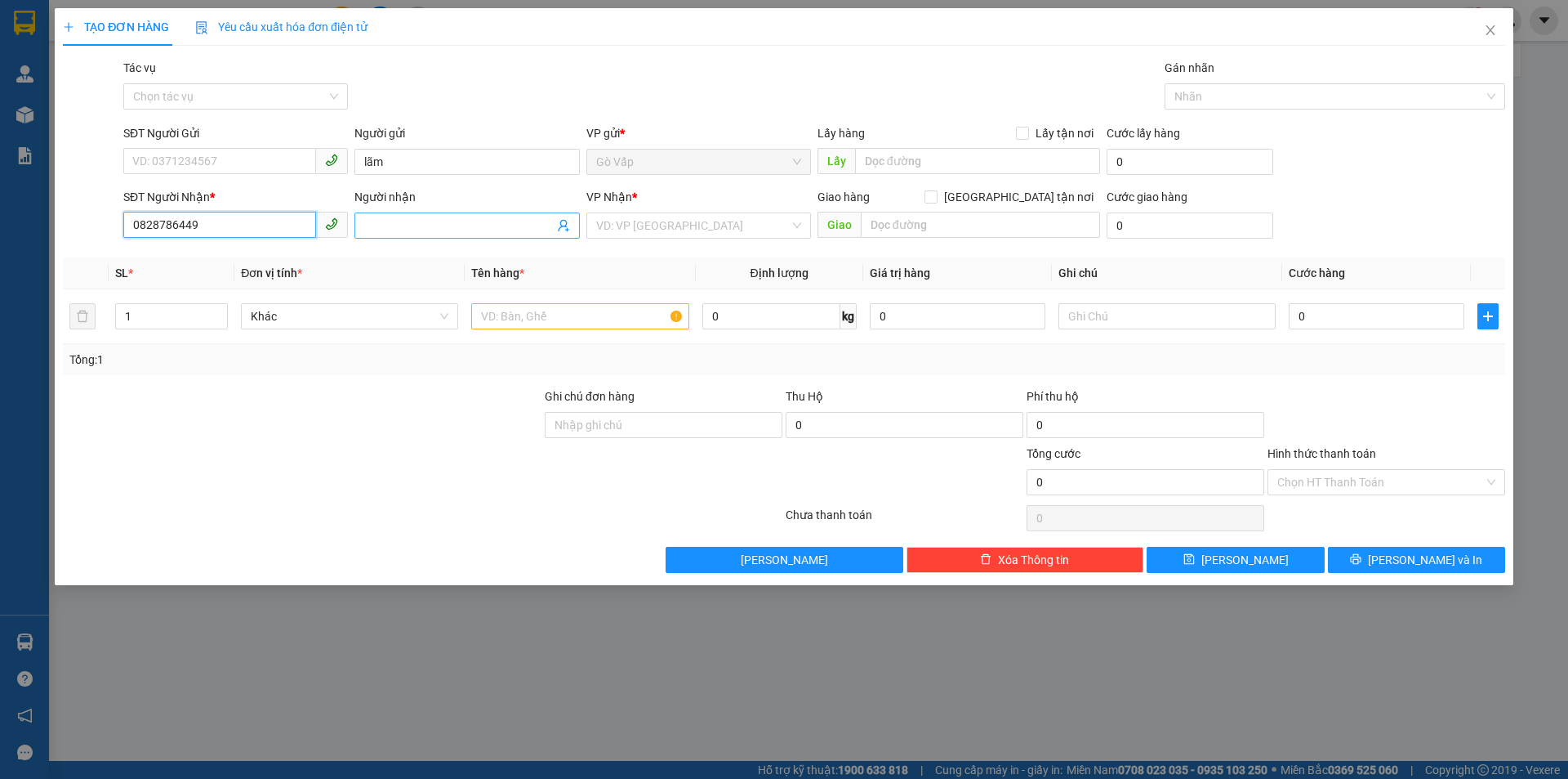
type input "0828786449"
click at [462, 226] on input "Người nhận" at bounding box center [459, 225] width 188 height 18
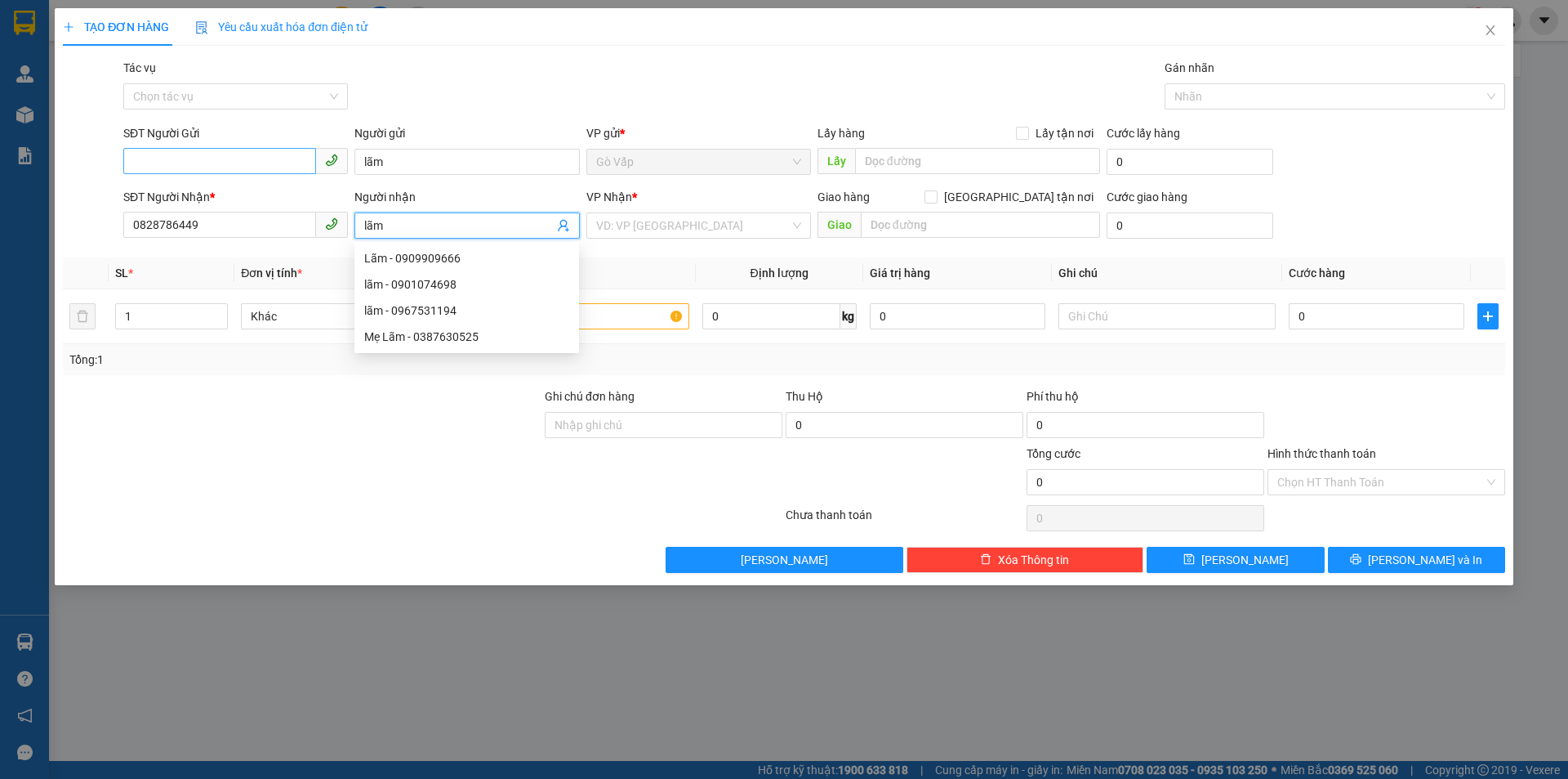
type input "lãm"
click at [236, 157] on input "SĐT Người Gửi" at bounding box center [220, 160] width 193 height 26
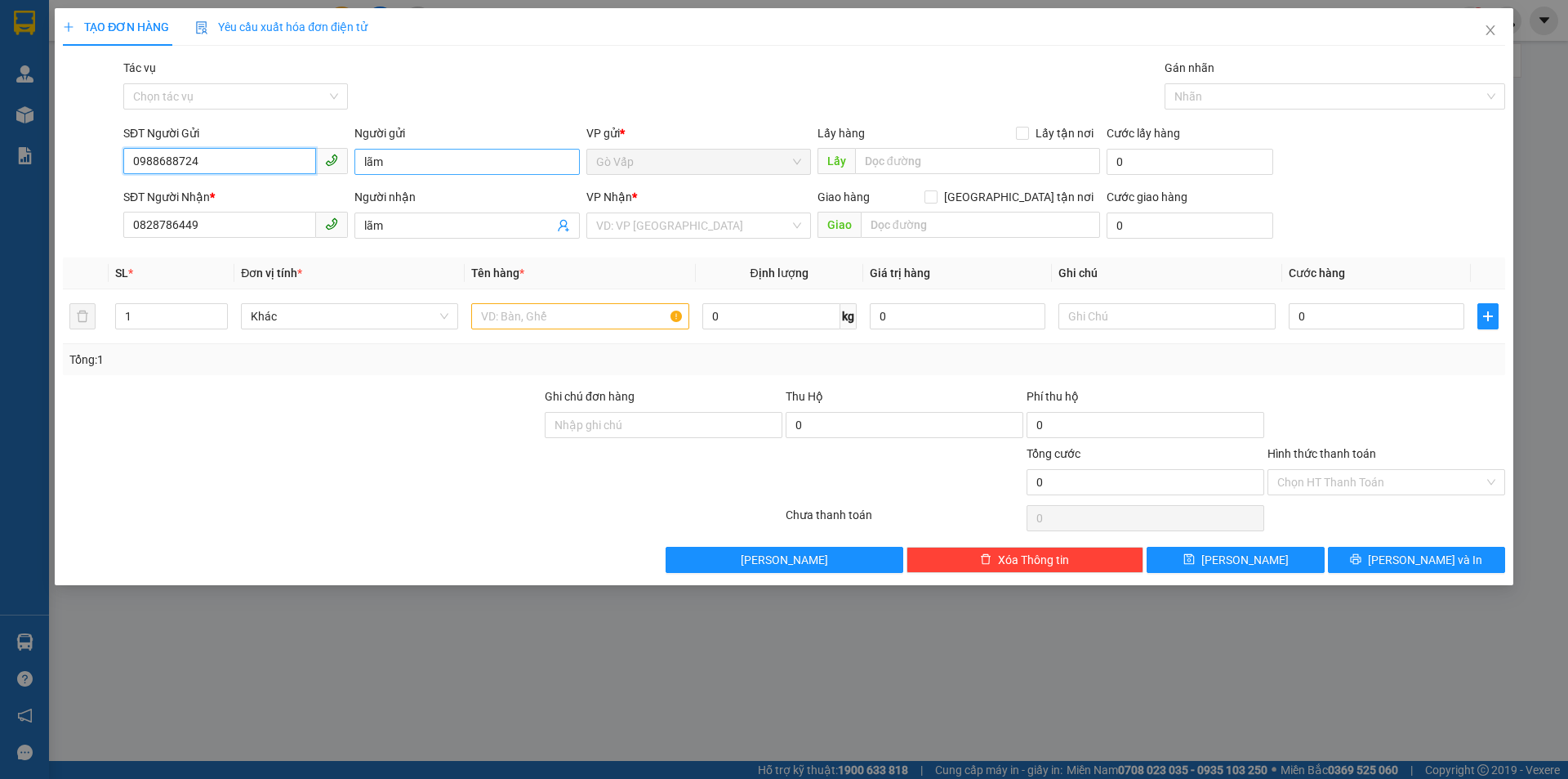
type input "0988688724"
click at [422, 156] on input "lãm" at bounding box center [467, 161] width 225 height 26
type input "kiêthj"
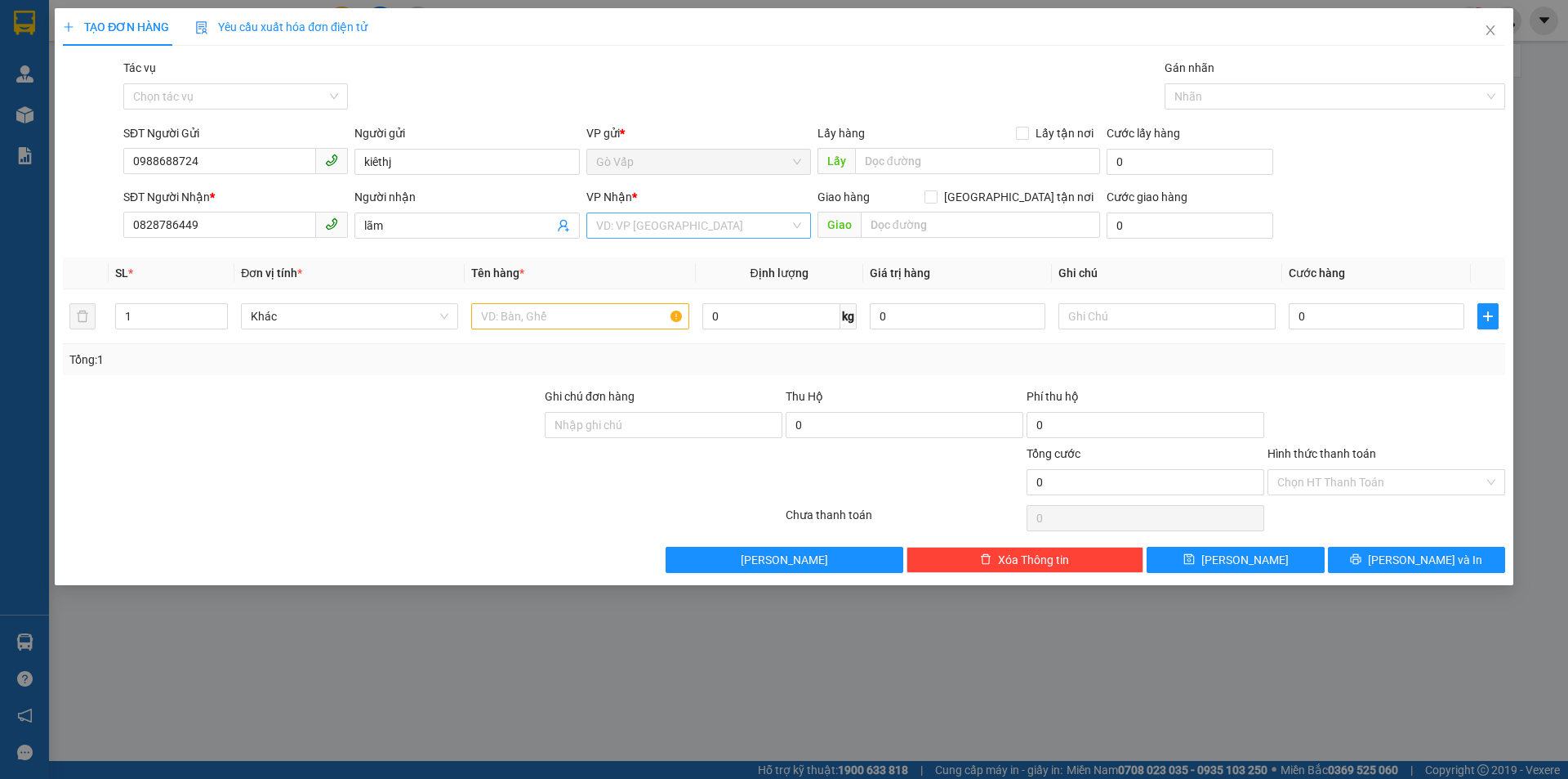
click at [663, 221] on input "search" at bounding box center [693, 226] width 194 height 25
click at [659, 260] on div "LaGi" at bounding box center [699, 258] width 205 height 18
click at [618, 326] on input "text" at bounding box center [580, 316] width 217 height 26
type input "b-"
click at [562, 68] on div "Gói vận chuyển * Tiêu chuẩn Tác vụ Chọn tác vụ Gán nhãn Nhãn" at bounding box center [814, 87] width 1388 height 57
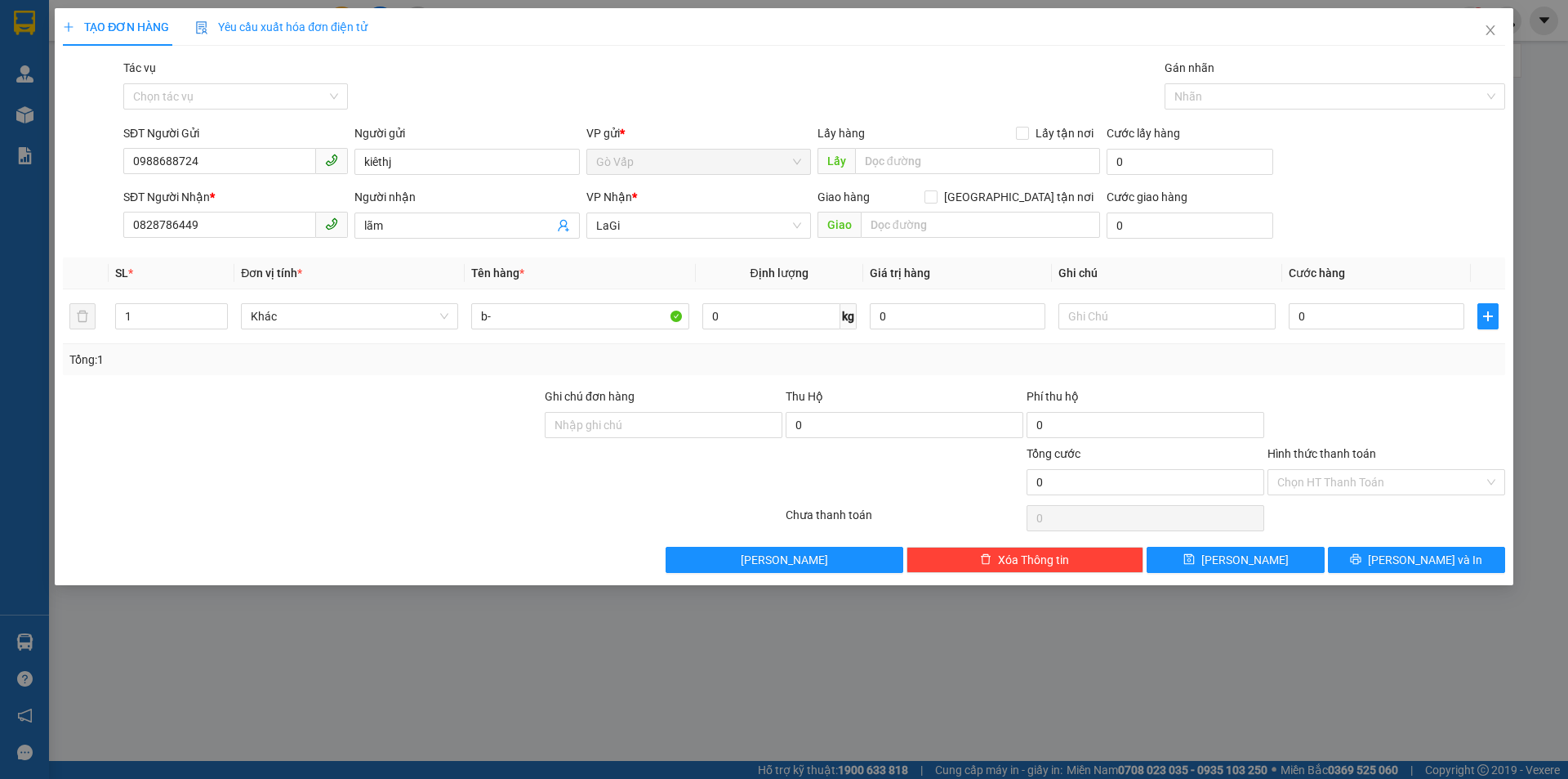
click at [698, 29] on div "TẠO ĐƠN HÀNG Yêu cầu xuất hóa đơn điện tử" at bounding box center [784, 27] width 1442 height 37
click at [1484, 31] on icon "close" at bounding box center [1490, 30] width 13 height 13
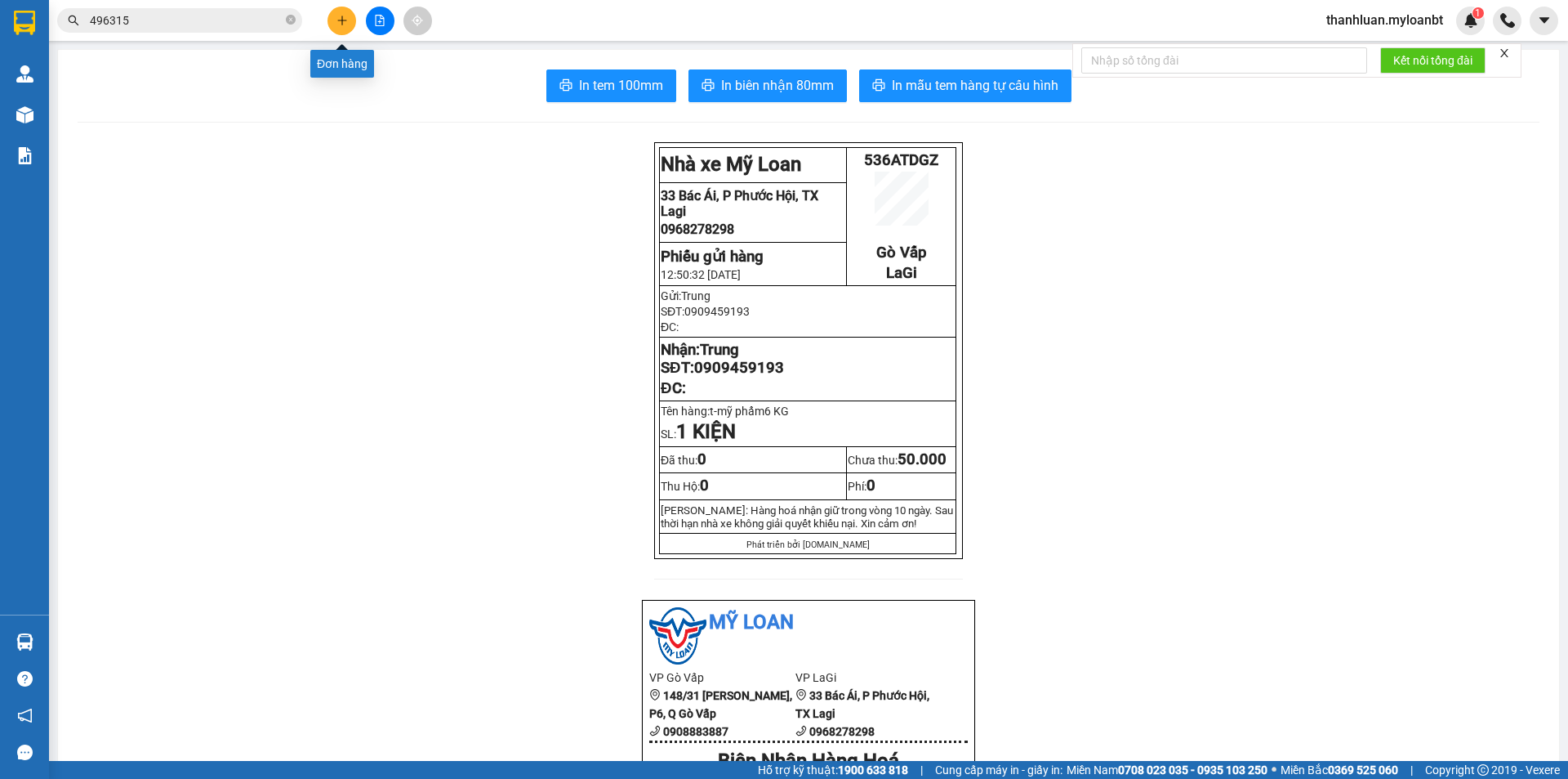
click at [351, 20] on button at bounding box center [341, 20] width 28 height 28
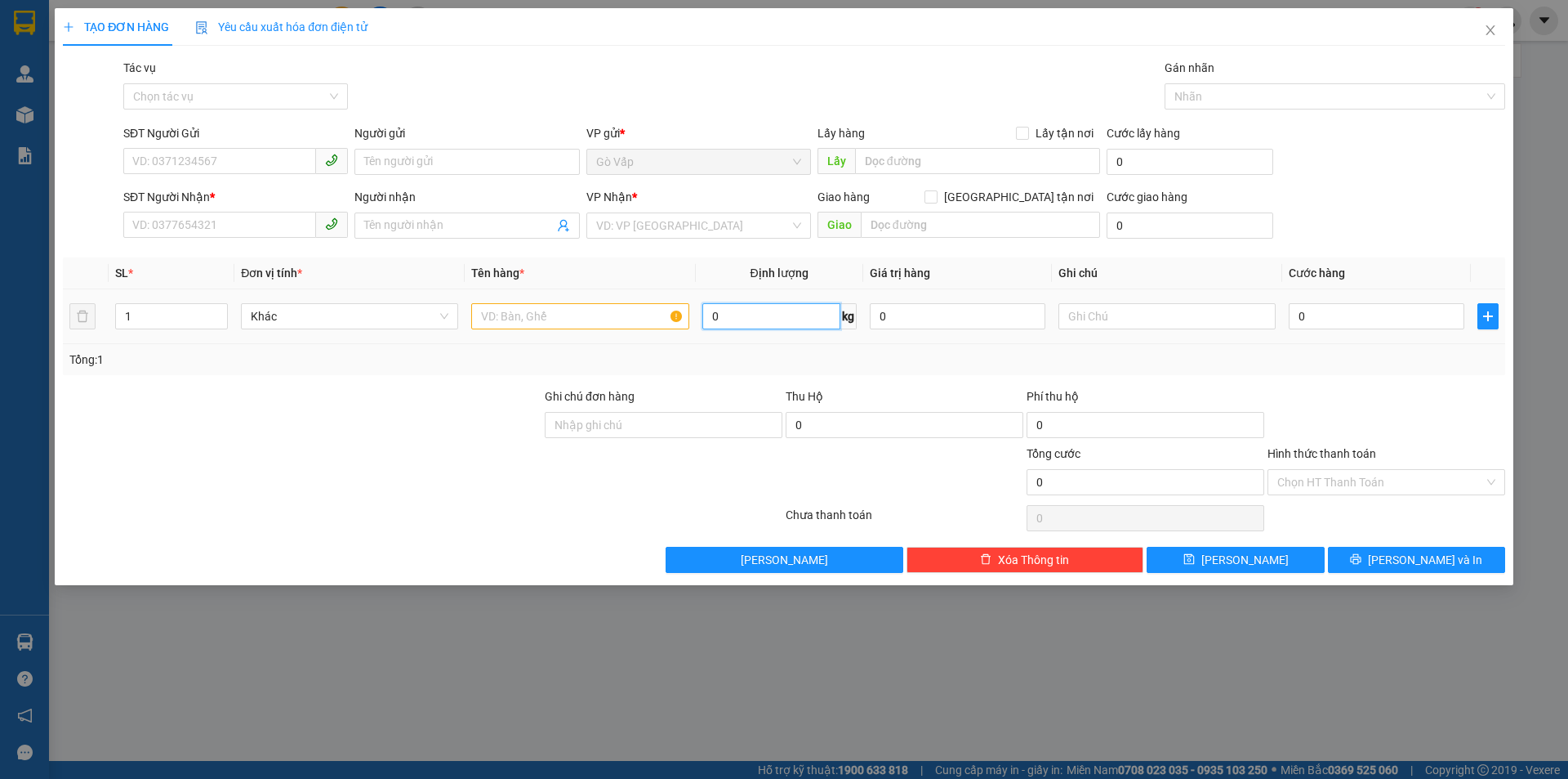
click at [739, 317] on input "0" at bounding box center [771, 316] width 138 height 26
type input "10"
click at [218, 317] on span "down" at bounding box center [219, 321] width 10 height 10
click at [221, 309] on icon "up" at bounding box center [219, 312] width 5 height 5
type input "2"
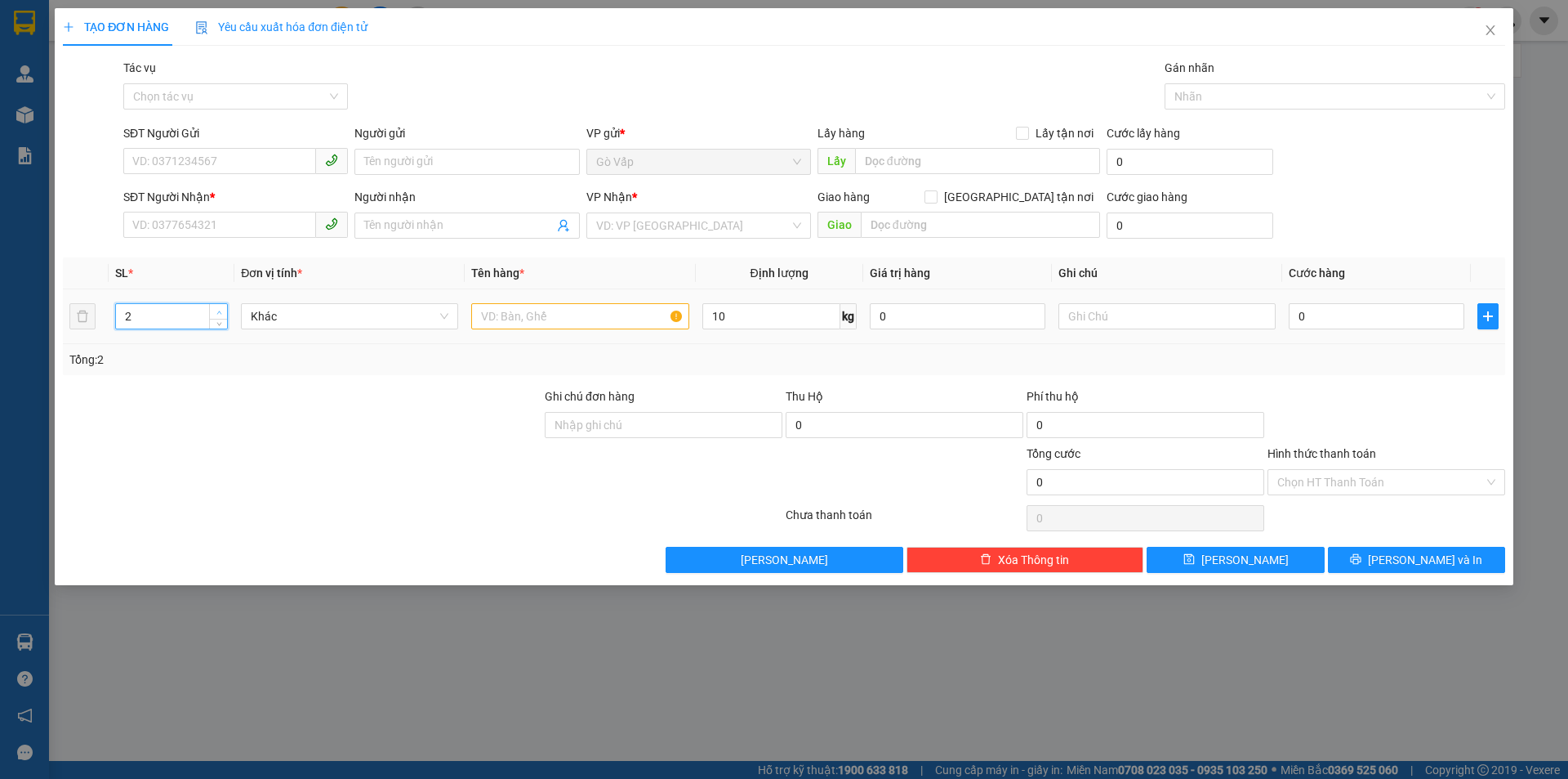
click at [221, 309] on icon "up" at bounding box center [219, 312] width 5 height 5
click at [267, 150] on input "SĐT Người Gửi" at bounding box center [220, 160] width 193 height 26
type input "0988688724"
click at [427, 146] on div "Người gửi" at bounding box center [467, 137] width 225 height 25
click at [430, 173] on input "Người gửi" at bounding box center [467, 161] width 225 height 26
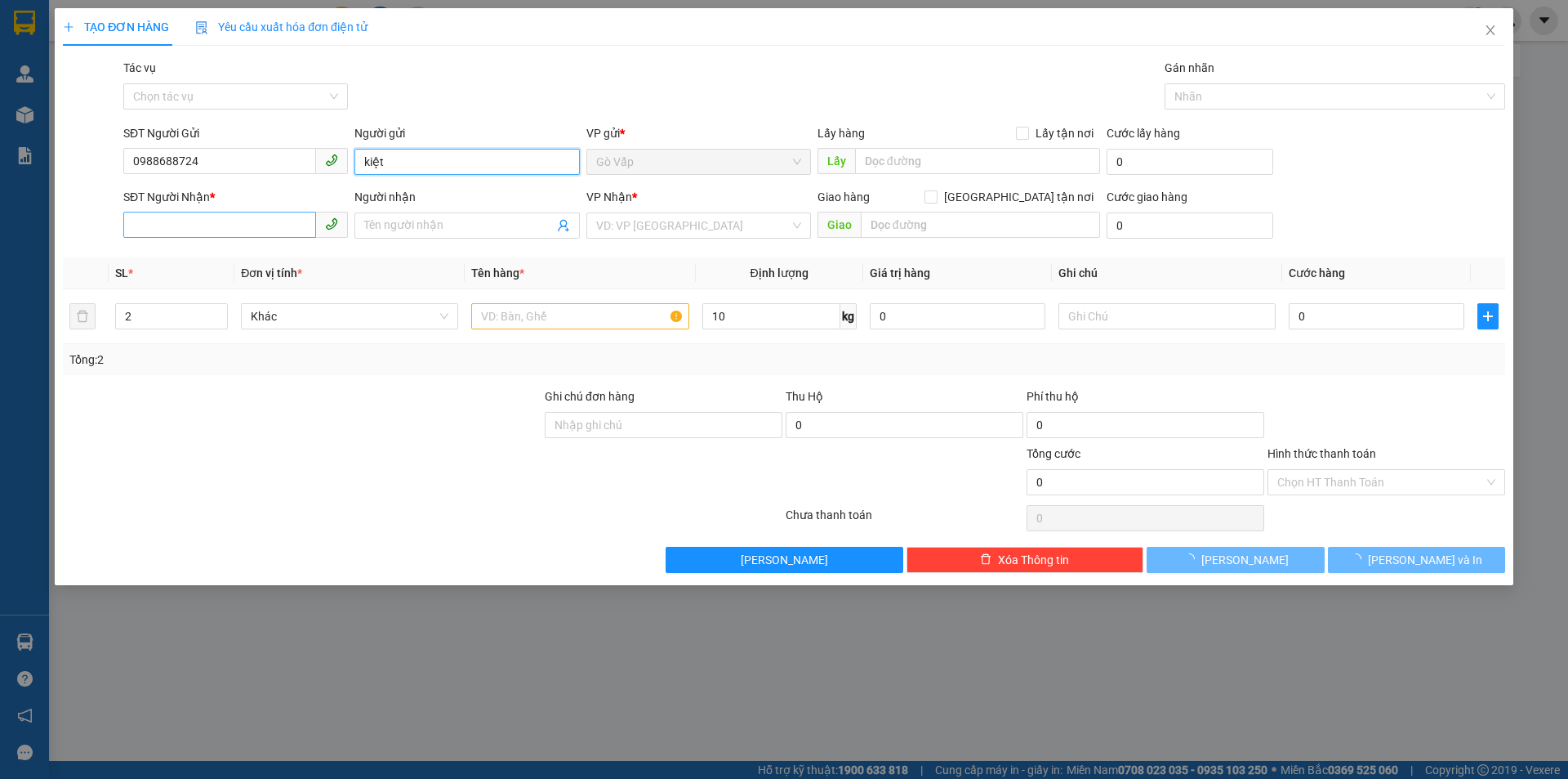
type input "kiệt"
click at [281, 213] on input "SĐT Người Nhận *" at bounding box center [220, 224] width 193 height 26
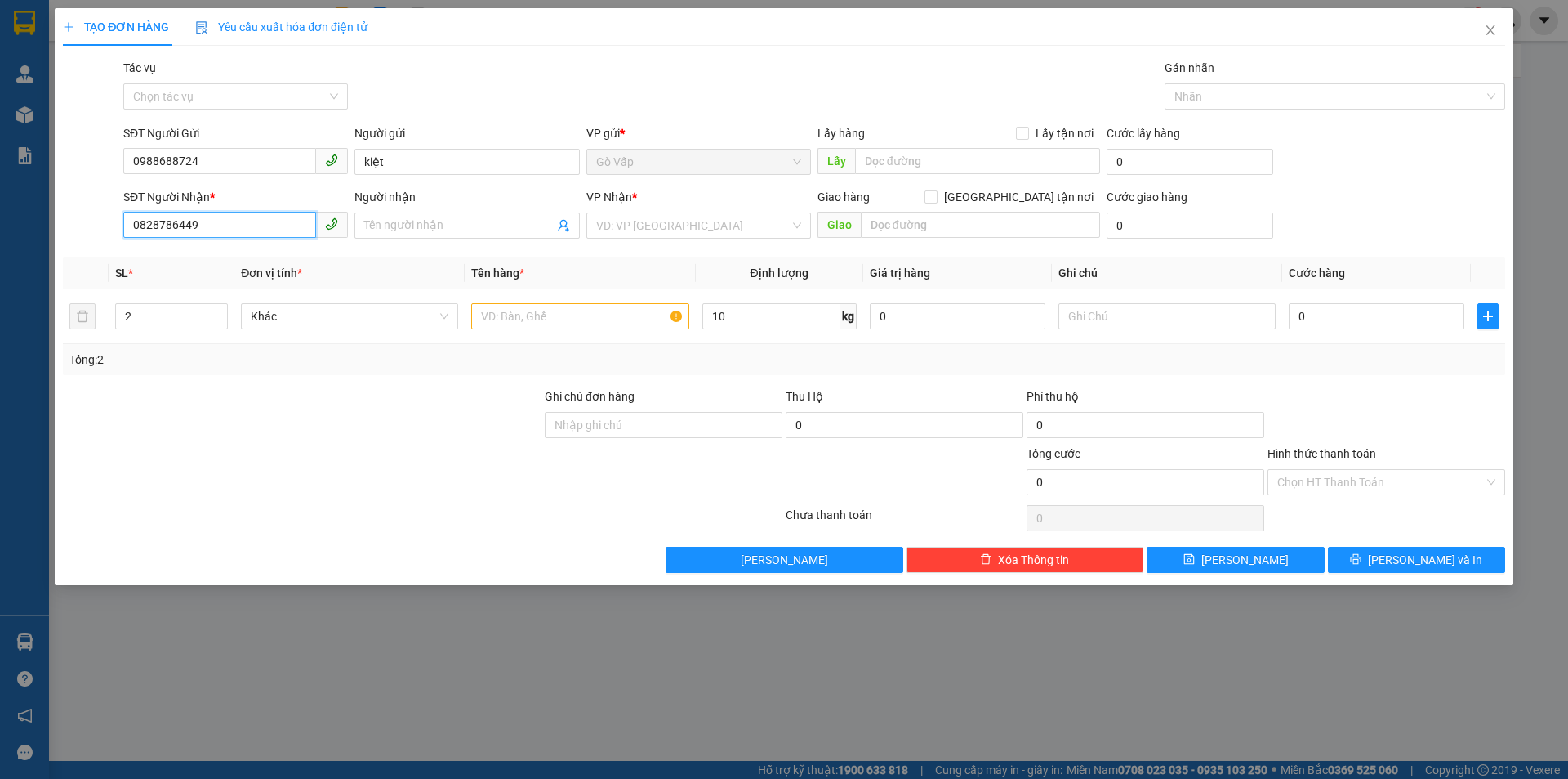
type input "0828786449"
drag, startPoint x: 457, startPoint y: 207, endPoint x: 454, endPoint y: 222, distance: 15.3
click at [455, 207] on div "Người nhận" at bounding box center [467, 200] width 225 height 25
click at [454, 222] on input "Người nhận" at bounding box center [459, 225] width 188 height 18
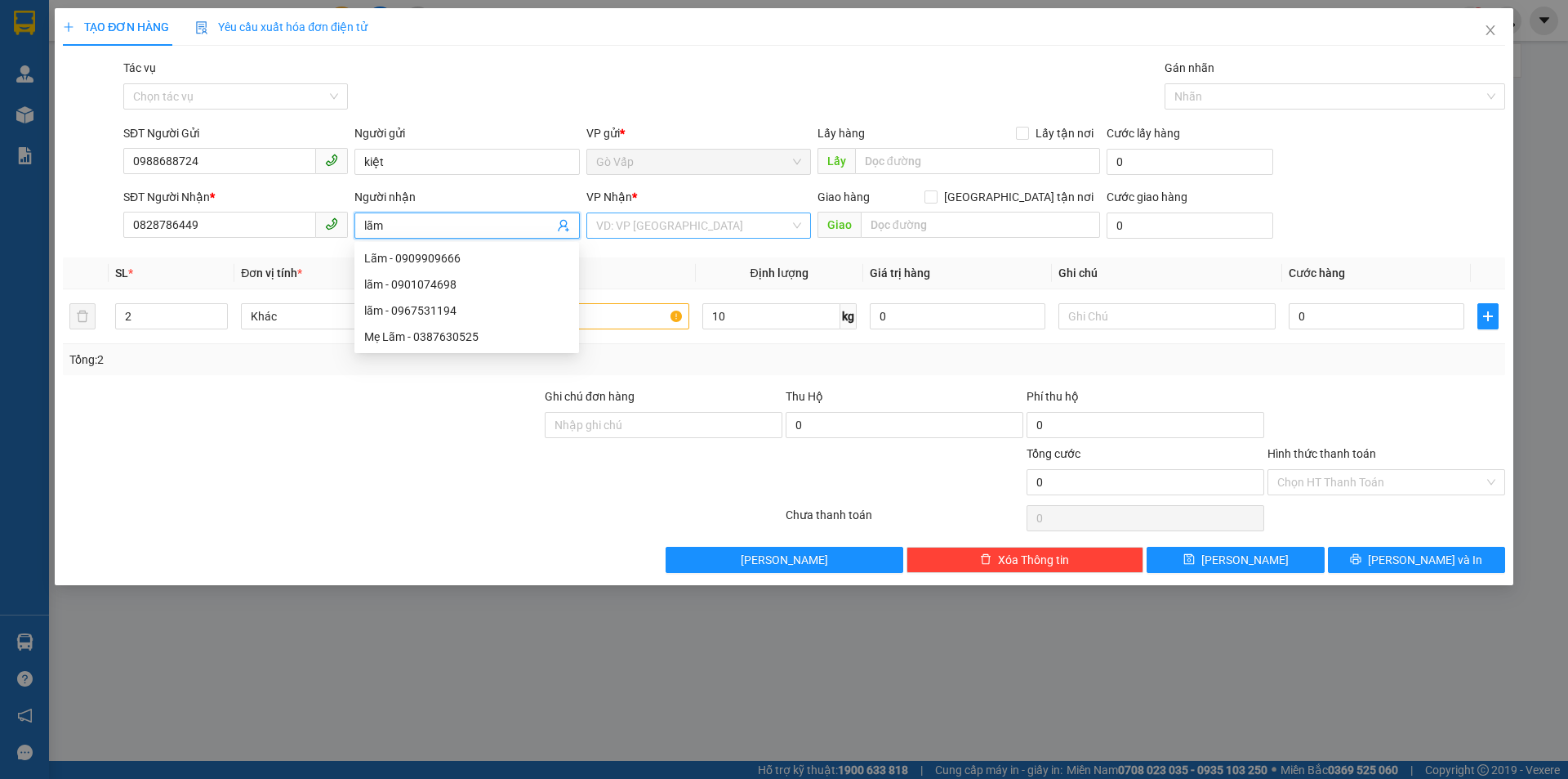
type input "lãm"
click at [689, 236] on input "search" at bounding box center [693, 226] width 194 height 25
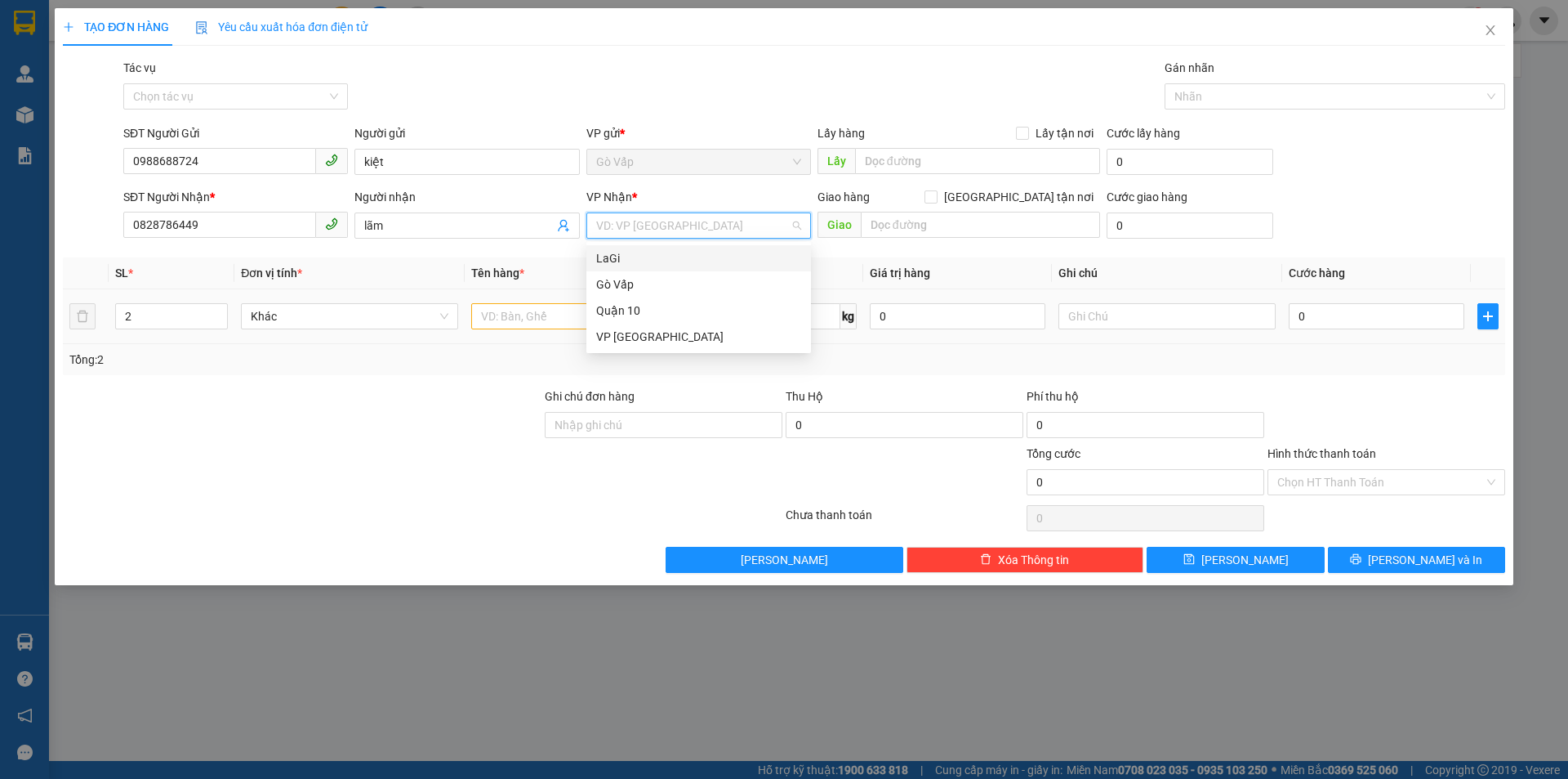
drag, startPoint x: 682, startPoint y: 256, endPoint x: 544, endPoint y: 308, distance: 147.5
click at [682, 256] on div "LaGi" at bounding box center [699, 258] width 205 height 18
click at [540, 317] on input "text" at bounding box center [580, 316] width 217 height 26
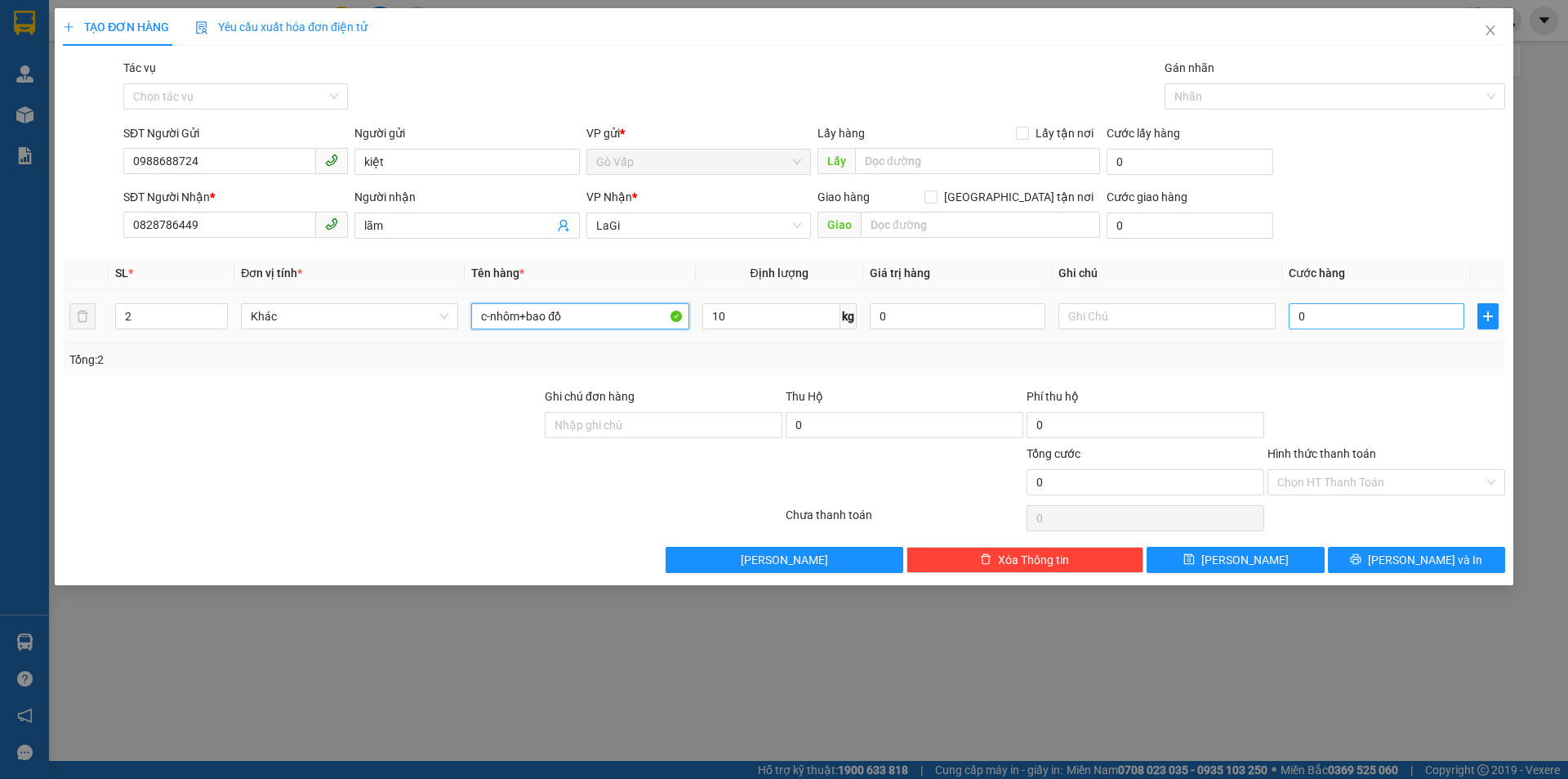
type input "c-nhôm+bao đồ"
click at [1351, 310] on input "0" at bounding box center [1377, 316] width 176 height 26
type input "1"
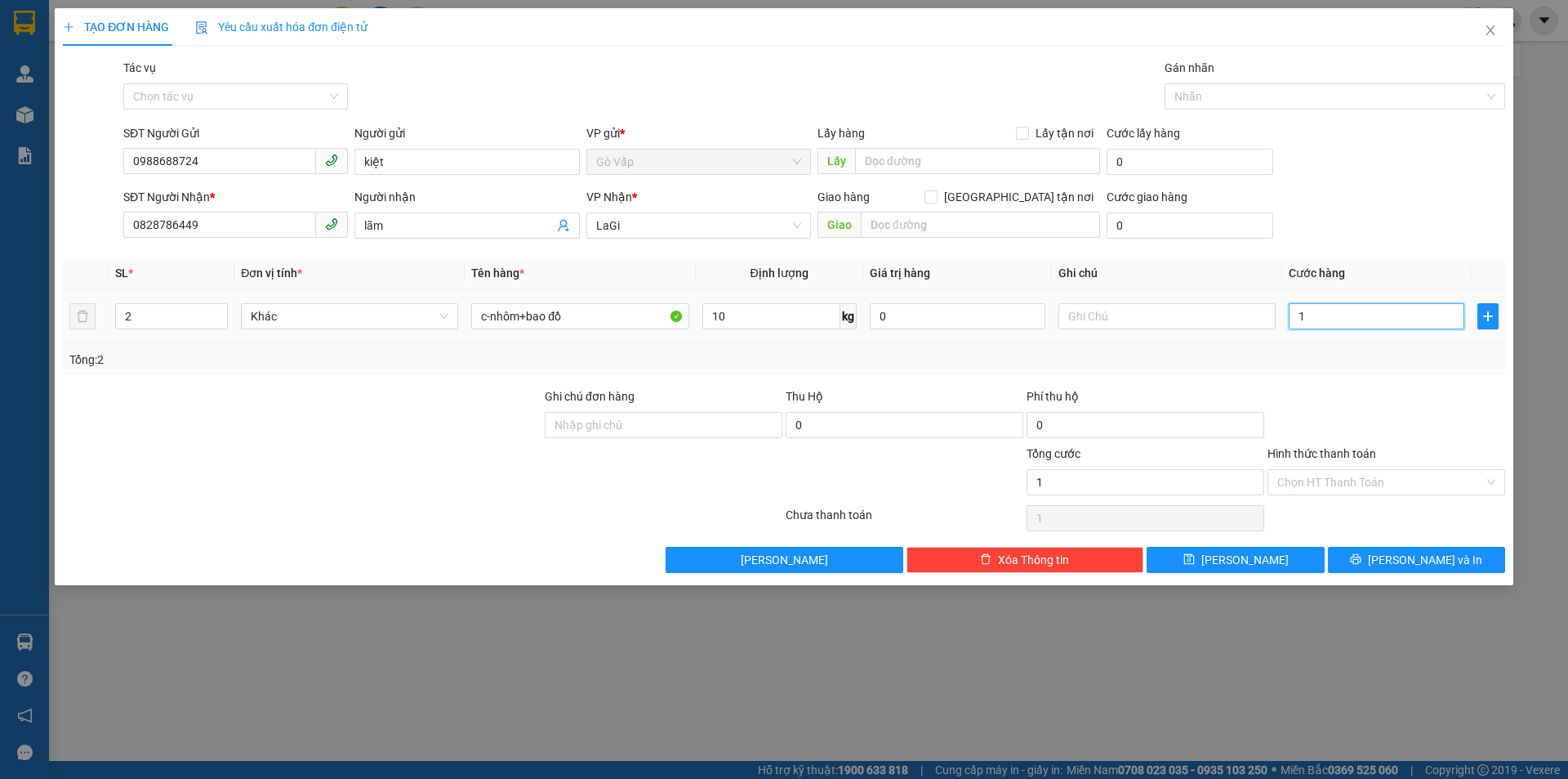
type input "10"
type input "100"
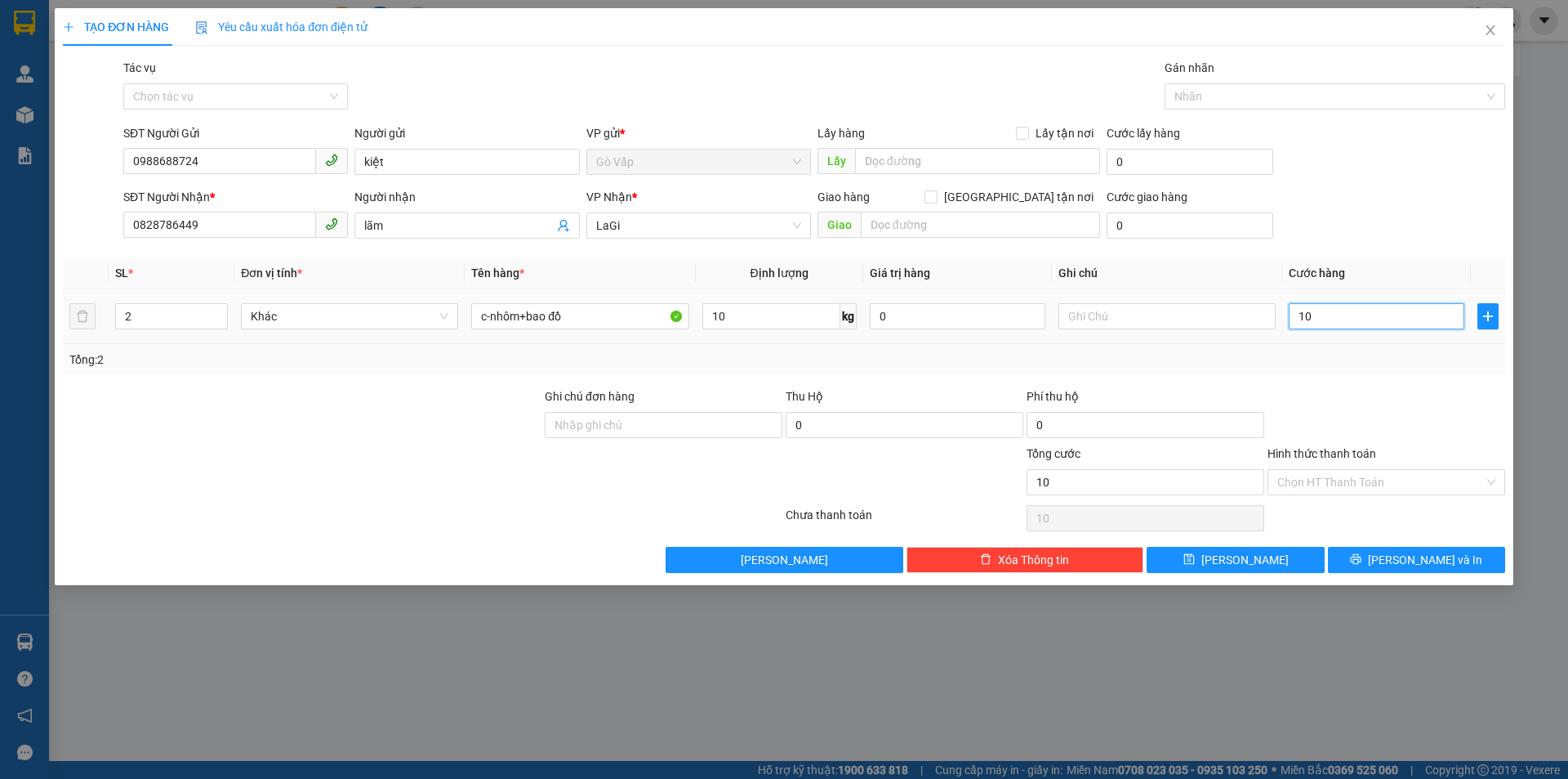
type input "100"
type input "100.000"
click at [1383, 414] on div at bounding box center [1386, 415] width 241 height 57
click at [1303, 485] on input "Hình thức thanh toán" at bounding box center [1380, 482] width 206 height 25
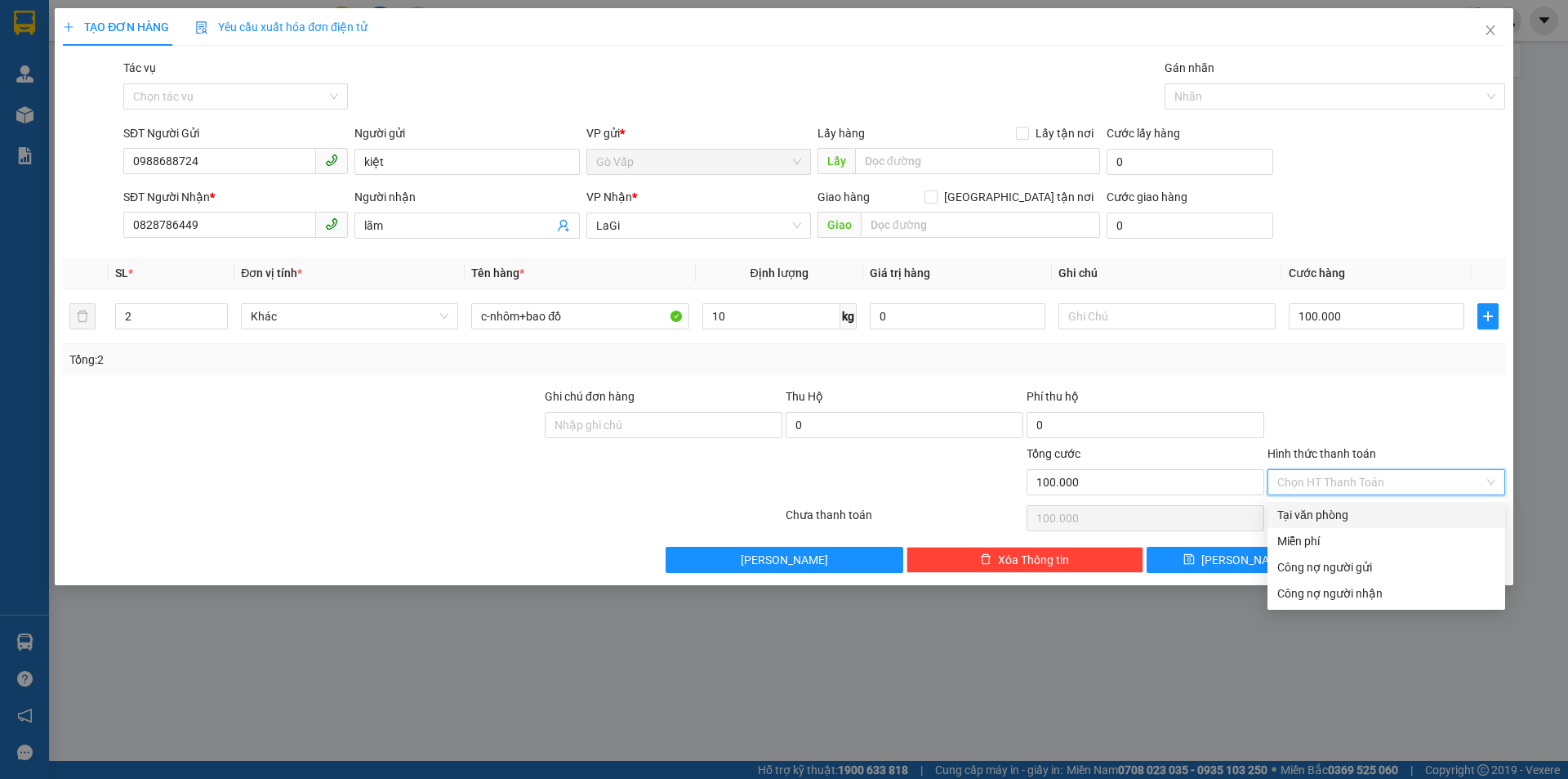
click at [1327, 512] on div "Tại văn phòng" at bounding box center [1386, 515] width 218 height 18
type input "0"
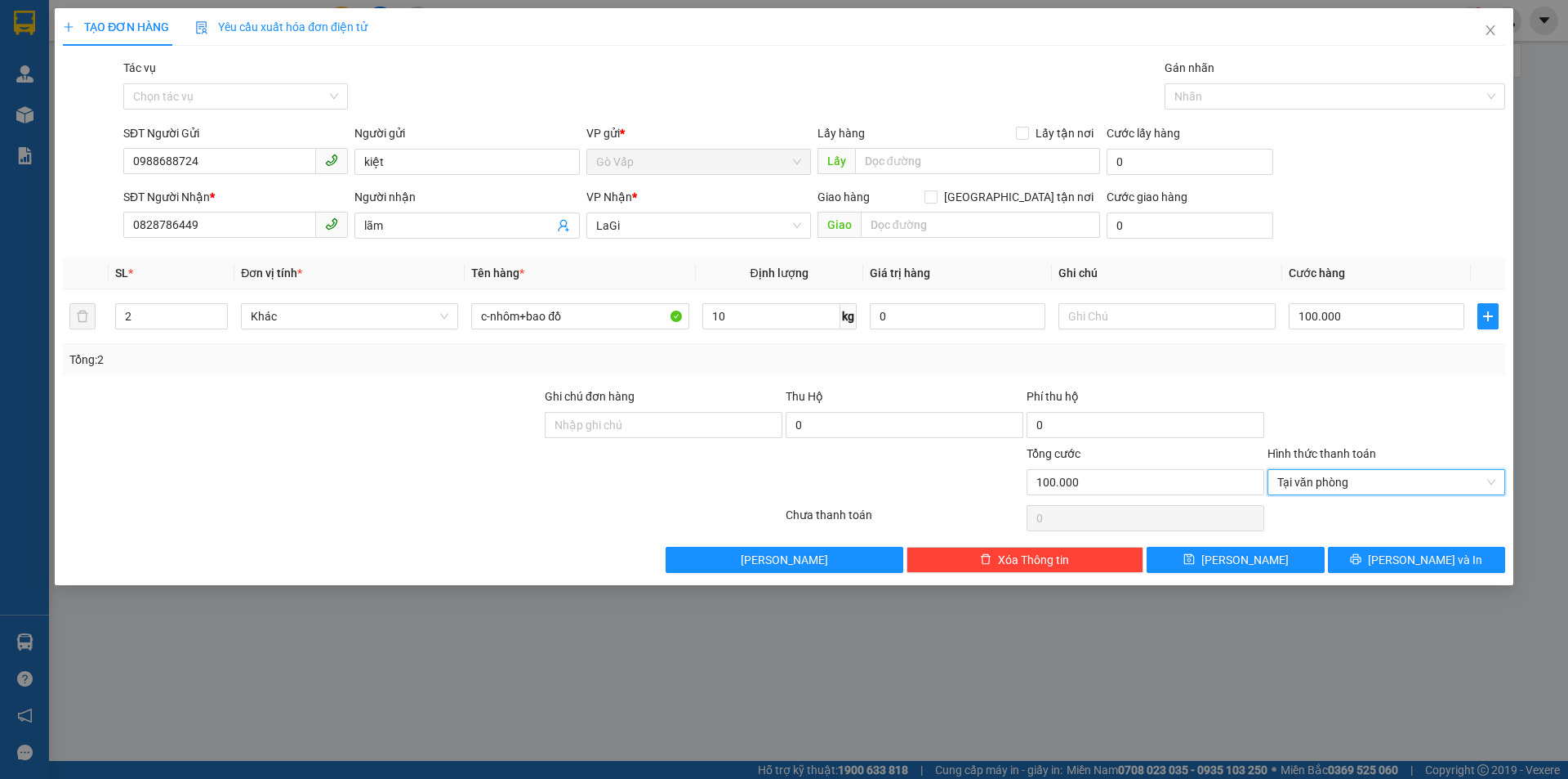
click at [1411, 577] on div "TẠO ĐƠN HÀNG Yêu cầu xuất hóa đơn điện tử Transit Pickup Surcharge Ids Transit …" at bounding box center [784, 296] width 1459 height 577
click at [1414, 561] on span "Lưu và In" at bounding box center [1425, 559] width 115 height 18
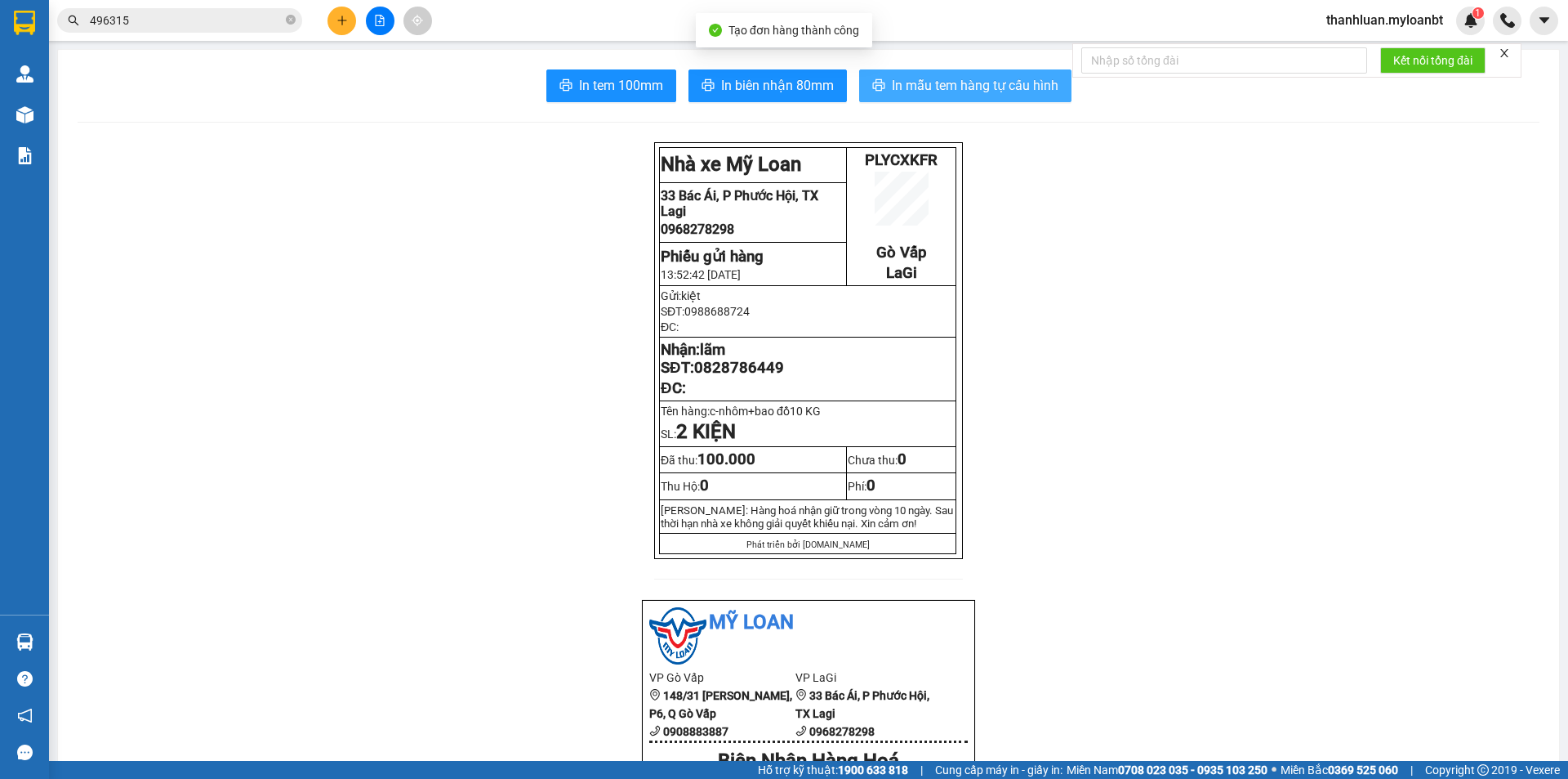
click at [952, 79] on span "In mẫu tem hàng tự cấu hình" at bounding box center [974, 85] width 166 height 20
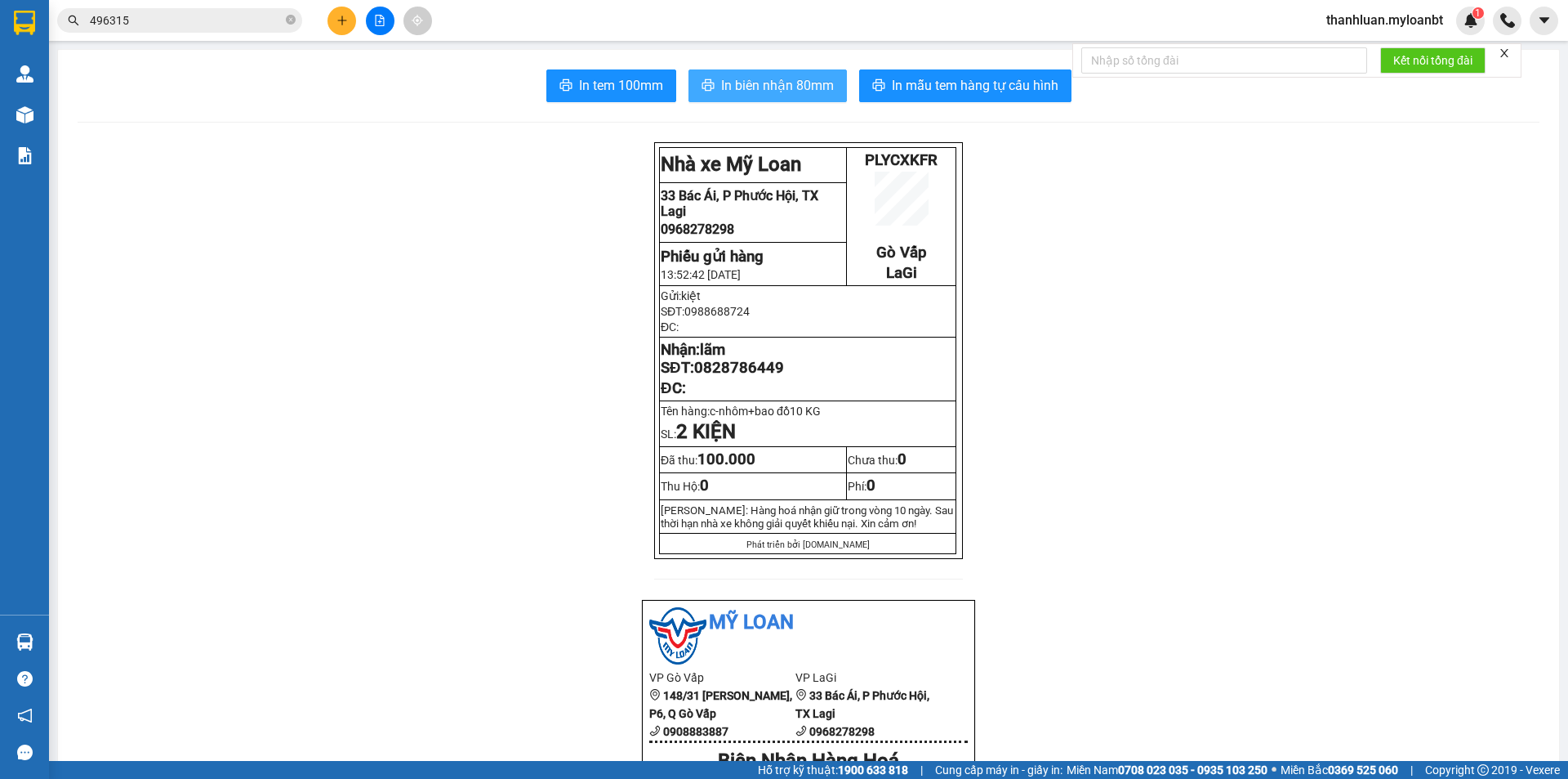
click at [799, 86] on span "In biên nhận 80mm" at bounding box center [777, 85] width 113 height 20
click at [353, 28] on button at bounding box center [341, 20] width 28 height 28
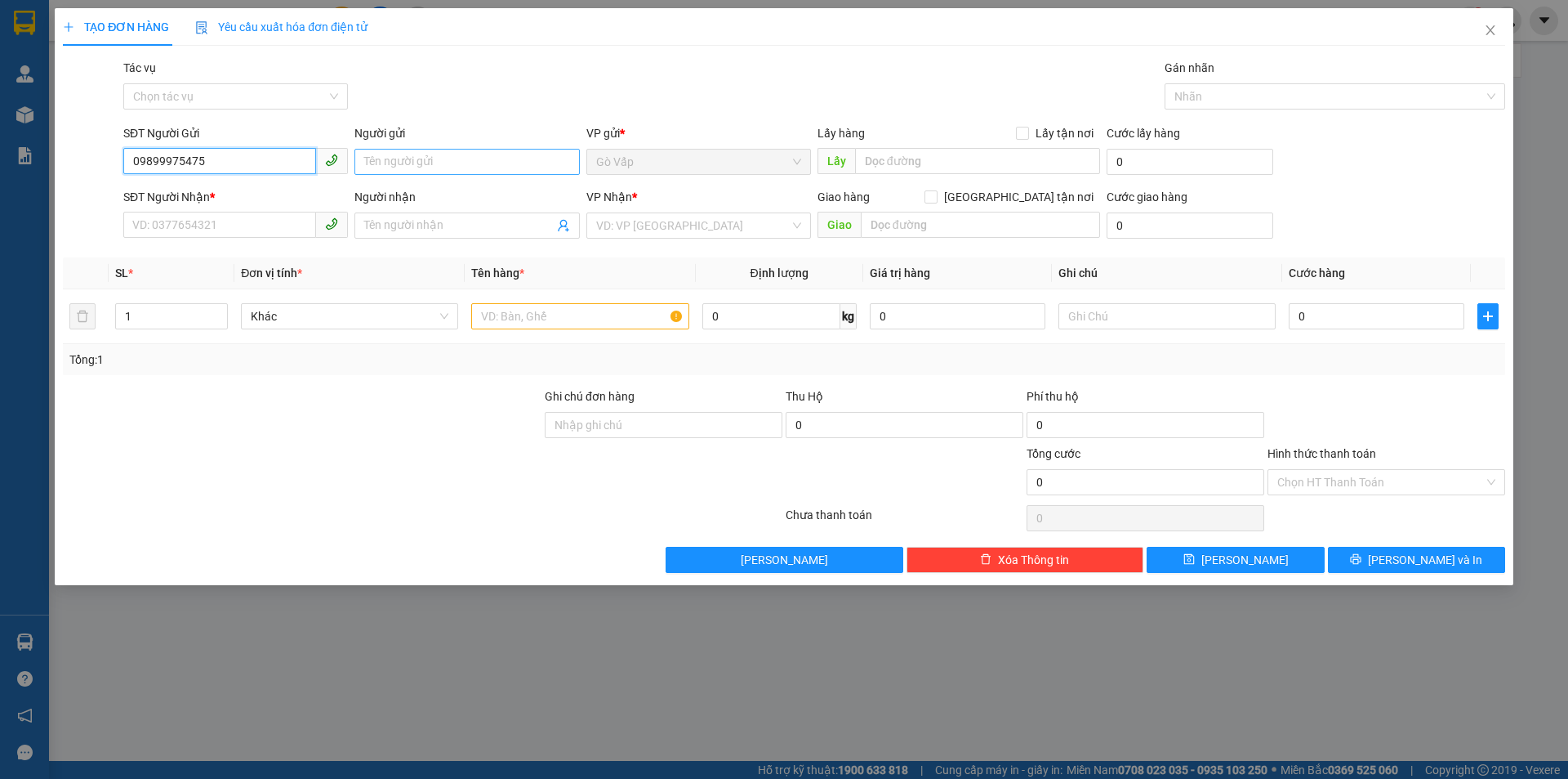
type input "09899975475"
click at [502, 167] on input "Người gửi" at bounding box center [467, 161] width 225 height 26
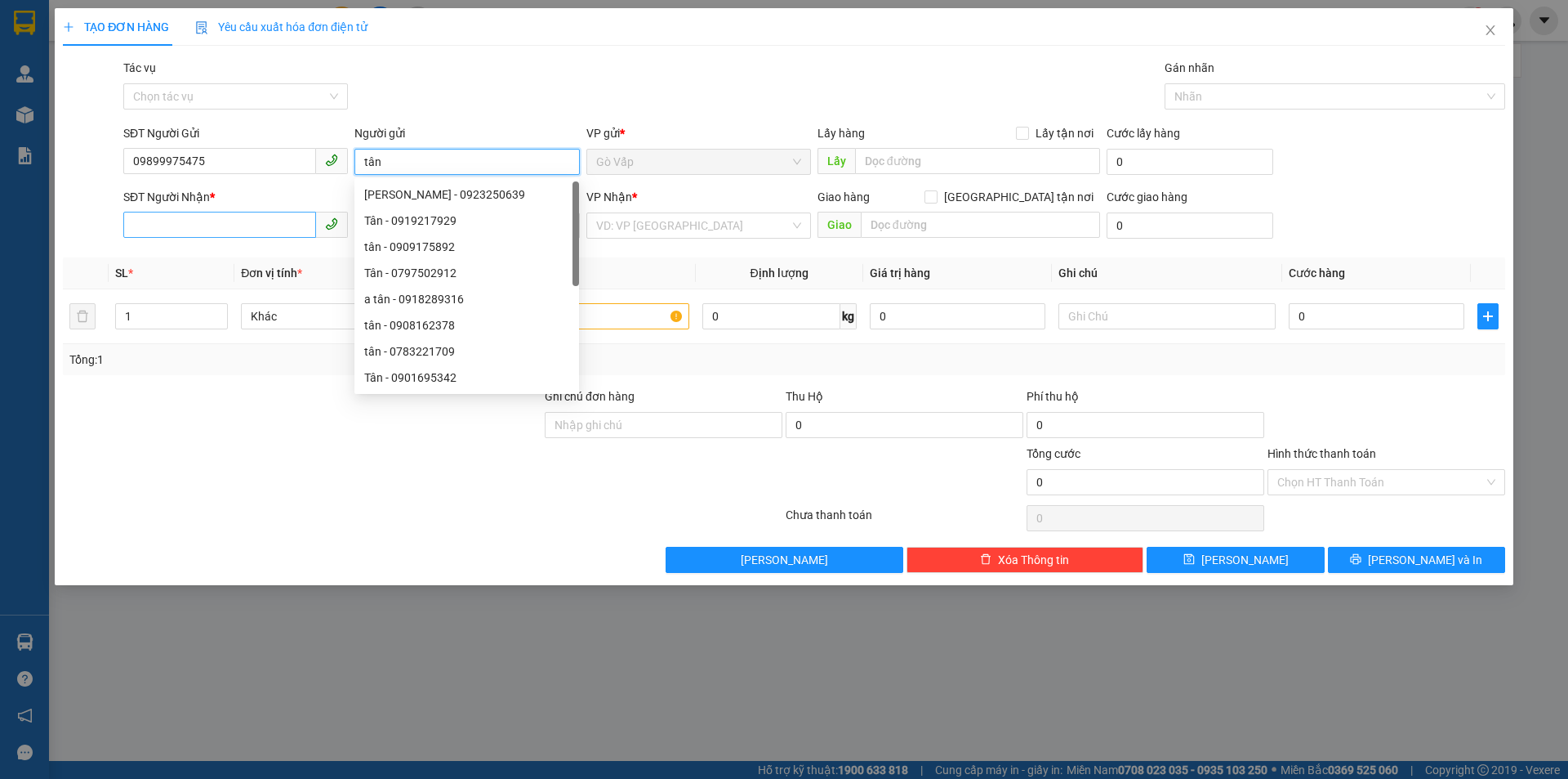
type input "tân"
click at [205, 223] on input "SĐT Người Nhận *" at bounding box center [220, 224] width 193 height 26
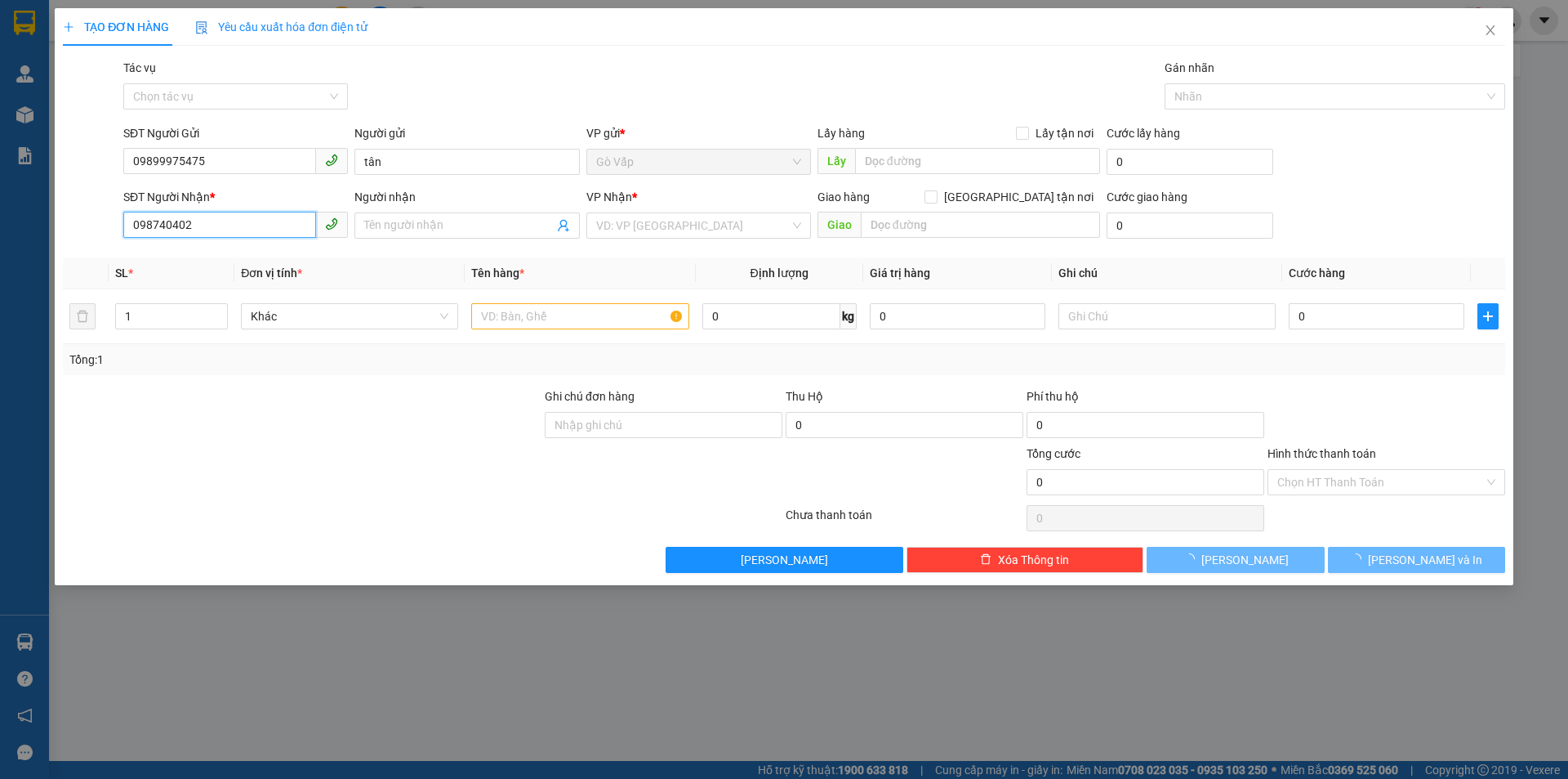
type input "0987404020"
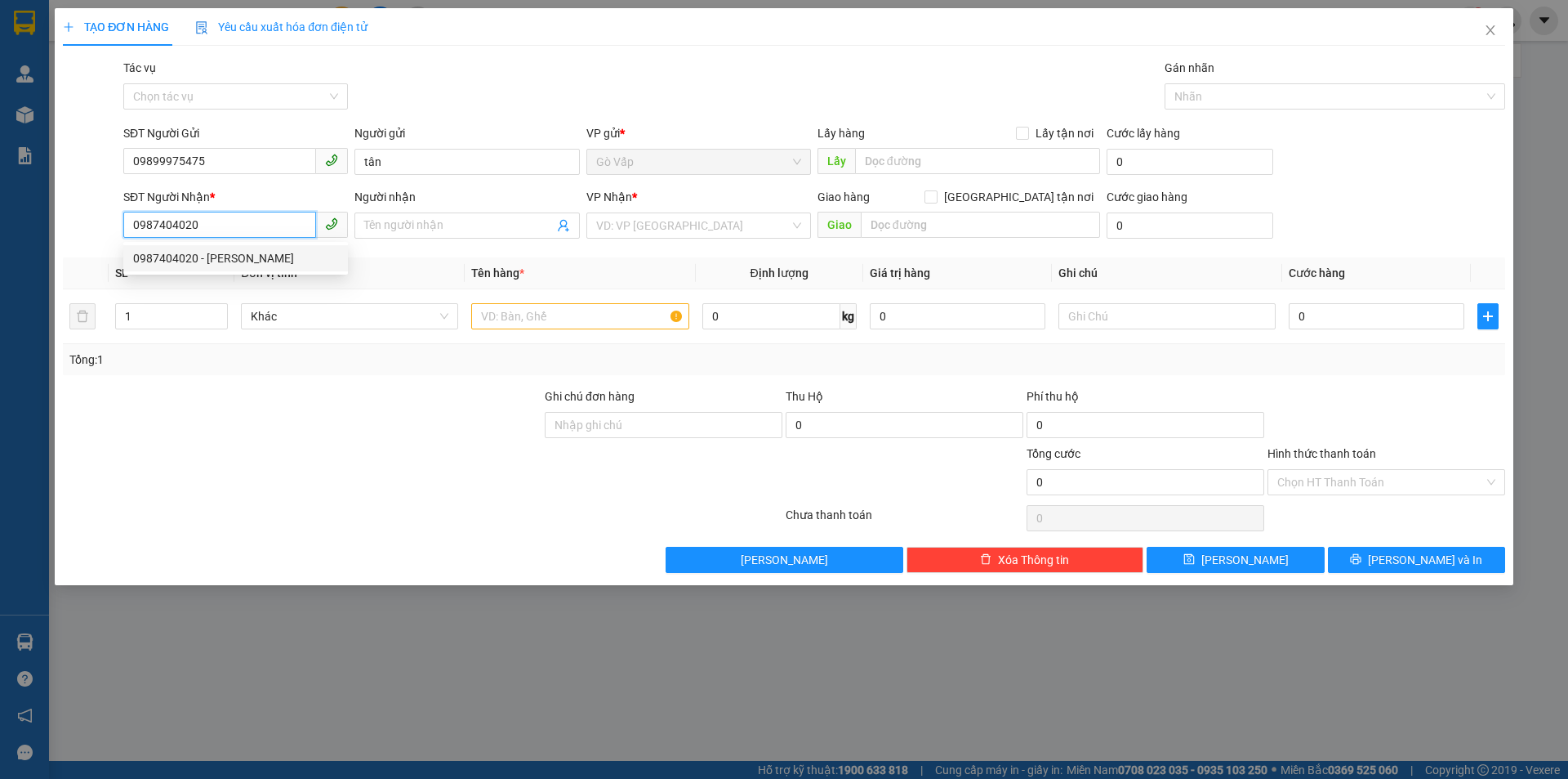
click at [251, 262] on div "0987404020 - ngọc" at bounding box center [236, 258] width 205 height 18
type input "ngọc"
type input "0987404020"
click at [581, 317] on input "text" at bounding box center [580, 316] width 217 height 26
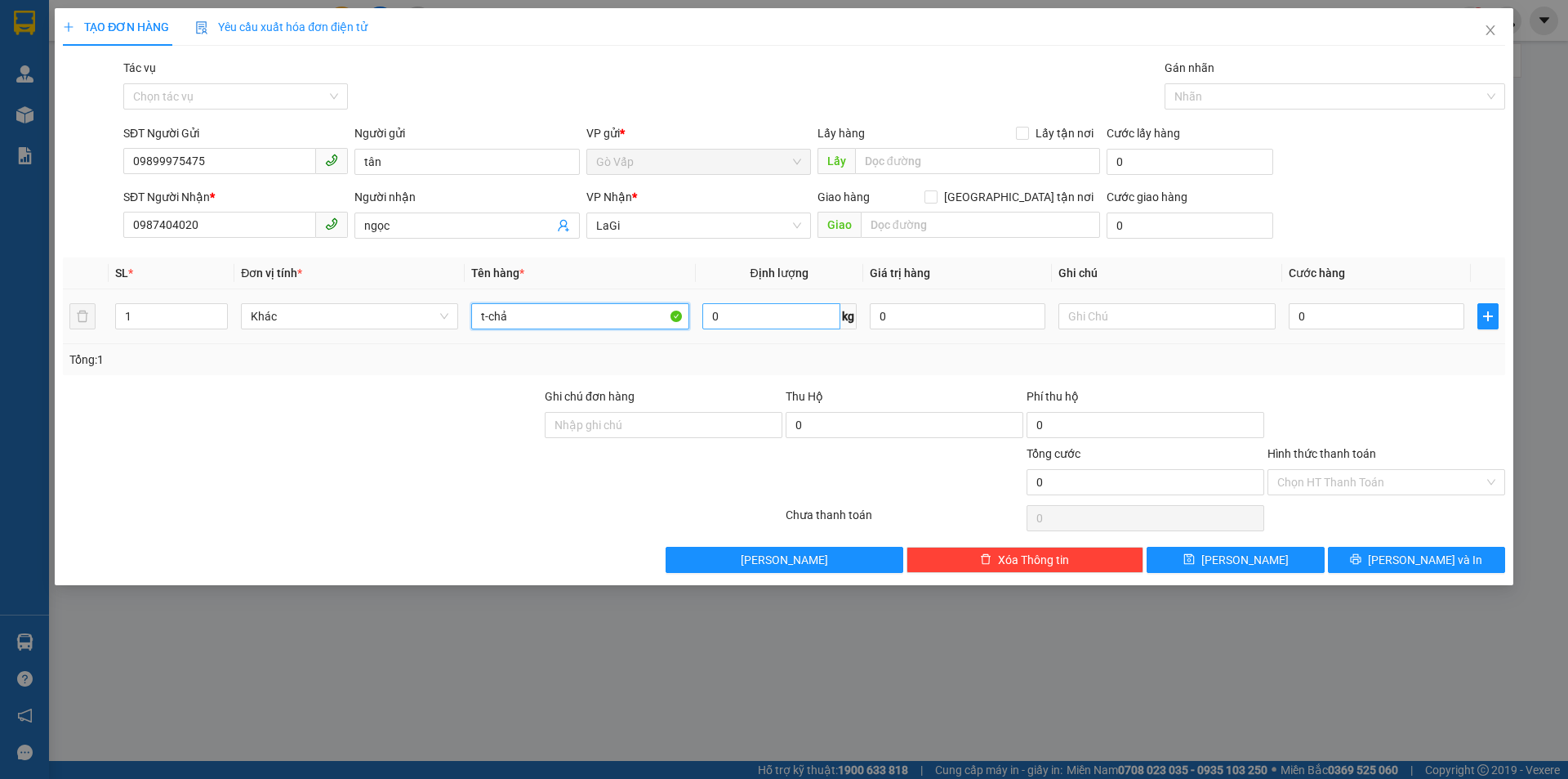
type input "t-chả"
click at [765, 304] on input "0" at bounding box center [771, 316] width 138 height 26
type input "39"
click at [1337, 307] on input "0" at bounding box center [1377, 316] width 176 height 26
type input "1"
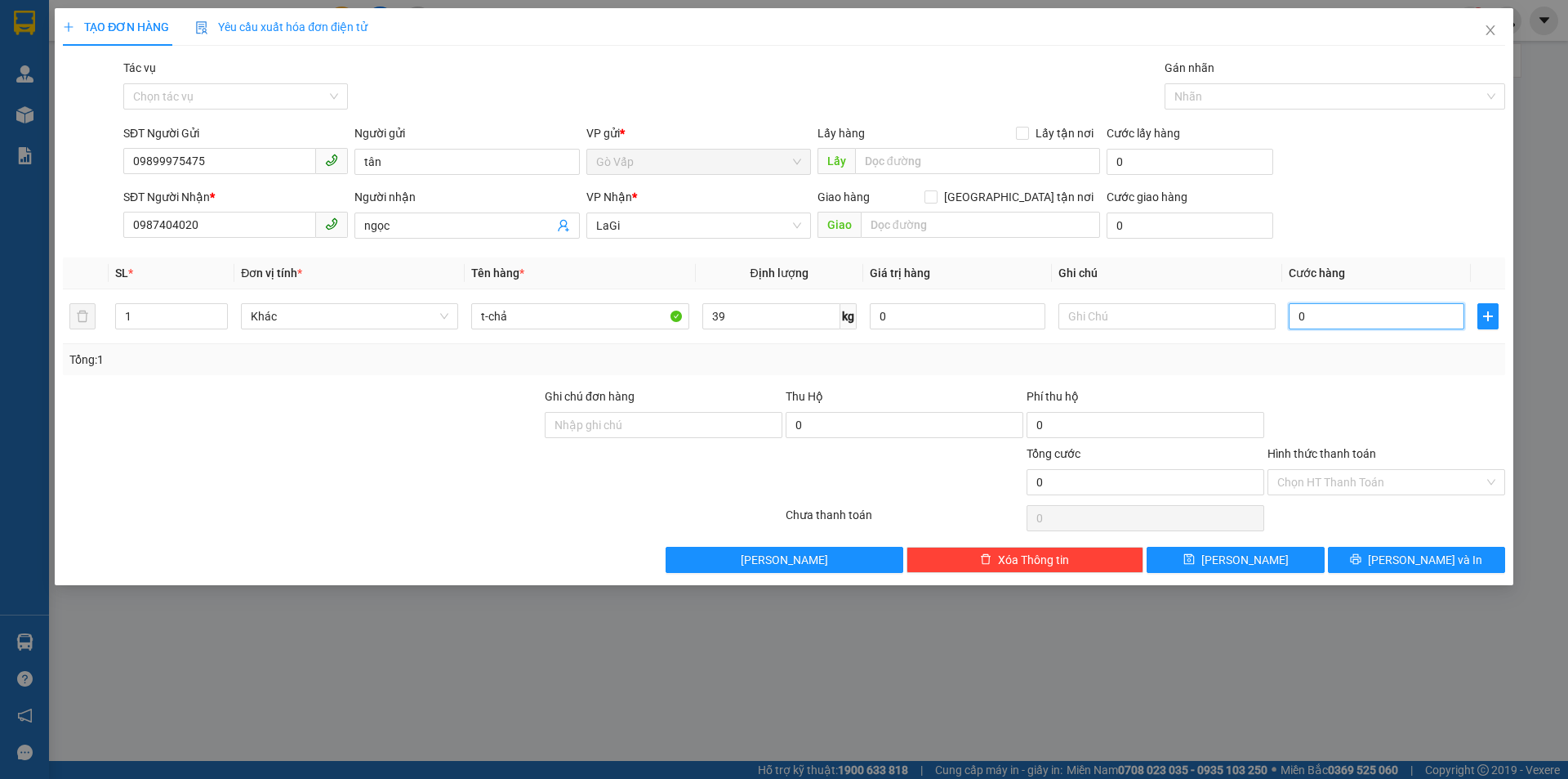
type input "1"
type input "11"
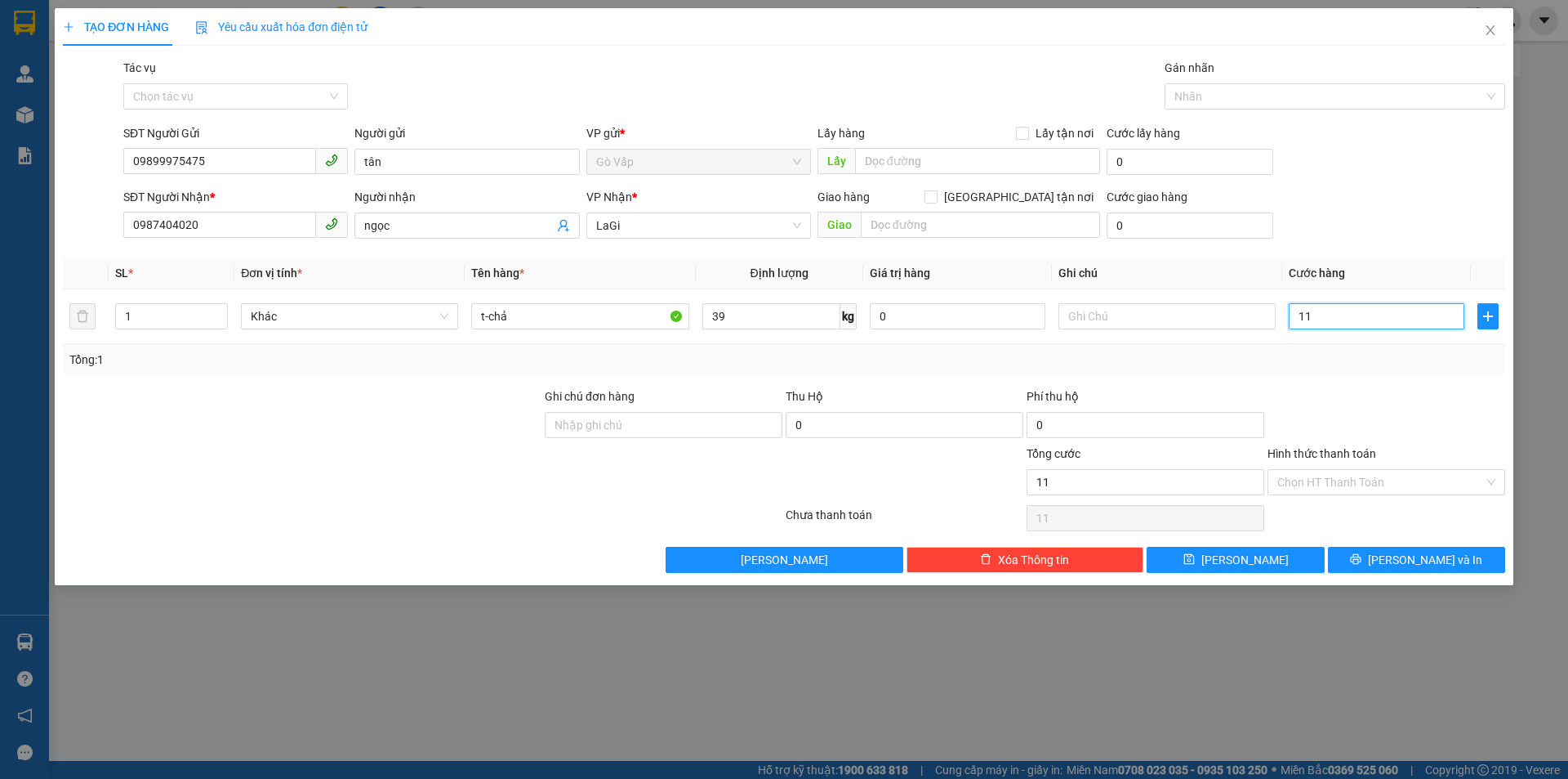
type input "110"
type input "110.000"
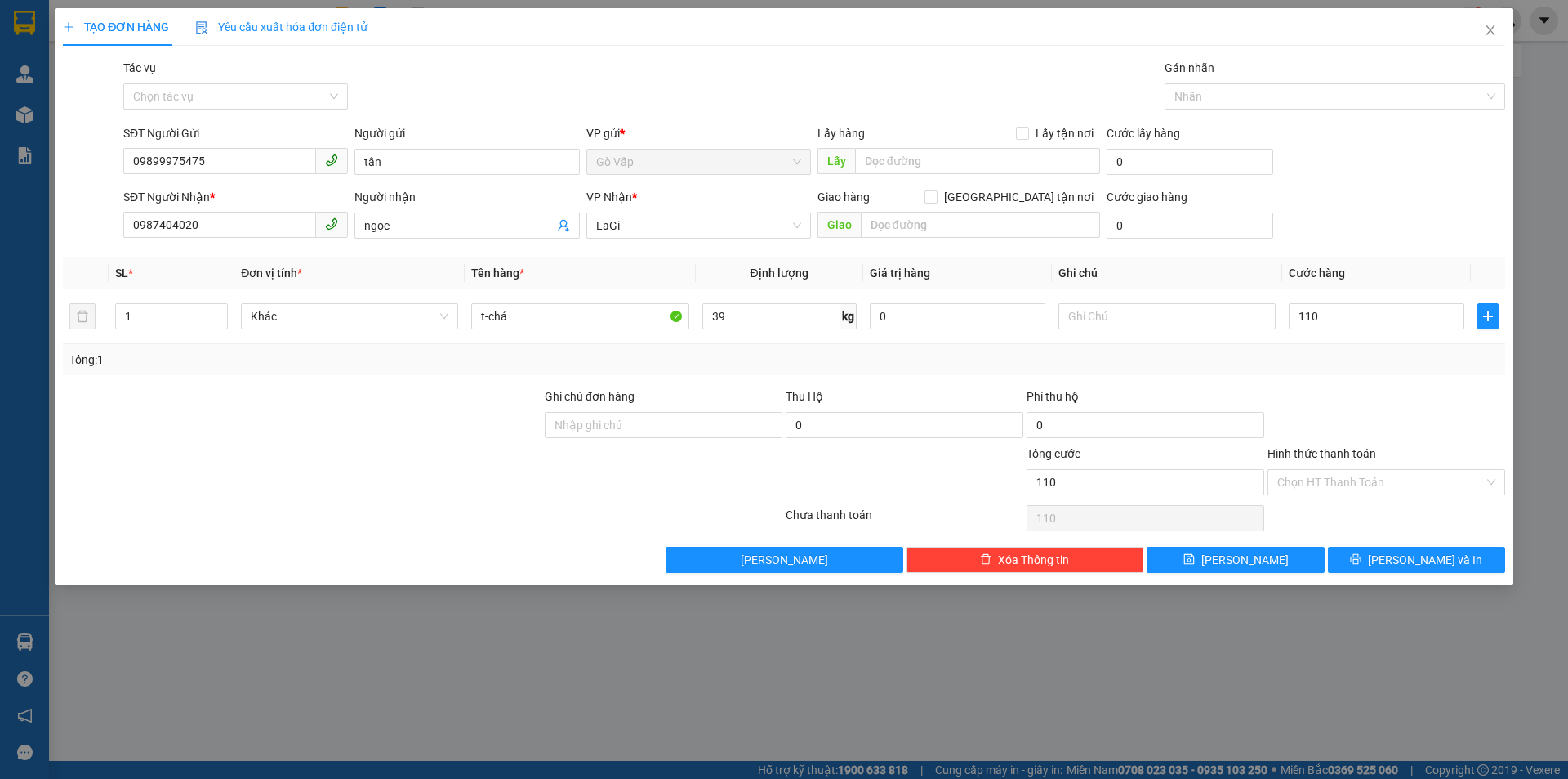
type input "110.000"
click at [1335, 447] on label "Hình thức thanh toán" at bounding box center [1322, 454] width 108 height 13
click at [1335, 470] on input "Hình thức thanh toán" at bounding box center [1380, 482] width 206 height 25
click at [1429, 381] on div "Transit Pickup Surcharge Ids Transit Deliver Surcharge Ids Transit Deliver Surc…" at bounding box center [784, 316] width 1442 height 514
click at [1482, 558] on button "Lưu và In" at bounding box center [1416, 559] width 177 height 26
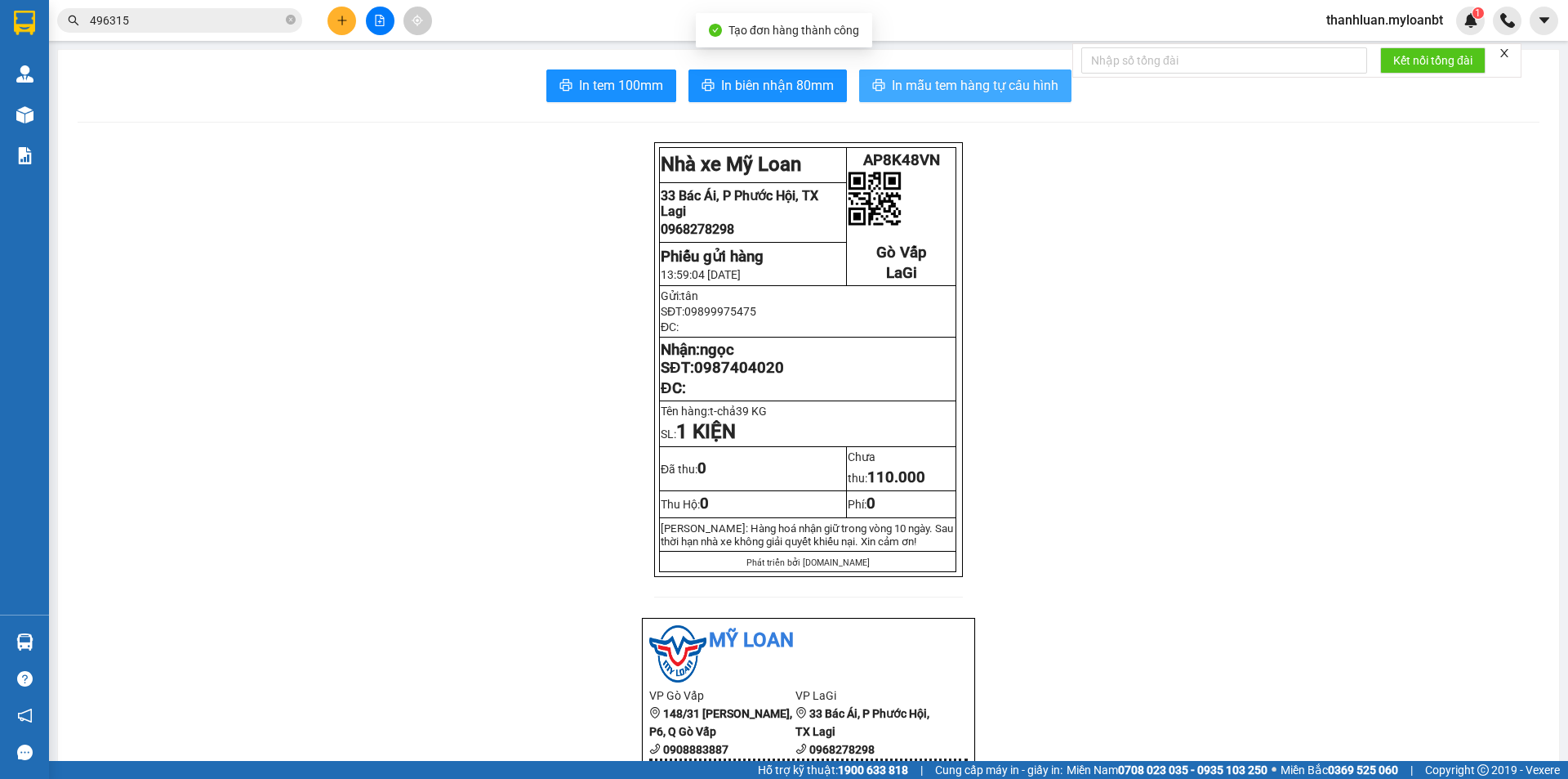
click at [941, 75] on button "In mẫu tem hàng tự cấu hình" at bounding box center [964, 85] width 212 height 33
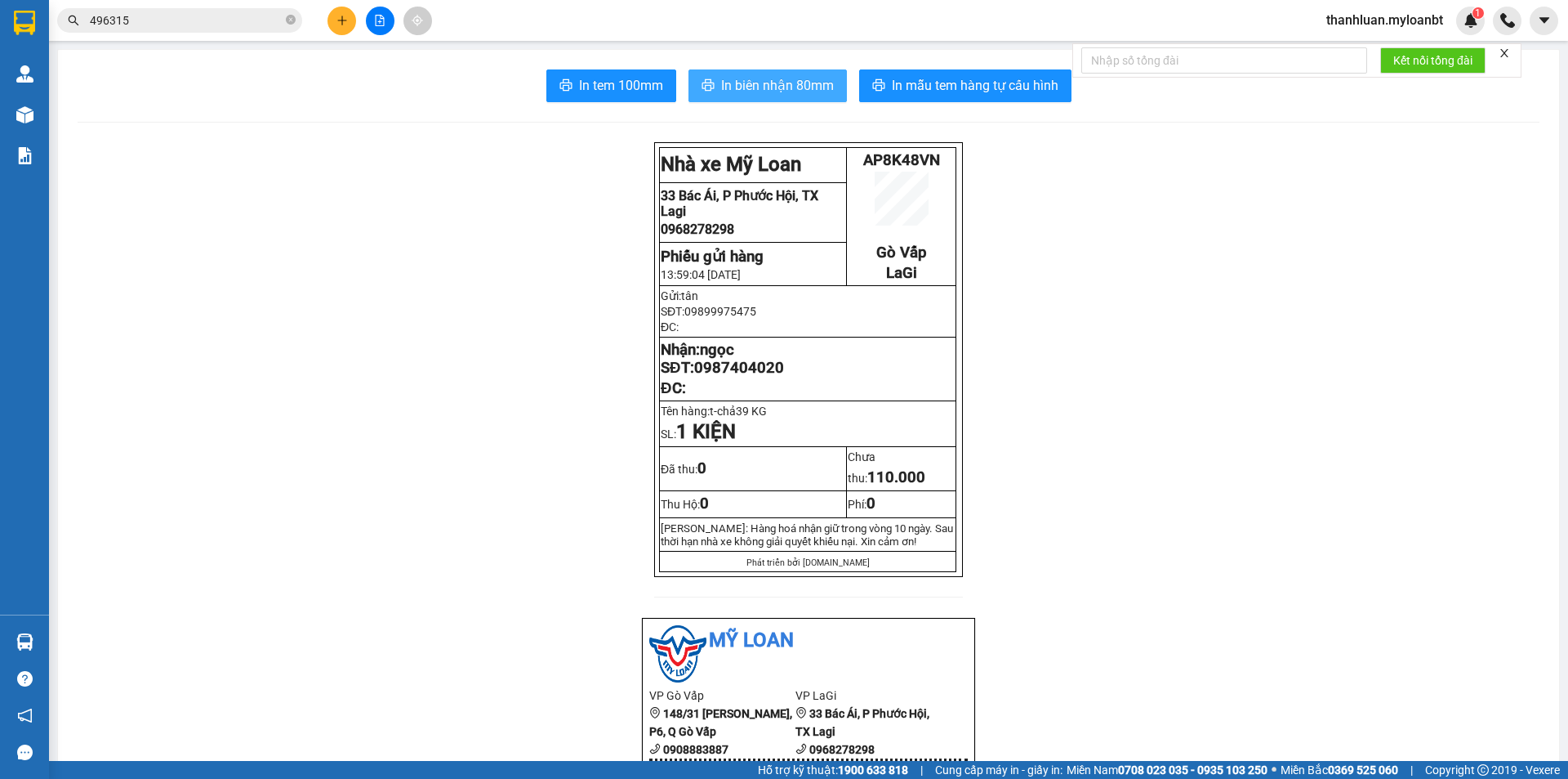
click at [741, 85] on span "In biên nhận 80mm" at bounding box center [777, 85] width 113 height 20
click at [329, 25] on button at bounding box center [341, 20] width 28 height 28
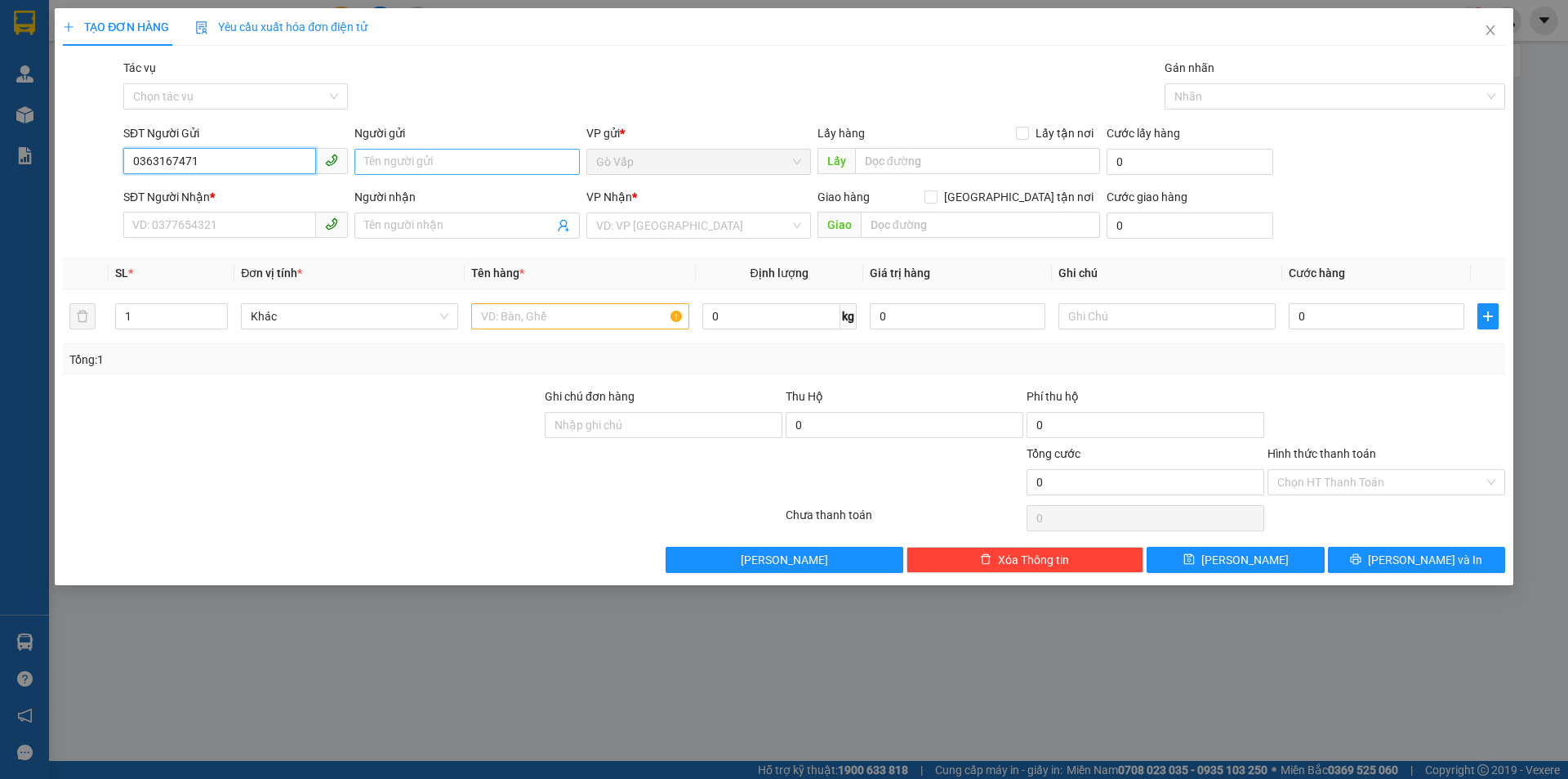
type input "0363167471"
click at [449, 155] on input "Người gửi" at bounding box center [467, 161] width 225 height 26
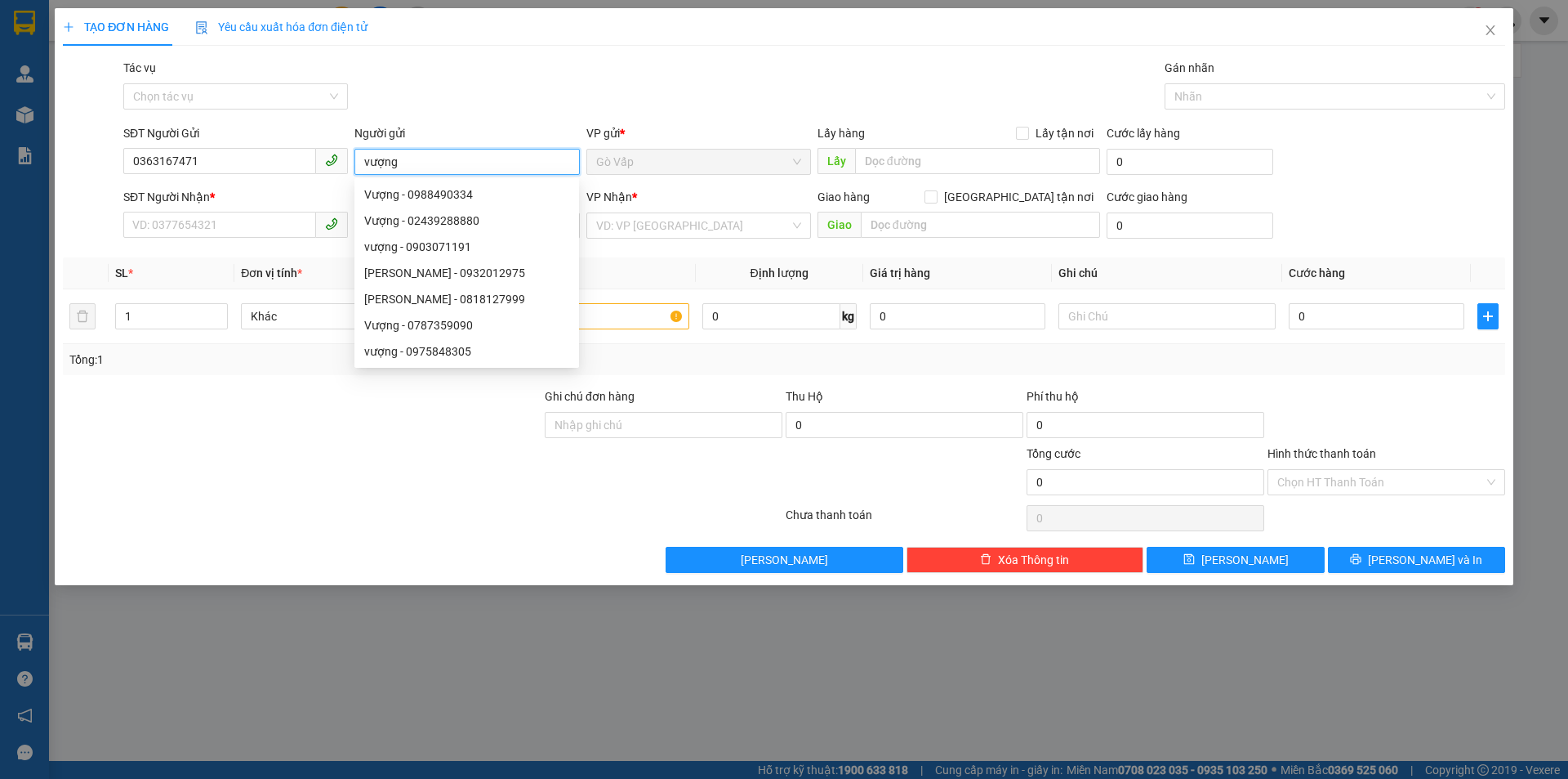
type input "vượng"
click at [547, 100] on div "Gói vận chuyển * Tiêu chuẩn Tác vụ Chọn tác vụ Gán nhãn Nhãn" at bounding box center [814, 87] width 1388 height 57
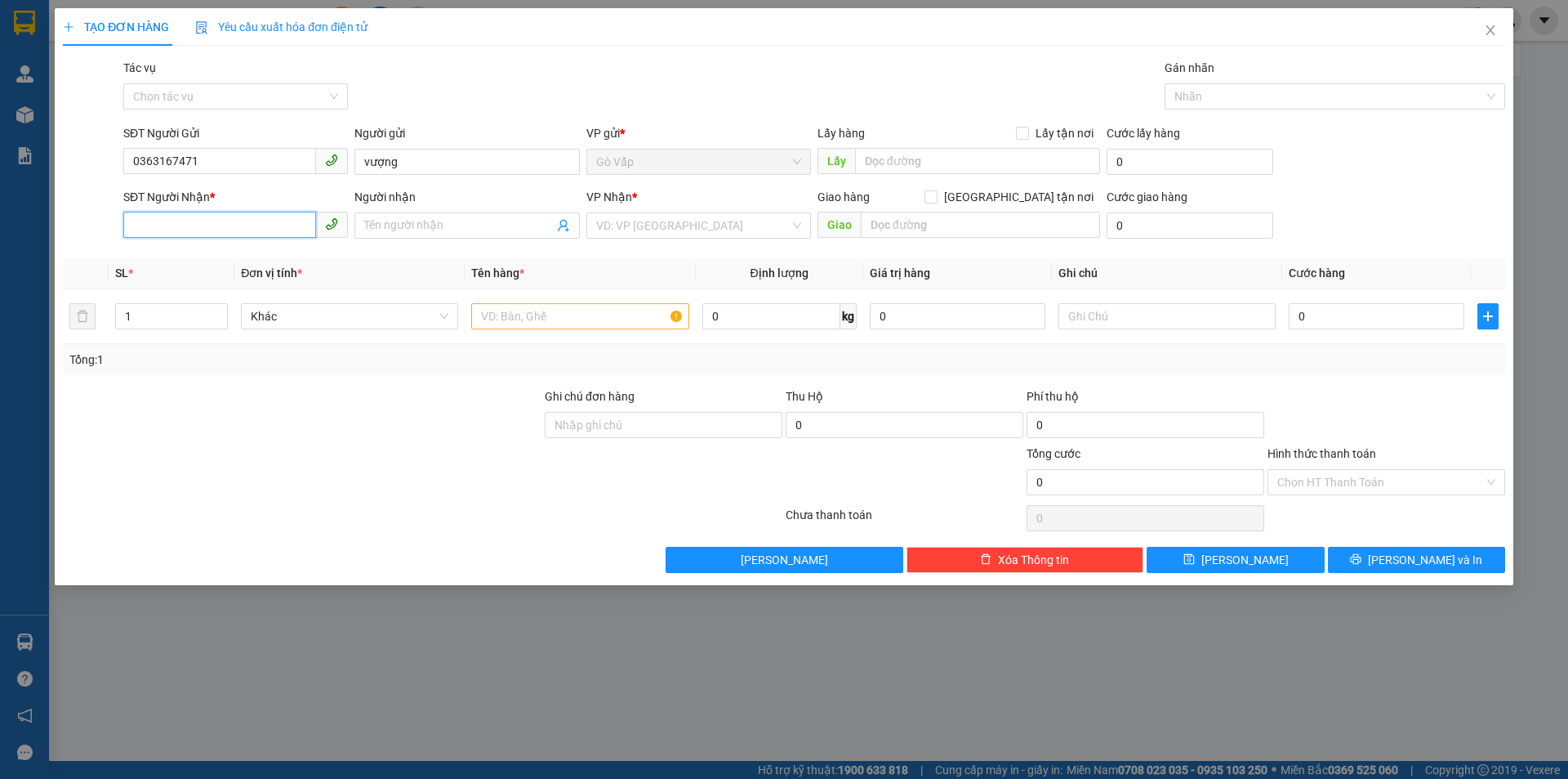
click at [195, 232] on input "SĐT Người Nhận *" at bounding box center [220, 224] width 193 height 26
type input "0974599069"
click at [397, 215] on span at bounding box center [467, 225] width 225 height 26
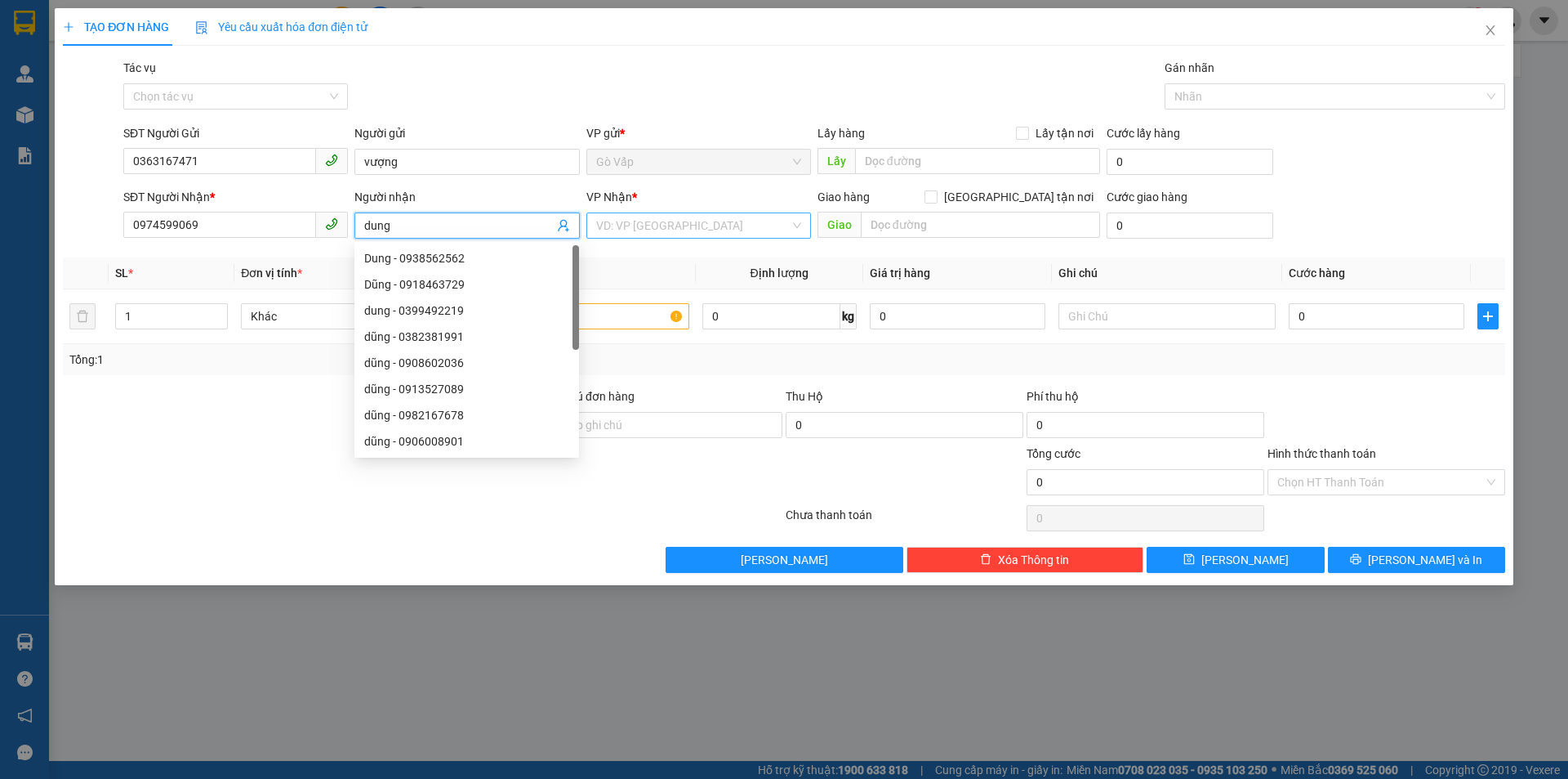
type input "dung"
click at [695, 226] on input "search" at bounding box center [693, 226] width 194 height 25
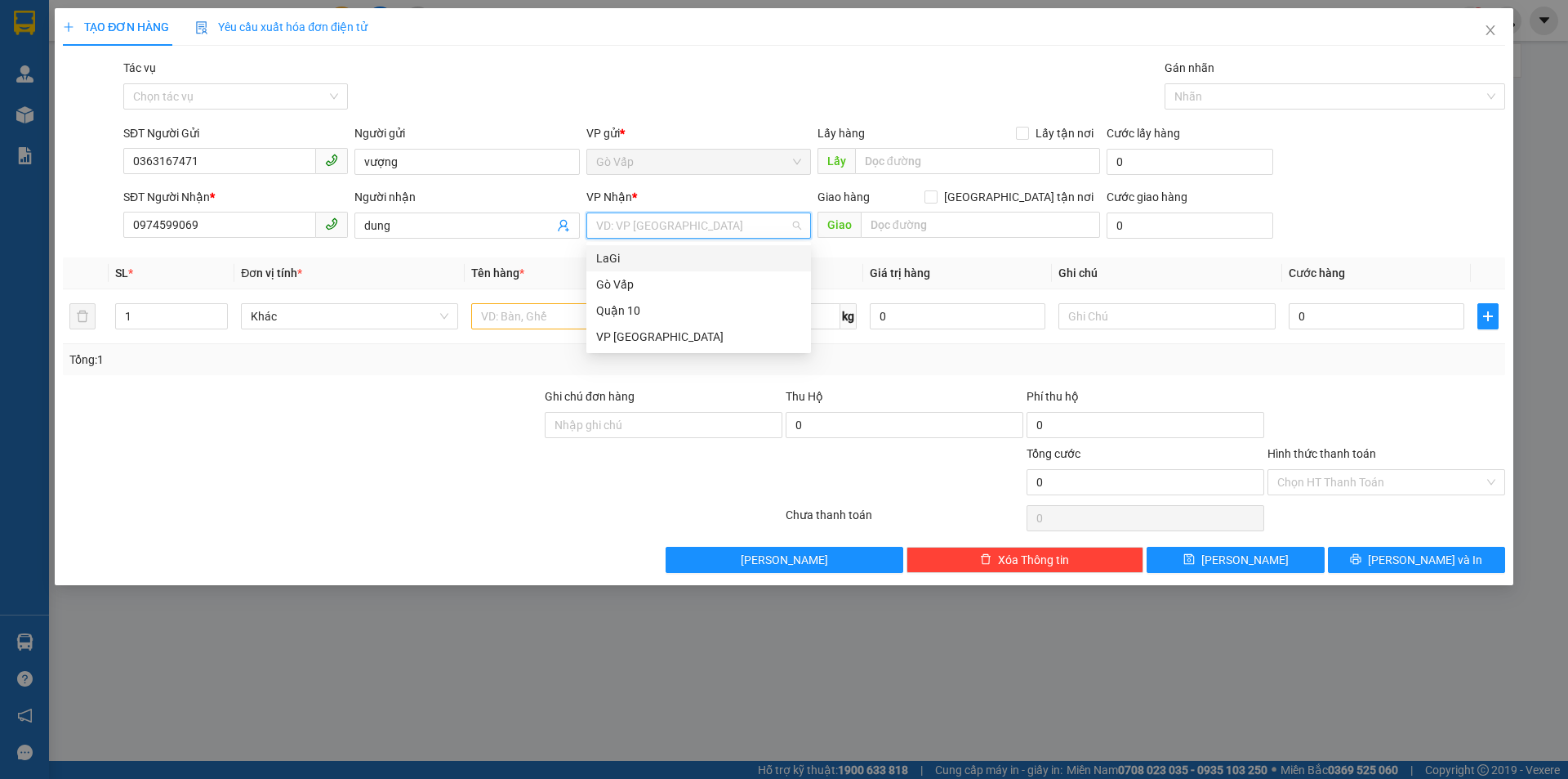
drag, startPoint x: 691, startPoint y: 255, endPoint x: 685, endPoint y: 264, distance: 10.8
click at [690, 256] on div "LaGi" at bounding box center [699, 258] width 205 height 18
click at [503, 319] on input "text" at bounding box center [580, 316] width 217 height 26
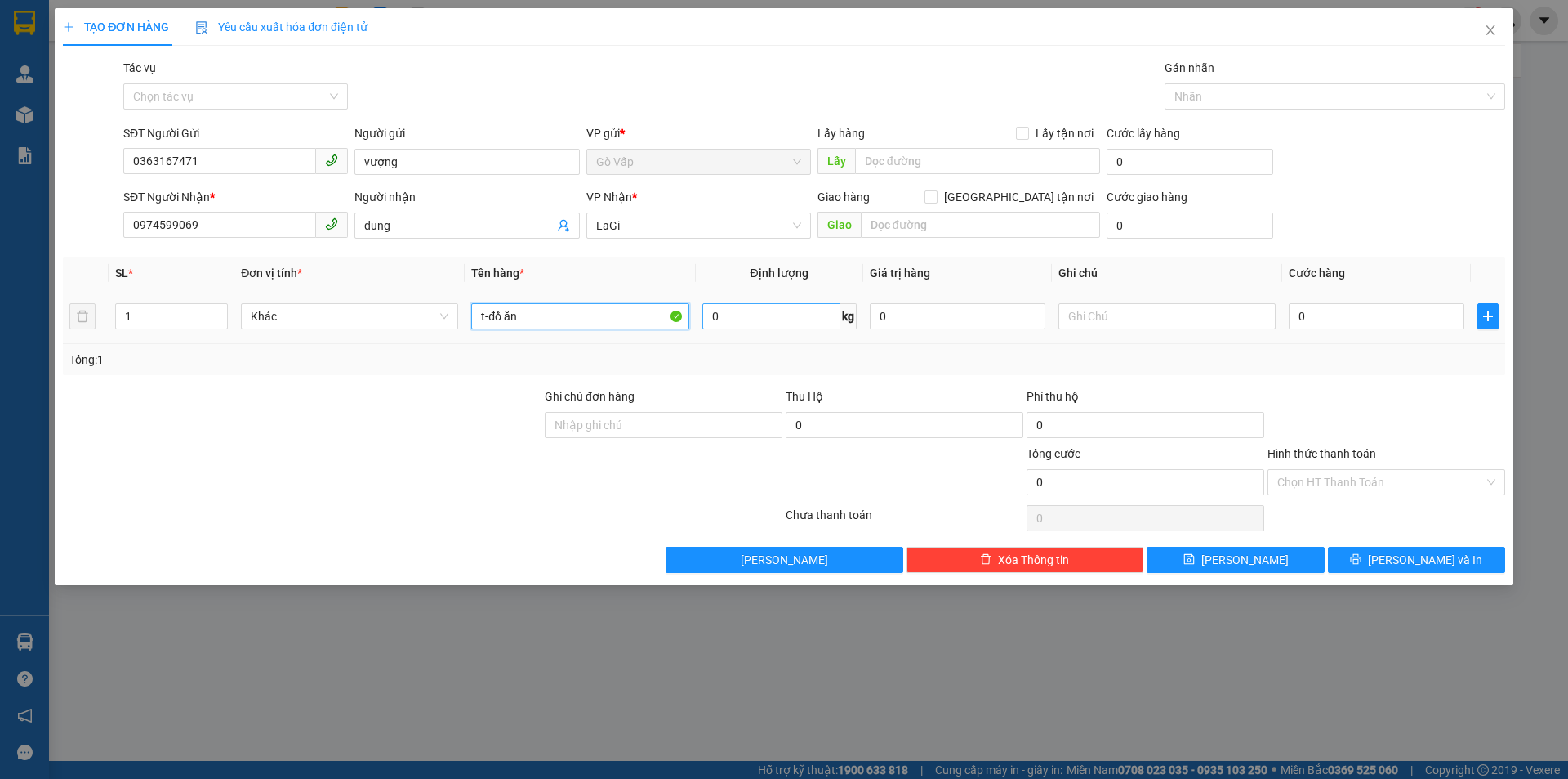
type input "t-đồ ăn"
click at [788, 303] on input "0" at bounding box center [771, 316] width 138 height 26
type input "11"
click at [1328, 316] on input "0" at bounding box center [1377, 316] width 176 height 26
type input "60"
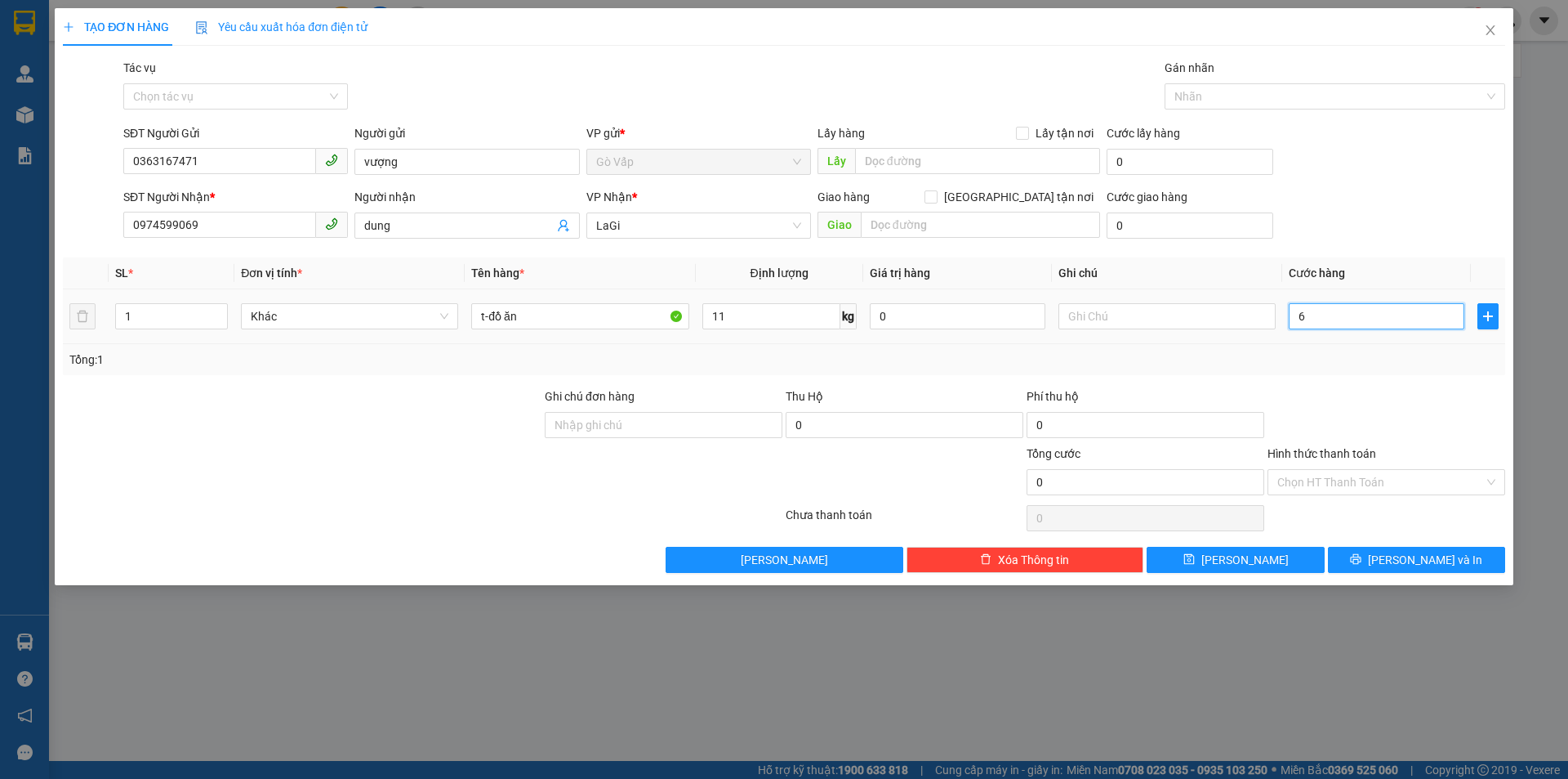
type input "60"
type input "60.000"
click at [1317, 364] on div "Tổng: 1" at bounding box center [784, 359] width 1429 height 18
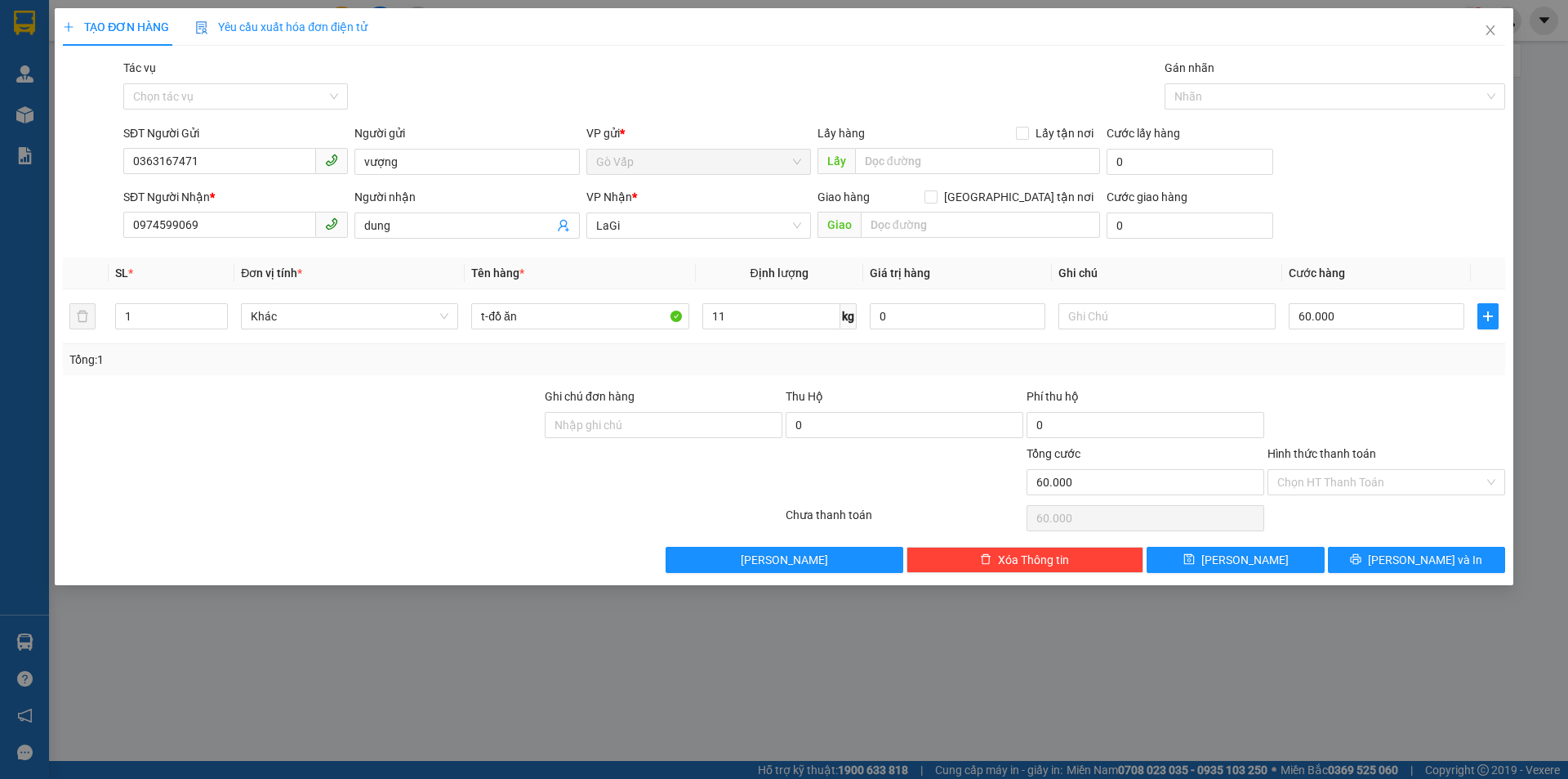
click at [1371, 461] on div "Hình thức thanh toán" at bounding box center [1386, 457] width 237 height 25
click at [1369, 469] on div "Chọn HT Thanh Toán" at bounding box center [1386, 481] width 237 height 26
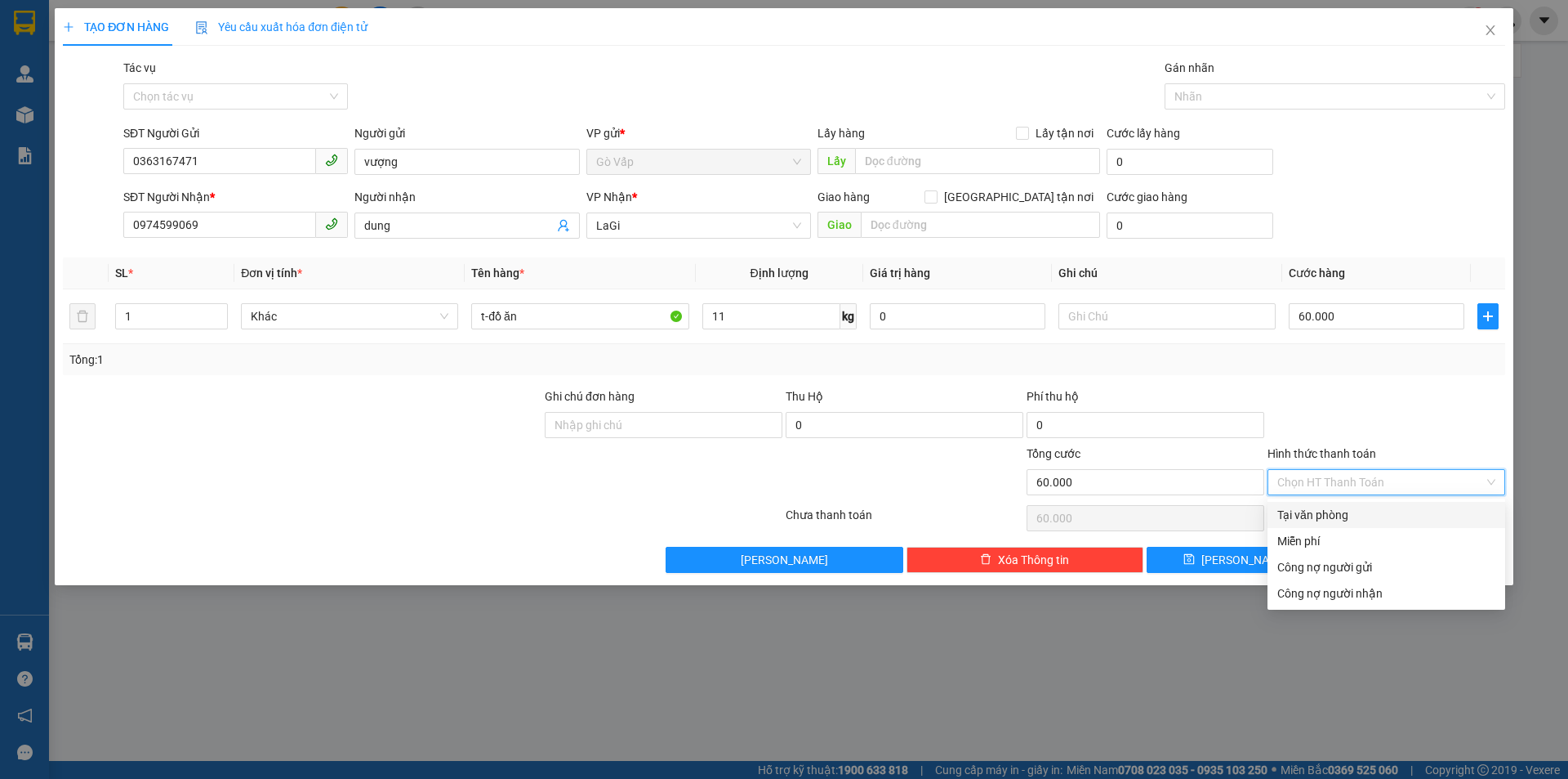
click at [1376, 520] on div "Tại văn phòng" at bounding box center [1386, 515] width 218 height 18
type input "0"
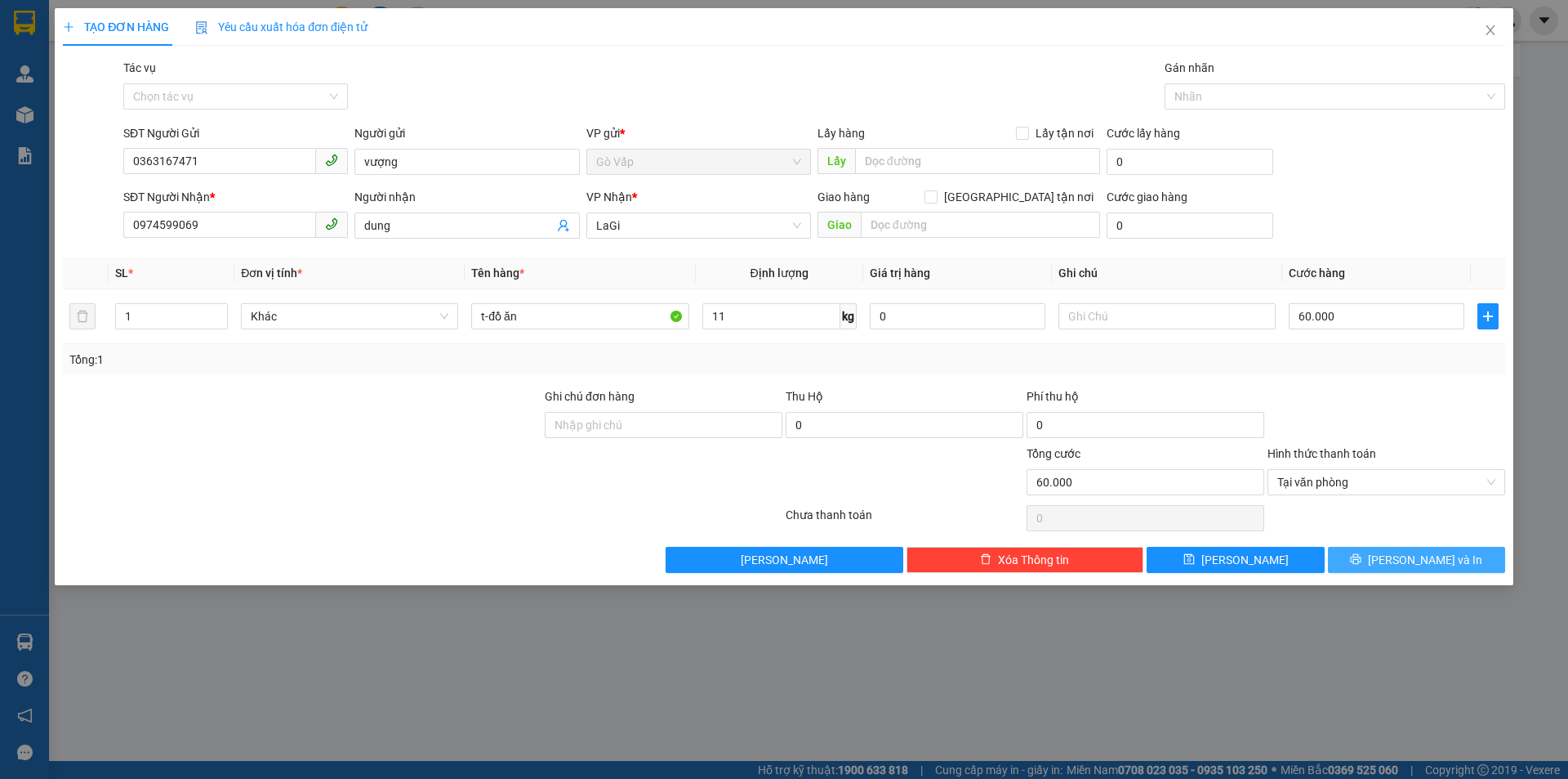
click at [1417, 562] on span "Lưu và In" at bounding box center [1425, 559] width 115 height 18
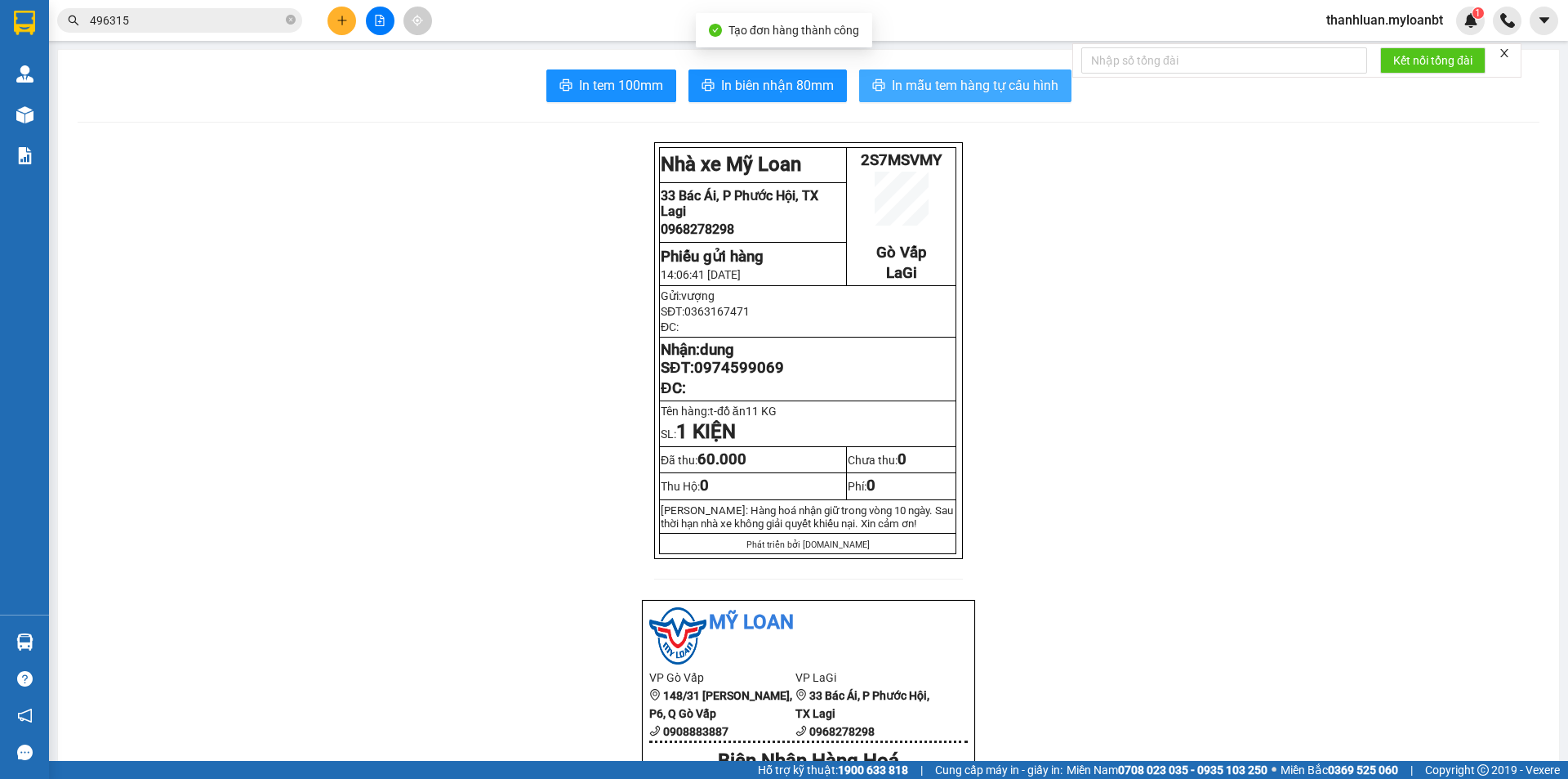
click at [909, 76] on span "In mẫu tem hàng tự cấu hình" at bounding box center [974, 85] width 166 height 20
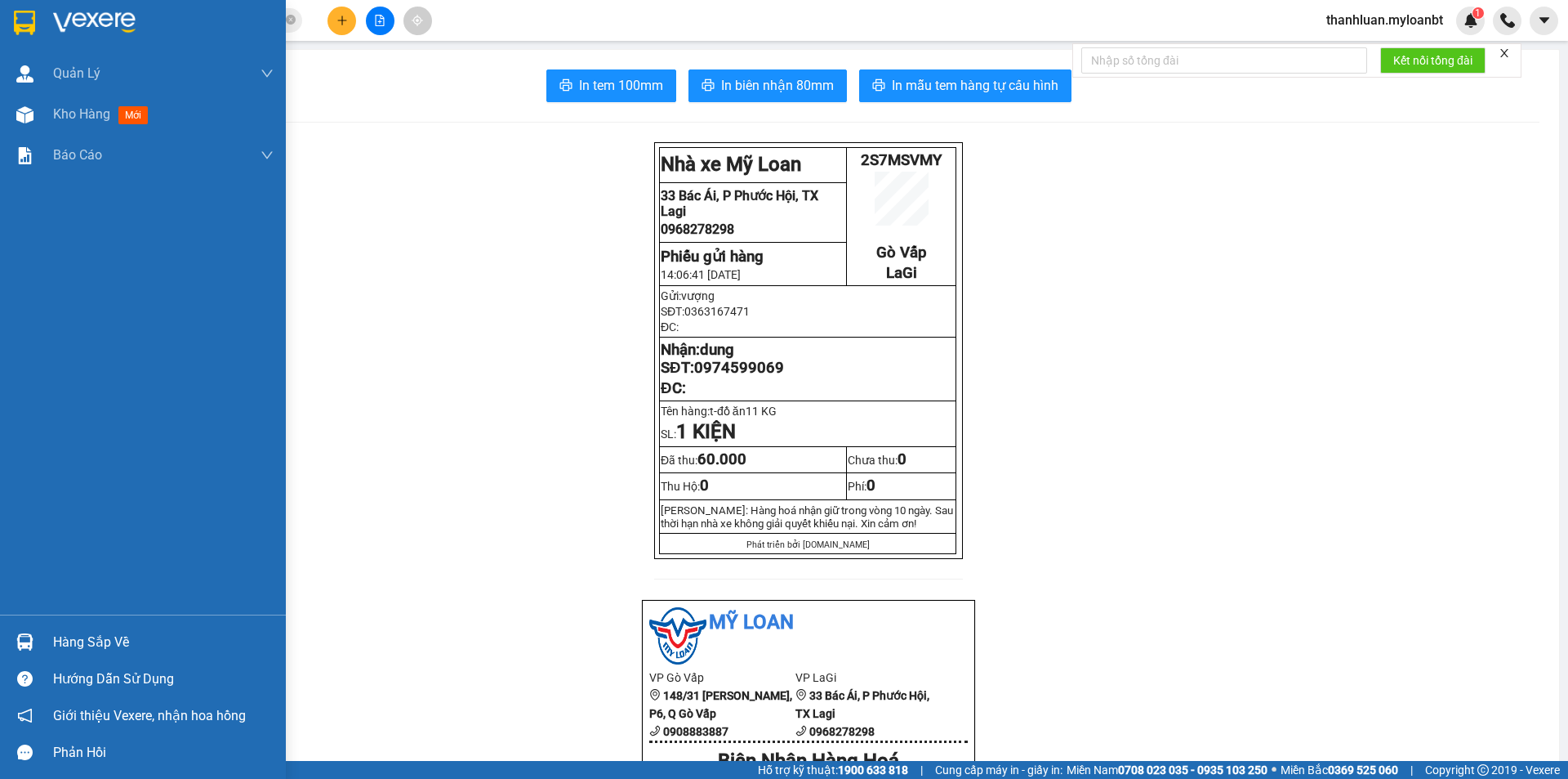
click at [17, 638] on img at bounding box center [24, 641] width 17 height 17
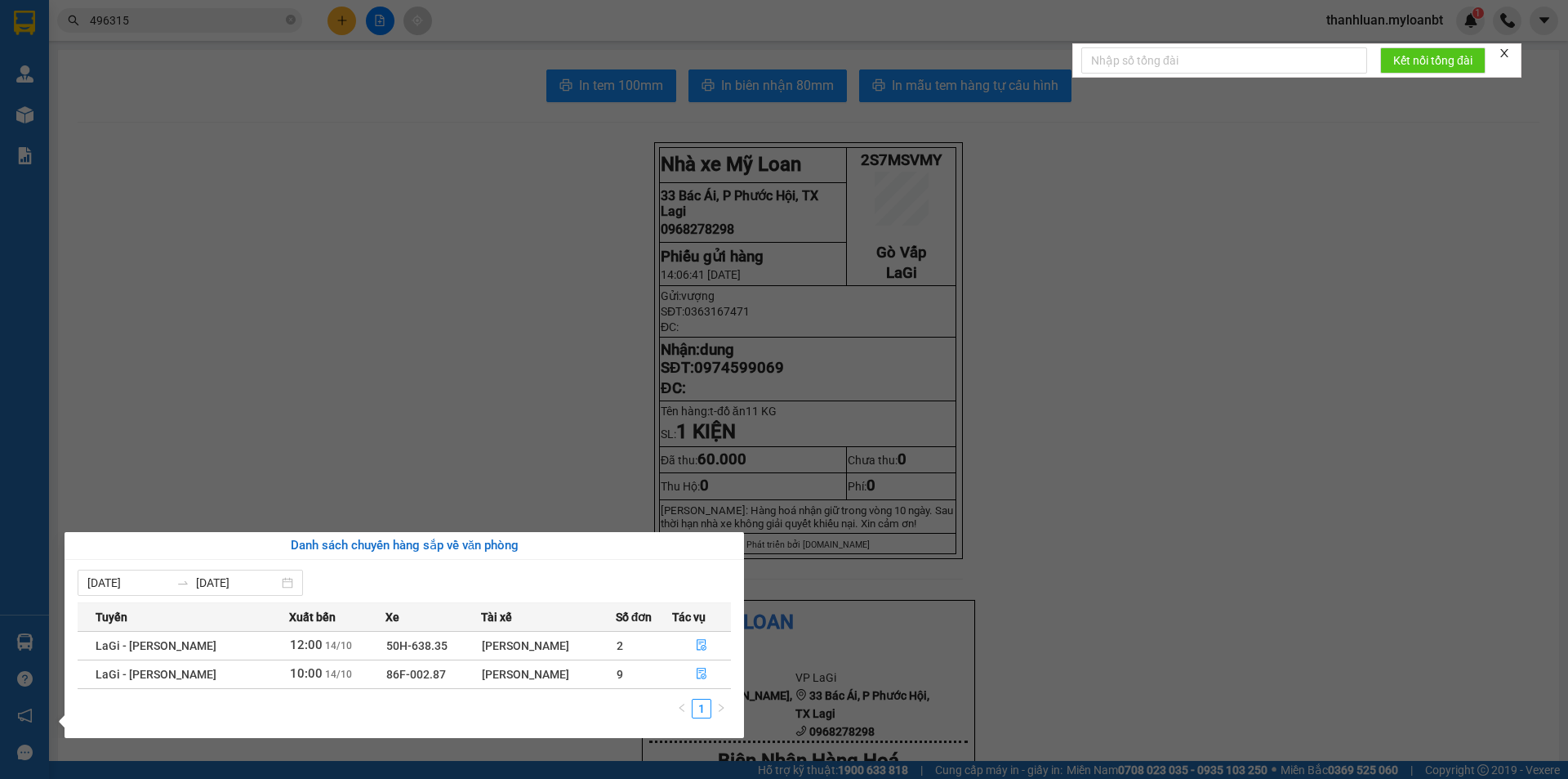
click at [1070, 455] on section "Kết quả tìm kiếm ( 4 ) Bộ lọc Mã ĐH Trạng thái Món hàng Thu hộ Tổng cước Chưa c…" at bounding box center [784, 390] width 1568 height 779
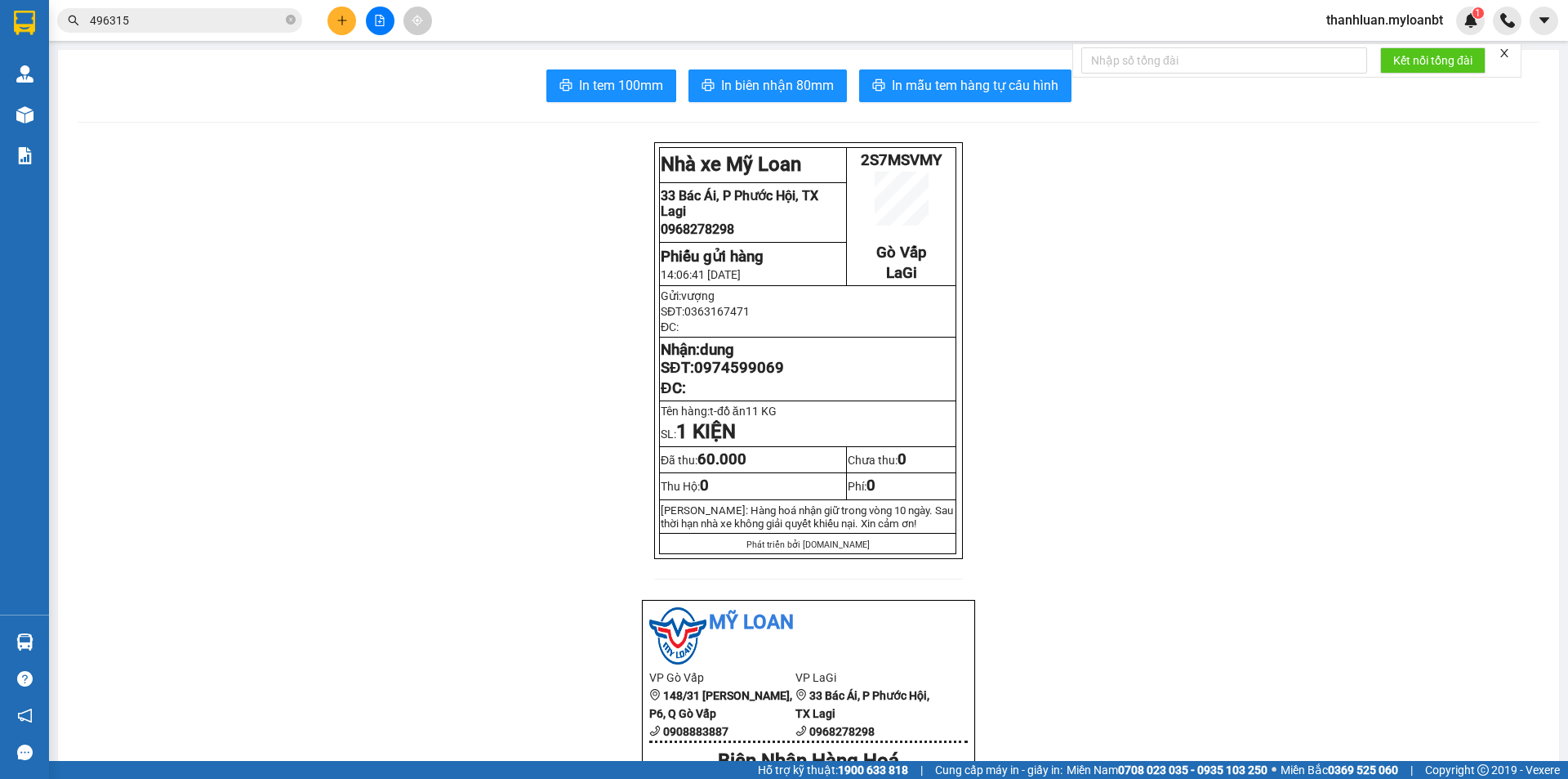
click at [50, 624] on main "In tem 100mm In biên nhận 80mm In mẫu tem hàng tự cấu hình Nhà xe Mỹ Loan 2S7…" at bounding box center [784, 380] width 1568 height 760
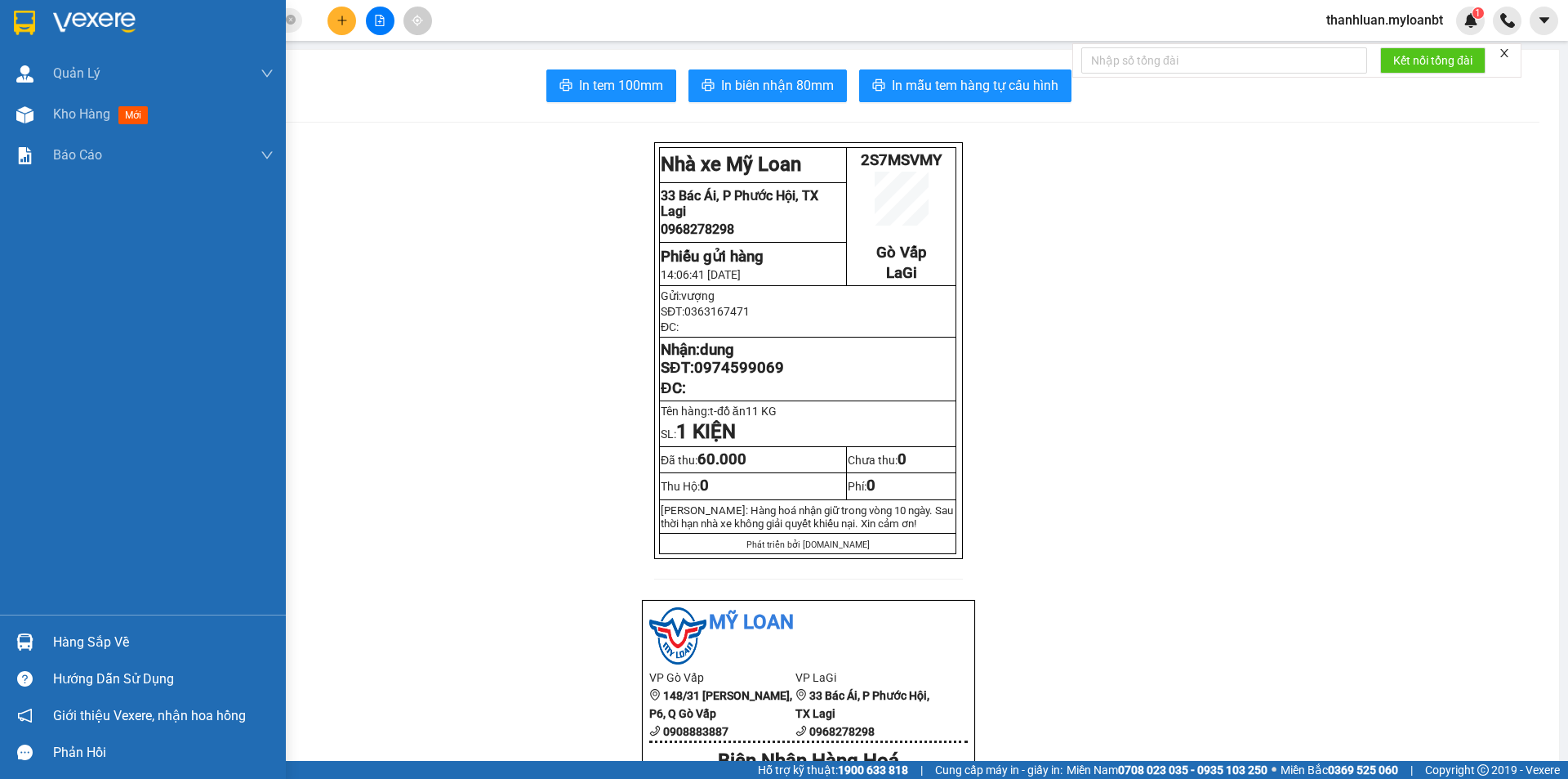
click at [13, 630] on div at bounding box center [25, 642] width 28 height 28
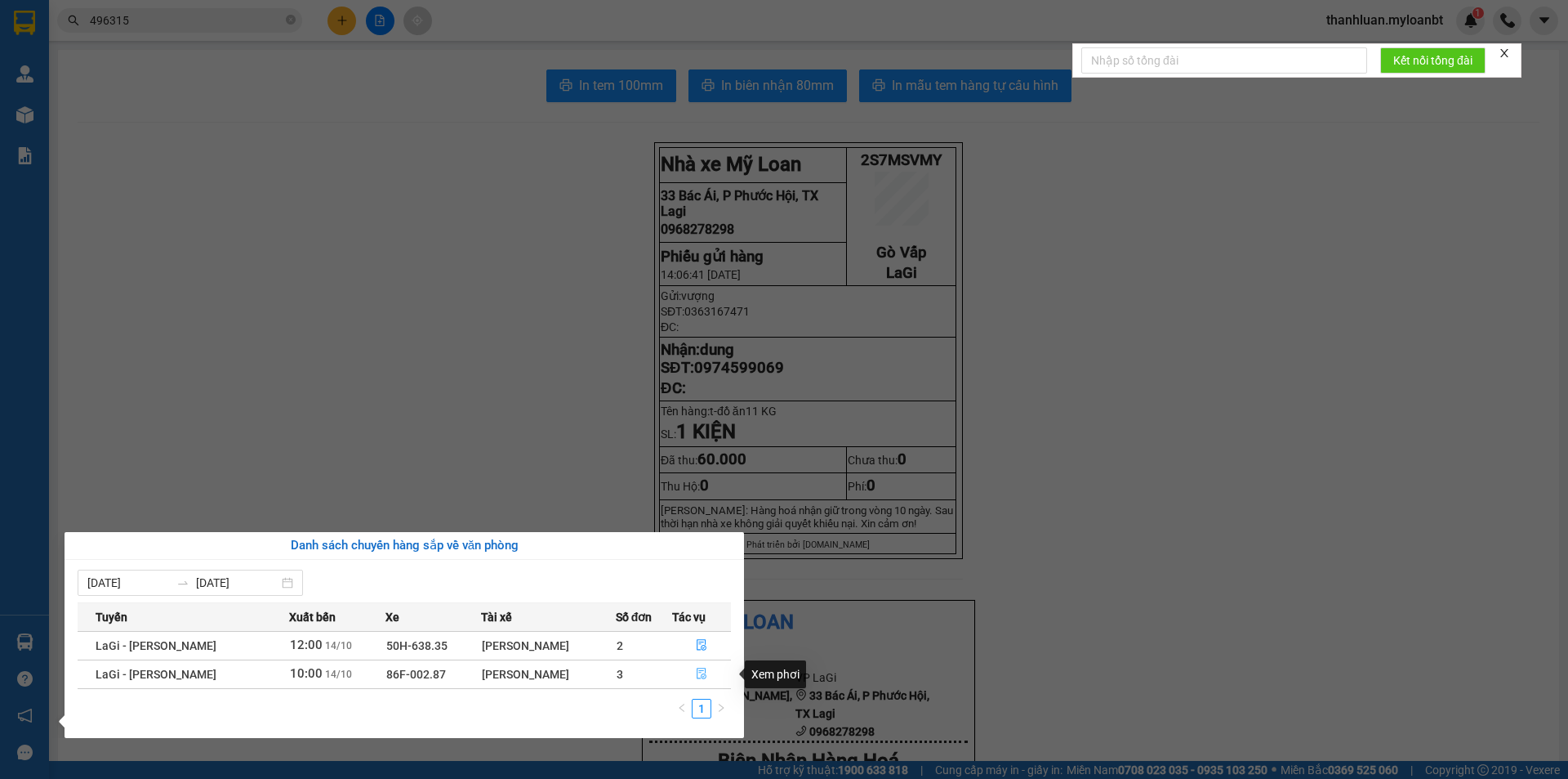
click at [705, 670] on icon "file-done" at bounding box center [701, 673] width 12 height 12
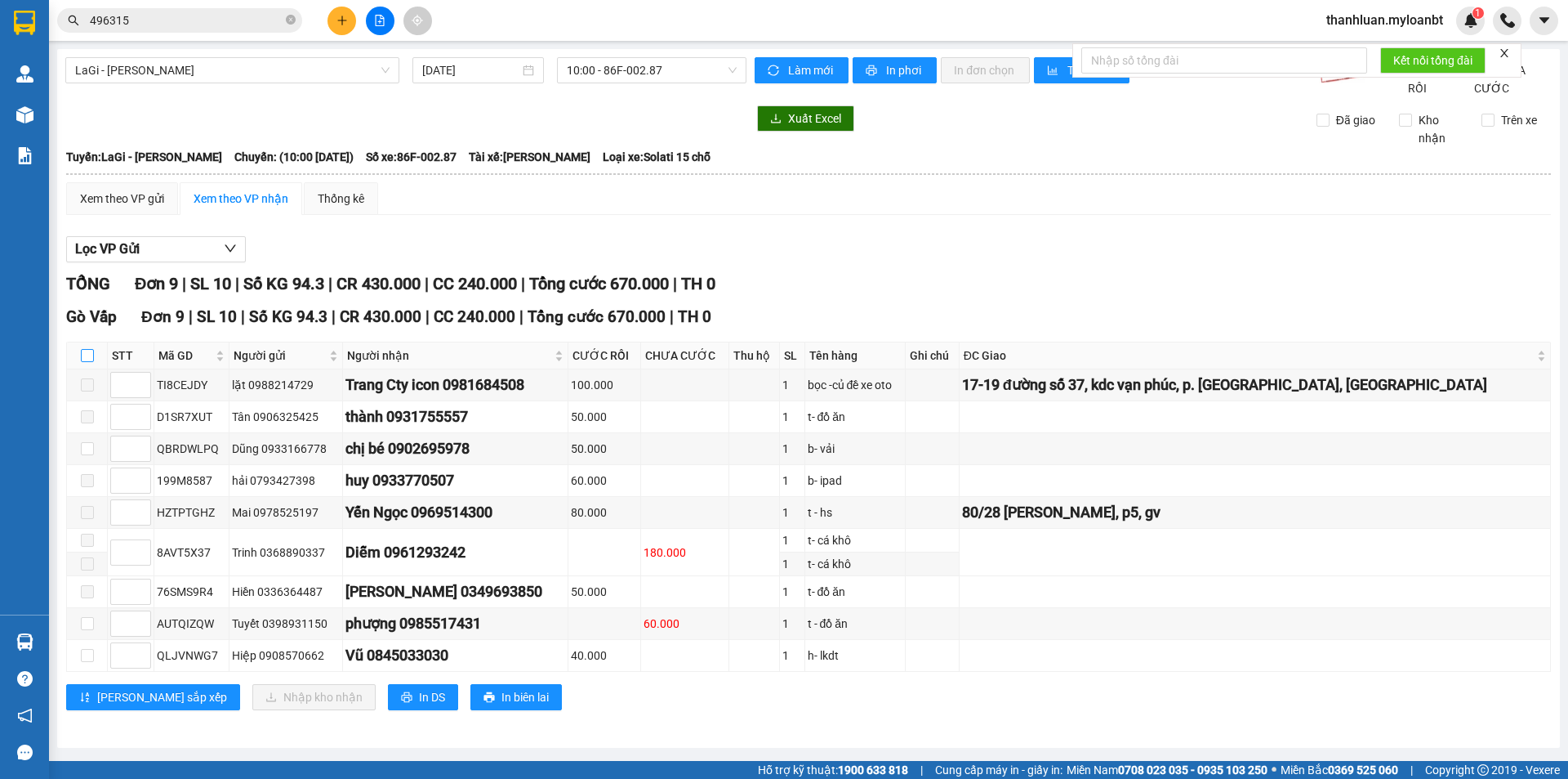
click at [84, 362] on input "checkbox" at bounding box center [87, 355] width 13 height 13
checkbox input "true"
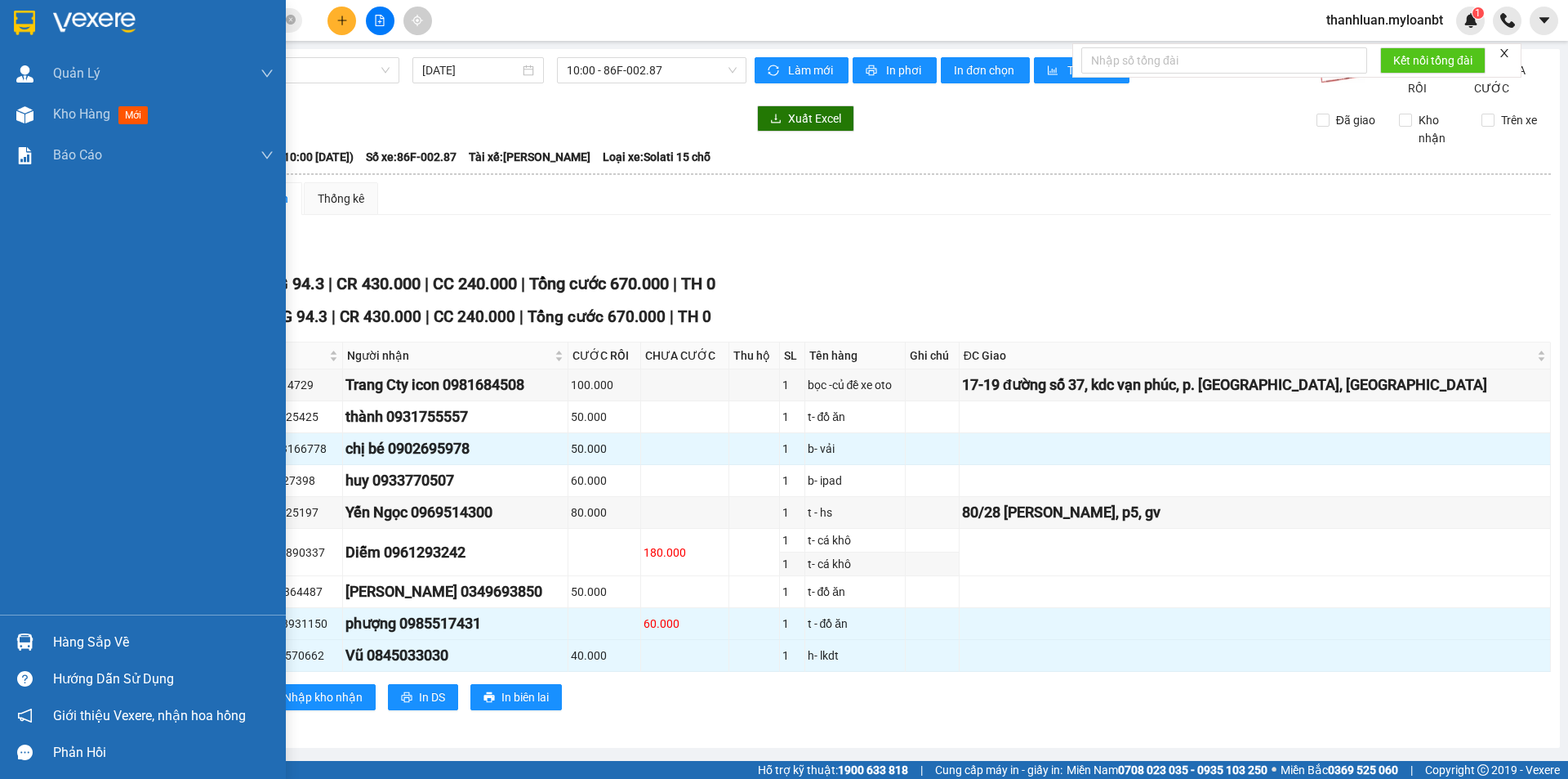
click at [30, 650] on div at bounding box center [25, 642] width 28 height 28
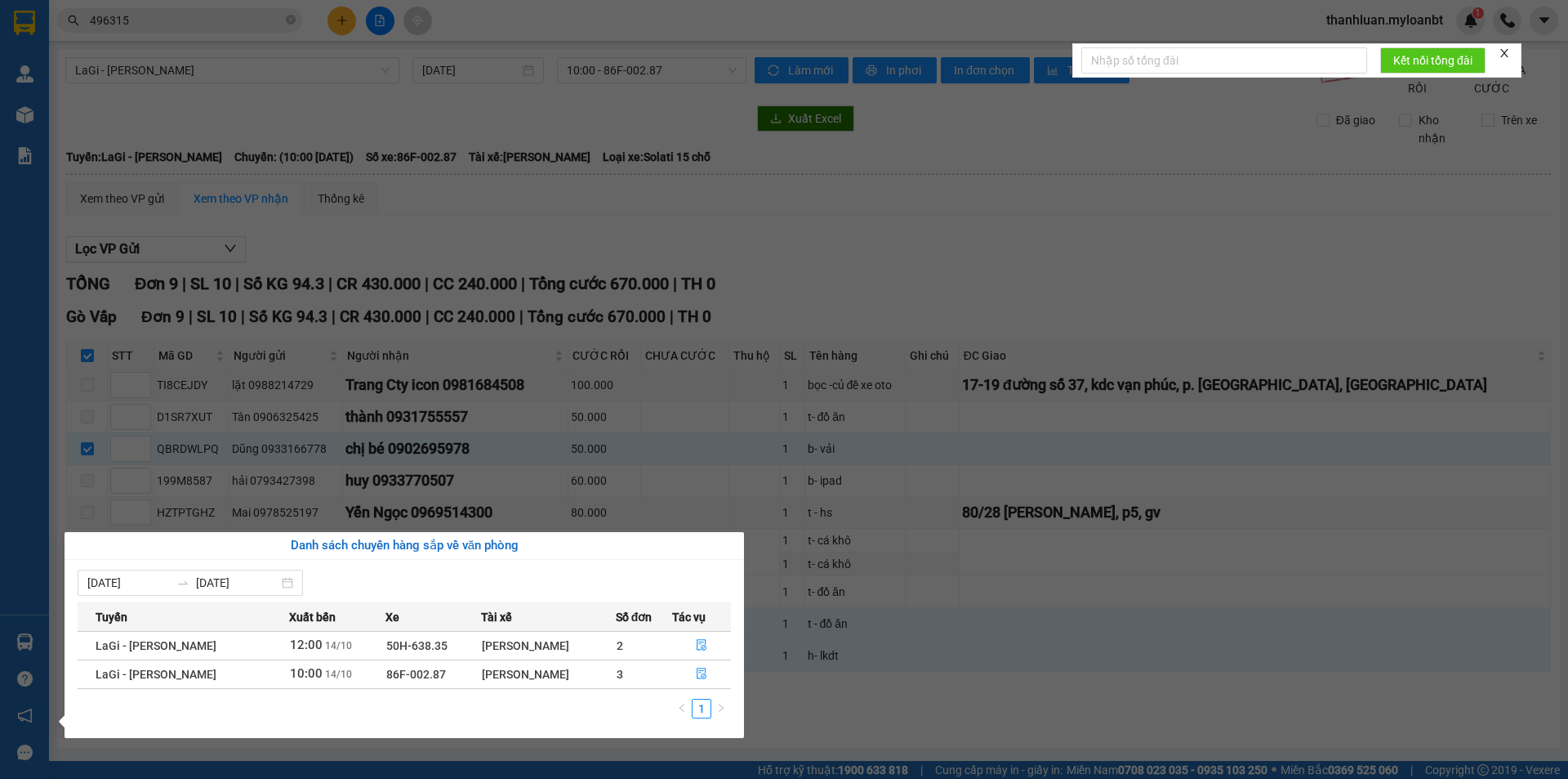
click at [1050, 570] on section "Kết quả tìm kiếm ( 4 ) Bộ lọc Mã ĐH Trạng thái Món hàng Thu hộ Tổng cước Chưa c…" at bounding box center [784, 390] width 1568 height 779
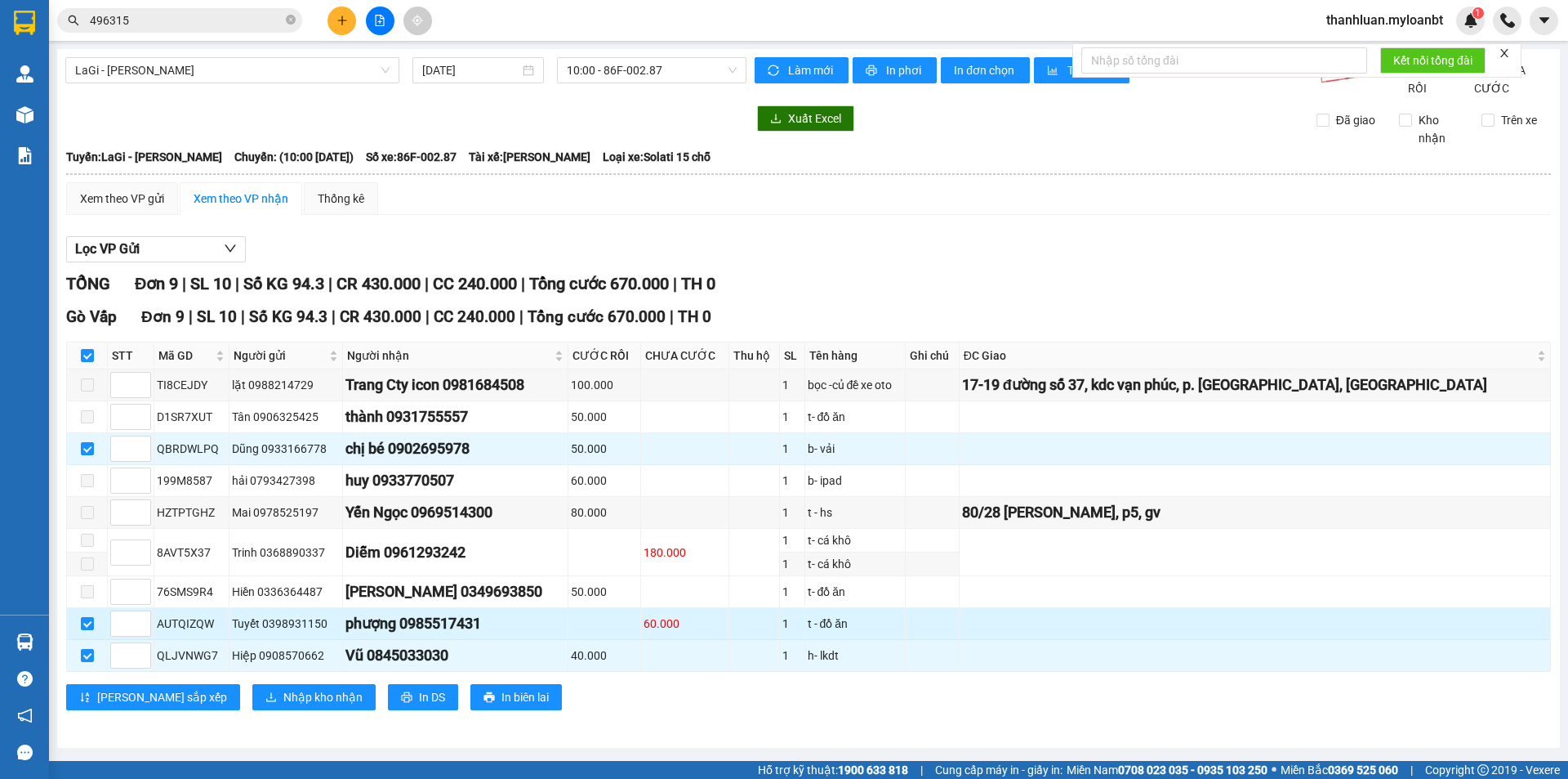
drag, startPoint x: 833, startPoint y: 645, endPoint x: 849, endPoint y: 639, distance: 17.1
click at [837, 639] on tr "AUTQIZQW Tuyết 0398931150 phượng 0985517431 60.000 1 t - đồ ăn" at bounding box center [808, 624] width 1484 height 32
drag, startPoint x: 460, startPoint y: 643, endPoint x: 506, endPoint y: 630, distance: 47.8
click at [499, 632] on div "phượng 0985517431" at bounding box center [455, 623] width 220 height 23
click at [533, 632] on div "phượng 0985517431" at bounding box center [455, 623] width 220 height 23
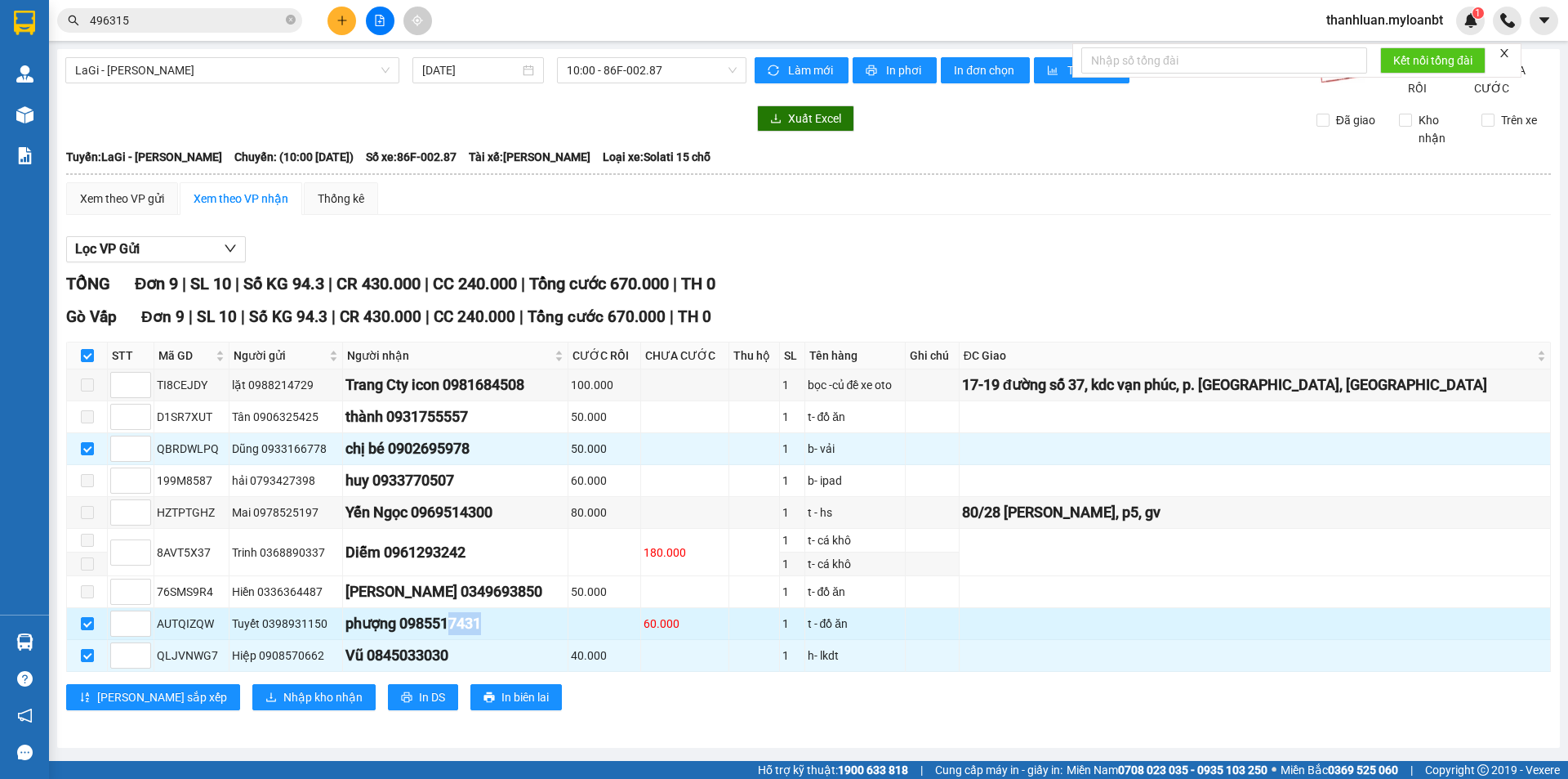
drag, startPoint x: 464, startPoint y: 640, endPoint x: 550, endPoint y: 640, distance: 86.0
click at [550, 635] on div "phượng 0985517431" at bounding box center [455, 623] width 220 height 23
click at [565, 635] on div "phượng 0985517431" at bounding box center [455, 623] width 220 height 23
drag, startPoint x: 458, startPoint y: 648, endPoint x: 523, endPoint y: 638, distance: 65.8
click at [486, 635] on div "phượng 0985517431" at bounding box center [455, 623] width 220 height 23
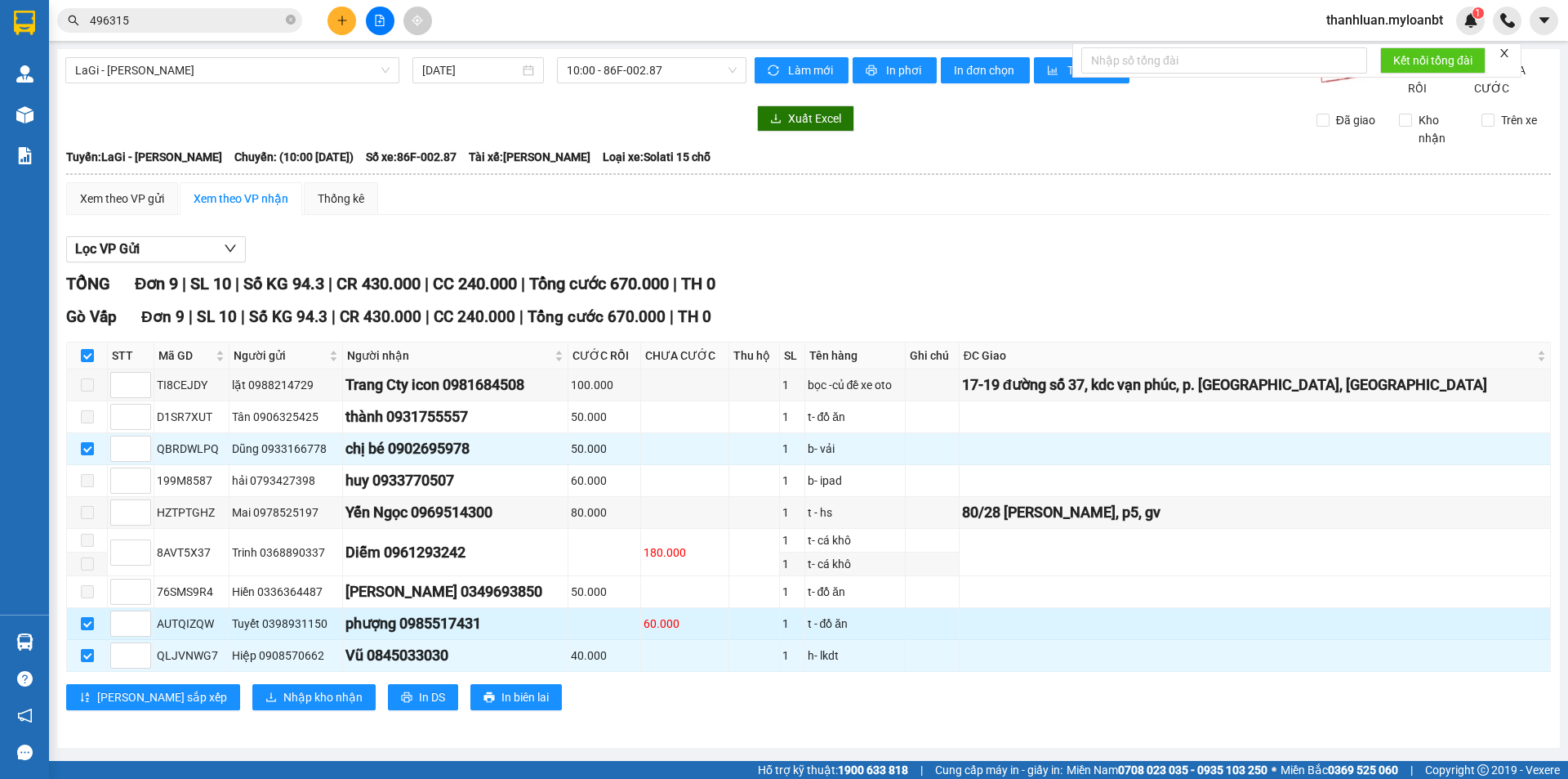
click at [606, 633] on td at bounding box center [604, 624] width 73 height 32
drag, startPoint x: 467, startPoint y: 639, endPoint x: 672, endPoint y: 638, distance: 205.0
click at [638, 638] on tr "AUTQIZQW Tuyết 0398931150 phượng 0985517431 60.000 1 t - đồ ăn" at bounding box center [808, 624] width 1484 height 32
click at [672, 632] on div "60.000" at bounding box center [684, 623] width 83 height 18
click at [468, 635] on div "phượng 0985517431" at bounding box center [455, 623] width 220 height 23
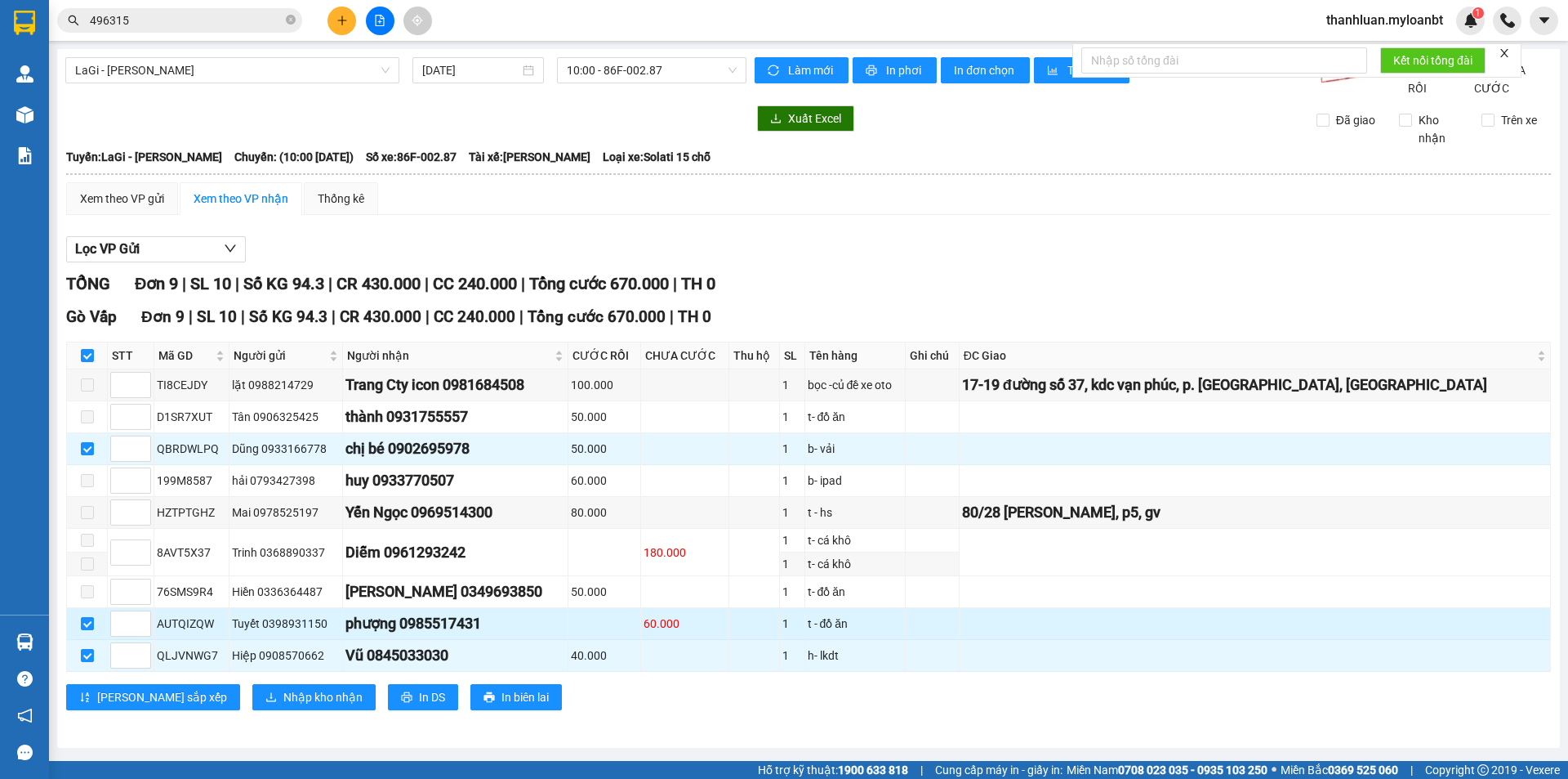
click at [565, 635] on div "phượng 0985517431" at bounding box center [455, 623] width 220 height 23
drag, startPoint x: 455, startPoint y: 646, endPoint x: 572, endPoint y: 638, distance: 117.3
click at [548, 635] on div "phượng 0985517431" at bounding box center [455, 623] width 220 height 23
click at [613, 638] on td at bounding box center [604, 624] width 73 height 32
drag, startPoint x: 457, startPoint y: 632, endPoint x: 549, endPoint y: 631, distance: 92.0
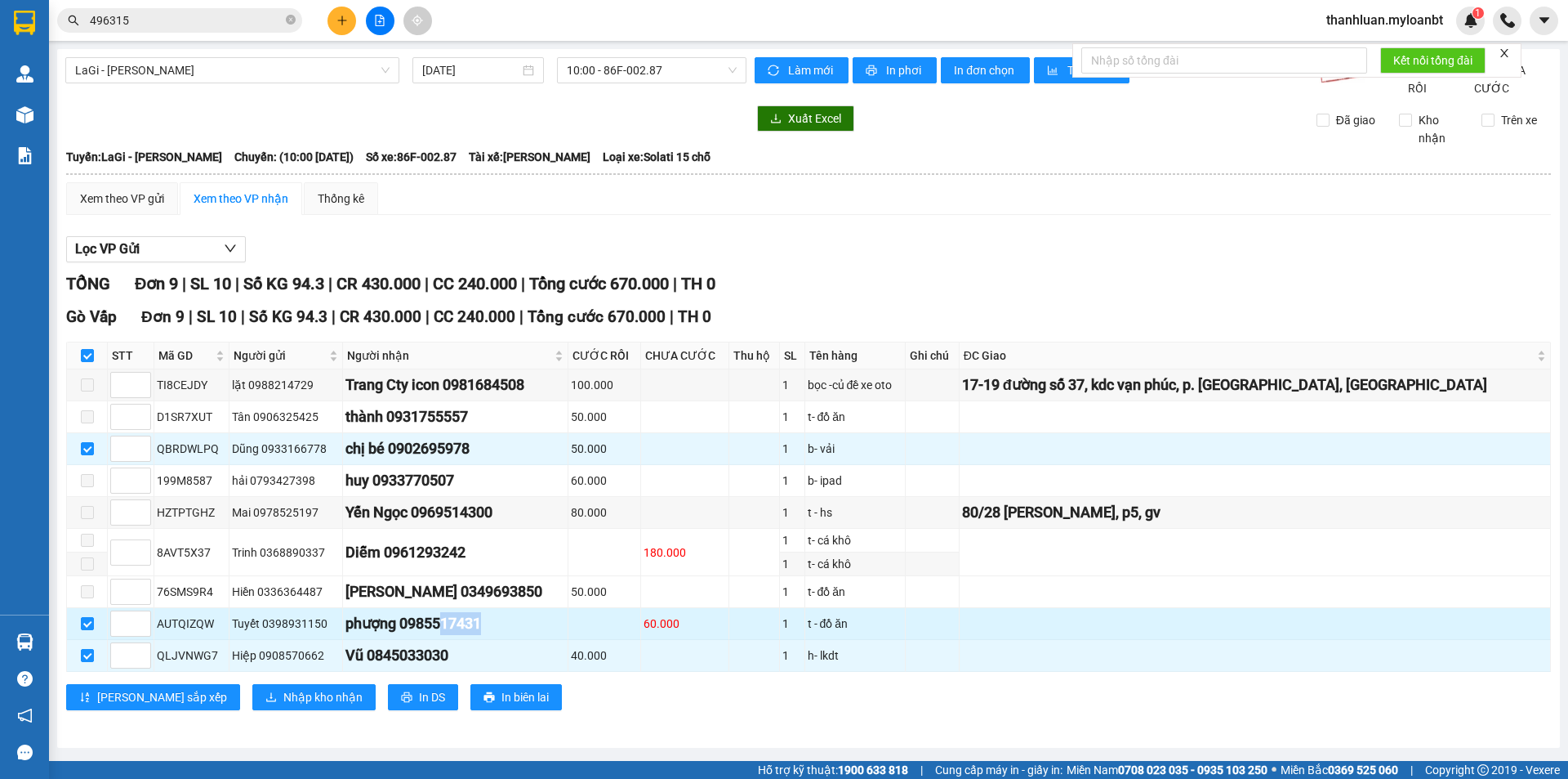
click at [535, 631] on div "phượng 0985517431" at bounding box center [455, 623] width 220 height 23
click at [681, 632] on div "60.000" at bounding box center [684, 623] width 83 height 18
drag, startPoint x: 465, startPoint y: 640, endPoint x: 612, endPoint y: 643, distance: 147.0
click at [548, 635] on div "phượng 0985517431" at bounding box center [455, 623] width 220 height 23
click at [612, 639] on td at bounding box center [604, 624] width 73 height 32
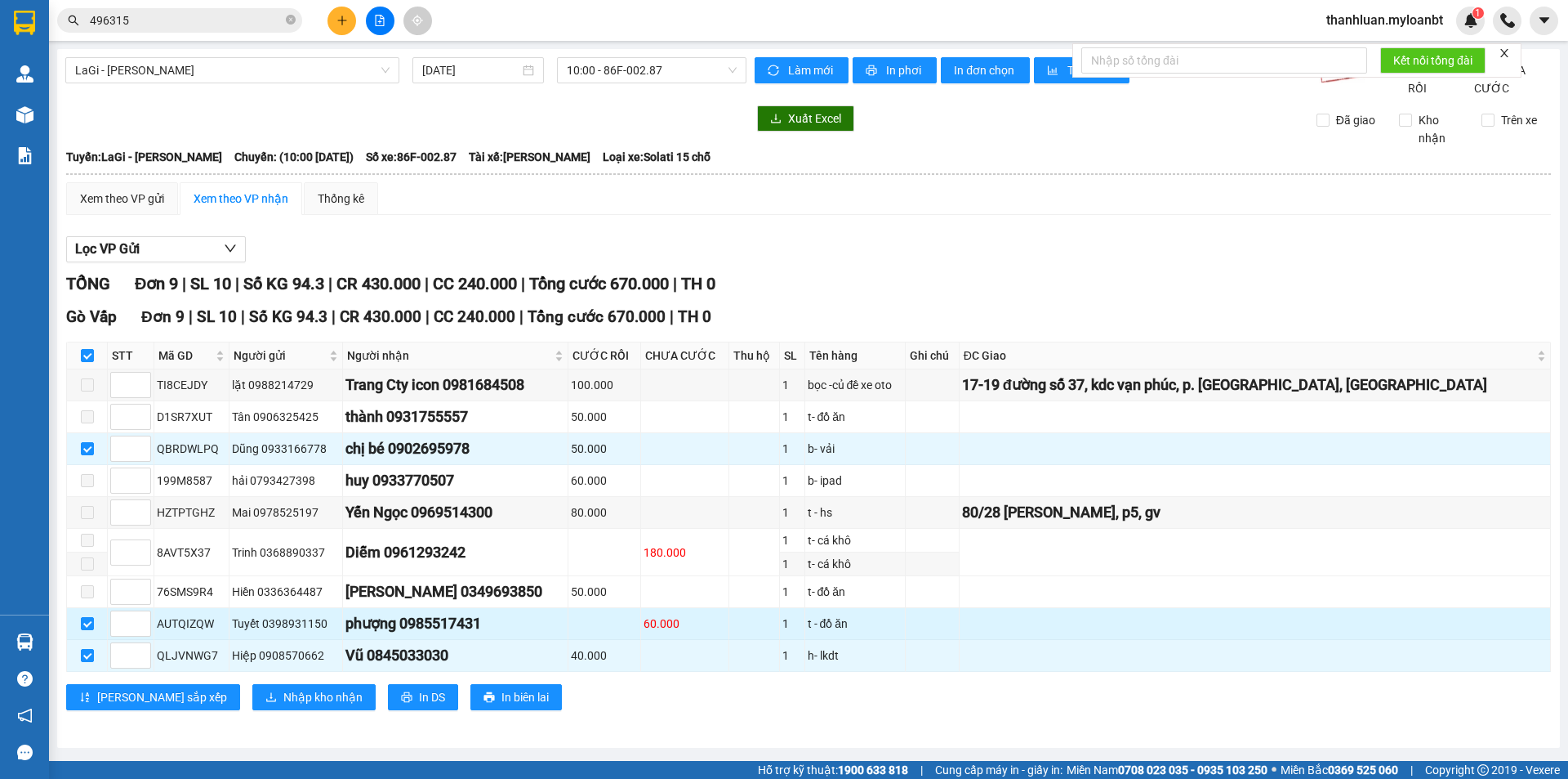
drag, startPoint x: 476, startPoint y: 648, endPoint x: 560, endPoint y: 637, distance: 84.7
click at [533, 635] on div "phượng 0985517431" at bounding box center [455, 623] width 220 height 23
drag, startPoint x: 422, startPoint y: 645, endPoint x: 458, endPoint y: 644, distance: 36.0
click at [421, 635] on div "phượng 0985517431" at bounding box center [455, 623] width 220 height 23
click at [536, 635] on div "phượng 0985517431" at bounding box center [455, 623] width 220 height 23
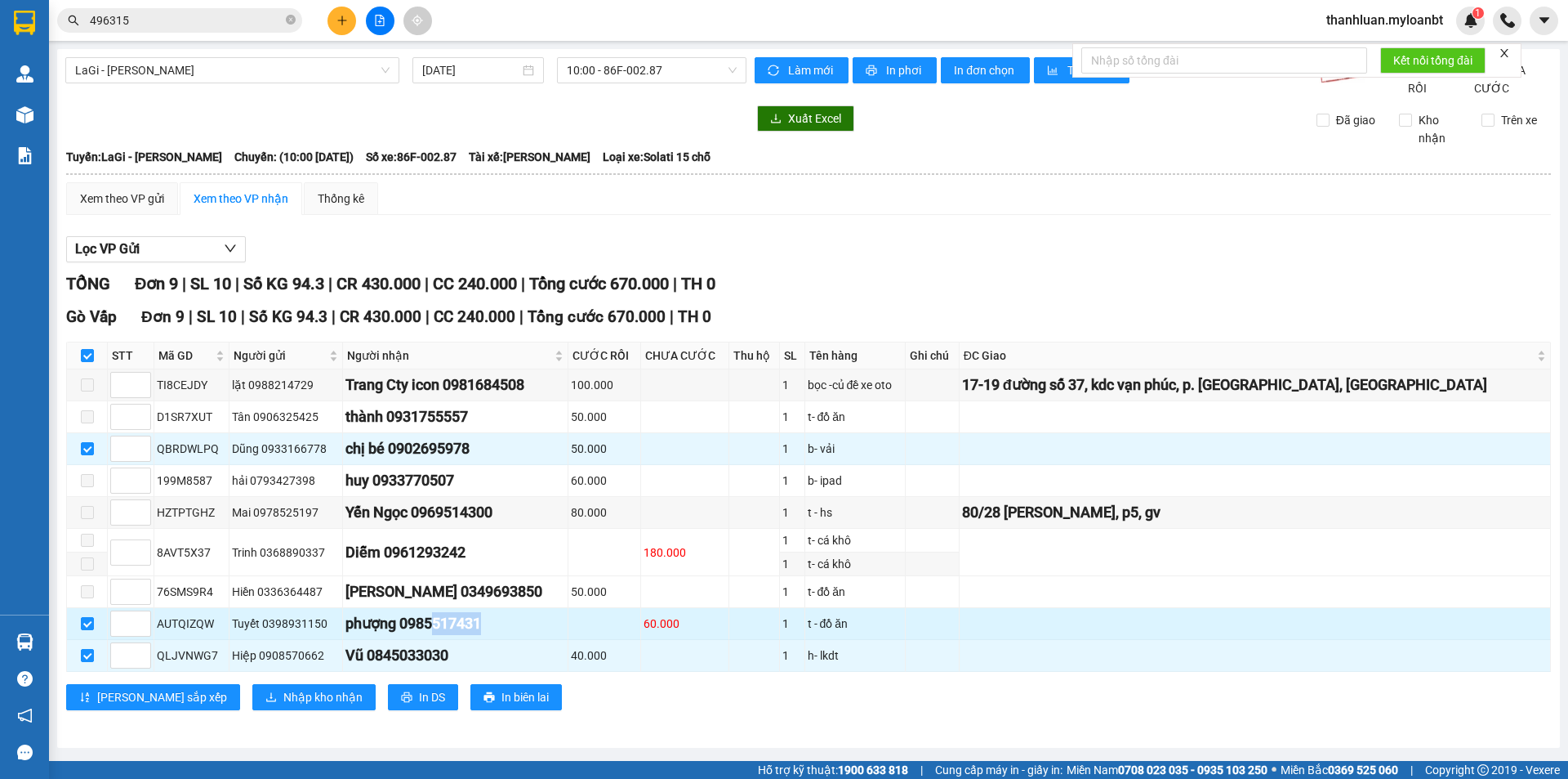
drag, startPoint x: 448, startPoint y: 640, endPoint x: 597, endPoint y: 640, distance: 149.0
click at [540, 635] on div "phượng 0985517431" at bounding box center [455, 623] width 220 height 23
drag, startPoint x: 632, startPoint y: 642, endPoint x: 466, endPoint y: 647, distance: 166.1
click at [607, 639] on td at bounding box center [604, 624] width 73 height 32
drag, startPoint x: 463, startPoint y: 646, endPoint x: 535, endPoint y: 641, distance: 72.2
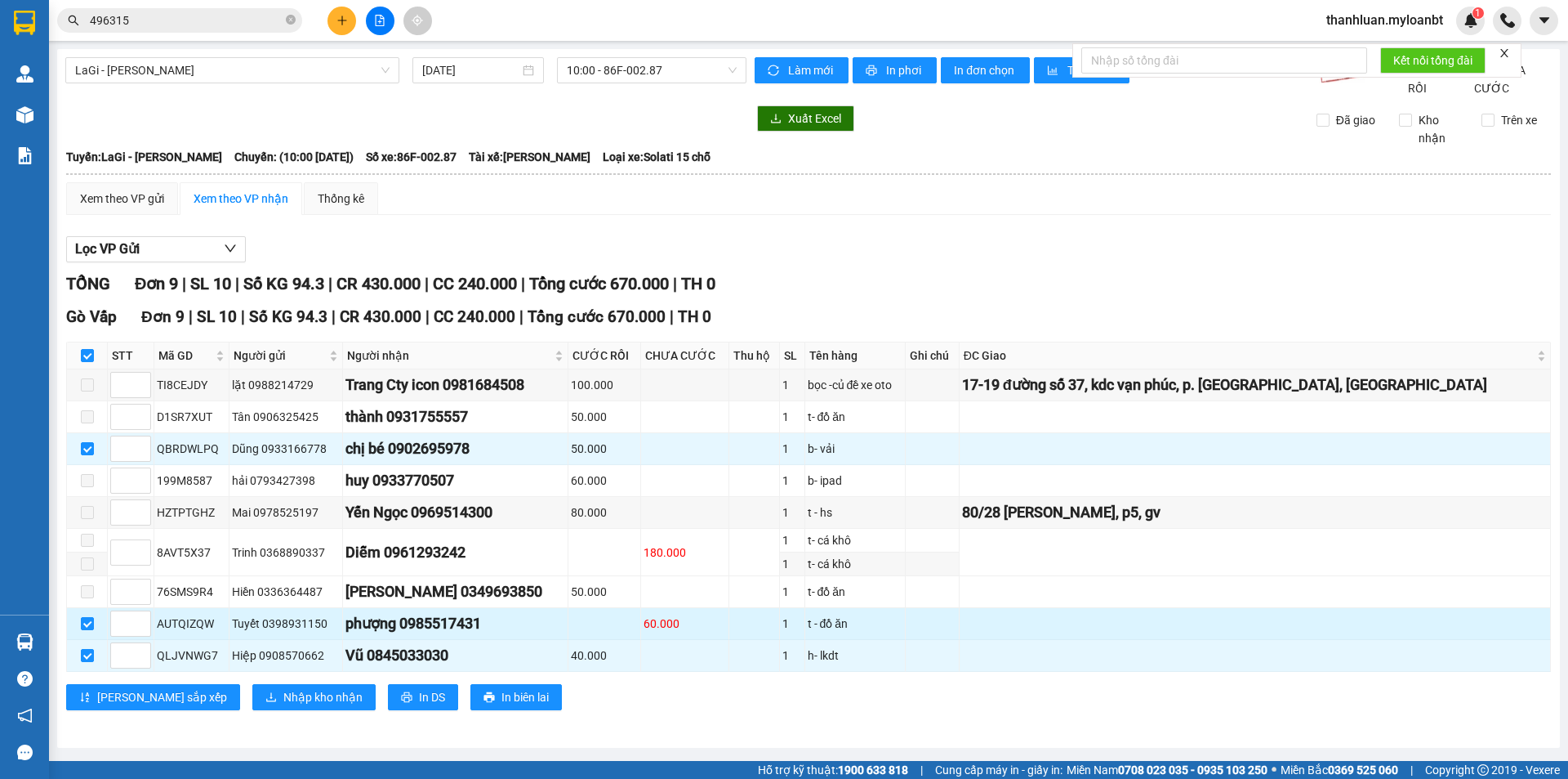
click at [462, 635] on div "phượng 0985517431" at bounding box center [455, 623] width 220 height 23
click at [565, 635] on div "phượng 0985517431" at bounding box center [455, 623] width 220 height 23
drag, startPoint x: 457, startPoint y: 640, endPoint x: 556, endPoint y: 640, distance: 99.0
click at [548, 635] on div "phượng 0985517431" at bounding box center [455, 623] width 220 height 23
drag, startPoint x: 628, startPoint y: 642, endPoint x: 490, endPoint y: 648, distance: 138.1
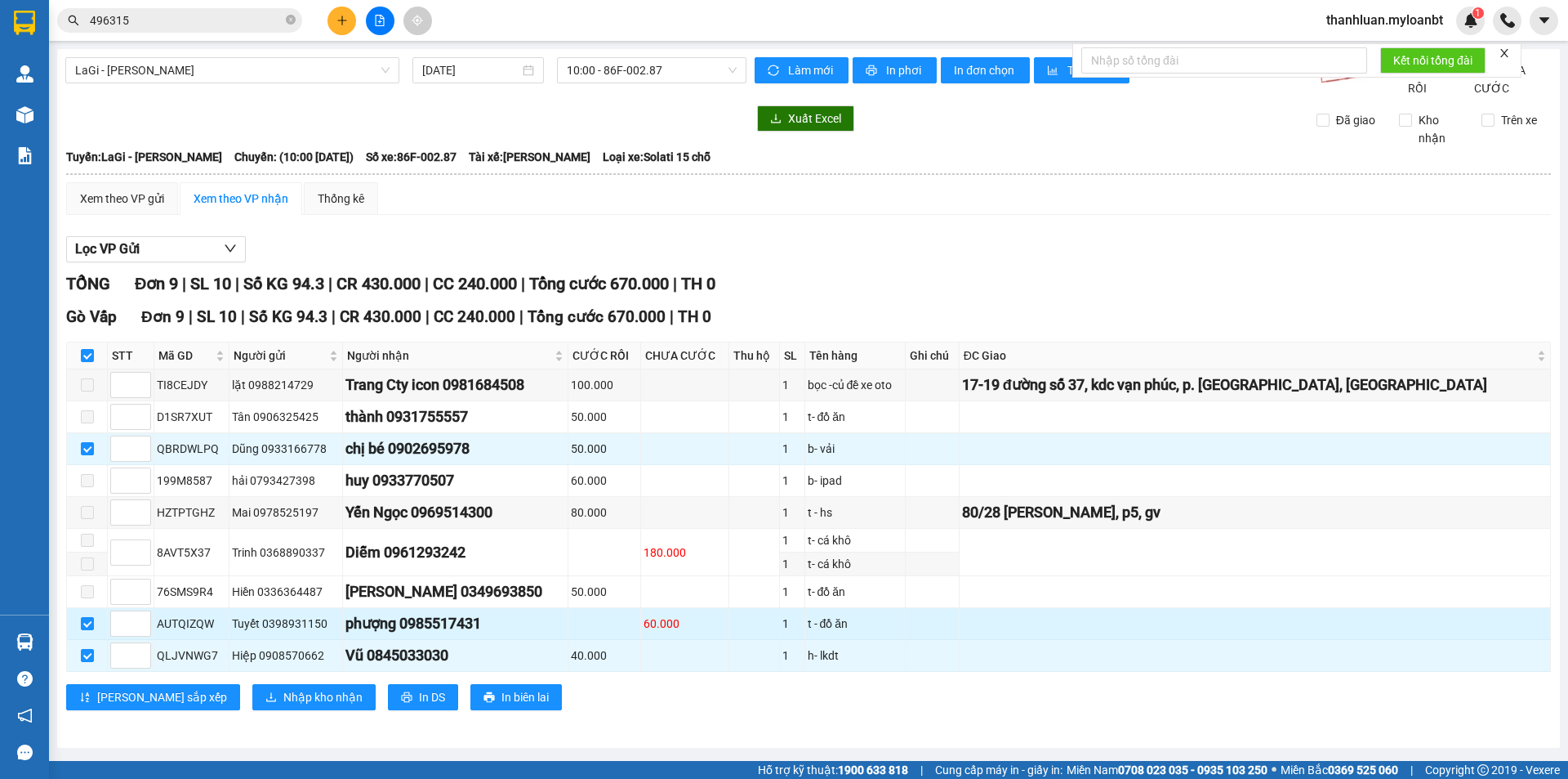
click at [586, 639] on tr "AUTQIZQW Tuyết 0398931150 phượng 0985517431 60.000 1 t - đồ ăn" at bounding box center [808, 624] width 1484 height 32
click at [487, 635] on div "phượng 0985517431" at bounding box center [455, 623] width 220 height 23
drag, startPoint x: 517, startPoint y: 641, endPoint x: 498, endPoint y: 646, distance: 19.6
click at [500, 635] on div "phượng 0985517431" at bounding box center [455, 623] width 220 height 23
drag, startPoint x: 425, startPoint y: 644, endPoint x: 582, endPoint y: 636, distance: 157.2
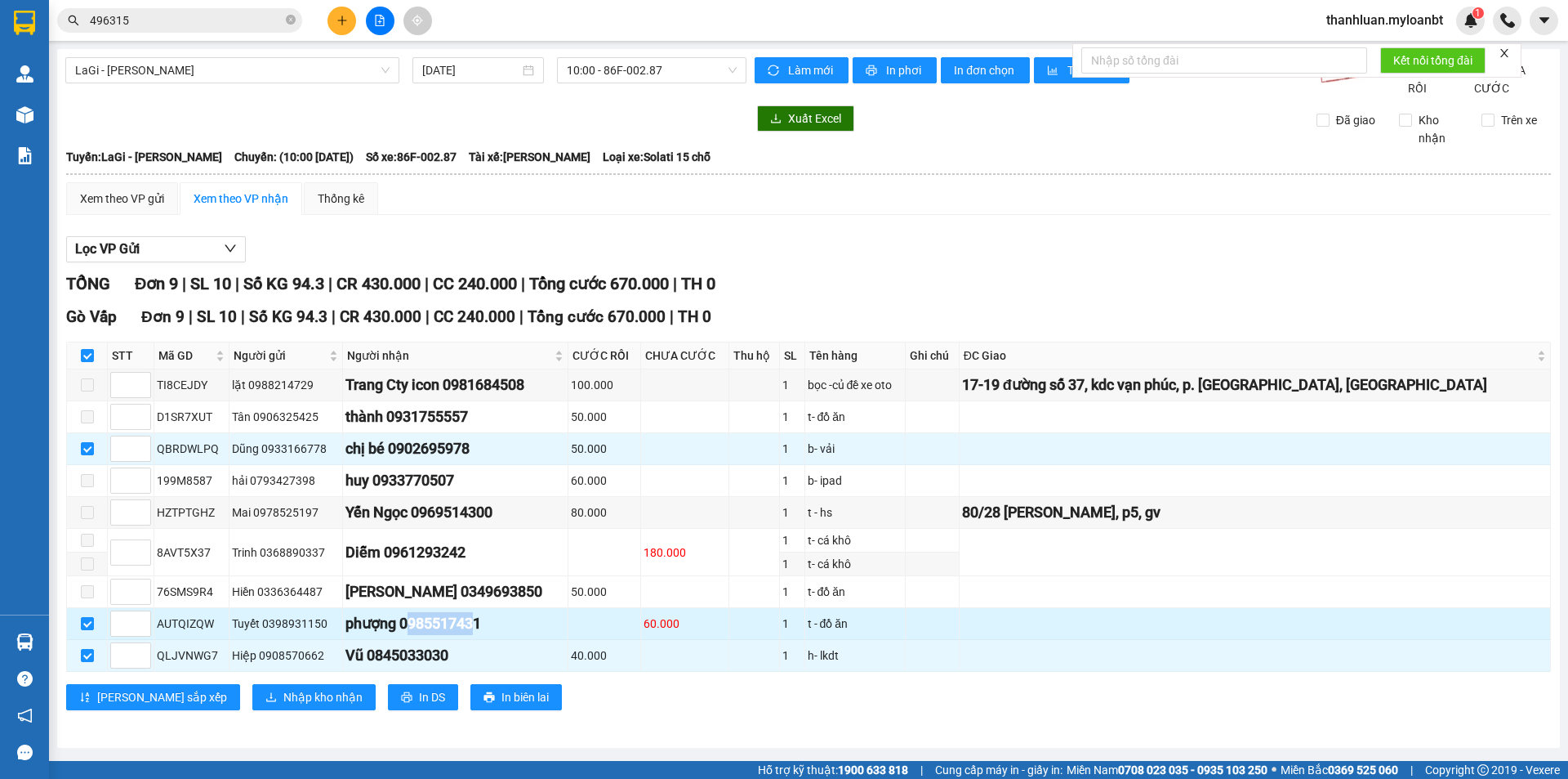
click at [552, 635] on div "phượng 0985517431" at bounding box center [455, 623] width 220 height 23
click at [600, 634] on td at bounding box center [604, 624] width 73 height 32
drag, startPoint x: 422, startPoint y: 640, endPoint x: 580, endPoint y: 643, distance: 158.0
click at [557, 635] on div "phượng 0985517431" at bounding box center [455, 623] width 220 height 23
drag, startPoint x: 609, startPoint y: 645, endPoint x: 447, endPoint y: 648, distance: 162.0
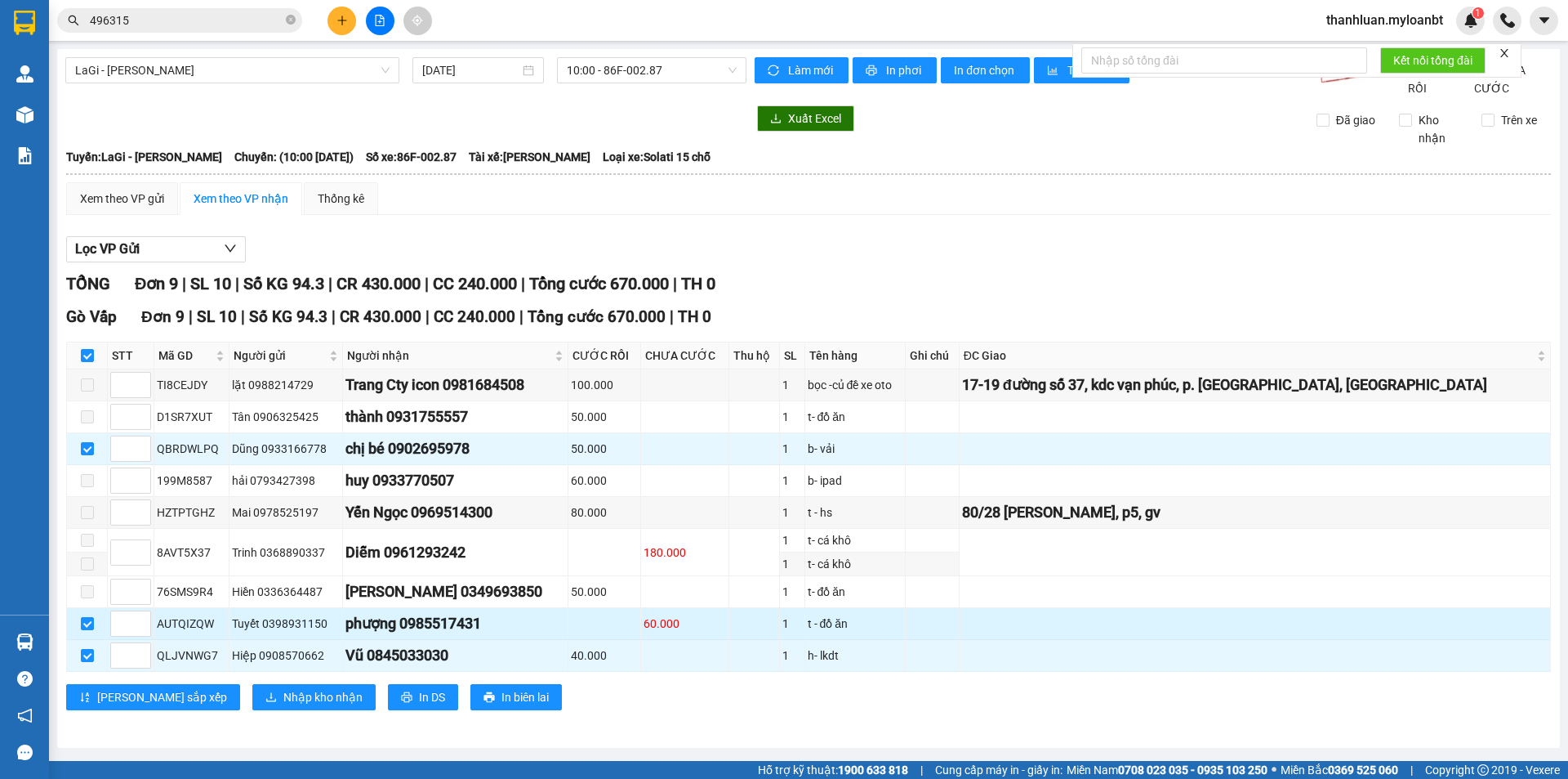
click at [594, 639] on td at bounding box center [604, 624] width 73 height 32
drag, startPoint x: 412, startPoint y: 642, endPoint x: 563, endPoint y: 642, distance: 151.0
click at [547, 635] on div "phượng 0985517431" at bounding box center [455, 623] width 220 height 23
click at [621, 639] on td at bounding box center [604, 624] width 73 height 32
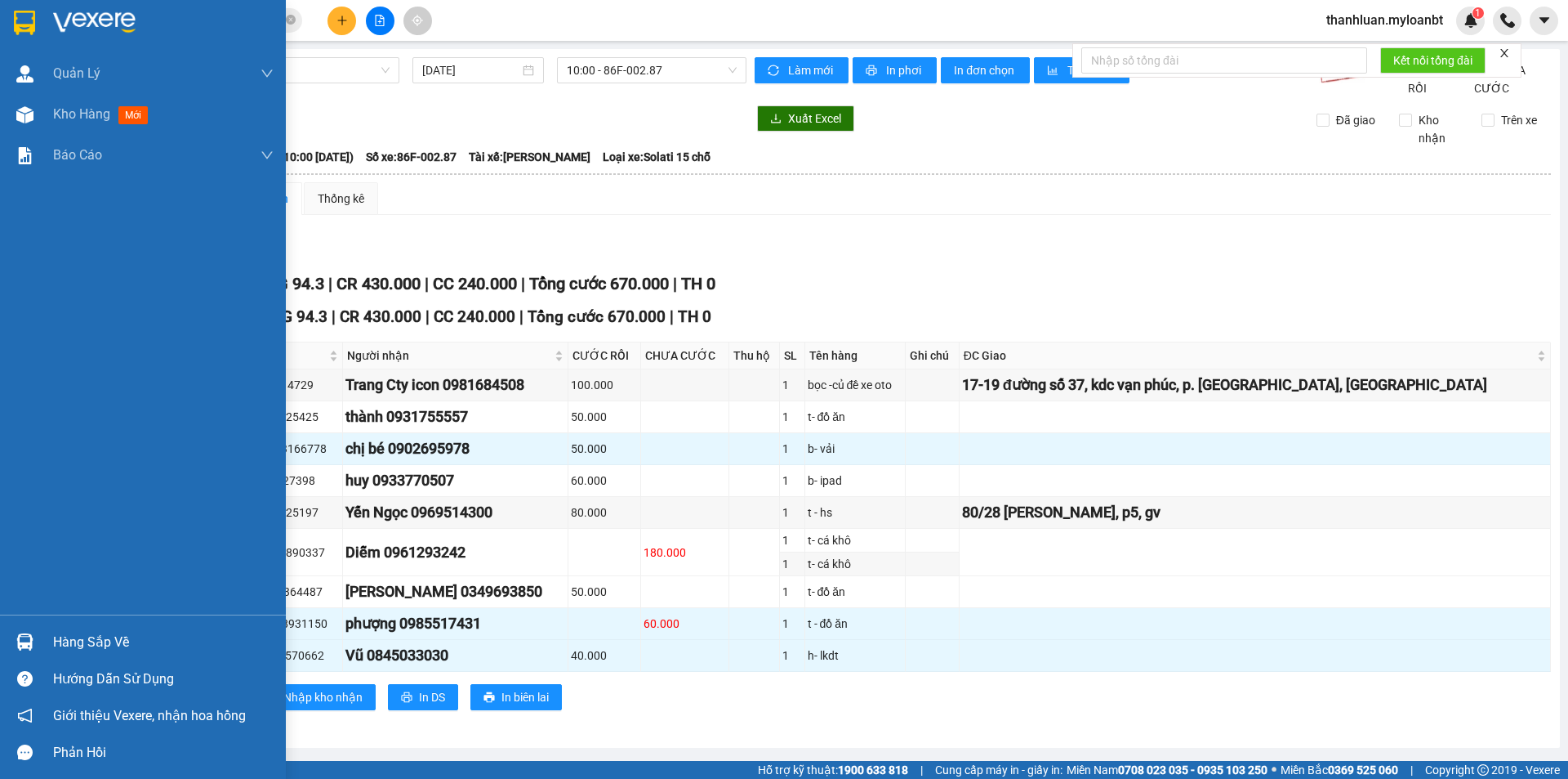
click at [30, 631] on div at bounding box center [25, 642] width 28 height 28
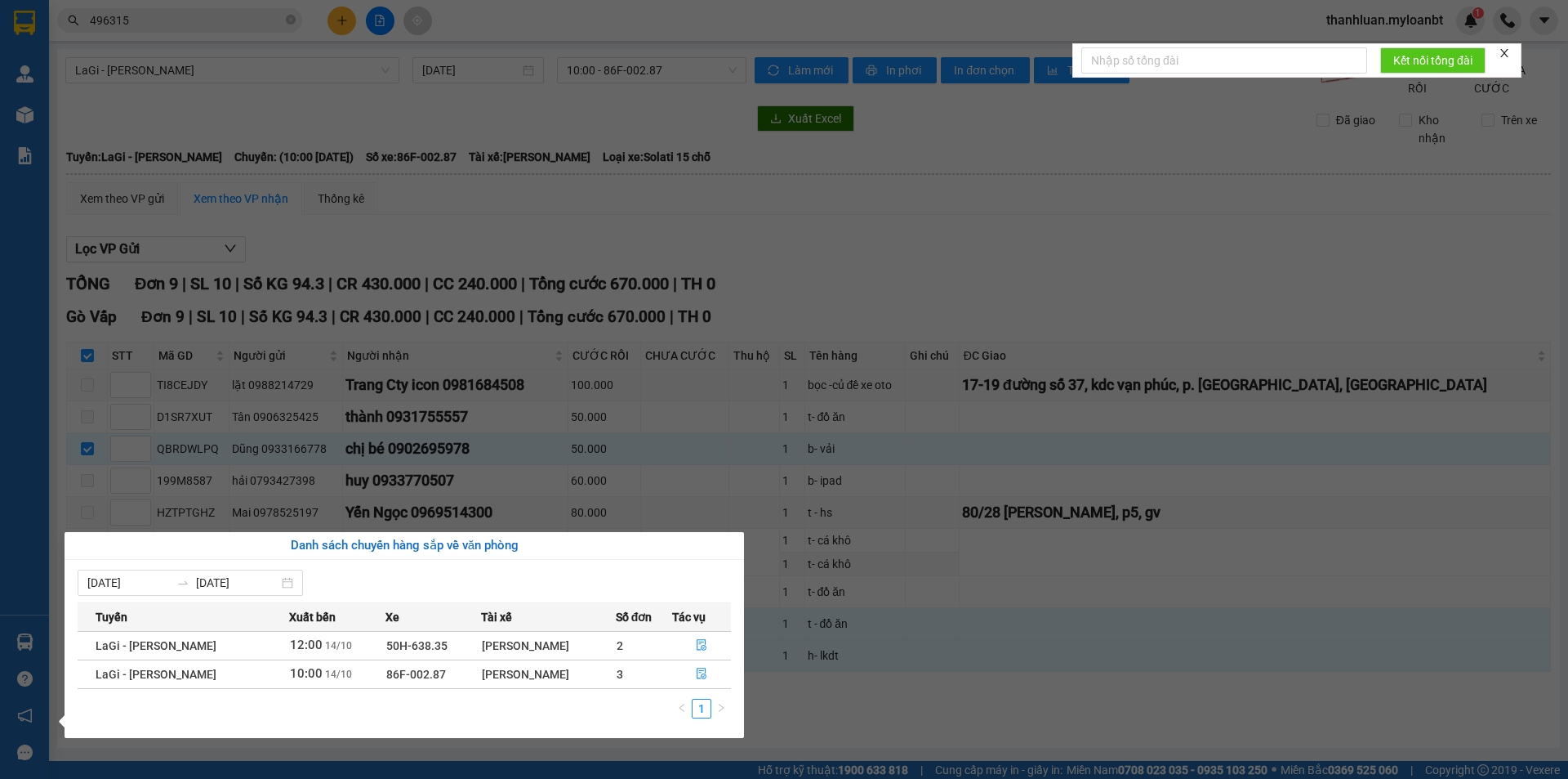
click at [975, 616] on section "Kết quả tìm kiếm ( 4 ) Bộ lọc Mã ĐH Trạng thái Món hàng Thu hộ Tổng cước Chưa c…" at bounding box center [784, 390] width 1568 height 779
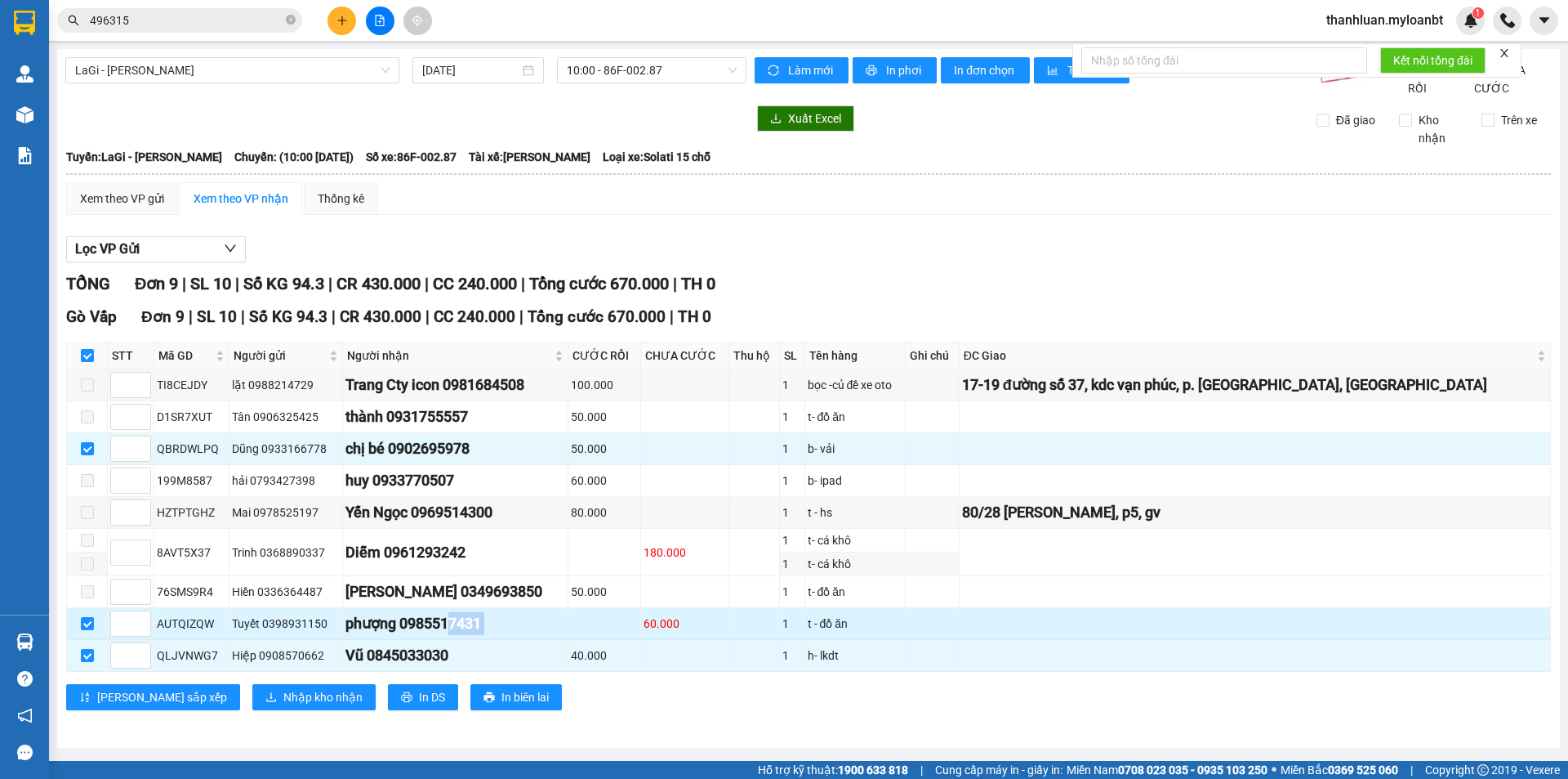
drag, startPoint x: 464, startPoint y: 637, endPoint x: 677, endPoint y: 637, distance: 213.0
click at [644, 637] on tr "AUTQIZQW Tuyết 0398931150 phượng 0985517431 60.000 1 t - đồ ăn" at bounding box center [808, 624] width 1484 height 32
click at [677, 632] on div "60.000" at bounding box center [684, 623] width 83 height 18
drag, startPoint x: 468, startPoint y: 638, endPoint x: 715, endPoint y: 638, distance: 247.0
click at [561, 635] on div "phượng 0985517431" at bounding box center [455, 623] width 220 height 23
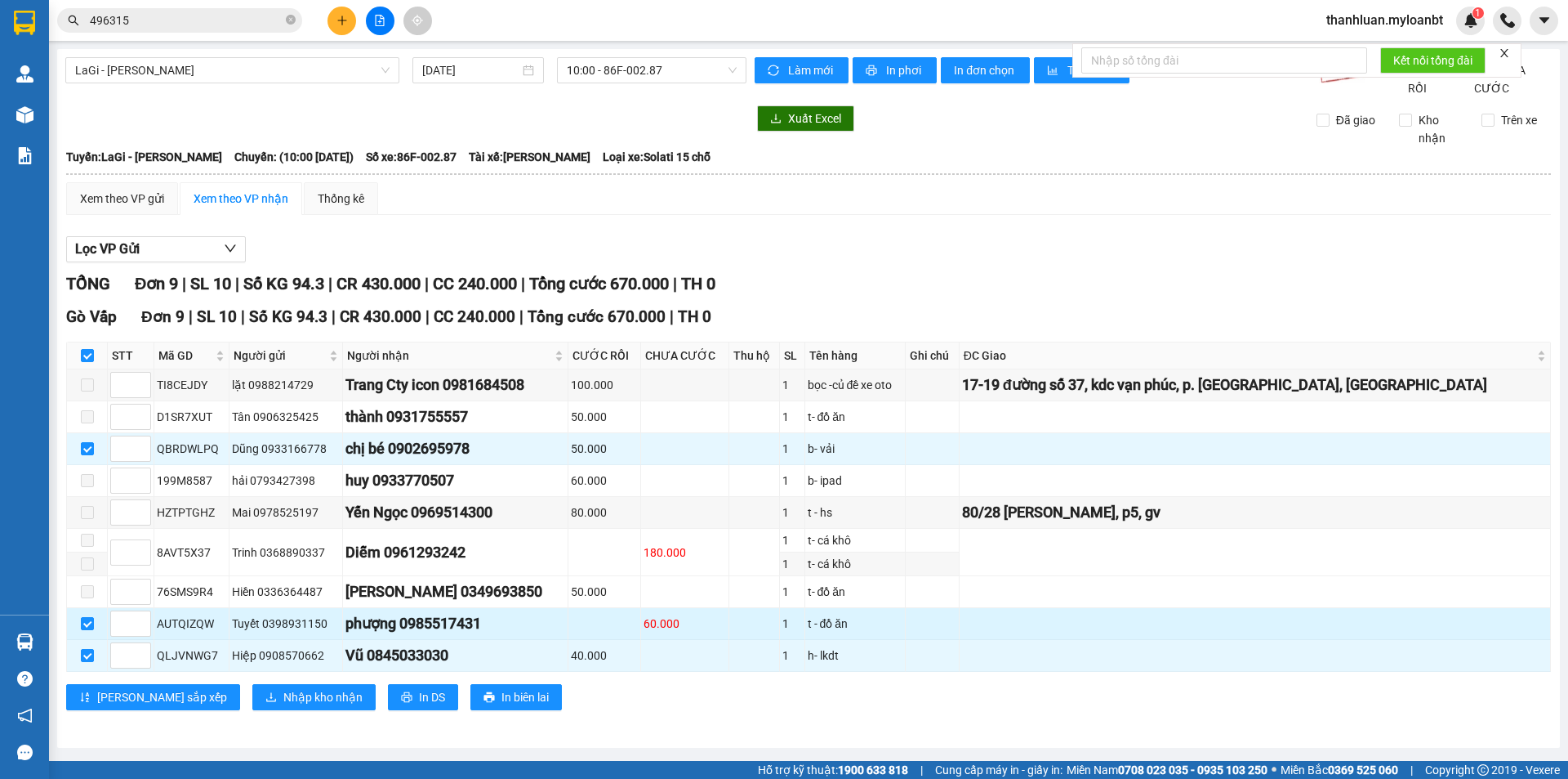
click at [715, 632] on div "60.000" at bounding box center [684, 623] width 83 height 18
drag, startPoint x: 465, startPoint y: 640, endPoint x: 738, endPoint y: 641, distance: 273.0
click at [628, 639] on tr "AUTQIZQW Tuyết 0398931150 phượng 0985517431 60.000 1 t - đồ ăn" at bounding box center [808, 624] width 1484 height 32
click at [726, 632] on div "60.000" at bounding box center [684, 623] width 83 height 18
drag, startPoint x: 671, startPoint y: 638, endPoint x: 844, endPoint y: 636, distance: 173.0
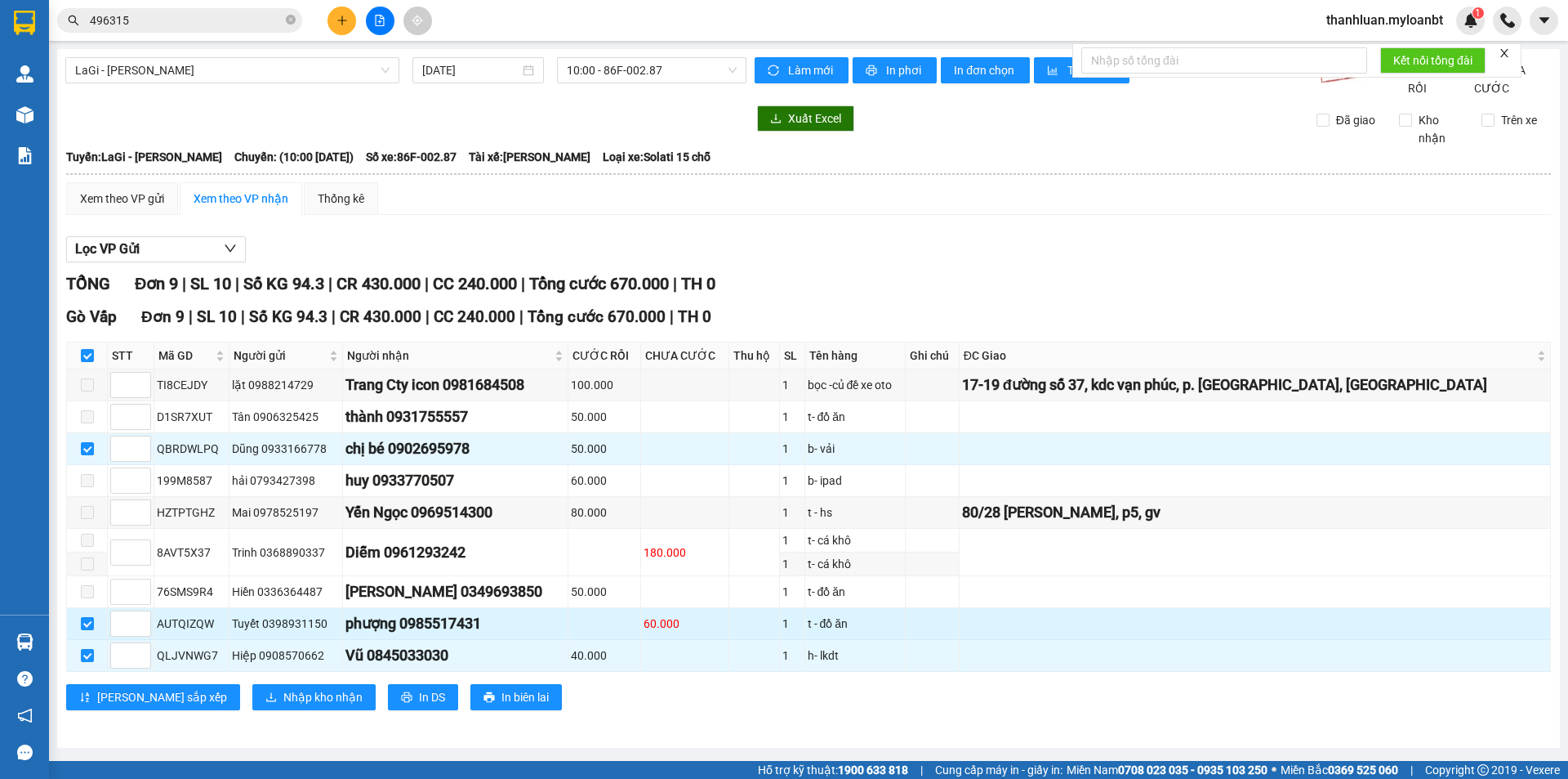
click at [763, 636] on tr "AUTQIZQW Tuyết 0398931150 phượng 0985517431 60.000 1 t - đồ ăn" at bounding box center [808, 624] width 1484 height 32
click at [859, 632] on div "t - đồ ăn" at bounding box center [855, 623] width 95 height 18
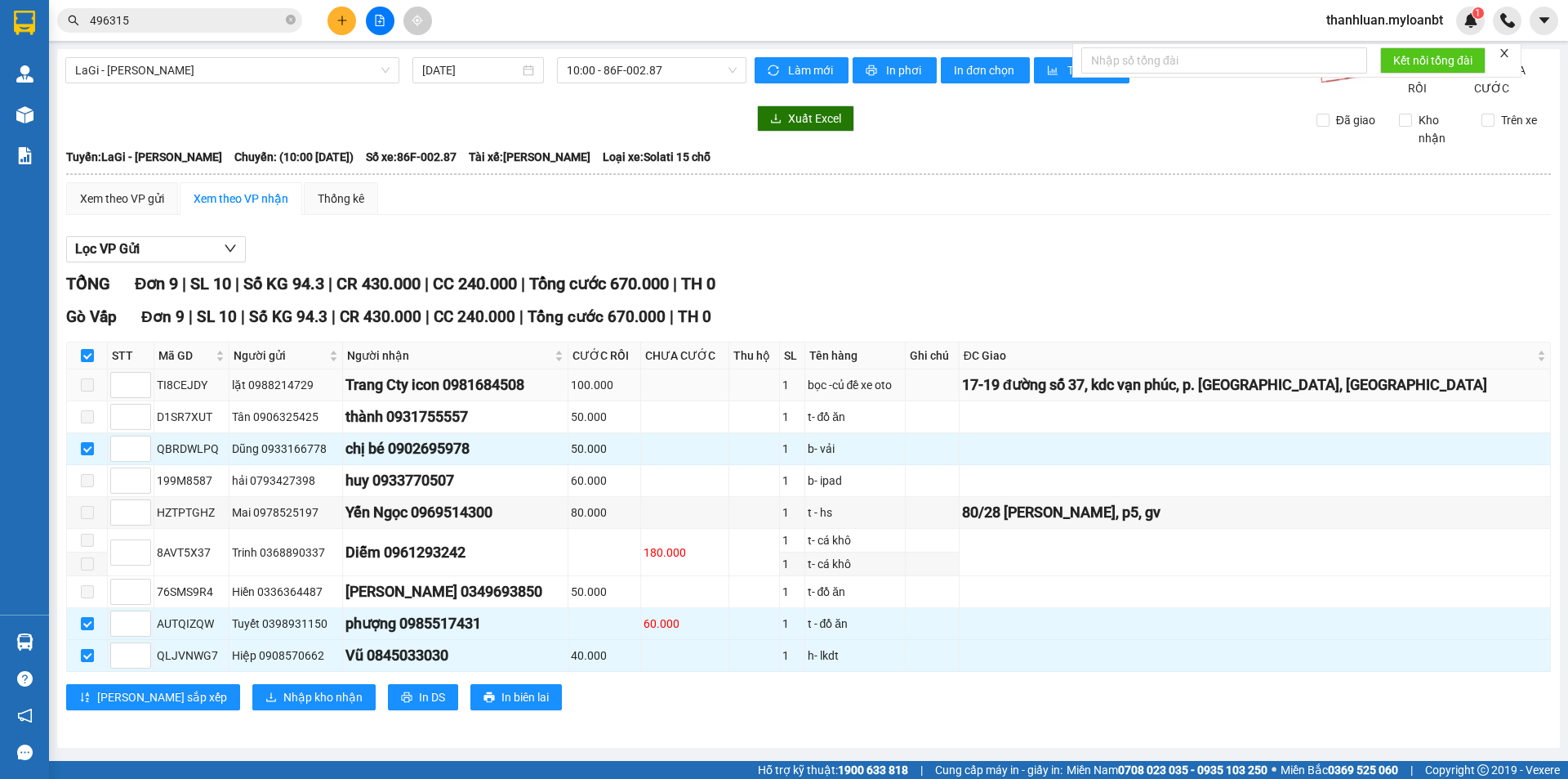
click at [1128, 397] on div "17-19 đường số 37, kdc vạn phúc, p. [GEOGRAPHIC_DATA], [GEOGRAPHIC_DATA]" at bounding box center [1254, 385] width 586 height 23
copy tr "17-19 đường số 37, kdc vạn phúc, p. [GEOGRAPHIC_DATA], [GEOGRAPHIC_DATA]"
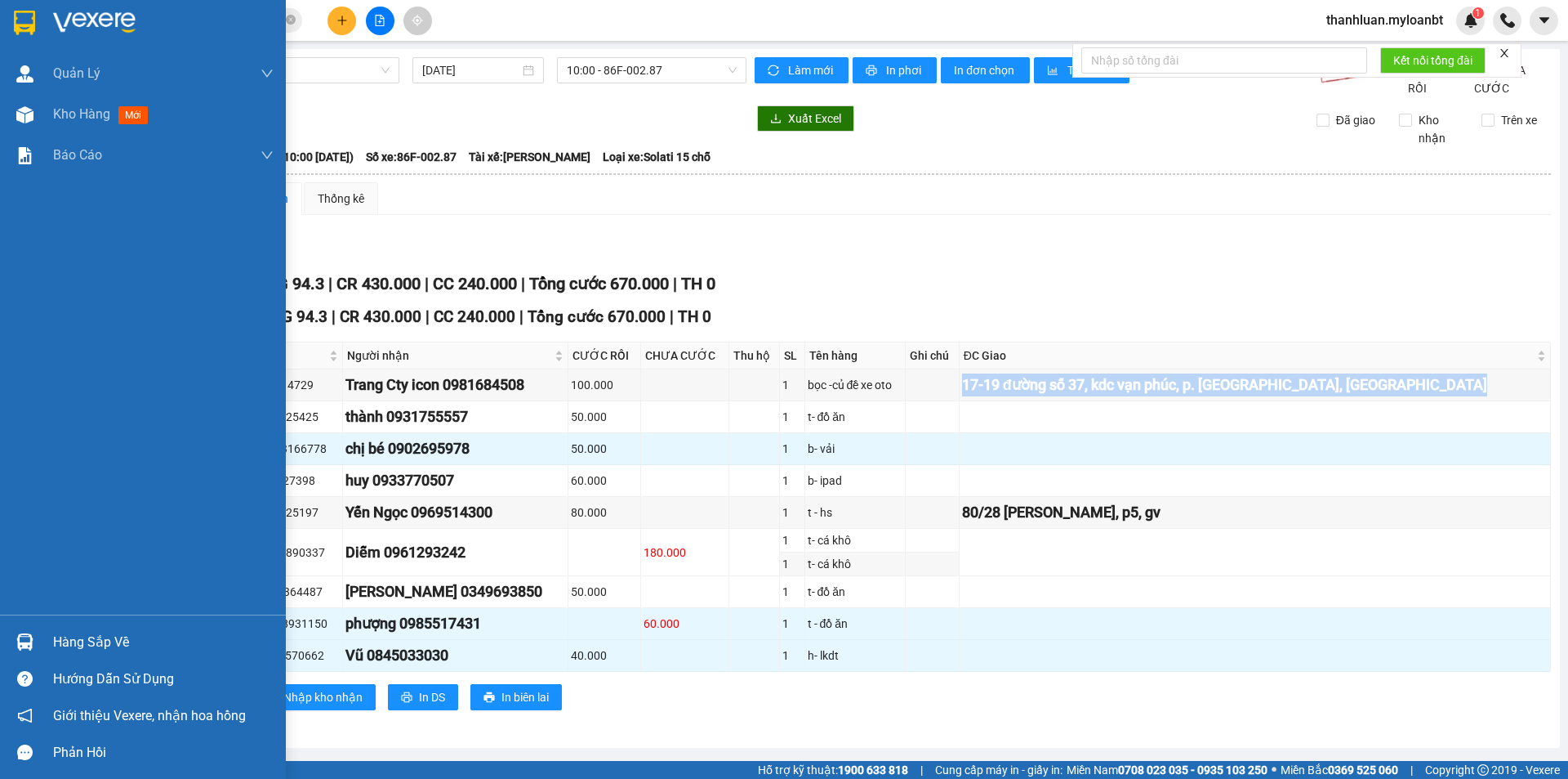
click at [25, 639] on img at bounding box center [24, 641] width 17 height 17
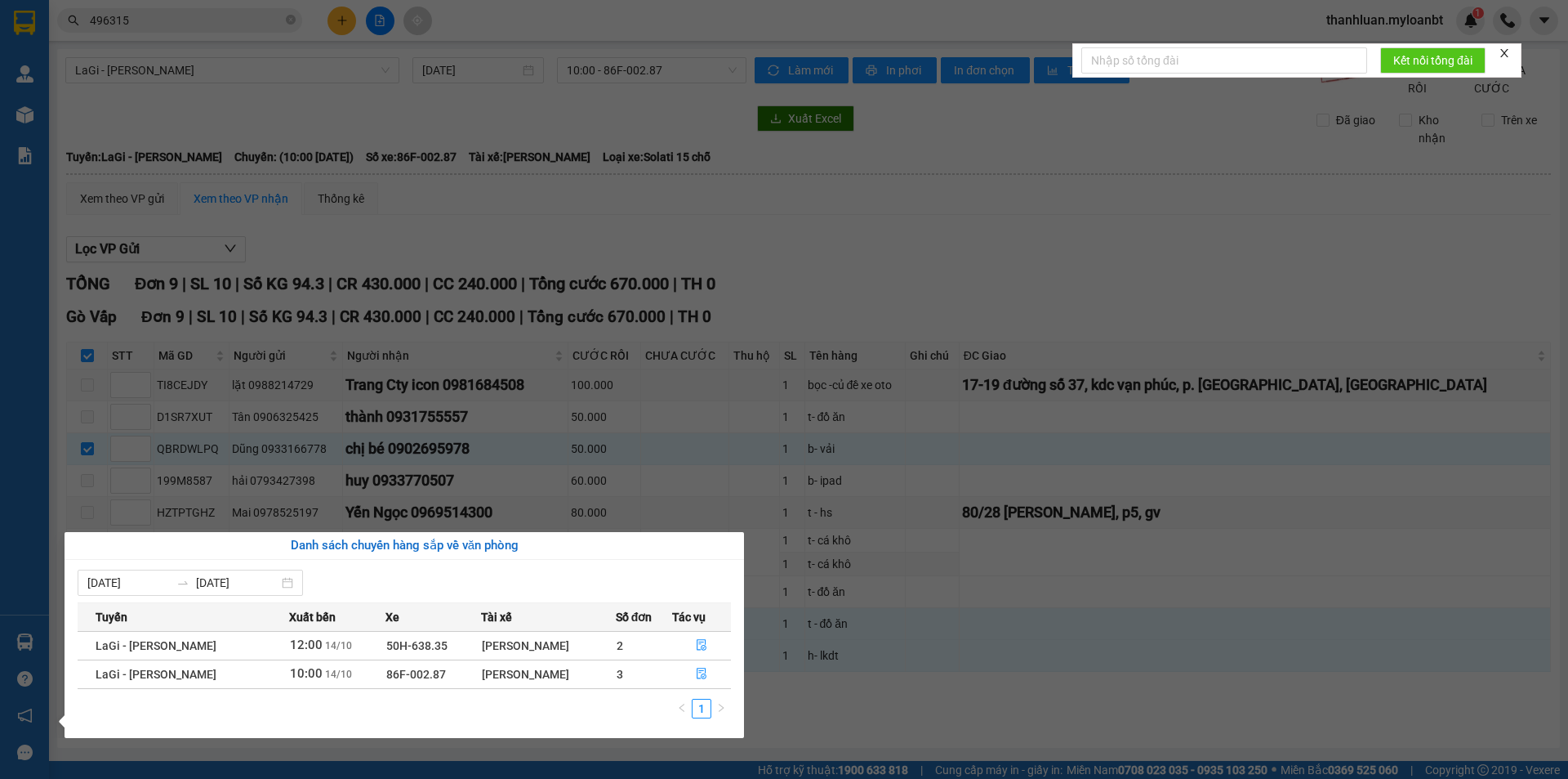
click at [511, 719] on div "1" at bounding box center [404, 713] width 653 height 29
click at [980, 701] on section "Kết quả tìm kiếm ( 4 ) Bộ lọc Mã ĐH Trạng thái Món hàng Thu hộ Tổng cước Chưa c…" at bounding box center [784, 390] width 1568 height 779
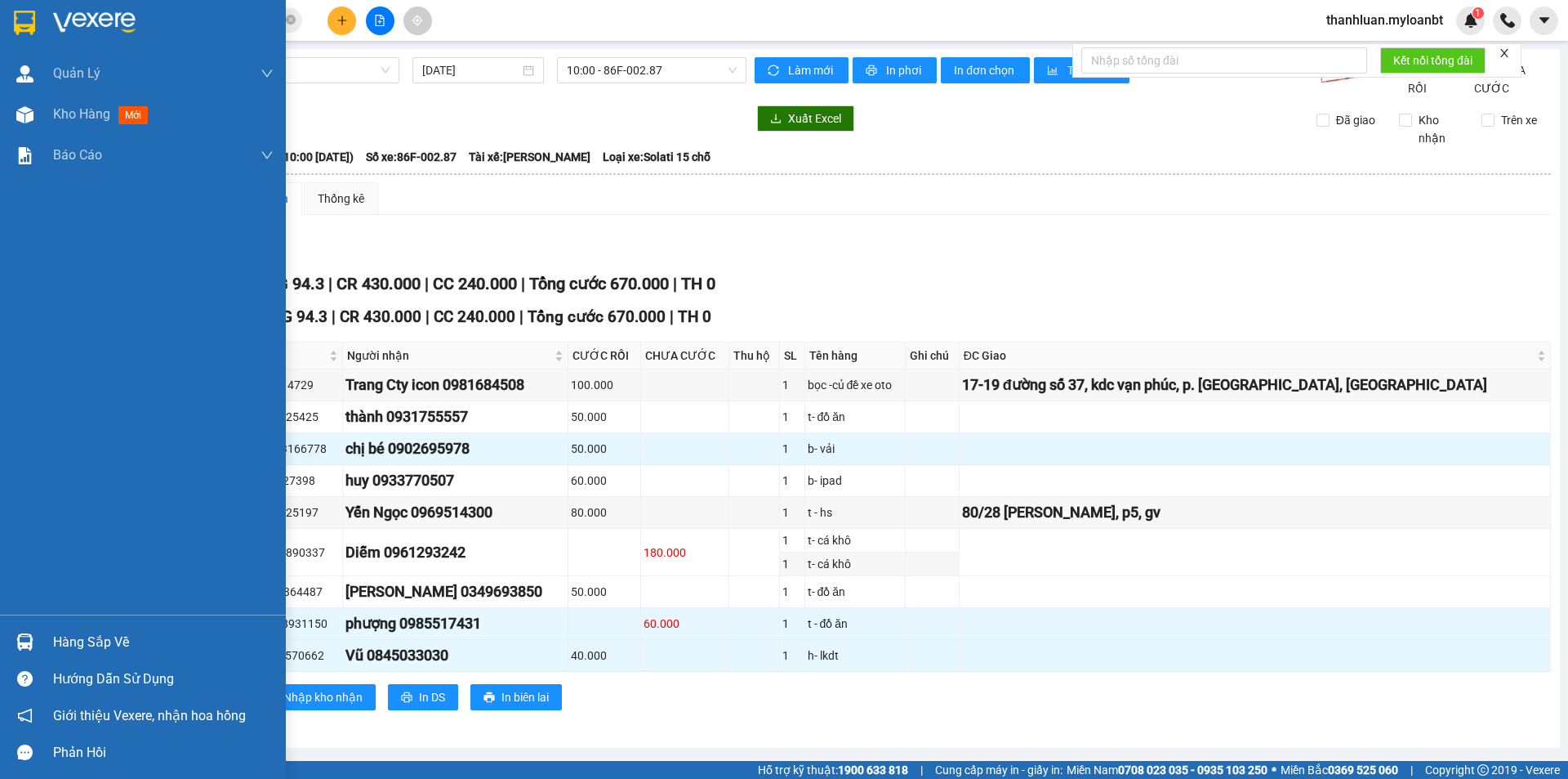
click at [36, 639] on div at bounding box center [25, 642] width 28 height 28
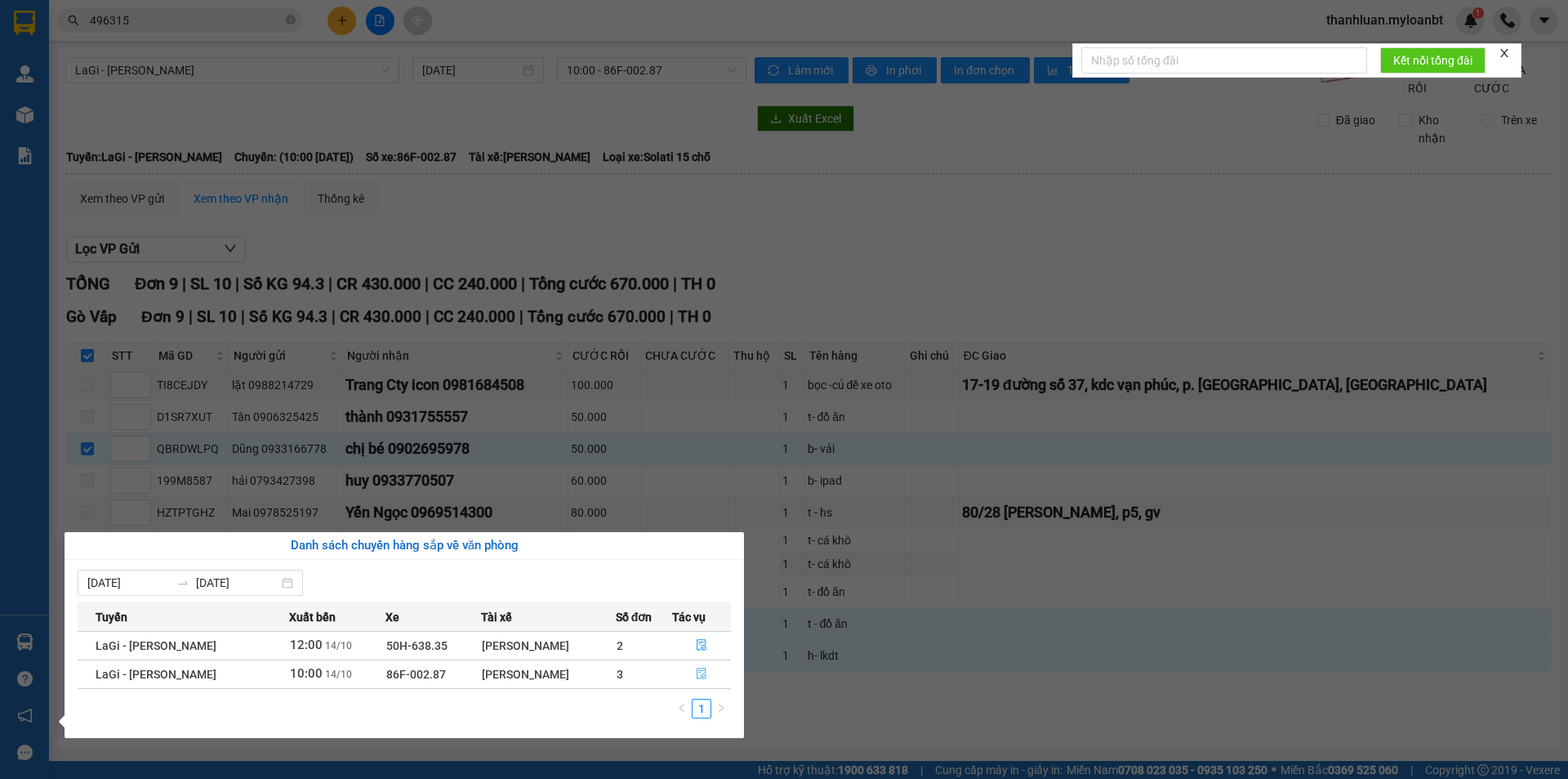
click at [696, 672] on icon "file-done" at bounding box center [701, 673] width 12 height 12
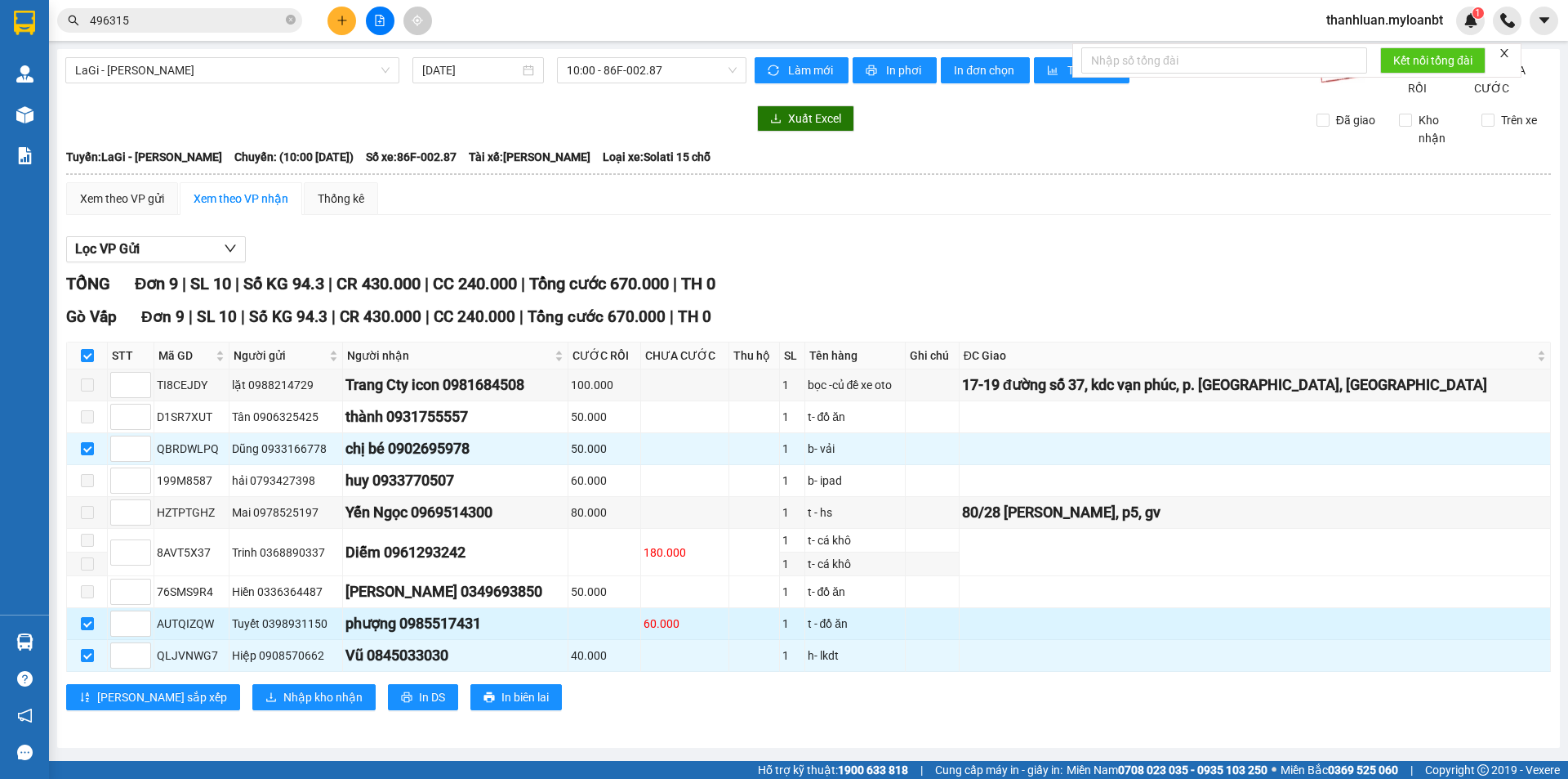
click at [729, 639] on td "60.000" at bounding box center [684, 624] width 88 height 32
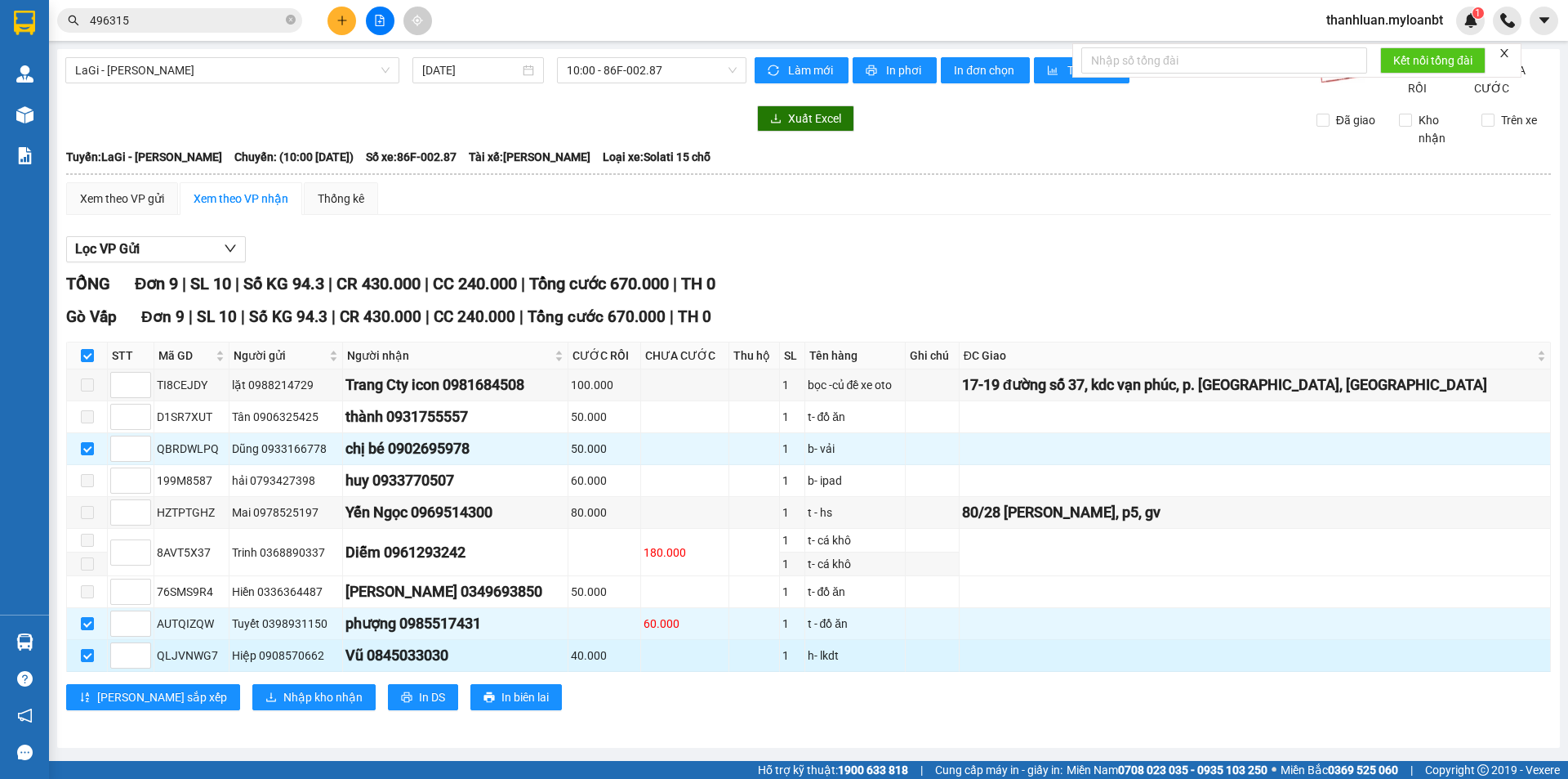
click at [701, 671] on td at bounding box center [684, 655] width 88 height 32
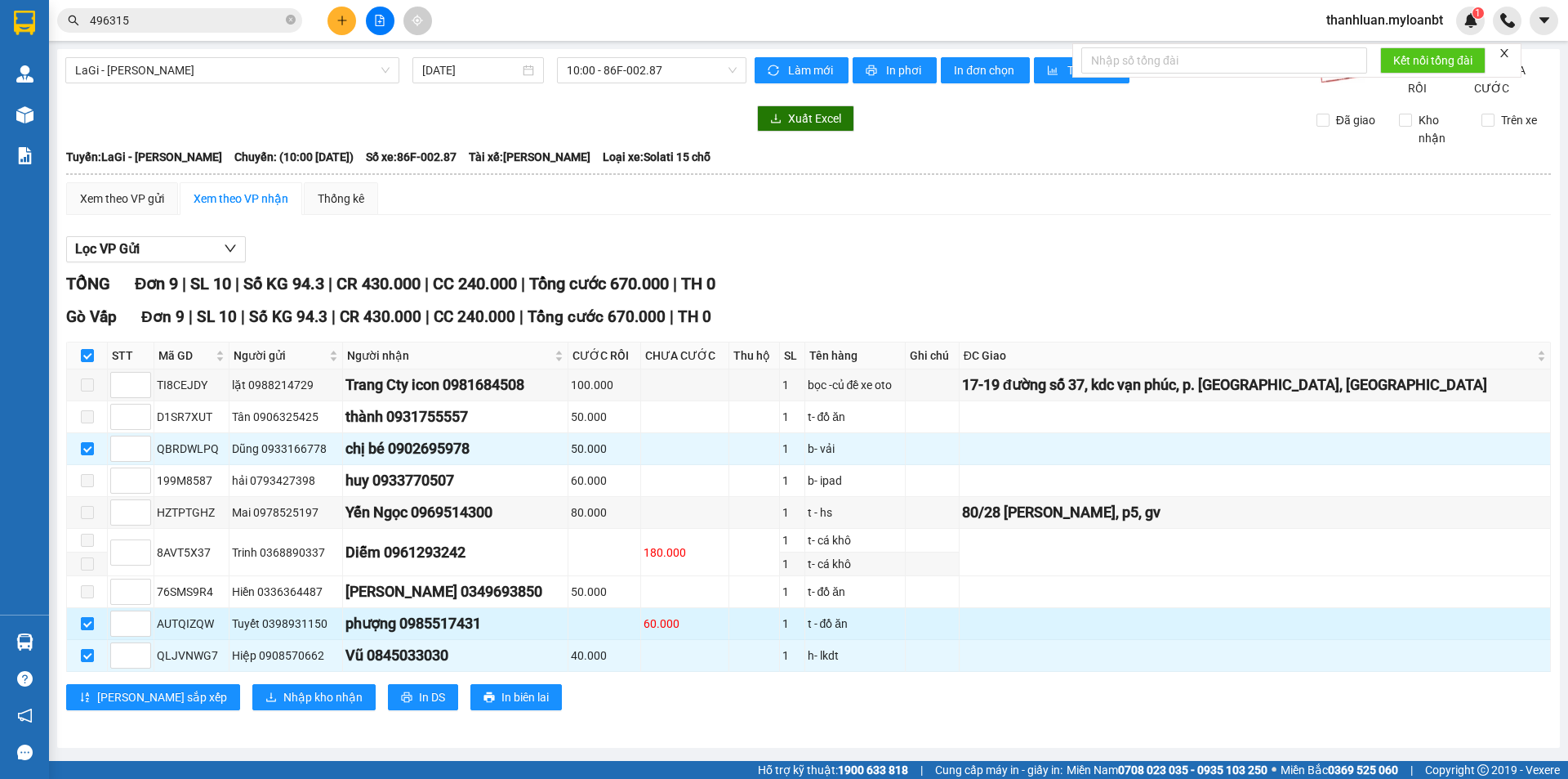
click at [85, 630] on input "checkbox" at bounding box center [87, 623] width 13 height 13
checkbox input "false"
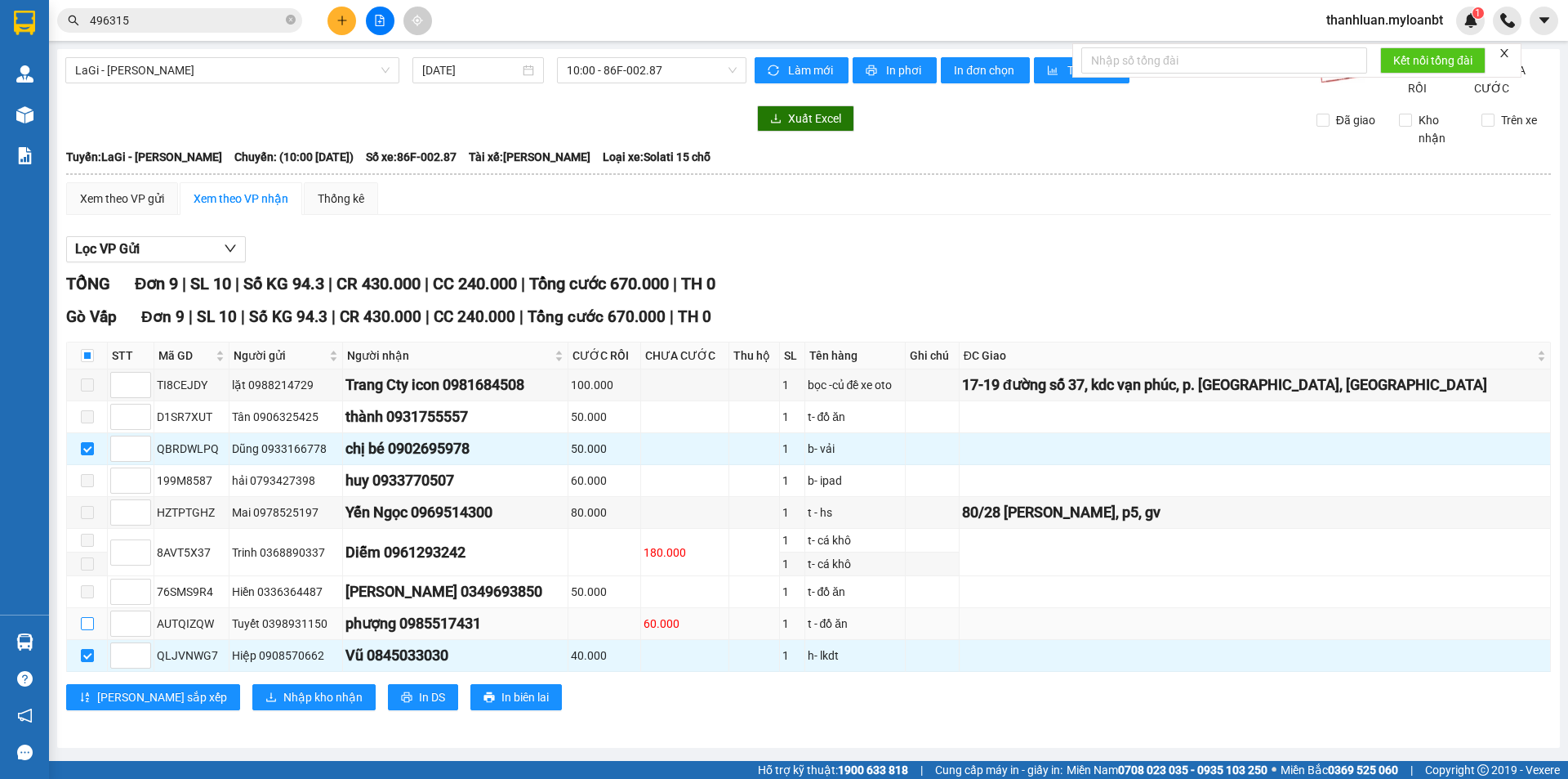
click at [87, 630] on input "checkbox" at bounding box center [87, 623] width 13 height 13
checkbox input "true"
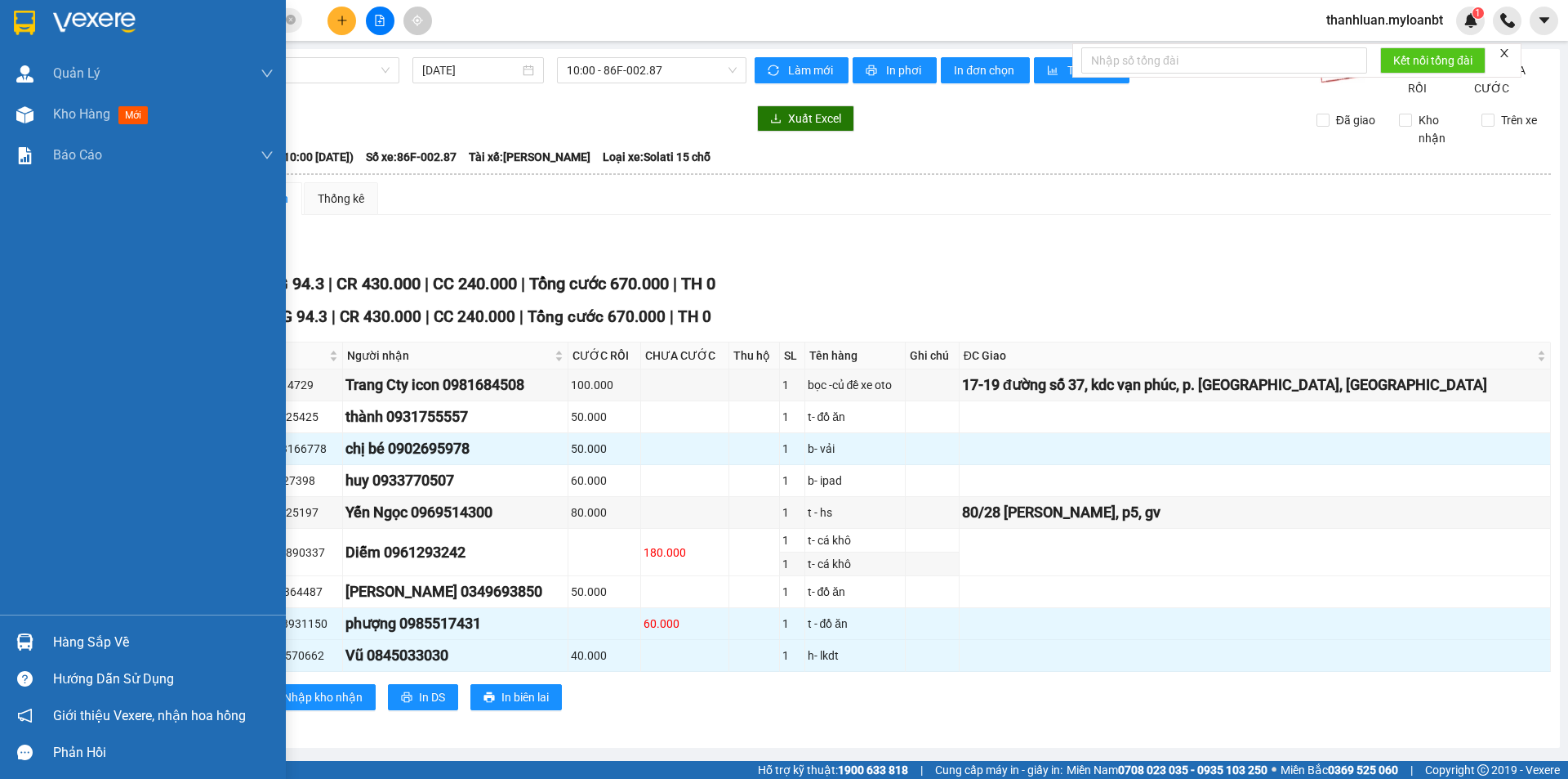
click at [36, 637] on div at bounding box center [25, 642] width 28 height 28
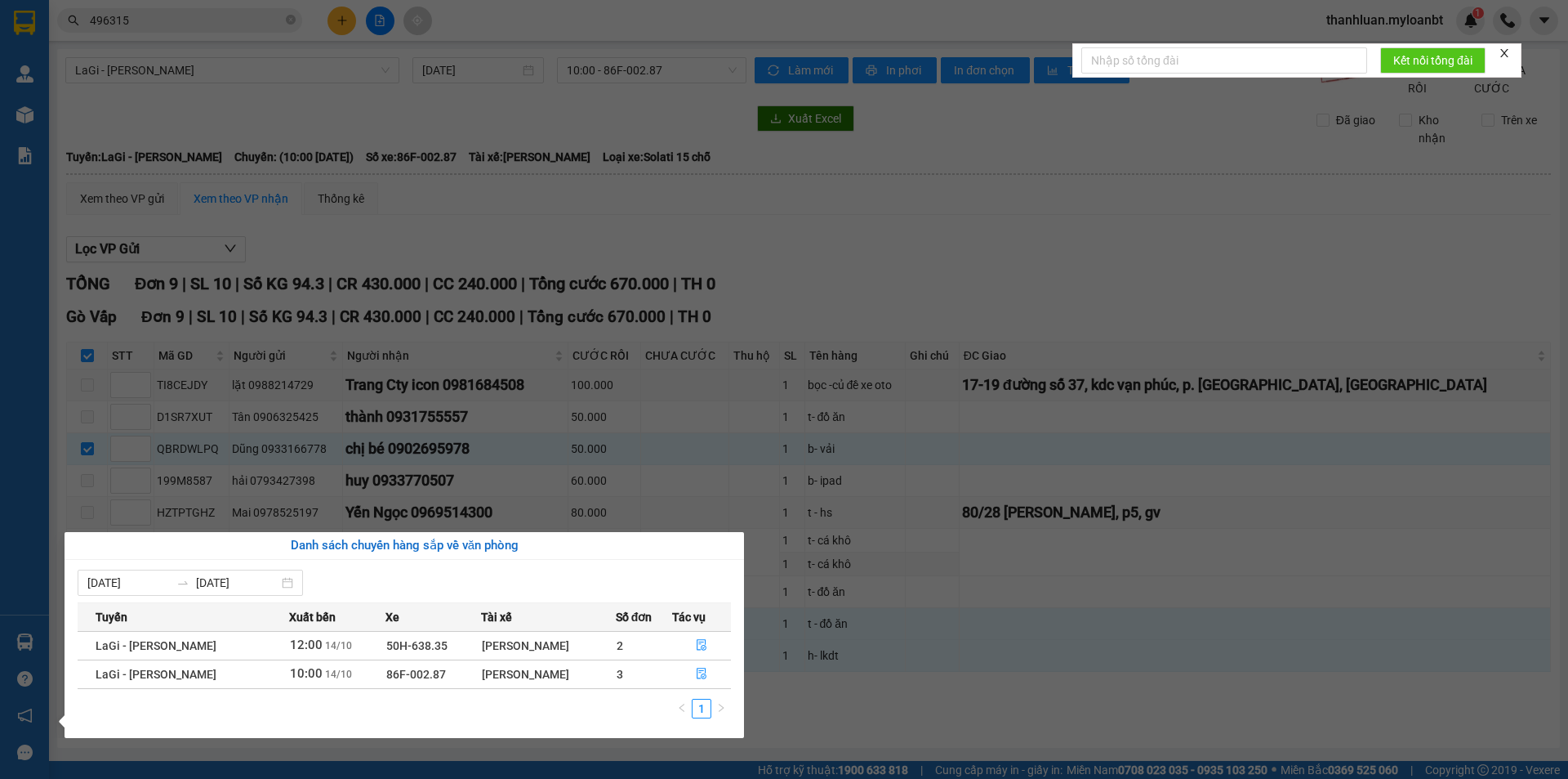
click at [776, 526] on section "Kết quả tìm kiếm ( 4 ) Bộ lọc Mã ĐH Trạng thái Món hàng Thu hộ Tổng cước Chưa c…" at bounding box center [784, 390] width 1568 height 779
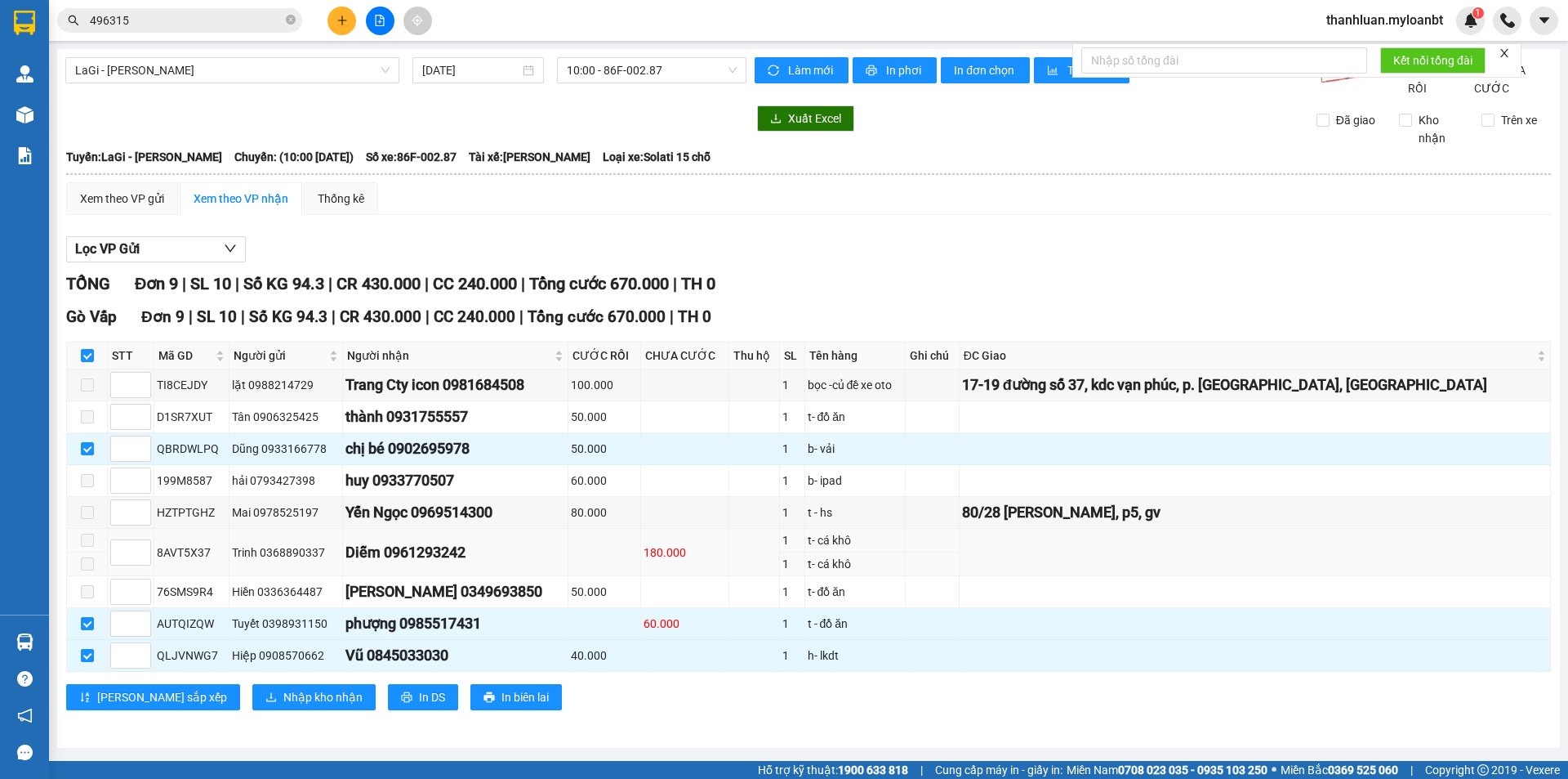
click at [568, 576] on td "Diễm 0961293242" at bounding box center [456, 551] width 226 height 47
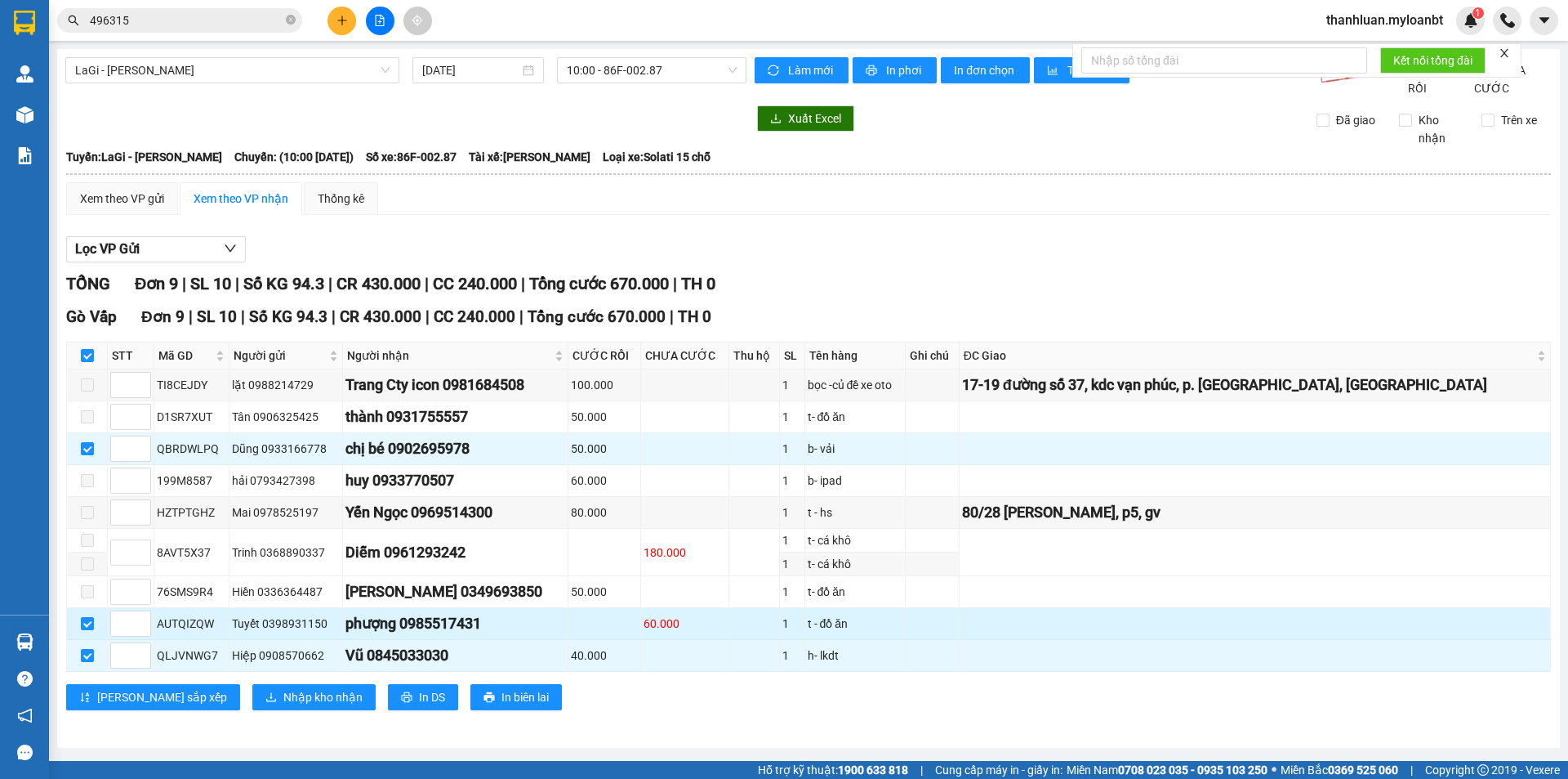
click at [173, 632] on div "AUTQIZQW" at bounding box center [191, 623] width 69 height 18
copy div "AUTQIZQW"
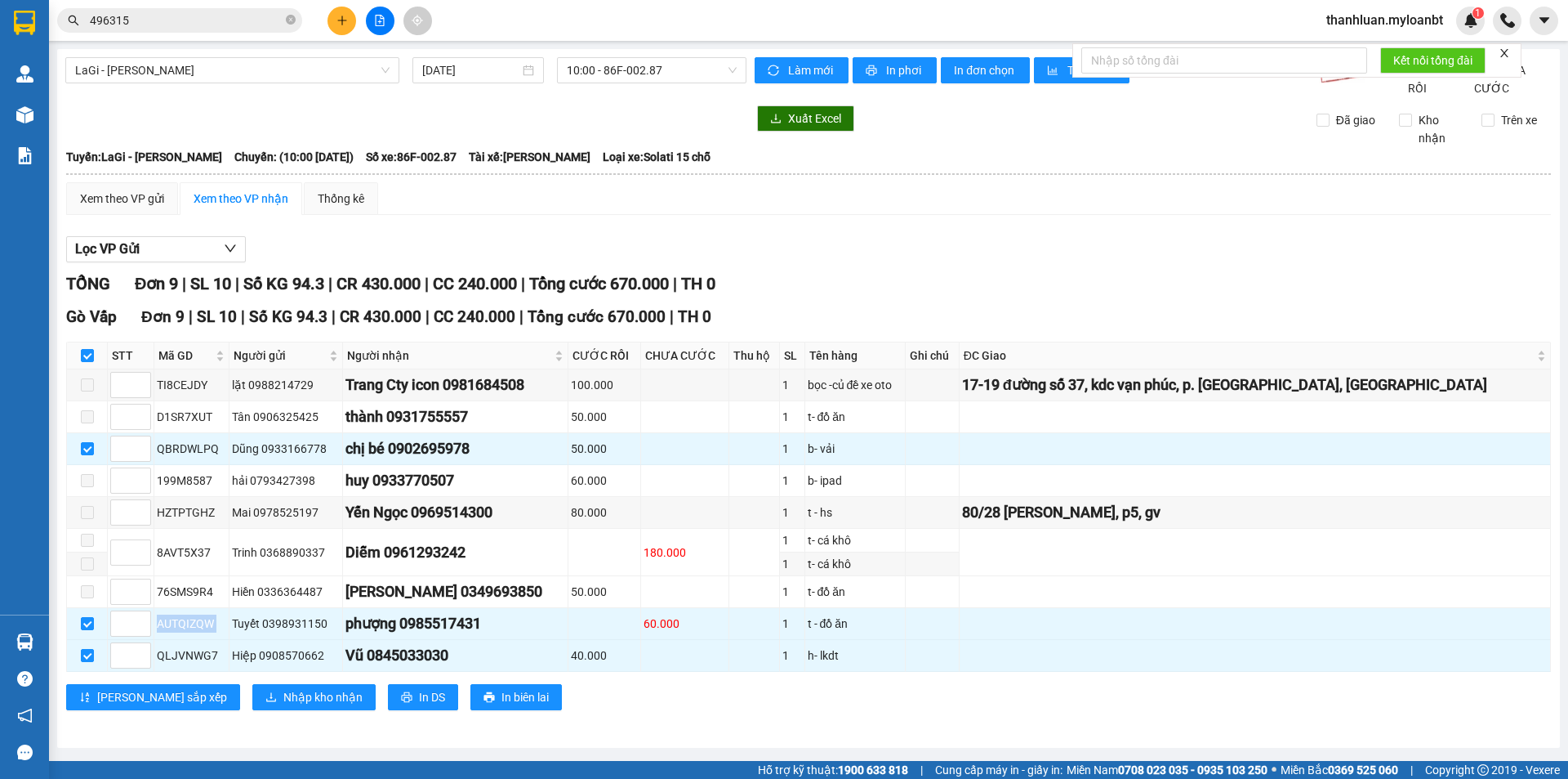
click at [215, 25] on input "496315" at bounding box center [186, 20] width 193 height 18
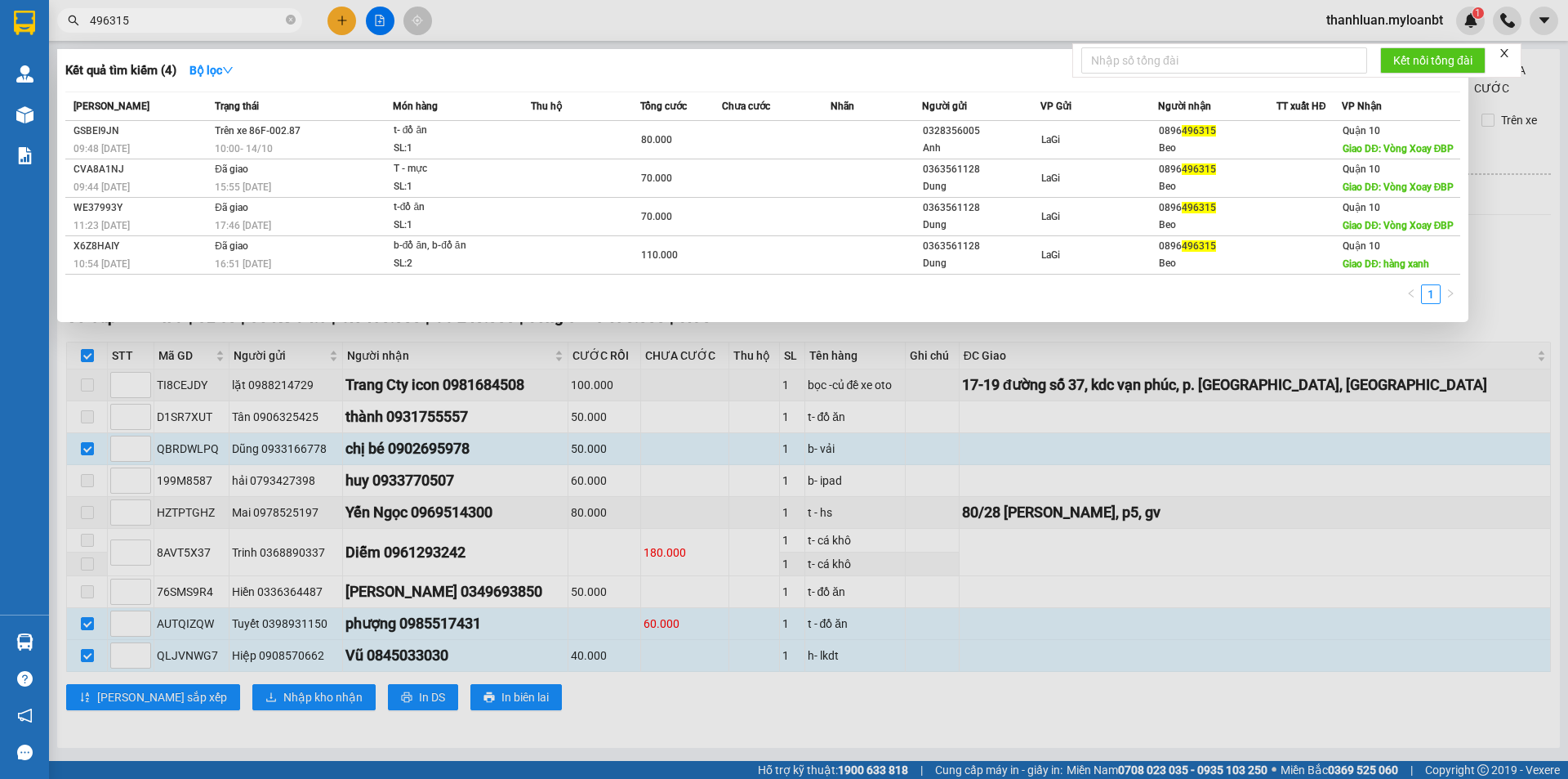
click at [215, 25] on input "496315" at bounding box center [186, 20] width 193 height 18
paste input "AUTQIZQW"
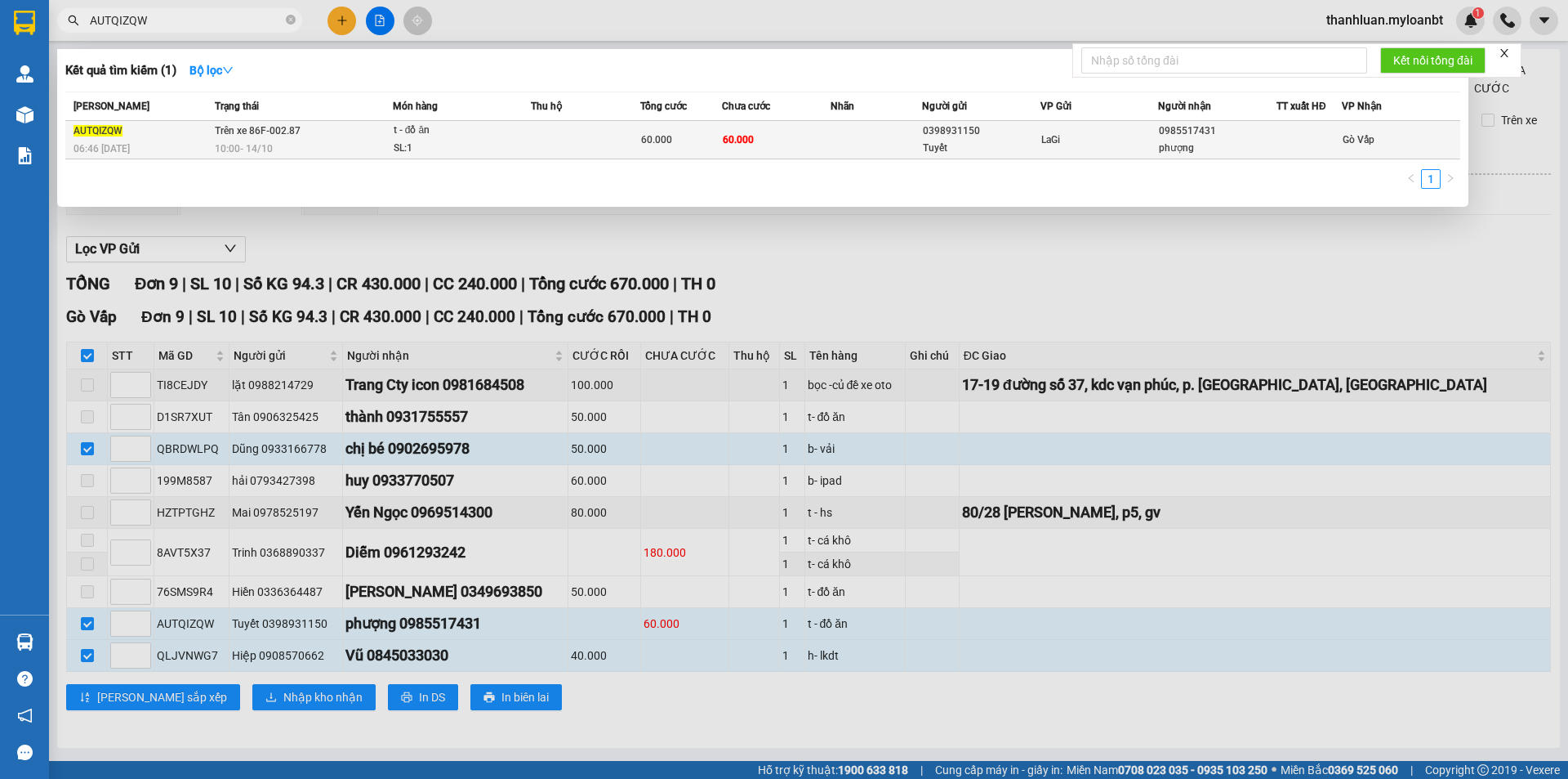
type input "AUTQIZQW"
click at [368, 129] on td "Trên xe 86F-002.87 10:00 - 14/10" at bounding box center [301, 140] width 182 height 38
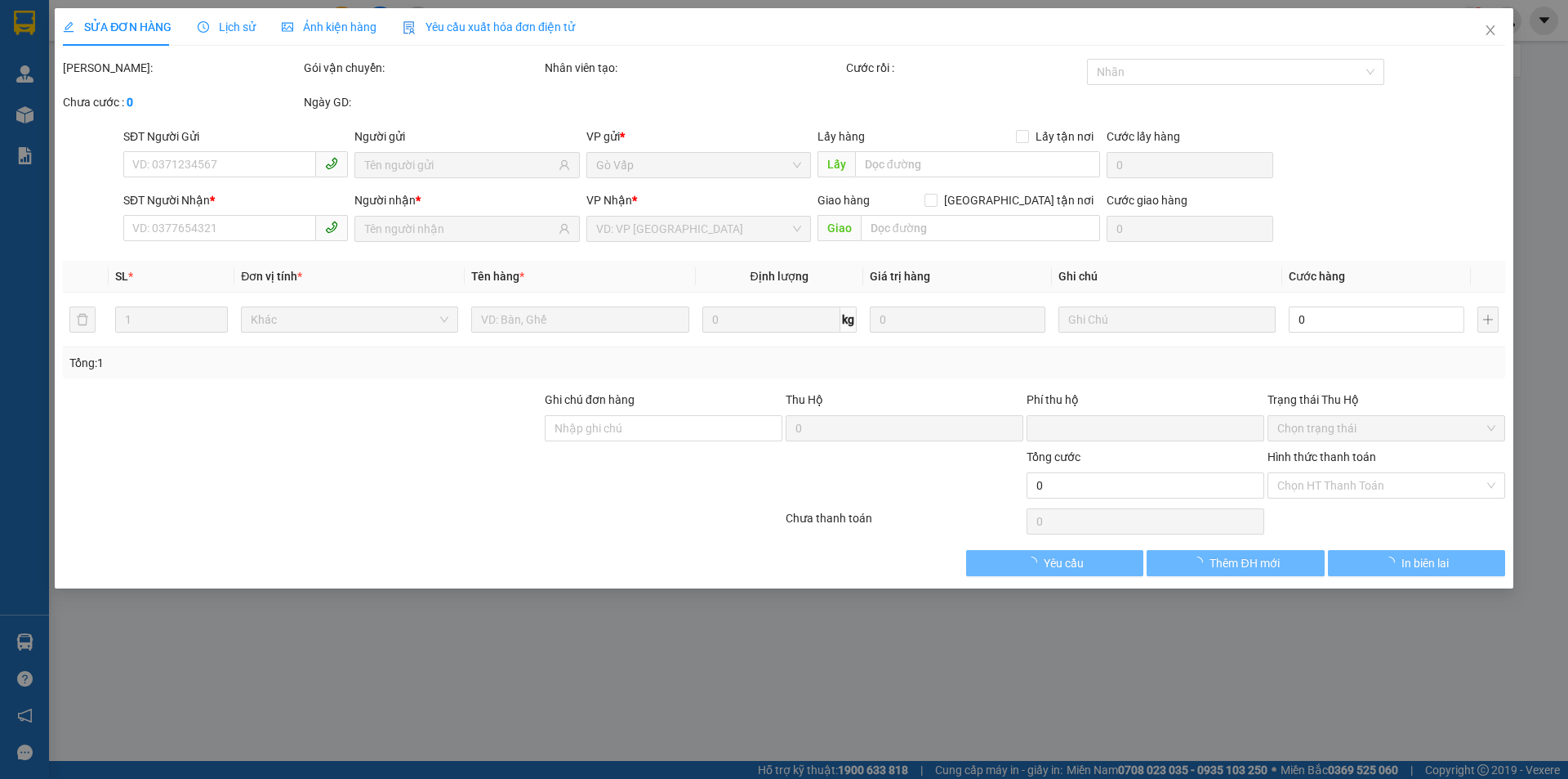
click at [238, 34] on span "Lịch sử" at bounding box center [226, 27] width 58 height 13
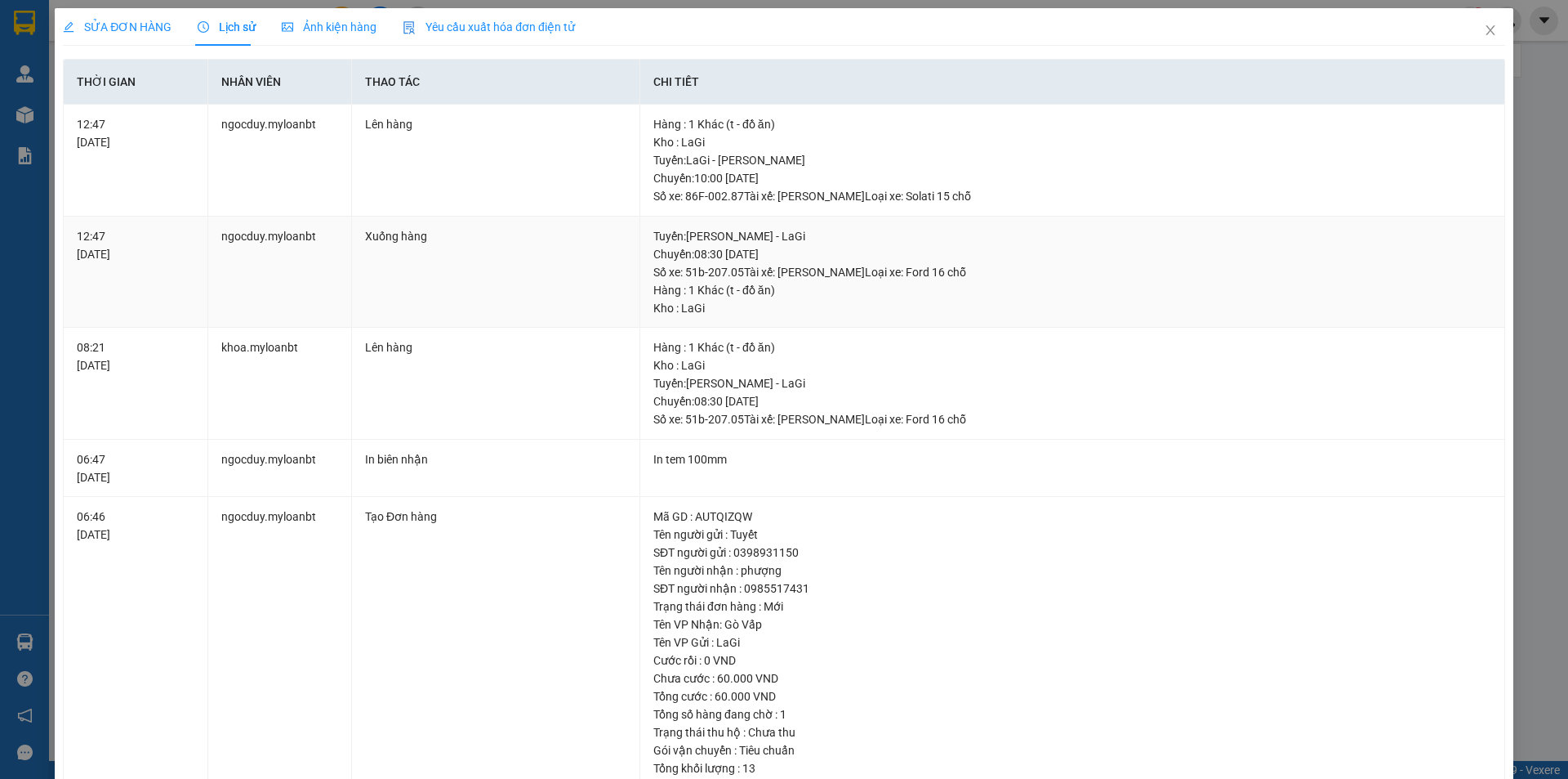
click at [1099, 277] on div "Tuyến : Hồ Chí Minh - LaGi Chuyến: 08:30 ngày 14-10-2025 Số xe: 51b-207.05 Tài …" at bounding box center [1072, 253] width 838 height 54
click at [1468, 24] on span "Close" at bounding box center [1490, 30] width 45 height 45
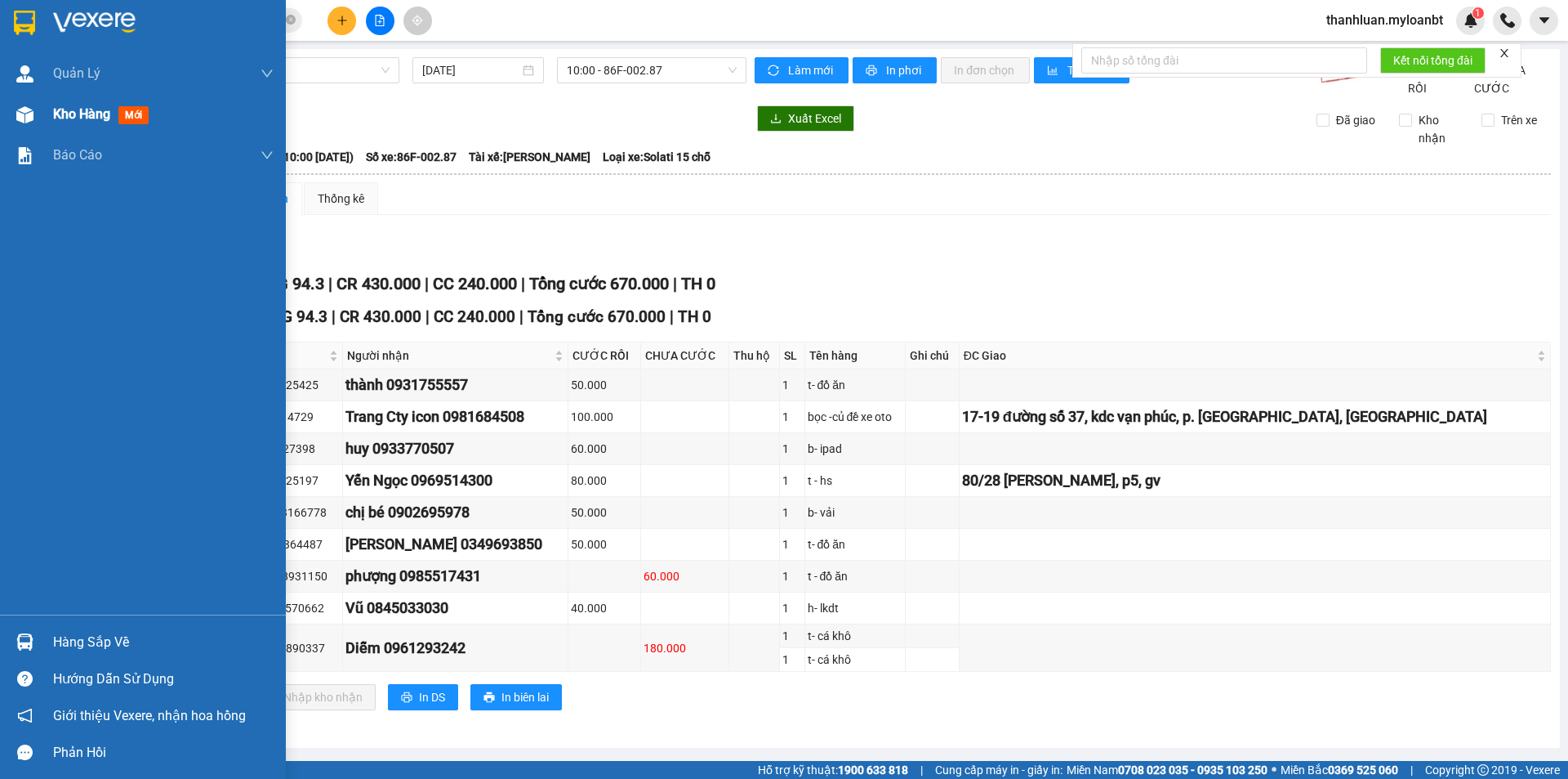
click at [67, 97] on div "Kho hàng mới" at bounding box center [164, 115] width 220 height 41
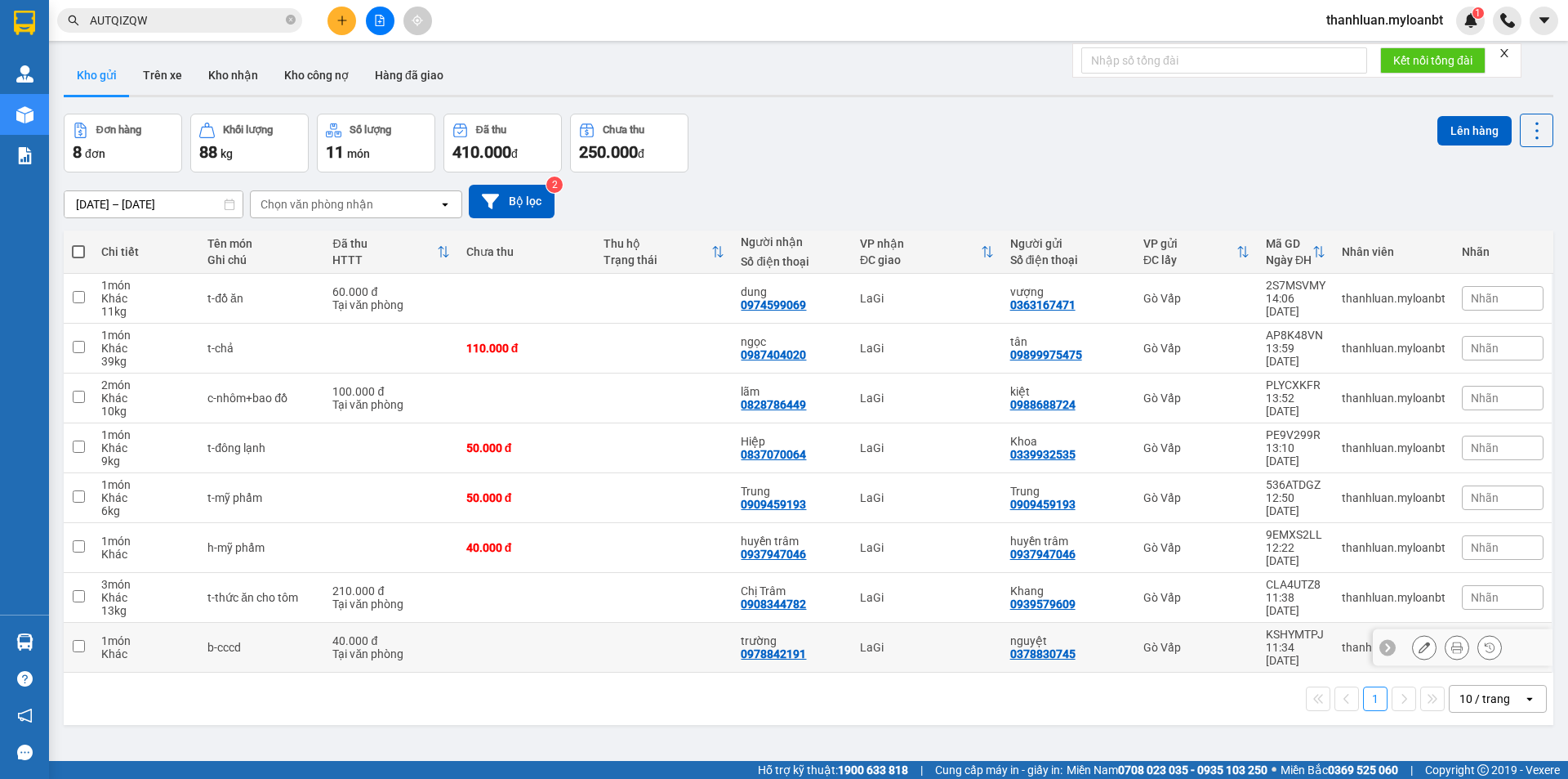
click at [238, 640] on div "b-cccd" at bounding box center [261, 646] width 108 height 13
checkbox input "true"
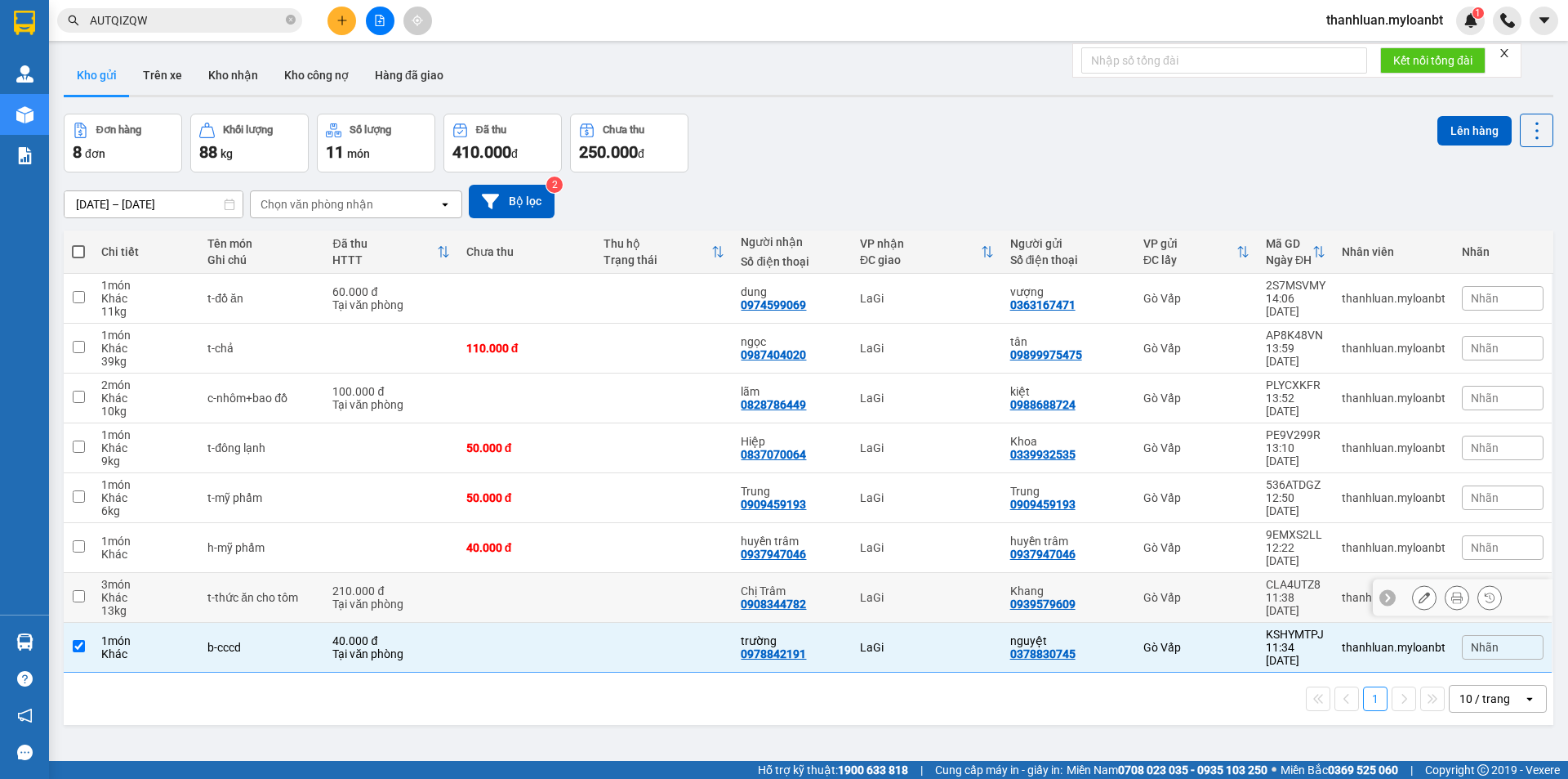
click at [244, 590] on div "t-thức ăn cho tôm" at bounding box center [261, 597] width 108 height 13
checkbox input "true"
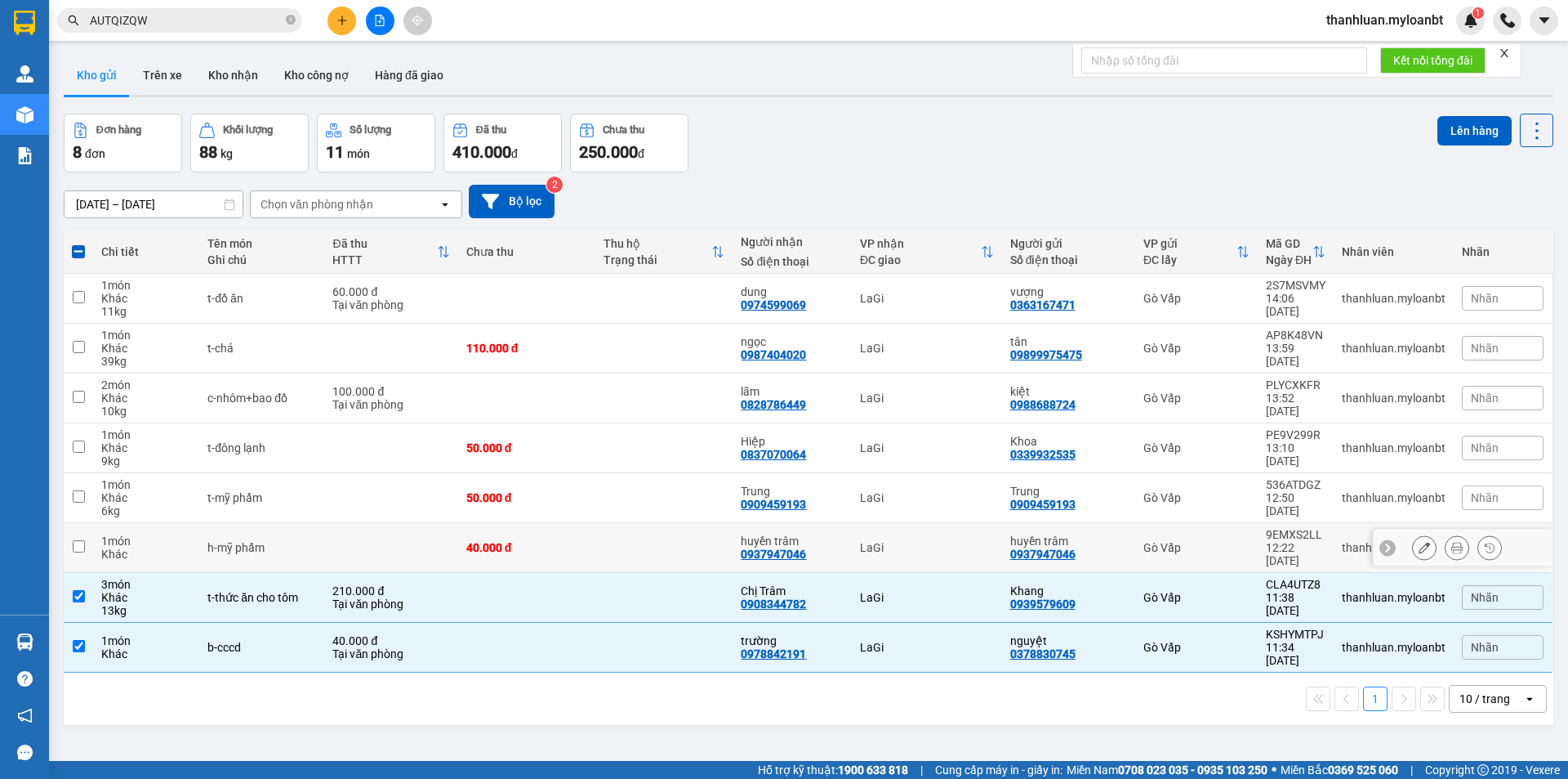
click at [237, 541] on div "h-mỹ phẩm" at bounding box center [261, 547] width 108 height 13
checkbox input "true"
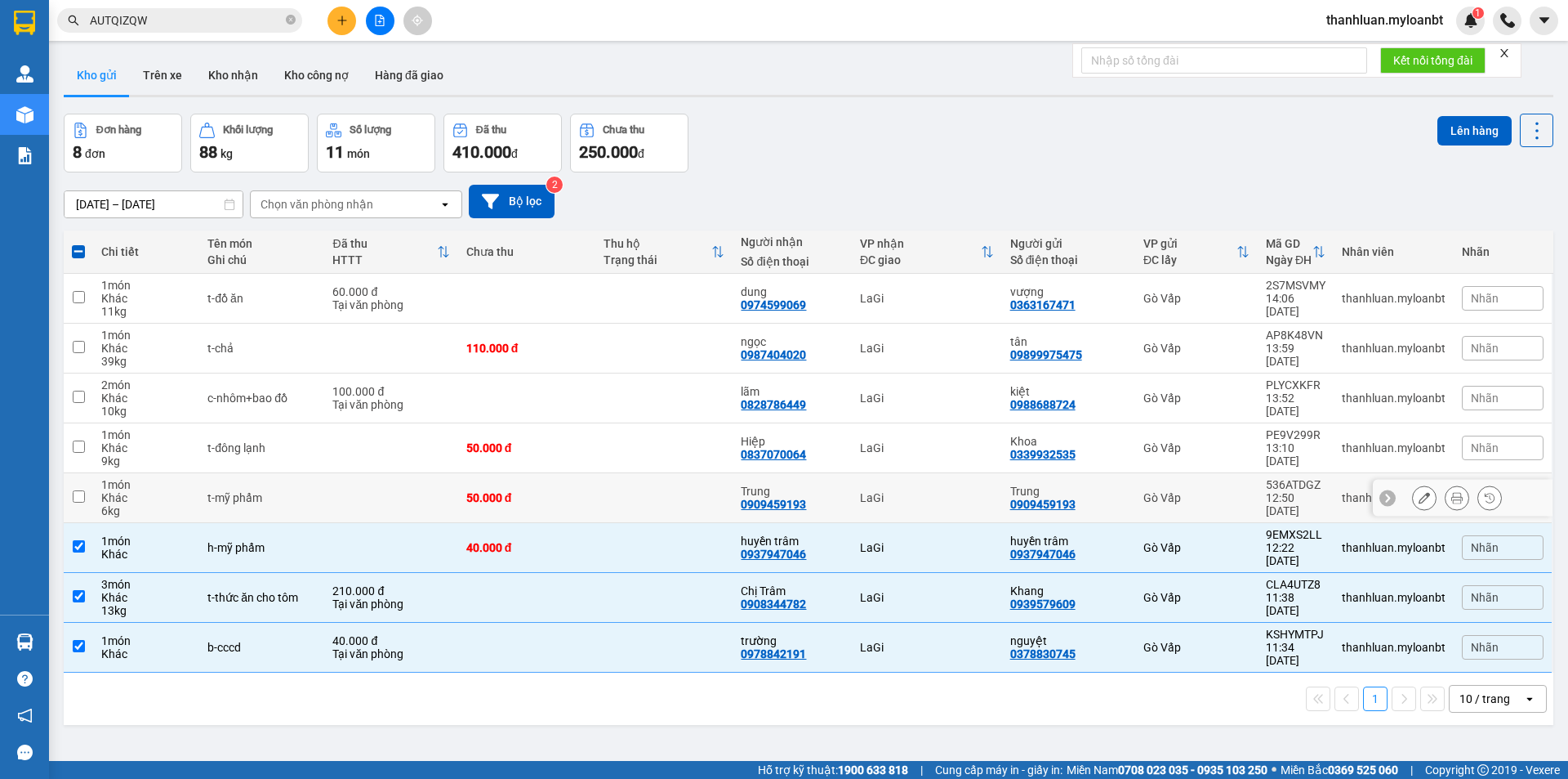
click at [231, 487] on td "t-mỹ phẩm" at bounding box center [261, 498] width 125 height 50
checkbox input "true"
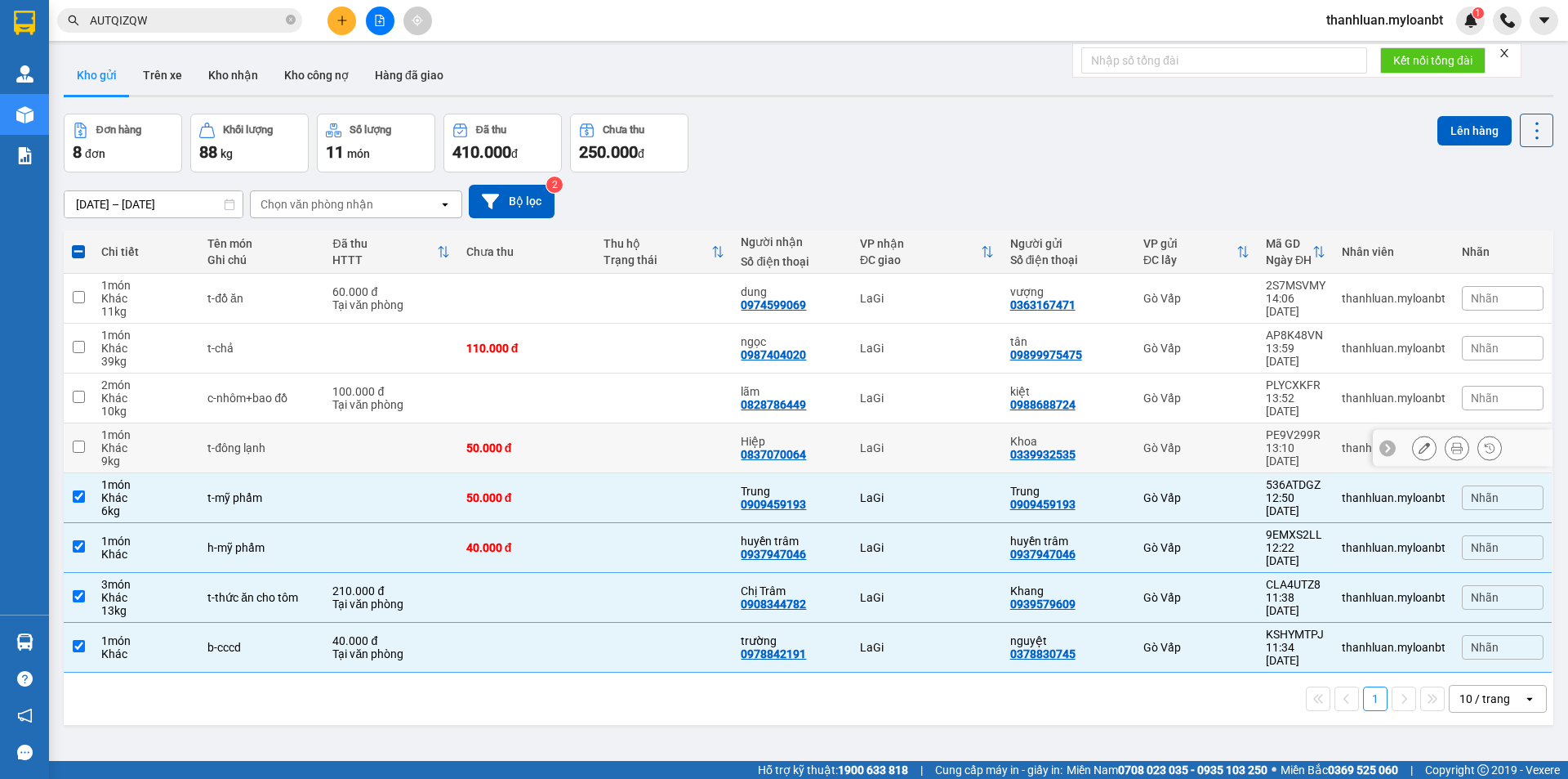
click at [221, 436] on td "t-đông lạnh" at bounding box center [261, 448] width 125 height 50
checkbox input "true"
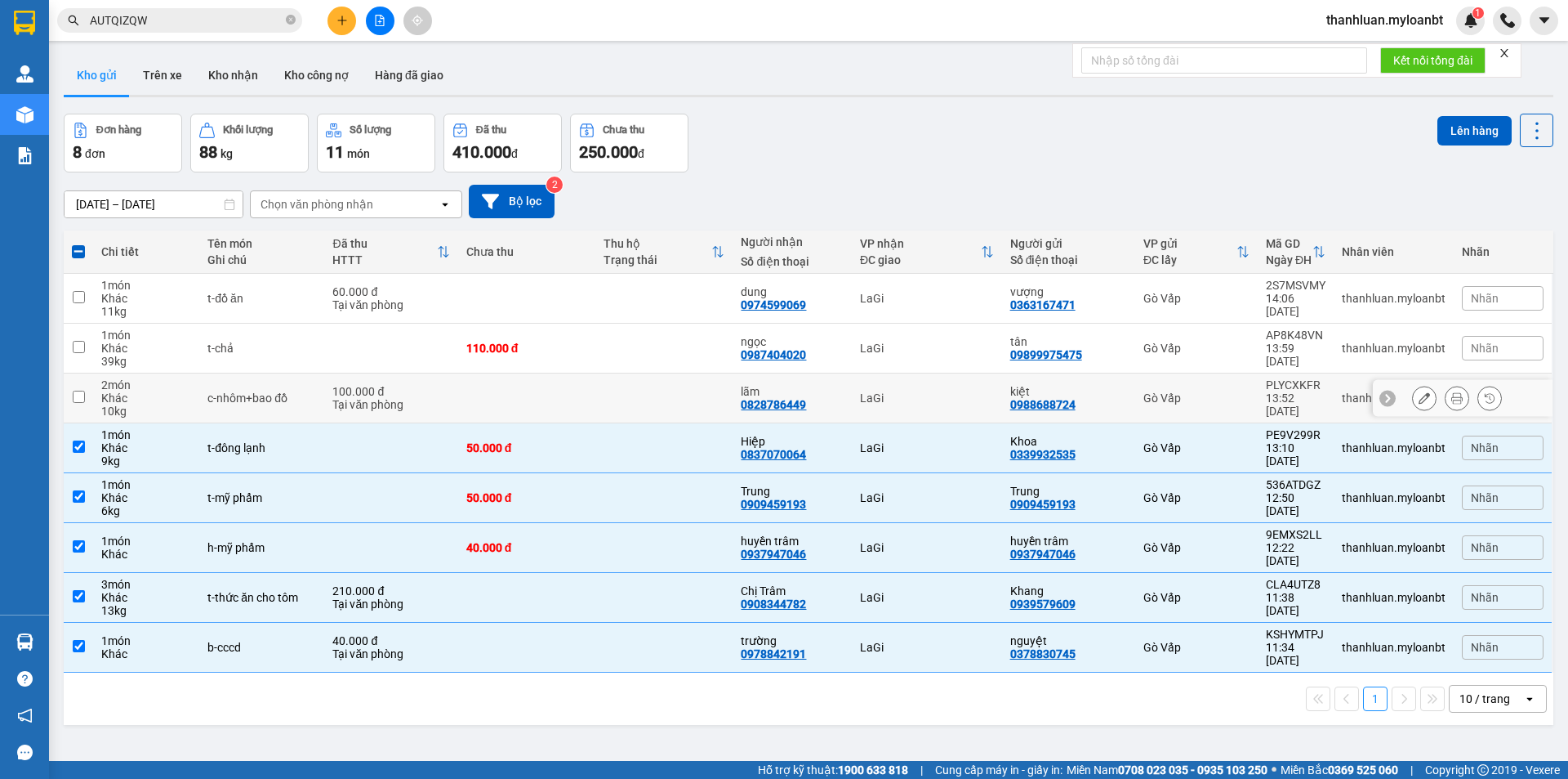
click at [253, 397] on div "c-nhôm+bao đồ" at bounding box center [261, 398] width 108 height 13
checkbox input "true"
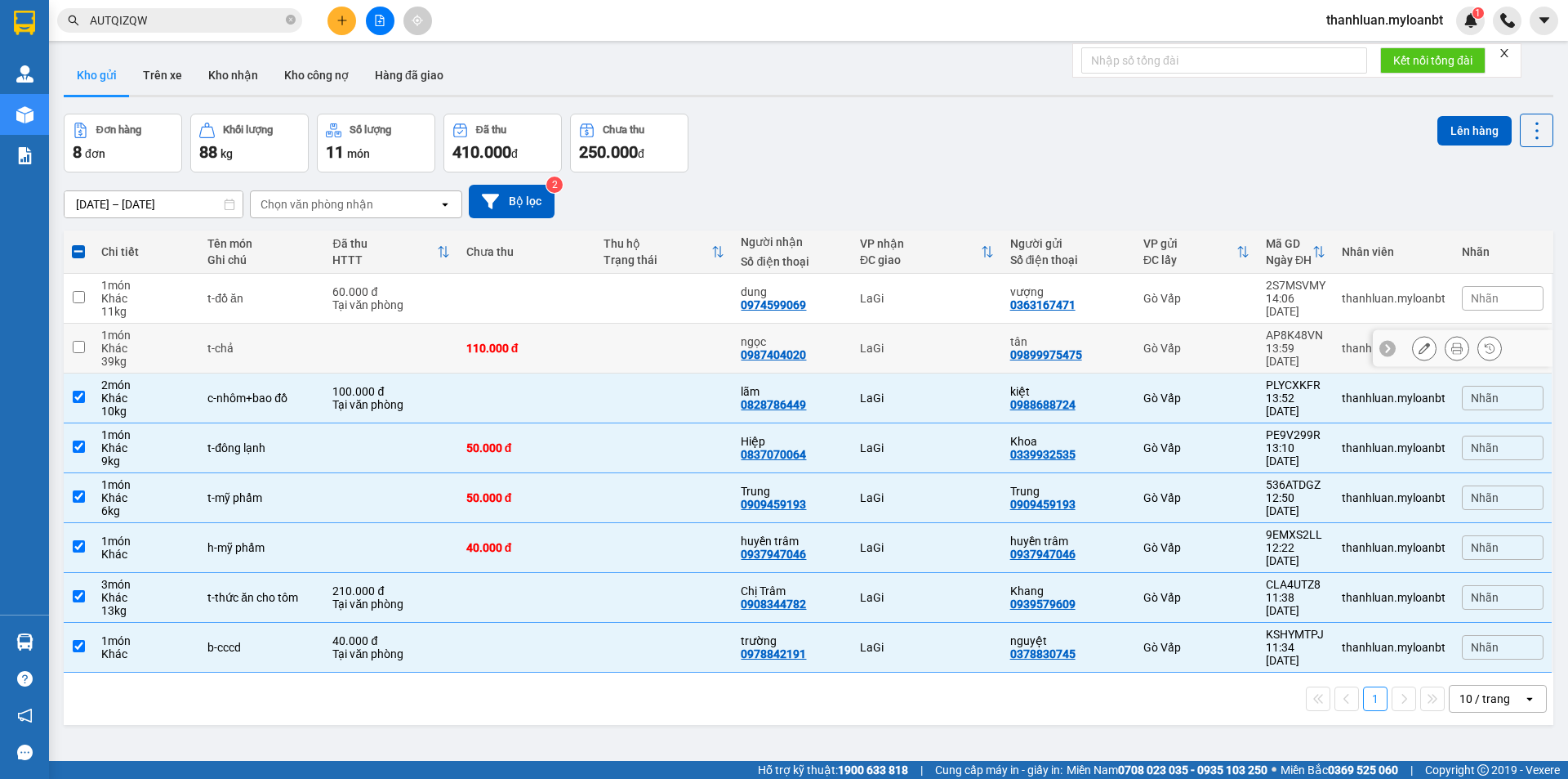
click at [267, 341] on div "t-chả" at bounding box center [261, 348] width 108 height 13
checkbox input "true"
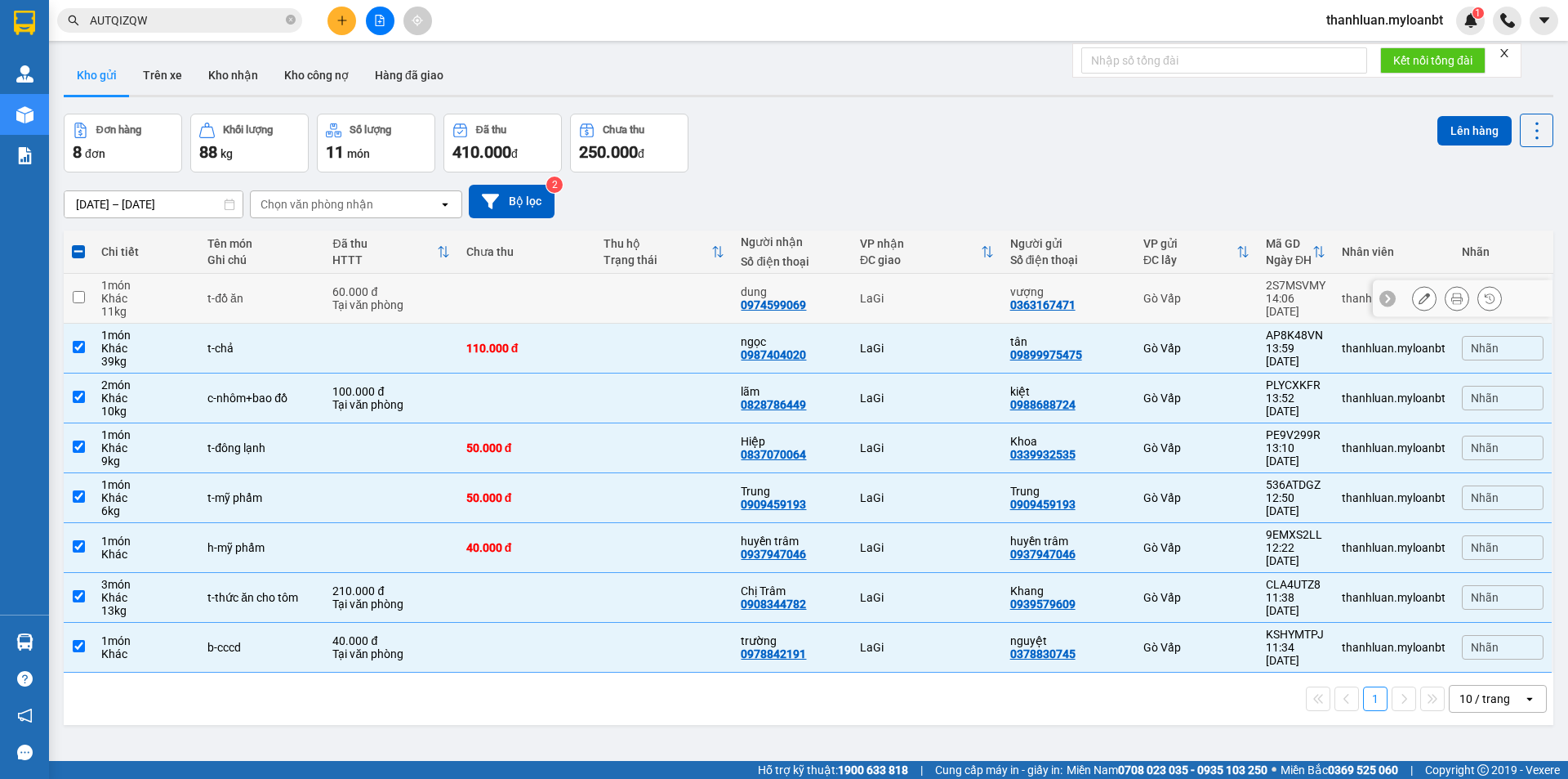
click at [270, 302] on div "t-đồ ăn" at bounding box center [261, 298] width 108 height 13
checkbox input "true"
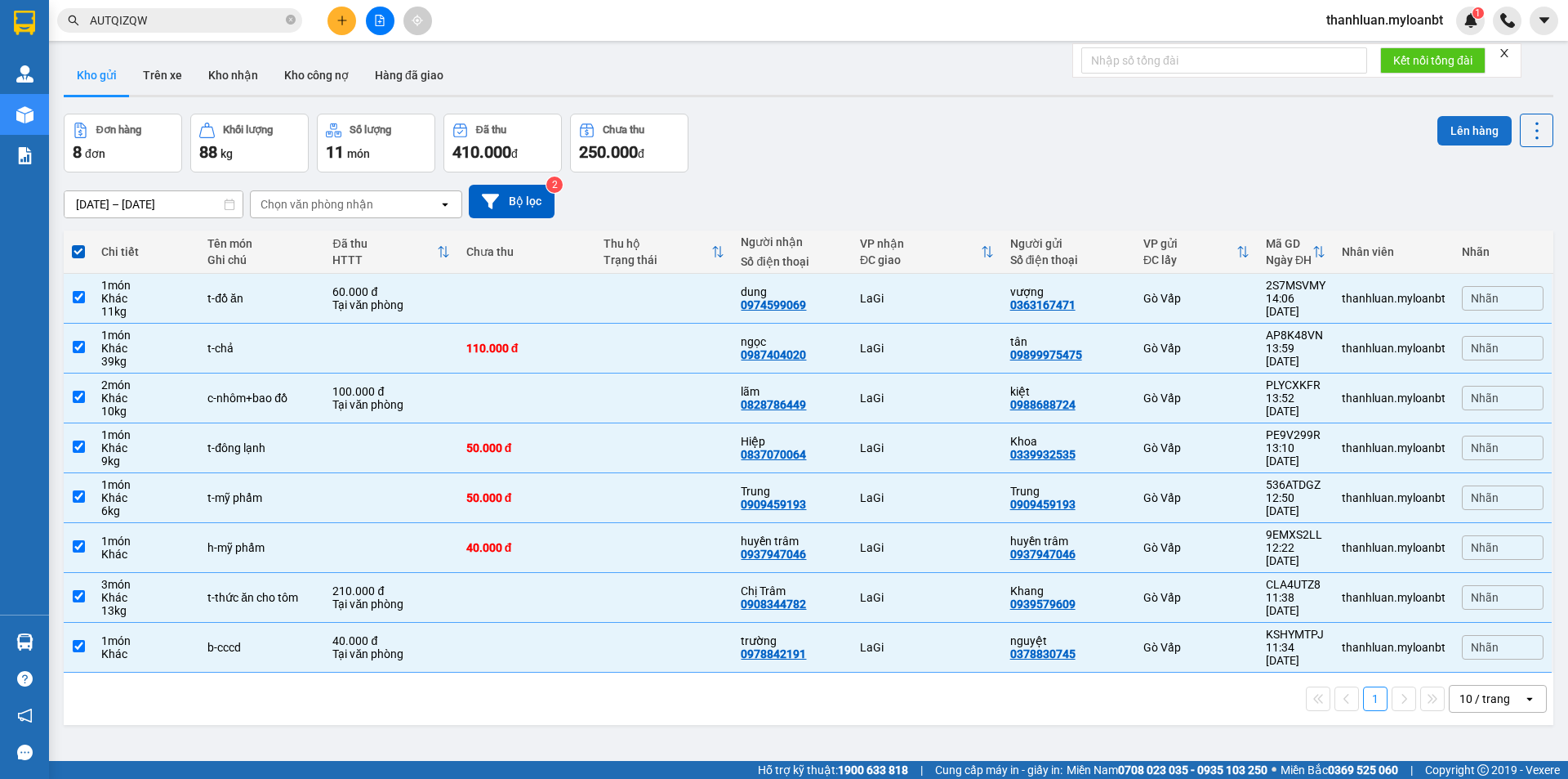
click at [1448, 118] on button "Lên hàng" at bounding box center [1475, 130] width 75 height 29
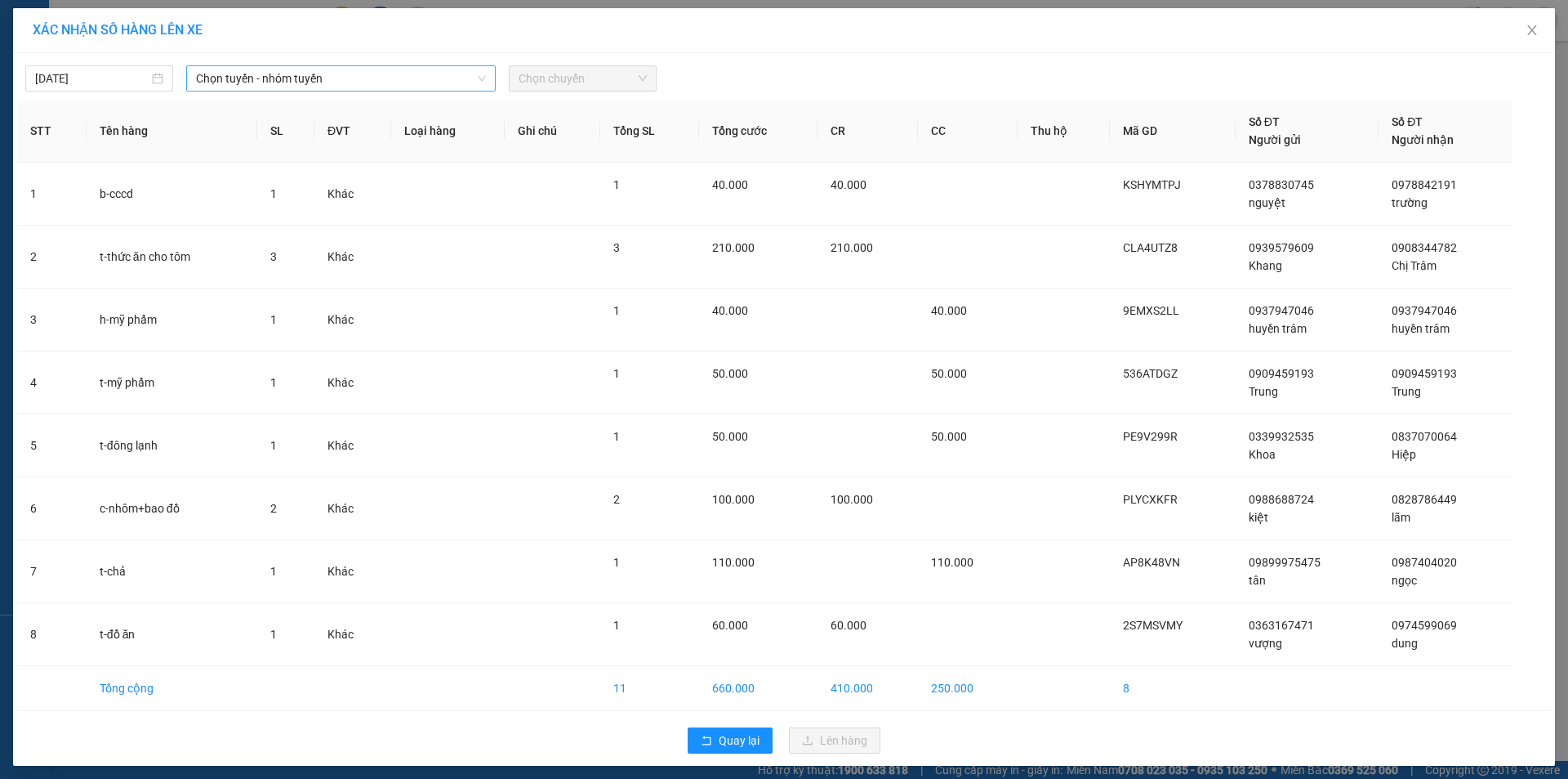
click at [339, 77] on span "Chọn tuyến - nhóm tuyến" at bounding box center [340, 78] width 290 height 25
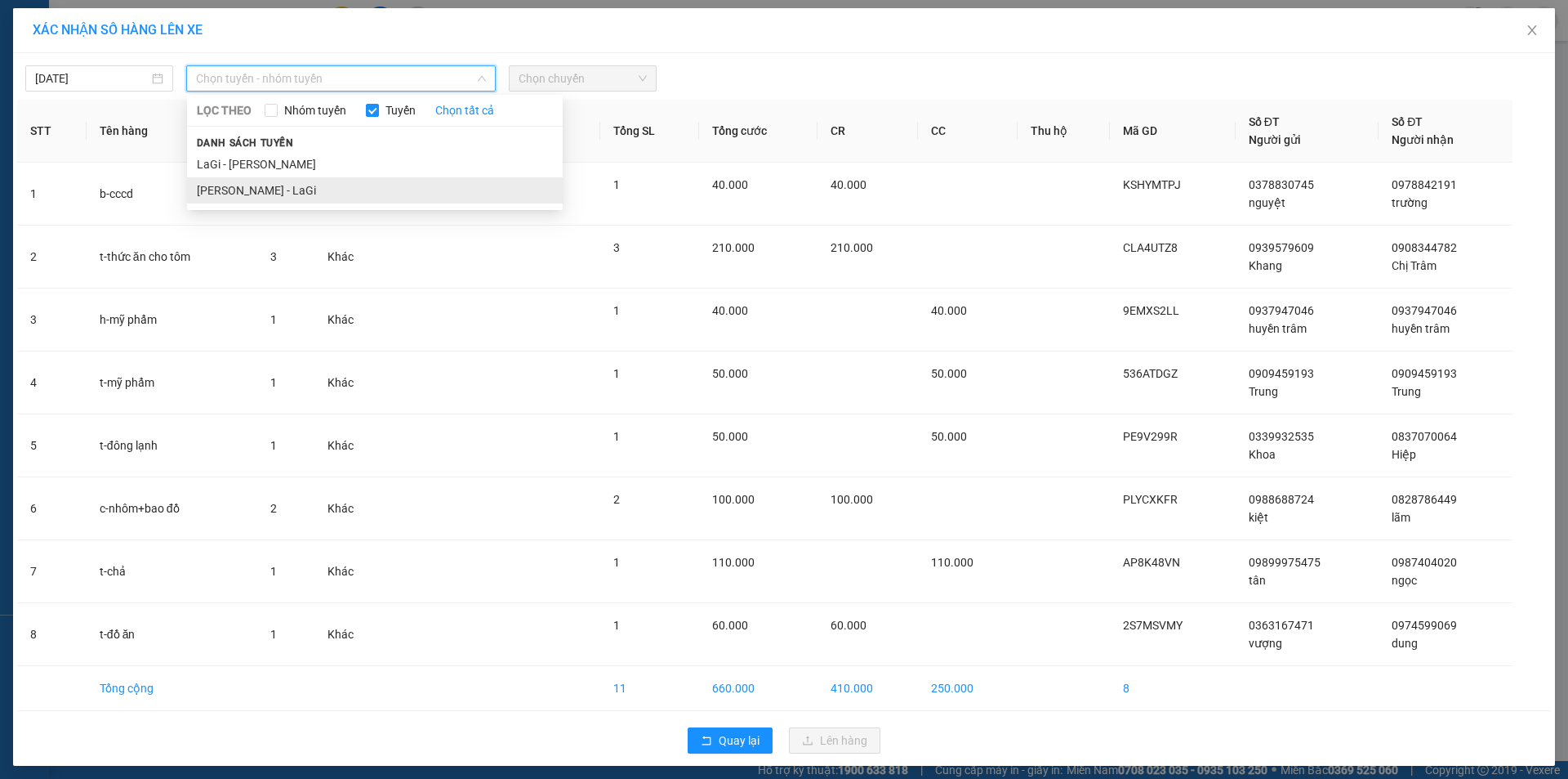
click at [356, 179] on li "Hồ Chí Minh - LaGi" at bounding box center [374, 189] width 376 height 26
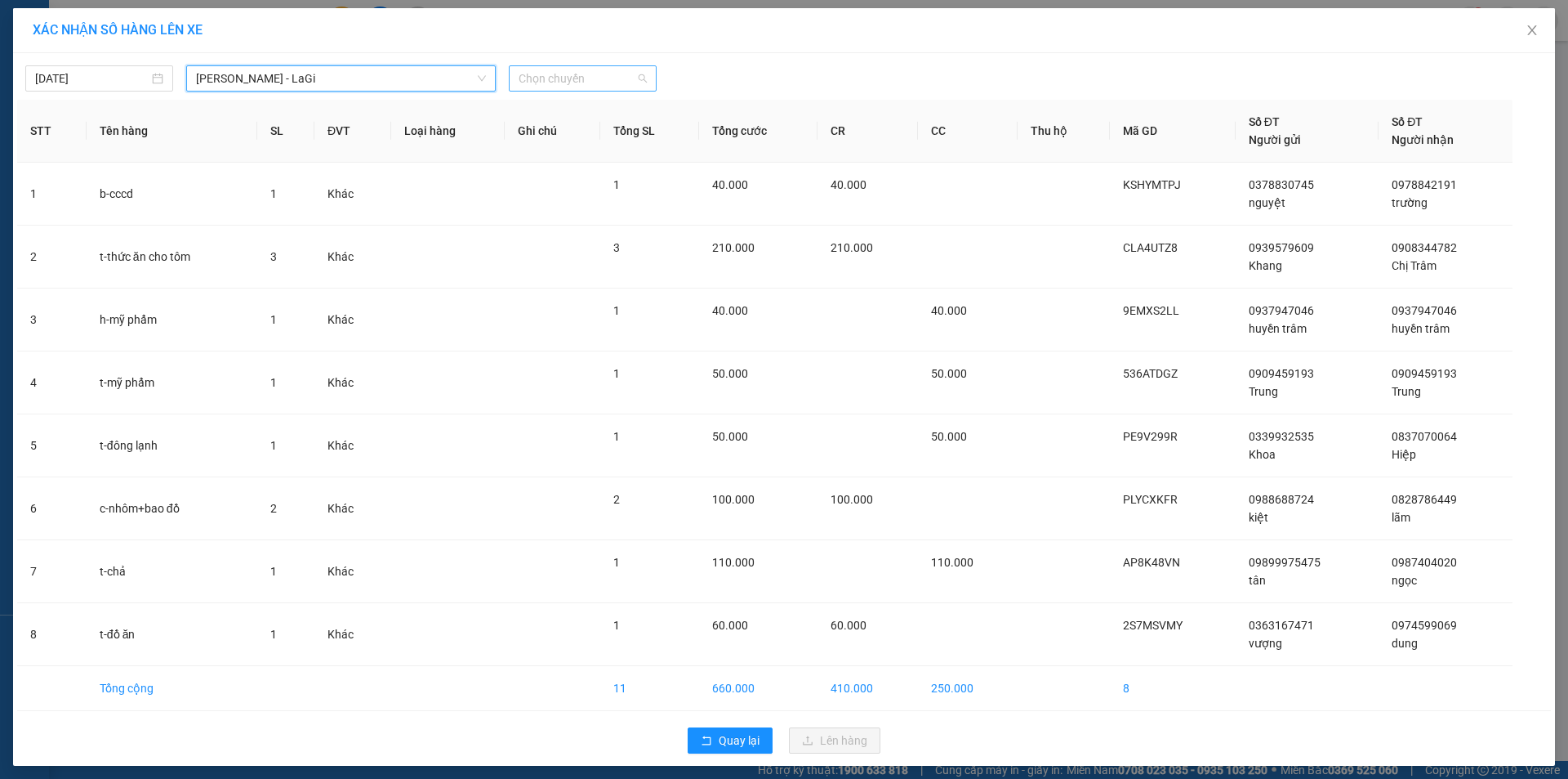
click at [583, 76] on span "Chọn chuyến" at bounding box center [582, 78] width 128 height 25
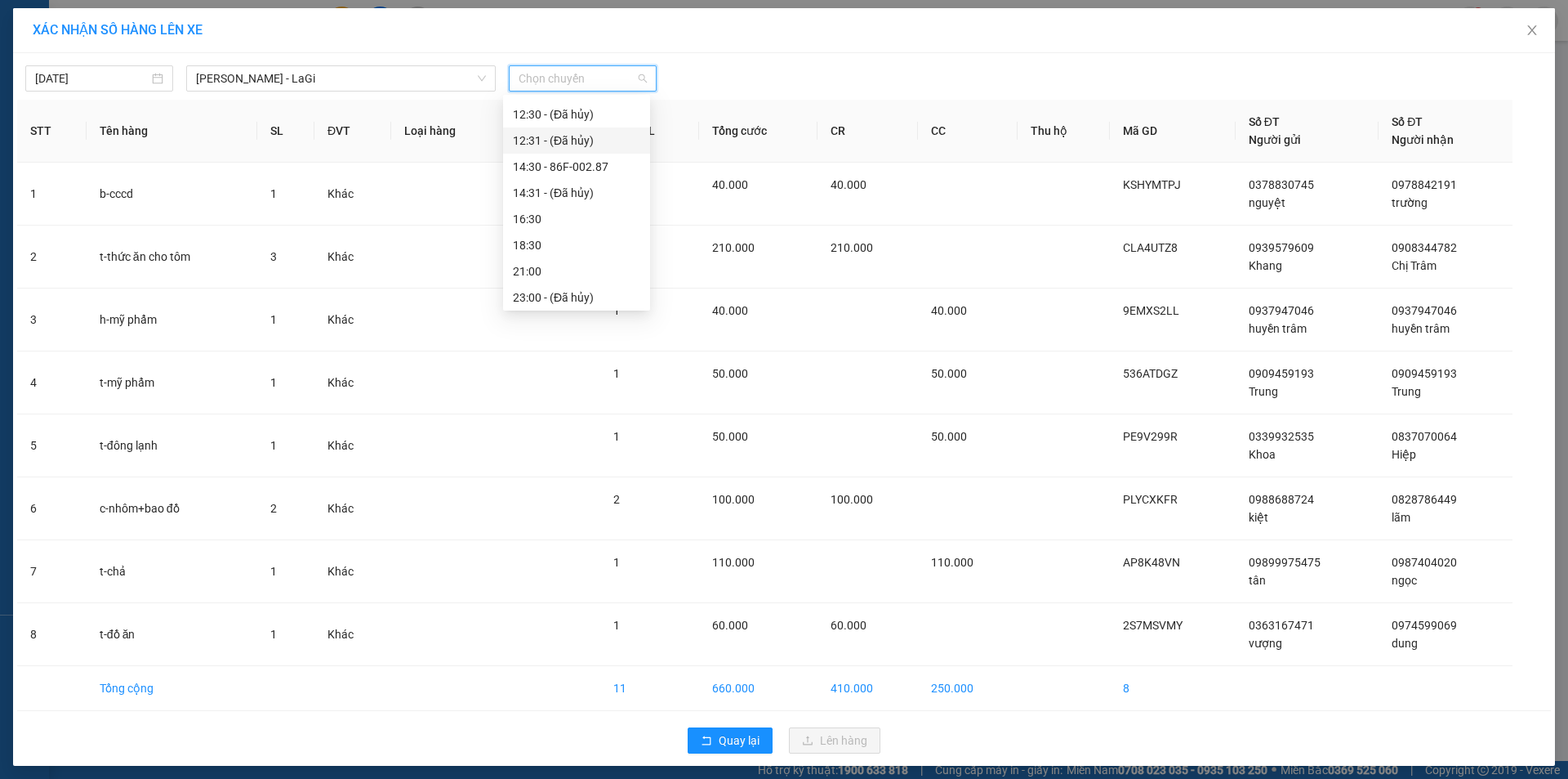
scroll to position [131, 0]
click at [574, 157] on div "14:30 - 86F-002.87" at bounding box center [576, 164] width 127 height 18
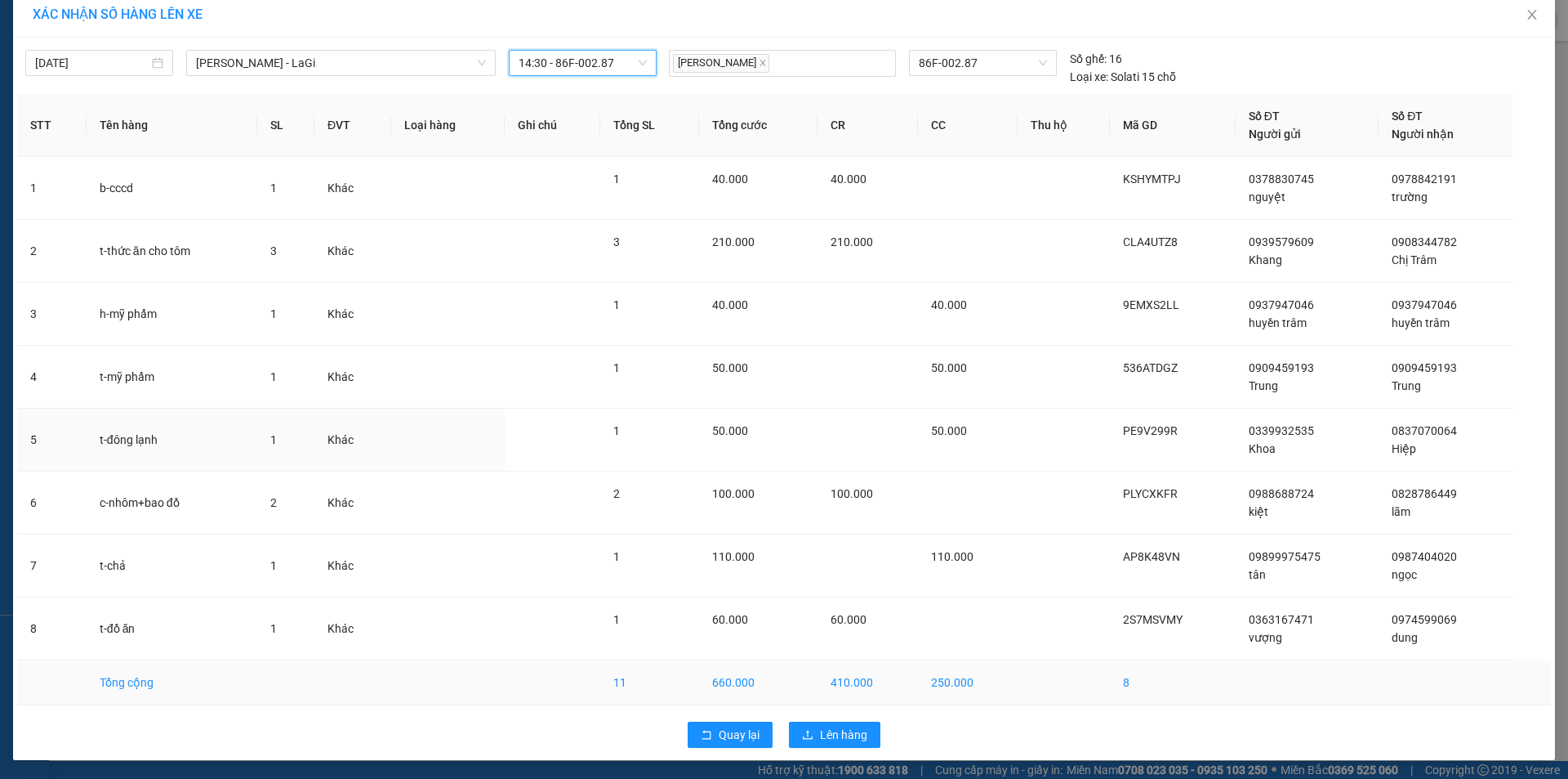
scroll to position [16, 0]
click at [865, 742] on button "Lên hàng" at bounding box center [834, 733] width 92 height 26
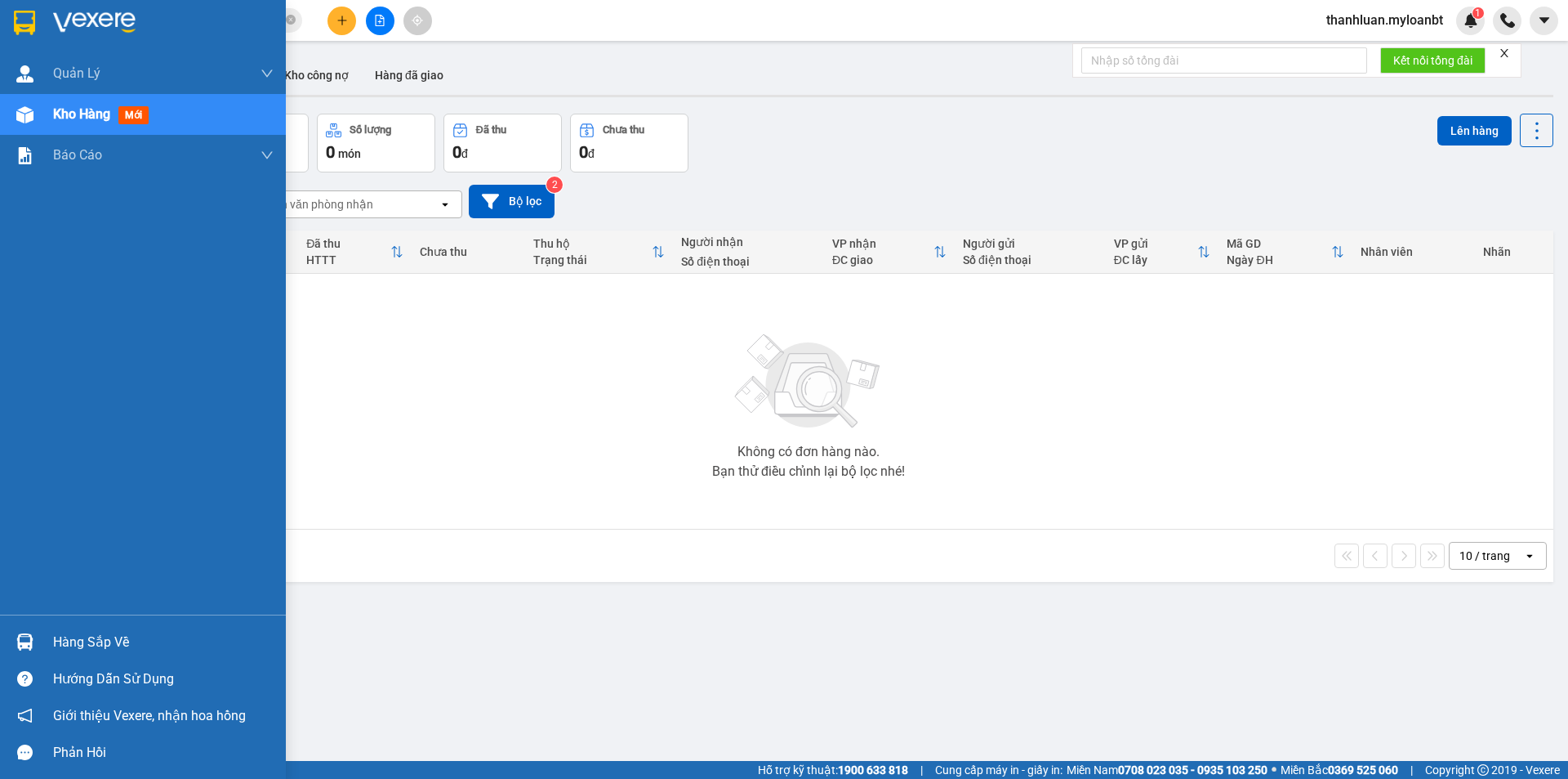
click at [60, 652] on div "Hàng sắp về" at bounding box center [164, 642] width 220 height 25
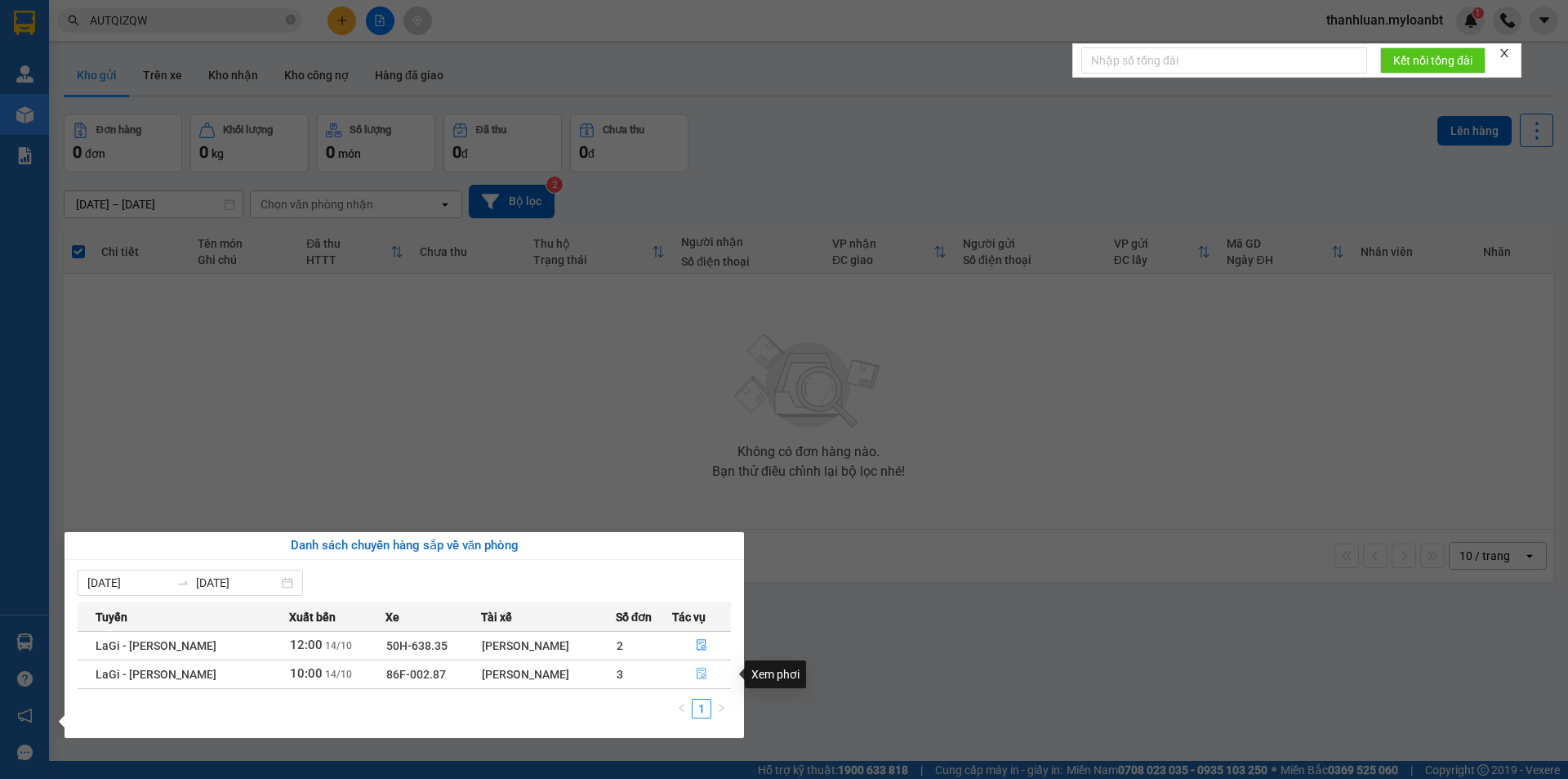
click at [700, 671] on icon "file-done" at bounding box center [701, 673] width 12 height 12
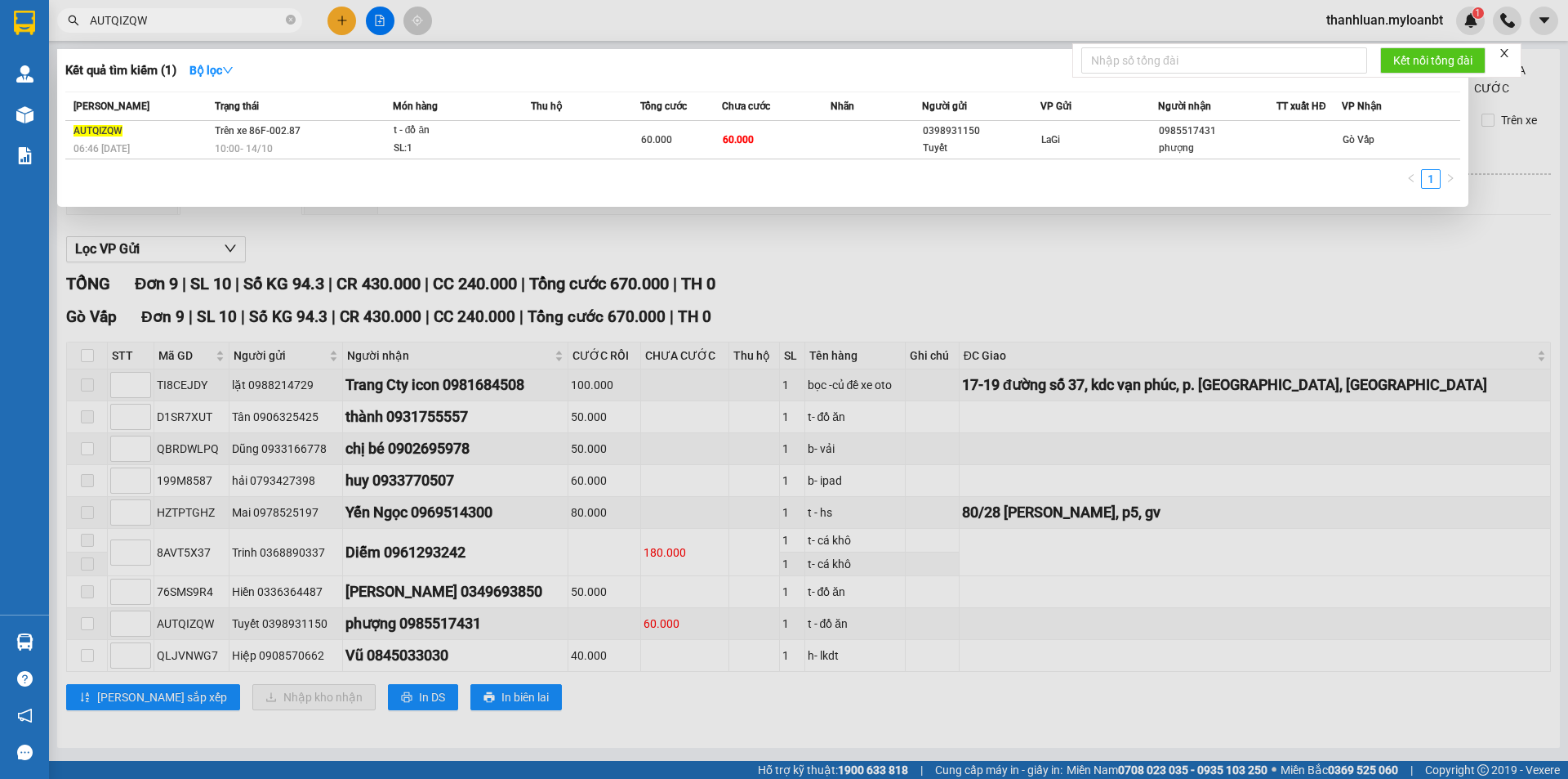
click at [186, 14] on input "AUTQIZQW" at bounding box center [186, 20] width 193 height 18
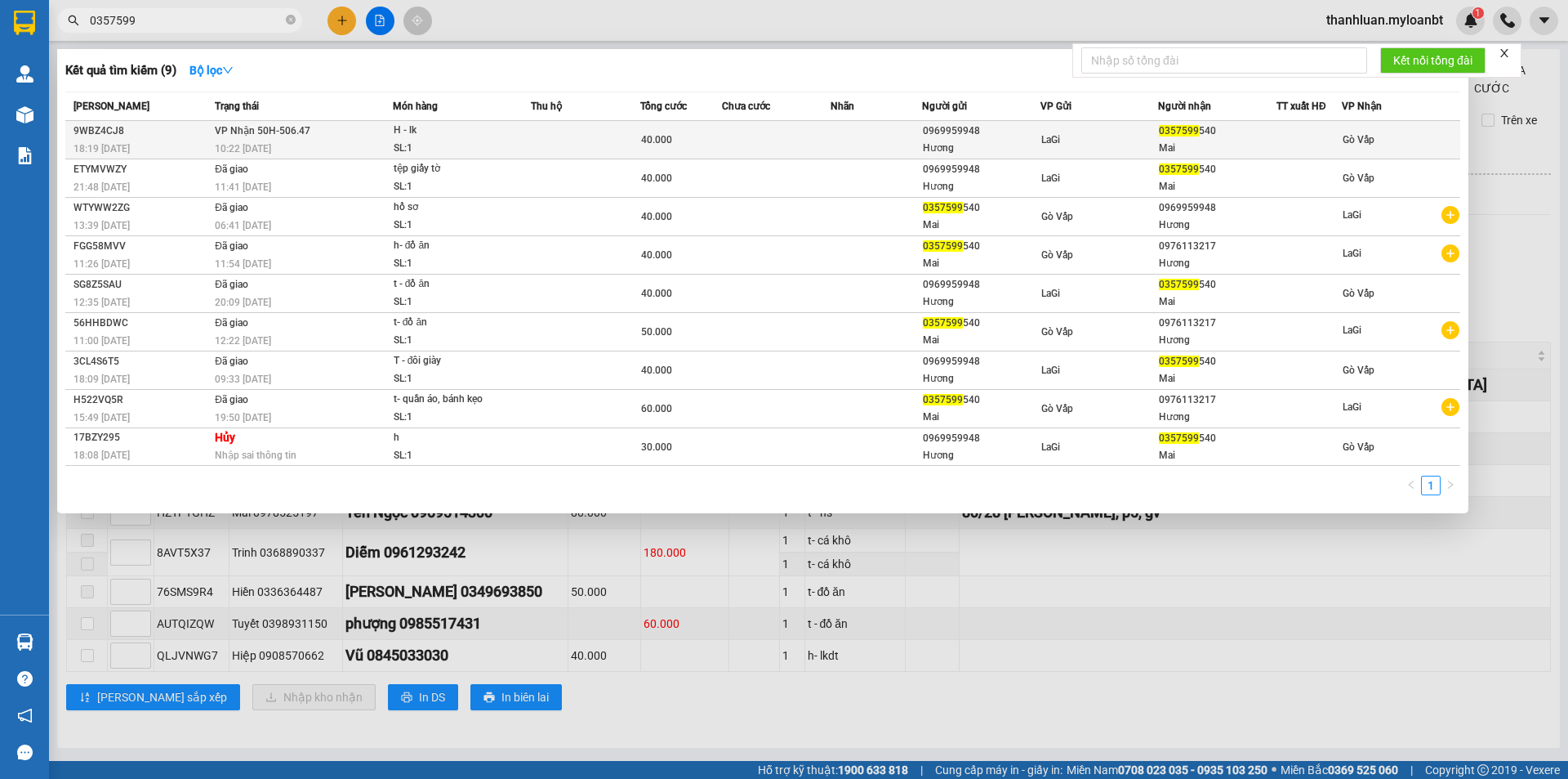
type input "0357599"
click at [1020, 142] on div "Hương" at bounding box center [980, 148] width 116 height 17
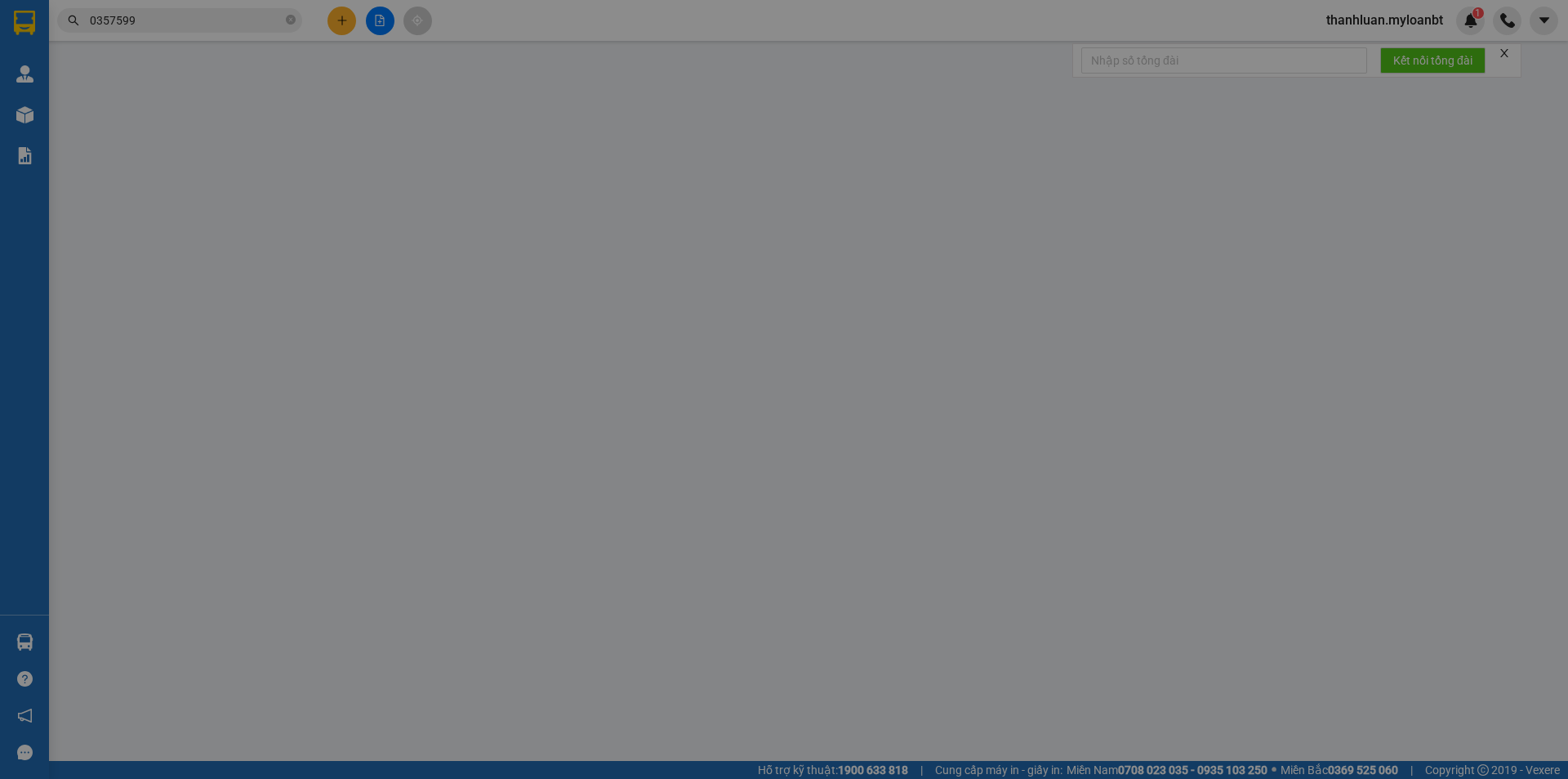
type input "0969959948"
type input "Hương"
type input "0357599540"
type input "Mai"
type input "0"
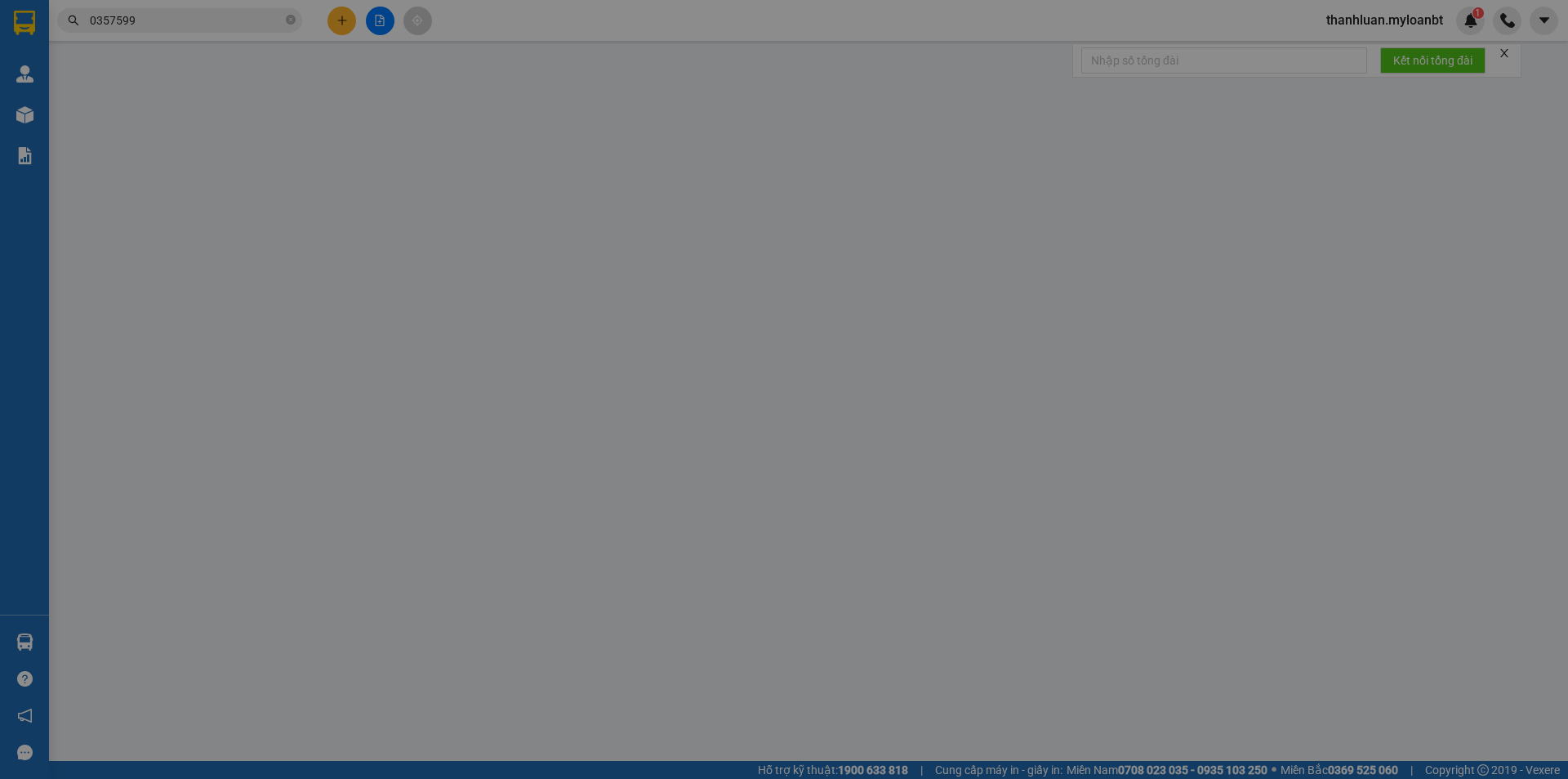
type input "40.000"
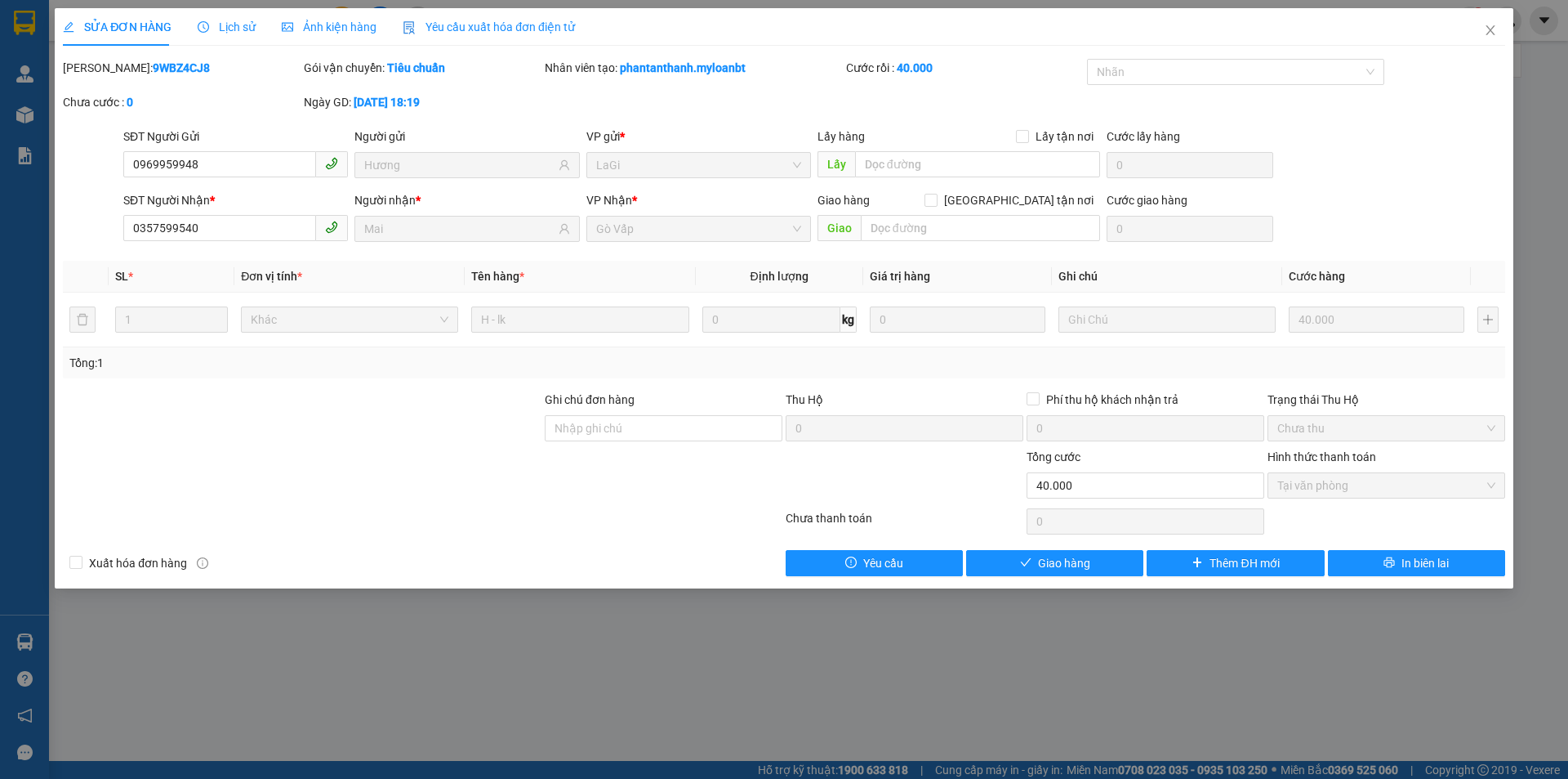
click at [1075, 578] on div "SỬA ĐƠN HÀNG Lịch sử Ảnh kiện hàng Yêu cầu xuất hóa đơn điện tử Total Paid Fee …" at bounding box center [784, 298] width 1459 height 580
drag, startPoint x: 1075, startPoint y: 573, endPoint x: 1078, endPoint y: 561, distance: 12.4
click at [1075, 572] on button "Giao hàng" at bounding box center [1054, 562] width 177 height 26
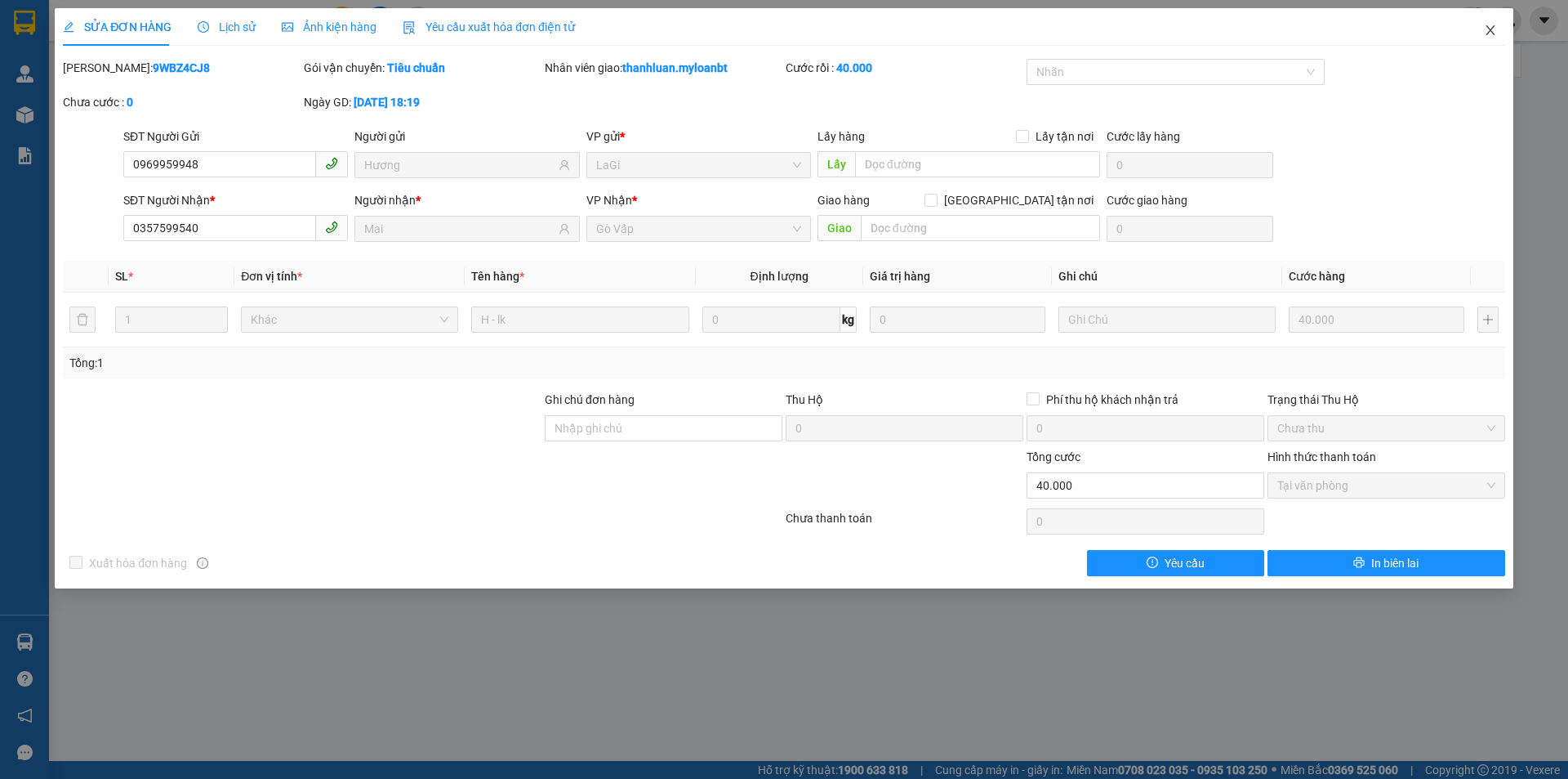
click at [1497, 27] on span "Close" at bounding box center [1490, 30] width 45 height 45
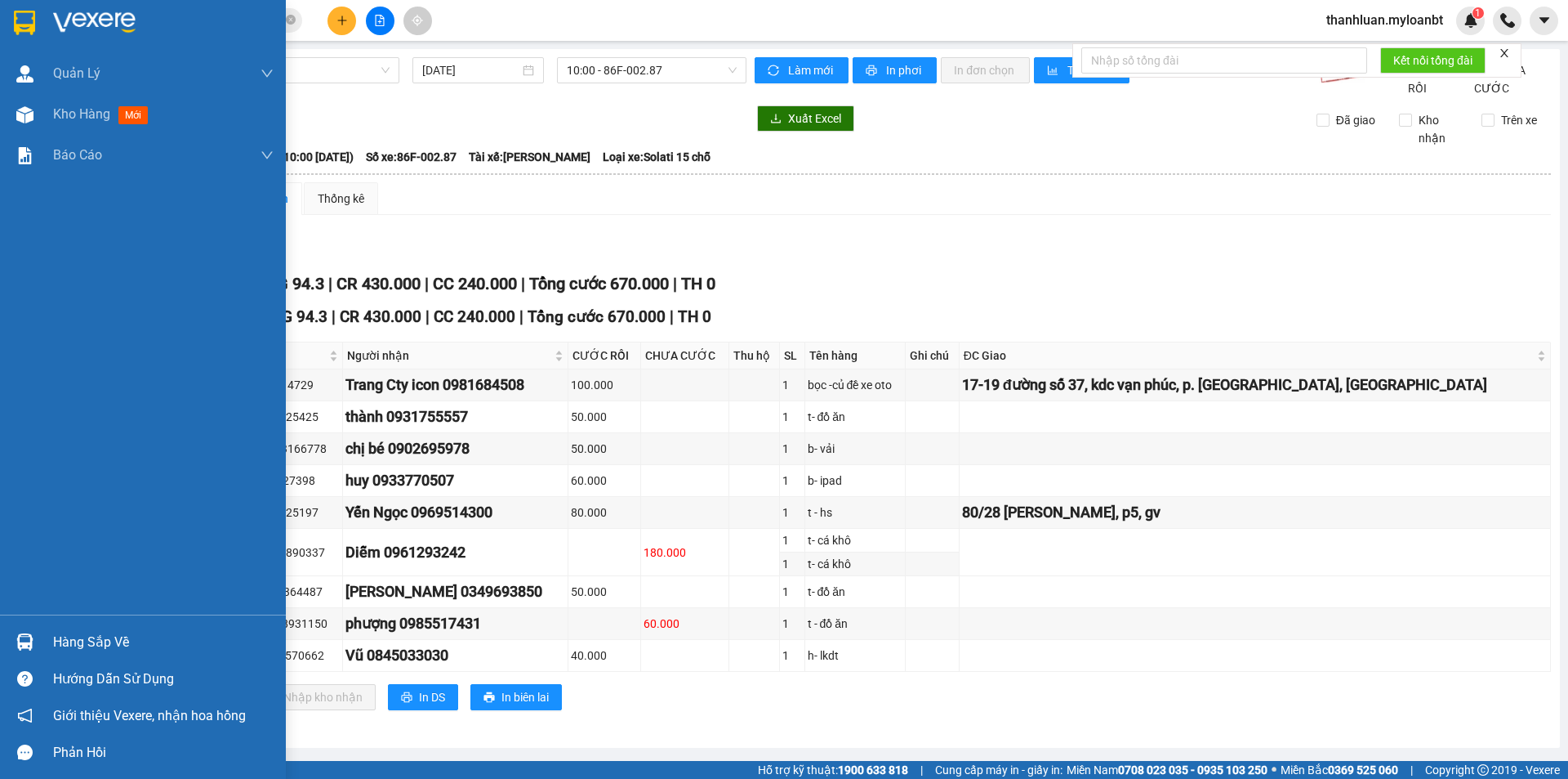
click at [35, 628] on div at bounding box center [25, 642] width 28 height 28
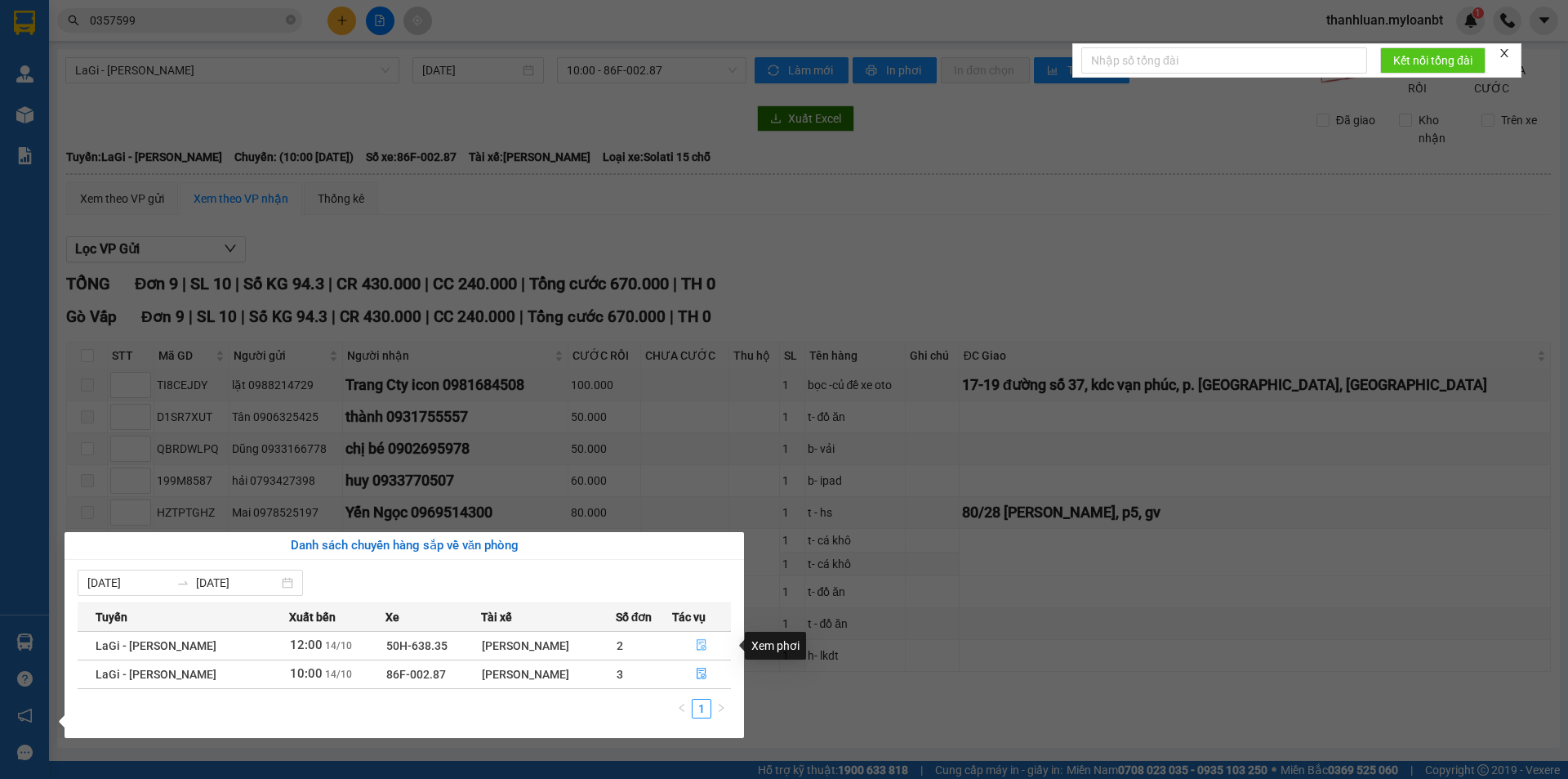
click at [699, 637] on button "button" at bounding box center [701, 645] width 58 height 26
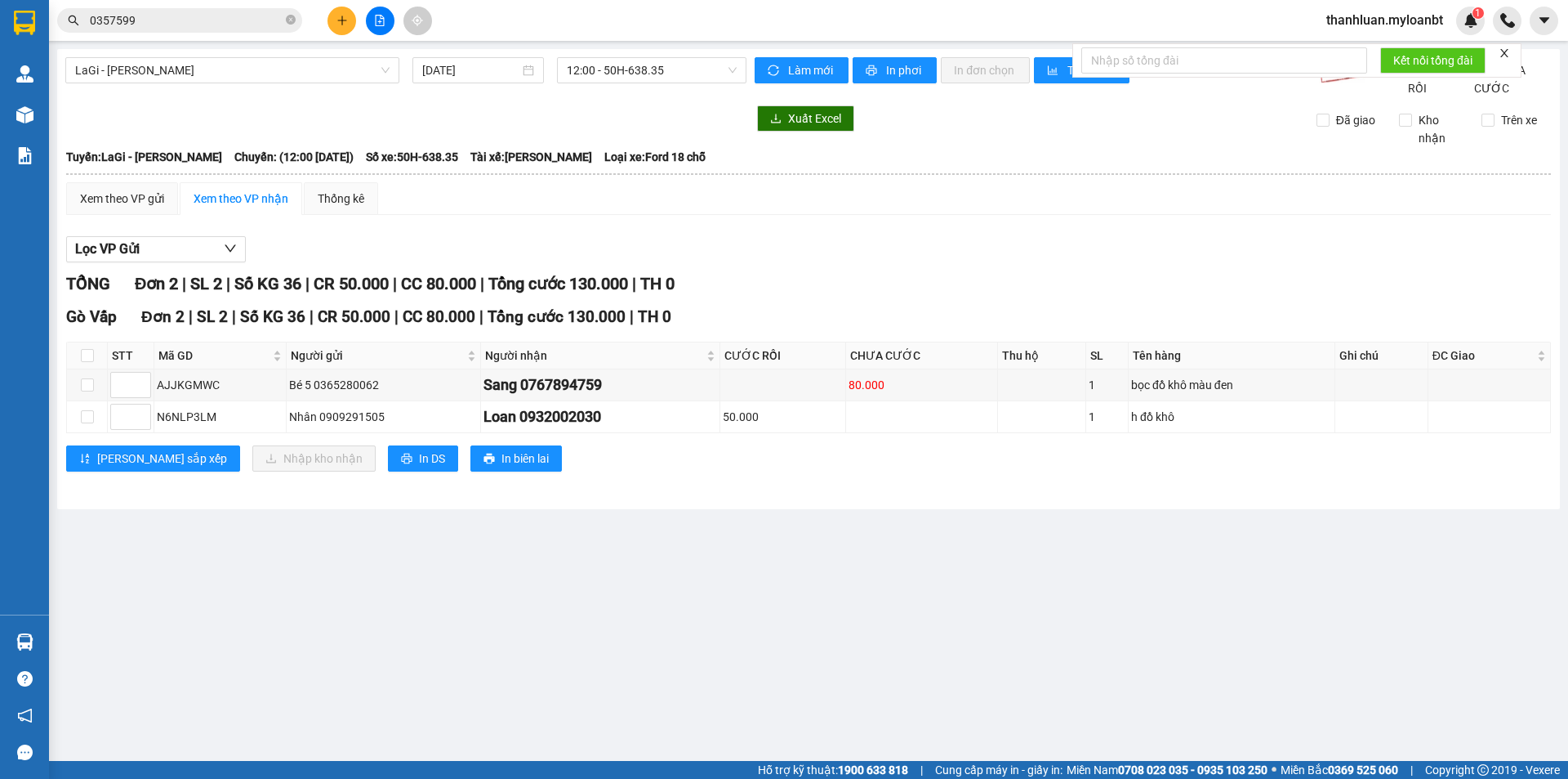
click at [338, 23] on icon "plus" at bounding box center [342, 20] width 12 height 12
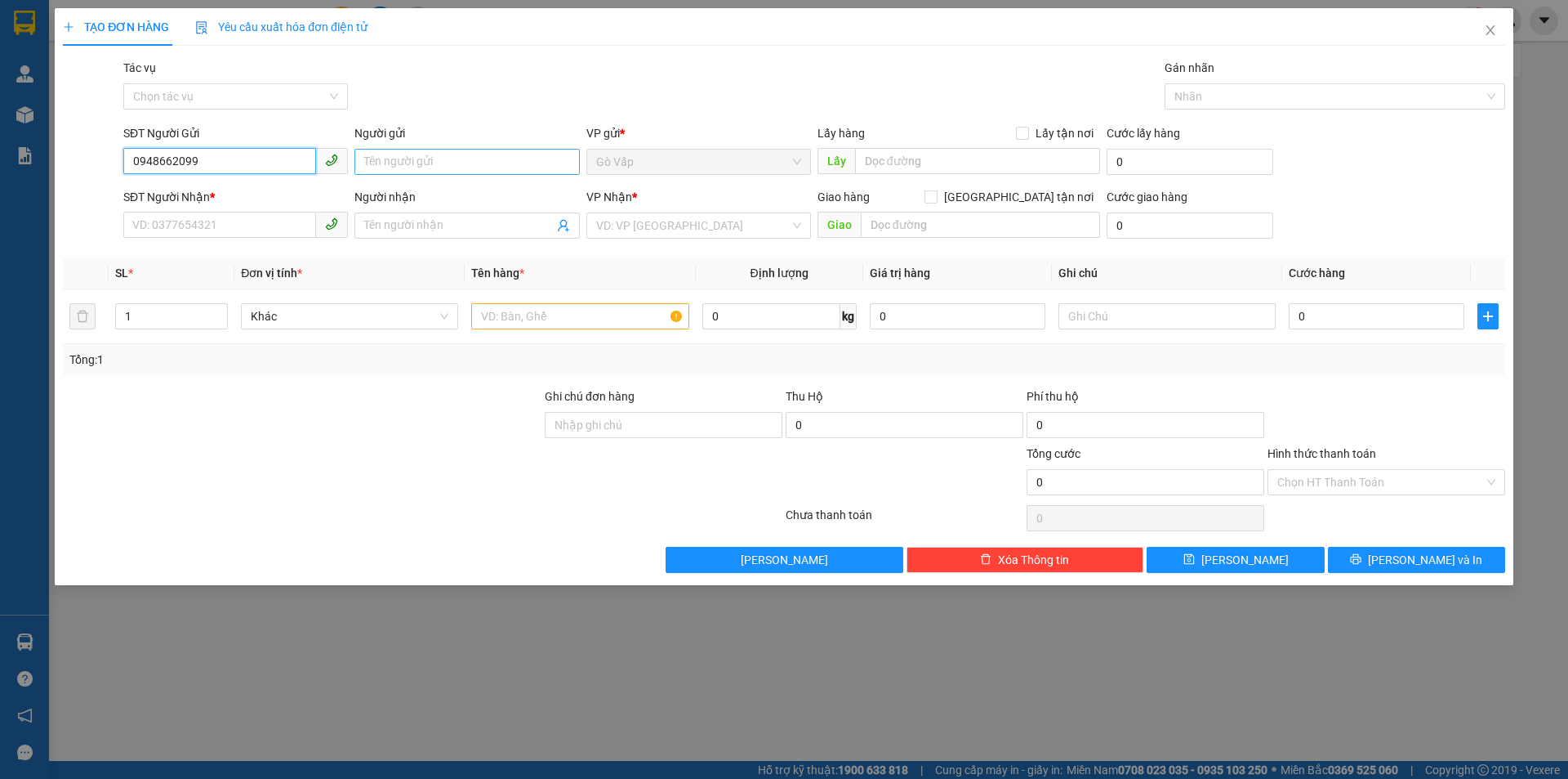
type input "0948662099"
click at [456, 154] on input "Người gửi" at bounding box center [467, 161] width 225 height 26
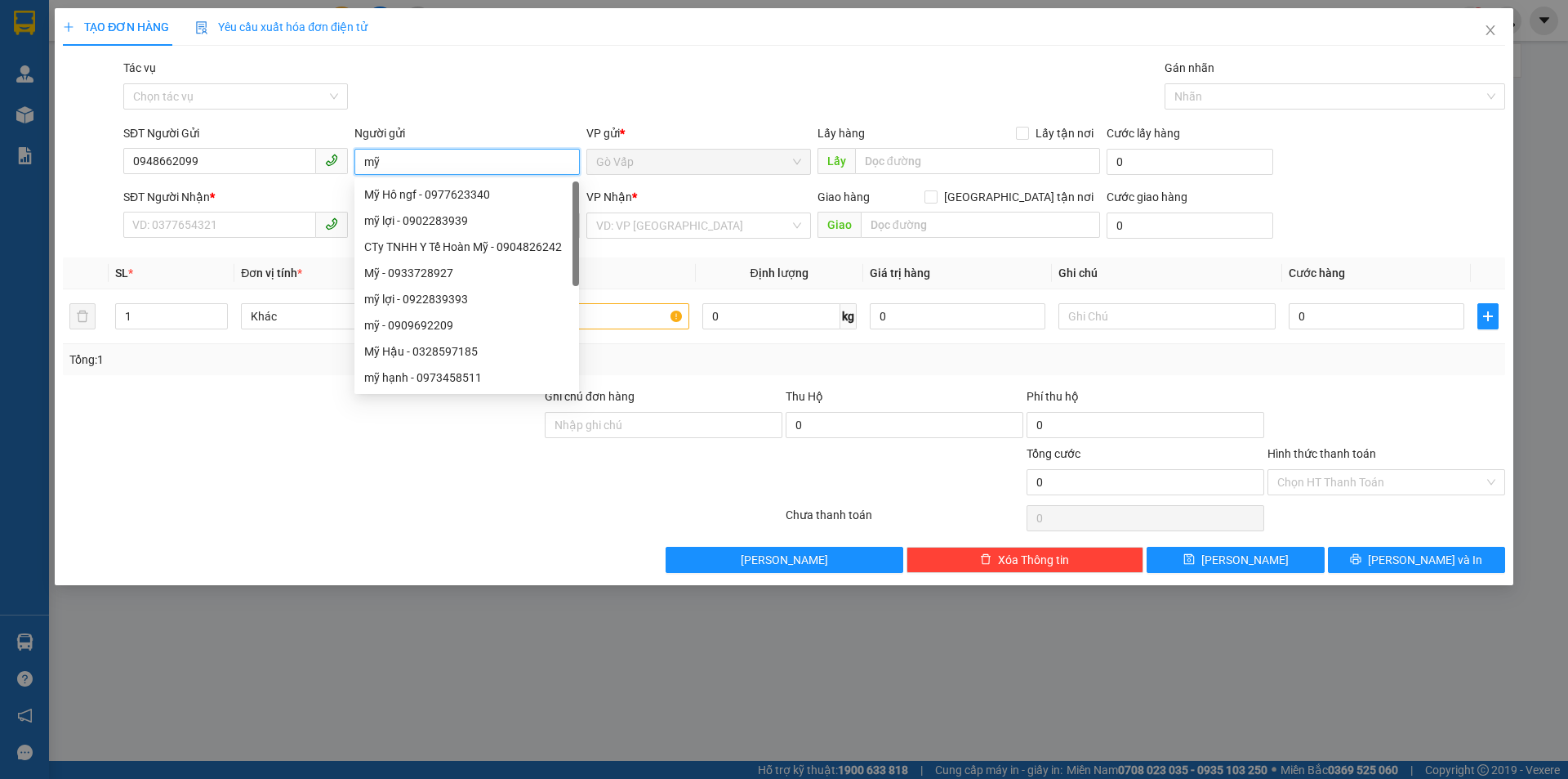
type input "m"
type input "My"
click at [231, 213] on input "SĐT Người Nhận *" at bounding box center [220, 224] width 193 height 26
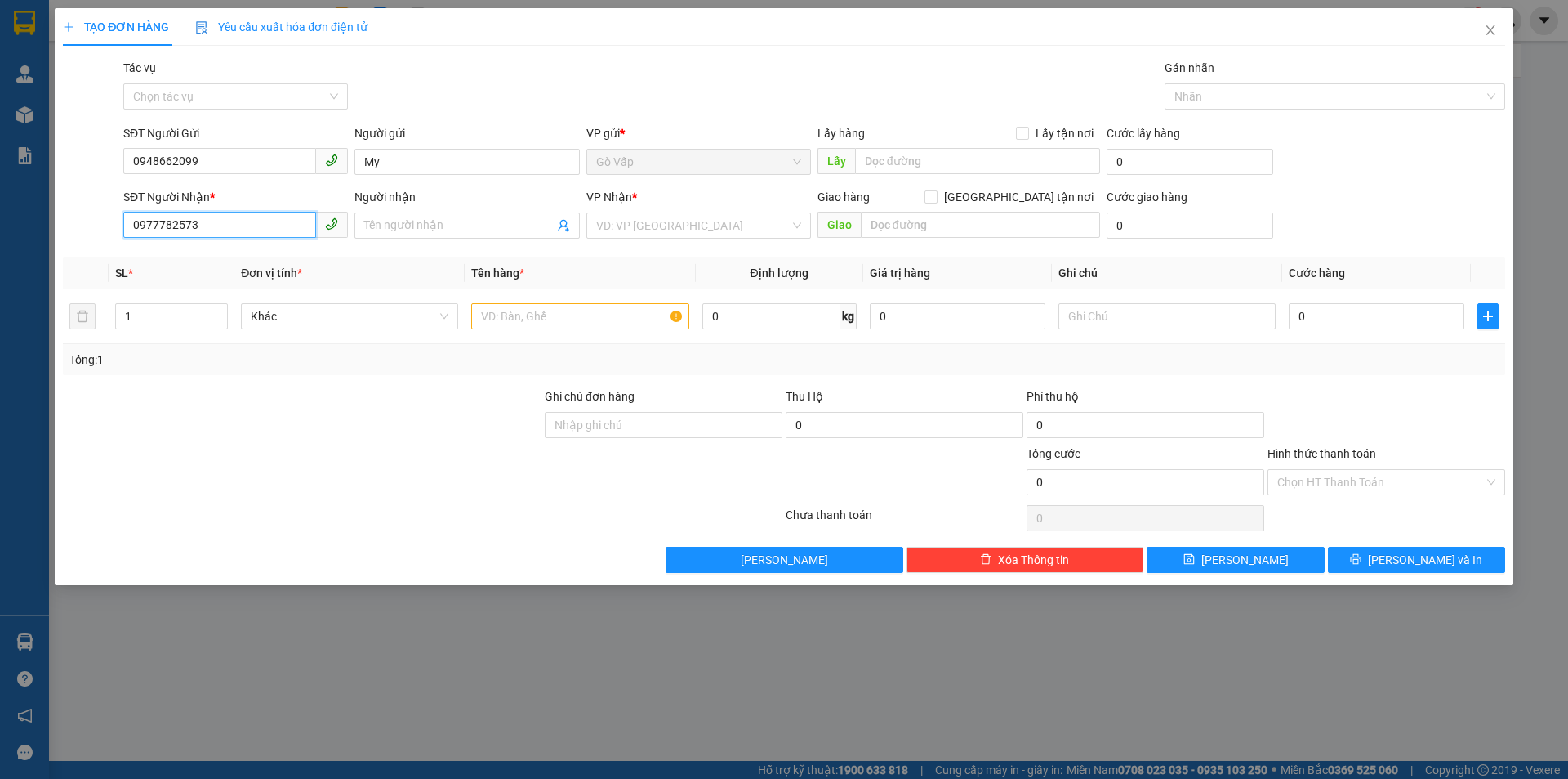
type input "0977782573"
click at [448, 211] on div "Người nhận" at bounding box center [467, 200] width 225 height 25
click at [443, 223] on input "Người nhận" at bounding box center [459, 225] width 188 height 18
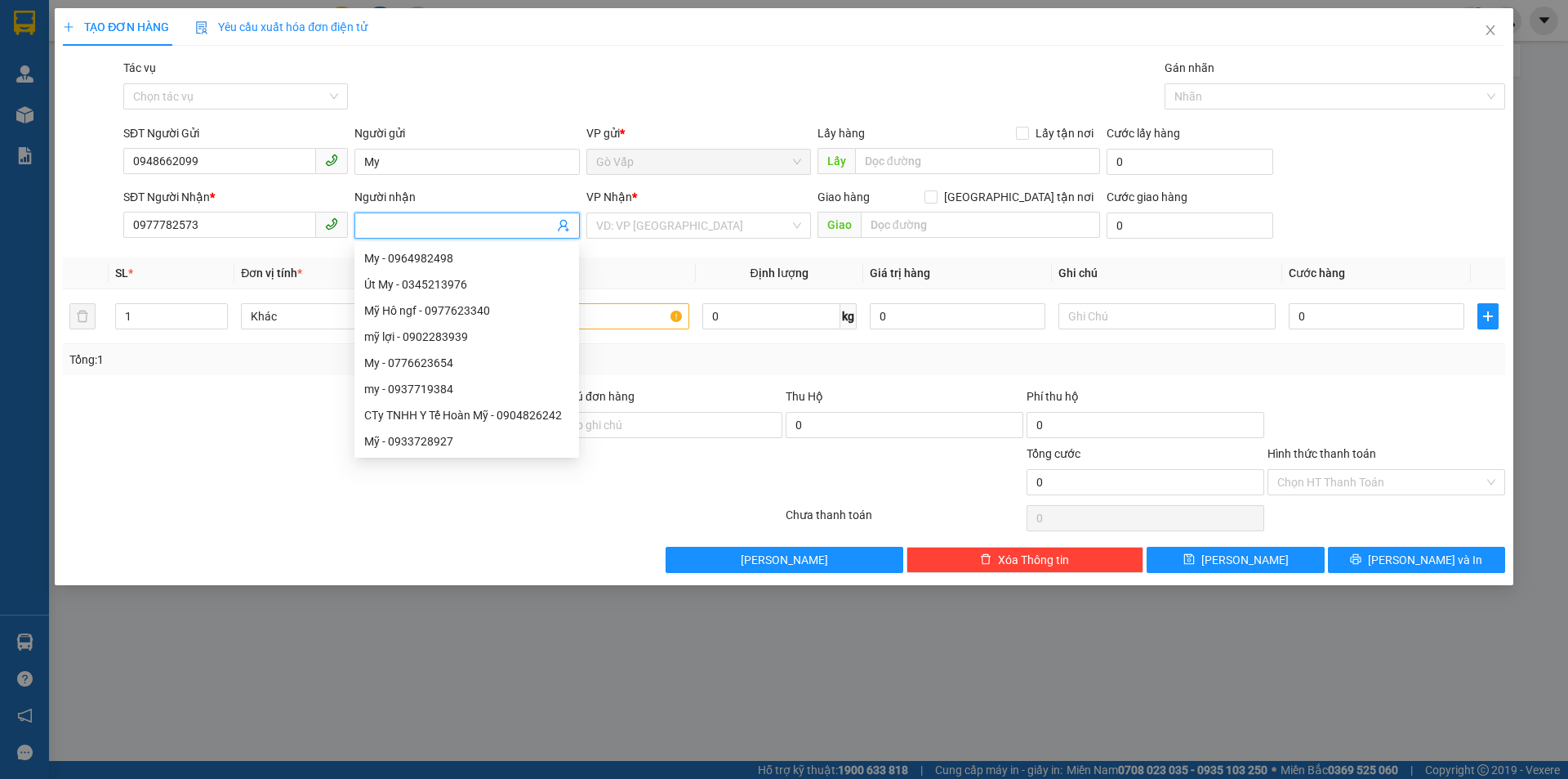
type input "T"
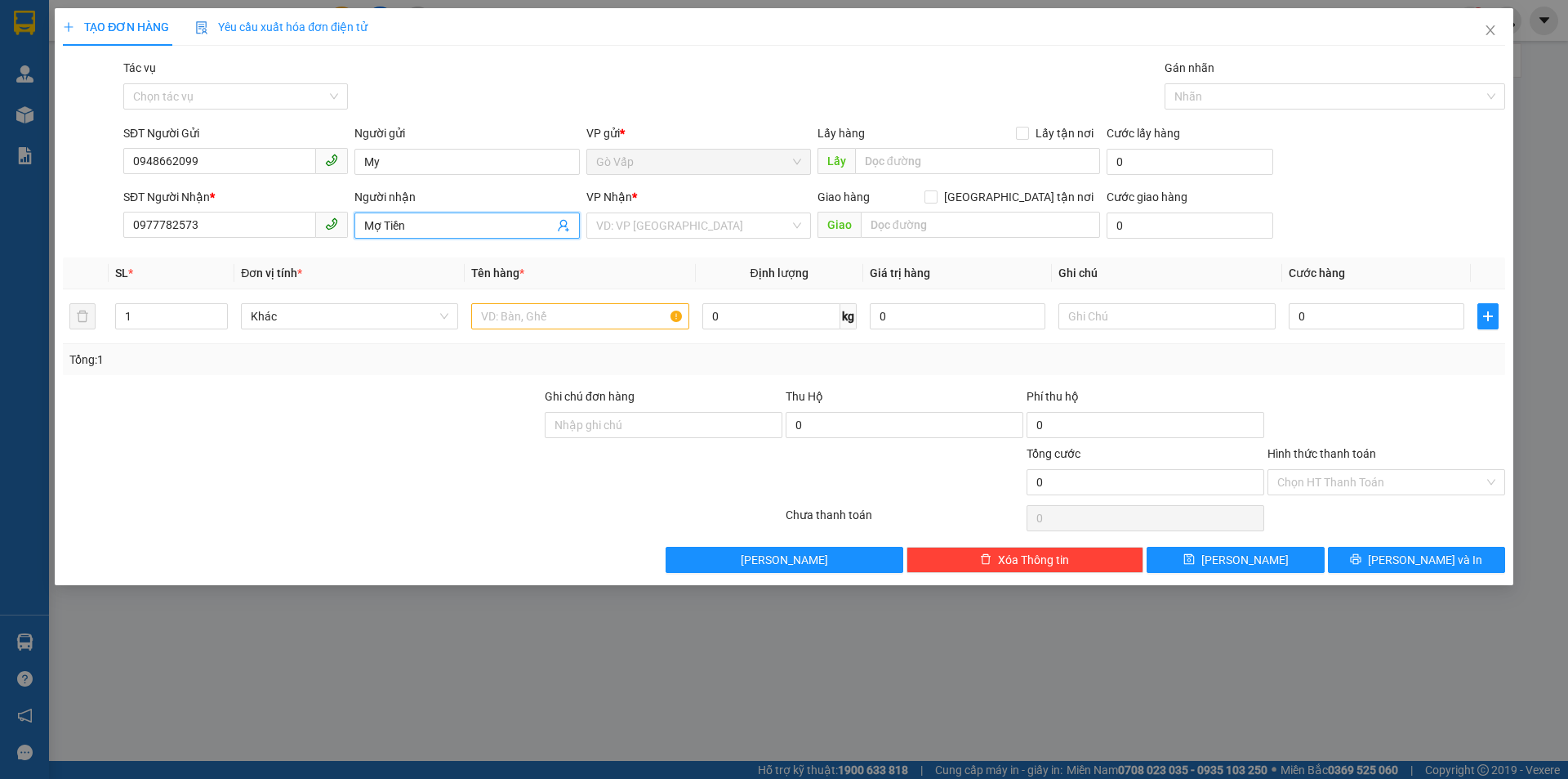
type input "Mợ Tiền"
click at [628, 208] on div "VP Nhận *" at bounding box center [699, 200] width 225 height 25
click at [628, 226] on input "search" at bounding box center [693, 226] width 194 height 25
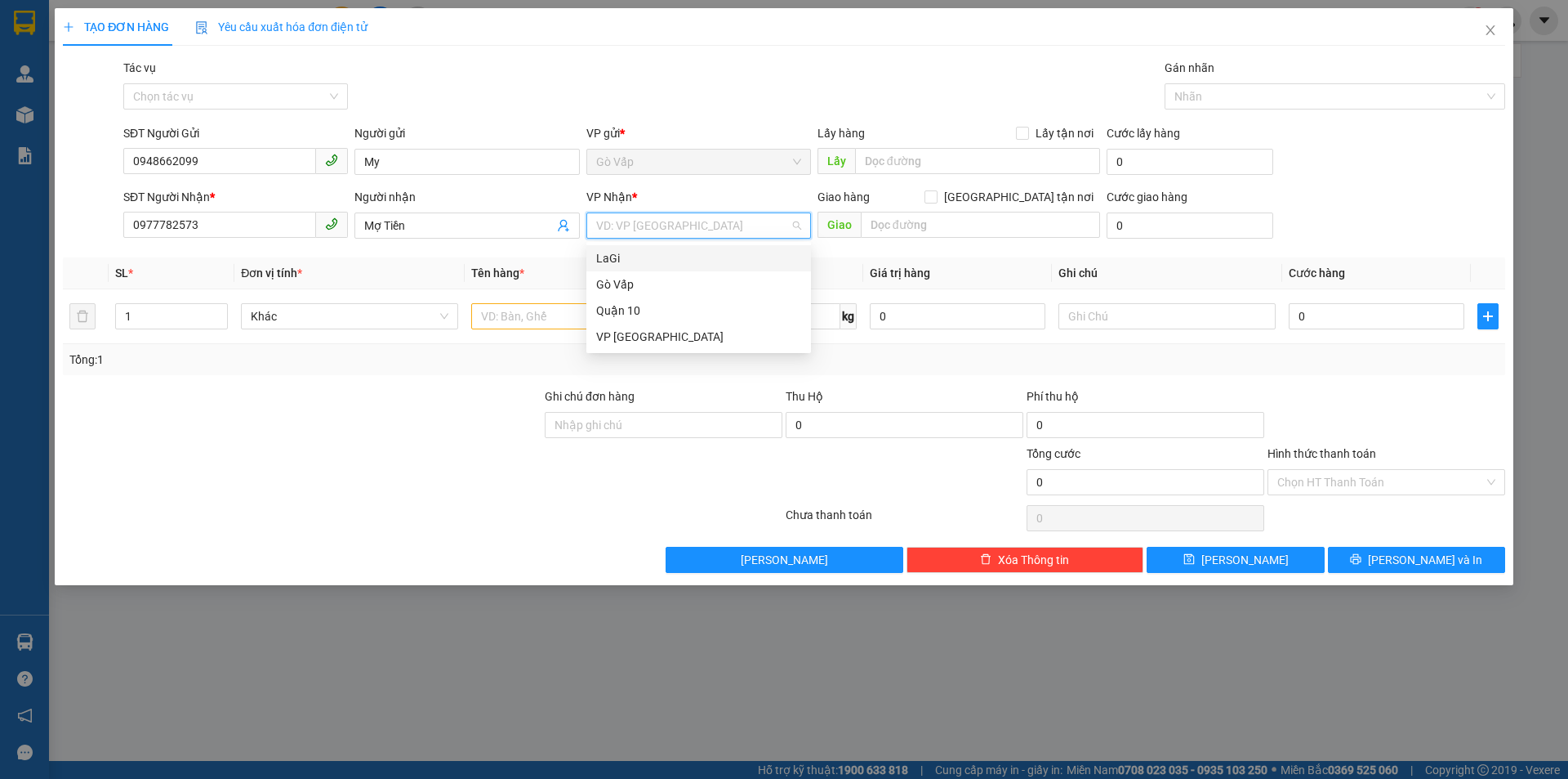
click at [641, 253] on div "LaGi" at bounding box center [699, 258] width 205 height 18
click at [505, 324] on input "text" at bounding box center [580, 316] width 217 height 26
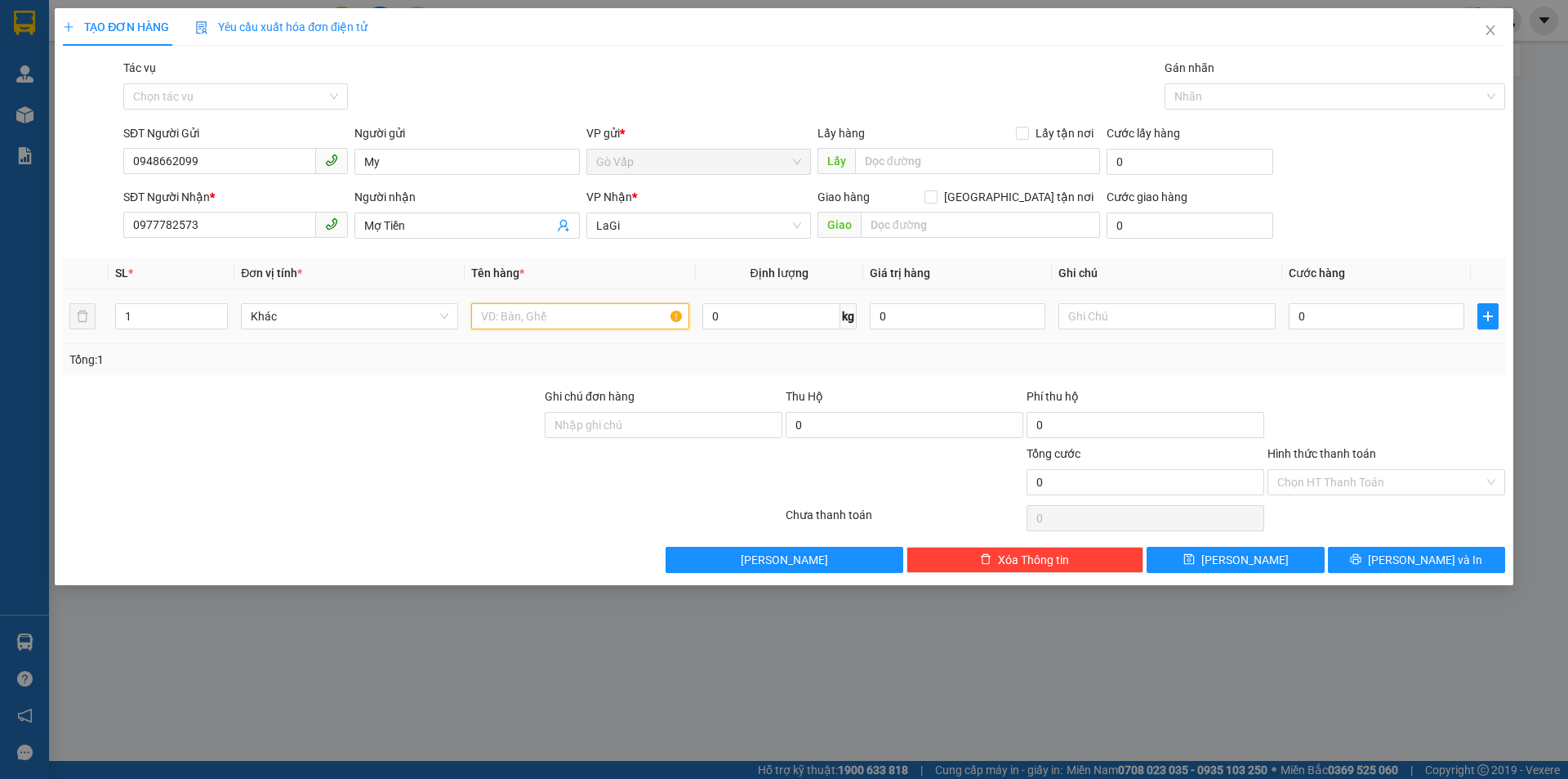
type input "c"
type input "-"
type input "c-thuốc"
click at [1389, 310] on input "0" at bounding box center [1377, 316] width 176 height 26
type input "4"
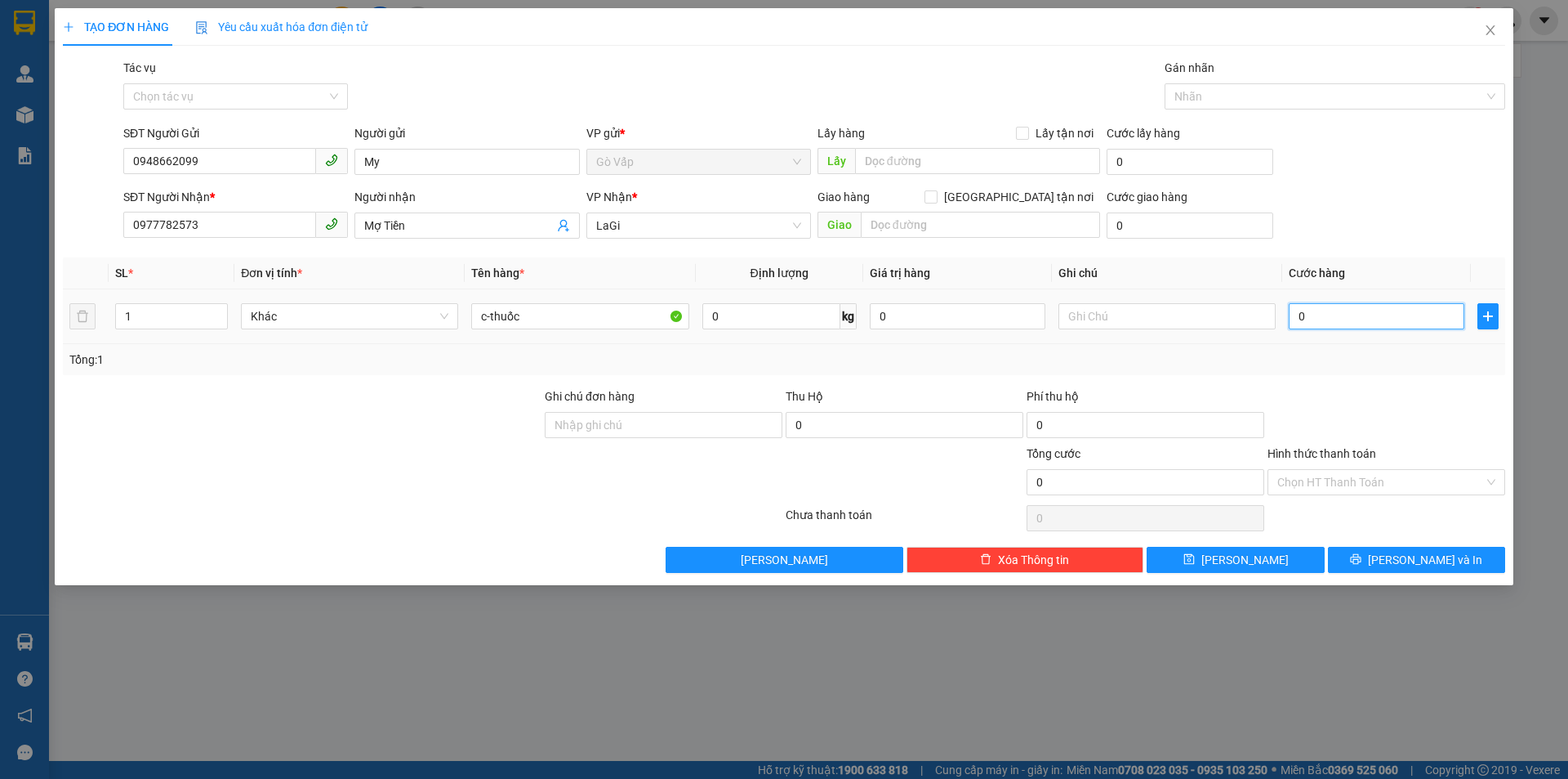
type input "4"
type input "40"
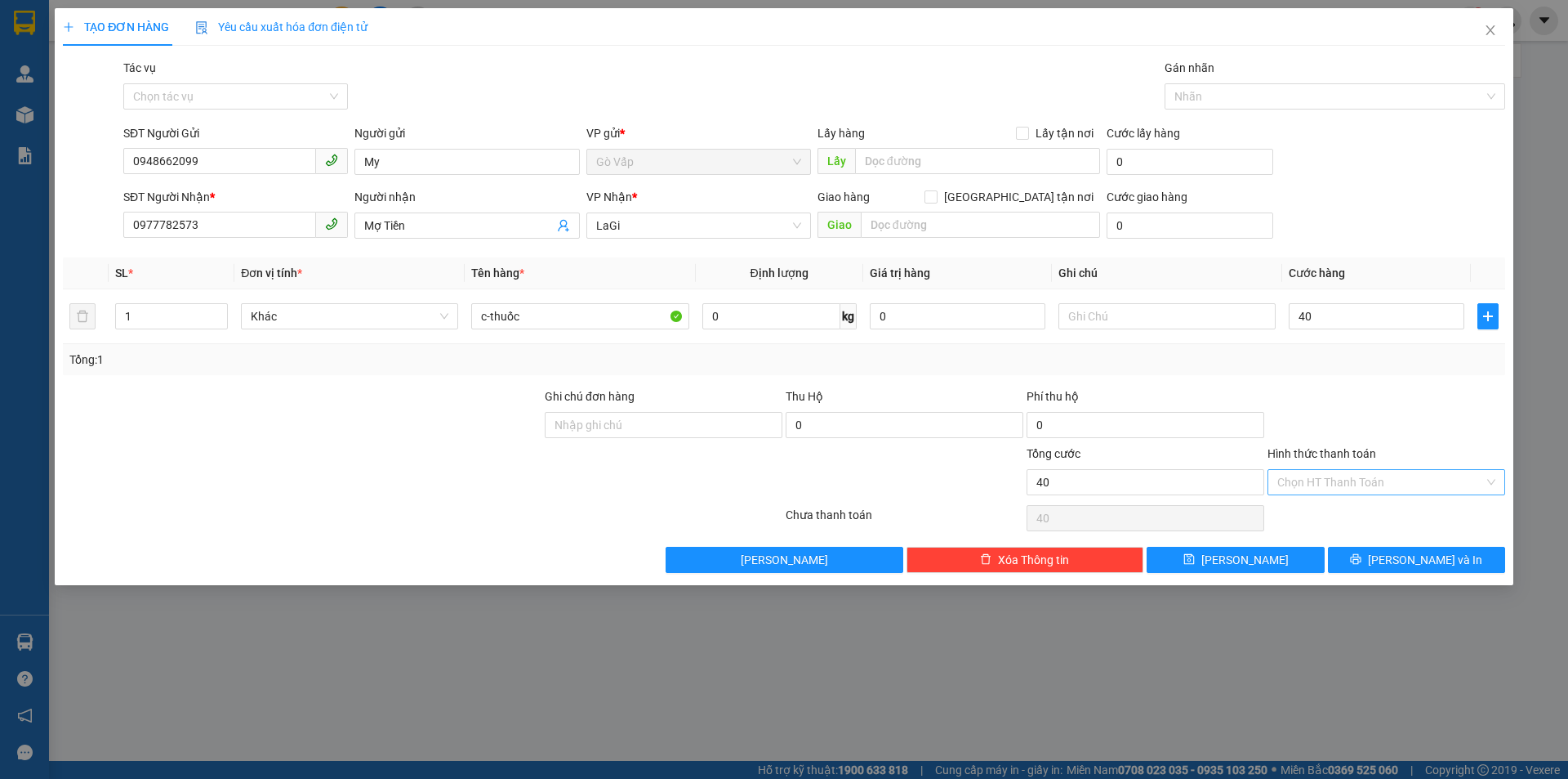
type input "40.000"
drag, startPoint x: 1356, startPoint y: 478, endPoint x: 1353, endPoint y: 495, distance: 17.3
click at [1353, 479] on input "Hình thức thanh toán" at bounding box center [1380, 482] width 206 height 25
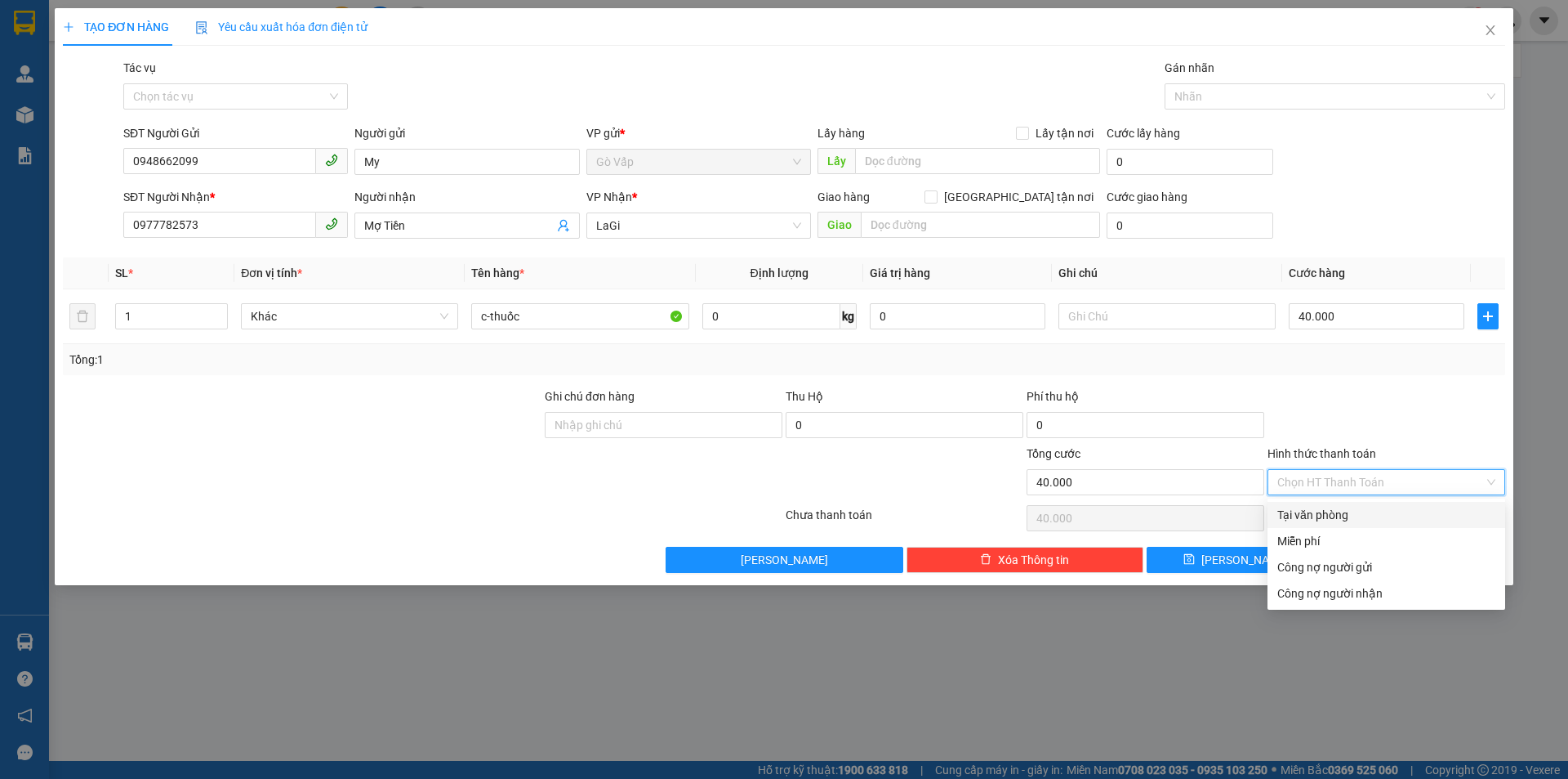
click at [1352, 512] on div "Tại văn phòng" at bounding box center [1386, 515] width 218 height 18
type input "0"
click at [1330, 515] on div "Tại văn phòng" at bounding box center [1386, 515] width 218 height 18
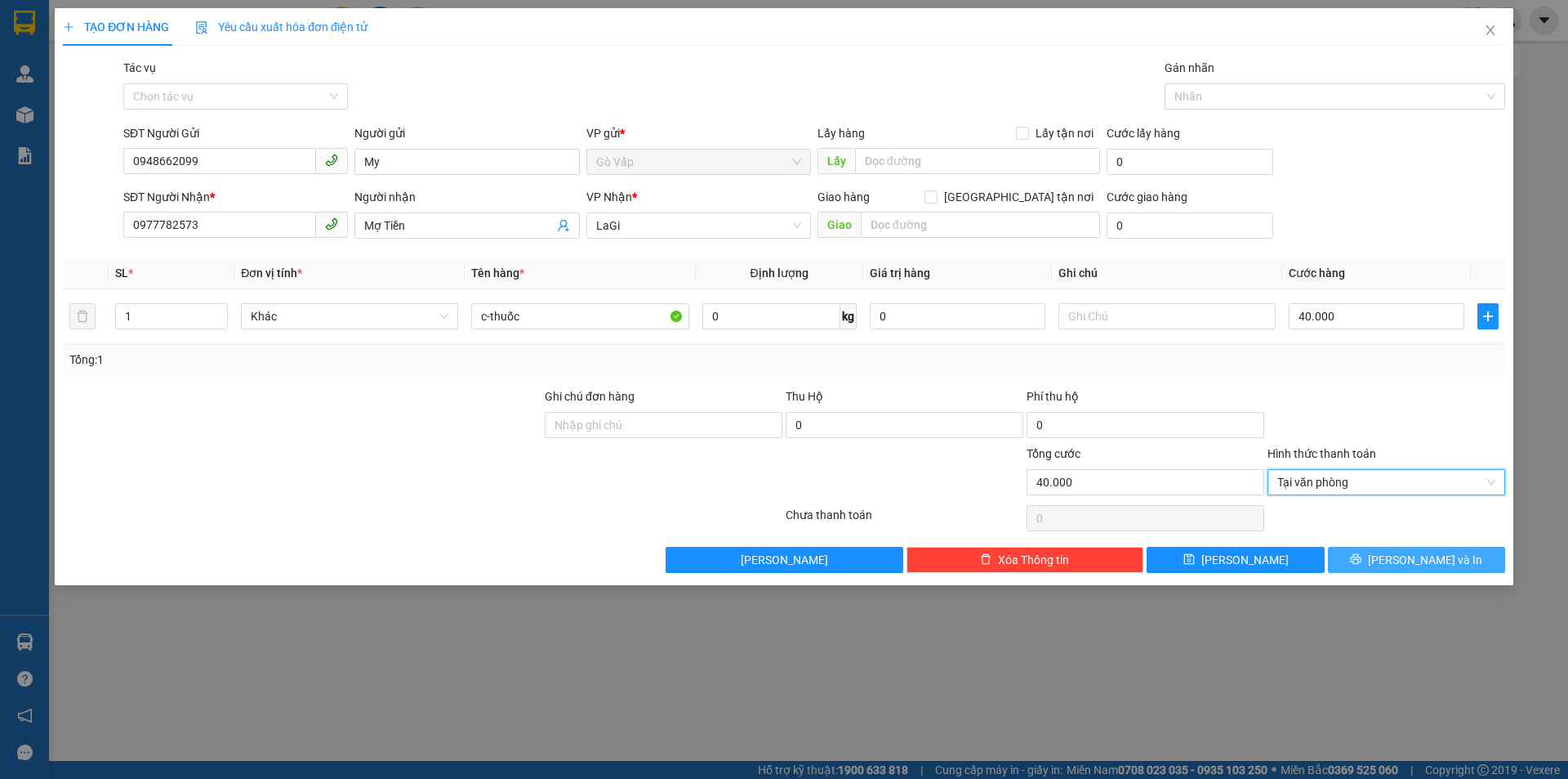
click at [1438, 548] on button "Lưu và In" at bounding box center [1416, 559] width 177 height 26
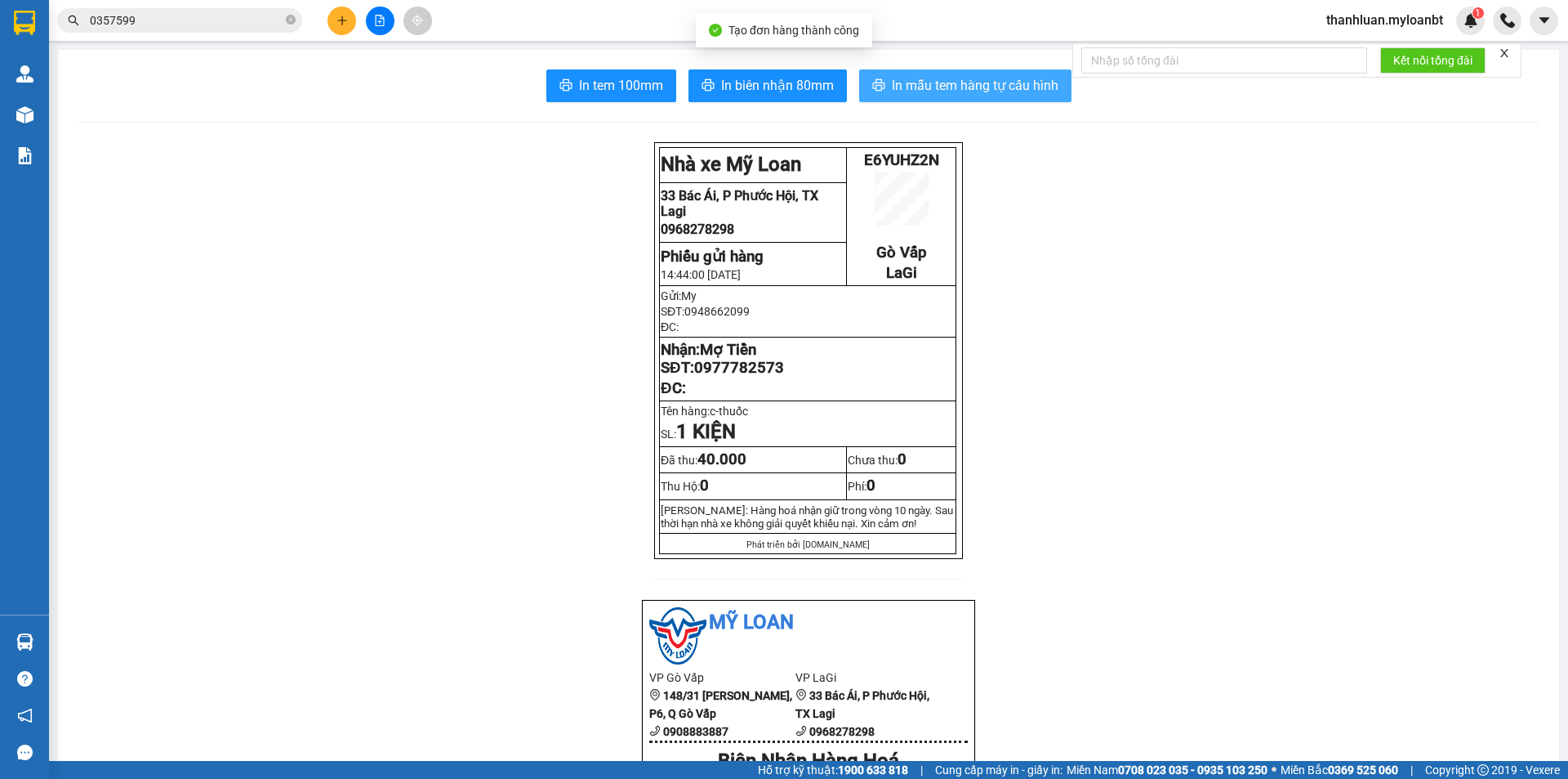
click at [1007, 88] on span "In mẫu tem hàng tự cấu hình" at bounding box center [974, 85] width 166 height 20
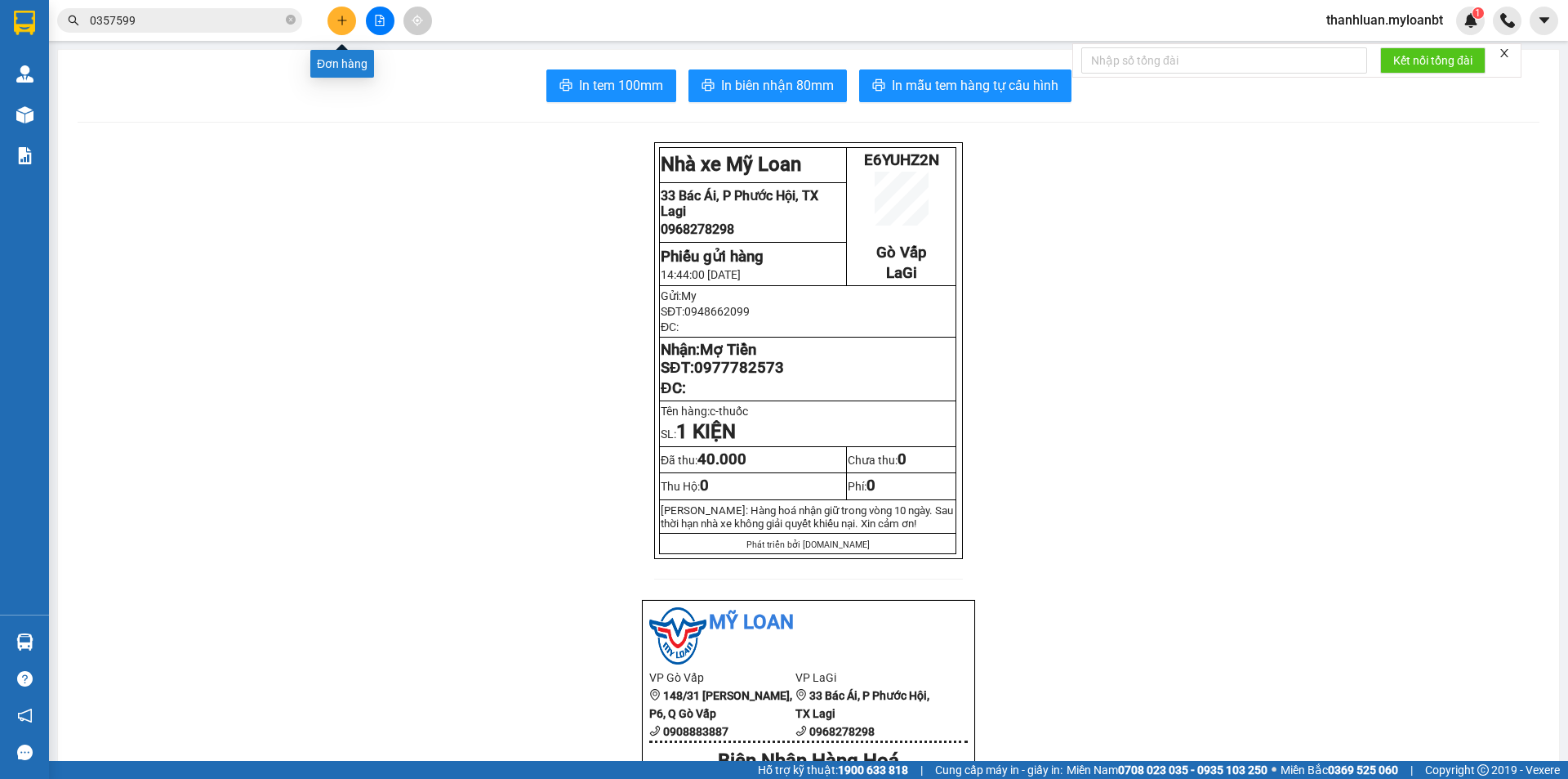
click at [333, 18] on button at bounding box center [341, 20] width 28 height 28
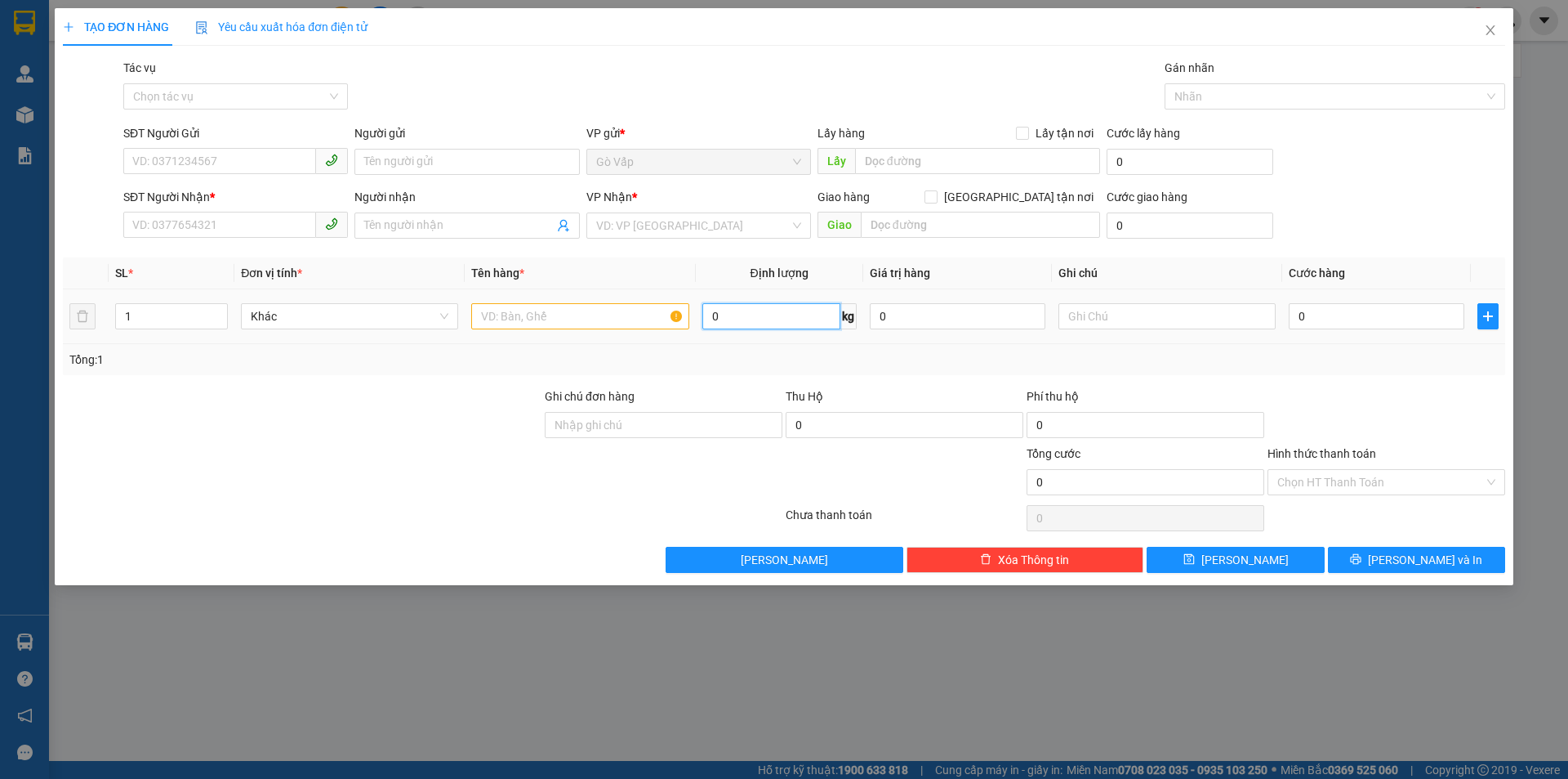
click at [768, 317] on input "0" at bounding box center [771, 316] width 138 height 26
type input "27"
click at [1492, 319] on icon "plus" at bounding box center [1488, 316] width 13 height 13
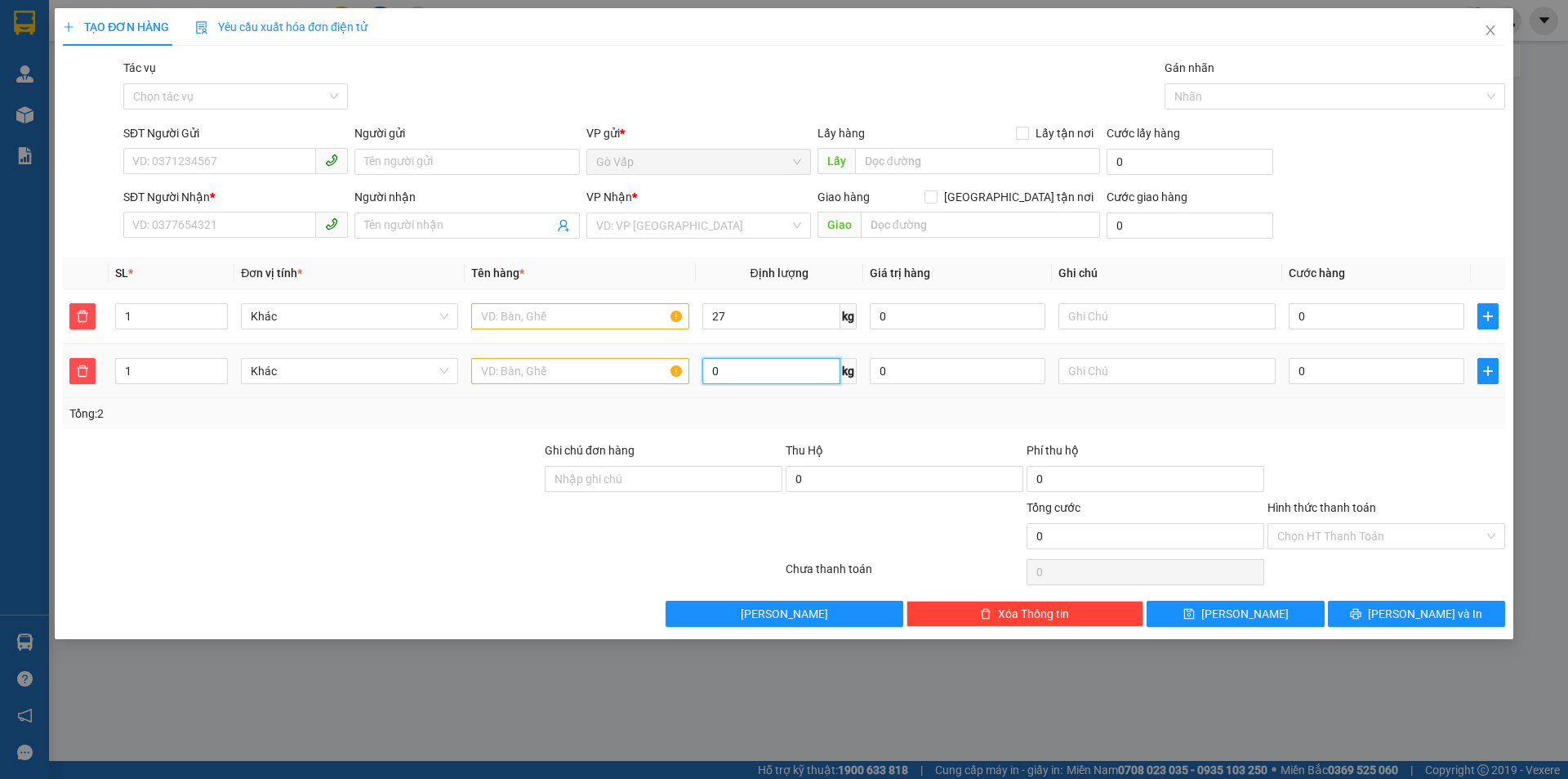
click at [744, 363] on input "0" at bounding box center [771, 370] width 138 height 26
type input "8"
click at [227, 149] on input "SĐT Người Gửi" at bounding box center [220, 160] width 193 height 26
type input "0966907725"
click at [415, 158] on input "Người gửi" at bounding box center [467, 161] width 225 height 26
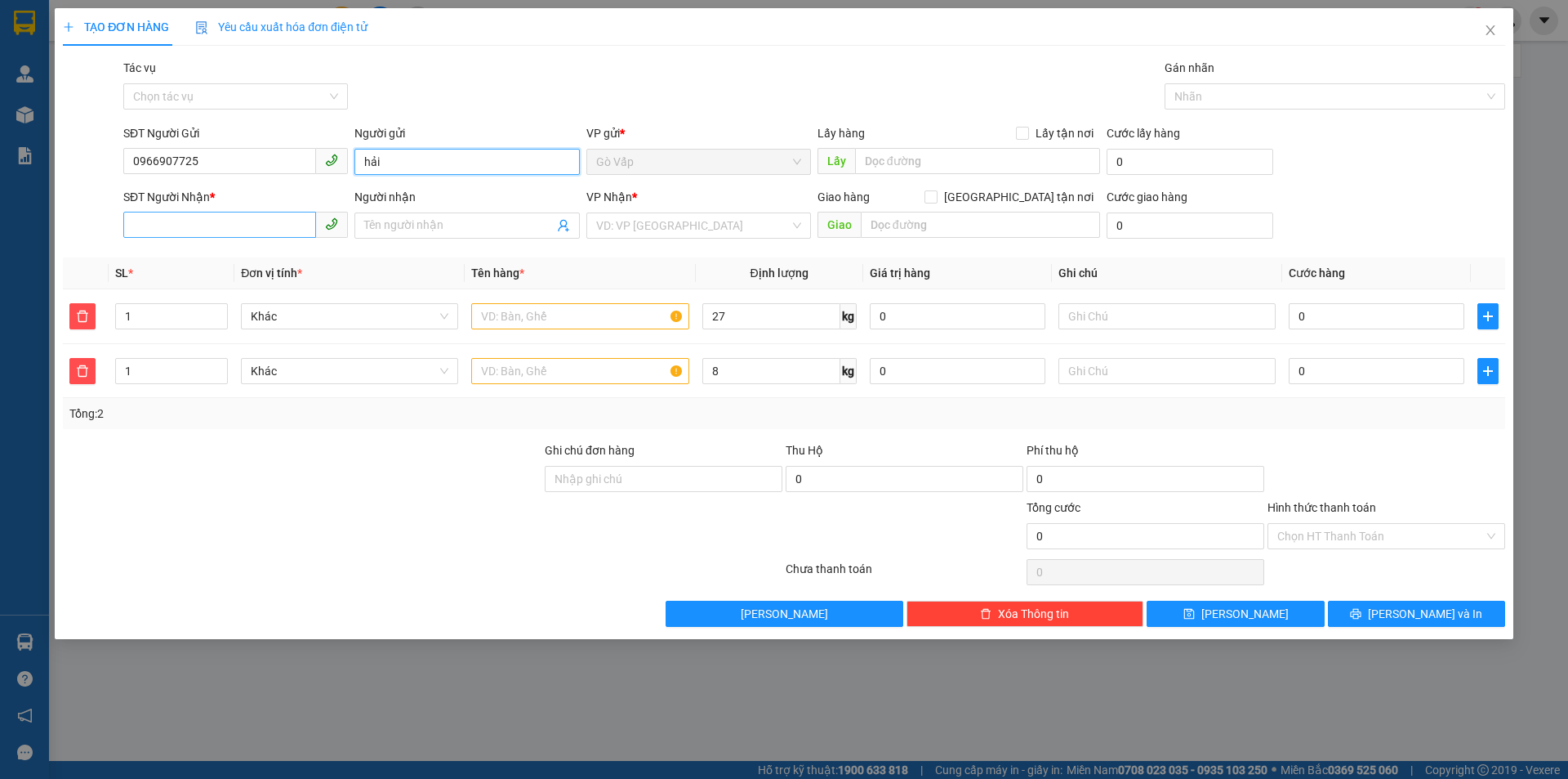
type input "hải"
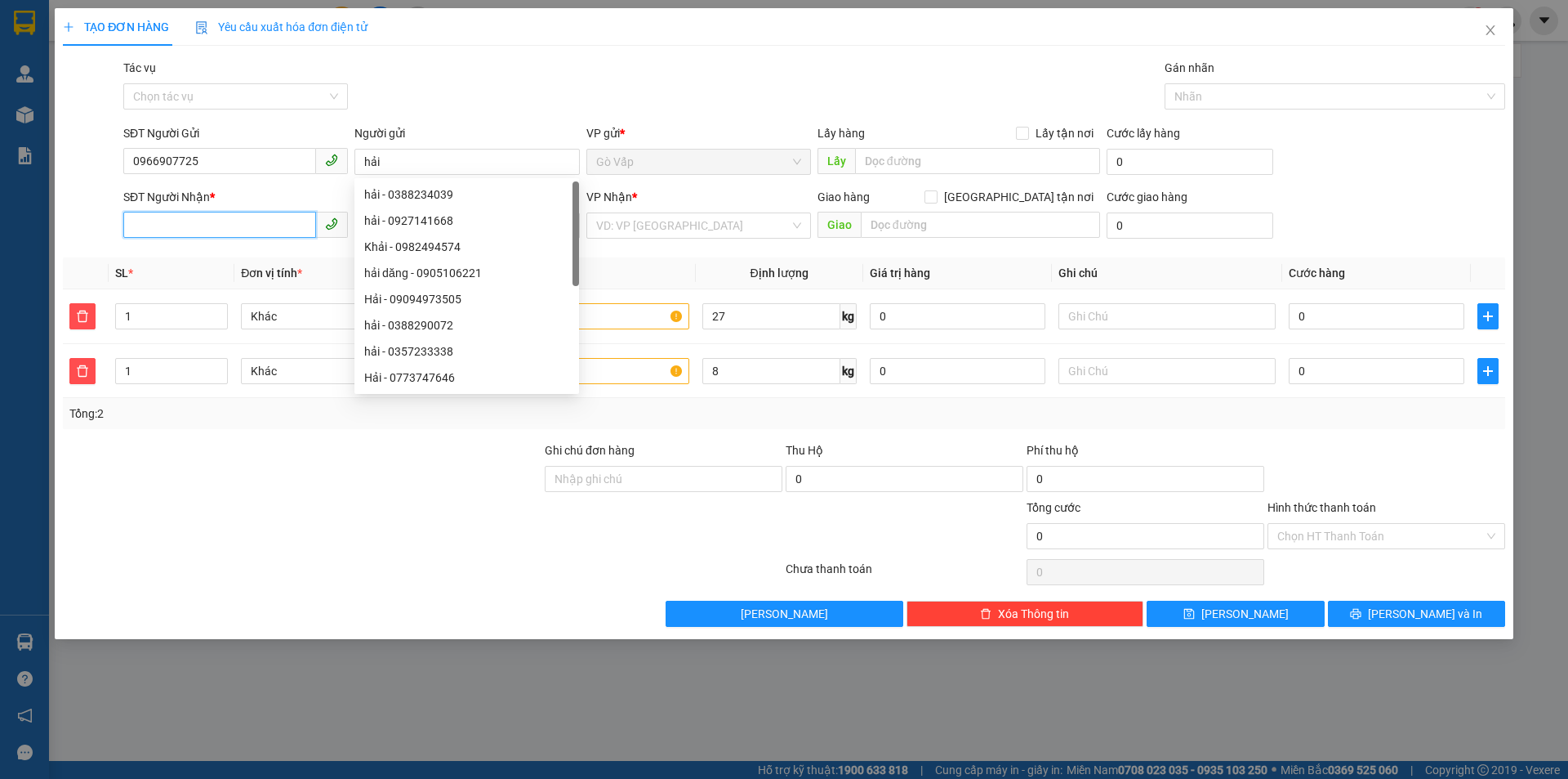
click at [245, 223] on input "SĐT Người Nhận *" at bounding box center [220, 224] width 193 height 26
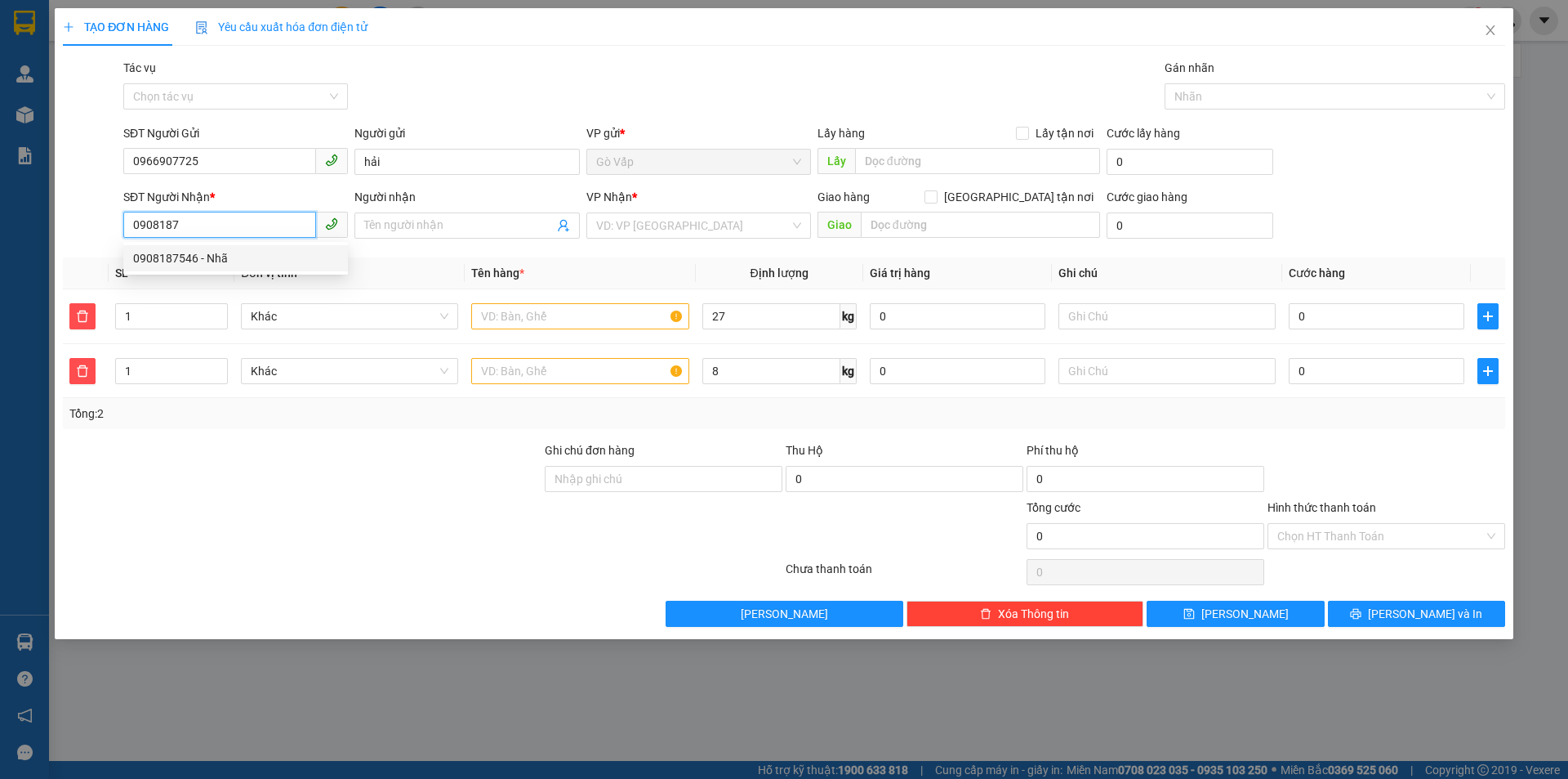
click at [207, 262] on div "0908187546 - Nhã" at bounding box center [236, 258] width 205 height 18
type input "0908187546"
type input "Nhã"
type input "0908187546"
click at [538, 326] on input "text" at bounding box center [580, 316] width 217 height 26
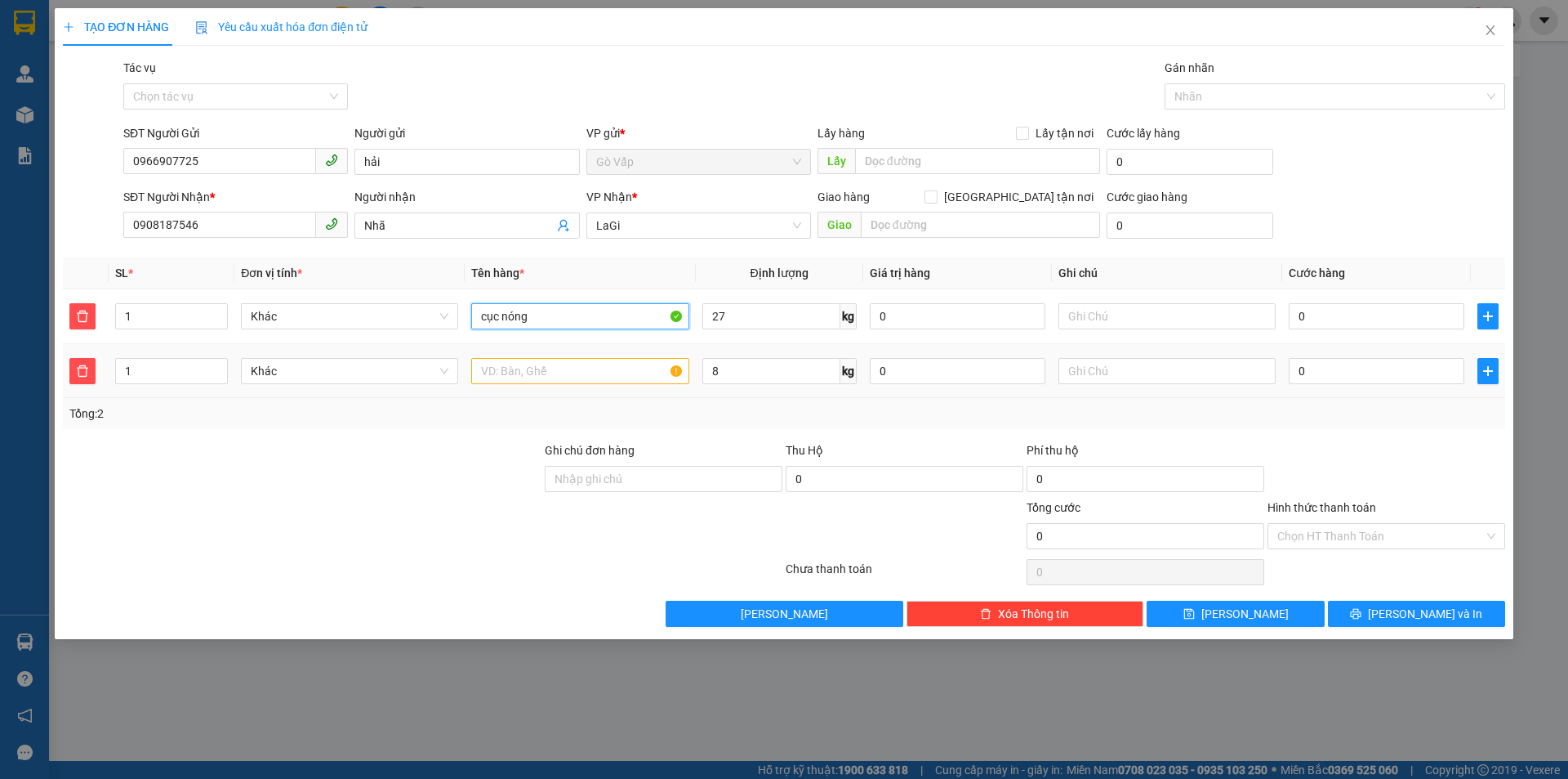
type input "cục nóng"
click at [567, 367] on input "text" at bounding box center [580, 370] width 217 height 26
type input "c-điều hòa"
click at [1373, 312] on input "0" at bounding box center [1377, 316] width 176 height 26
type input "9"
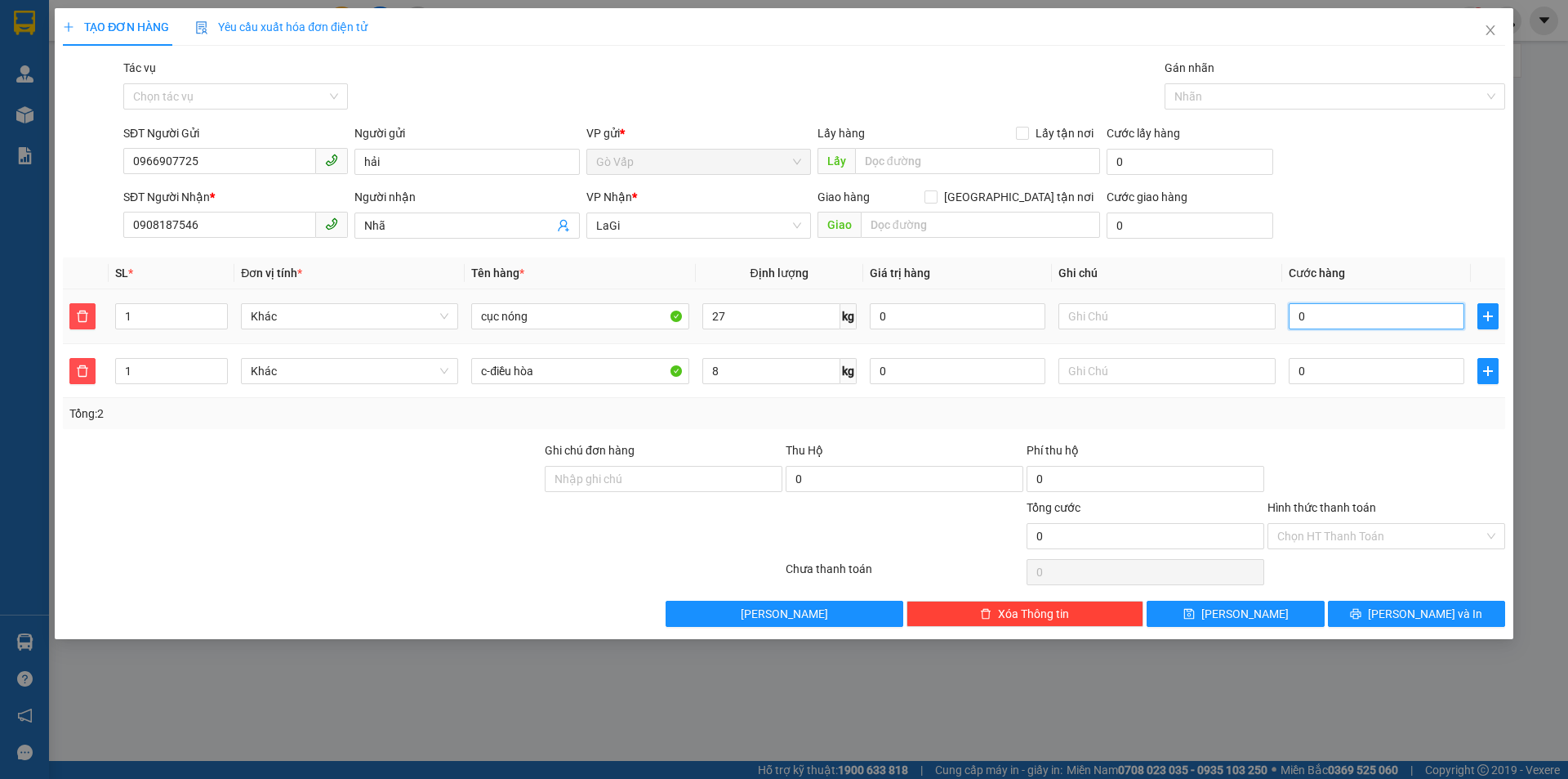
type input "9"
type input "90"
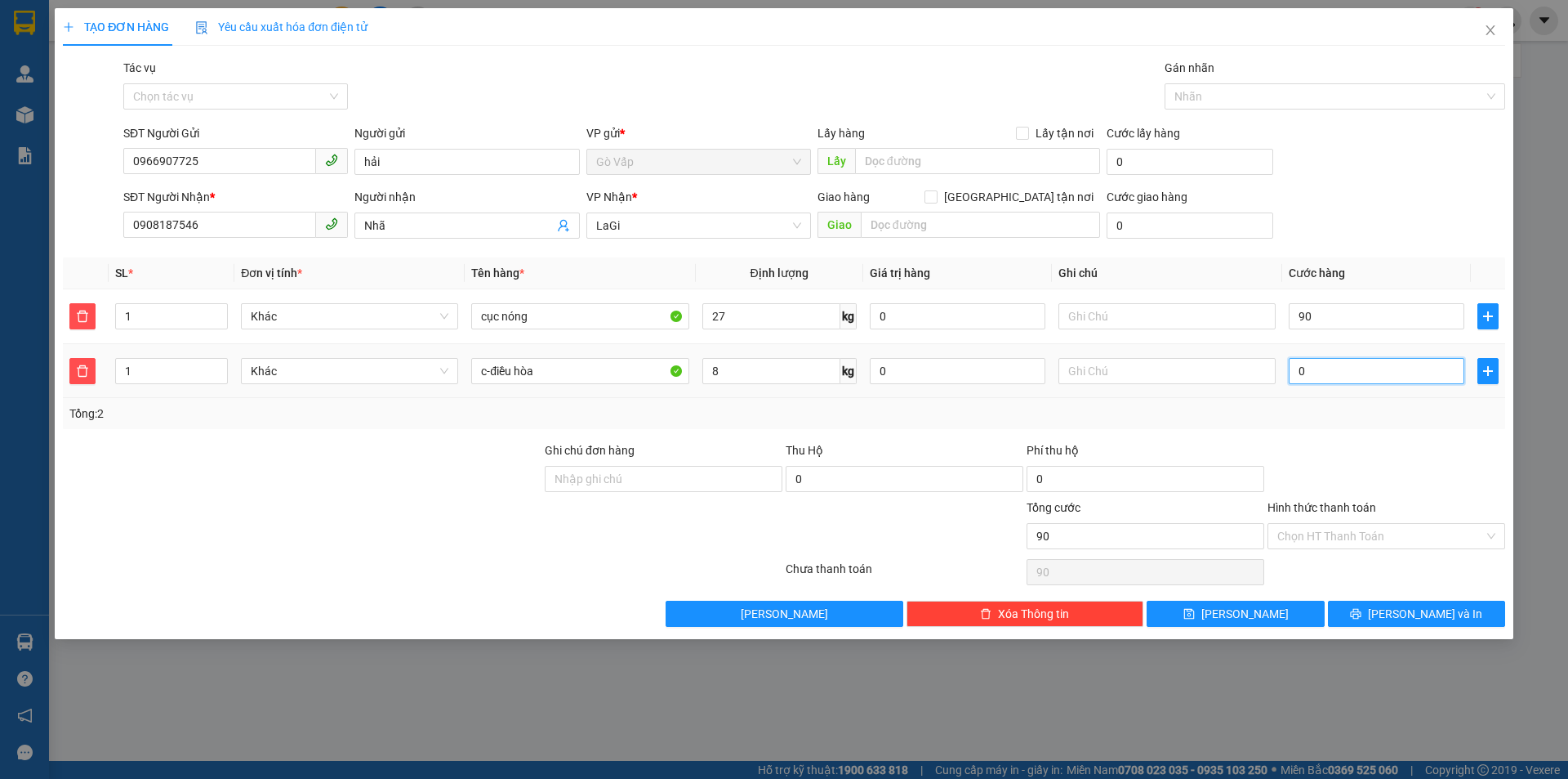
click at [1382, 376] on input "0" at bounding box center [1377, 370] width 176 height 26
type input "90.000"
type input "90.005"
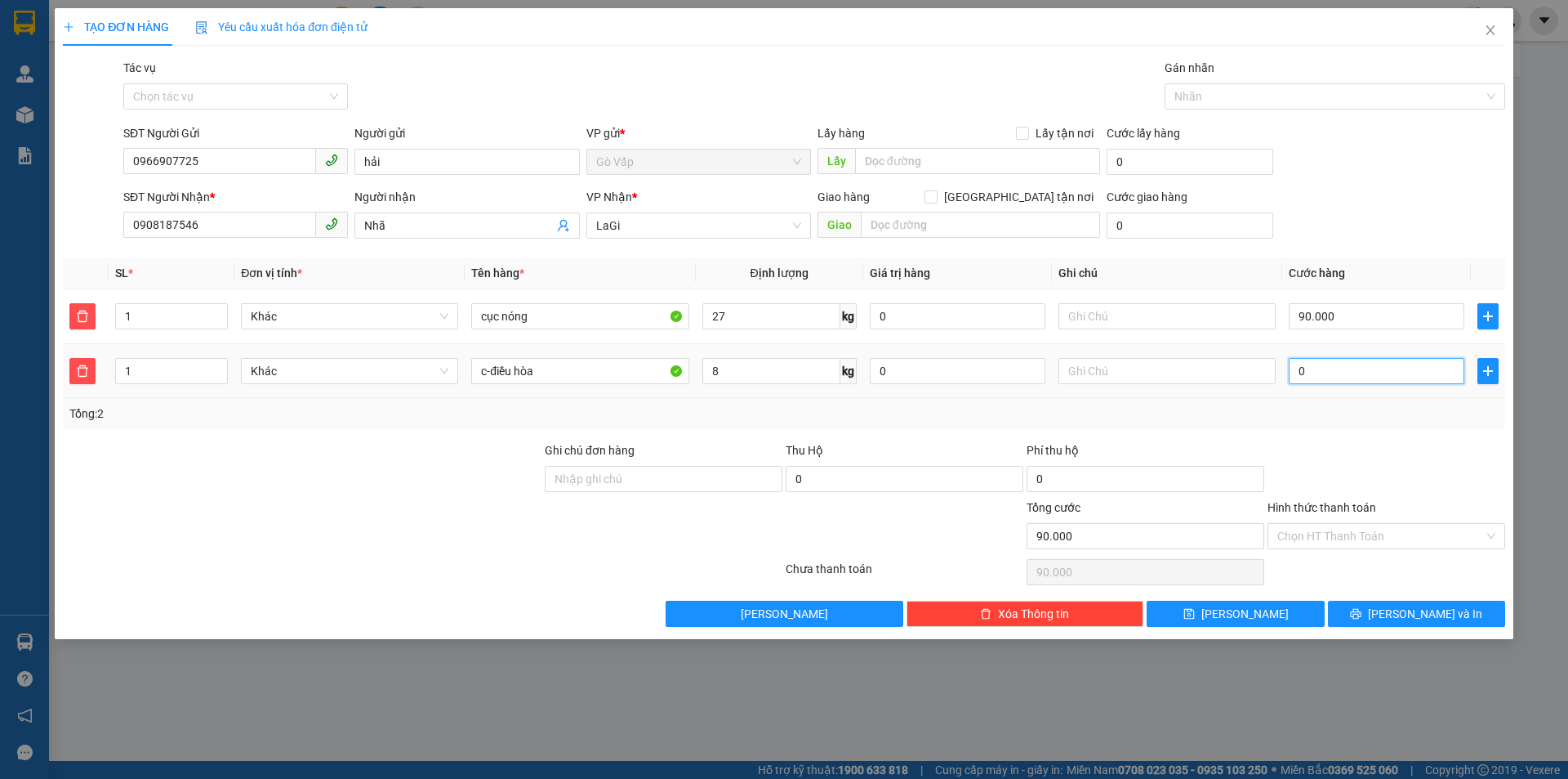
type input "90.005"
type input "050"
type input "90.050"
type input "050"
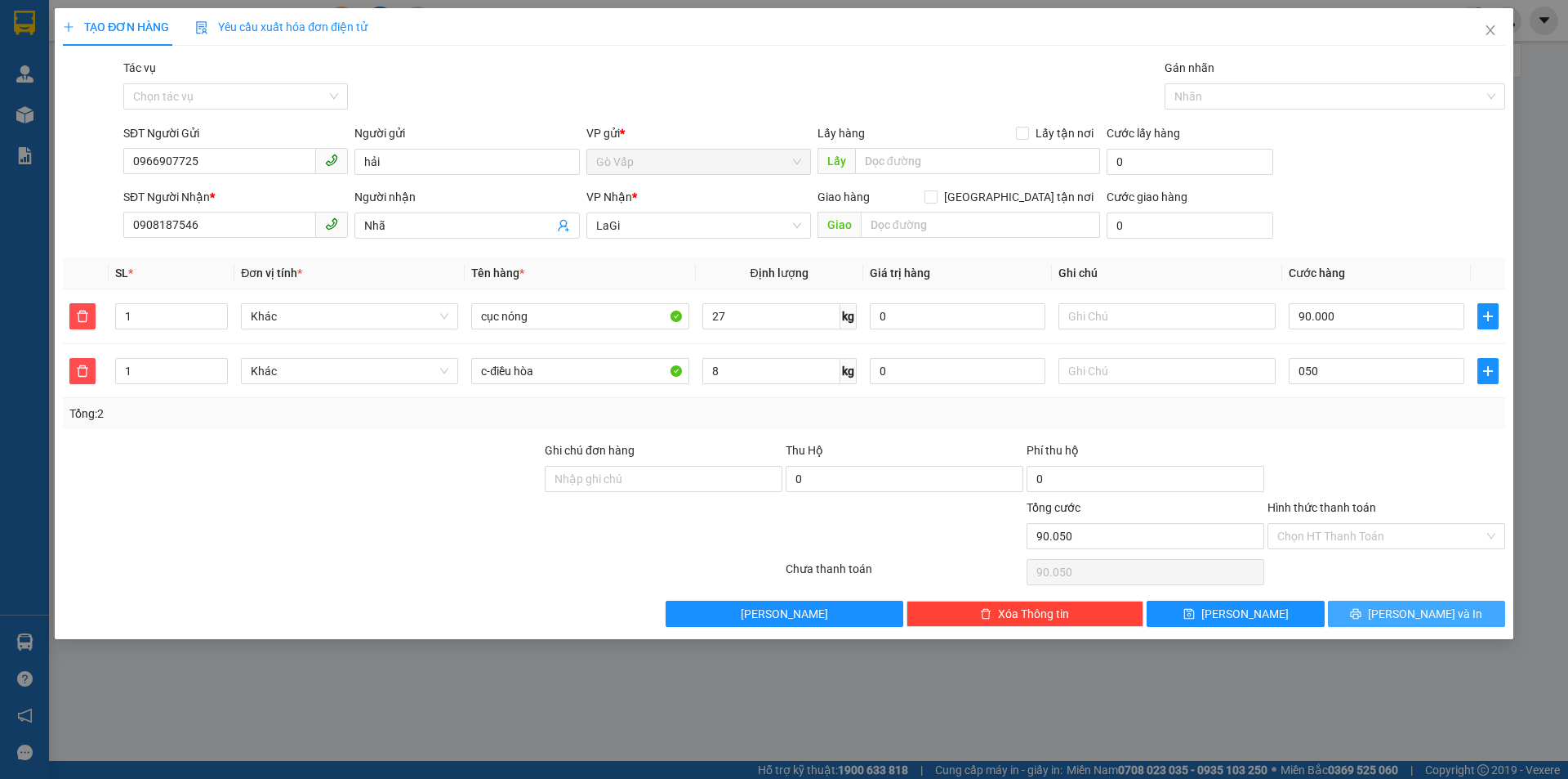
click at [1412, 612] on span "Lưu và In" at bounding box center [1425, 614] width 115 height 18
type input "140.000"
type input "50.000"
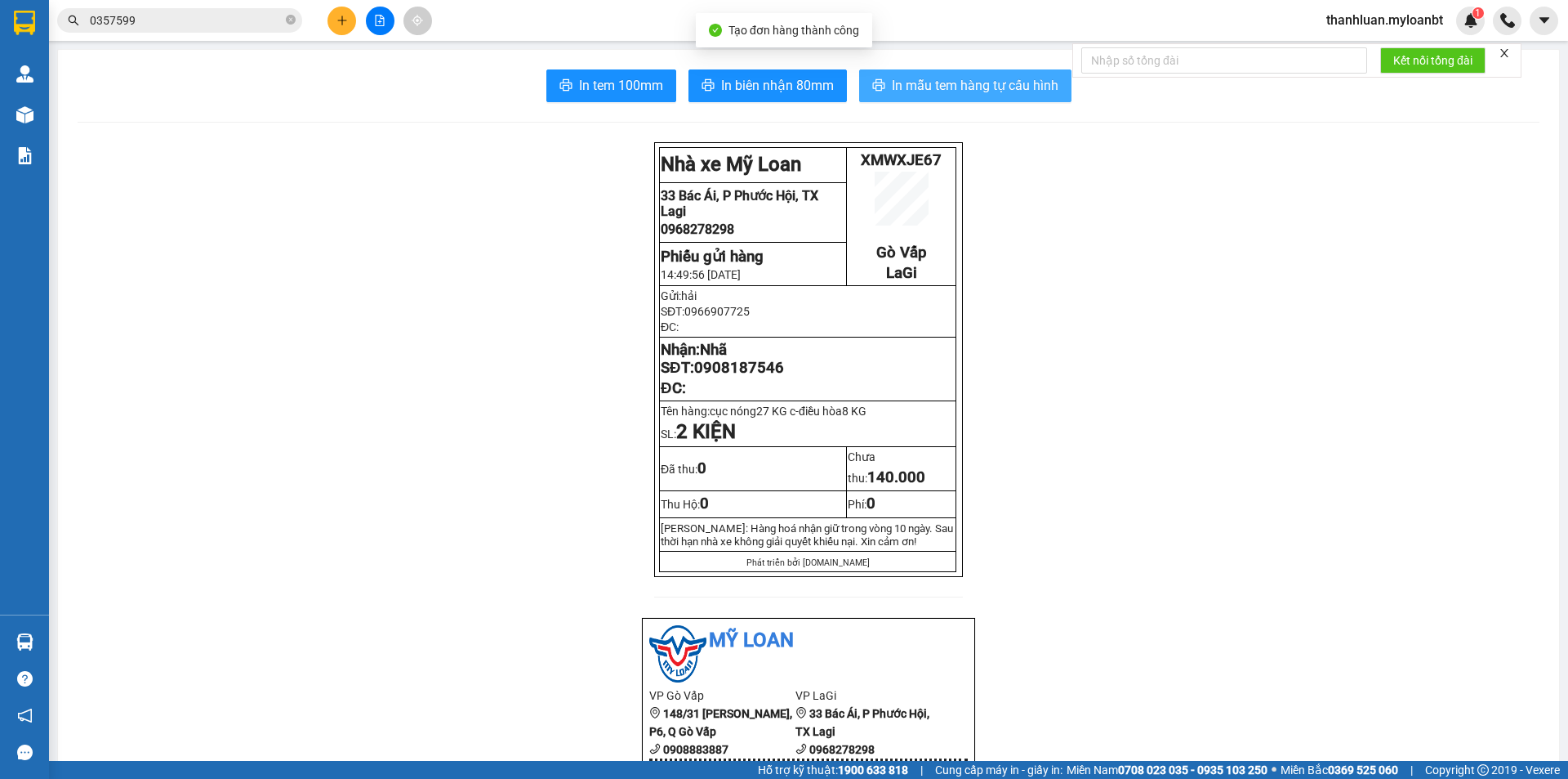
click at [934, 92] on span "In mẫu tem hàng tự cấu hình" at bounding box center [974, 85] width 166 height 20
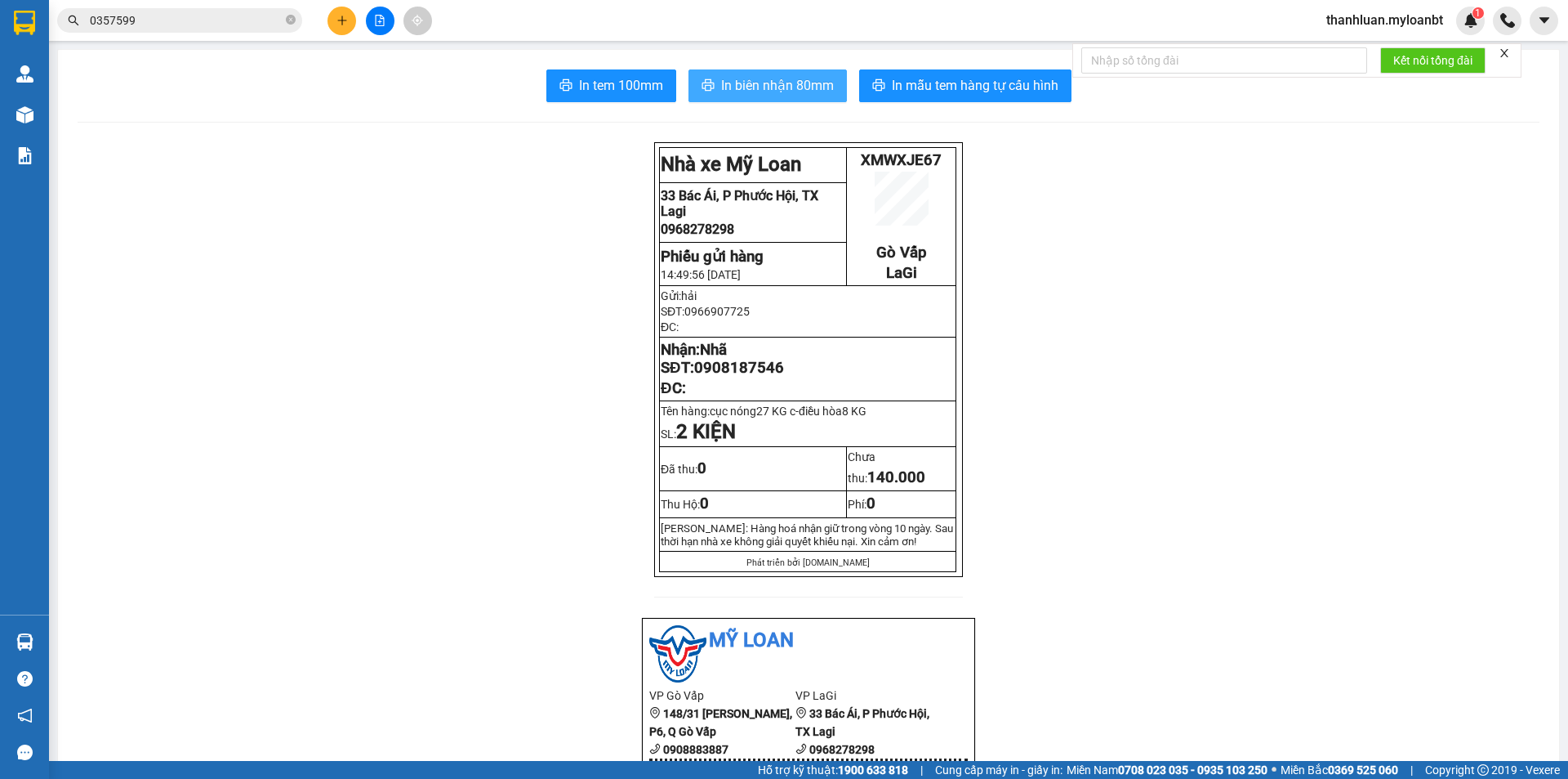
click at [783, 100] on button "In biên nhận 80mm" at bounding box center [767, 85] width 158 height 33
click at [347, 28] on button at bounding box center [341, 20] width 28 height 28
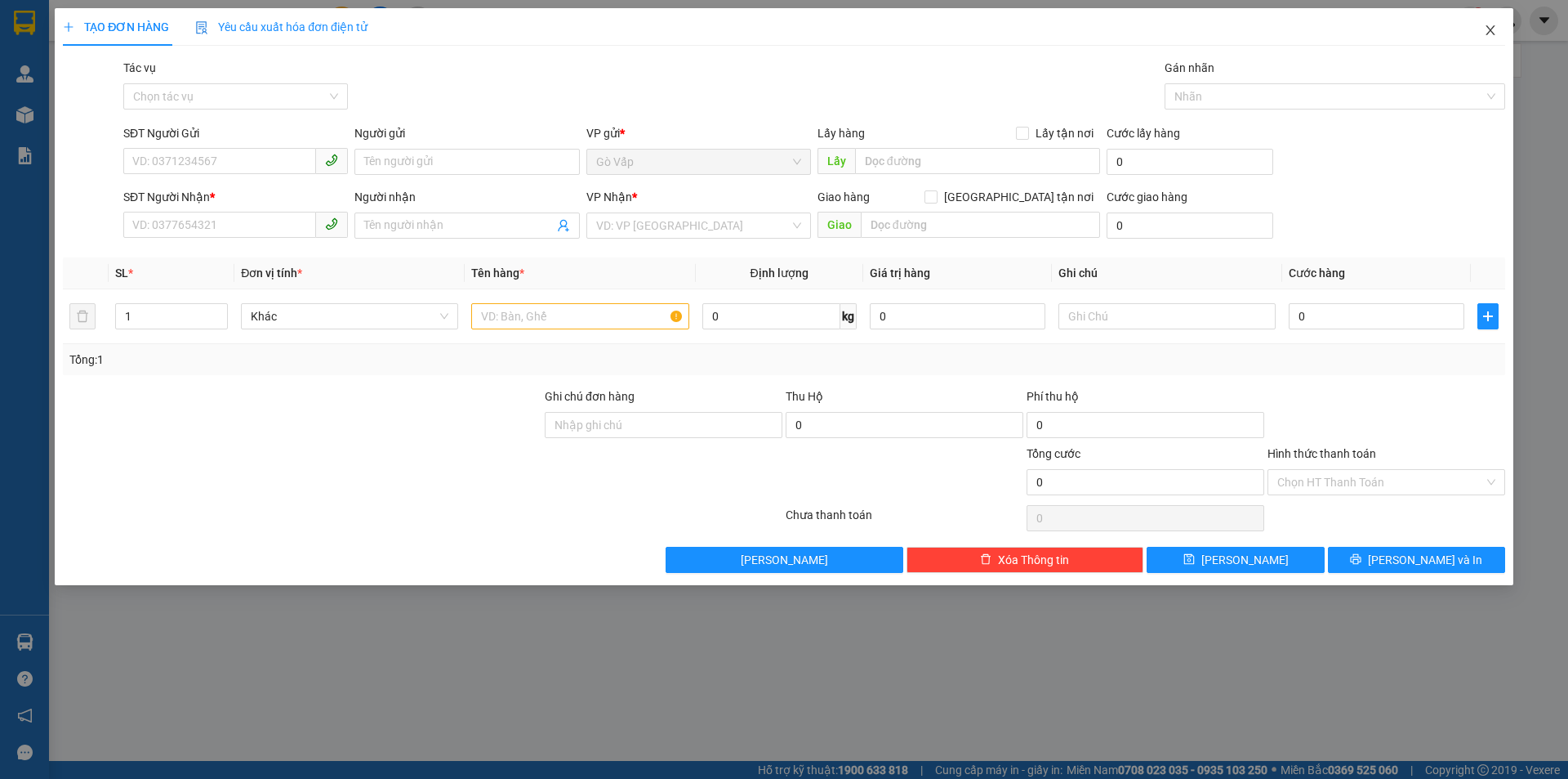
click at [1495, 33] on icon "close" at bounding box center [1490, 30] width 13 height 13
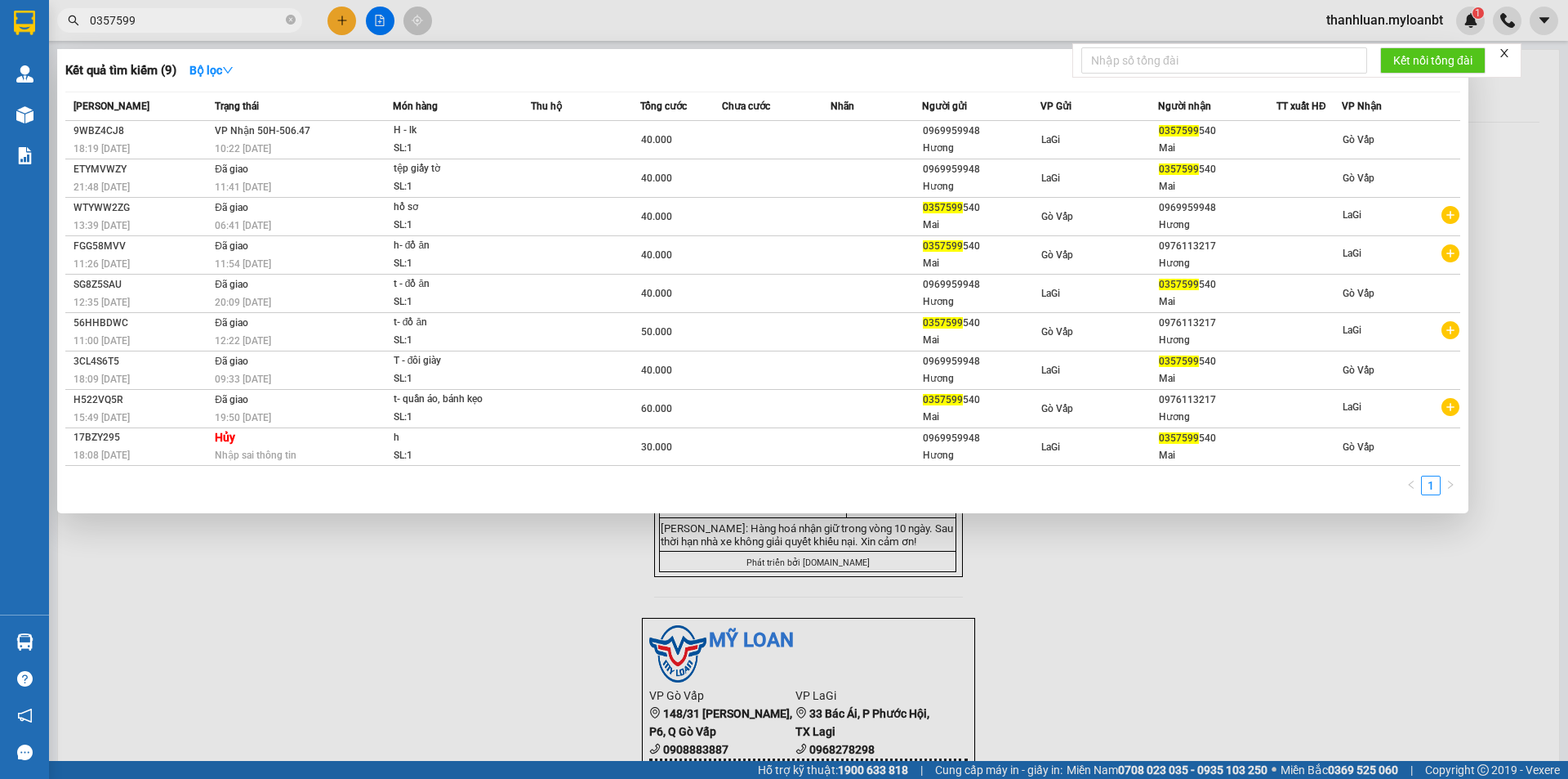
click at [187, 22] on input "0357599" at bounding box center [186, 20] width 193 height 18
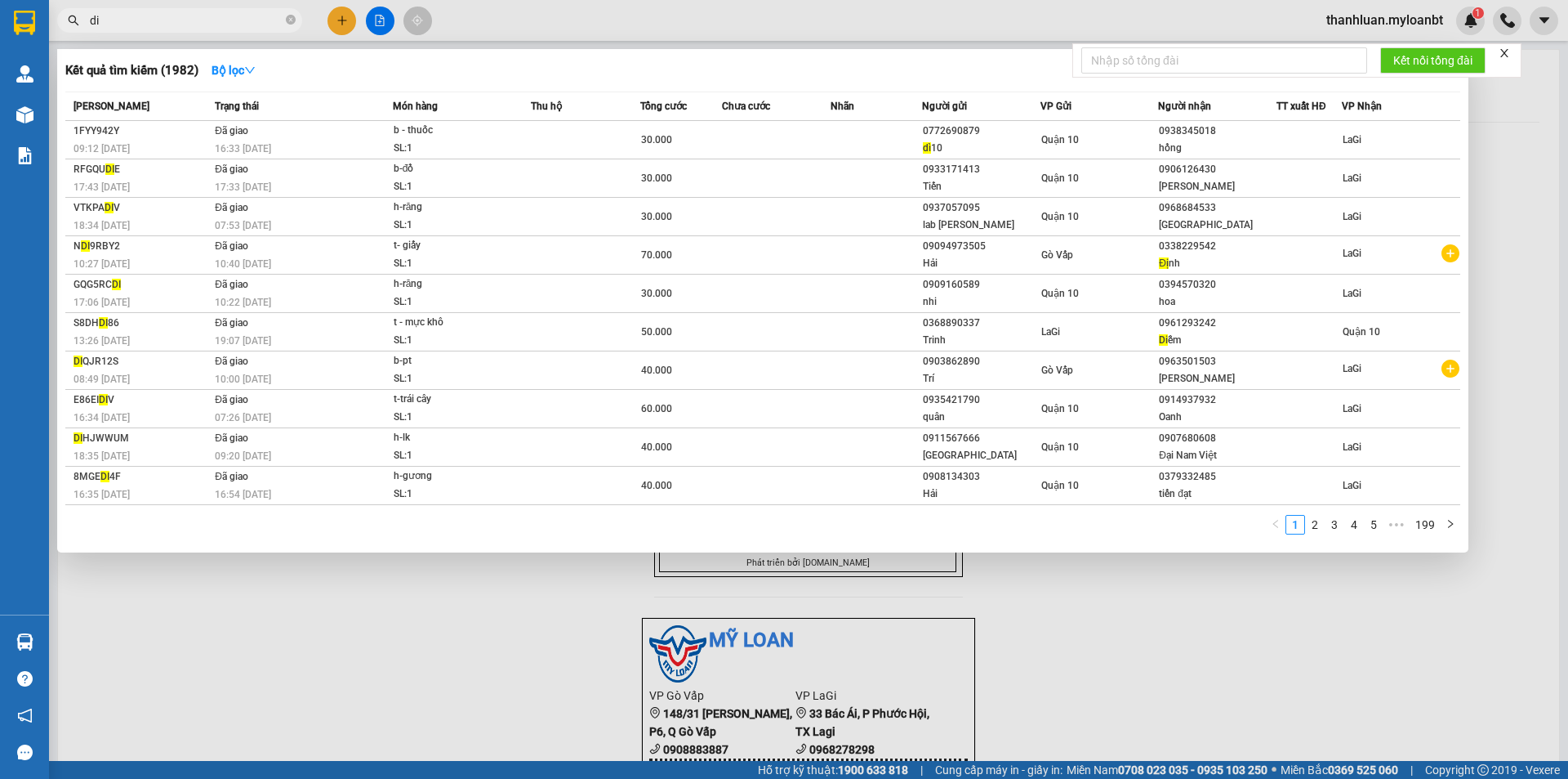
type input "di"
click at [346, 13] on div at bounding box center [784, 390] width 1568 height 779
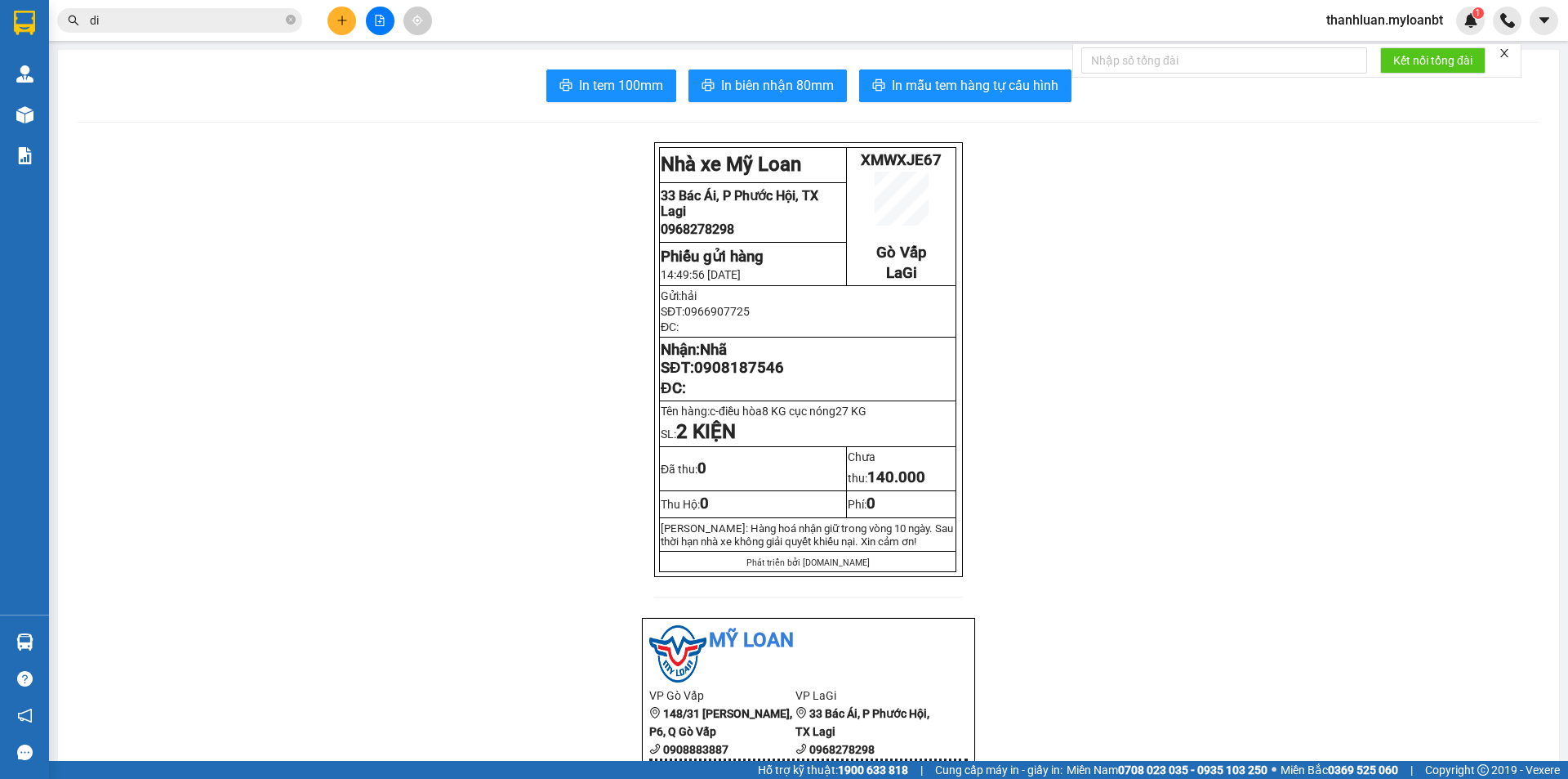
click at [346, 13] on button at bounding box center [341, 20] width 28 height 28
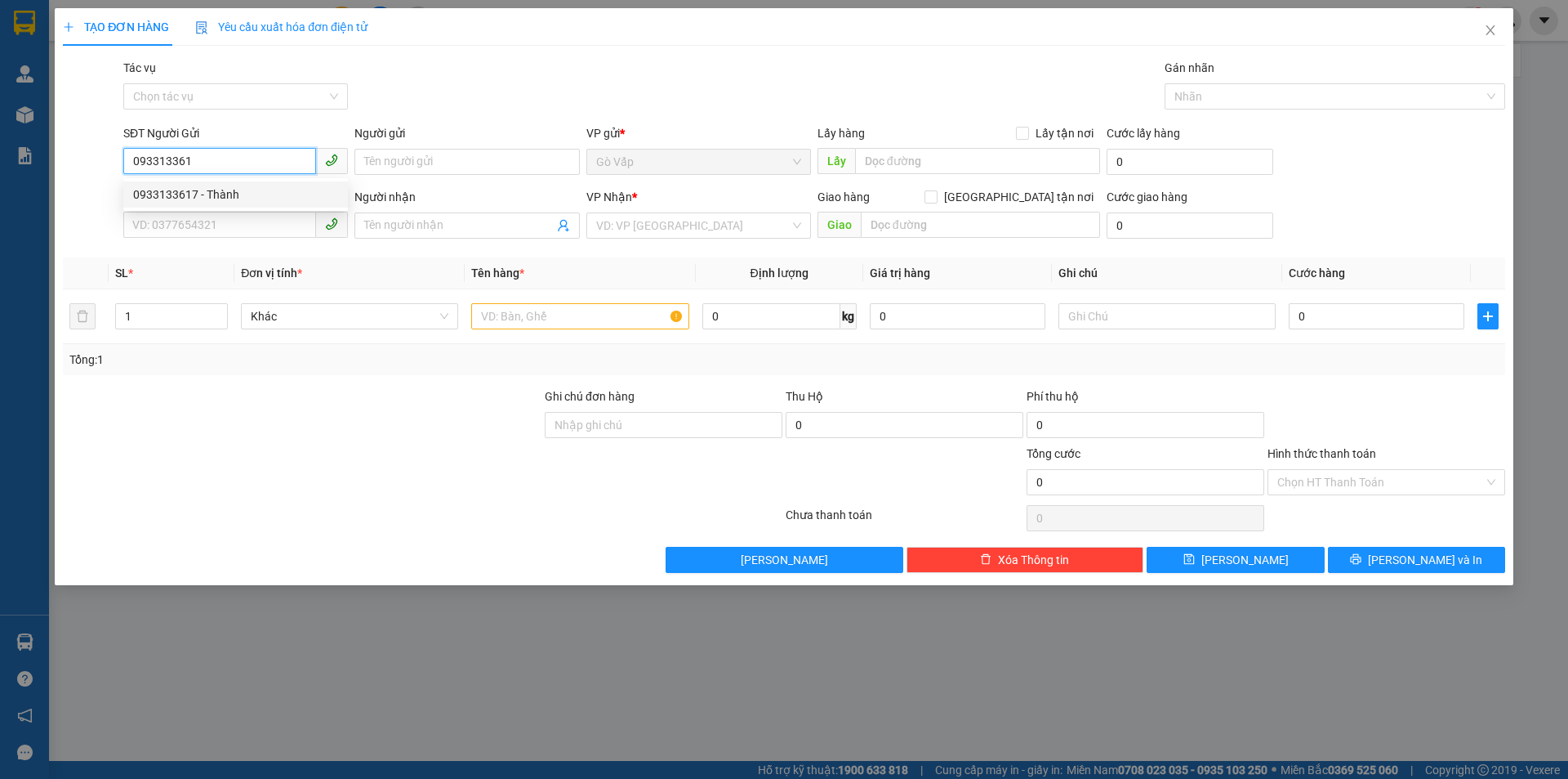
click at [199, 186] on div "0933133617 - Thành" at bounding box center [236, 195] width 205 height 18
type input "0933133617"
type input "Thành"
type input "0343787503"
type input "Loan"
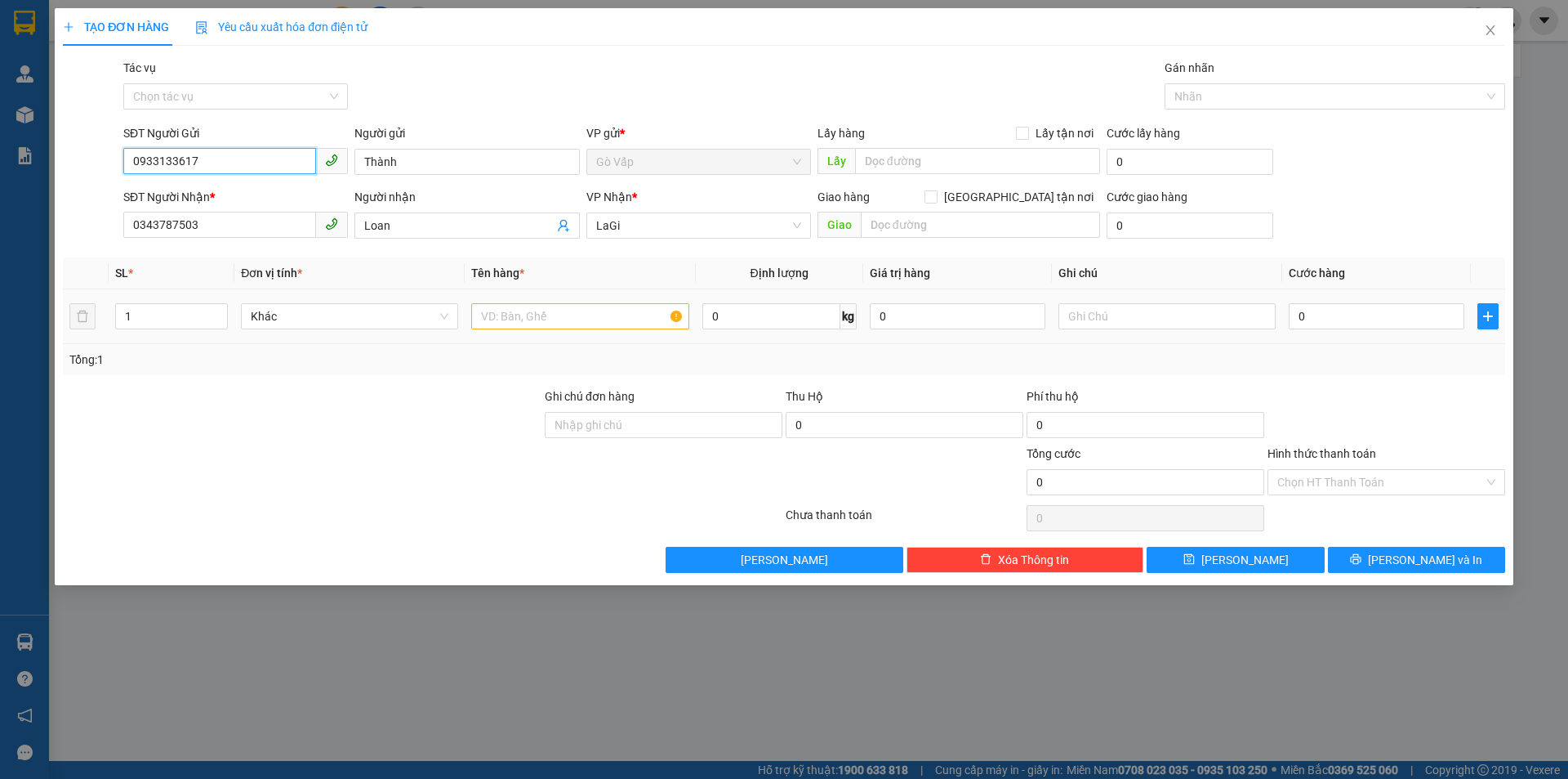
type input "0933133617"
click at [566, 310] on input "text" at bounding box center [580, 316] width 217 height 26
type input "b-sữa"
click at [1350, 325] on input "0" at bounding box center [1377, 316] width 176 height 26
type input "4"
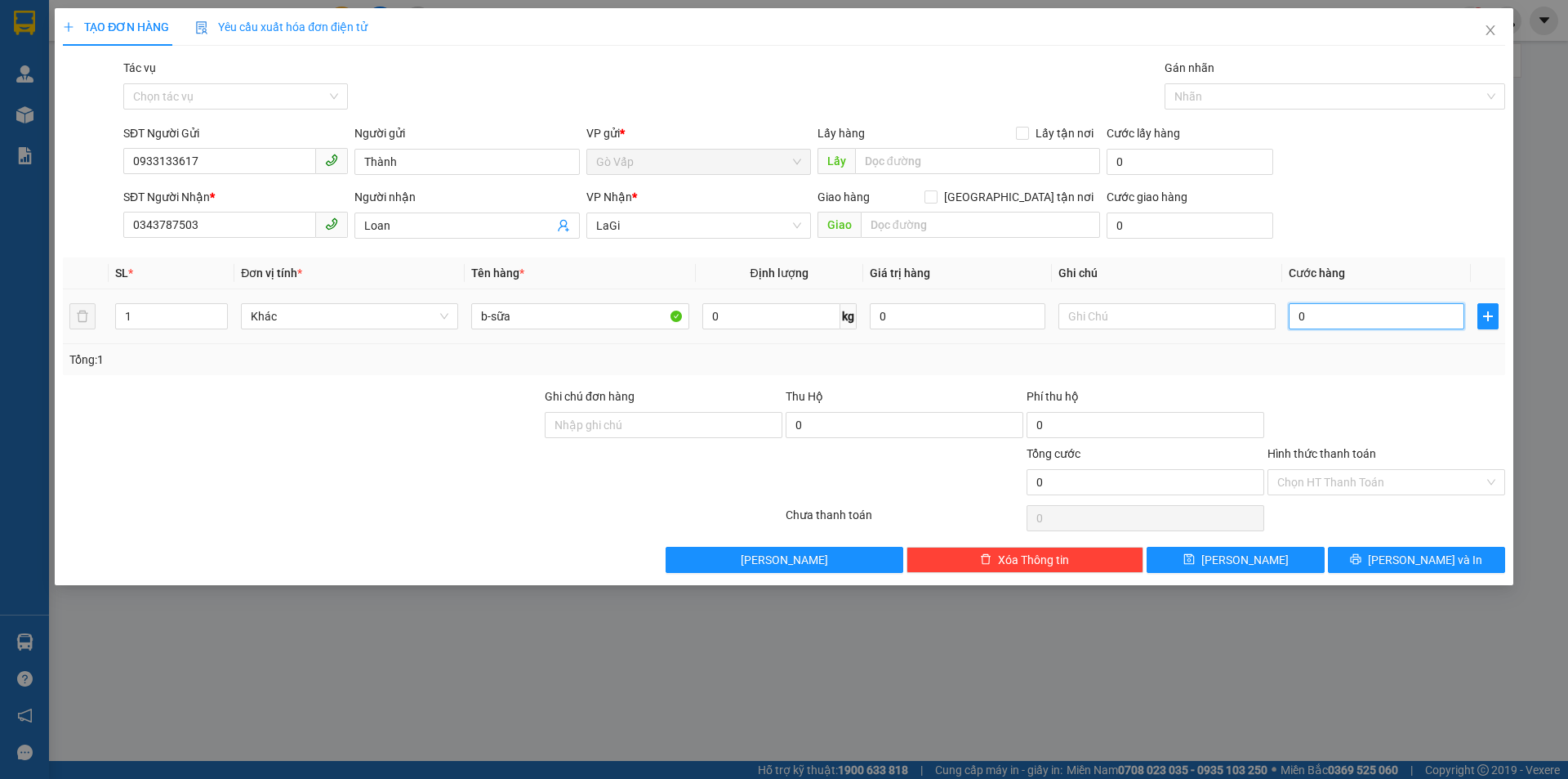
type input "4"
type input "40"
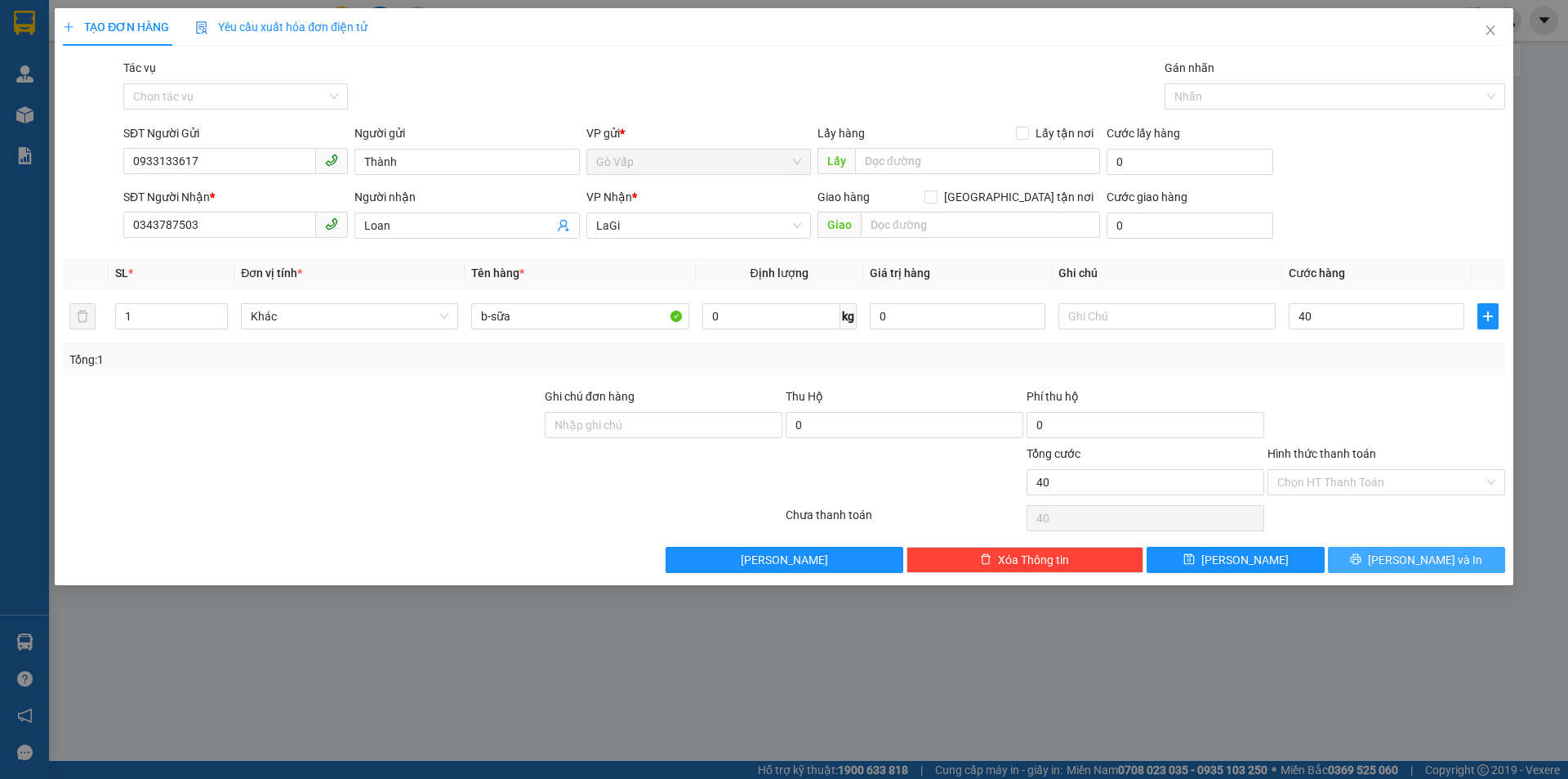
type input "40.000"
click at [1419, 555] on span "Lưu và In" at bounding box center [1425, 559] width 115 height 18
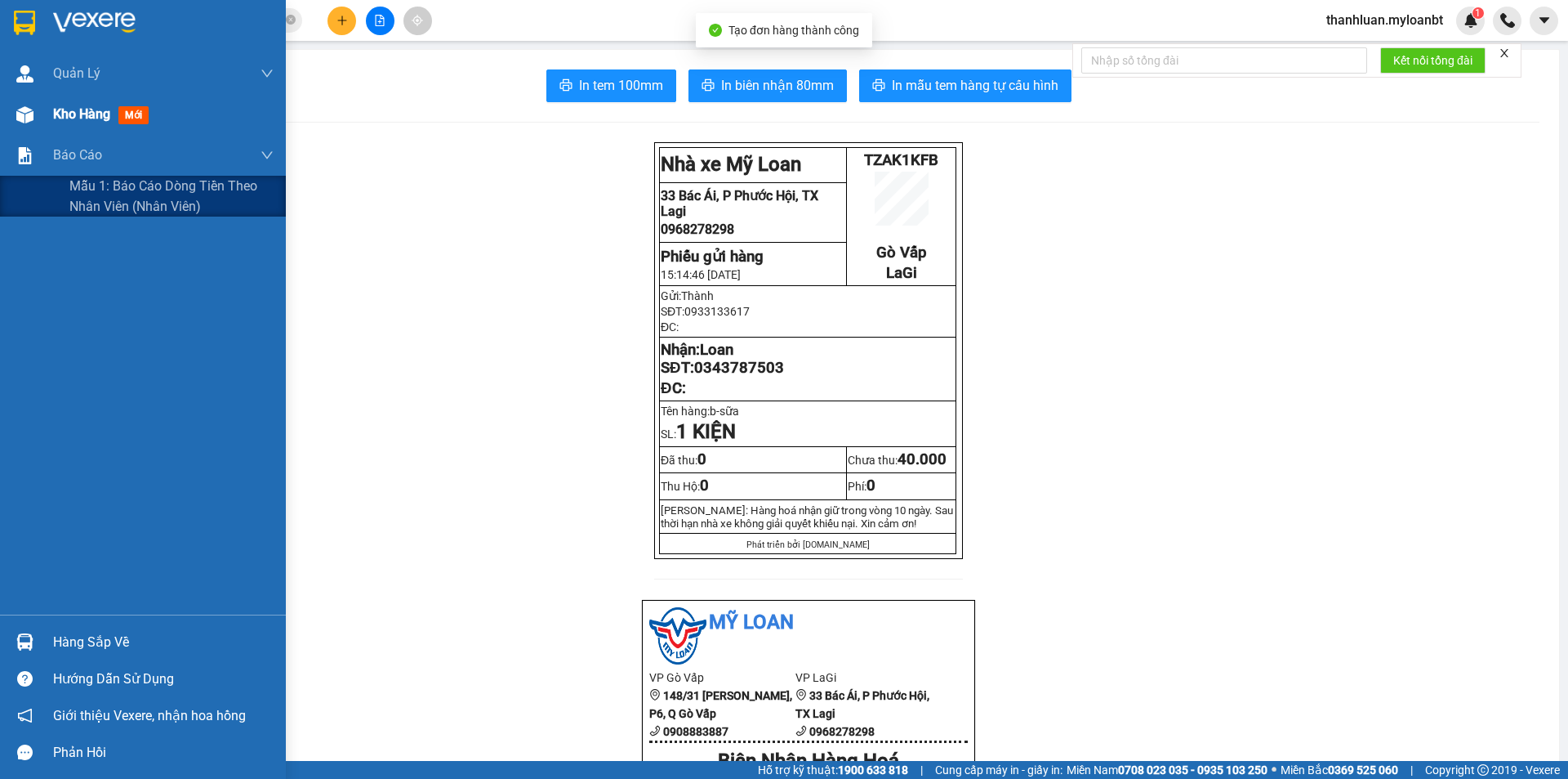
click at [22, 105] on div at bounding box center [25, 115] width 28 height 28
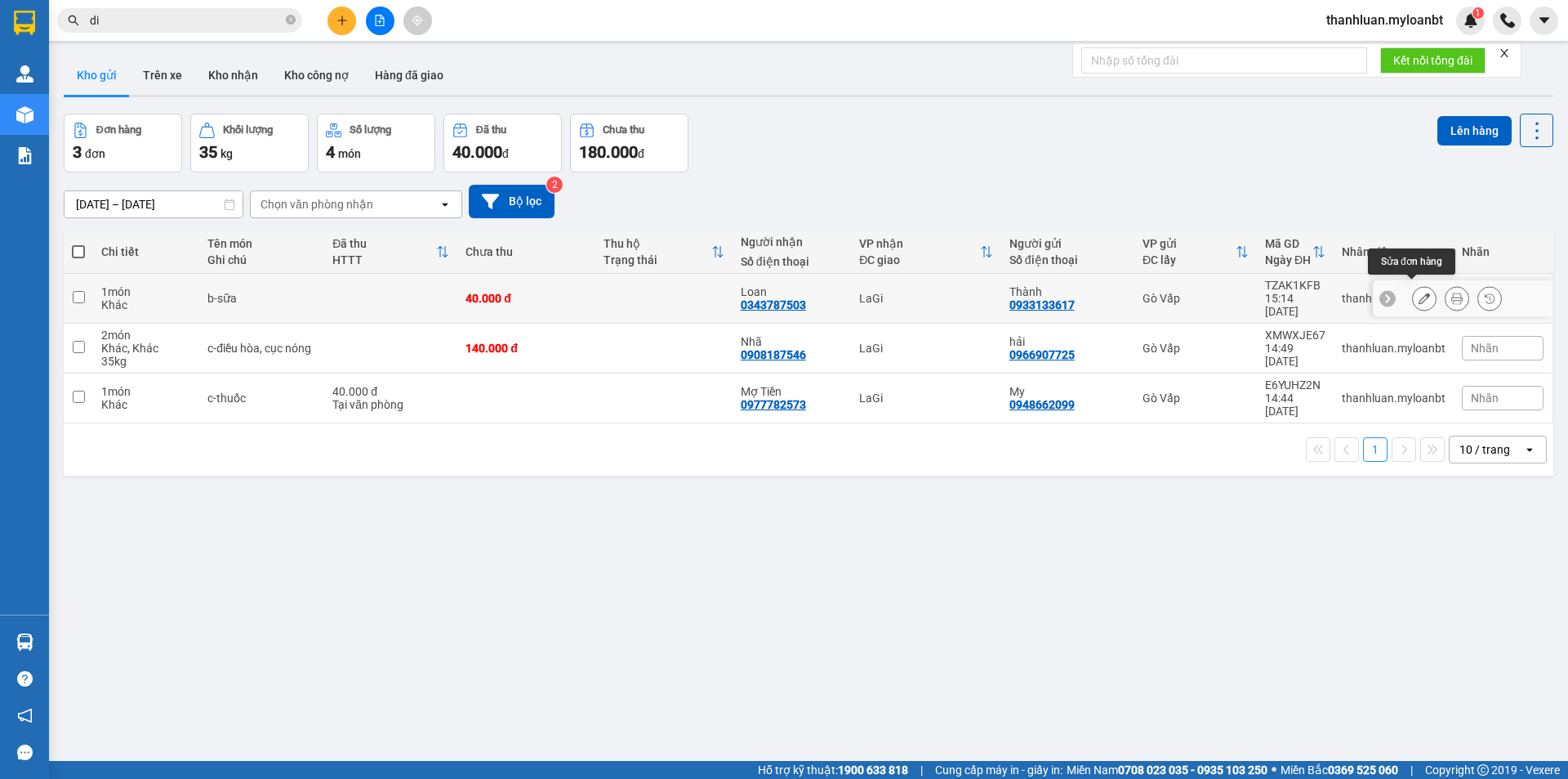
click at [1412, 285] on button at bounding box center [1424, 299] width 23 height 28
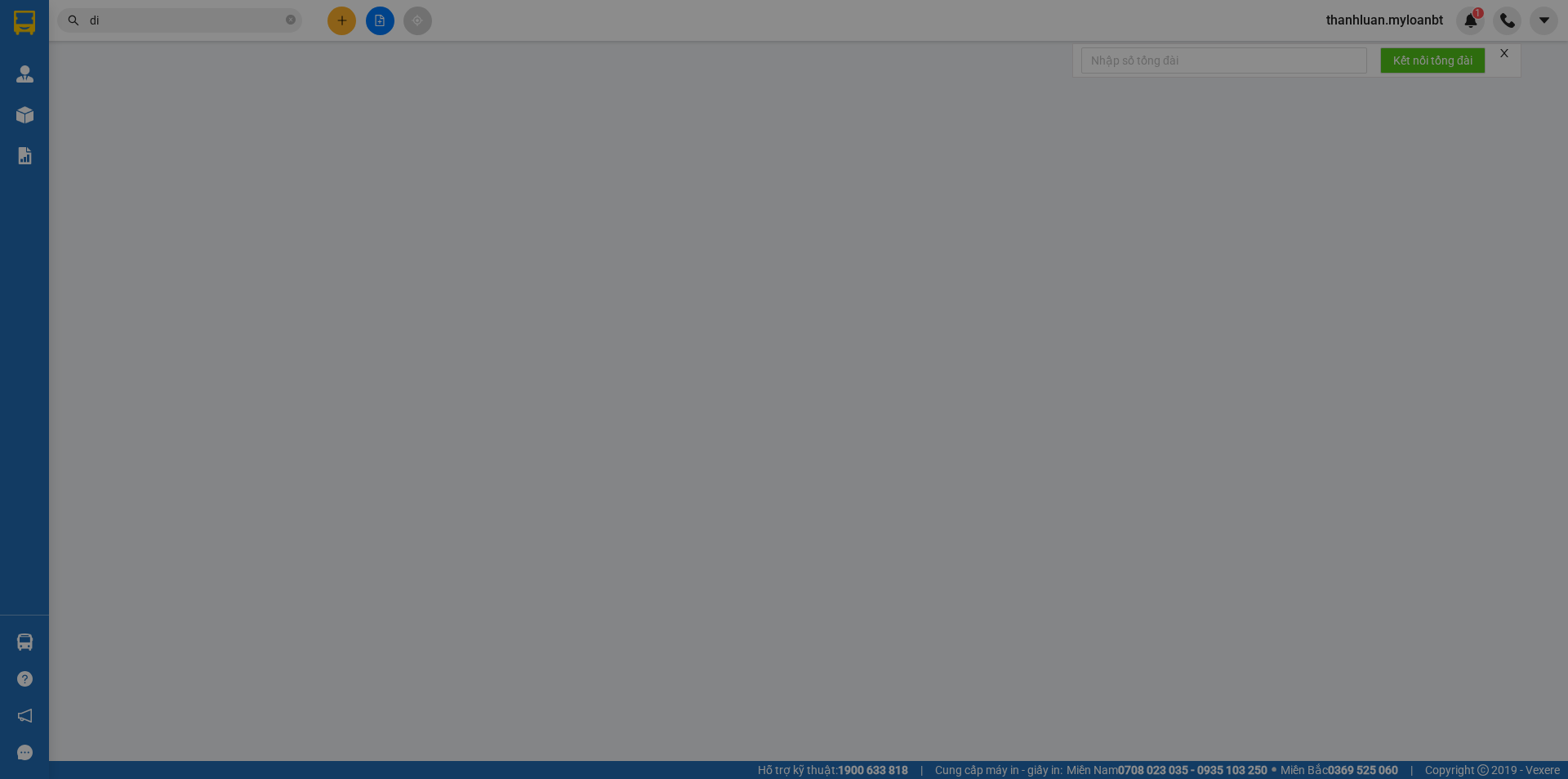
type input "0933133617"
type input "0343787503"
type input "0"
type input "40.000"
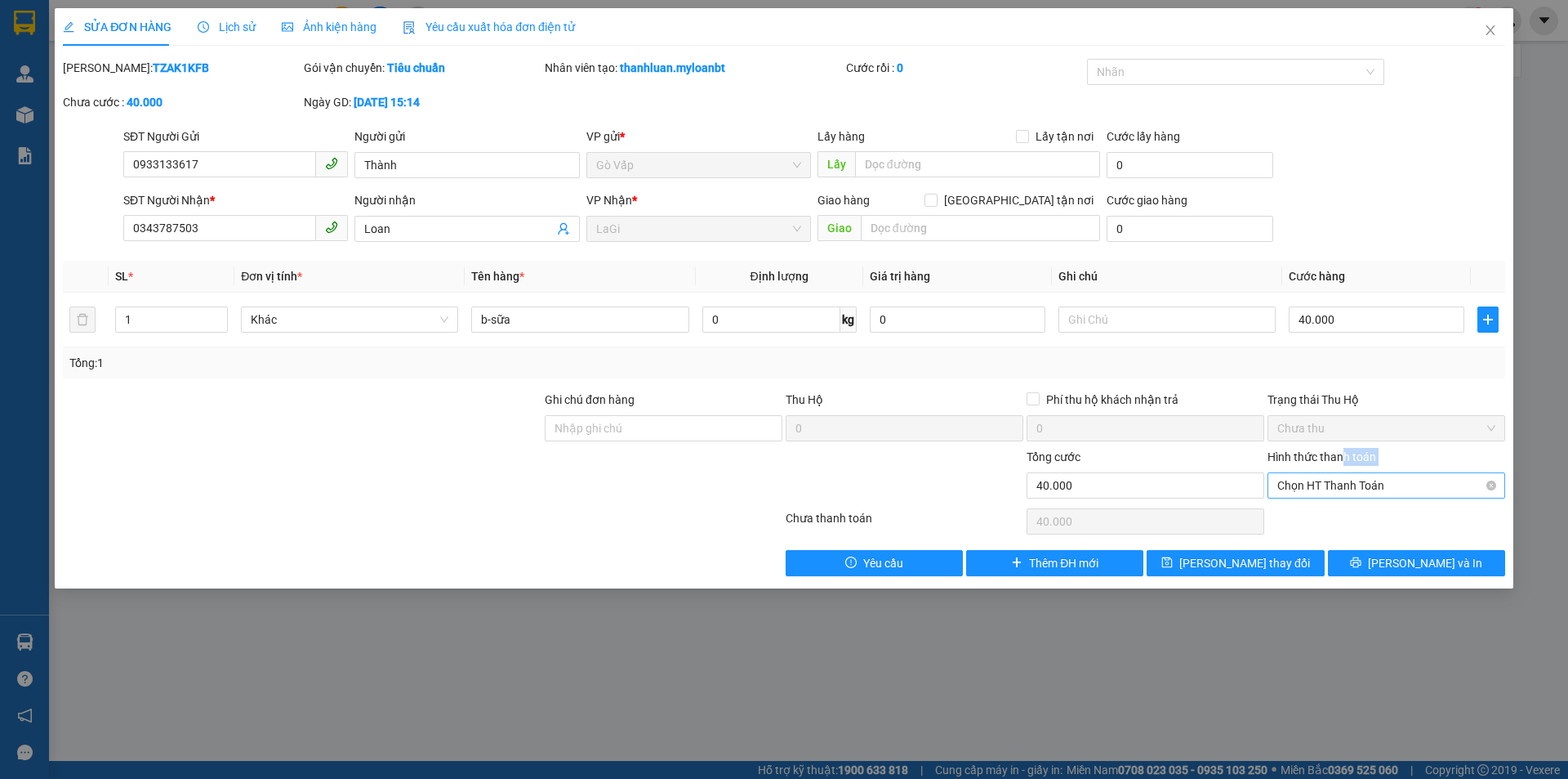
click at [1342, 477] on div "Hình thức thanh toán Chọn HT Thanh Toán" at bounding box center [1386, 476] width 237 height 57
click at [1342, 478] on span "Chọn HT Thanh Toán" at bounding box center [1386, 486] width 218 height 25
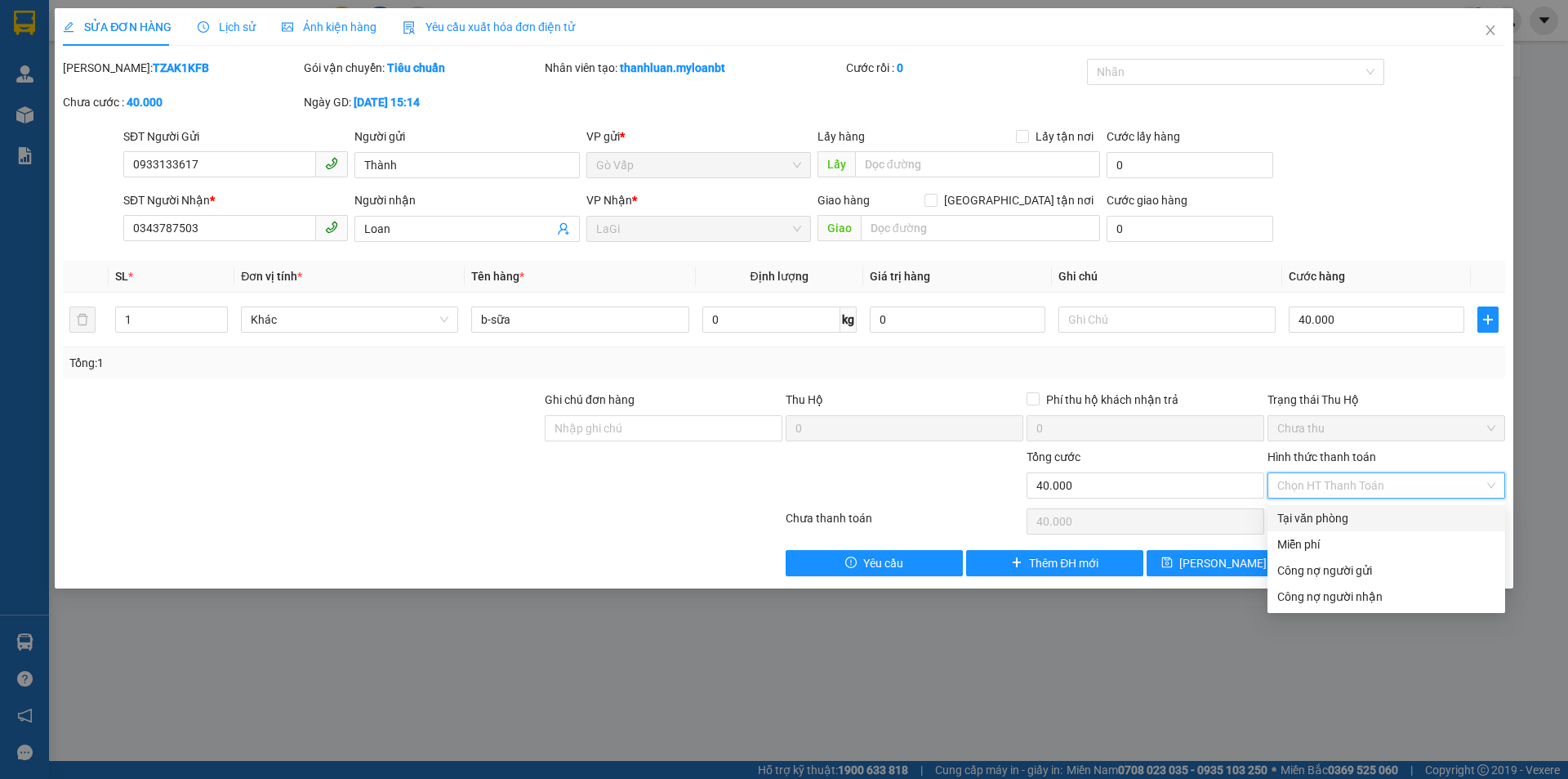
click at [1347, 512] on div "Tại văn phòng" at bounding box center [1386, 518] width 218 height 18
type input "0"
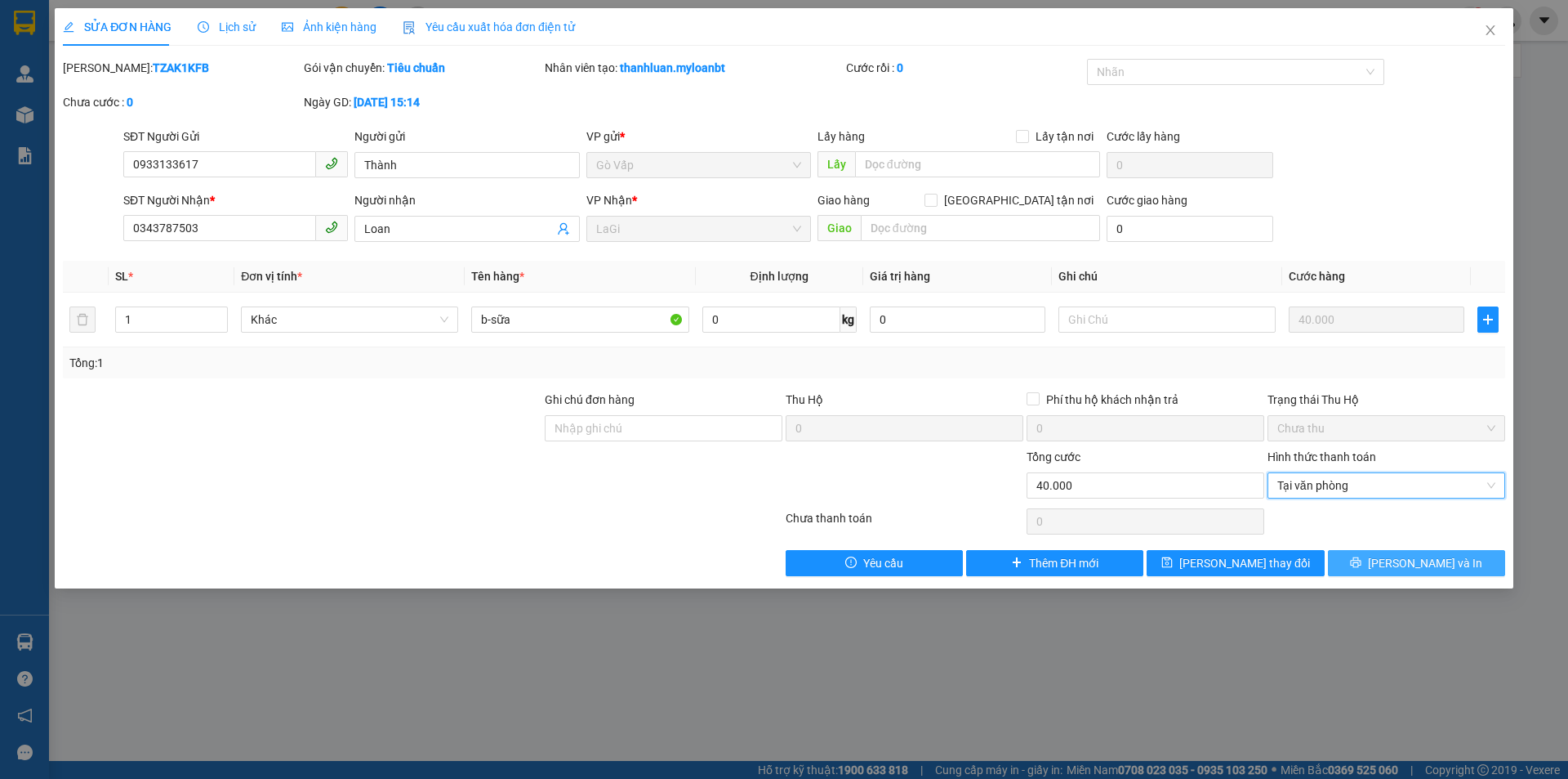
click at [1368, 566] on button "Lưu và In" at bounding box center [1416, 562] width 177 height 26
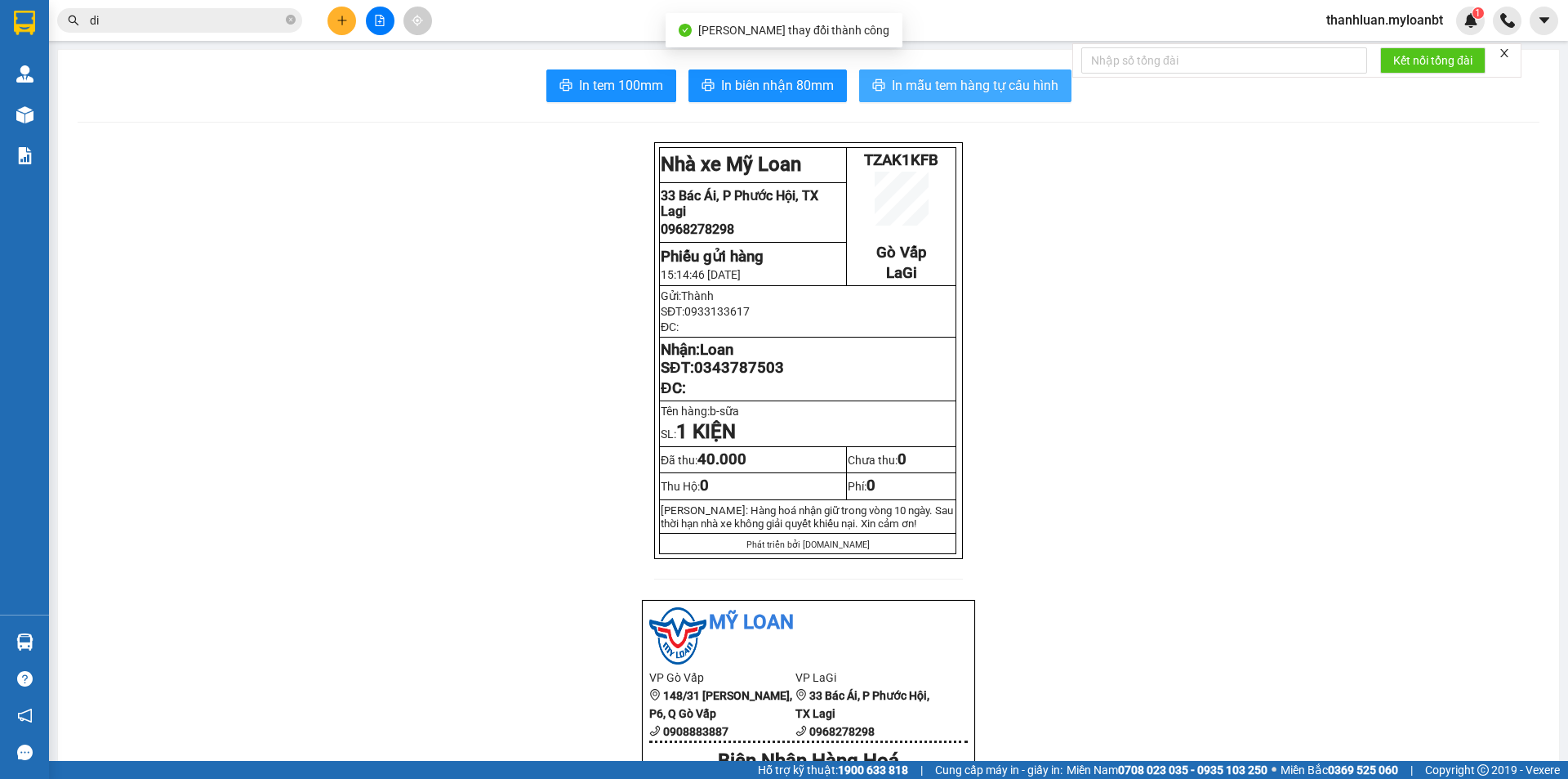
click at [969, 88] on span "In mẫu tem hàng tự cấu hình" at bounding box center [974, 85] width 166 height 20
drag, startPoint x: 948, startPoint y: 108, endPoint x: 942, endPoint y: 86, distance: 22.8
click at [940, 83] on span "In mẫu tem hàng tự cấu hình" at bounding box center [974, 85] width 166 height 20
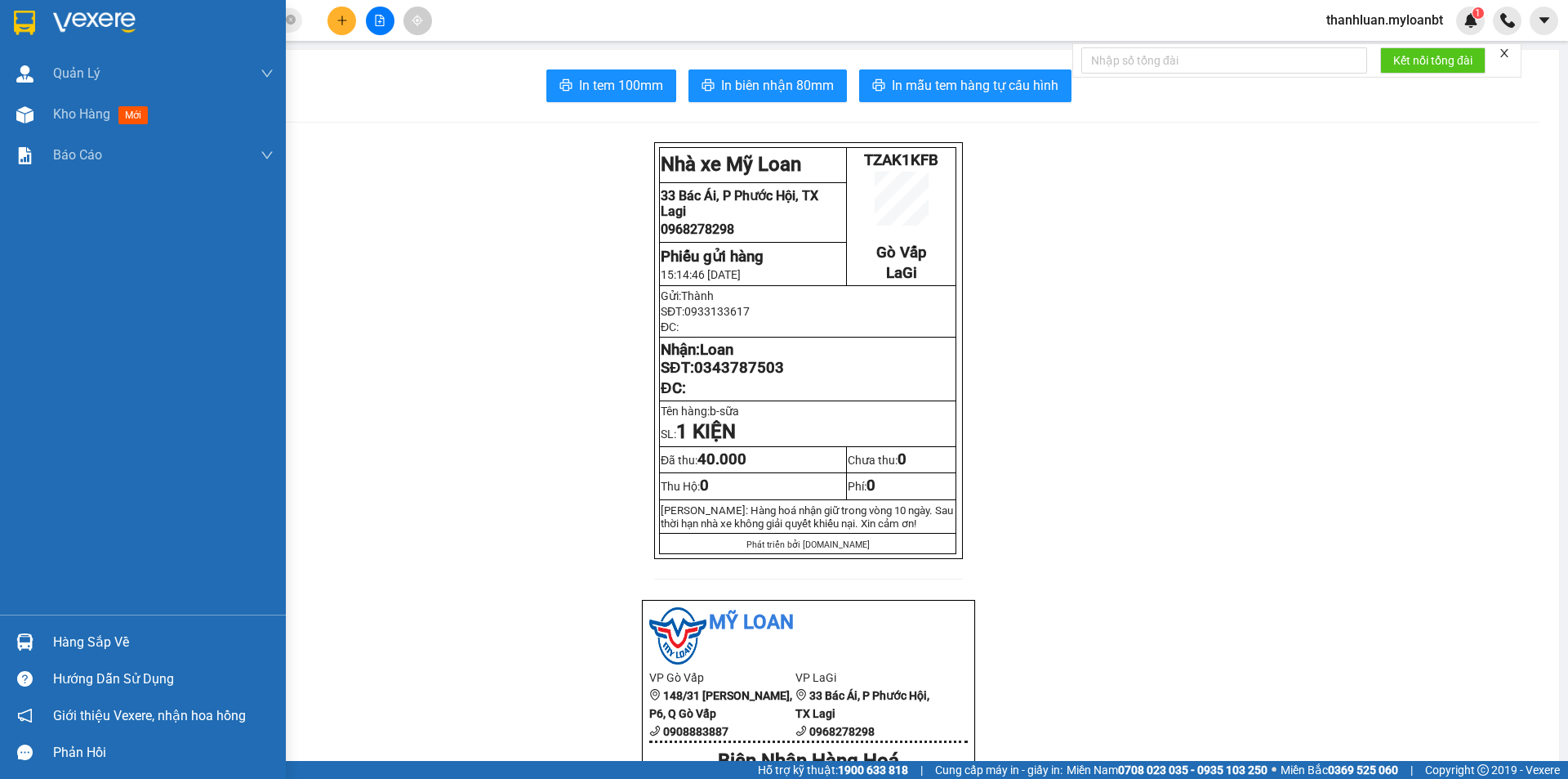
drag, startPoint x: 20, startPoint y: 632, endPoint x: 75, endPoint y: 653, distance: 58.9
click at [21, 633] on div at bounding box center [25, 642] width 28 height 28
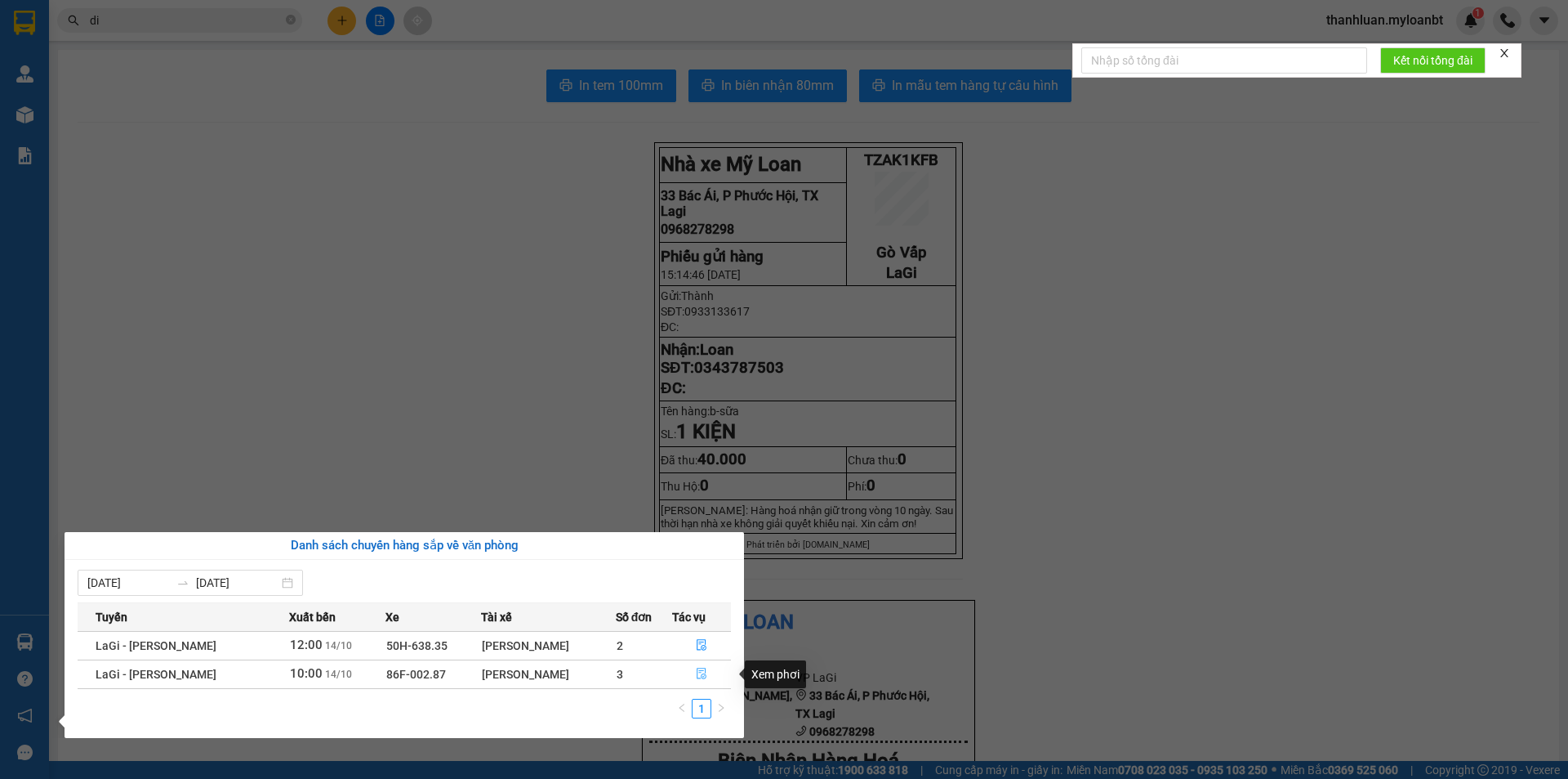
click at [698, 676] on icon "file-done" at bounding box center [701, 673] width 12 height 12
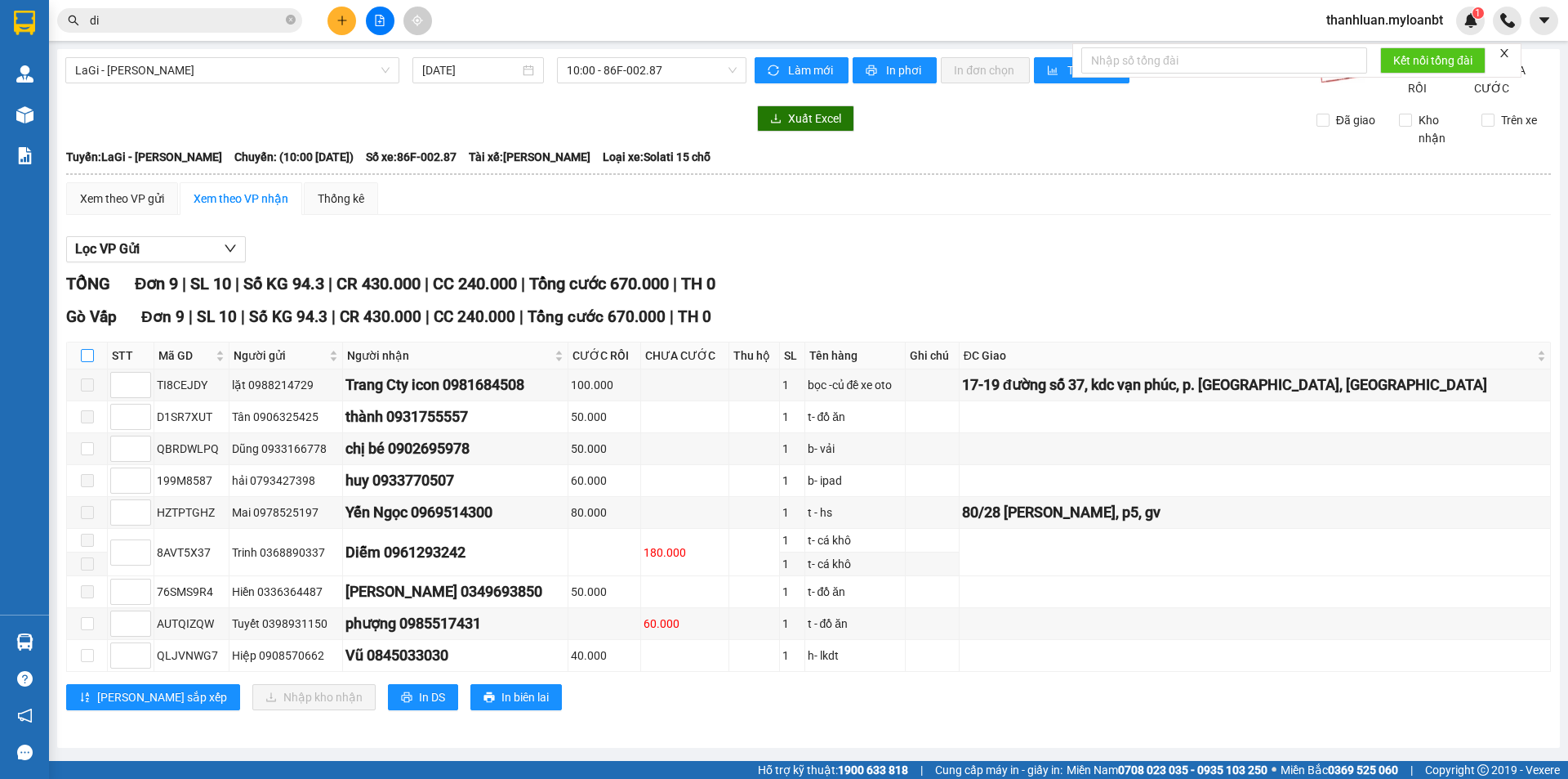
click at [88, 365] on label at bounding box center [87, 356] width 13 height 18
click at [88, 362] on input "checkbox" at bounding box center [87, 355] width 13 height 13
checkbox input "true"
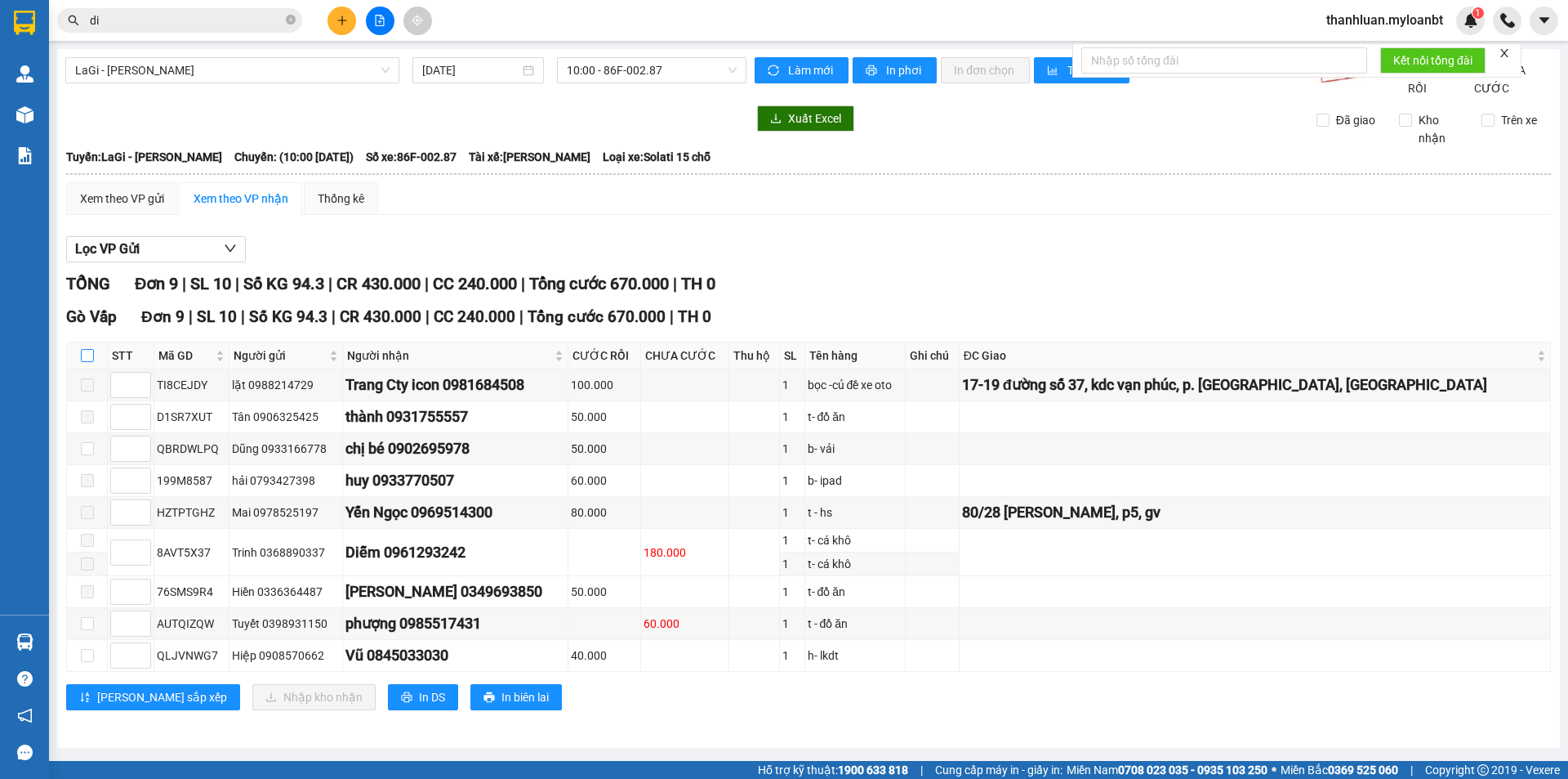
checkbox input "true"
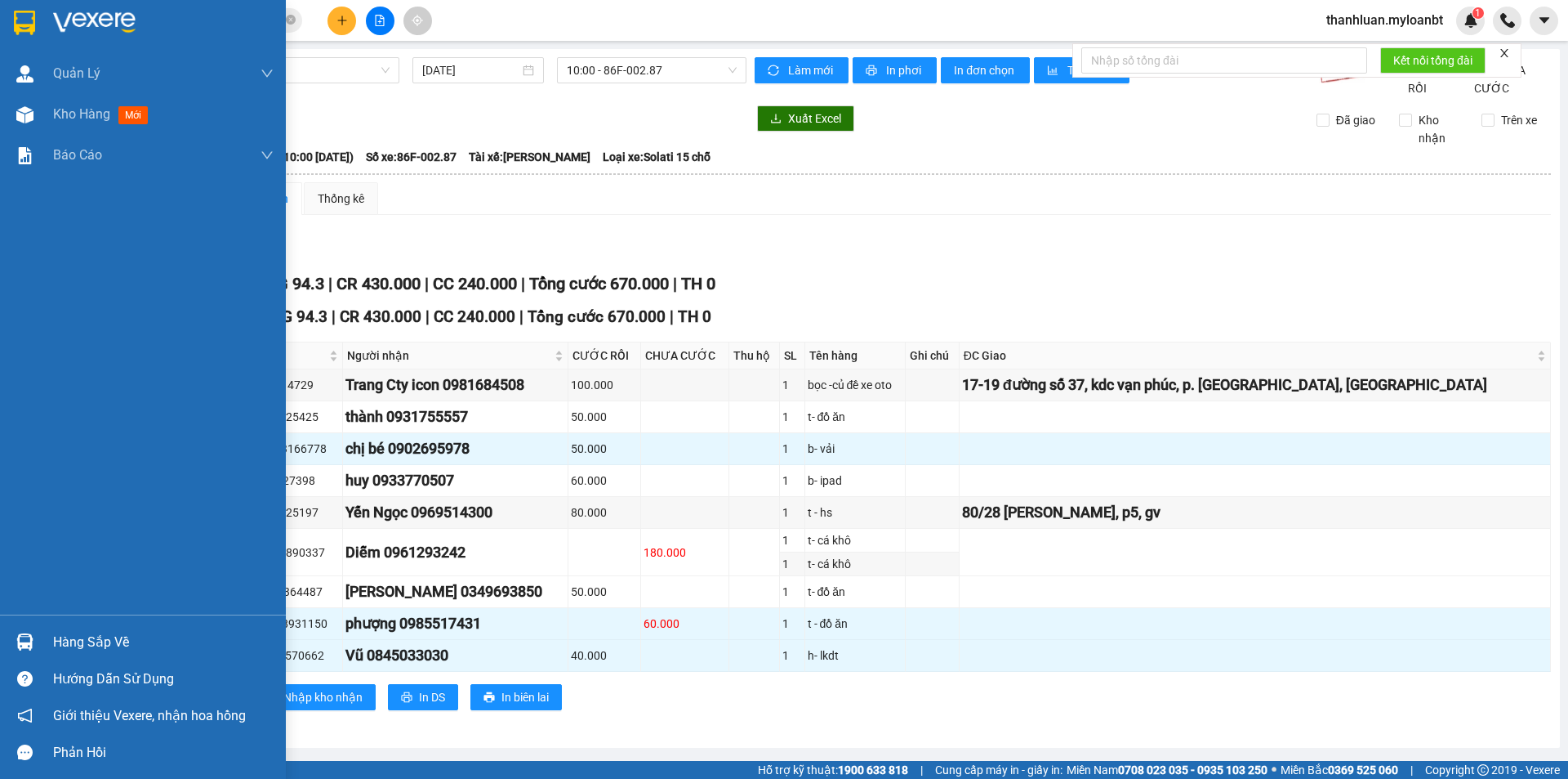
click at [25, 622] on div "Hàng sắp về Hướng dẫn sử dụng Giới thiệu Vexere, nhận hoa hồng Phản hồi" at bounding box center [143, 692] width 286 height 156
click at [15, 650] on div at bounding box center [25, 642] width 28 height 28
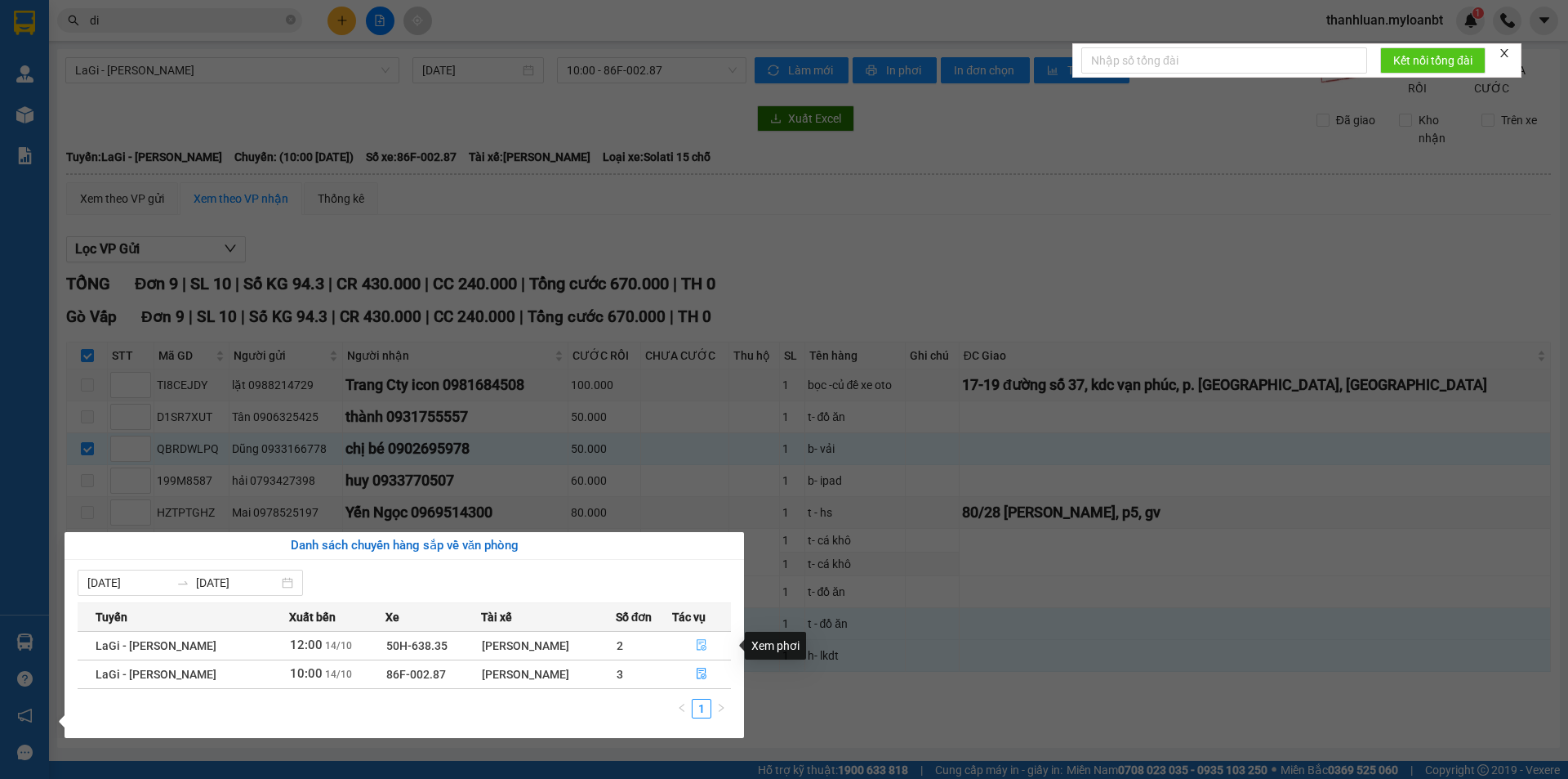
click at [703, 638] on icon "file-done" at bounding box center [701, 644] width 12 height 12
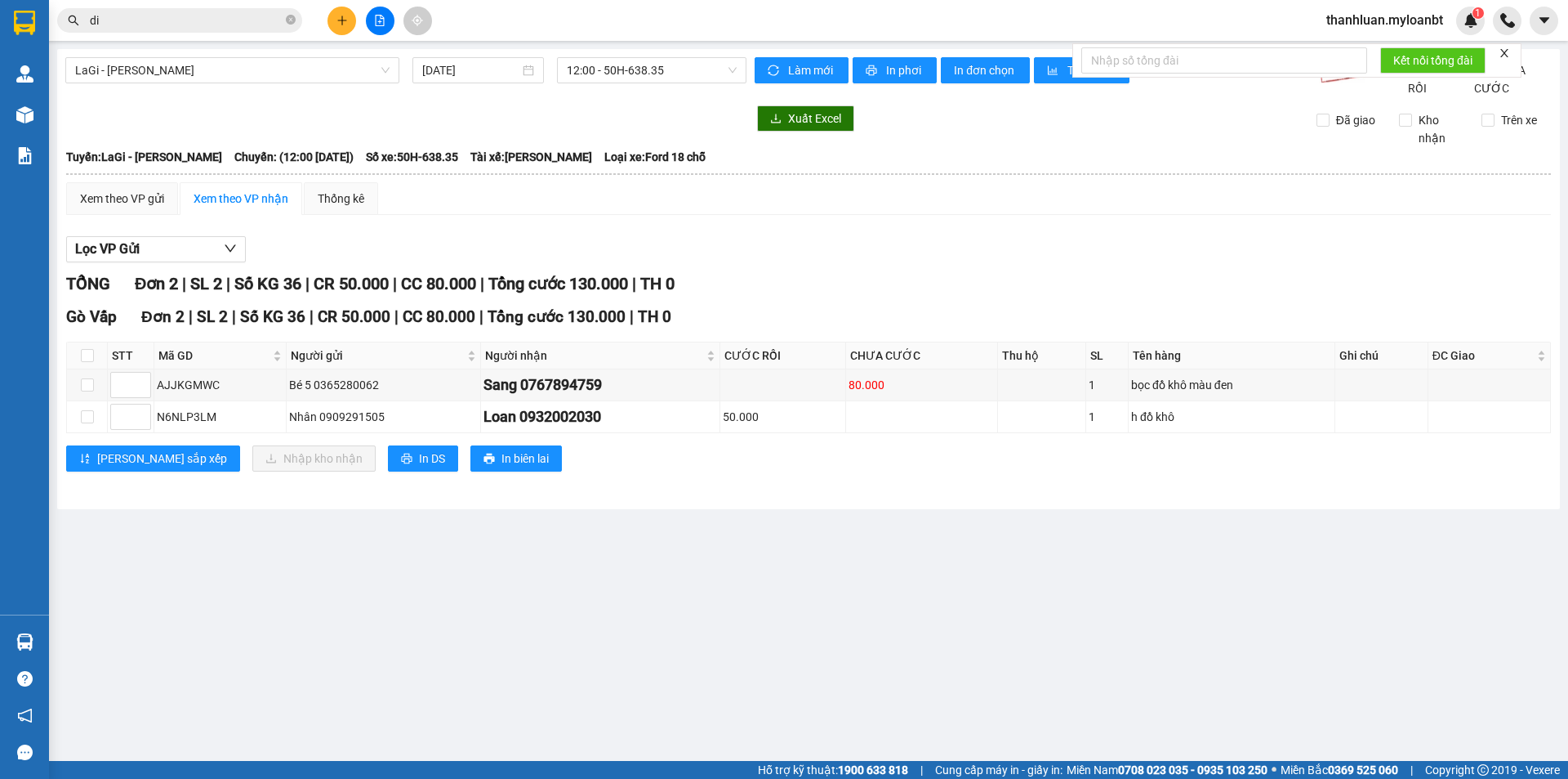
click at [188, 35] on div "Kết quả tìm kiếm ( 1982 ) Bộ lọc Mã ĐH Trạng thái Món hàng Thu hộ Tổng cước Chư…" at bounding box center [159, 20] width 318 height 28
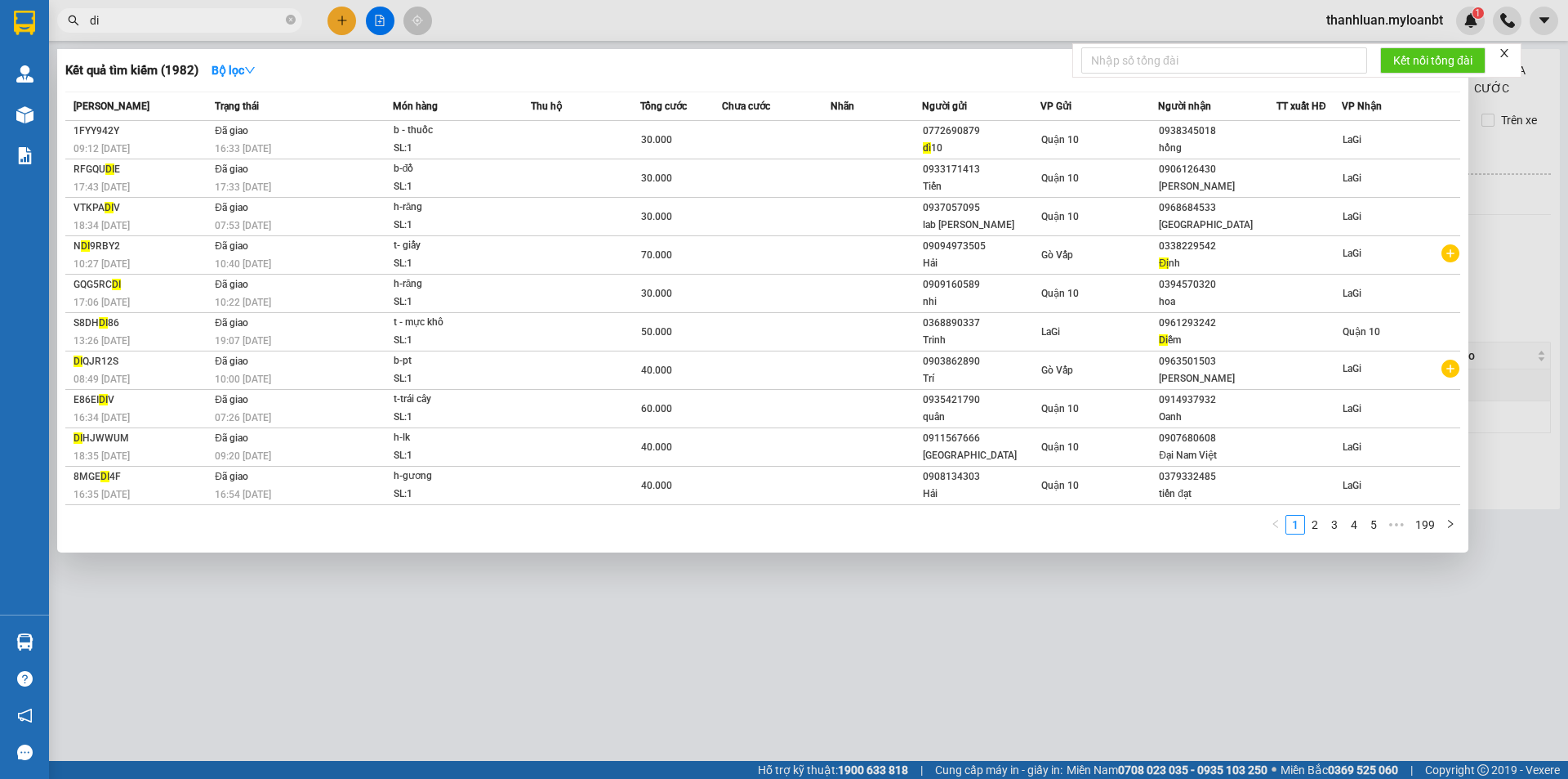
click at [188, 20] on input "di" at bounding box center [186, 20] width 193 height 18
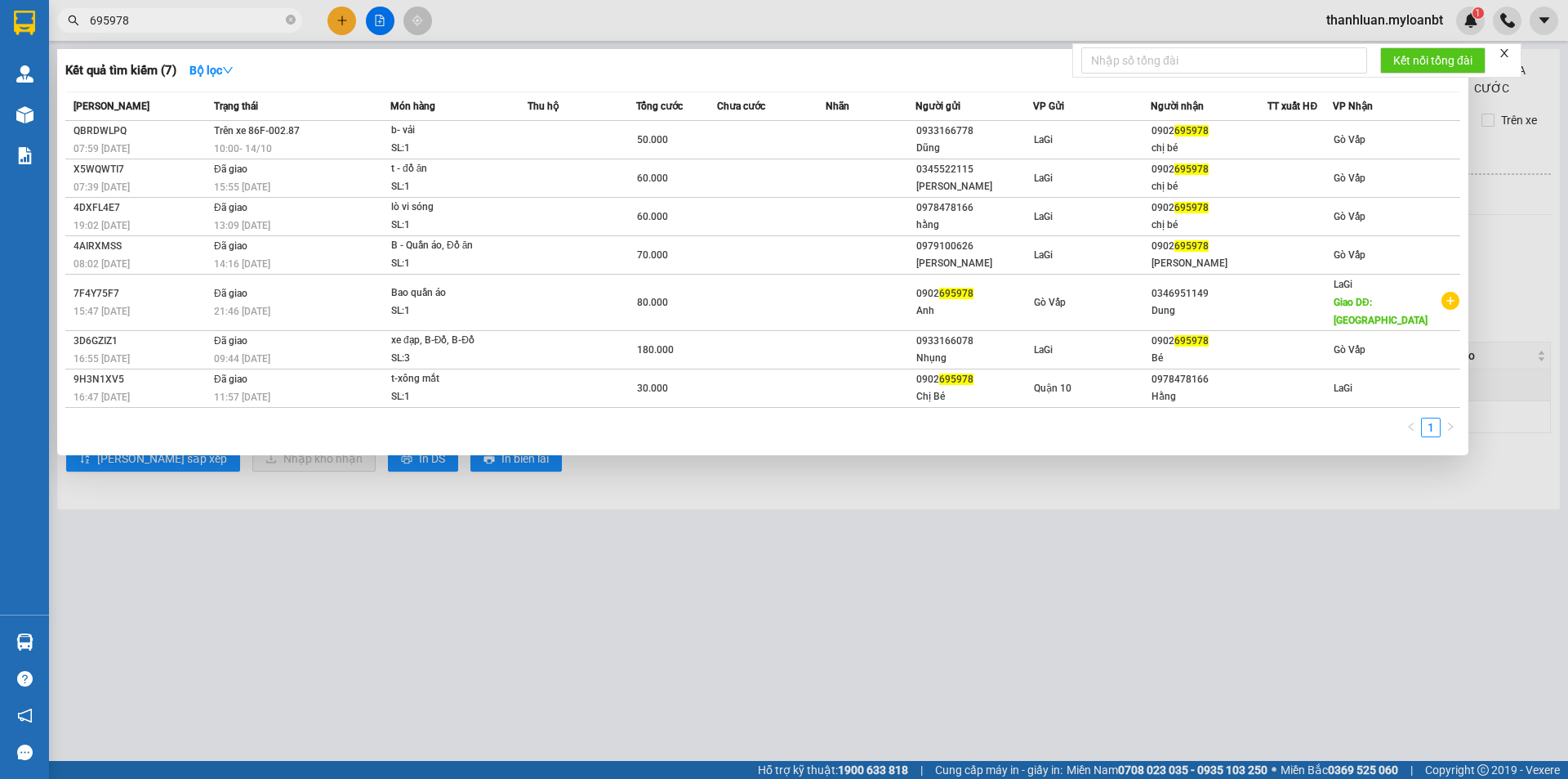
click at [257, 22] on input "695978" at bounding box center [186, 20] width 193 height 18
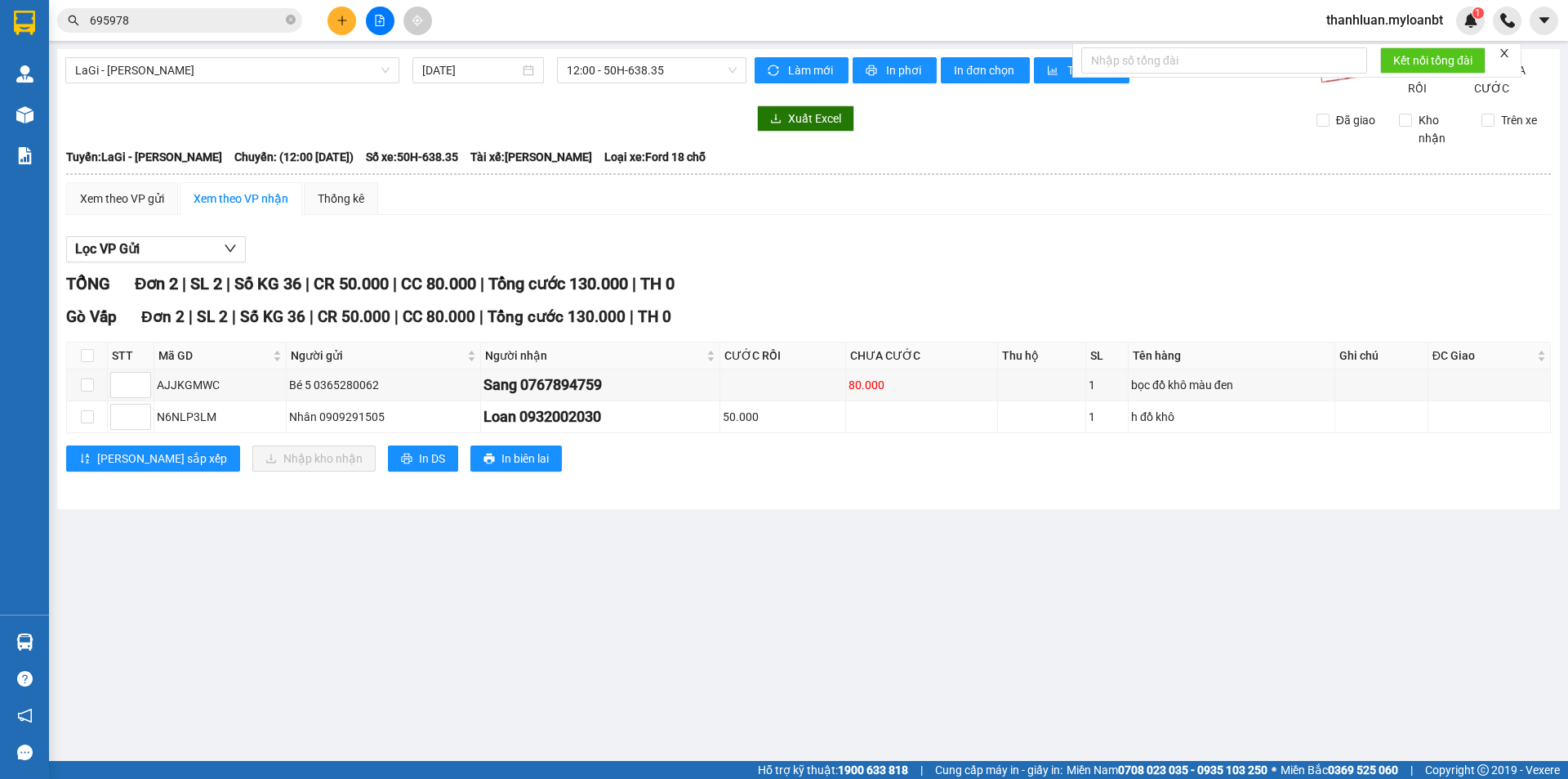
type input "1"
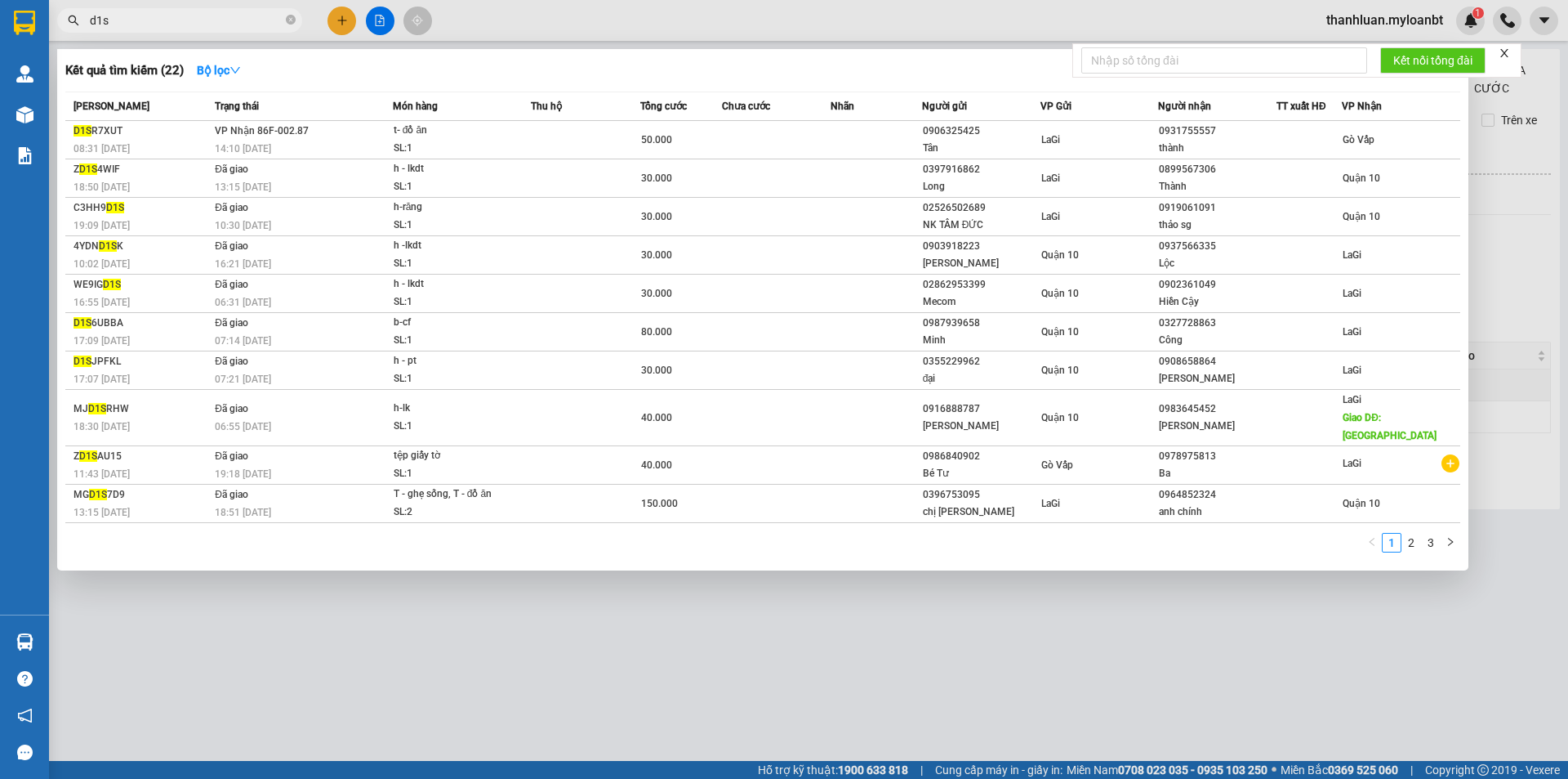
type input "d1s"
click at [801, 660] on div at bounding box center [784, 390] width 1568 height 779
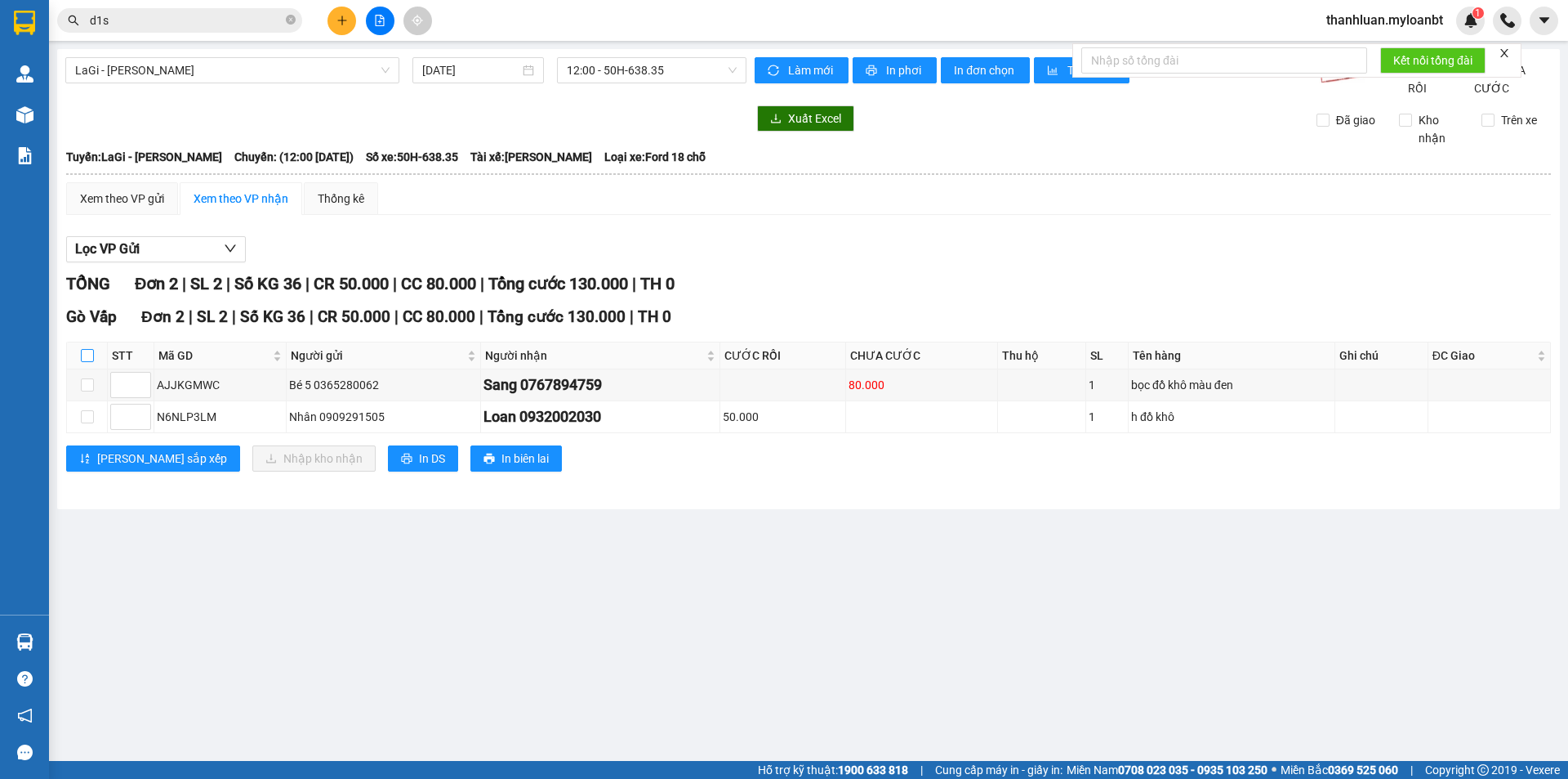
click at [85, 362] on input "checkbox" at bounding box center [87, 355] width 13 height 13
checkbox input "true"
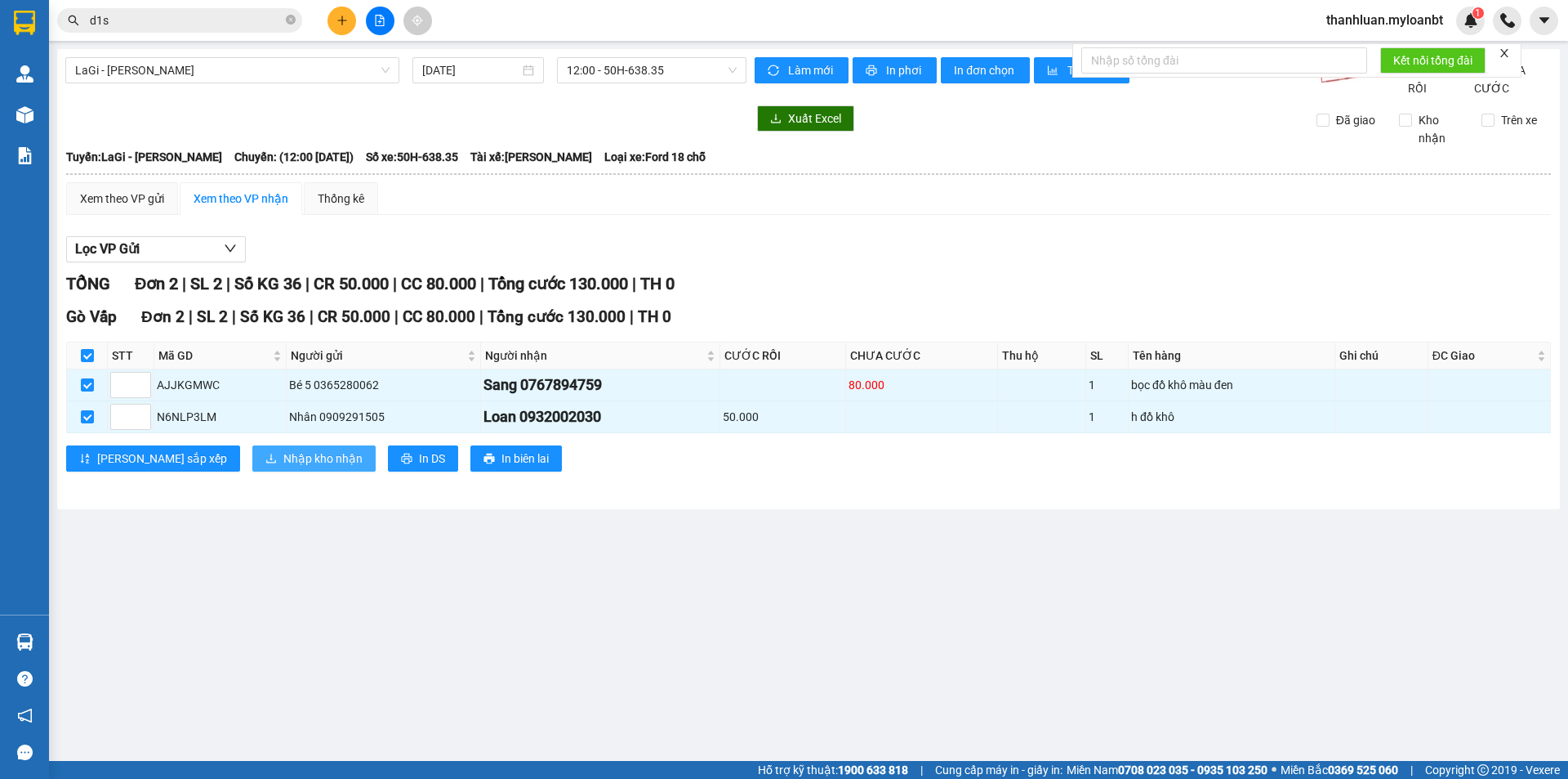
click at [284, 468] on span "Nhập kho nhận" at bounding box center [323, 458] width 79 height 18
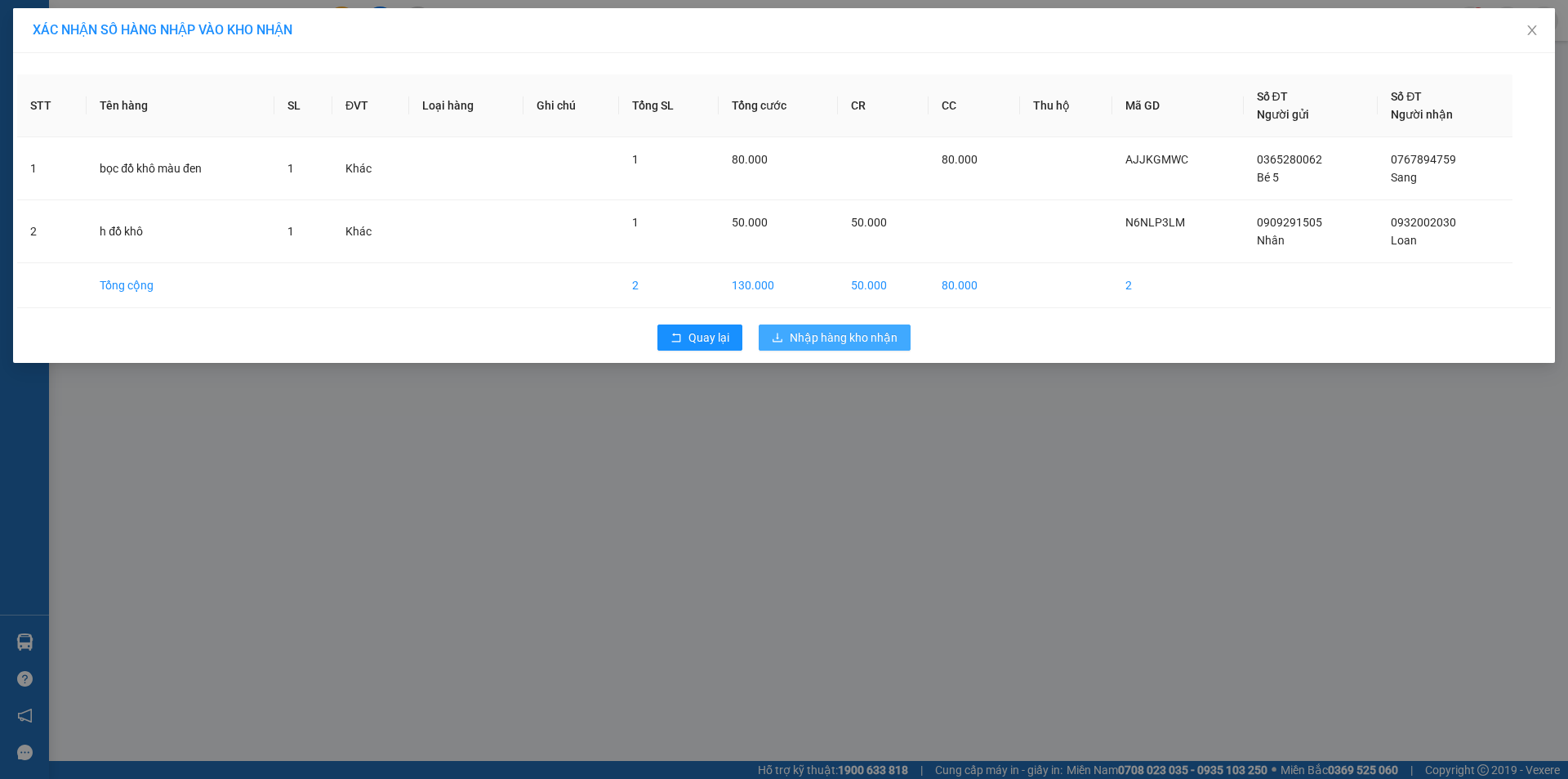
click at [879, 343] on span "Nhập hàng kho nhận" at bounding box center [843, 337] width 108 height 18
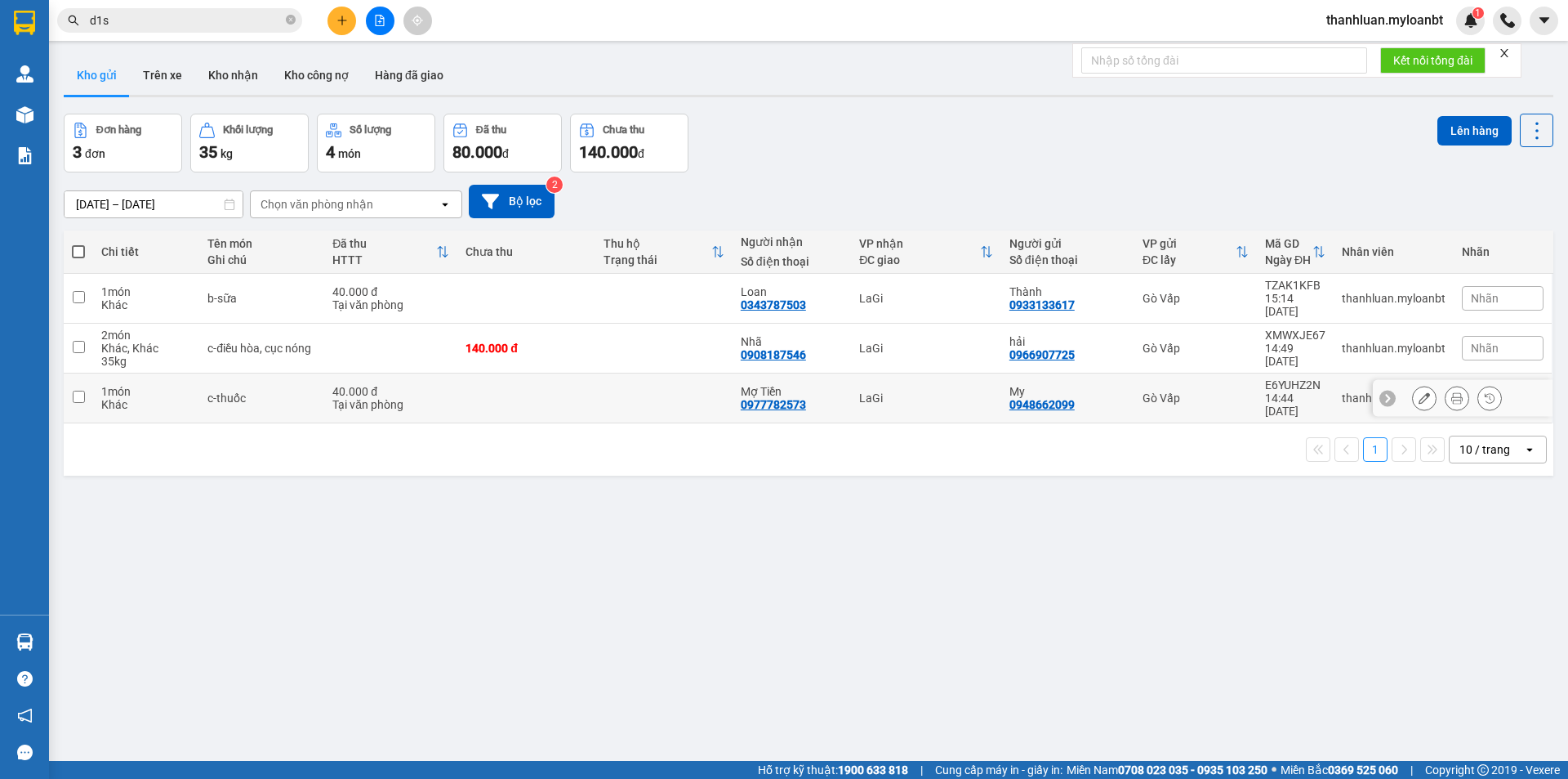
click at [378, 398] on div "Tại văn phòng" at bounding box center [390, 404] width 116 height 13
checkbox input "true"
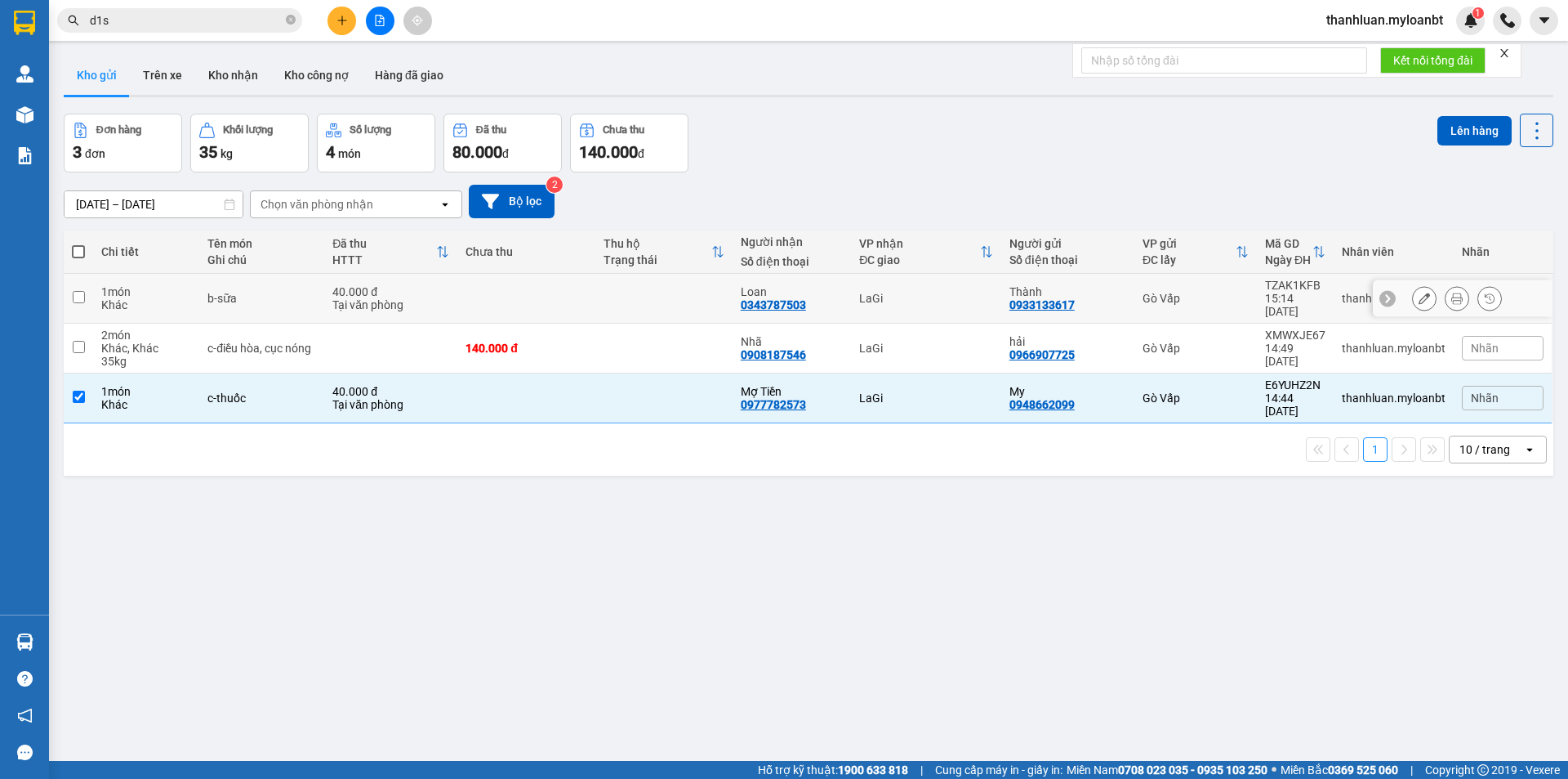
click at [377, 274] on td "40.000 đ Tại văn phòng" at bounding box center [391, 299] width 133 height 50
checkbox input "true"
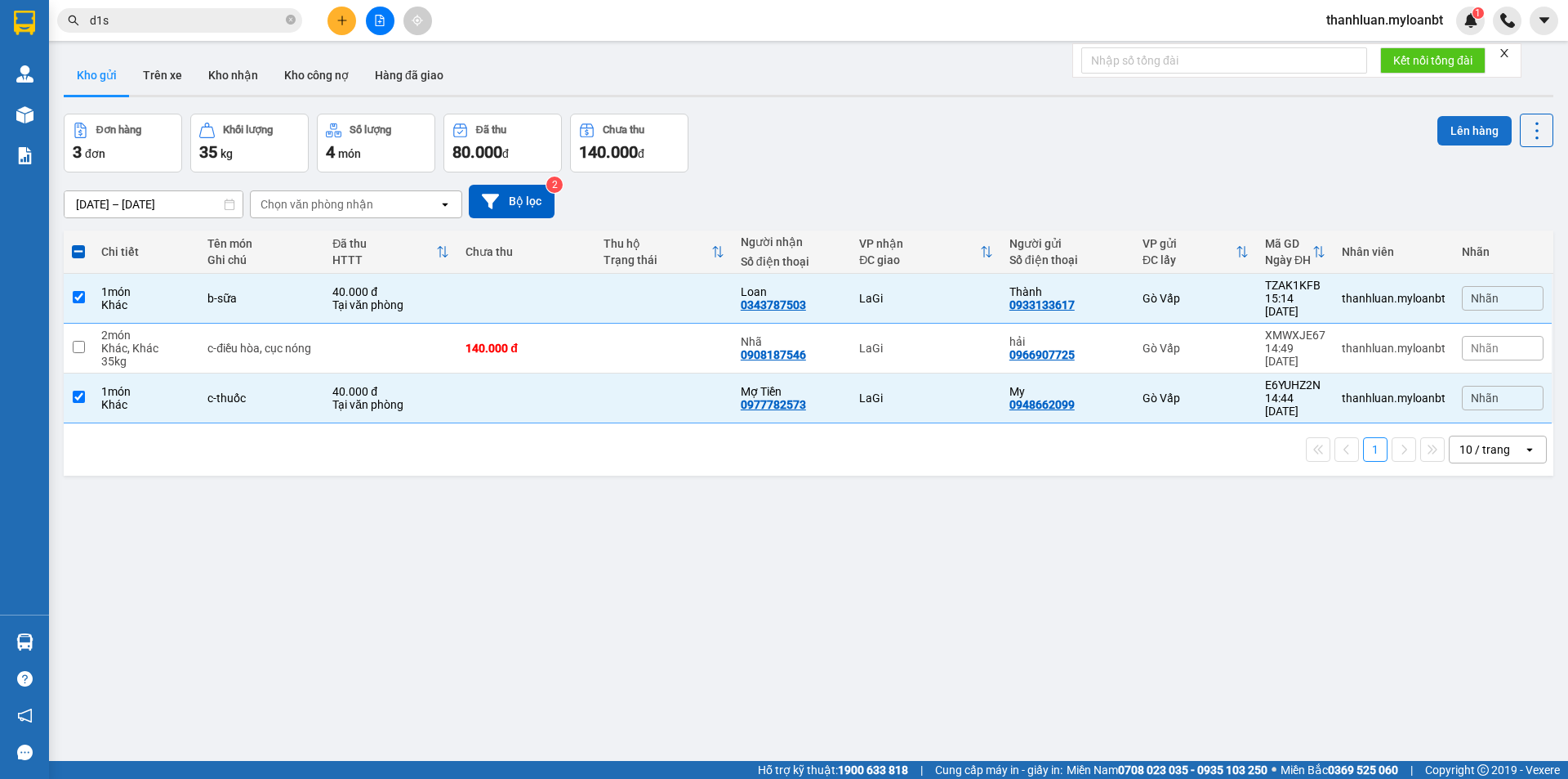
click at [1457, 127] on button "Lên hàng" at bounding box center [1475, 130] width 75 height 29
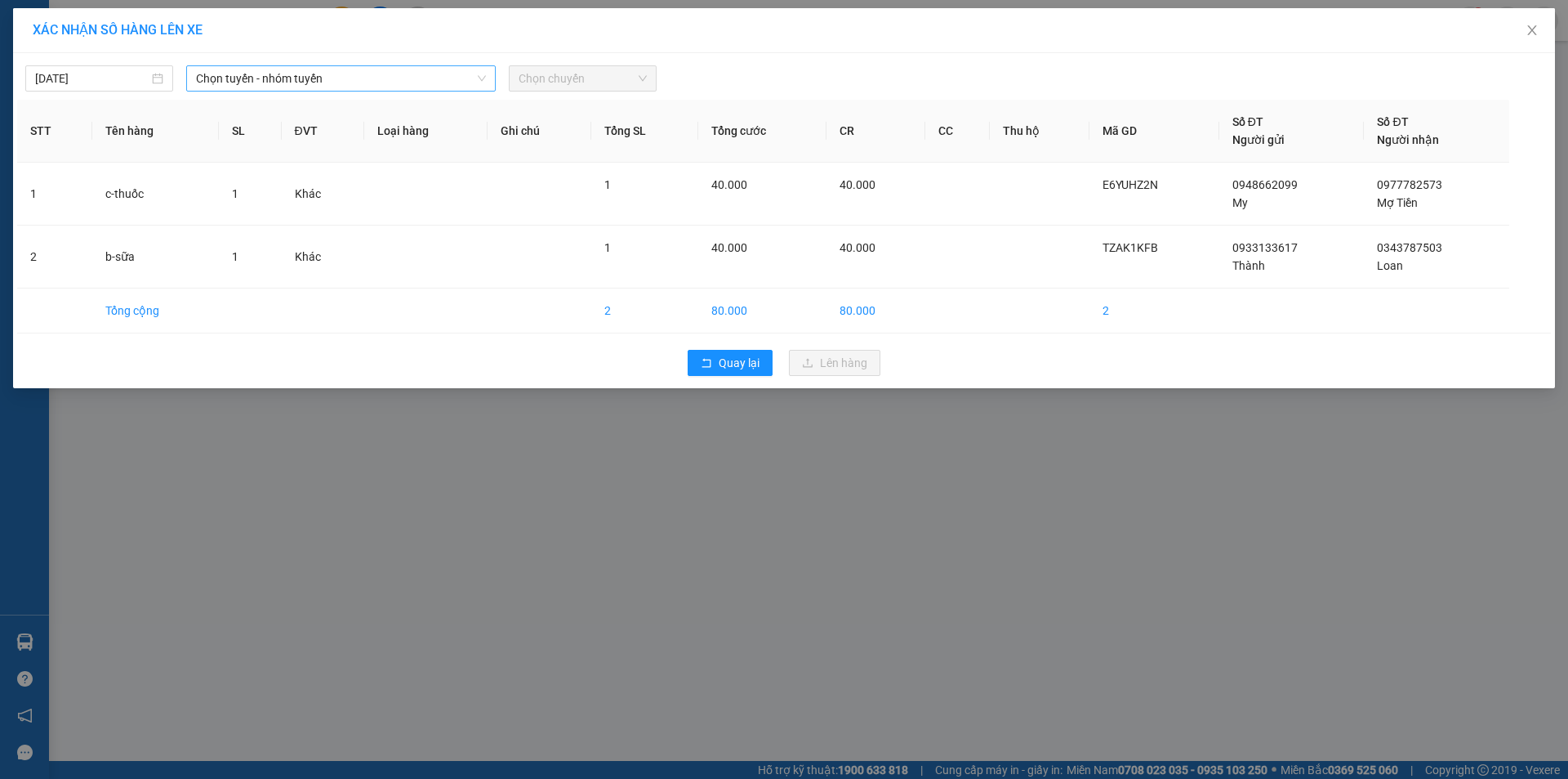
click at [456, 69] on span "Chọn tuyến - nhóm tuyến" at bounding box center [340, 78] width 290 height 25
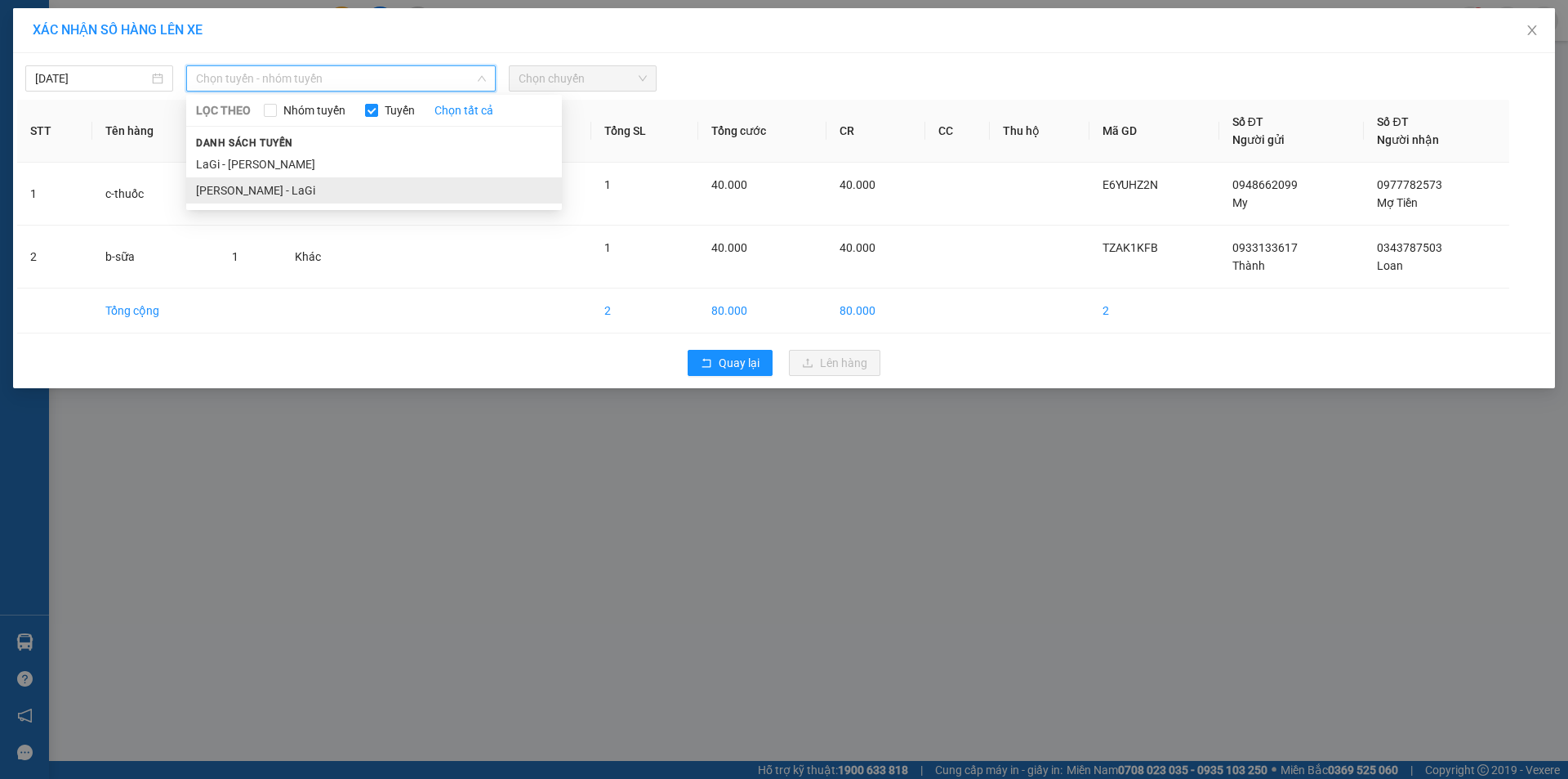
click at [311, 195] on li "Hồ Chí Minh - LaGi" at bounding box center [373, 189] width 376 height 26
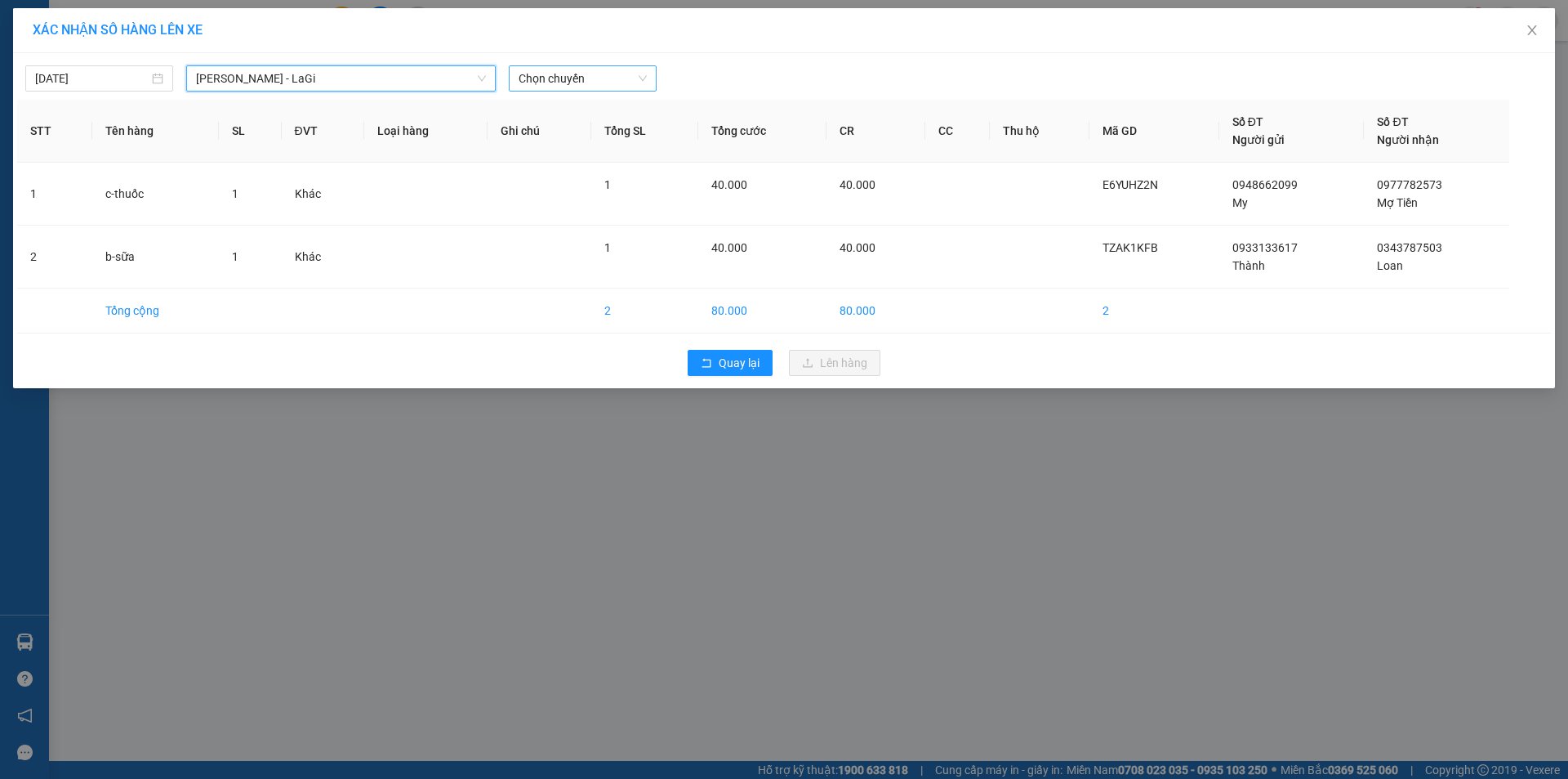
click at [524, 75] on span "Chọn chuyến" at bounding box center [582, 78] width 128 height 25
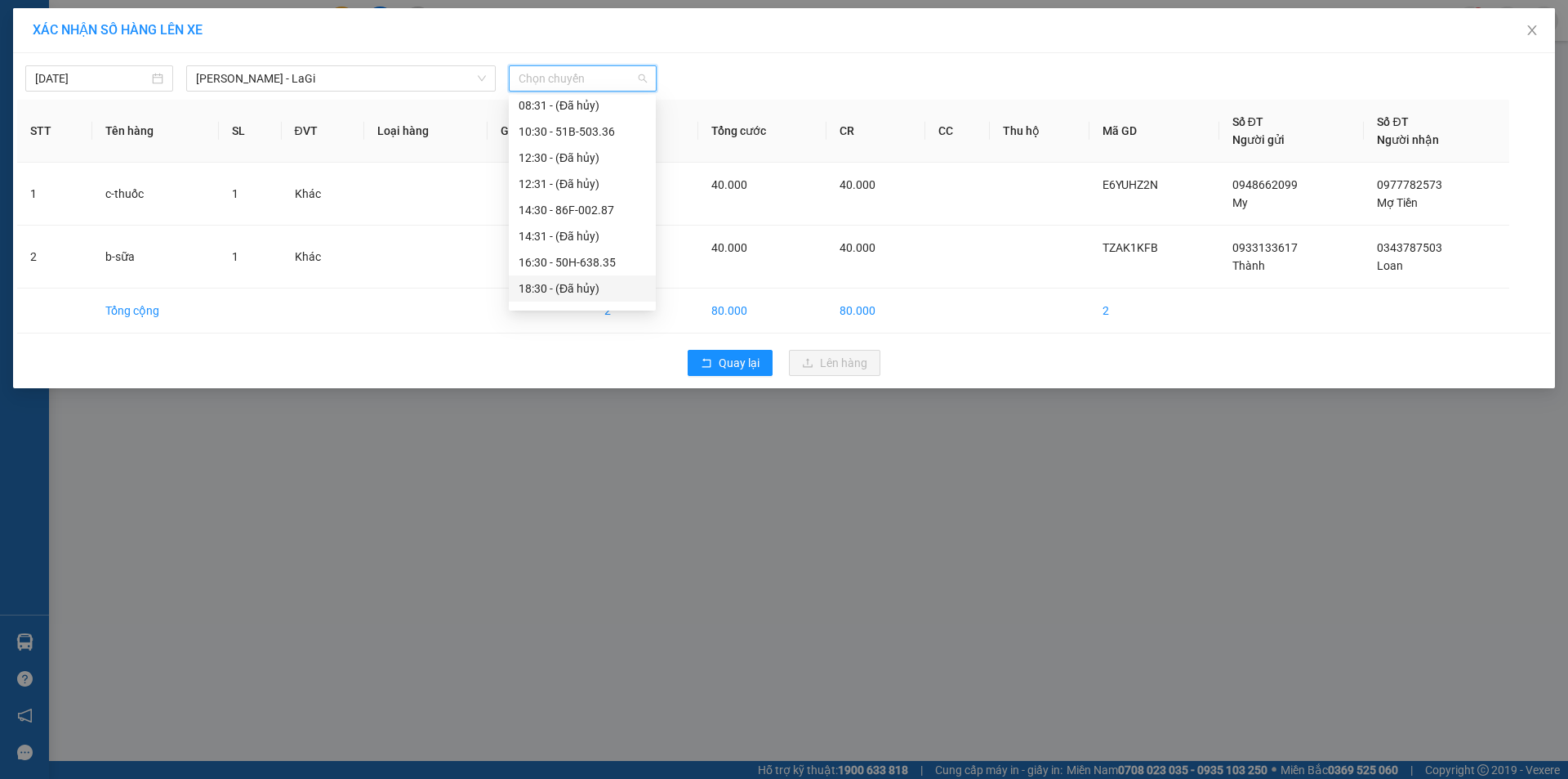
scroll to position [131, 0]
click at [588, 219] on div "16:30 - 50H-638.35" at bounding box center [581, 215] width 127 height 18
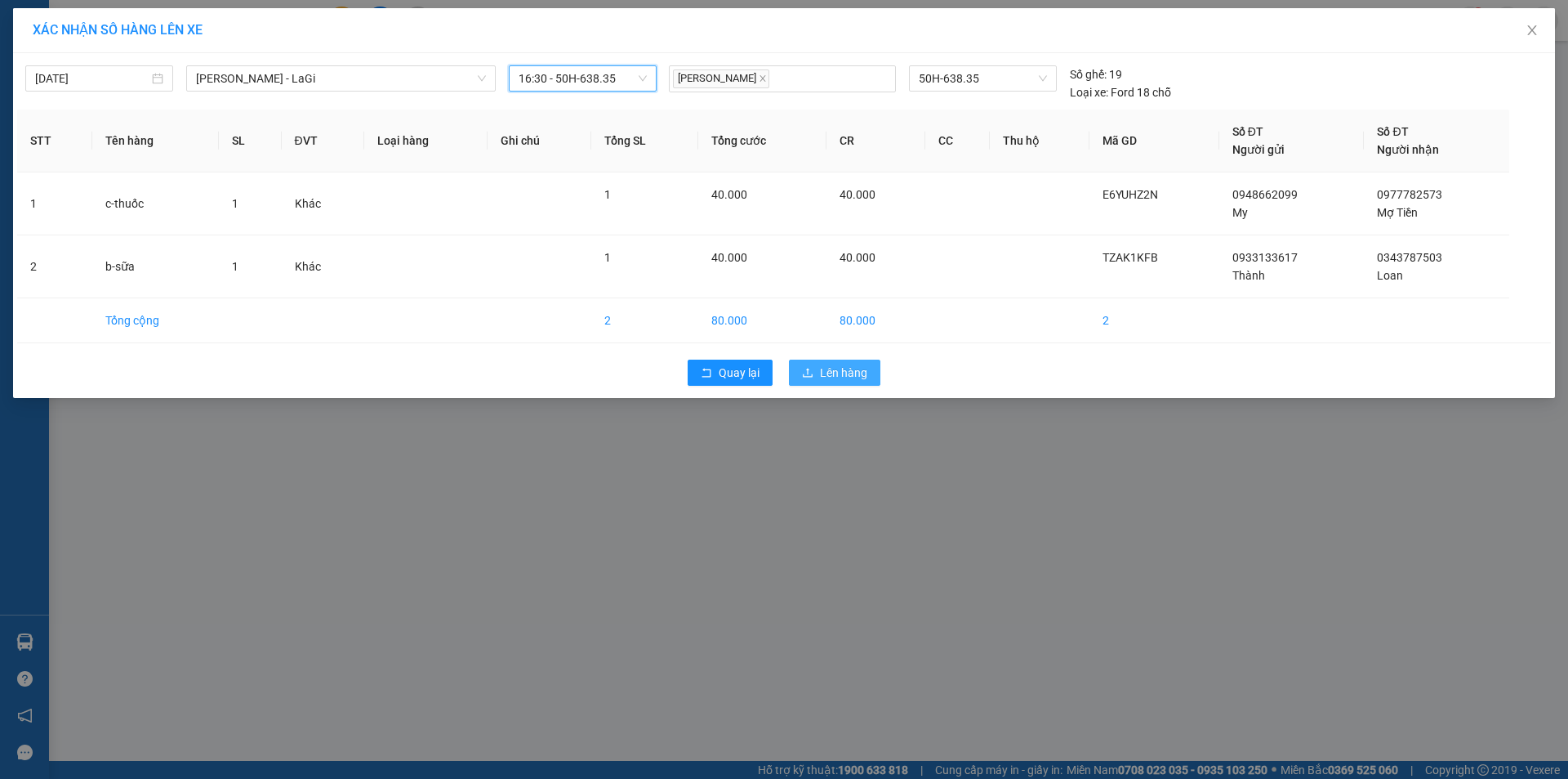
click at [828, 373] on span "Lên hàng" at bounding box center [843, 373] width 47 height 18
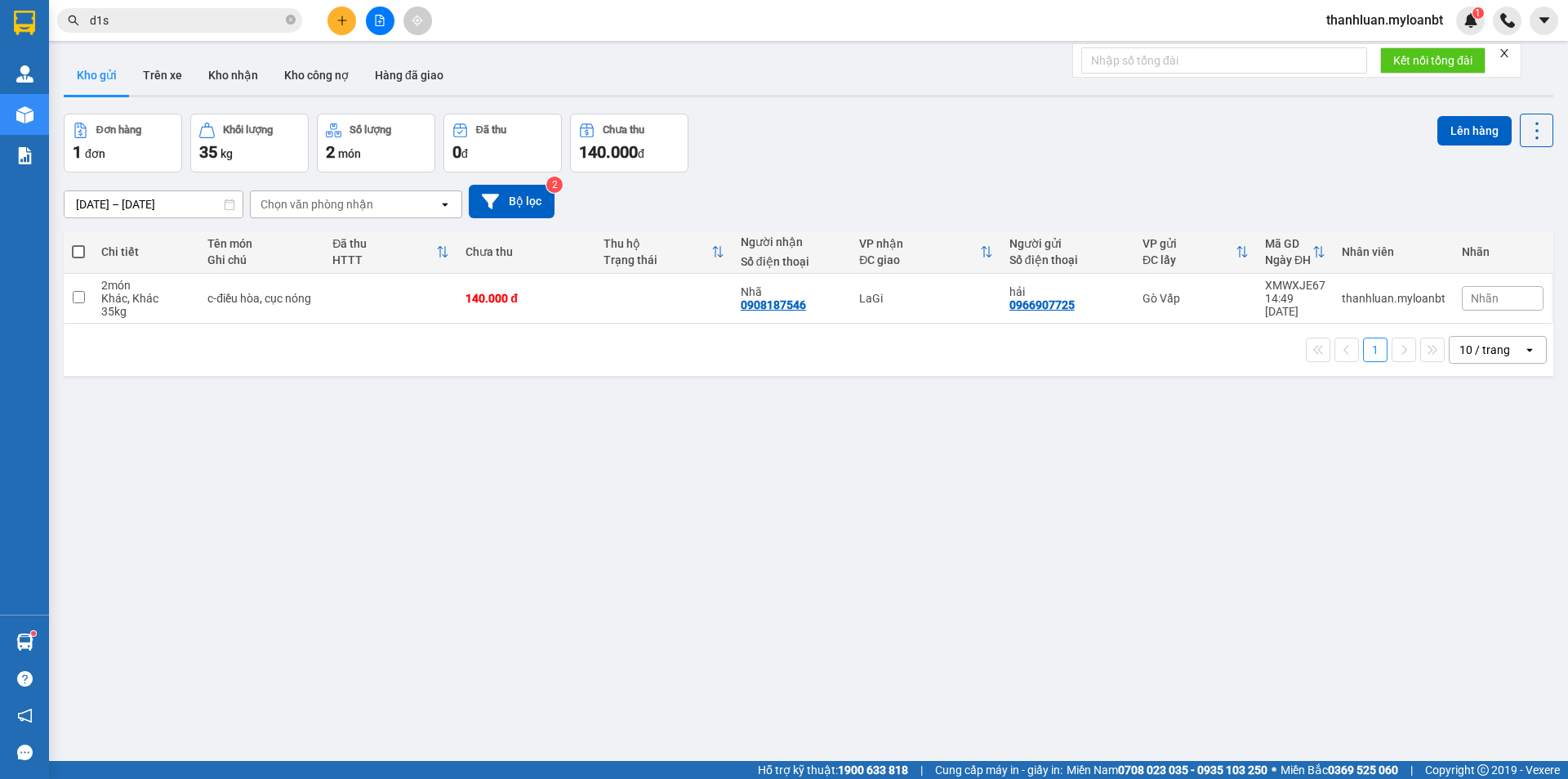
click at [349, 16] on button at bounding box center [341, 20] width 28 height 28
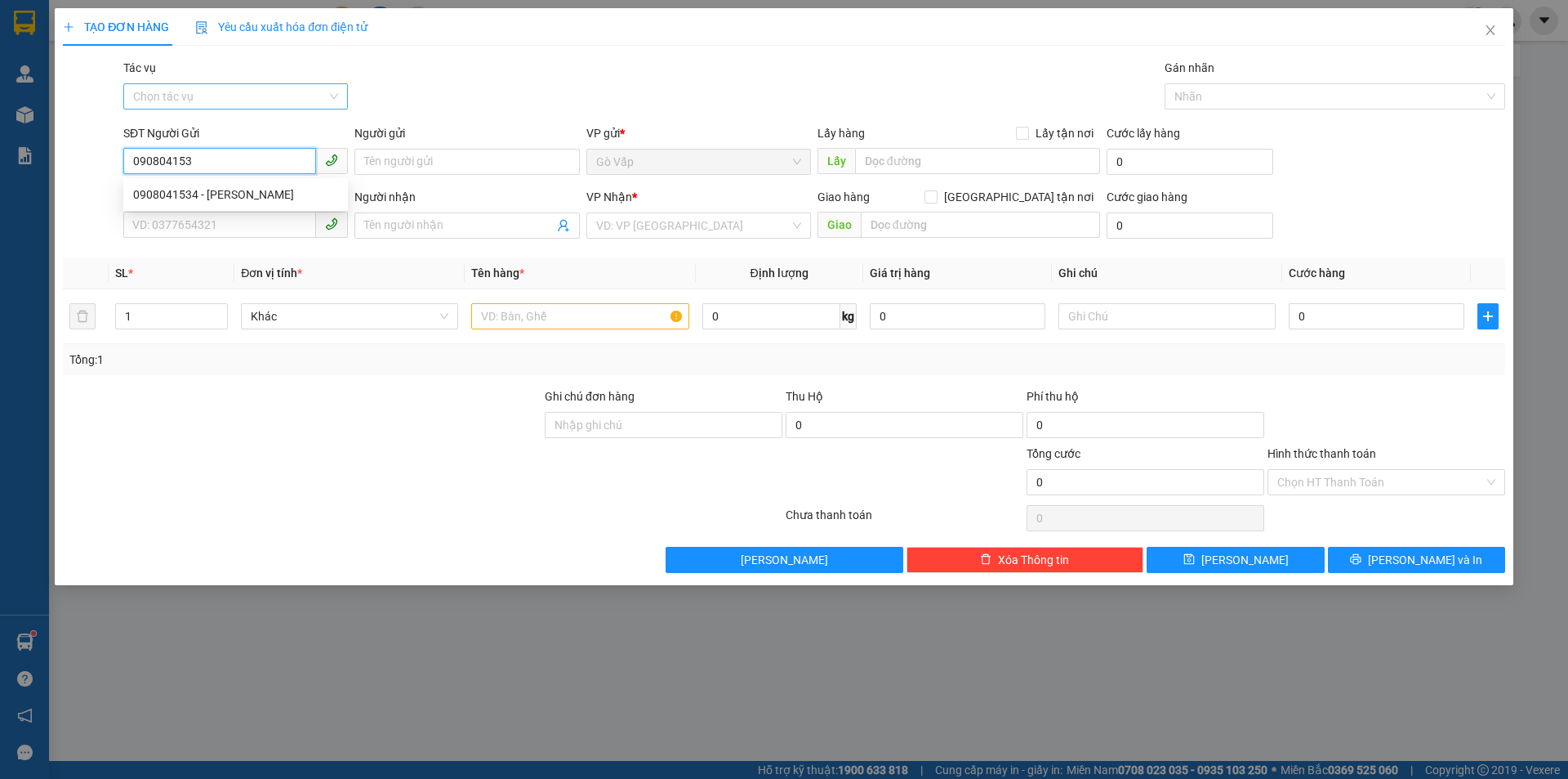
type input "0908041534"
click at [234, 198] on div "0908041534 - mỹ hạnh" at bounding box center [236, 195] width 205 height 18
type input "mỹ hạnh"
type input "0908041534"
type input "mỹ hạnh"
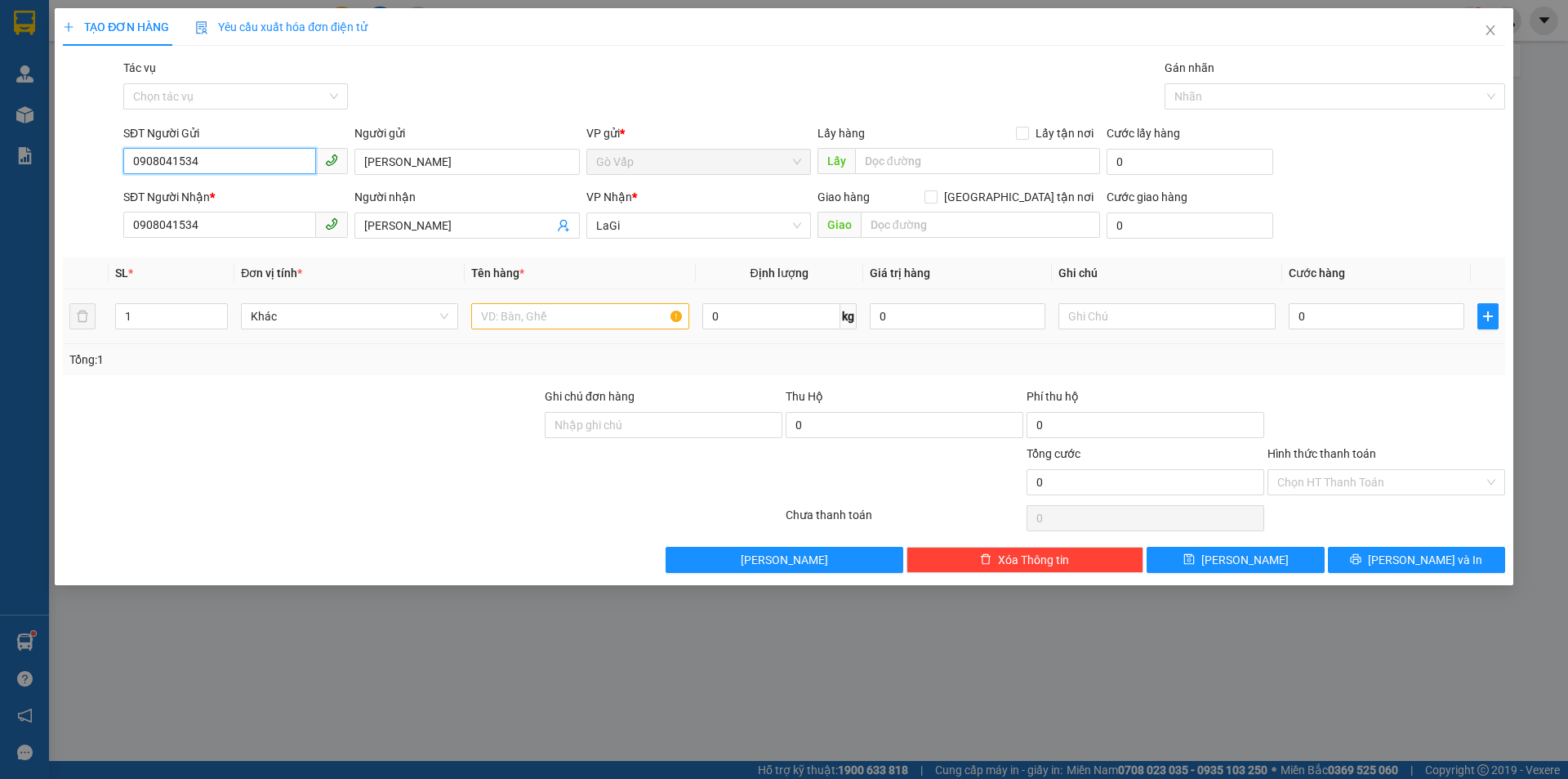
type input "0908041534"
click at [497, 303] on input "text" at bounding box center [580, 316] width 217 height 26
click at [582, 323] on input "text" at bounding box center [580, 316] width 217 height 26
type input "t-mỹ phẩm"
click at [756, 317] on input "0" at bounding box center [771, 316] width 138 height 26
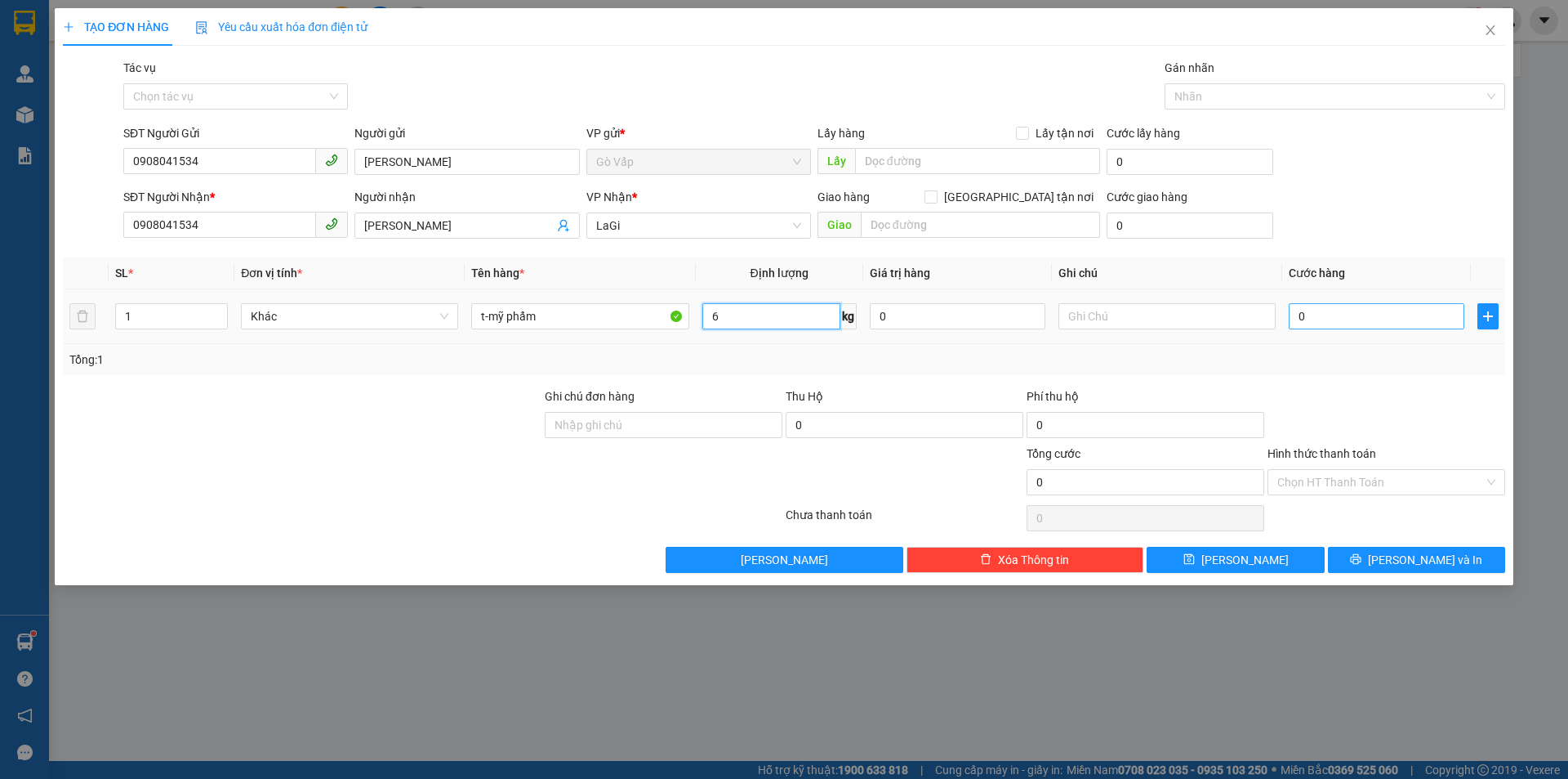
type input "6"
click at [1331, 328] on input "0" at bounding box center [1377, 316] width 176 height 26
type input "5"
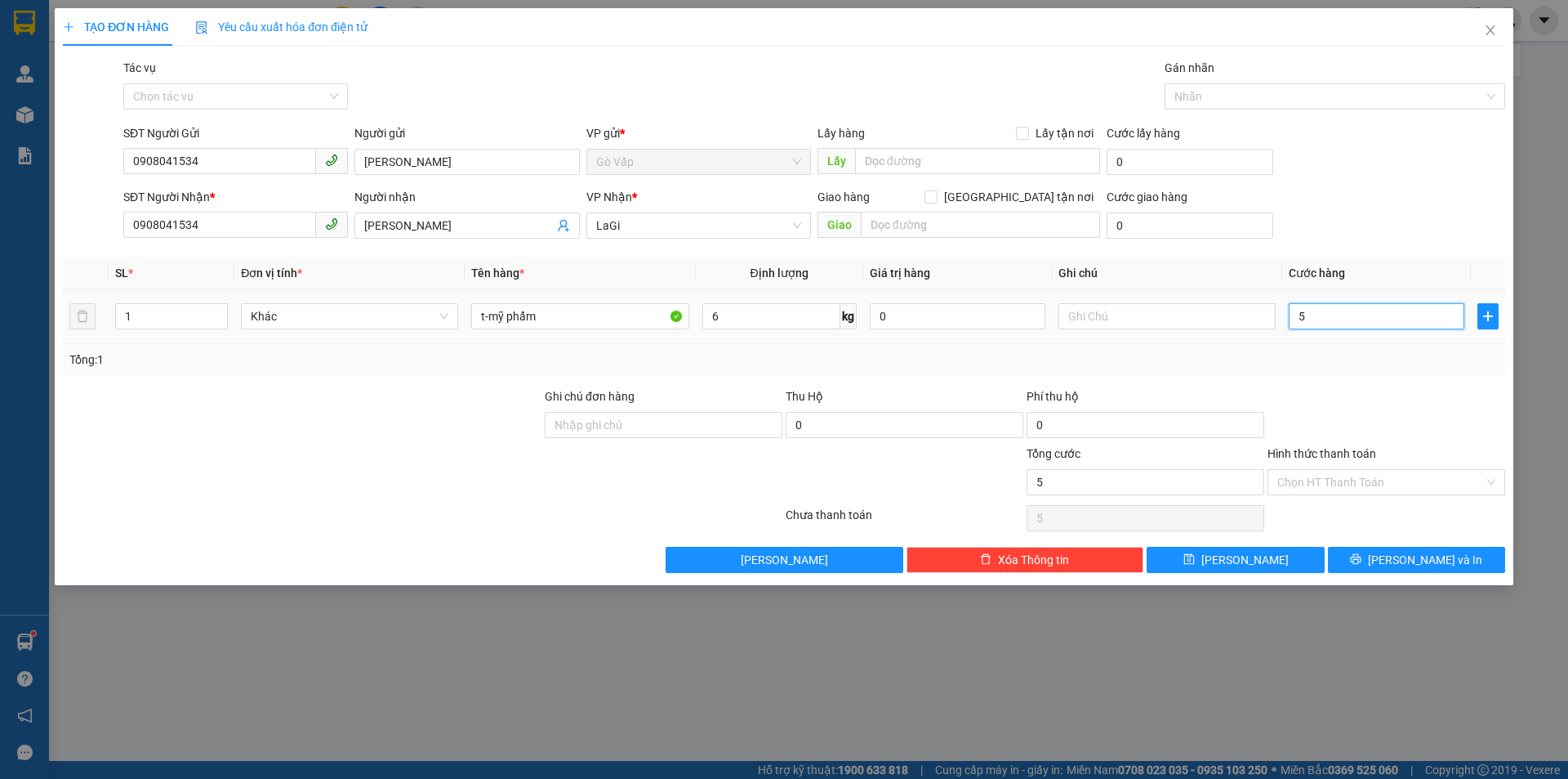
type input "50"
type input "50.000"
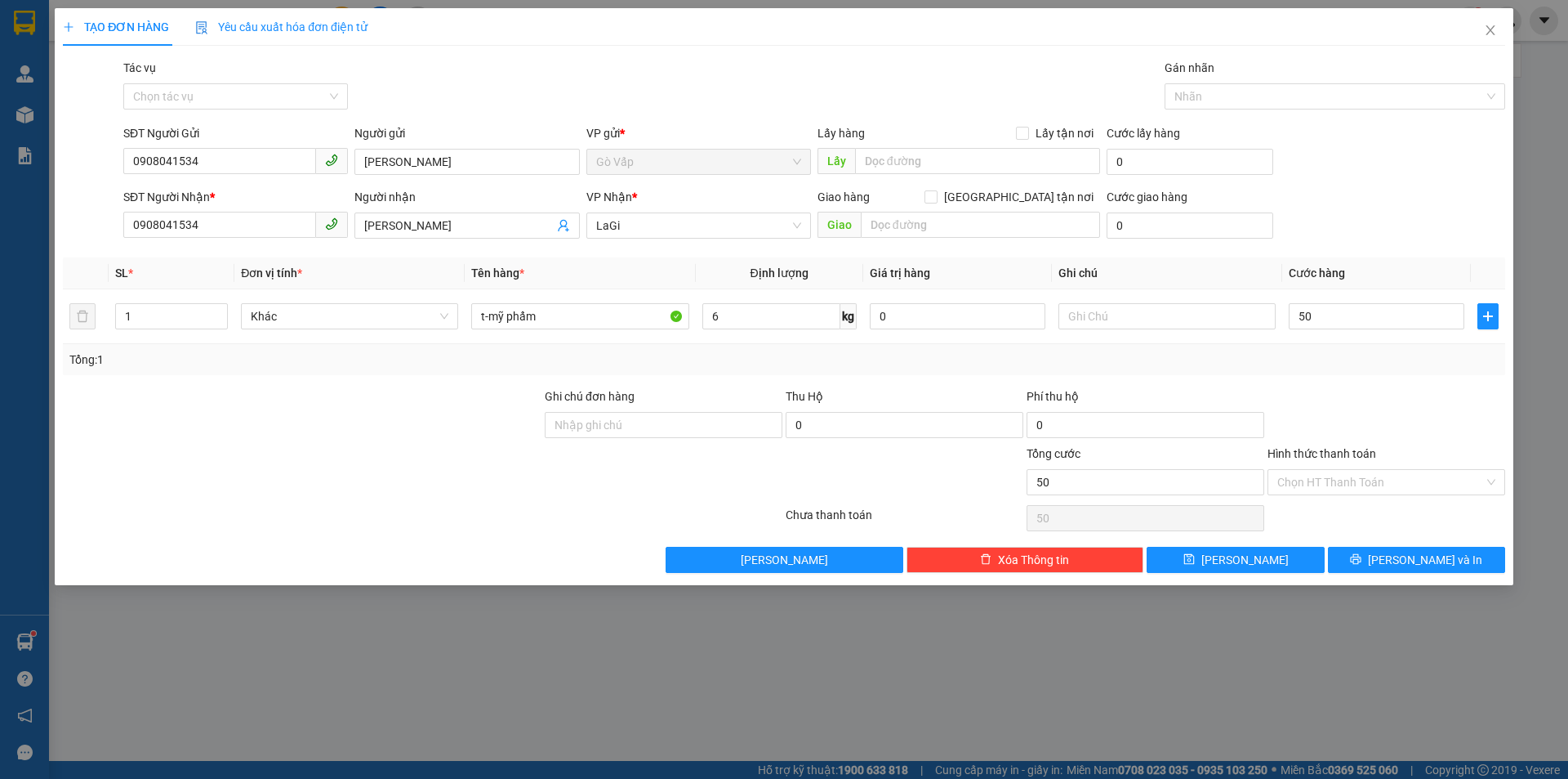
type input "50.000"
click at [1341, 386] on div "Transit Pickup Surcharge Ids Transit Deliver Surcharge Ids Transit Deliver Surc…" at bounding box center [784, 316] width 1442 height 514
click at [1361, 558] on icon "printer" at bounding box center [1356, 559] width 11 height 11
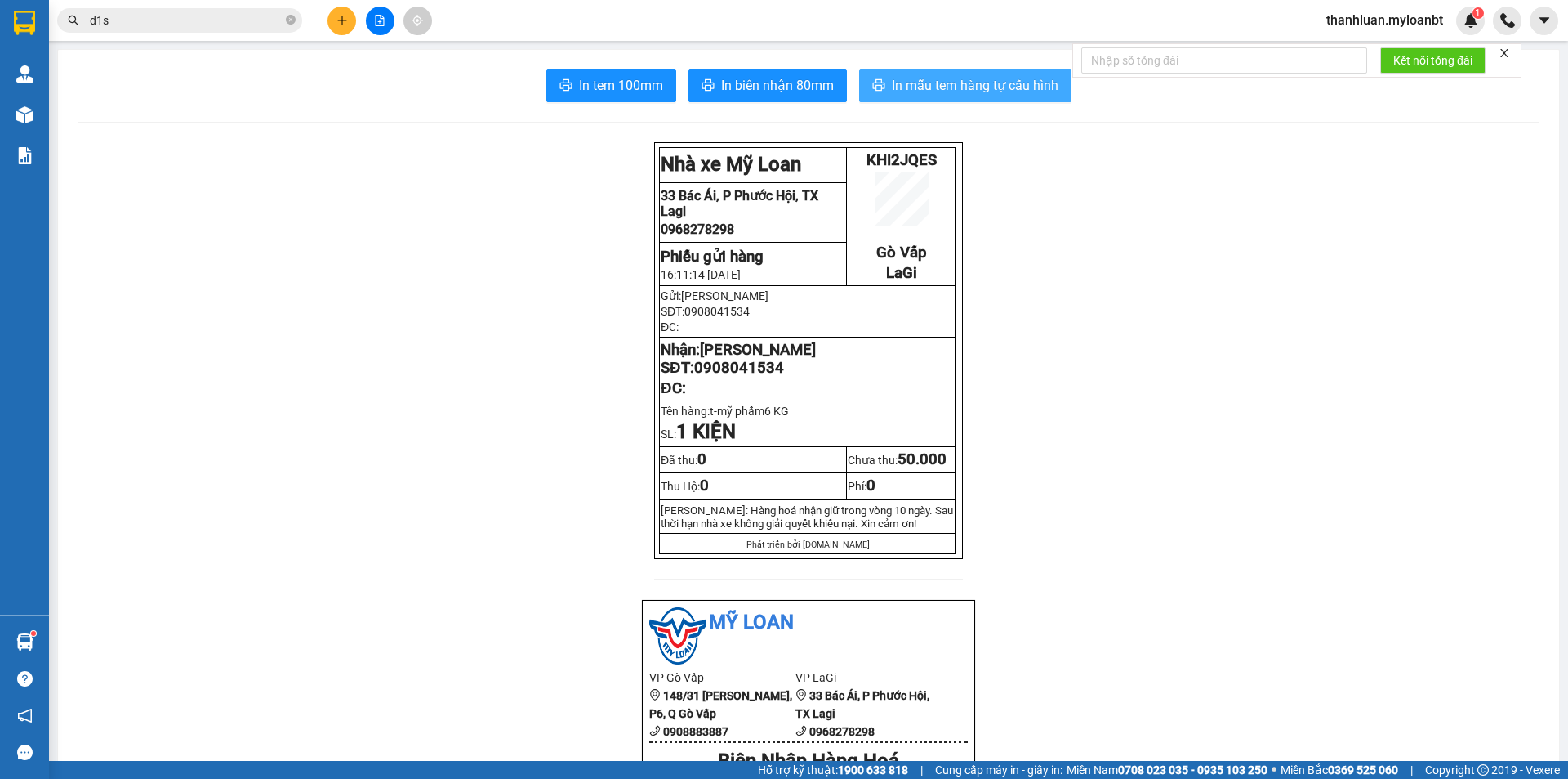
click at [978, 85] on span "In mẫu tem hàng tự cấu hình" at bounding box center [974, 85] width 166 height 20
click at [342, 24] on icon "plus" at bounding box center [341, 20] width 1 height 9
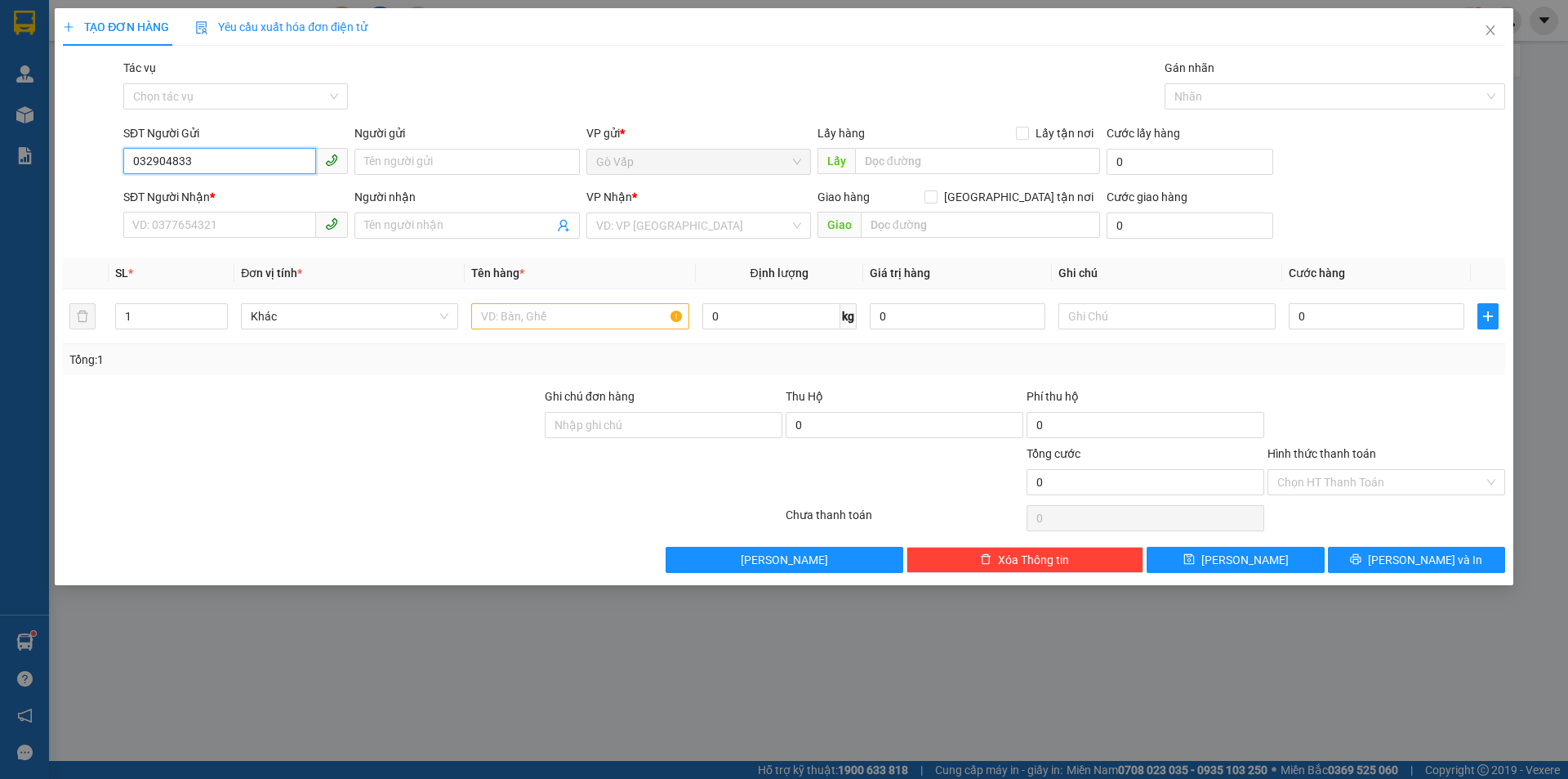
type input "0329048333"
click at [236, 186] on div "0329048333 - Tùng" at bounding box center [236, 195] width 205 height 18
type input "Tùng"
type input "0937393688"
type input "Dũng icon"
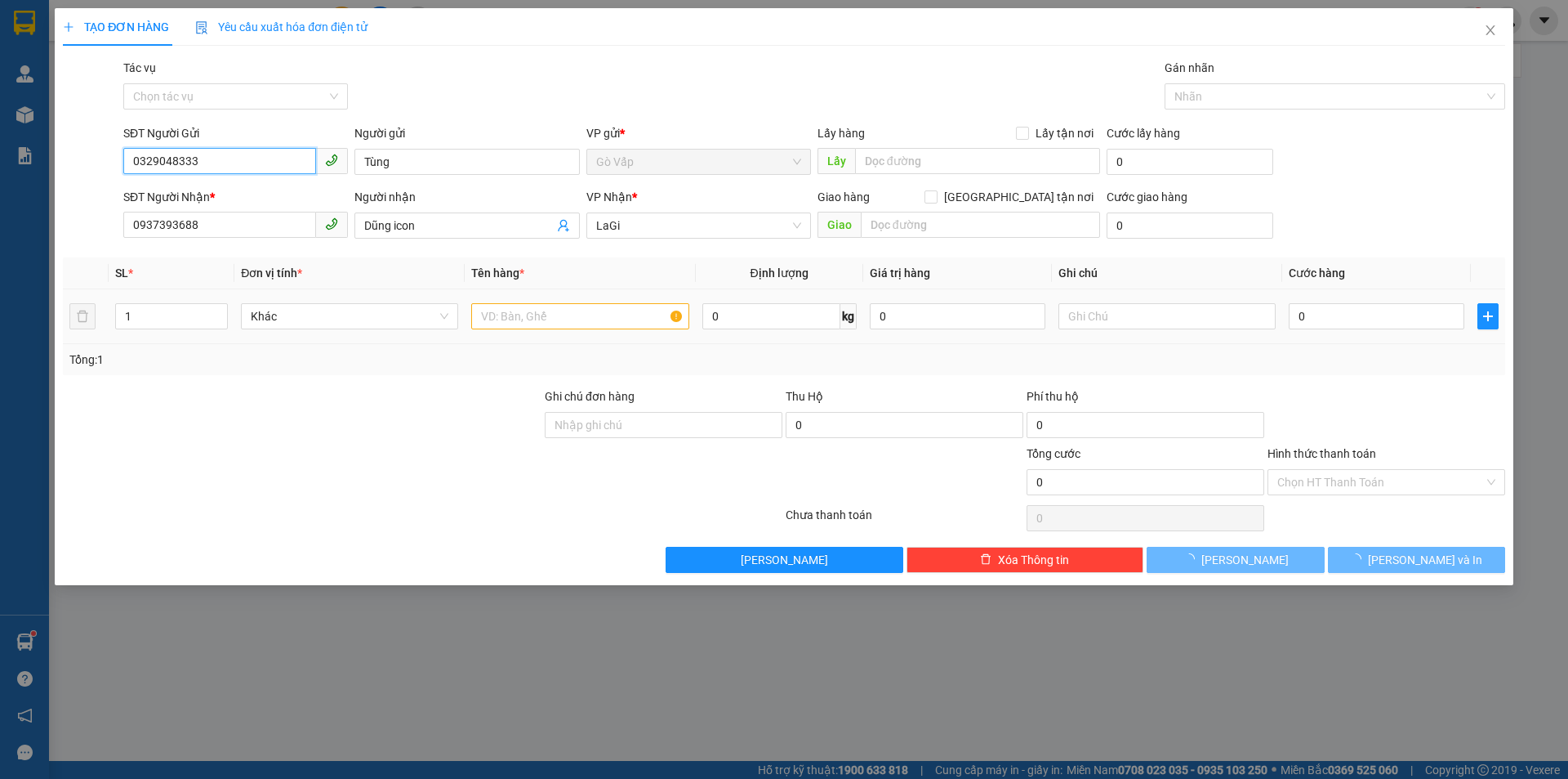
type input "0329048333"
click at [549, 328] on input "text" at bounding box center [580, 316] width 217 height 26
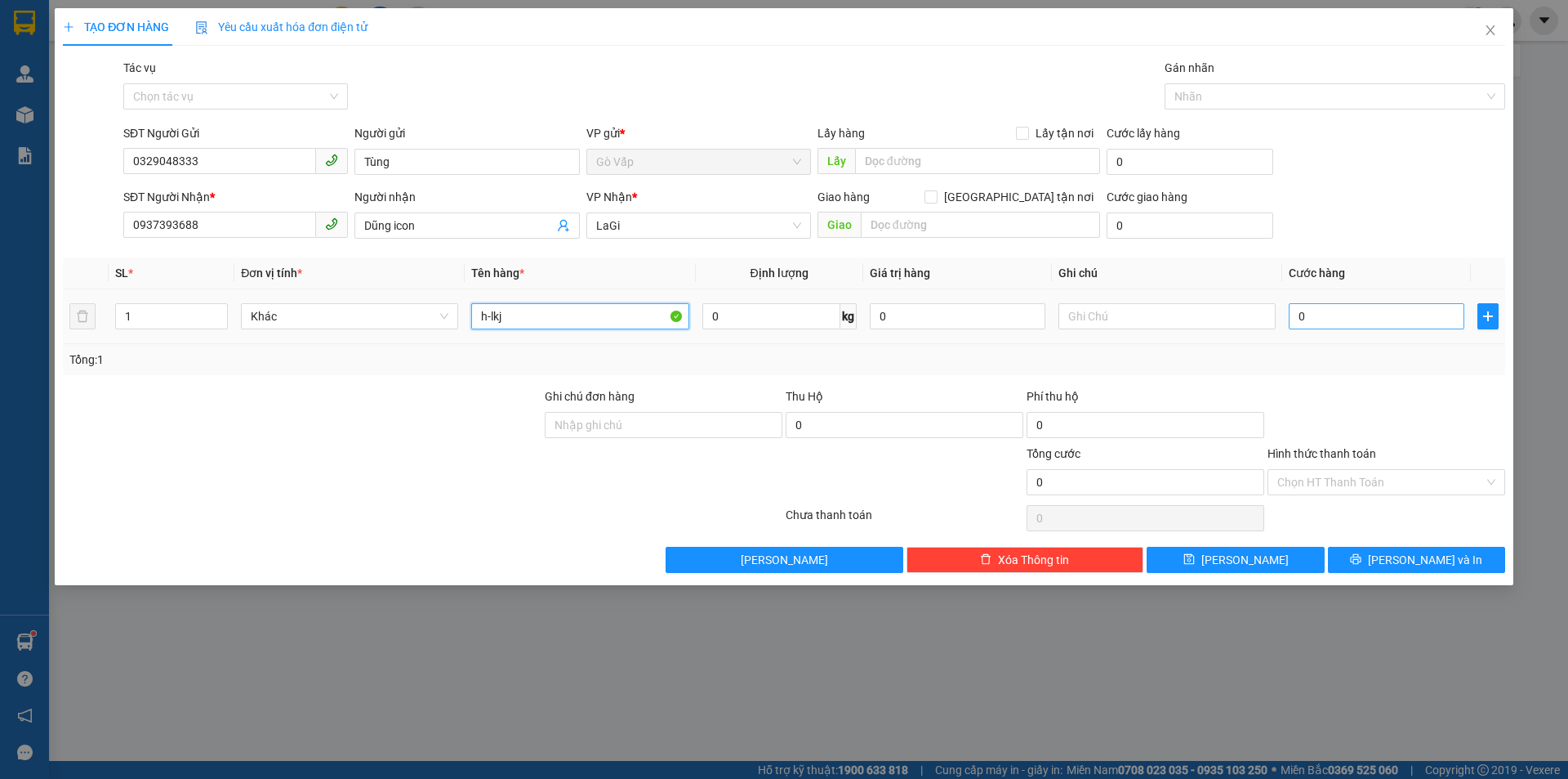
type input "h-lkj"
click at [1352, 308] on input "0" at bounding box center [1377, 316] width 176 height 26
type input "4"
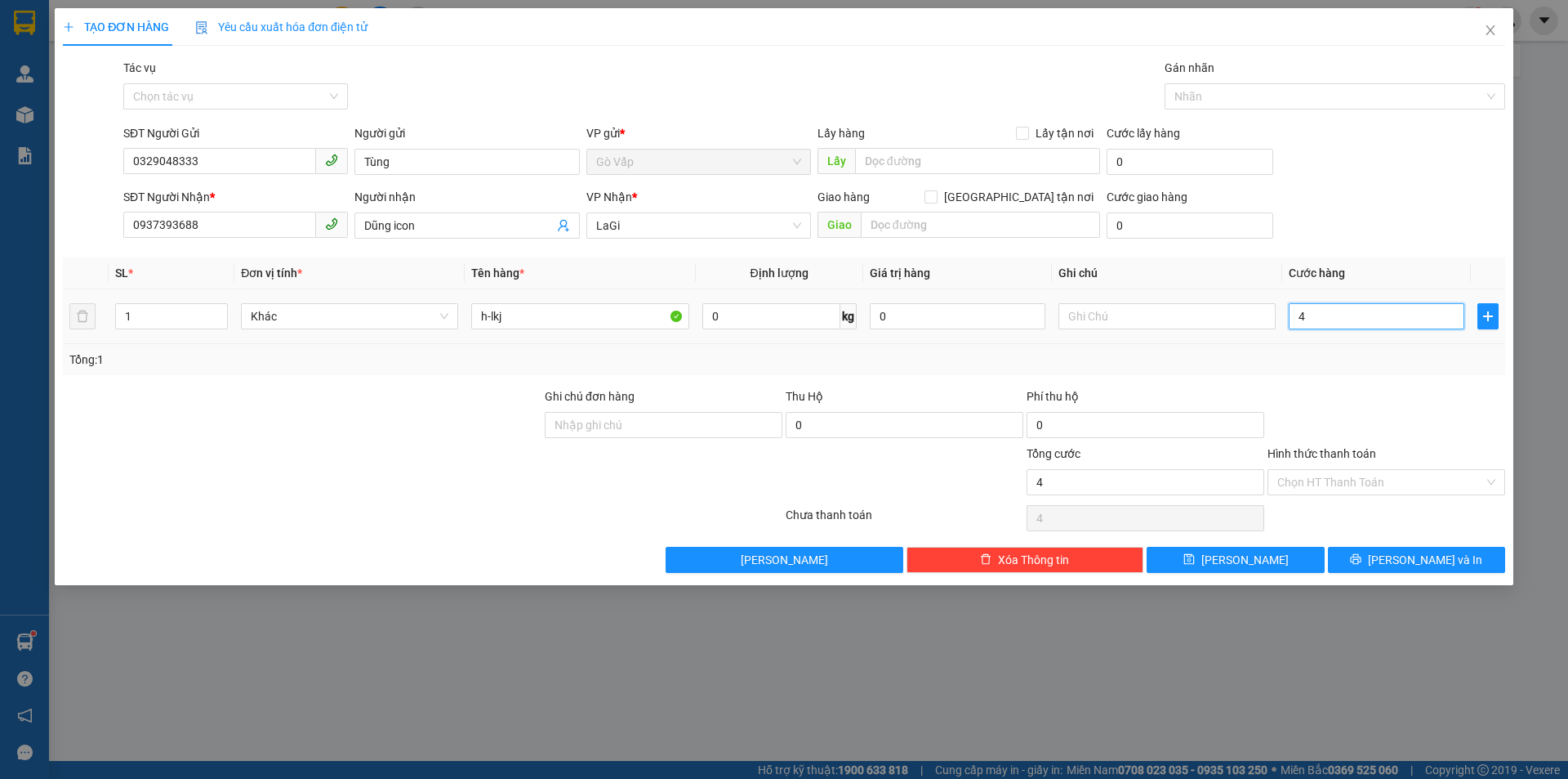
type input "40"
type input "40.000"
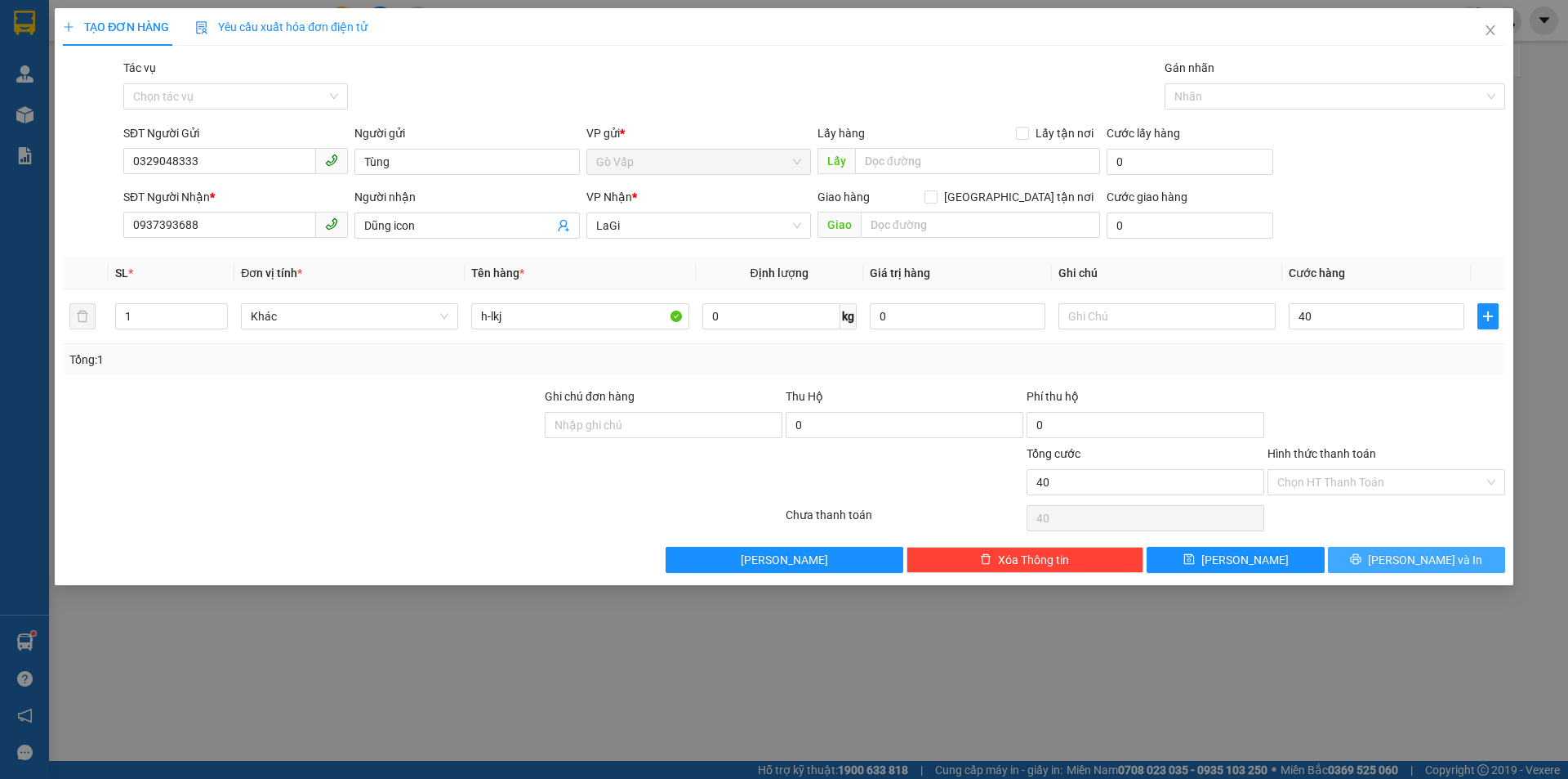
type input "40.000"
click at [1360, 563] on button "Lưu và In" at bounding box center [1416, 559] width 177 height 26
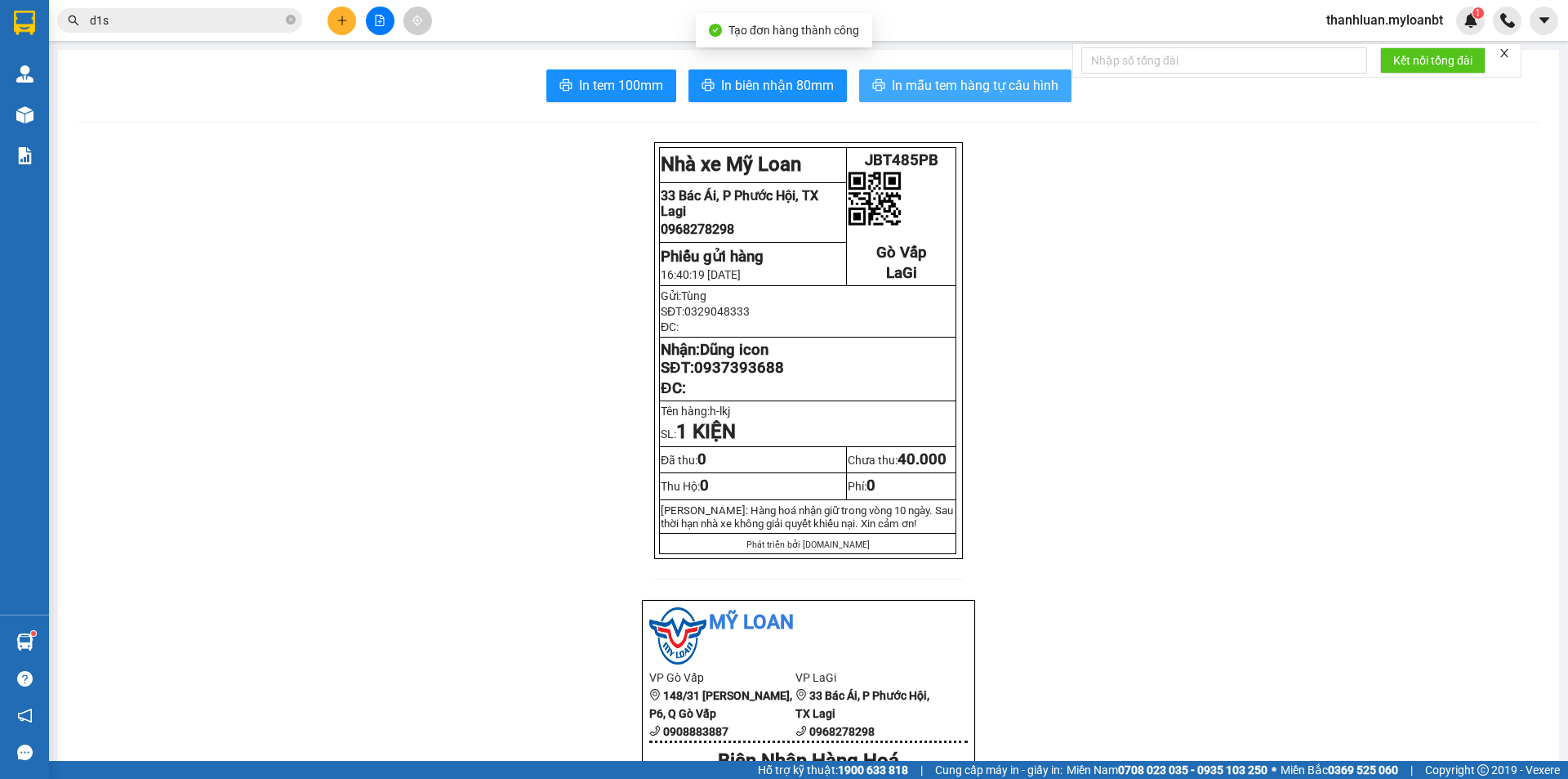
click at [914, 85] on span "In mẫu tem hàng tự cấu hình" at bounding box center [974, 85] width 166 height 20
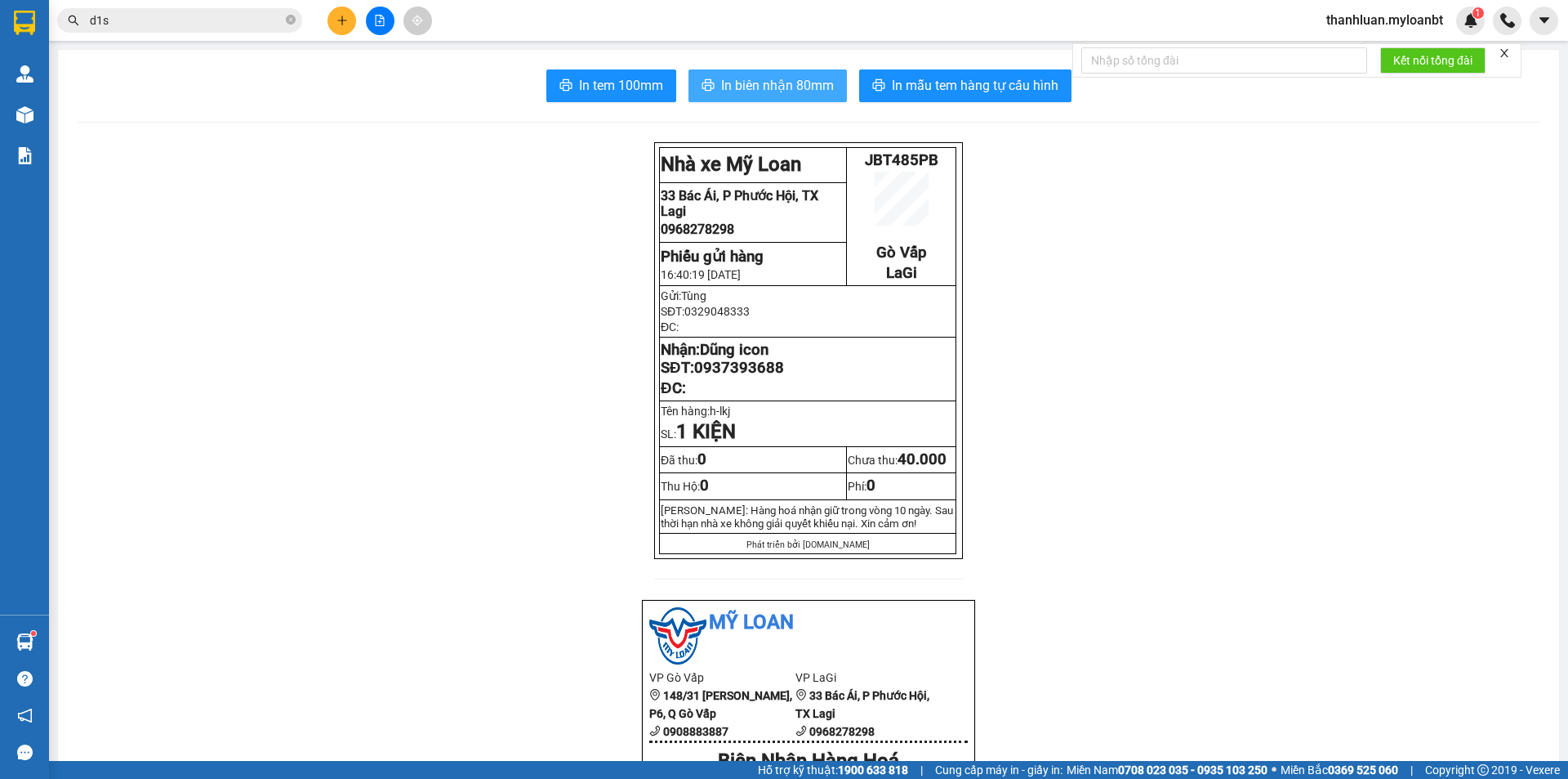
click at [729, 84] on span "In biên nhận 80mm" at bounding box center [777, 85] width 113 height 20
click at [169, 18] on input "d1s" at bounding box center [186, 20] width 193 height 18
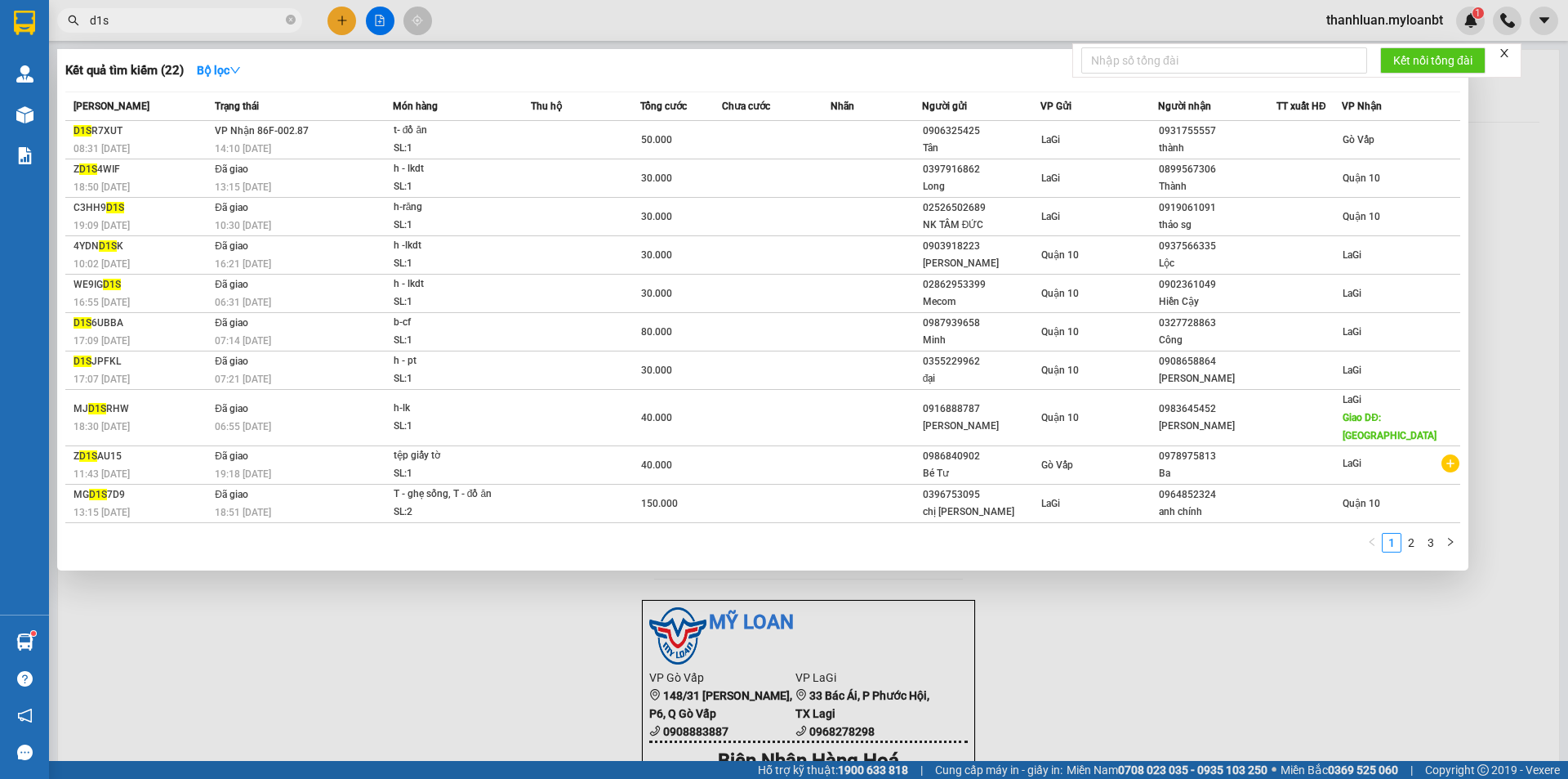
click at [169, 18] on input "d1s" at bounding box center [186, 20] width 193 height 18
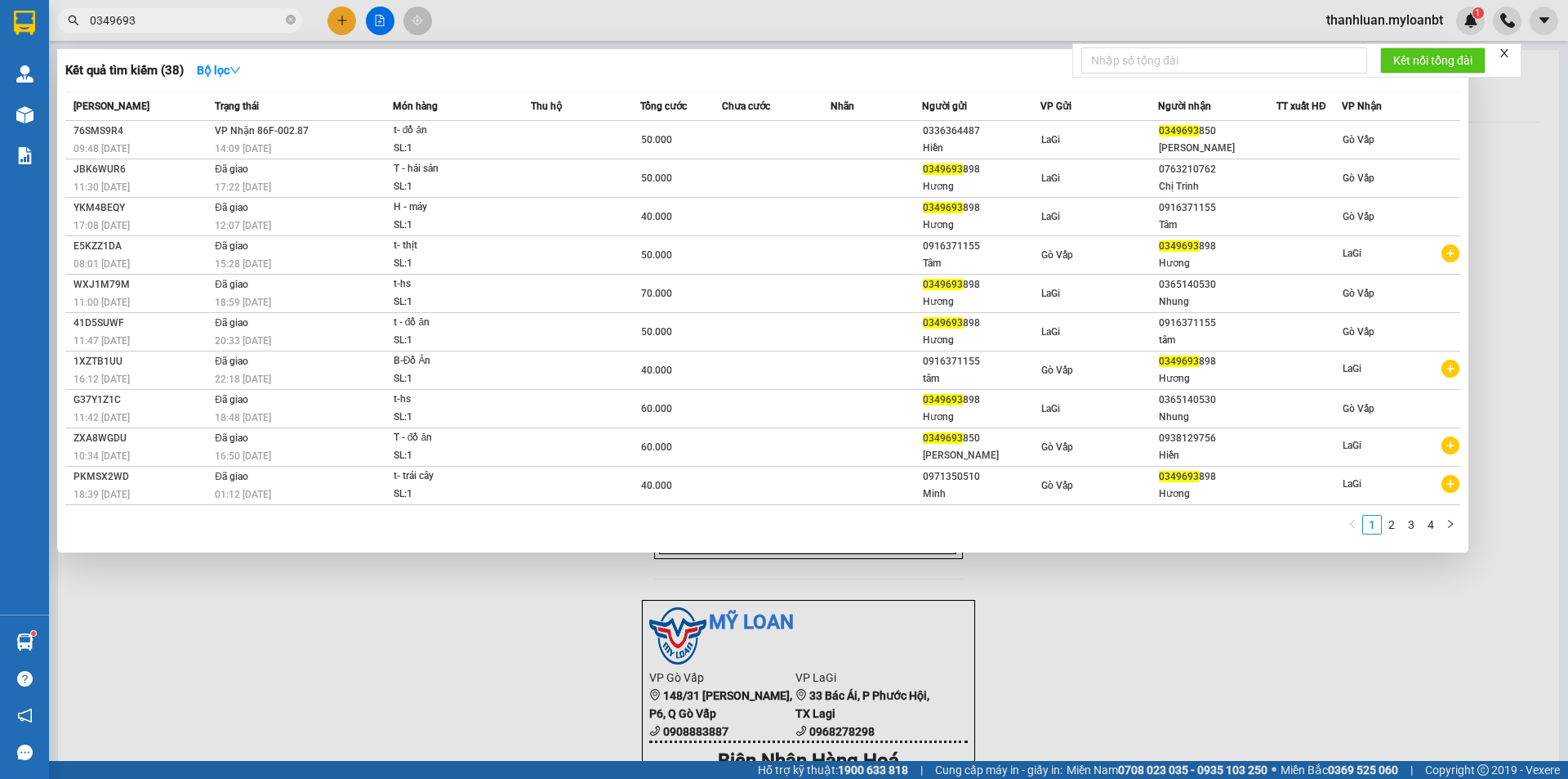
type input "0349693"
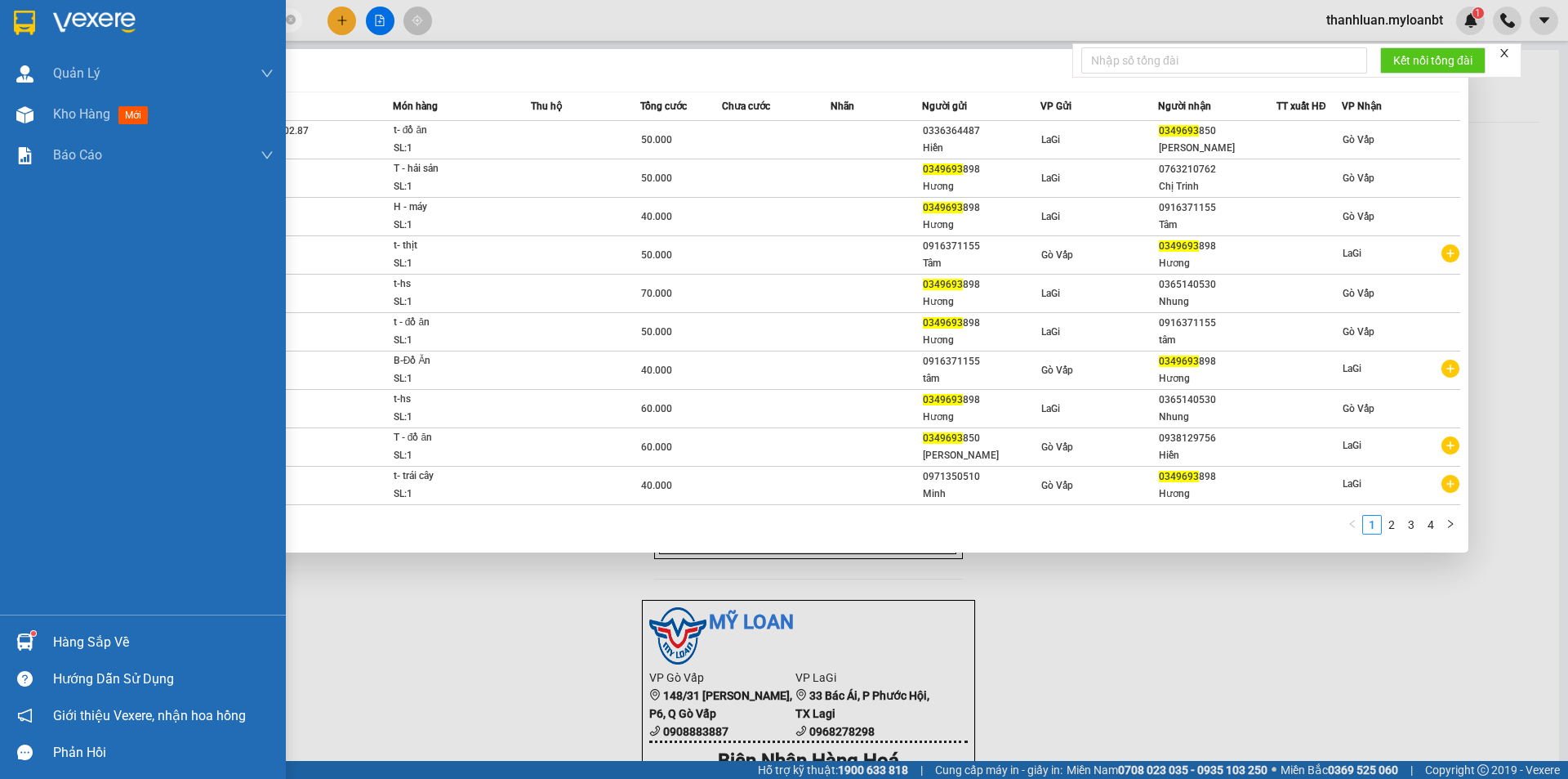
click at [28, 659] on div "Hàng sắp về" at bounding box center [143, 641] width 286 height 36
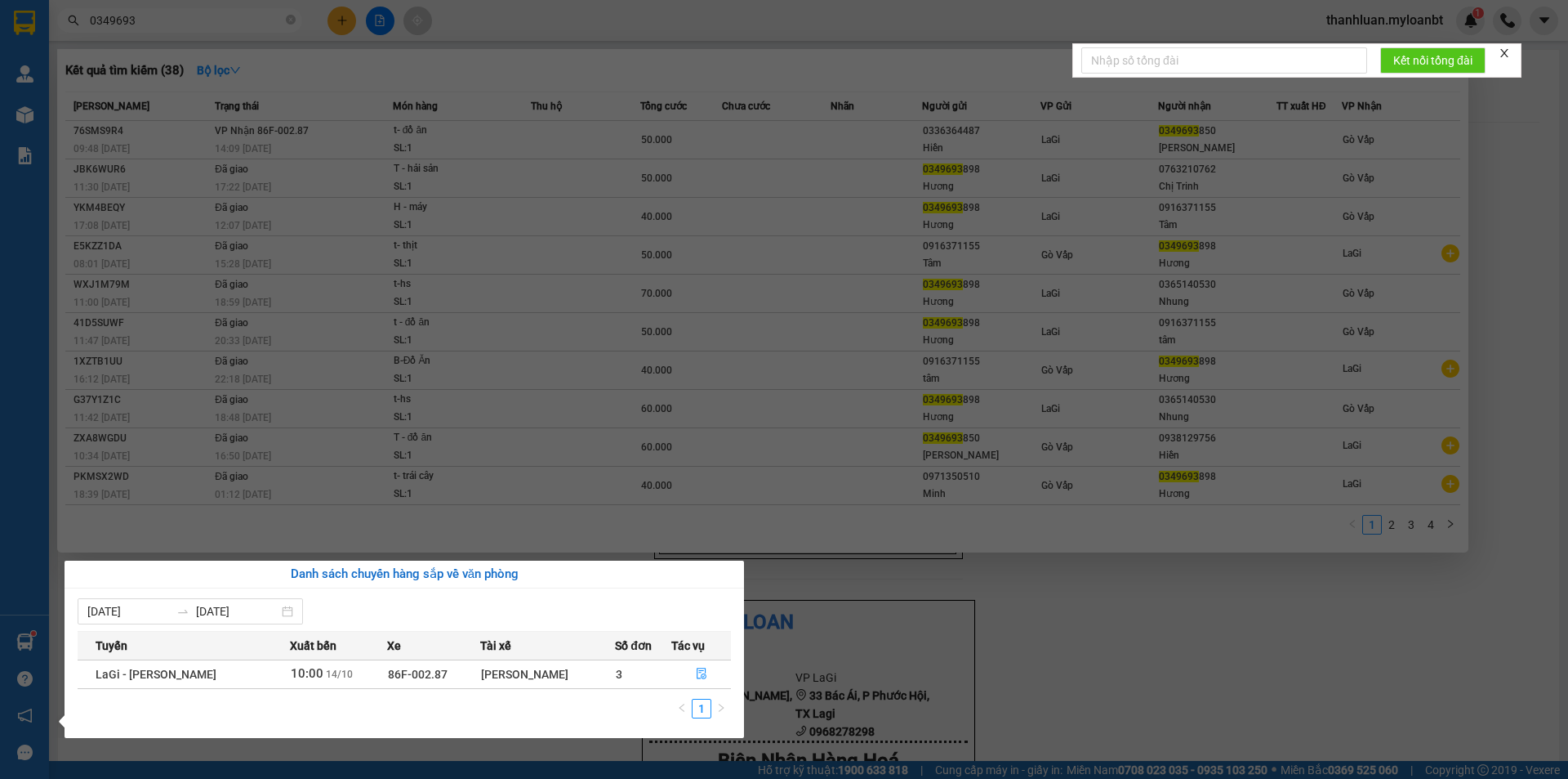
click at [27, 638] on div "Quản Lý Quản lý giao nhận mới Kho hàng mới Báo cáo Mẫu 1: Báo cáo dòng tiền the…" at bounding box center [24, 390] width 49 height 779
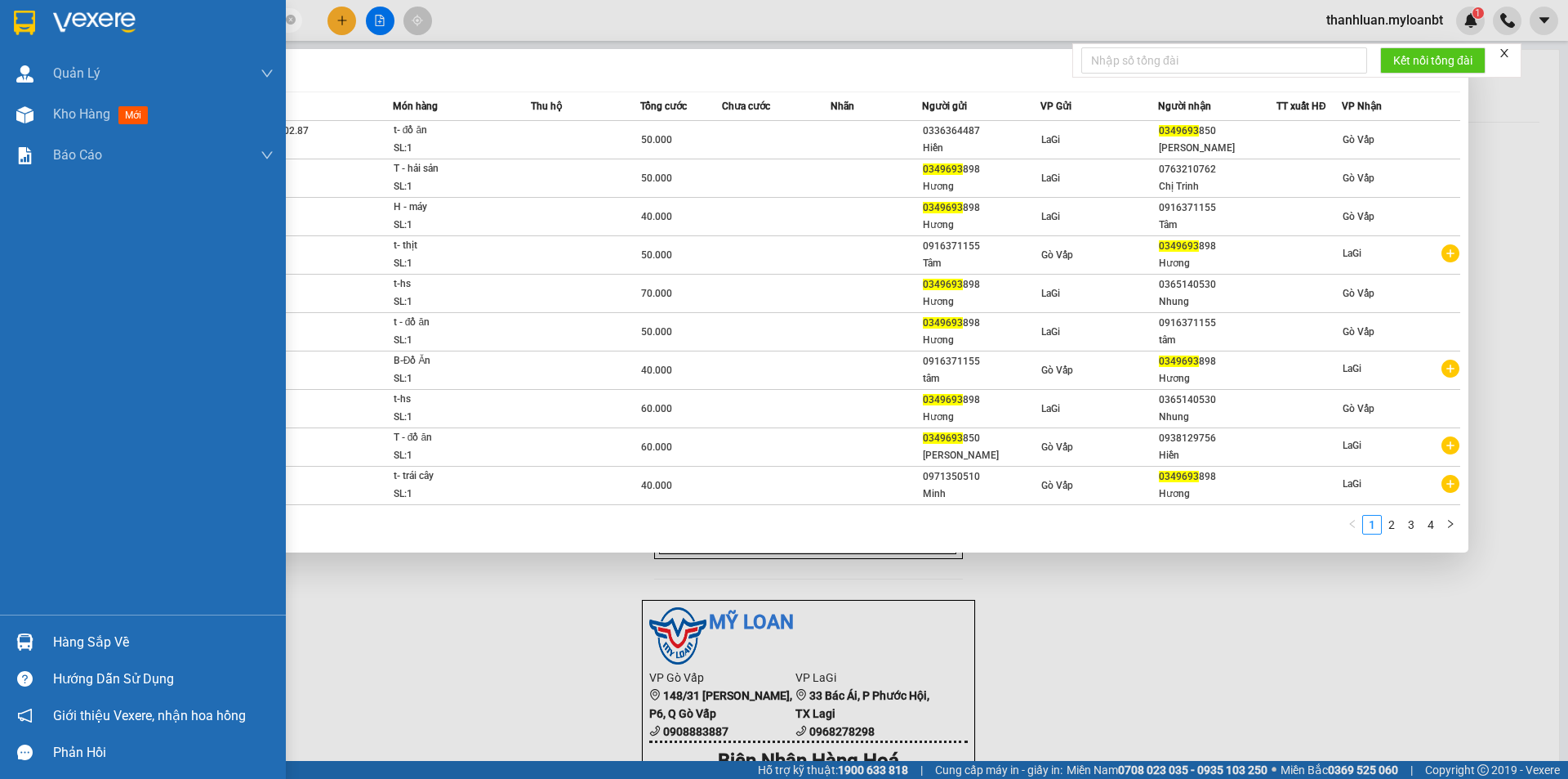
click at [27, 638] on img at bounding box center [24, 641] width 17 height 17
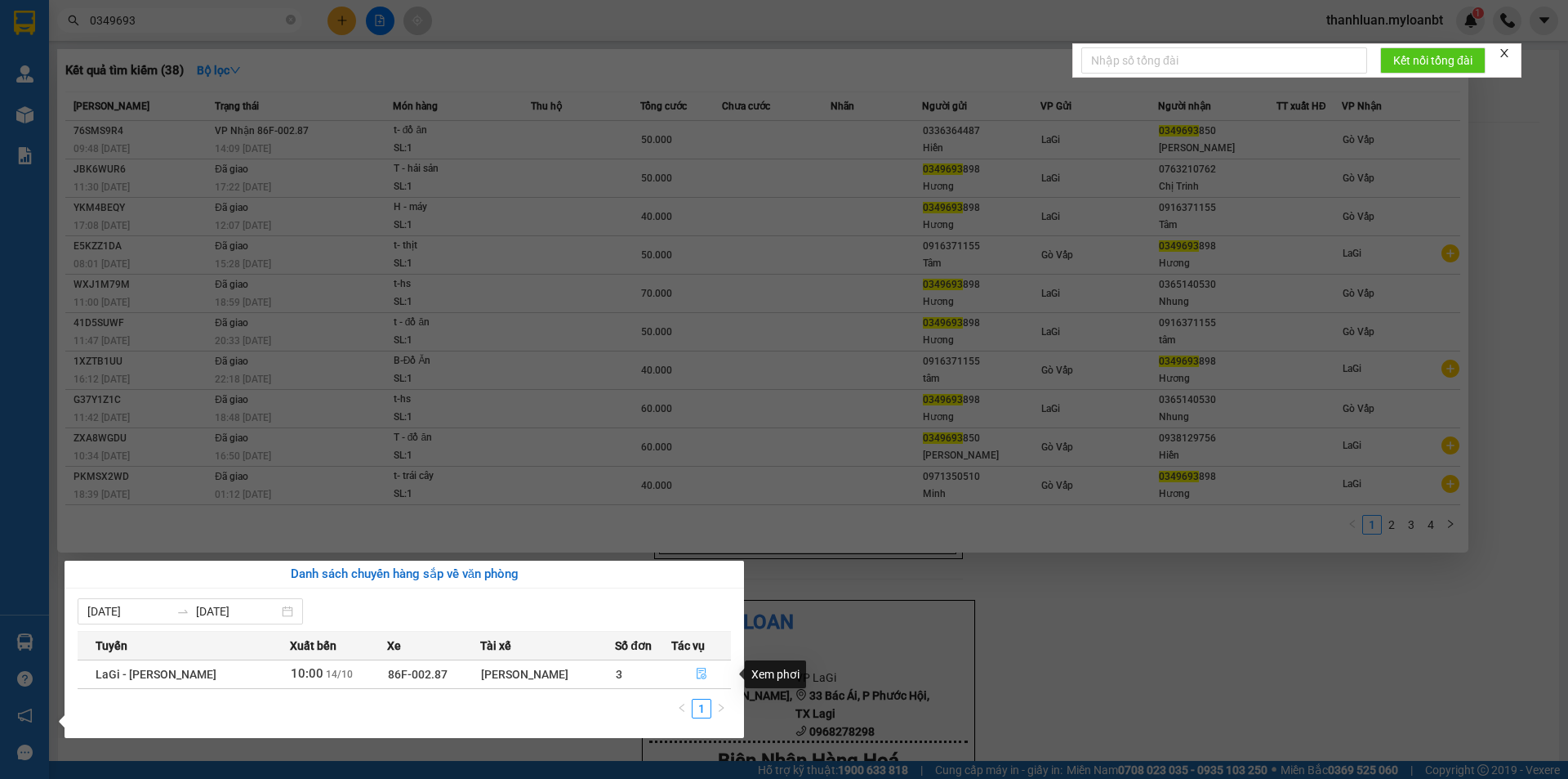
click at [699, 671] on icon "file-done" at bounding box center [701, 674] width 10 height 12
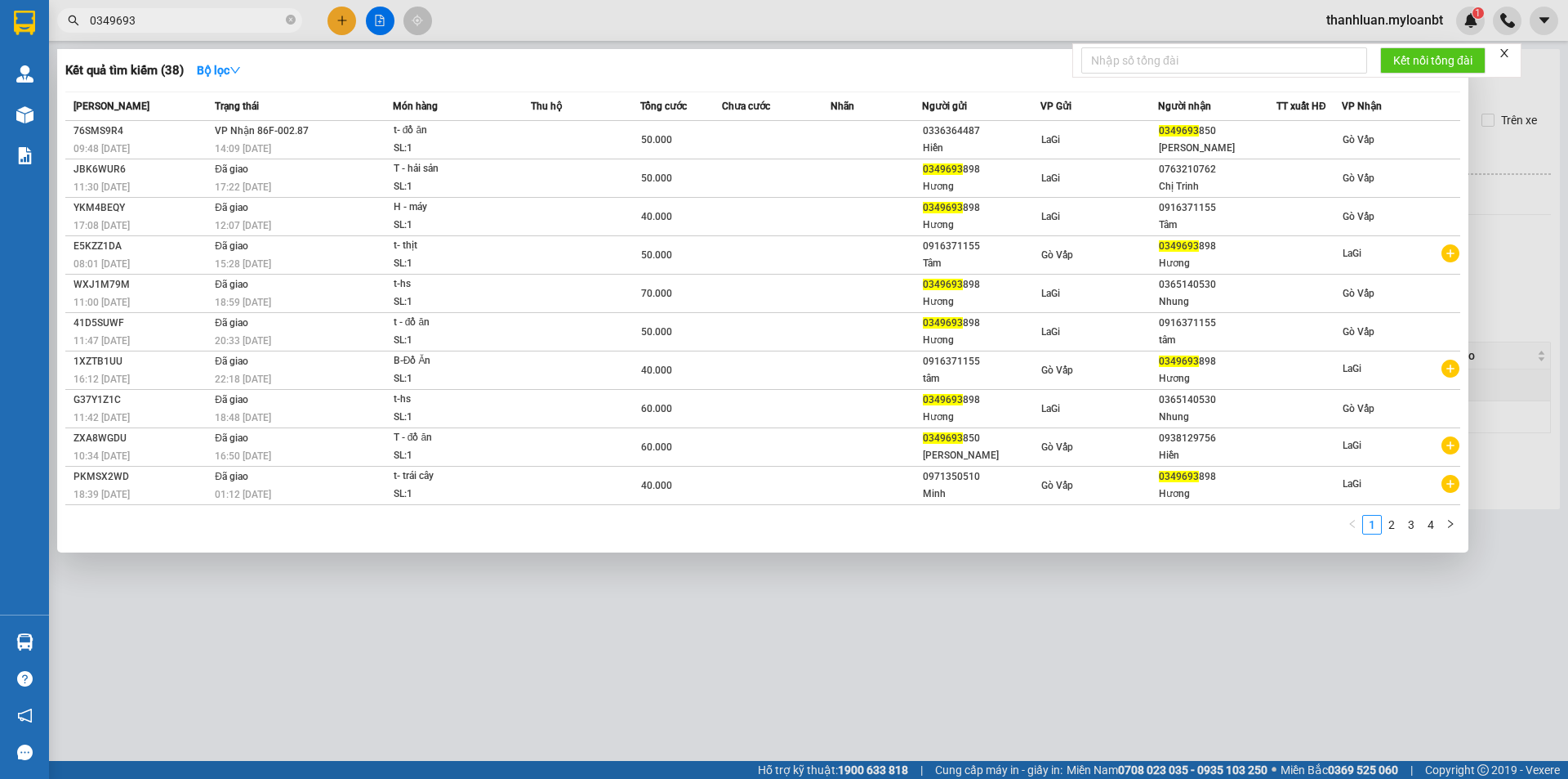
click at [958, 655] on div at bounding box center [784, 390] width 1568 height 779
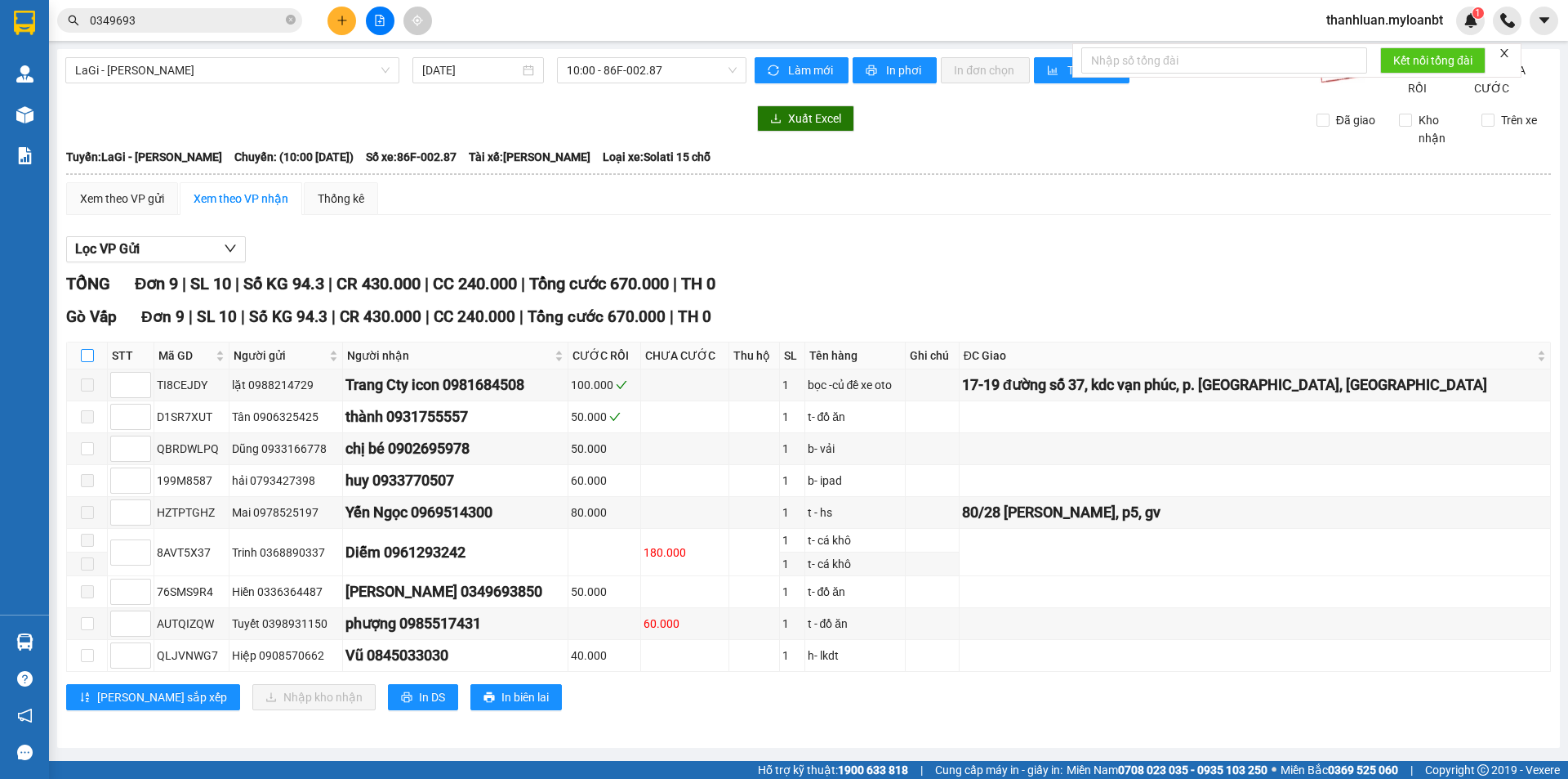
click at [89, 362] on input "checkbox" at bounding box center [87, 355] width 13 height 13
checkbox input "true"
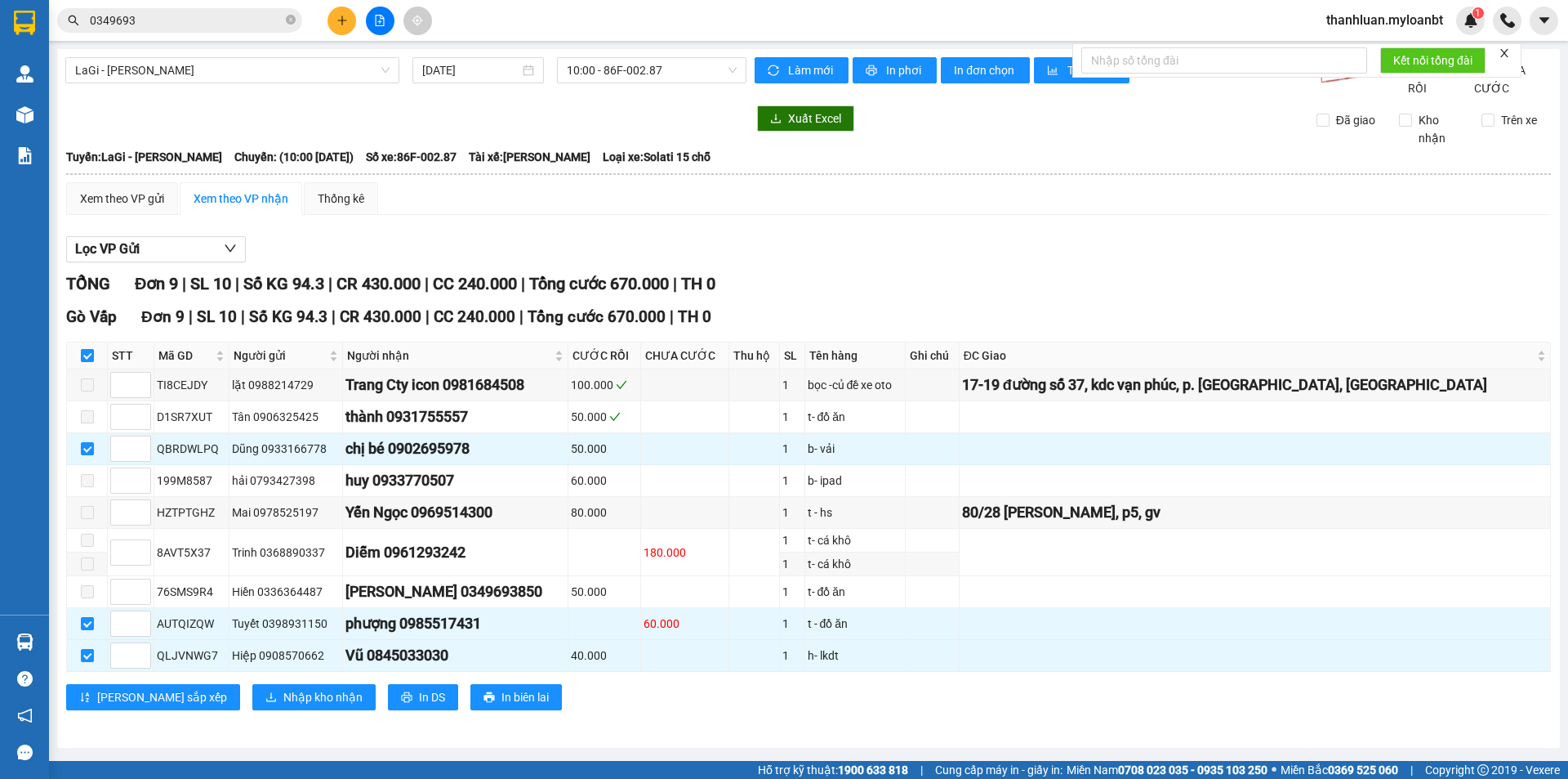
click at [90, 362] on input "checkbox" at bounding box center [87, 355] width 13 height 13
checkbox input "false"
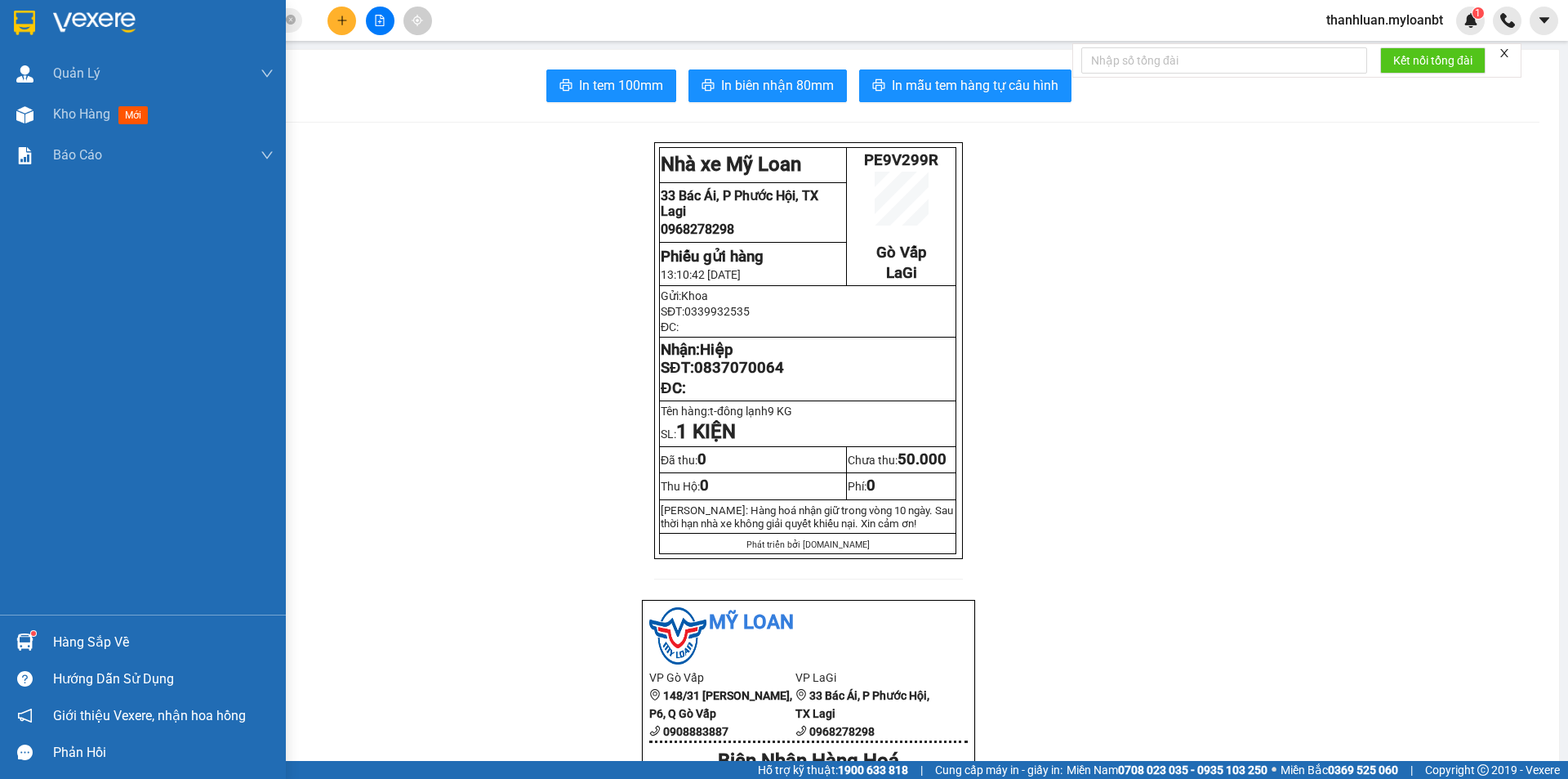
click at [56, 625] on div "Hàng sắp về" at bounding box center [143, 641] width 286 height 36
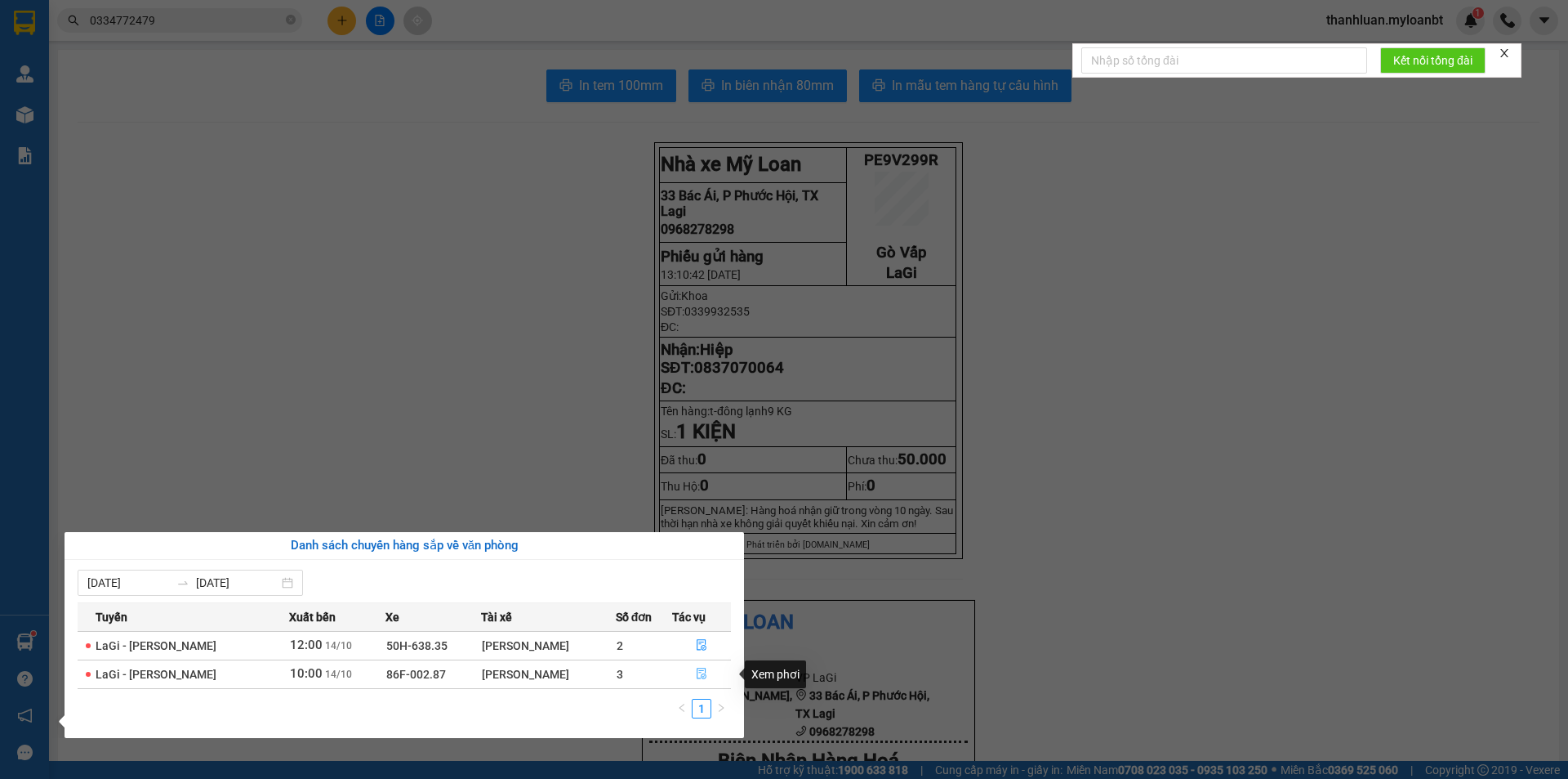
click at [704, 676] on icon "file-done" at bounding box center [701, 673] width 12 height 12
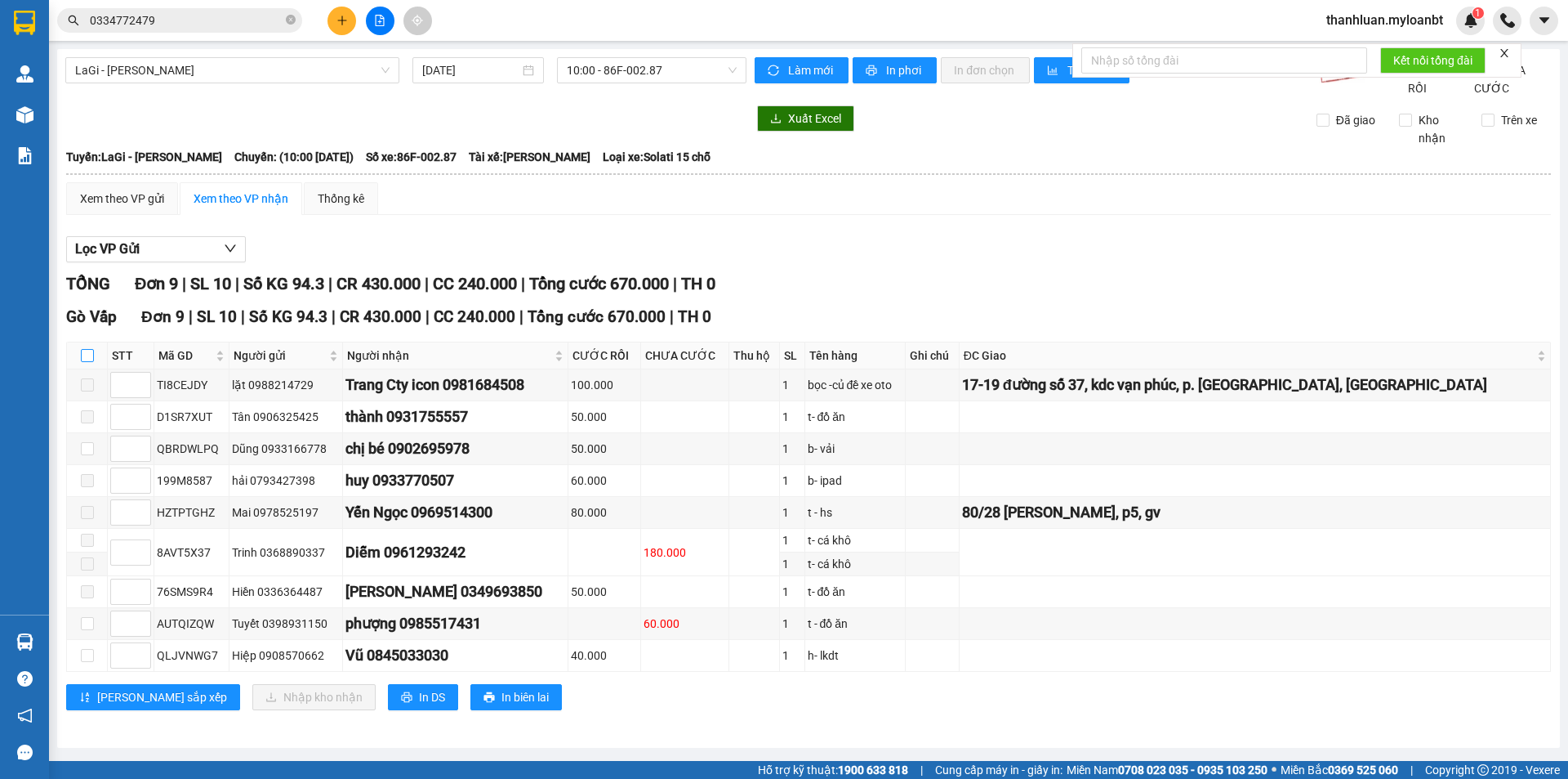
click at [89, 362] on input "checkbox" at bounding box center [87, 355] width 13 height 13
checkbox input "true"
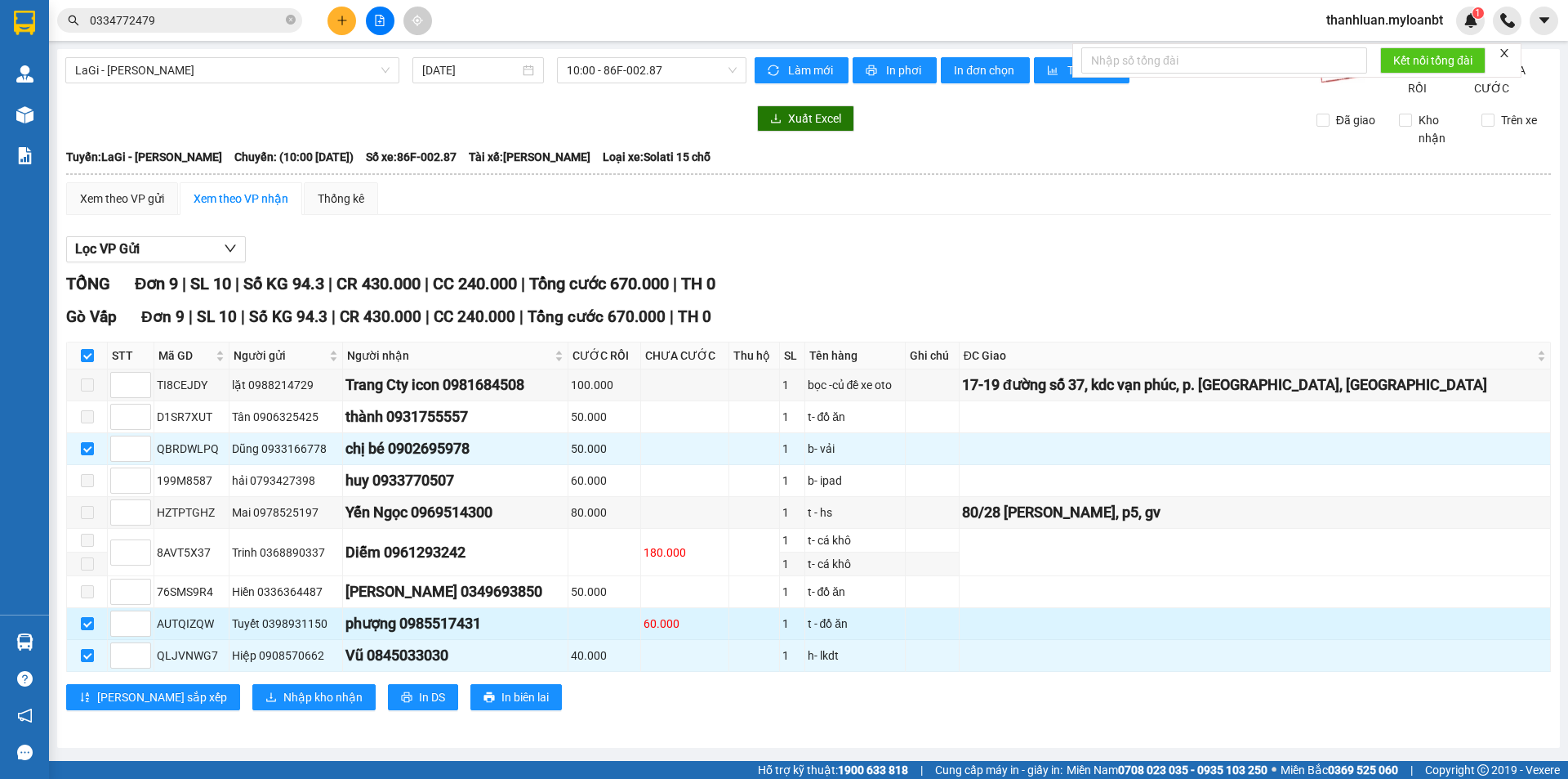
click at [641, 637] on td at bounding box center [604, 624] width 73 height 32
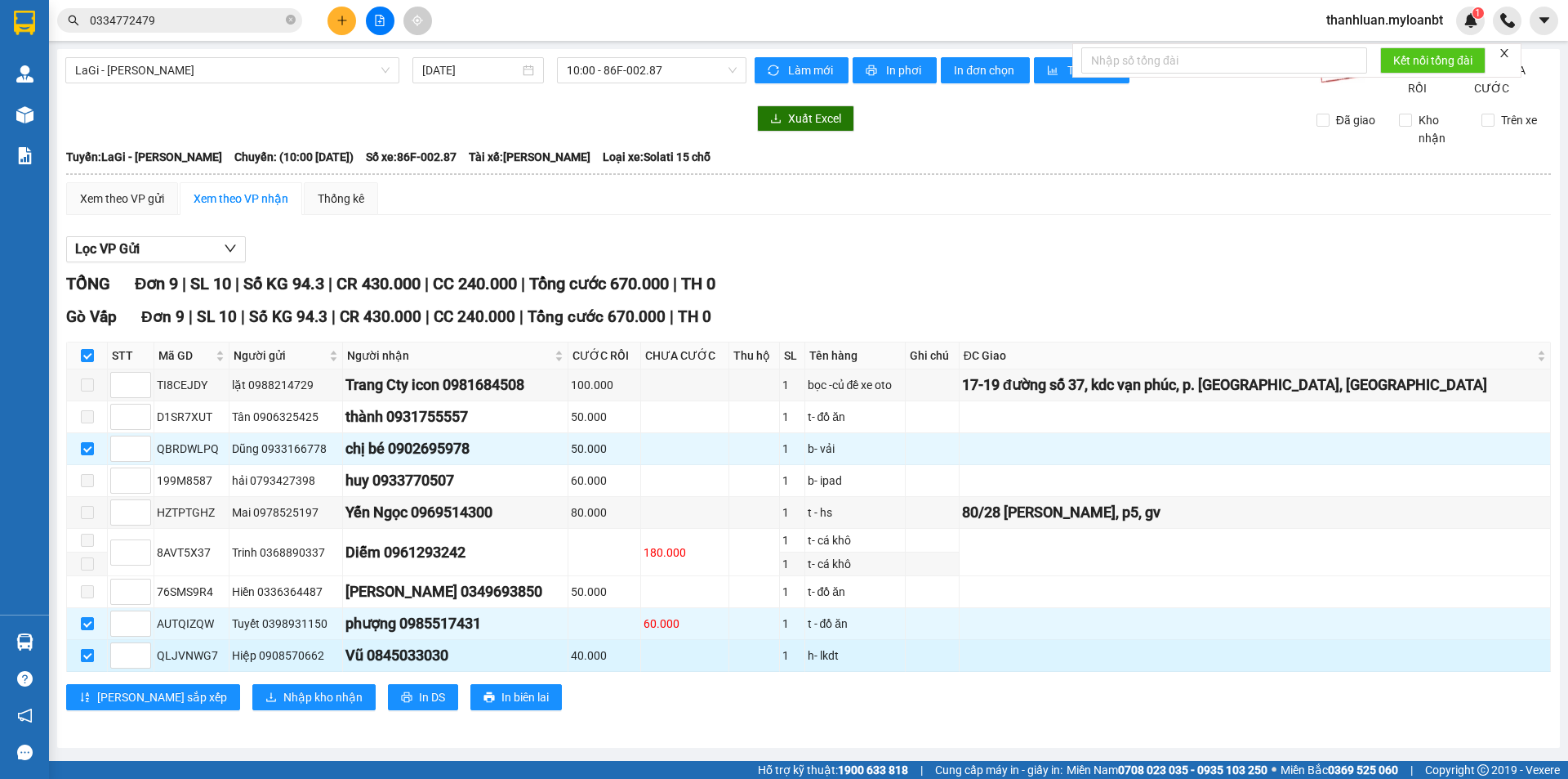
click at [83, 662] on input "checkbox" at bounding box center [87, 655] width 13 height 13
checkbox input "false"
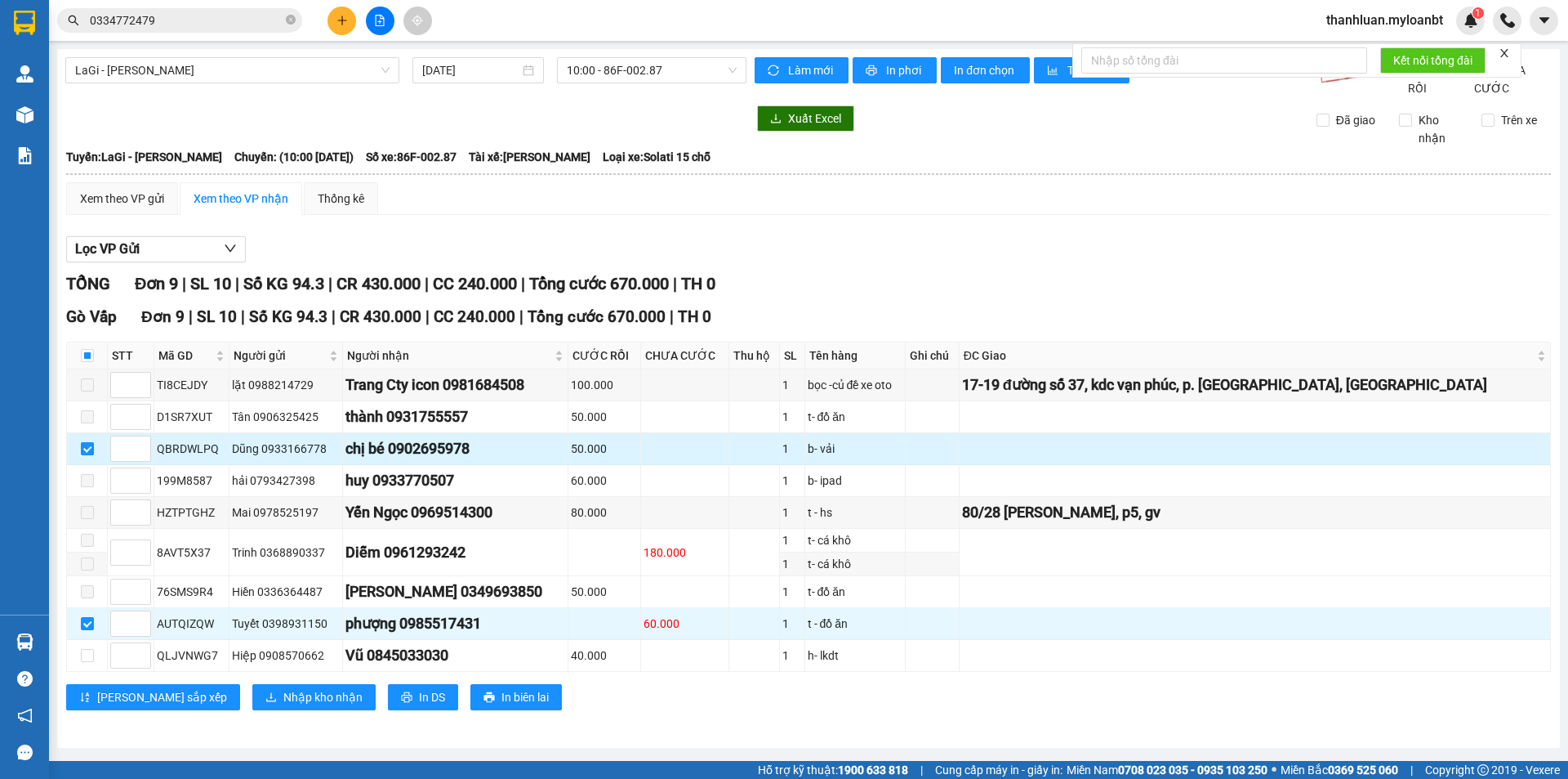
click at [91, 455] on input "checkbox" at bounding box center [87, 448] width 13 height 13
checkbox input "false"
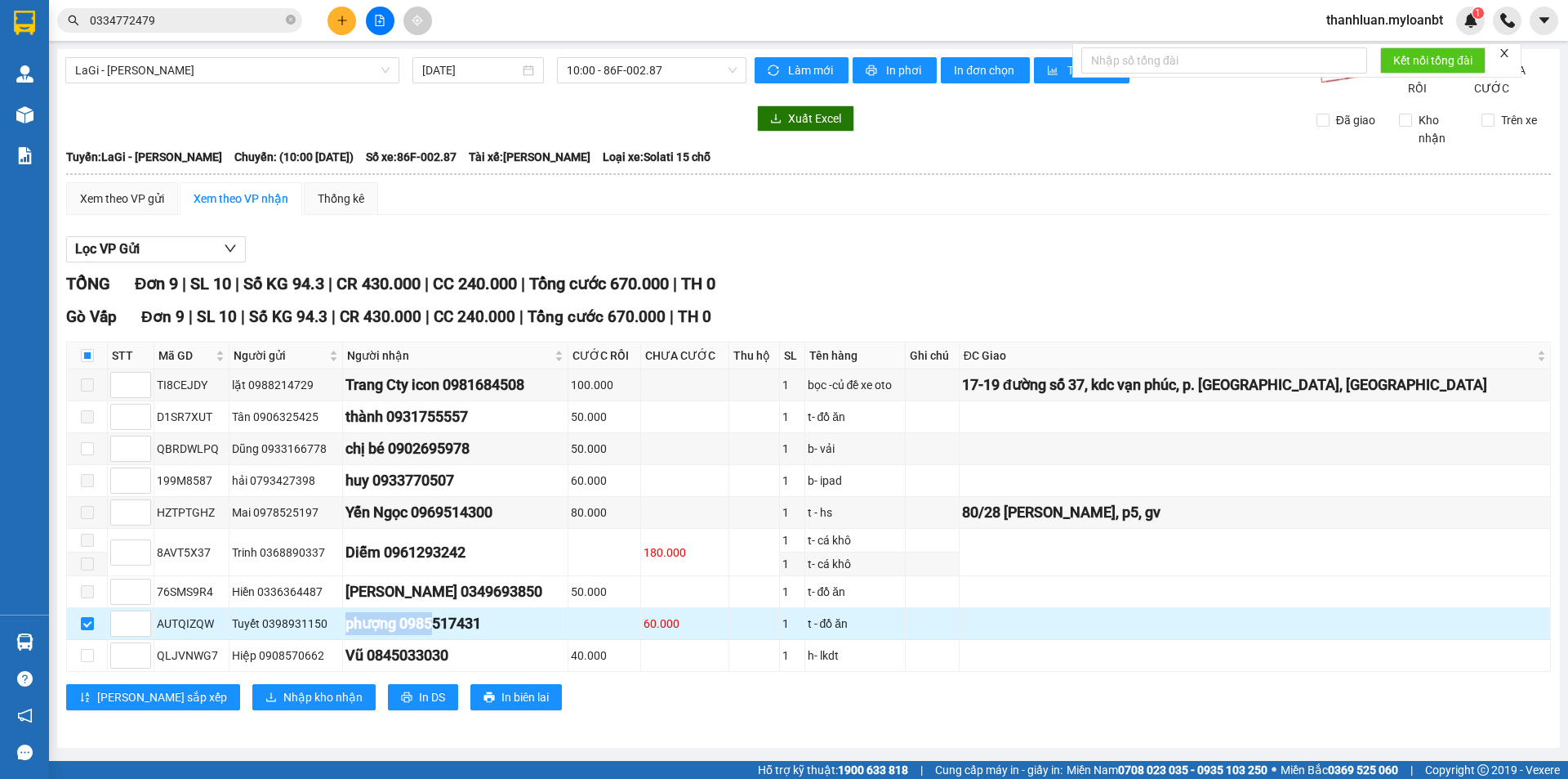
drag, startPoint x: 352, startPoint y: 638, endPoint x: 462, endPoint y: 640, distance: 110.0
click at [462, 639] on tr "AUTQIZQW Tuyết 0398931150 phượng 0985517431 60.000 1 t - đồ ăn" at bounding box center [808, 624] width 1484 height 32
click at [538, 635] on div "phượng 0985517431" at bounding box center [455, 623] width 220 height 23
drag, startPoint x: 358, startPoint y: 640, endPoint x: 572, endPoint y: 641, distance: 214.0
click at [443, 639] on tr "AUTQIZQW Tuyết 0398931150 phượng 0985517431 60.000 1 t - đồ ăn" at bounding box center [808, 624] width 1484 height 32
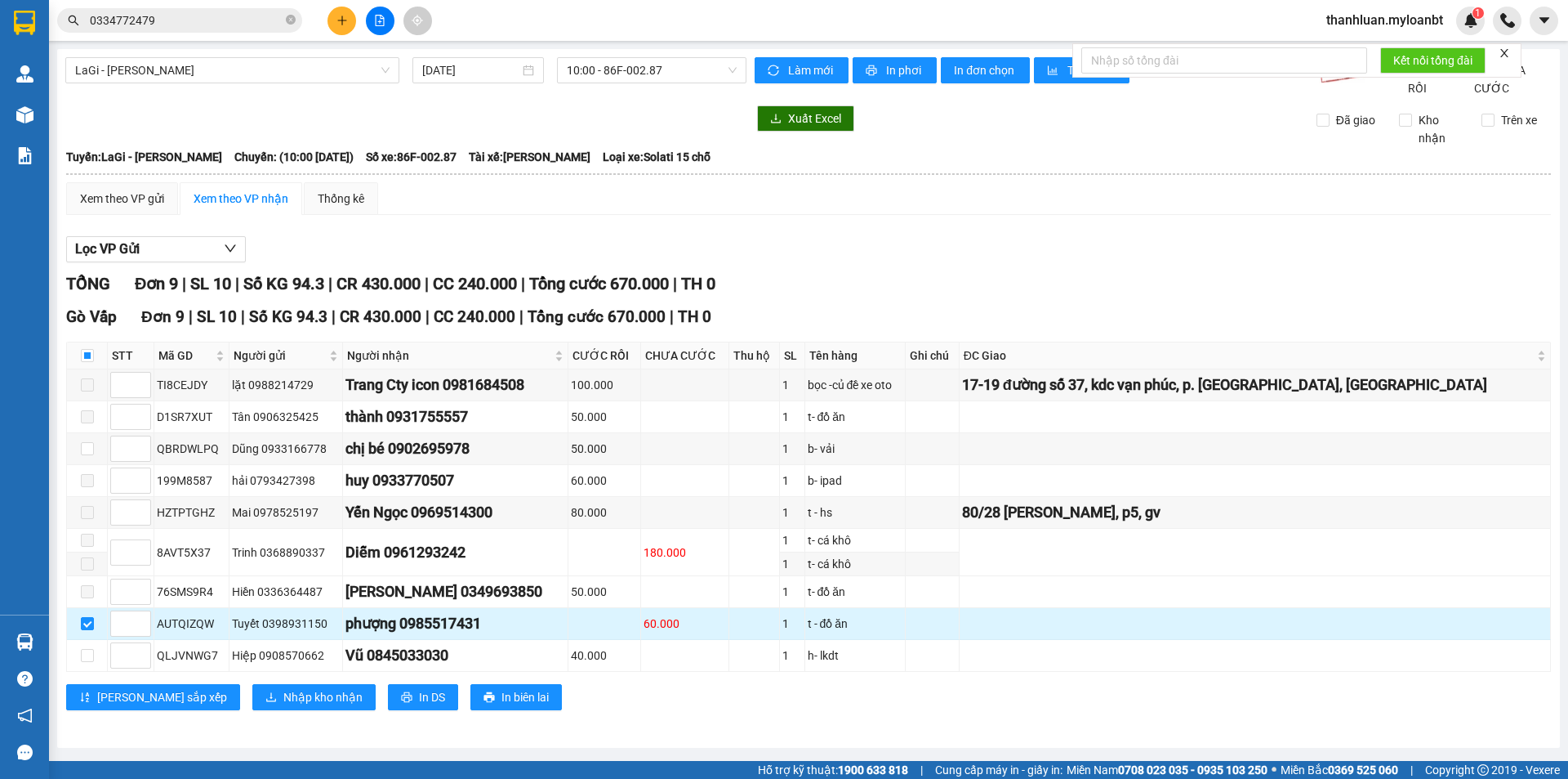
click at [565, 635] on div "phượng 0985517431" at bounding box center [455, 623] width 220 height 23
drag, startPoint x: 356, startPoint y: 647, endPoint x: 608, endPoint y: 647, distance: 252.0
click at [541, 639] on td "phượng 0985517431" at bounding box center [456, 624] width 226 height 32
click at [617, 639] on td at bounding box center [604, 624] width 73 height 32
drag, startPoint x: 347, startPoint y: 643, endPoint x: 578, endPoint y: 652, distance: 231.2
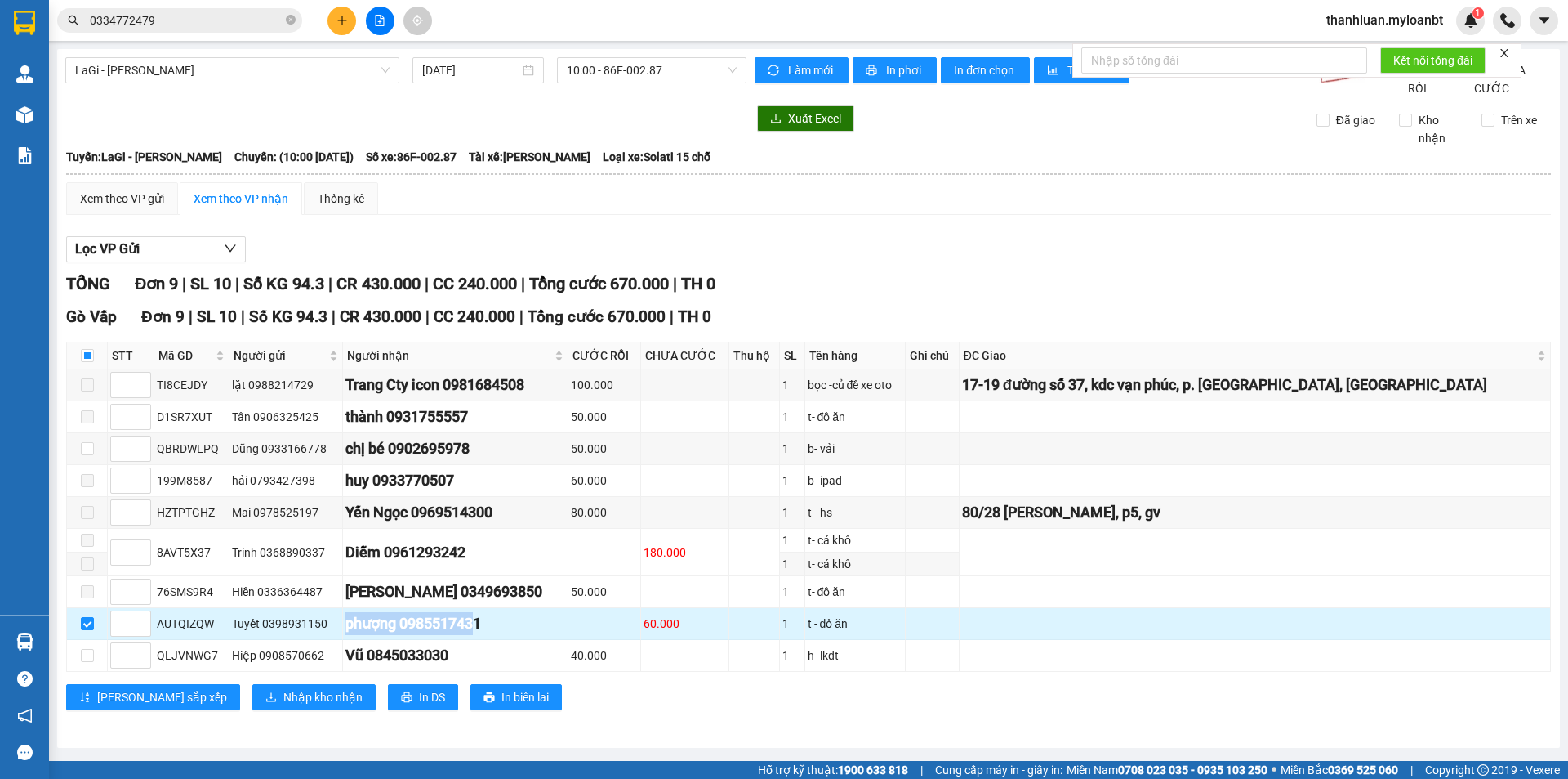
click at [513, 639] on tr "AUTQIZQW Tuyết 0398931150 phượng 0985517431 60.000 1 t - đồ ăn" at bounding box center [808, 624] width 1484 height 32
click at [595, 639] on td at bounding box center [604, 624] width 73 height 32
drag, startPoint x: 344, startPoint y: 646, endPoint x: 559, endPoint y: 646, distance: 215.0
click at [559, 639] on tr "AUTQIZQW Tuyết 0398931150 phượng 0985517431 60.000 1 t - đồ ăn" at bounding box center [808, 624] width 1484 height 32
click at [568, 639] on td "phượng 0985517431" at bounding box center [456, 624] width 226 height 32
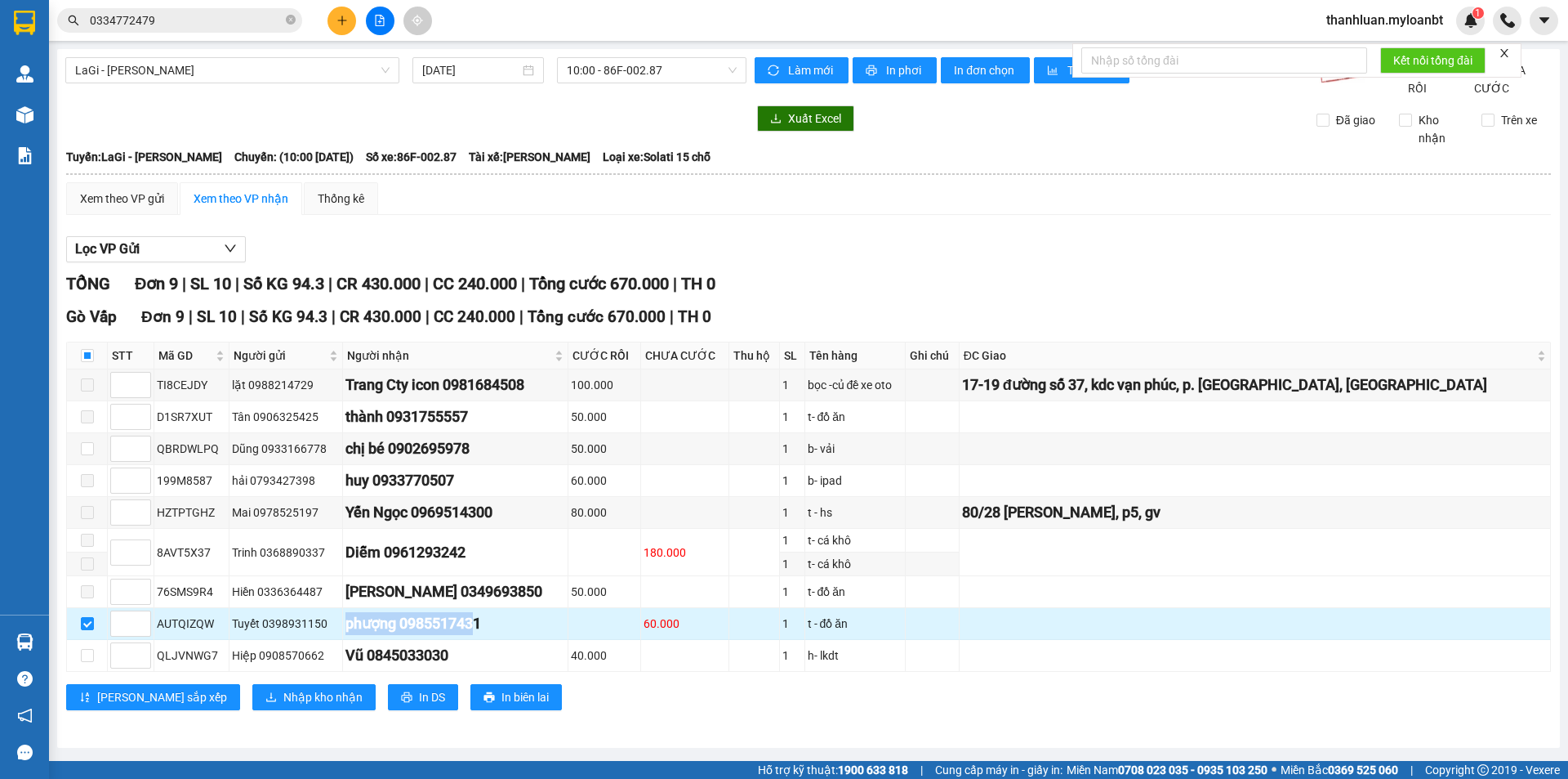
drag, startPoint x: 348, startPoint y: 635, endPoint x: 563, endPoint y: 644, distance: 215.2
click at [560, 639] on tr "AUTQIZQW Tuyết 0398931150 phượng 0985517431 60.000 1 t - đồ ăn" at bounding box center [808, 624] width 1484 height 32
click at [565, 635] on div "phượng 0985517431" at bounding box center [455, 623] width 220 height 23
drag, startPoint x: 347, startPoint y: 637, endPoint x: 524, endPoint y: 640, distance: 177.0
click at [524, 639] on tr "AUTQIZQW Tuyết 0398931150 phượng 0985517431 60.000 1 t - đồ ăn" at bounding box center [808, 624] width 1484 height 32
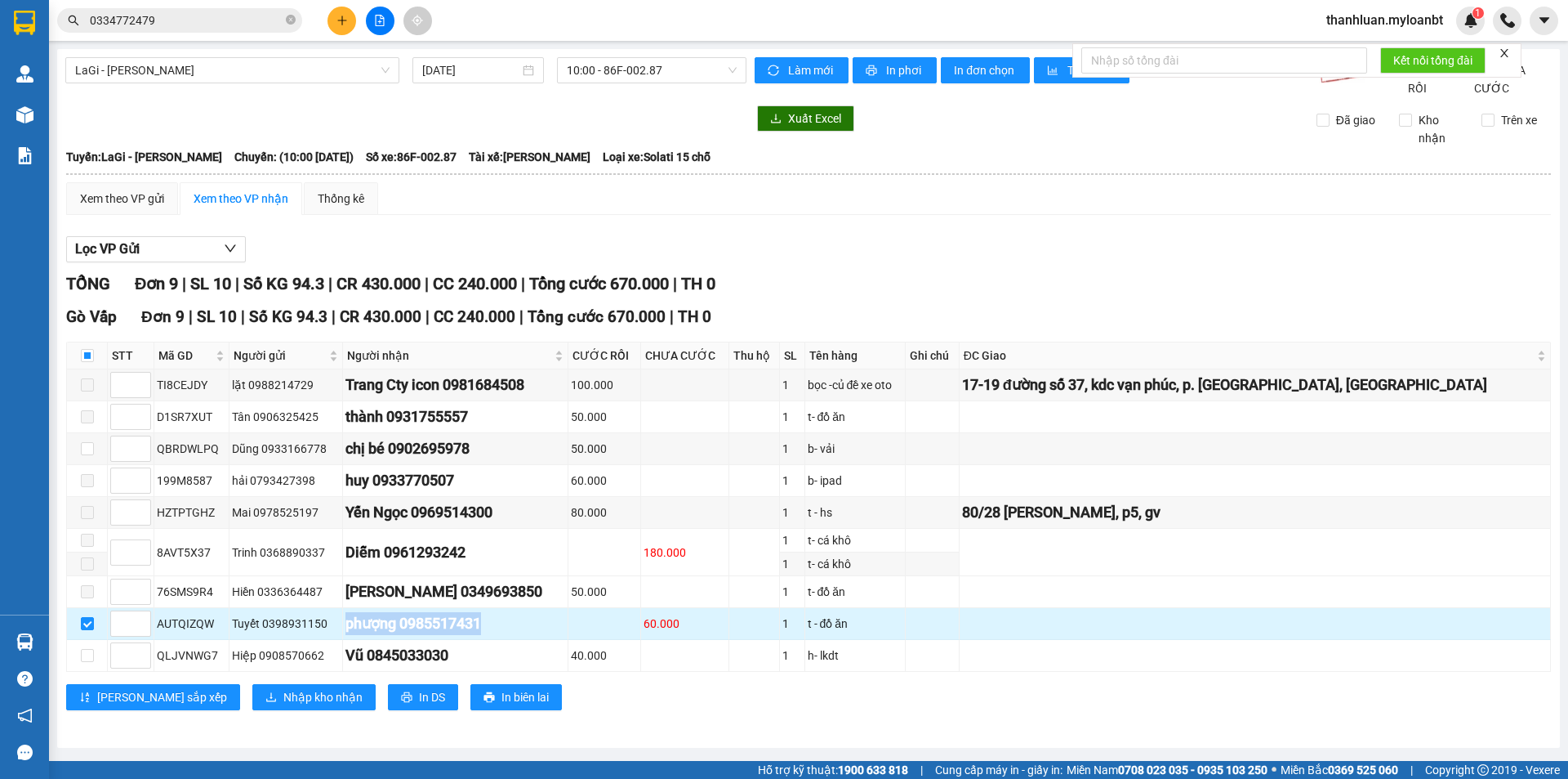
click at [565, 635] on div "phượng 0985517431" at bounding box center [455, 623] width 220 height 23
drag, startPoint x: 355, startPoint y: 638, endPoint x: 588, endPoint y: 638, distance: 233.0
click at [517, 638] on td "phượng 0985517431" at bounding box center [456, 624] width 226 height 32
click at [568, 638] on td "phượng 0985517431" at bounding box center [456, 624] width 226 height 32
drag, startPoint x: 343, startPoint y: 642, endPoint x: 553, endPoint y: 643, distance: 210.0
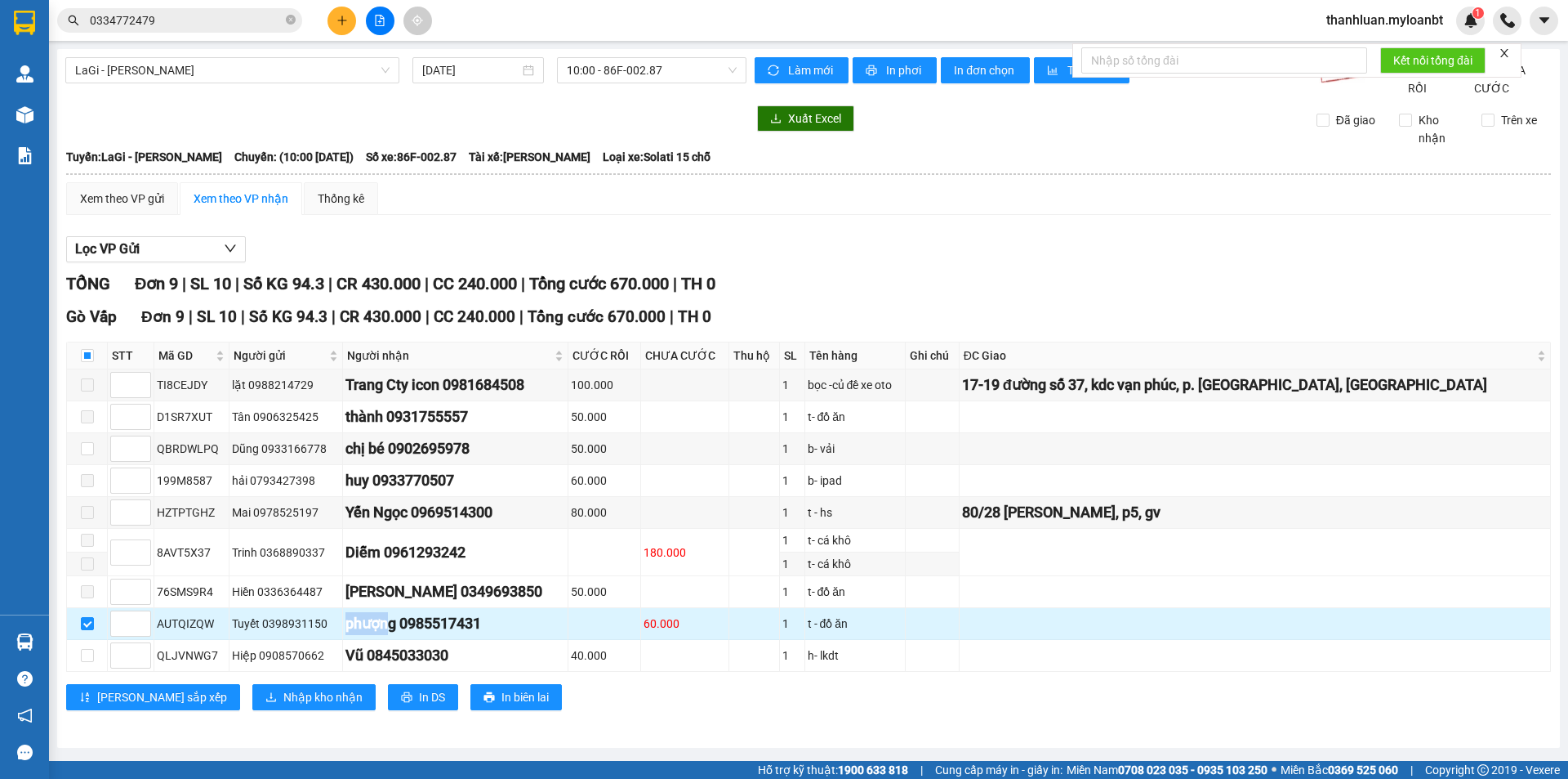
click at [436, 638] on tr "AUTQIZQW Tuyết 0398931150 phượng 0985517431 60.000 1 t - đồ ăn" at bounding box center [808, 624] width 1484 height 32
click at [565, 635] on div "phượng 0985517431" at bounding box center [455, 623] width 220 height 23
drag, startPoint x: 348, startPoint y: 646, endPoint x: 607, endPoint y: 645, distance: 259.0
click at [527, 639] on tr "AUTQIZQW Tuyết 0398931150 phượng 0985517431 60.000 1 t - đồ ăn" at bounding box center [808, 624] width 1484 height 32
click at [607, 639] on td at bounding box center [604, 624] width 73 height 32
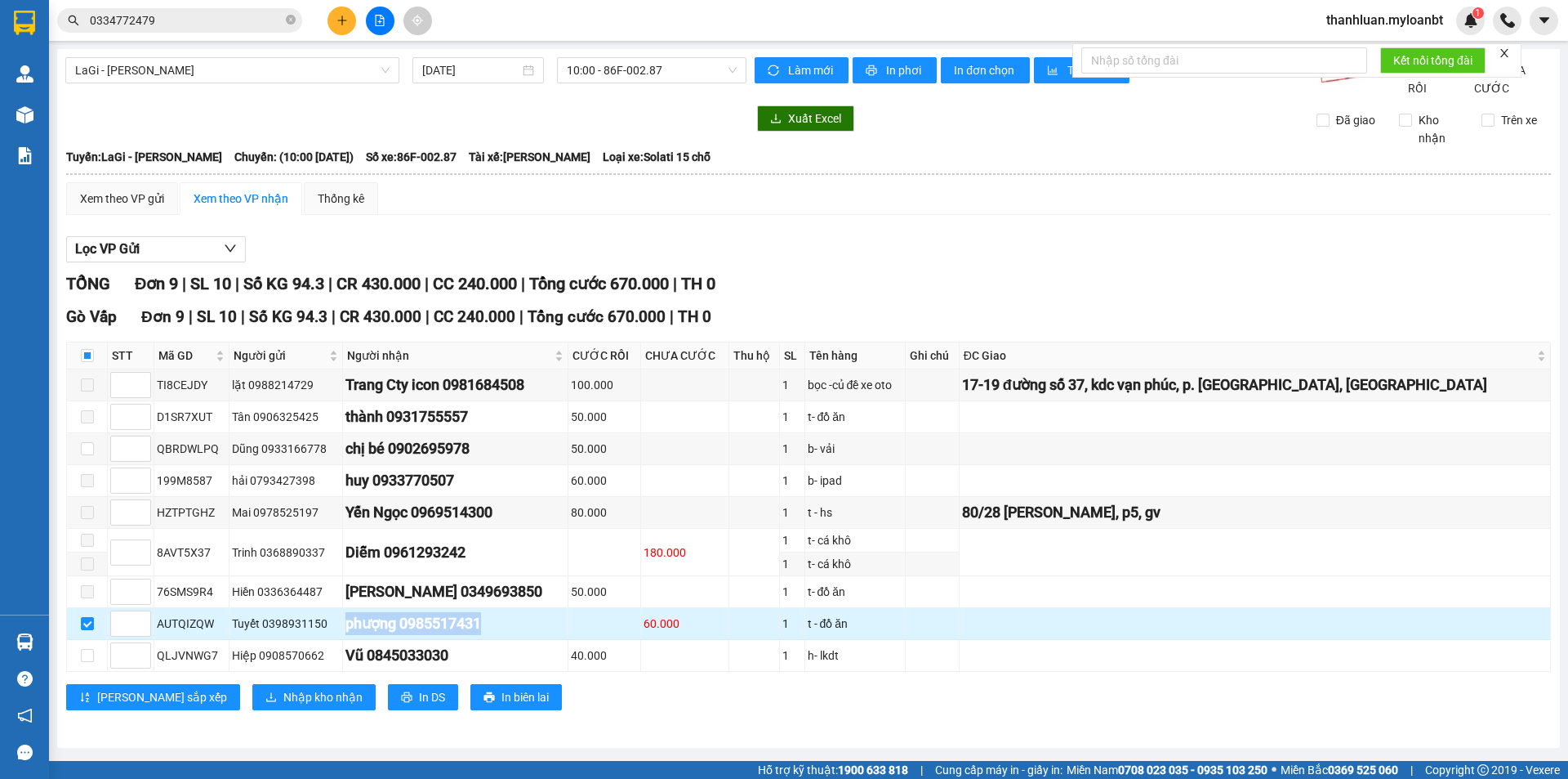
drag, startPoint x: 353, startPoint y: 640, endPoint x: 563, endPoint y: 652, distance: 210.3
click at [538, 639] on tr "AUTQIZQW Tuyết 0398931150 phượng 0985517431 60.000 1 t - đồ ăn" at bounding box center [808, 624] width 1484 height 32
click at [354, 639] on td "phượng 0985517431" at bounding box center [456, 624] width 226 height 32
drag, startPoint x: 355, startPoint y: 642, endPoint x: 490, endPoint y: 646, distance: 135.1
click at [490, 639] on td "phượng 0985517431" at bounding box center [456, 624] width 226 height 32
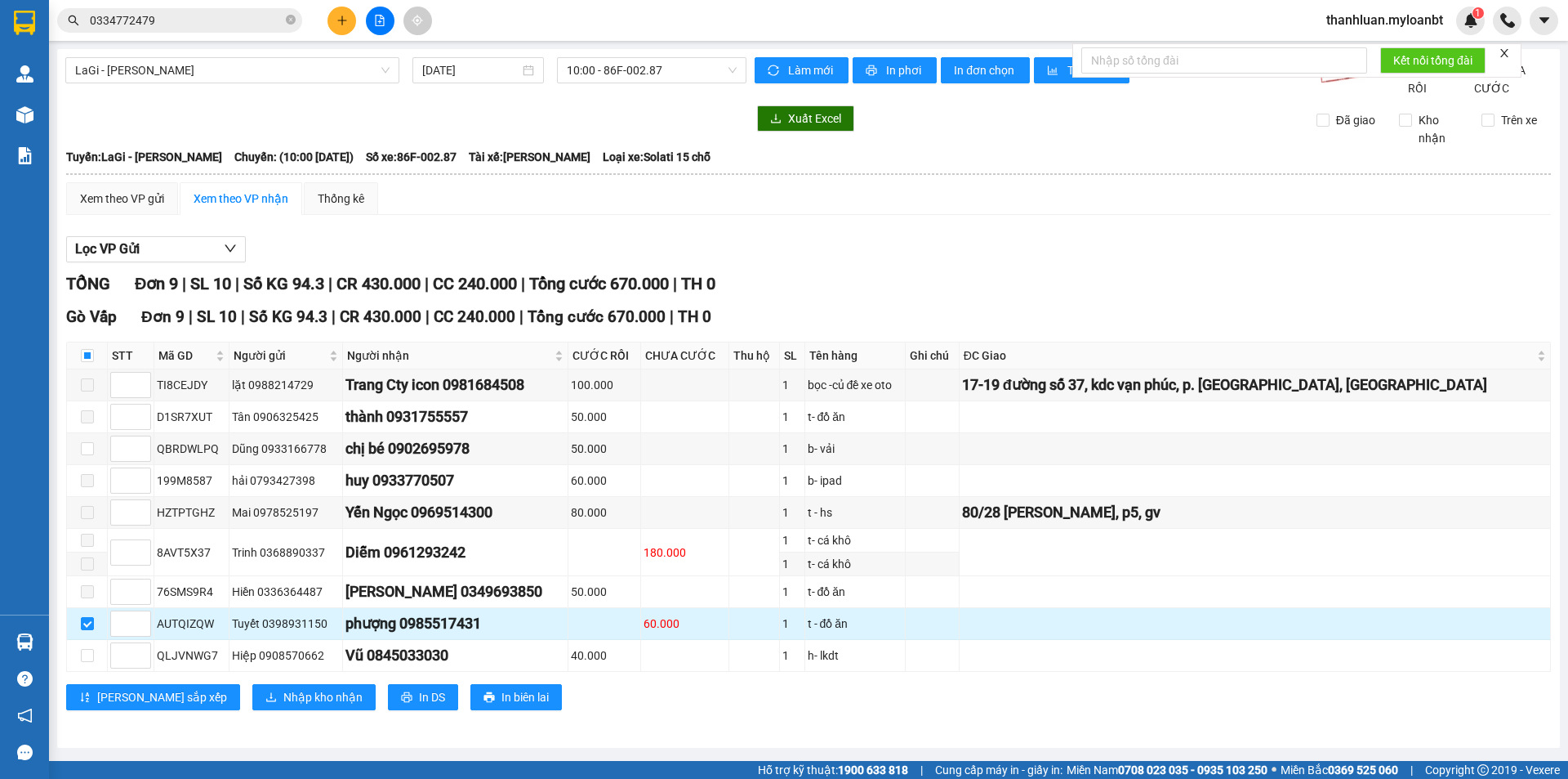
click at [550, 635] on div "phượng 0985517431" at bounding box center [455, 623] width 220 height 23
drag, startPoint x: 356, startPoint y: 646, endPoint x: 472, endPoint y: 642, distance: 116.1
click at [472, 635] on div "phượng 0985517431" at bounding box center [455, 623] width 220 height 23
click at [520, 635] on div "phượng 0985517431" at bounding box center [455, 623] width 220 height 23
drag, startPoint x: 347, startPoint y: 645, endPoint x: 547, endPoint y: 649, distance: 200.0
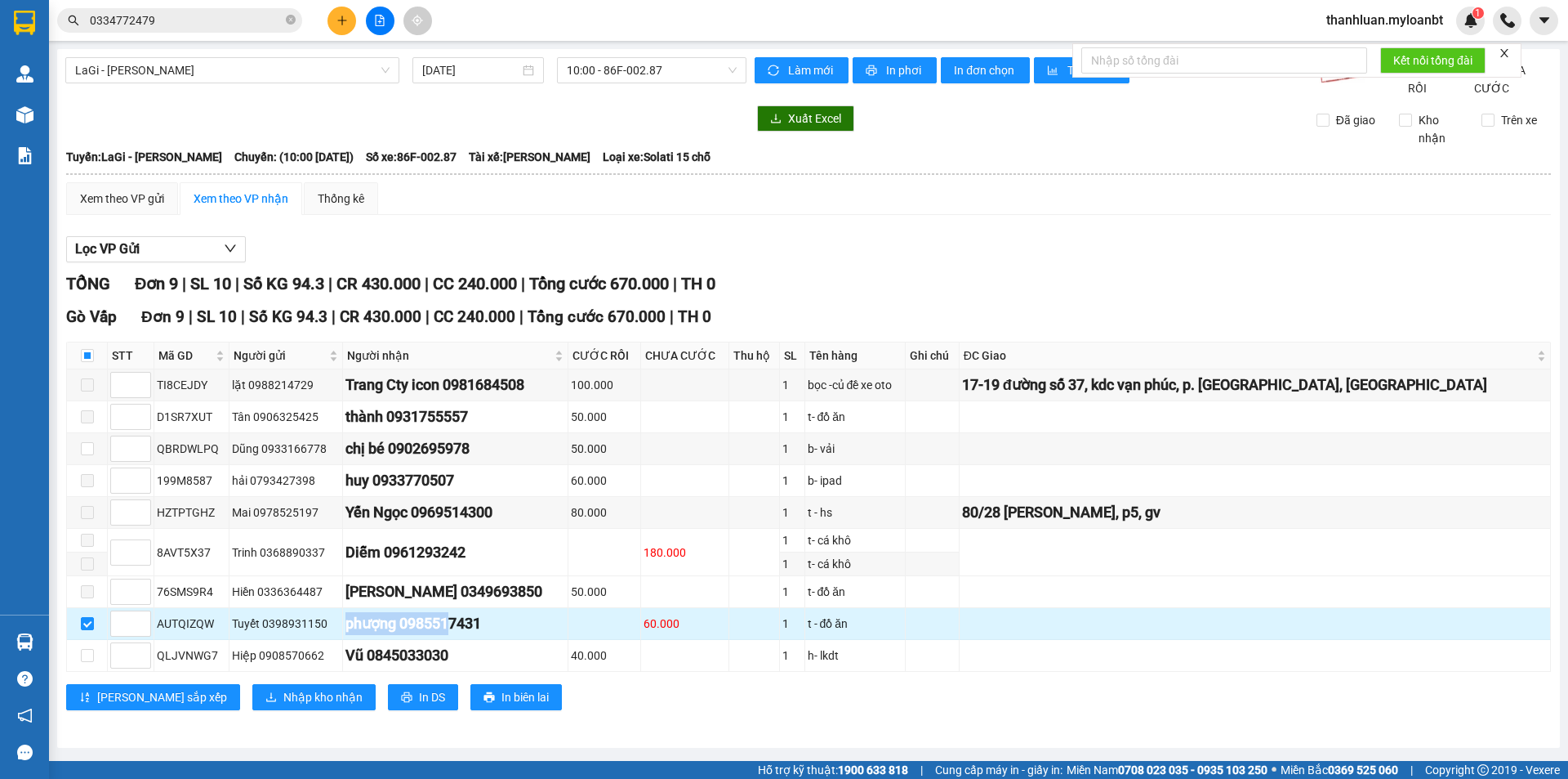
click at [482, 639] on tr "AUTQIZQW Tuyết 0398931150 phượng 0985517431 60.000 1 t - đồ ăn" at bounding box center [808, 624] width 1484 height 32
click at [547, 635] on div "phượng 0985517431" at bounding box center [455, 623] width 220 height 23
drag, startPoint x: 356, startPoint y: 640, endPoint x: 476, endPoint y: 640, distance: 120.0
click at [469, 635] on div "phượng 0985517431" at bounding box center [455, 623] width 220 height 23
click at [508, 630] on div "phượng 0985517431" at bounding box center [455, 623] width 220 height 23
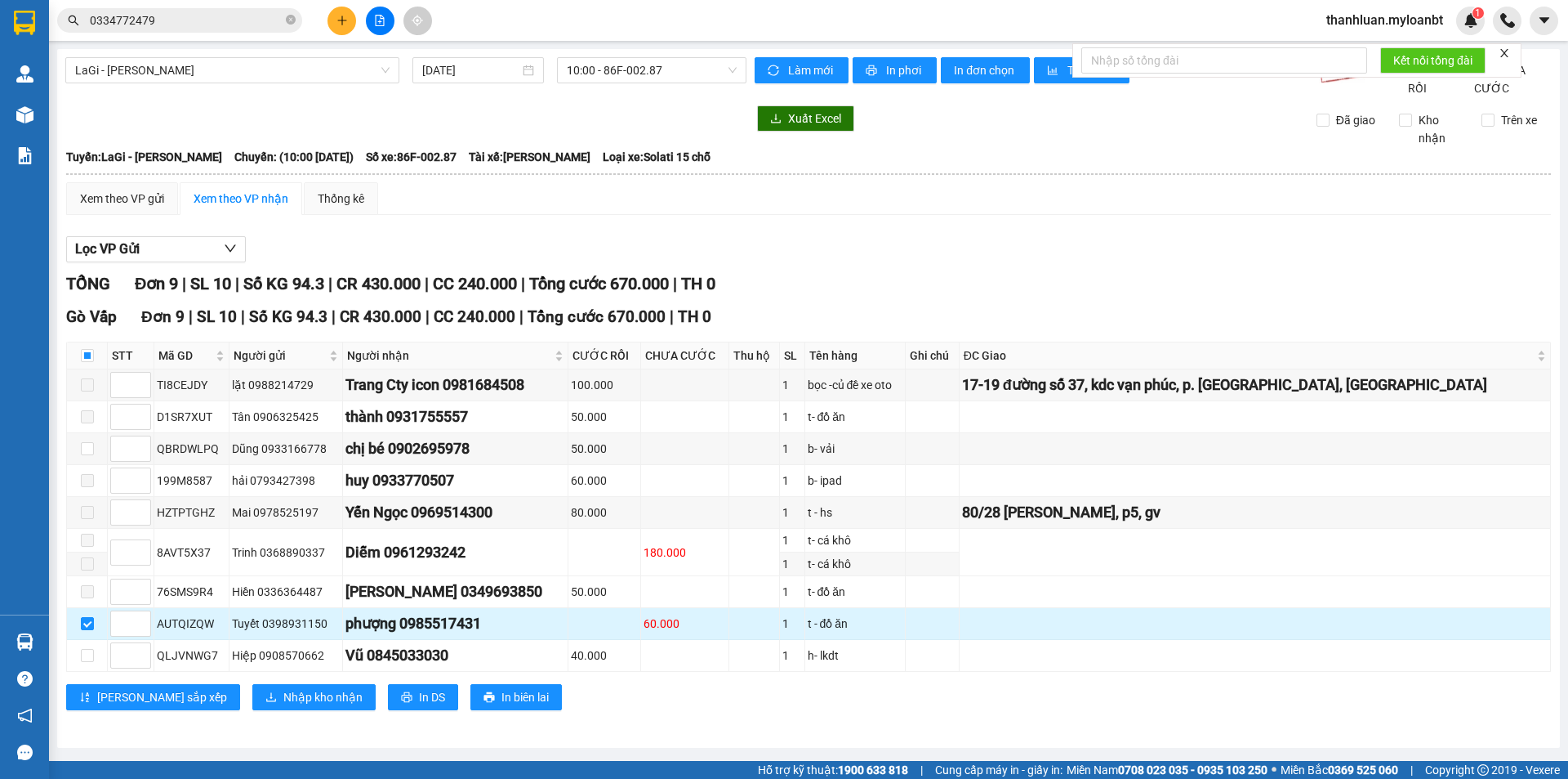
click at [176, 632] on div "AUTQIZQW" at bounding box center [191, 623] width 69 height 18
copy div "AUTQIZQW"
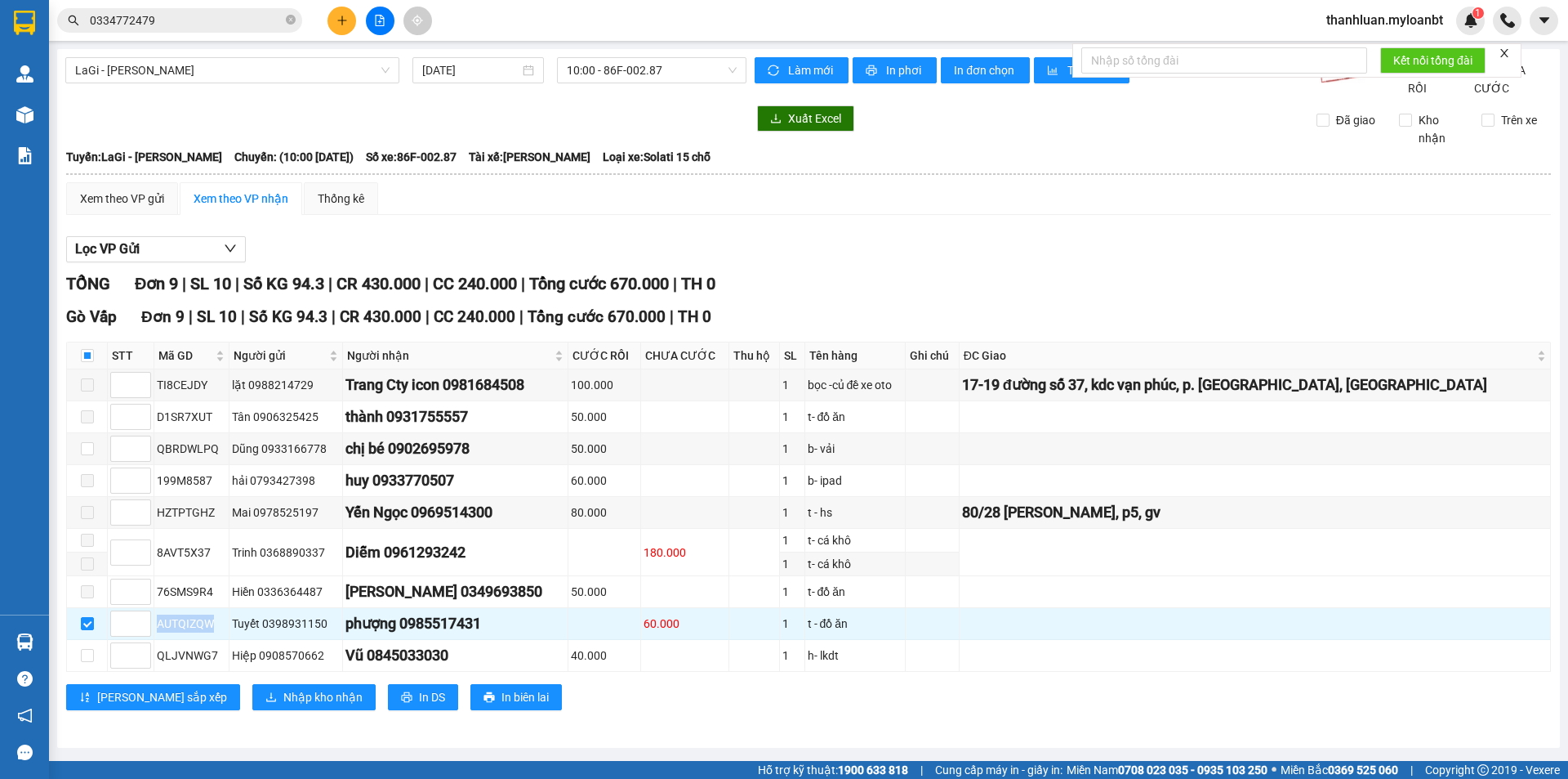
click at [196, 20] on input "0334772479" at bounding box center [186, 20] width 193 height 18
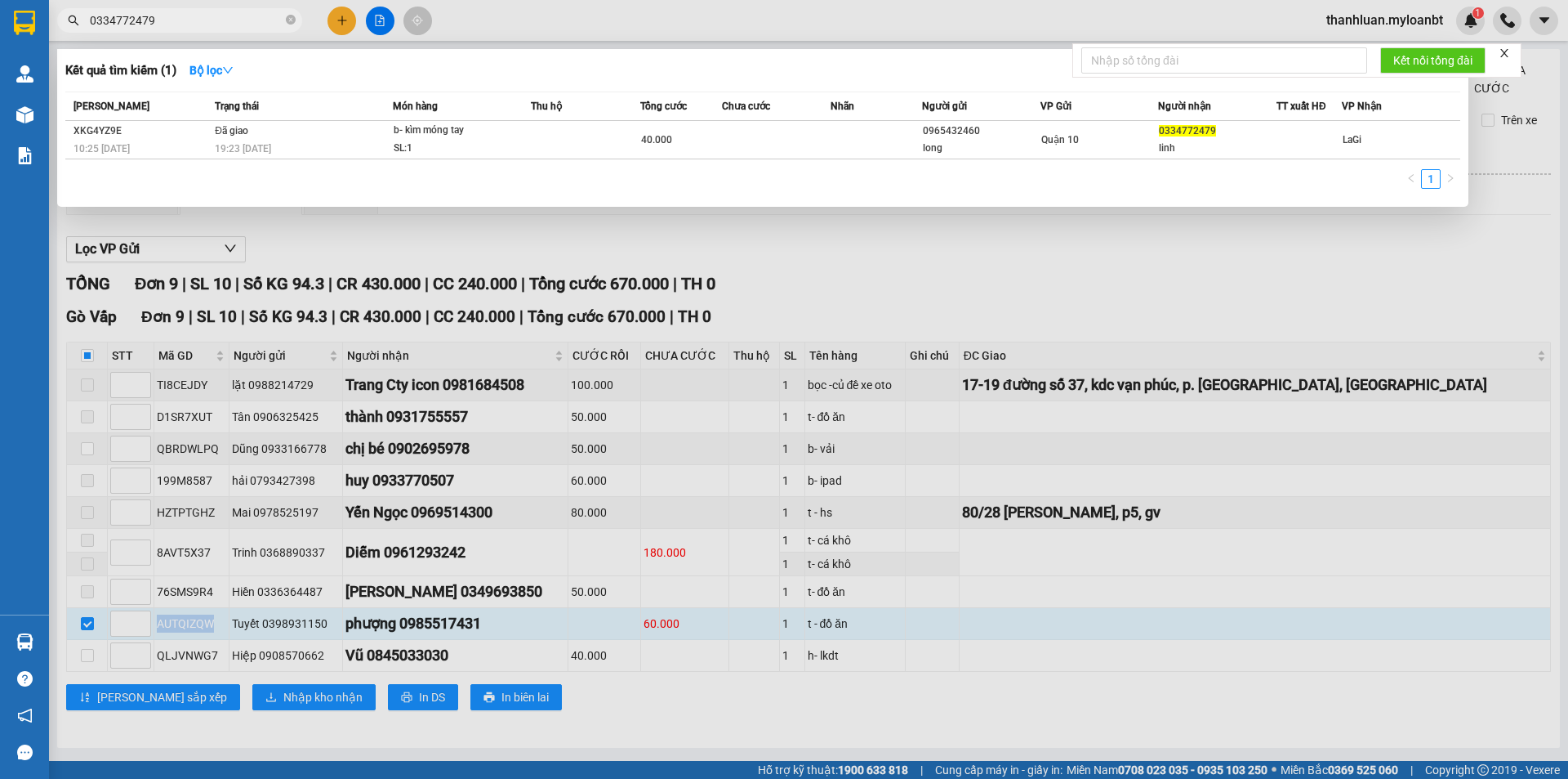
click at [196, 20] on input "0334772479" at bounding box center [186, 20] width 193 height 18
paste input "AUTQIZQW"
type input "AUTQIZQW"
click at [356, 148] on div "10:00 - 14/10" at bounding box center [303, 149] width 177 height 18
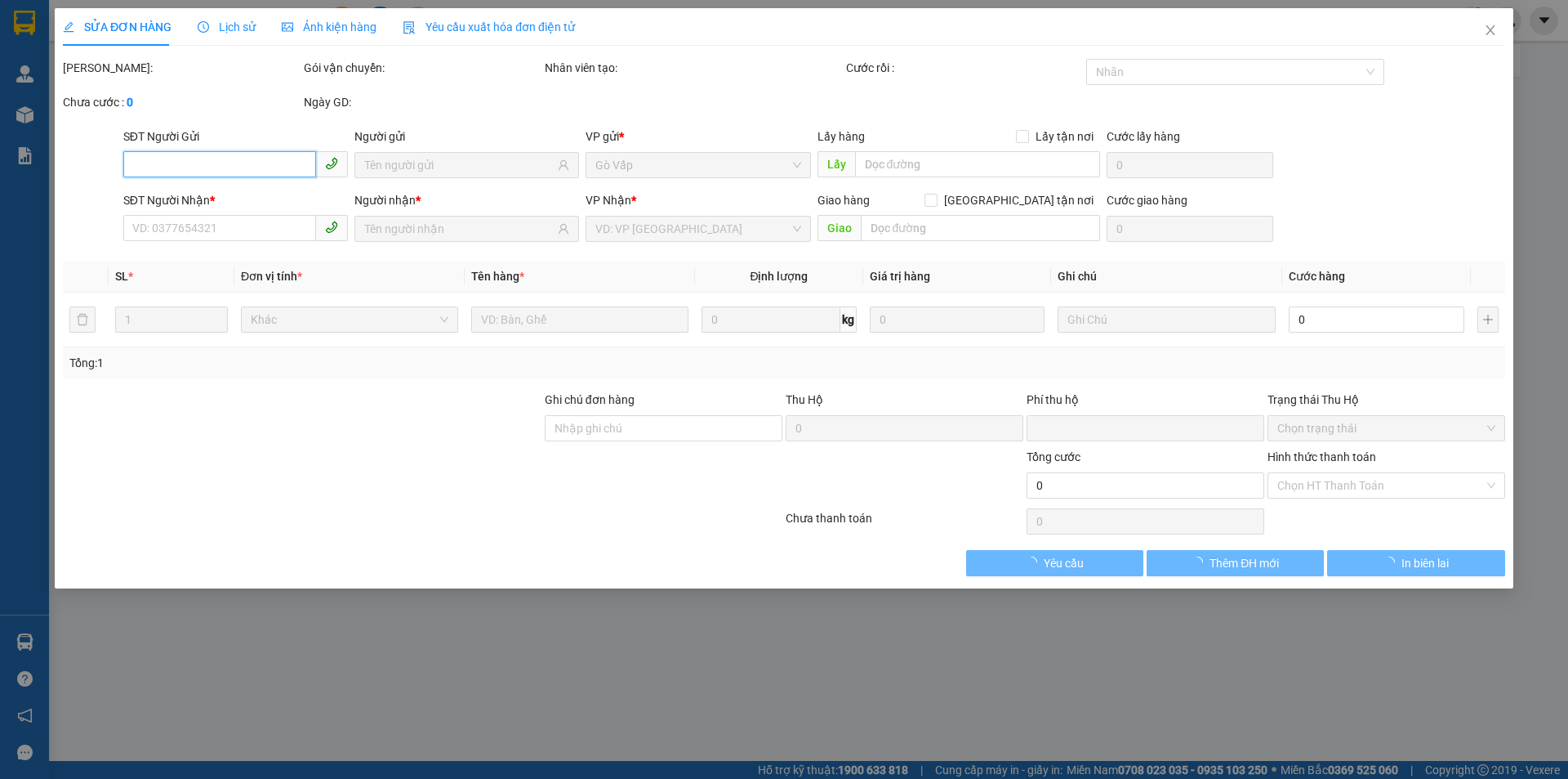
type input "0398931150"
type input "Tuyết"
type input "0985517431"
type input "phượng"
type input "0"
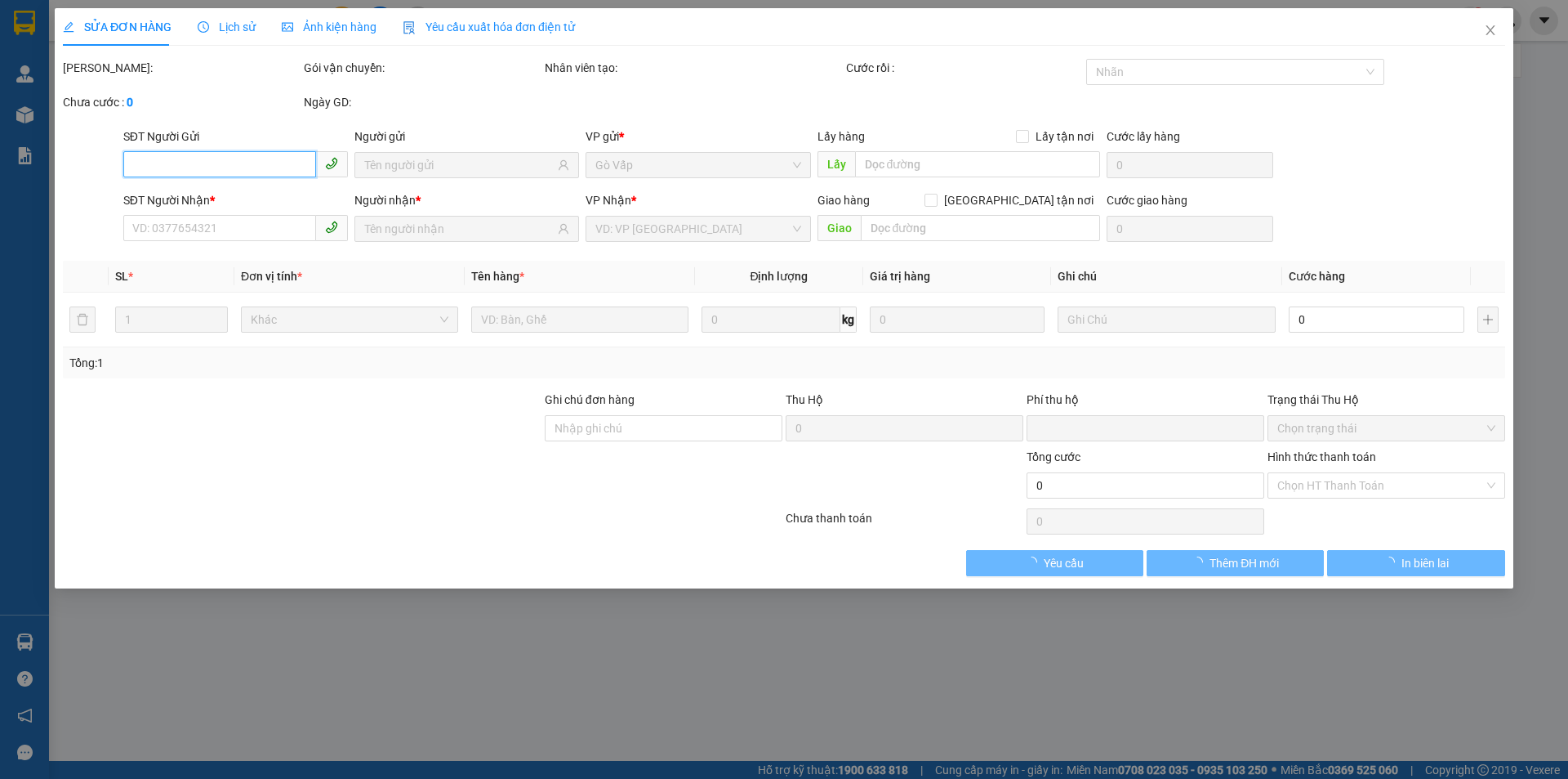
type input "60.000"
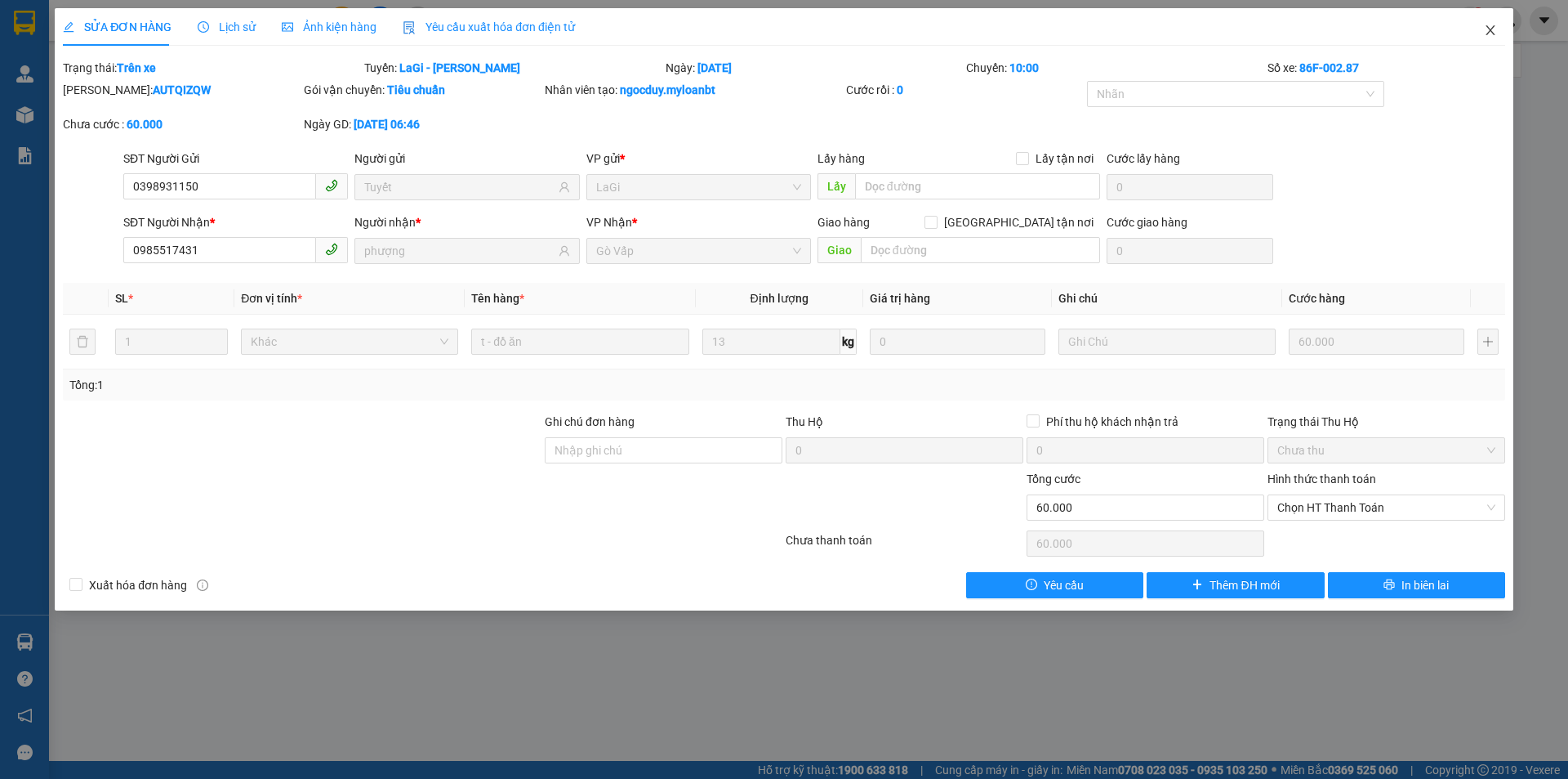
click at [1499, 36] on span "Close" at bounding box center [1490, 30] width 45 height 45
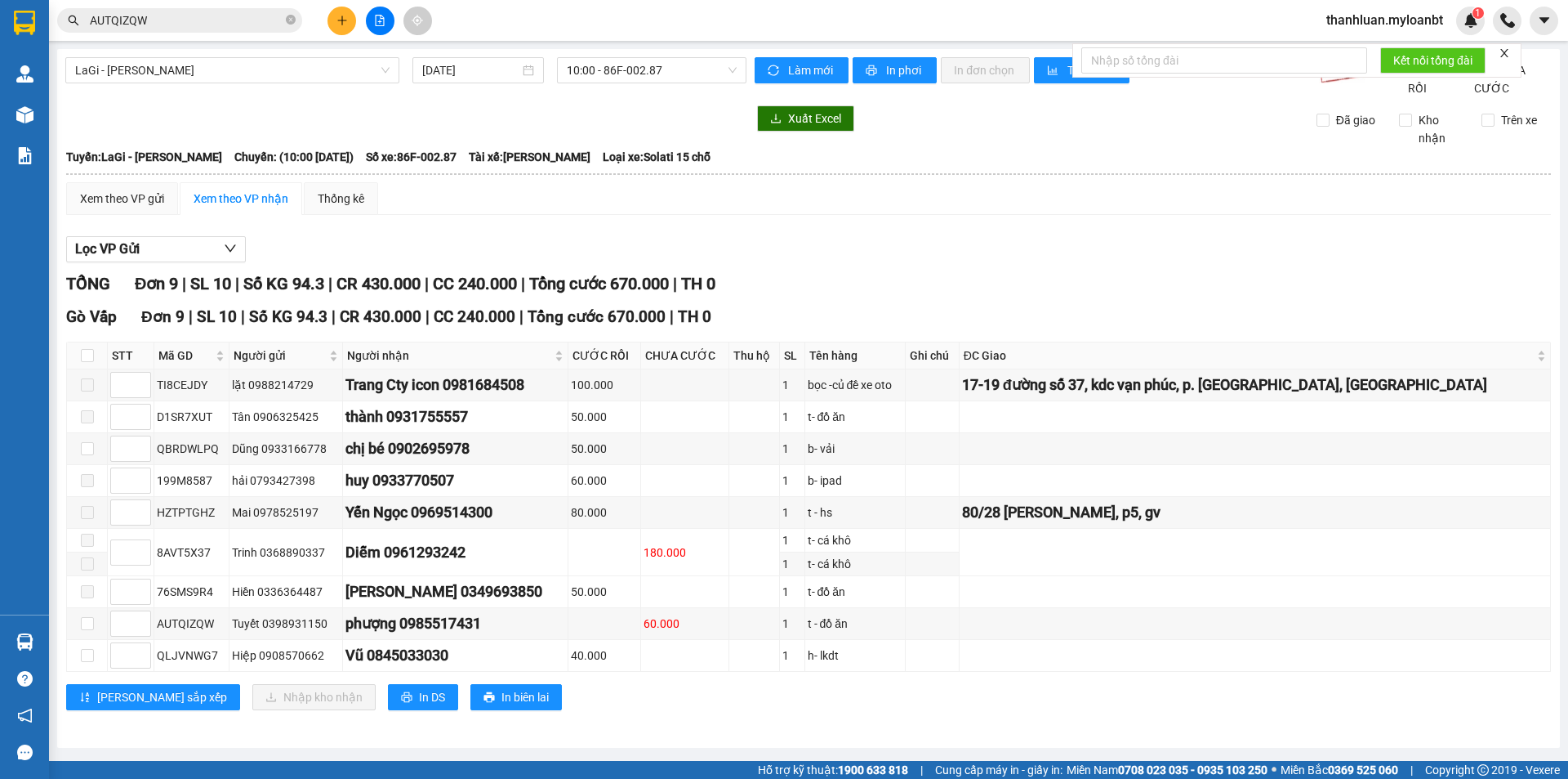
click at [237, 26] on input "AUTQIZQW" at bounding box center [186, 20] width 193 height 18
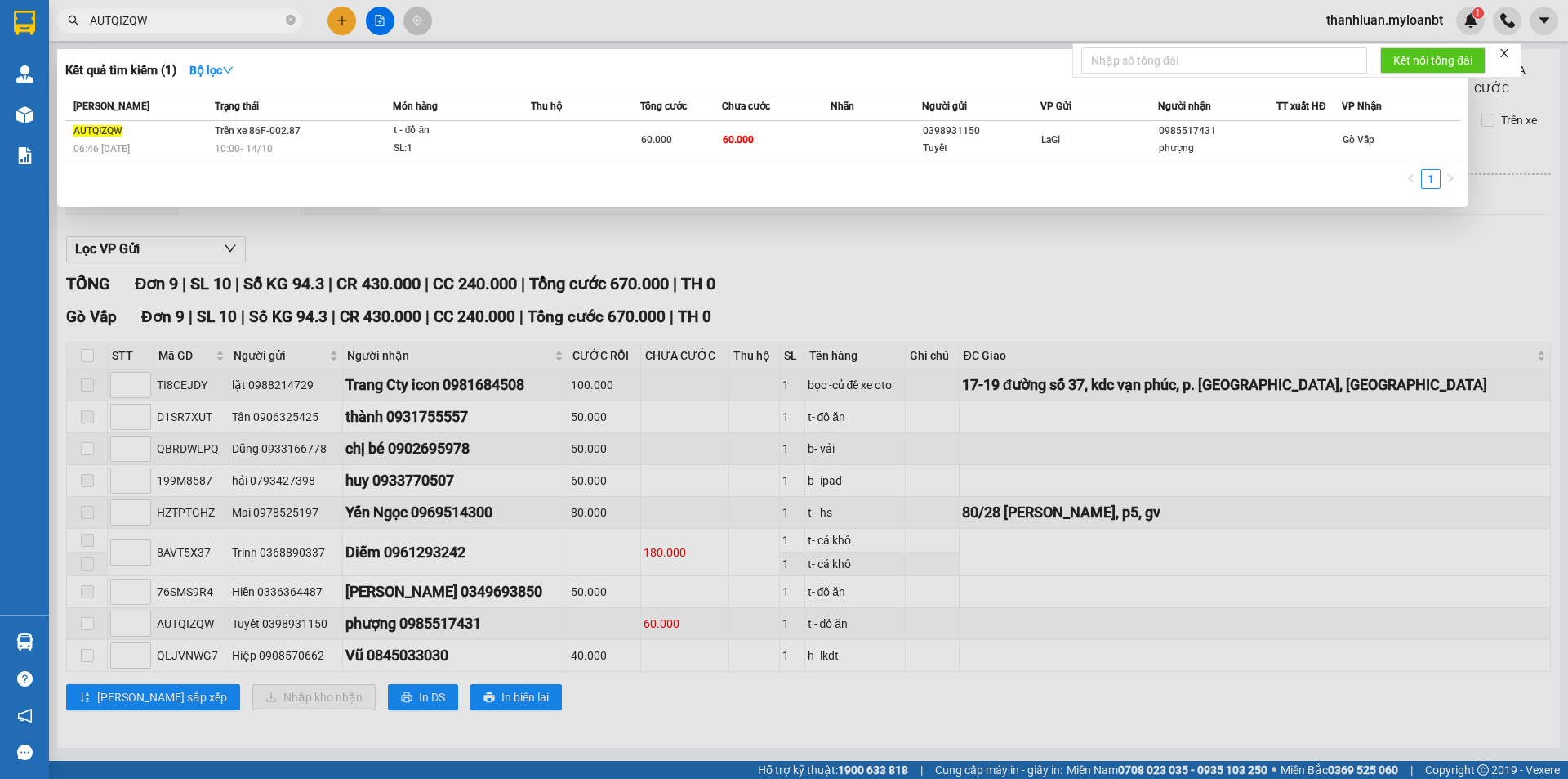
click at [237, 26] on input "AUTQIZQW" at bounding box center [186, 20] width 193 height 18
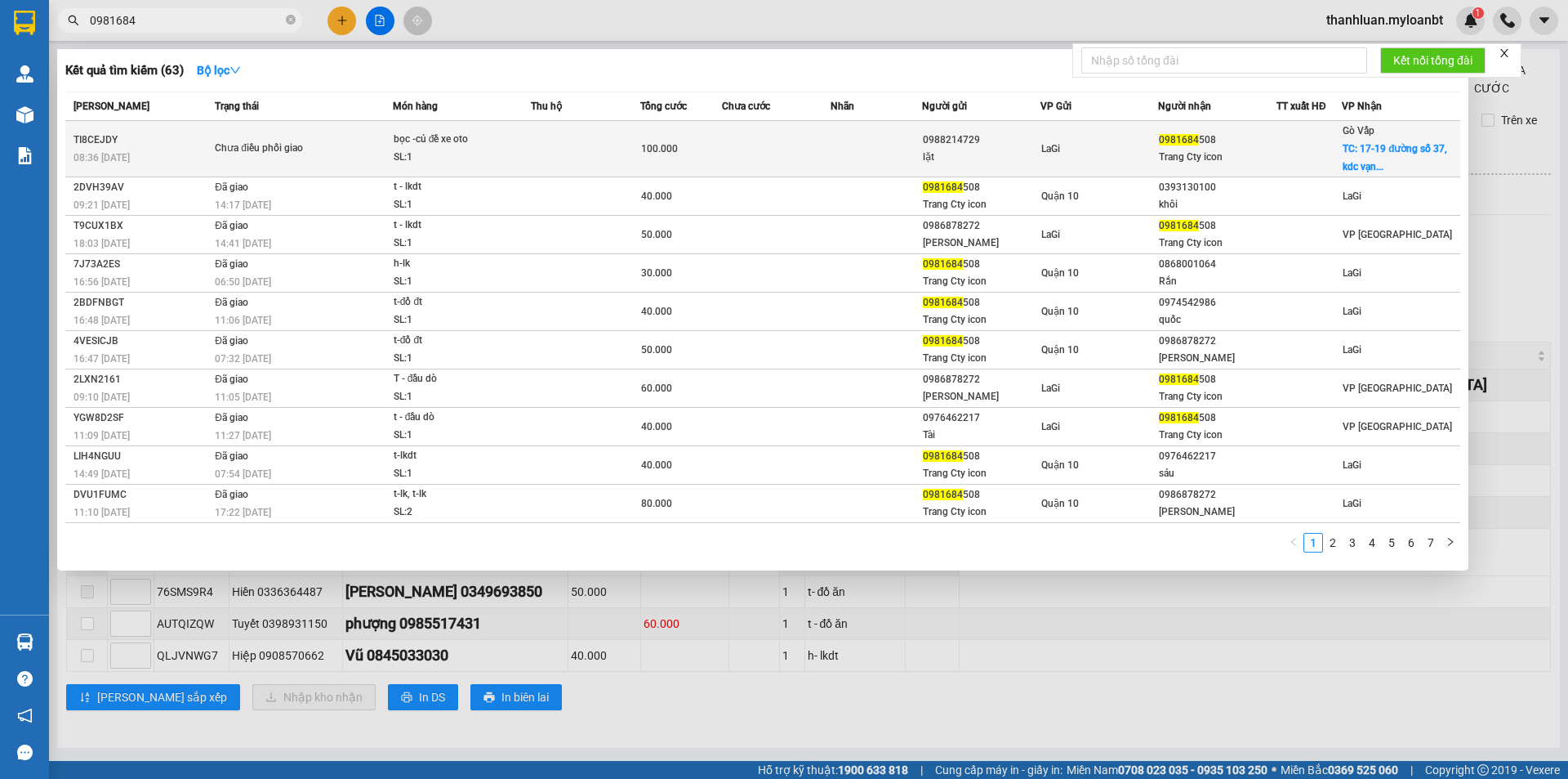
type input "0981684"
click at [618, 134] on td at bounding box center [585, 149] width 109 height 56
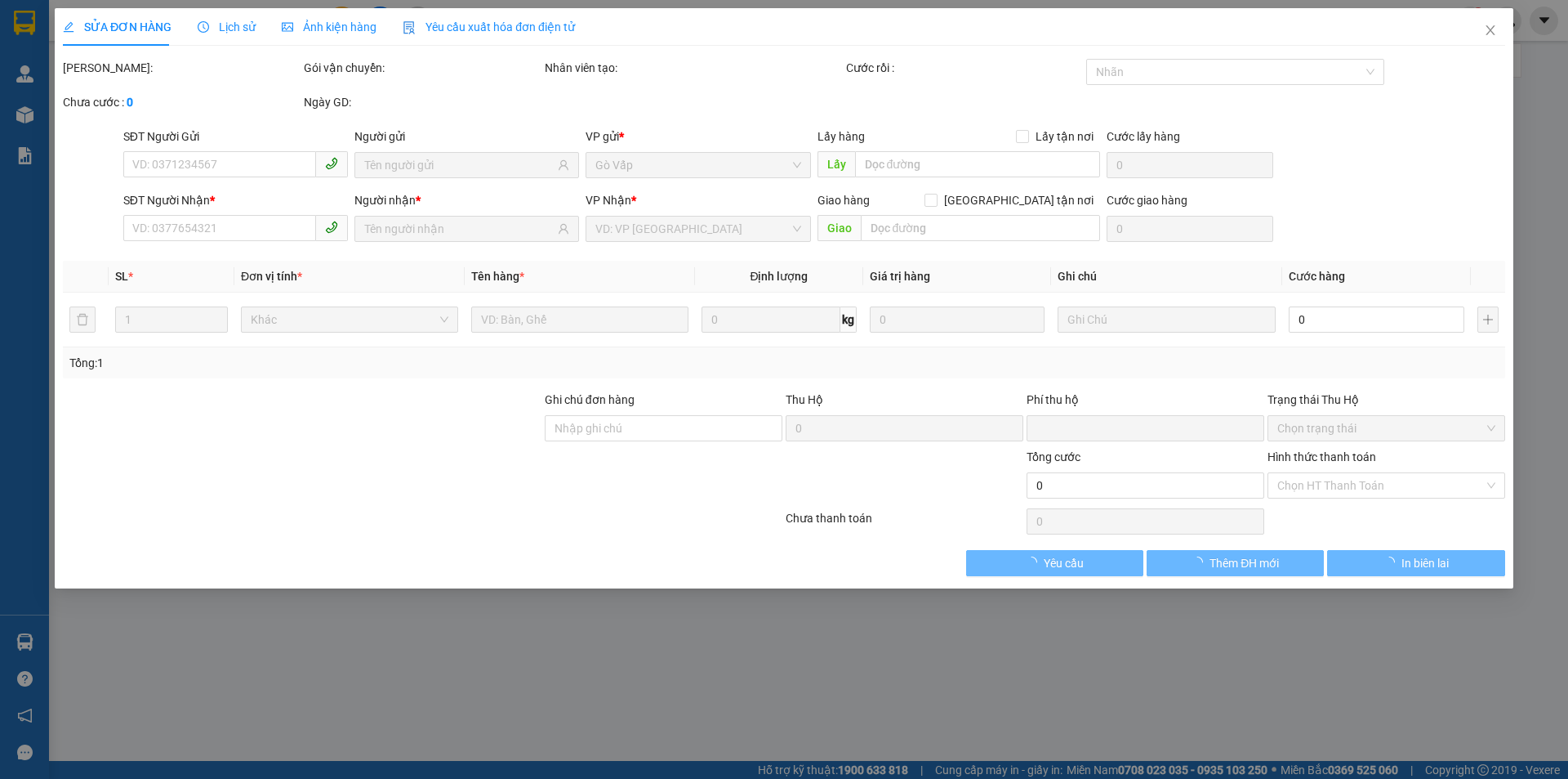
type input "0988214729"
type input "lặt"
type input "0981684508"
type input "Trang Cty icon"
checkbox input "true"
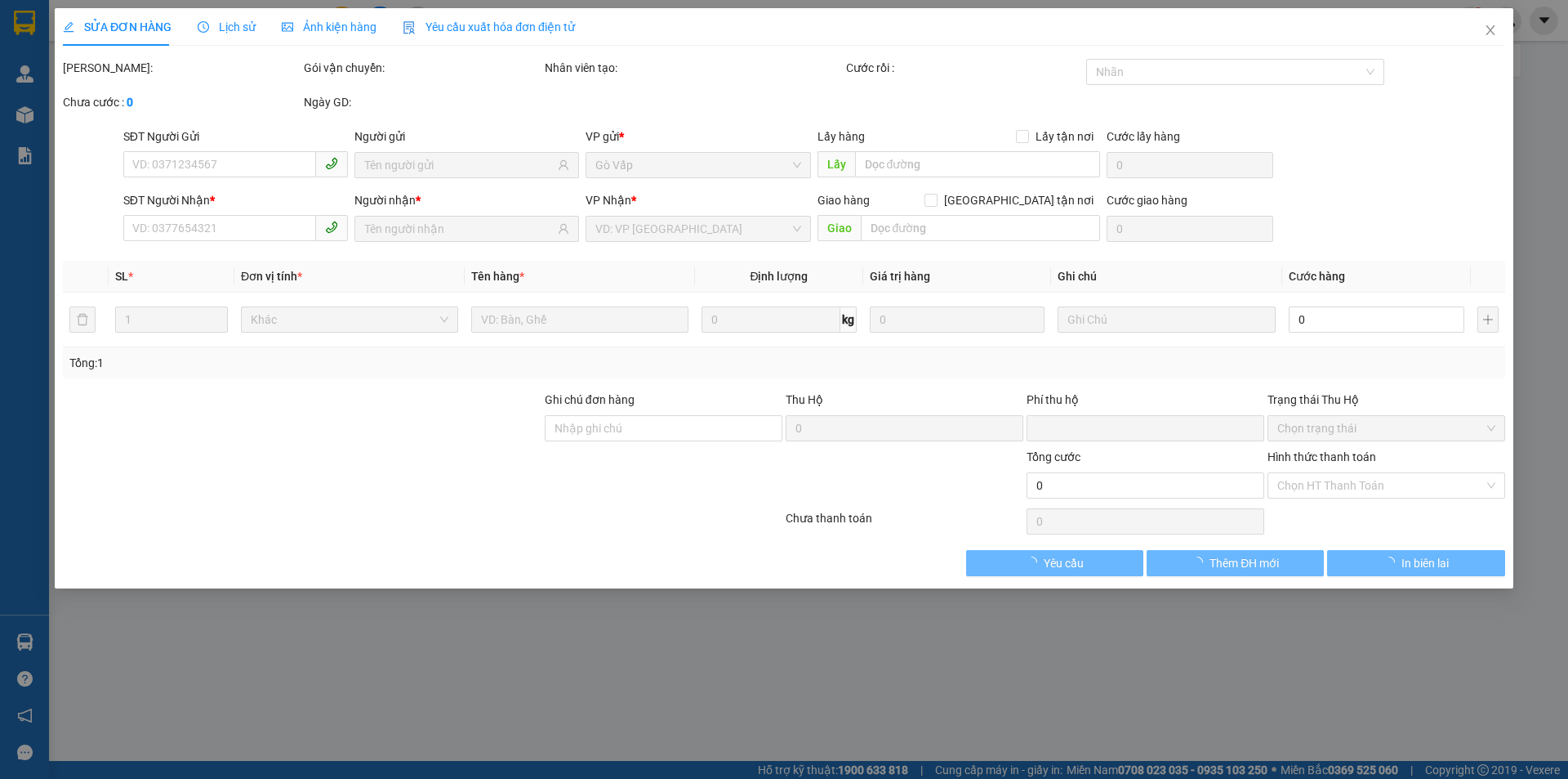
type input "17-19 đường số 37, kdc vạn phúc, p. [GEOGRAPHIC_DATA], [GEOGRAPHIC_DATA]"
type input "60.000"
type input "0"
type input "100.000"
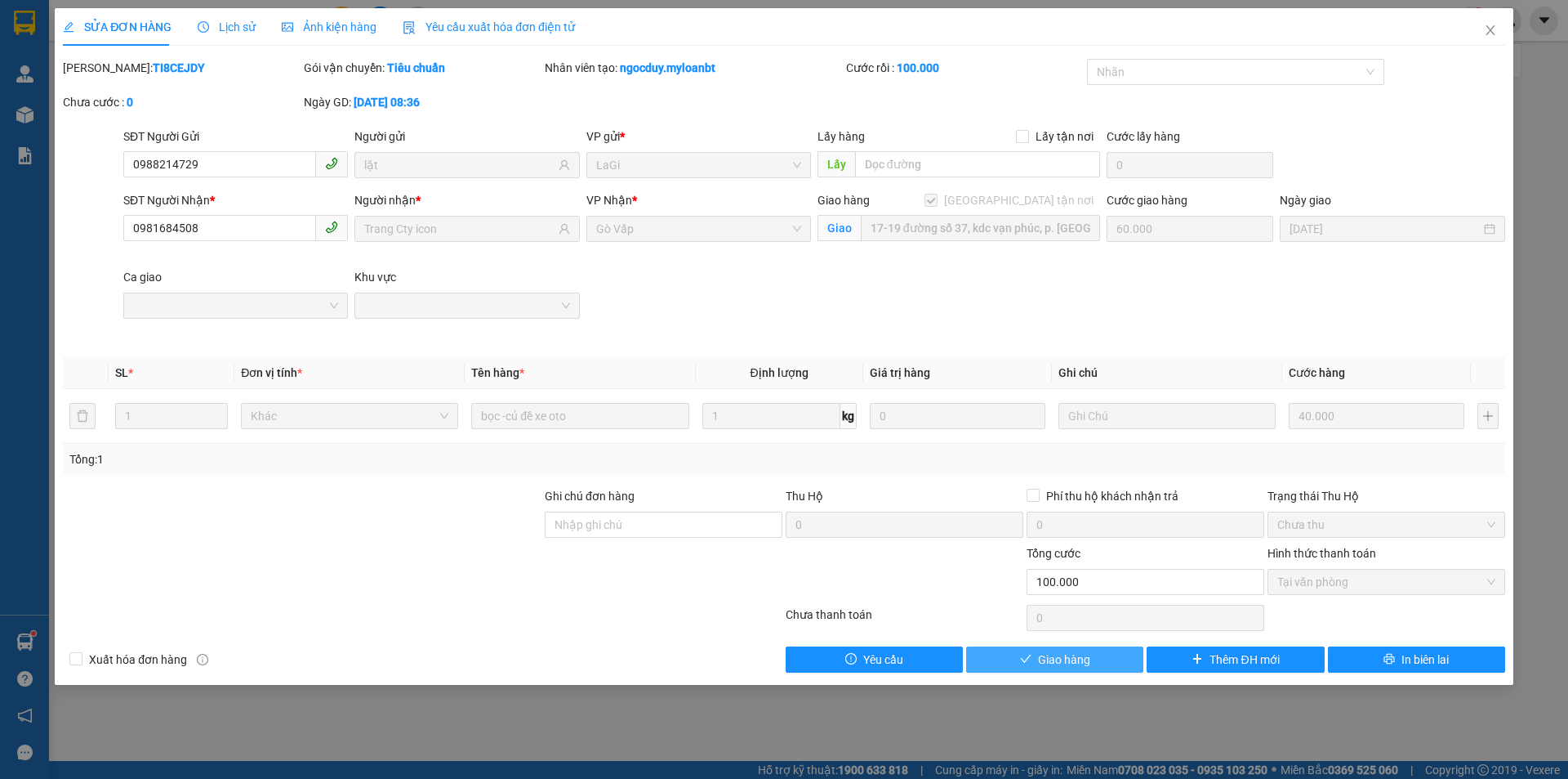
click at [1080, 655] on span "Giao hàng" at bounding box center [1064, 659] width 52 height 18
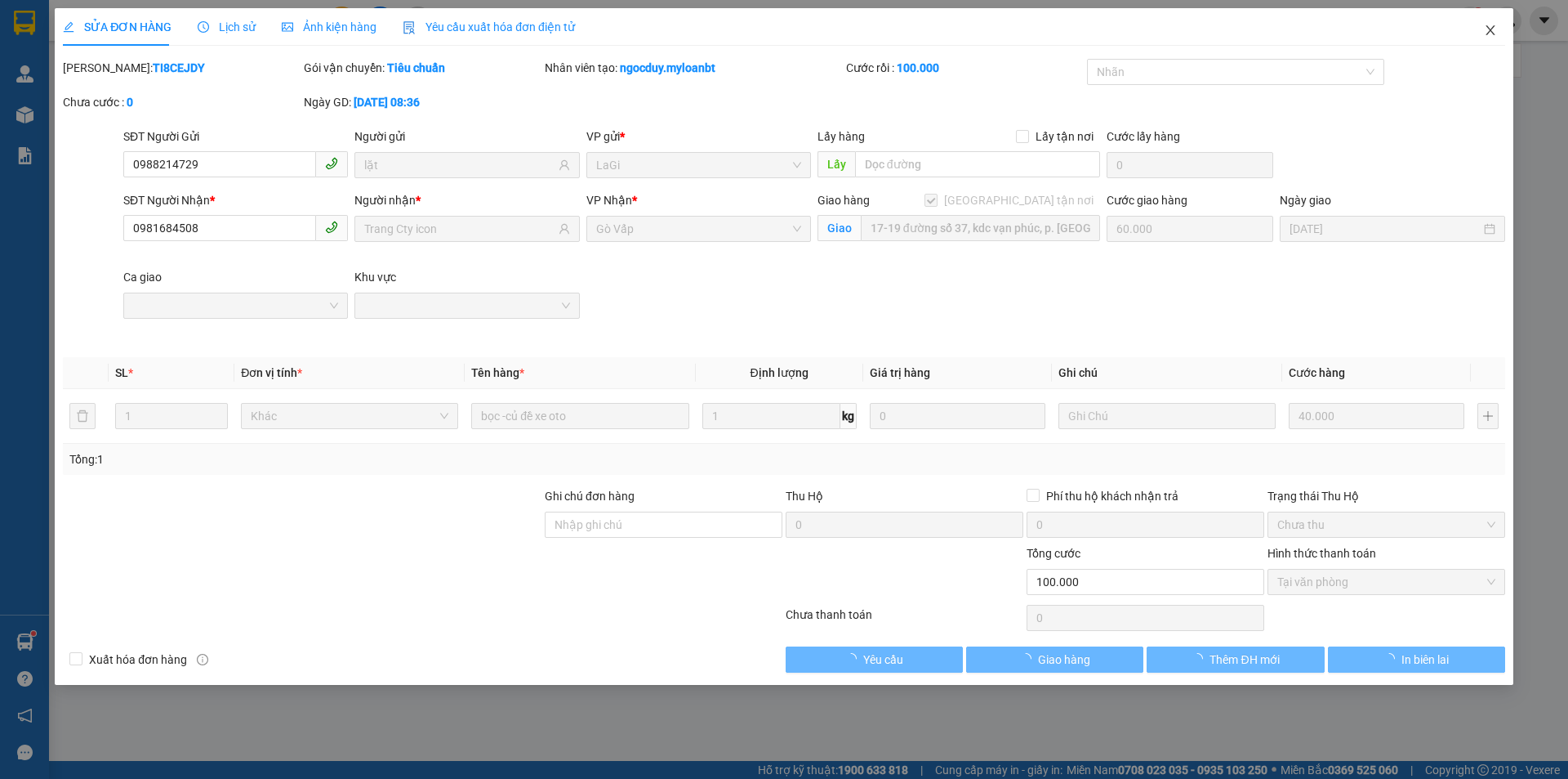
click at [1490, 36] on icon "close" at bounding box center [1490, 30] width 13 height 13
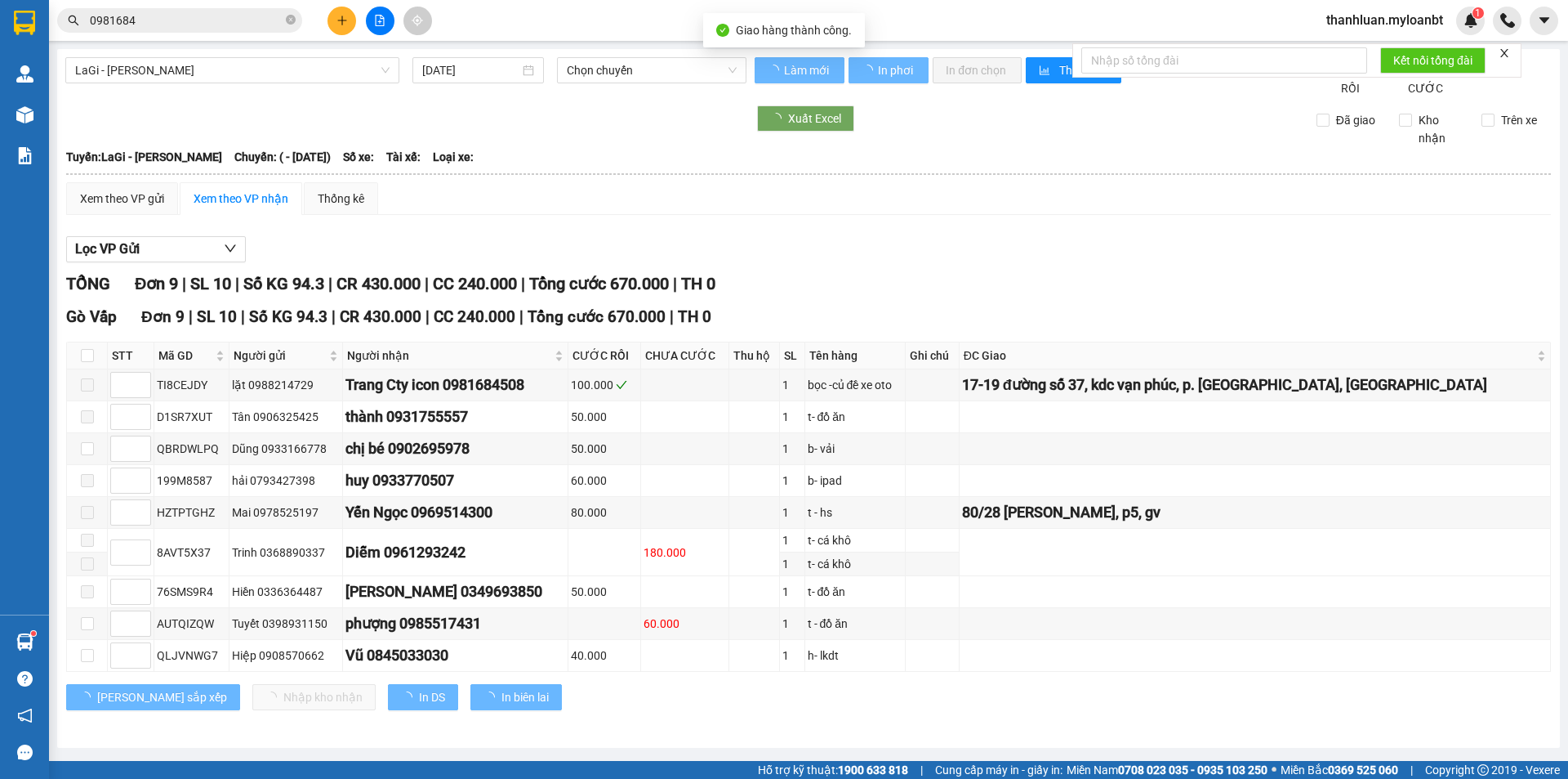
click at [212, 19] on input "0981684" at bounding box center [186, 20] width 193 height 18
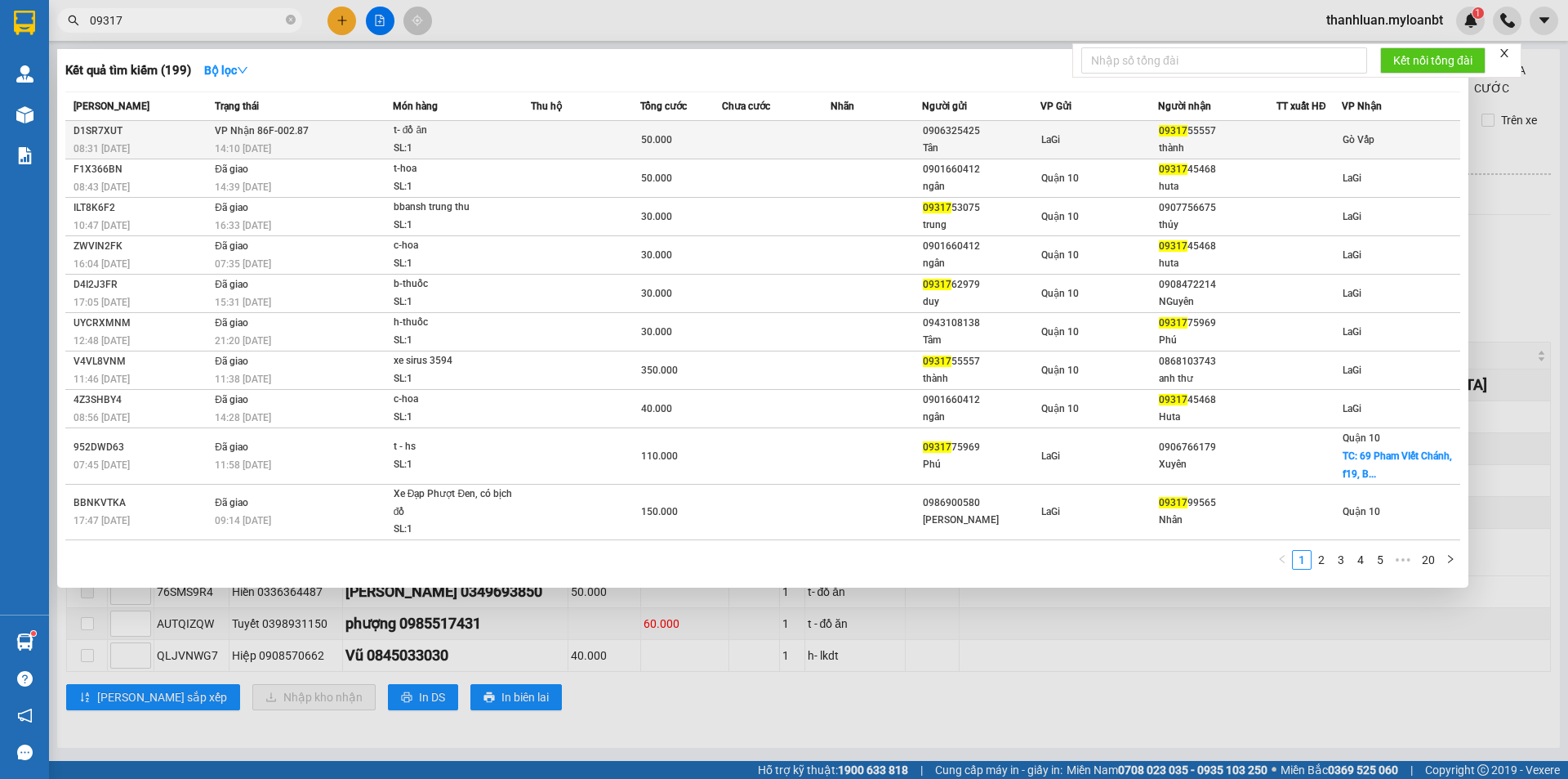
type input "09317"
click at [574, 136] on td at bounding box center [585, 140] width 109 height 38
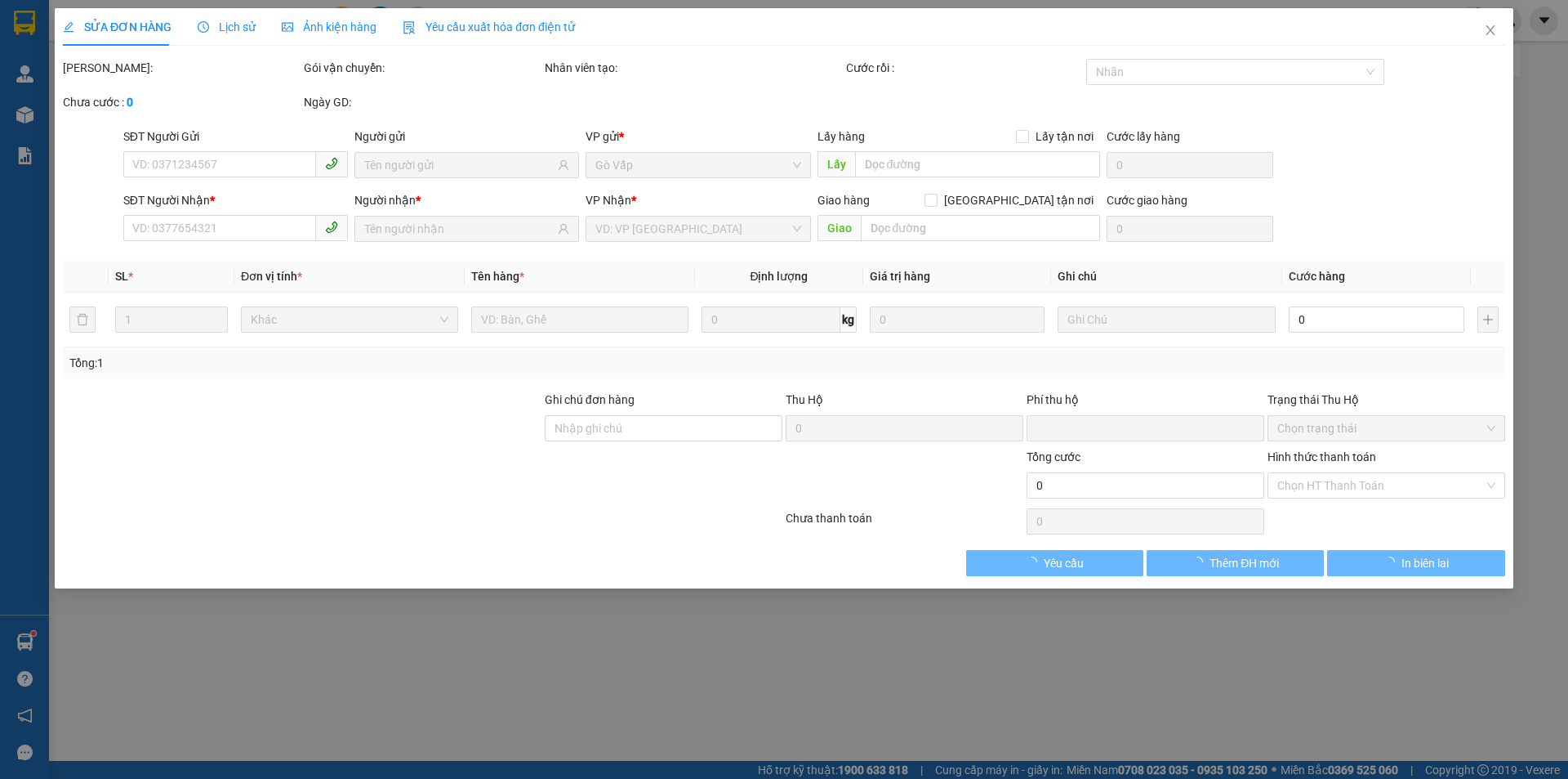
type input "0906325425"
type input "Tân"
type input "0931755557"
type input "thành"
type input "0"
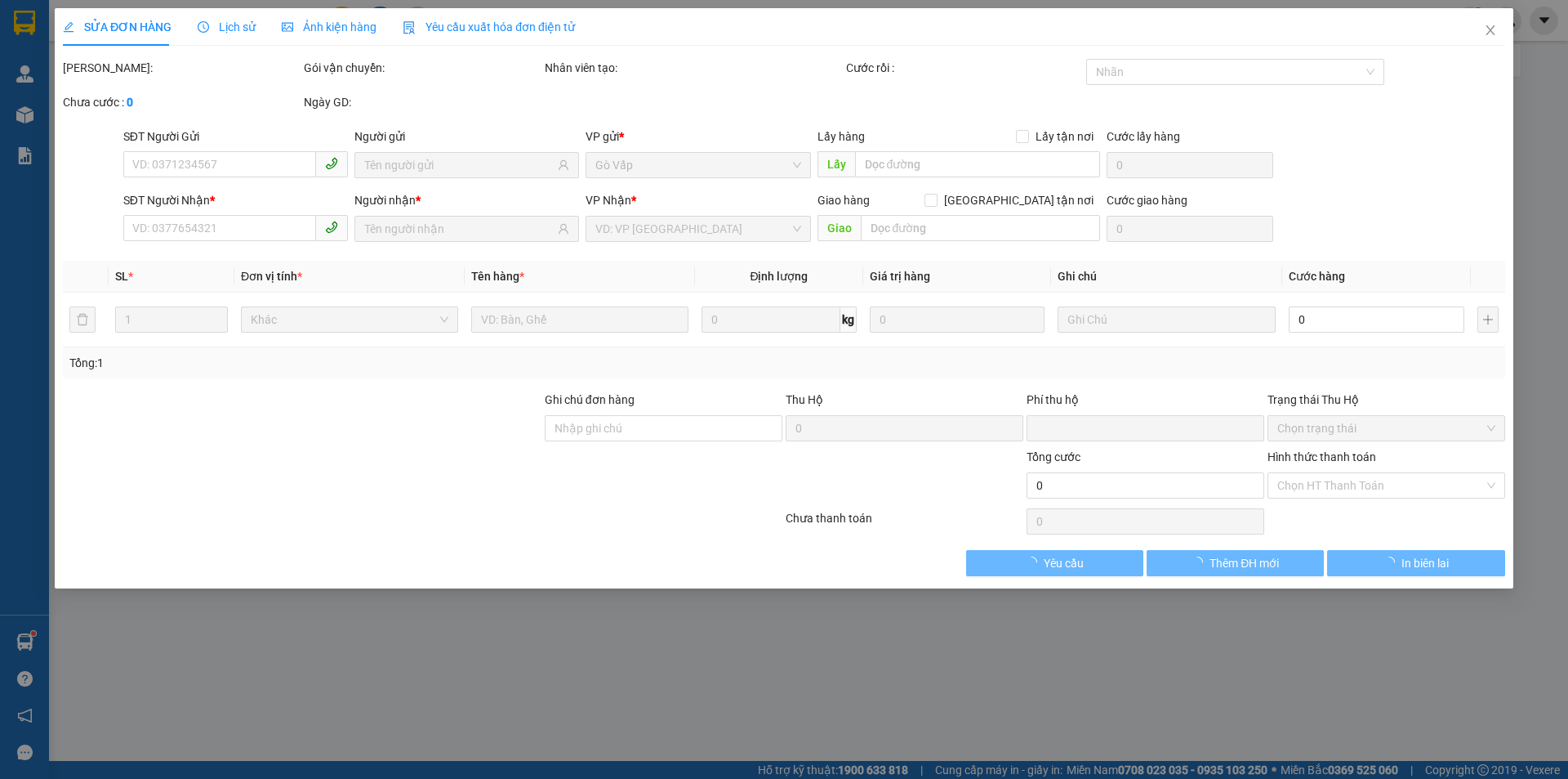
type input "50.000"
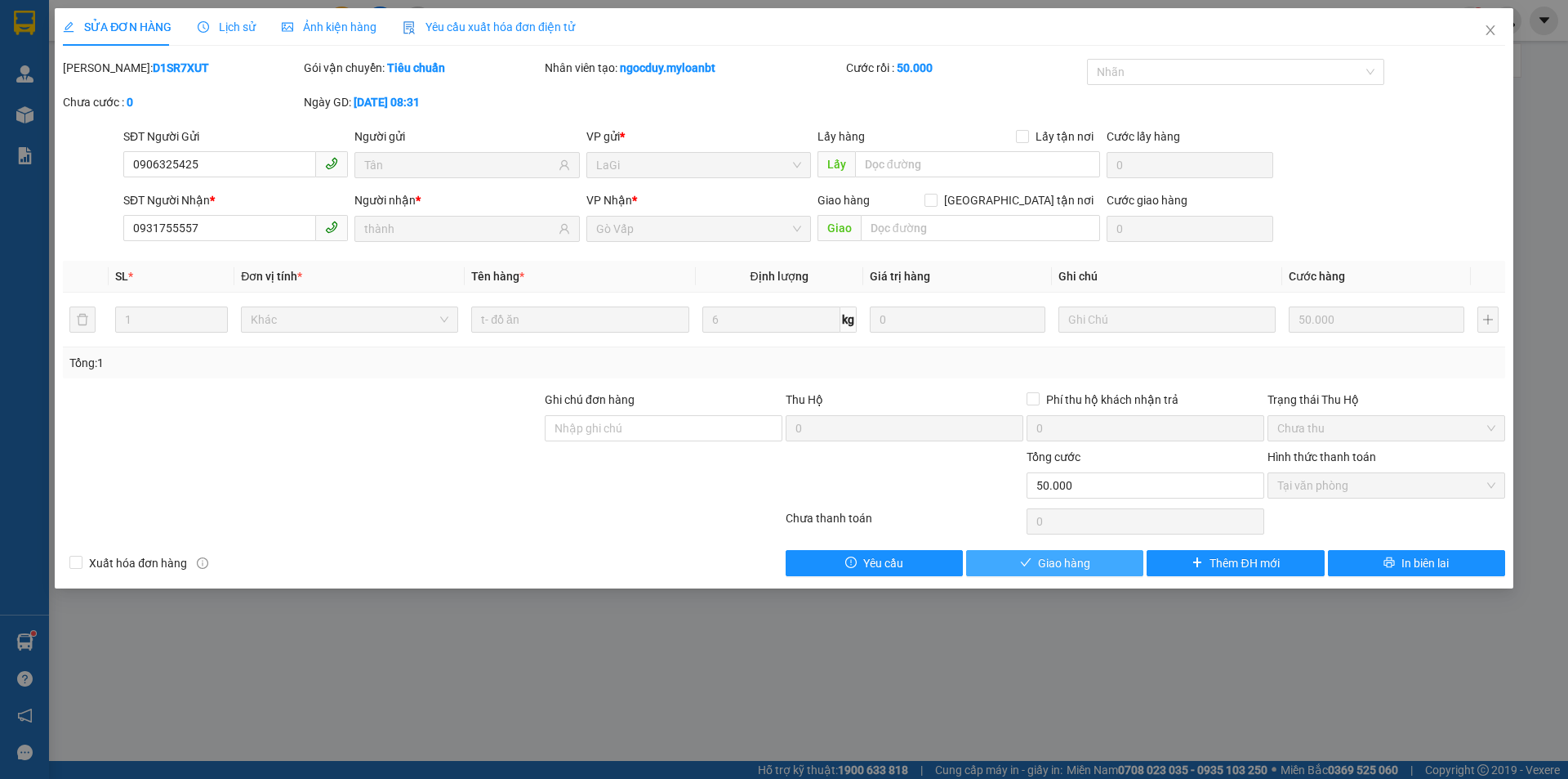
click at [1072, 558] on span "Giao hàng" at bounding box center [1064, 563] width 52 height 18
